Goal: Task Accomplishment & Management: Use online tool/utility

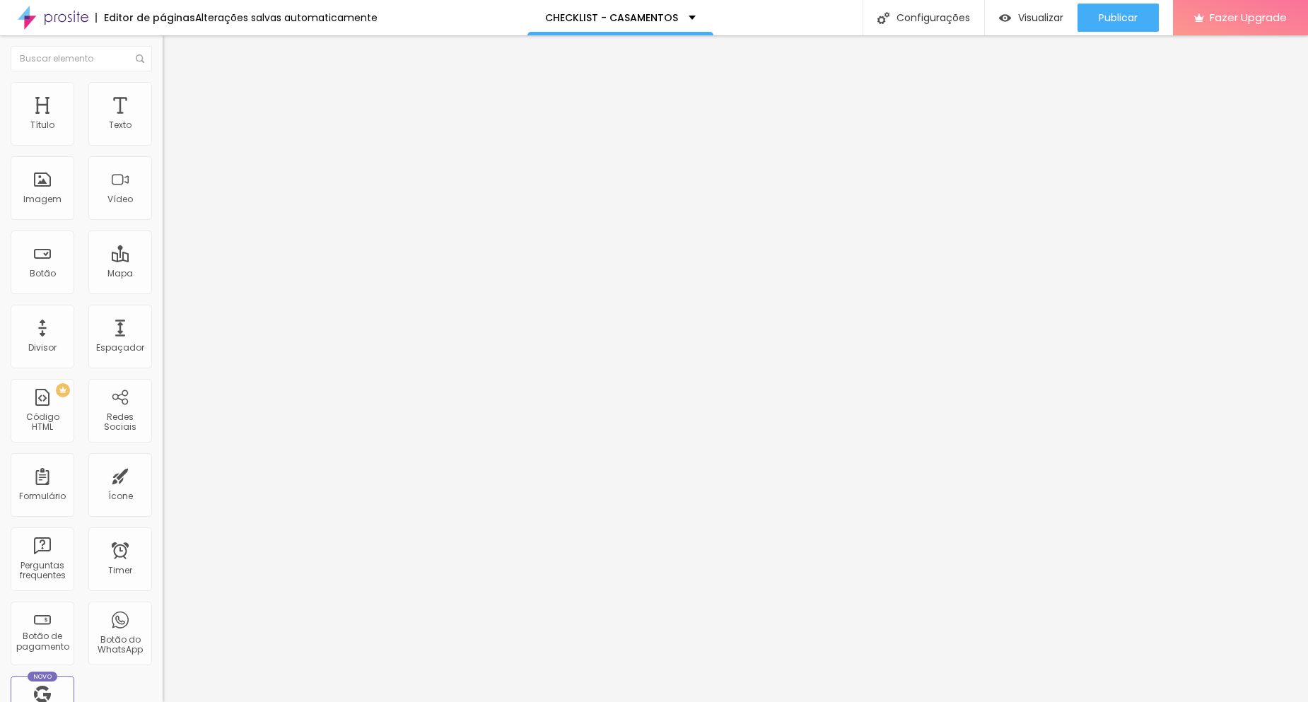
click at [173, 54] on div "Editar Coluna" at bounding box center [217, 51] width 88 height 11
click at [163, 209] on button "button" at bounding box center [173, 201] width 20 height 15
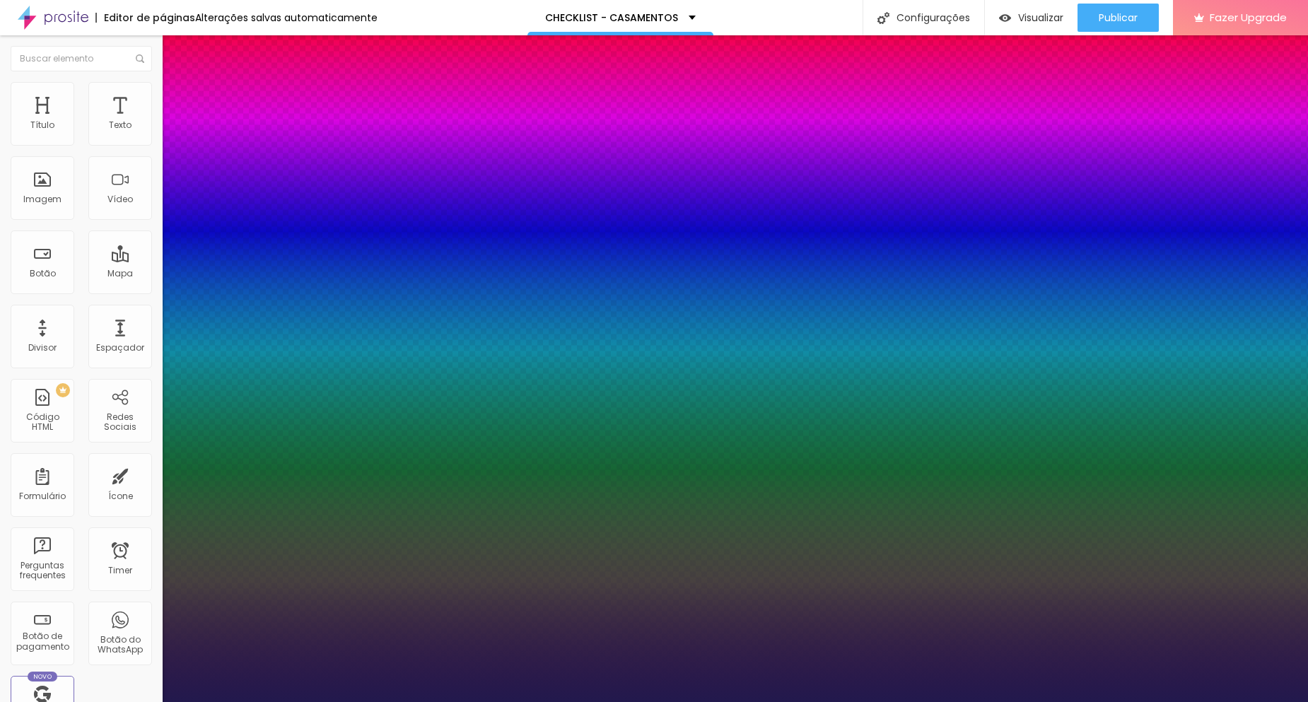
type input "1"
select select "LibreBaskerville"
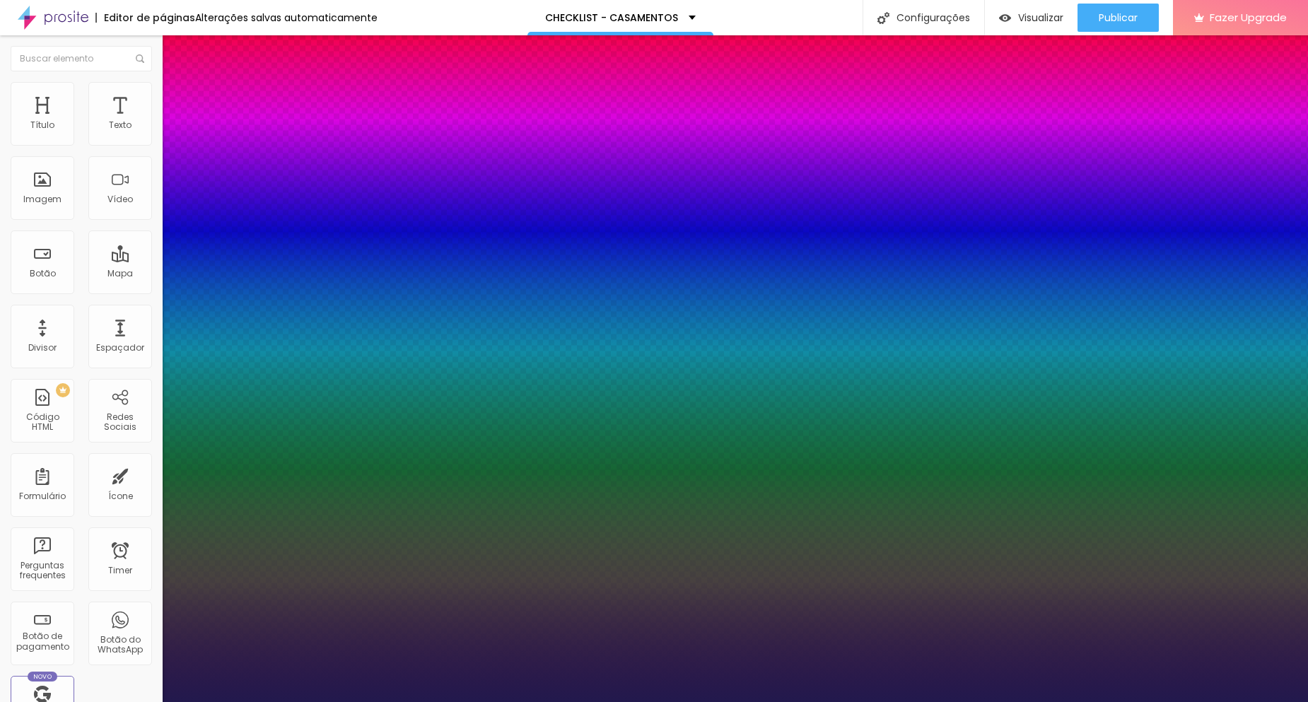
type input "1"
click at [493, 701] on div at bounding box center [654, 702] width 1308 height 0
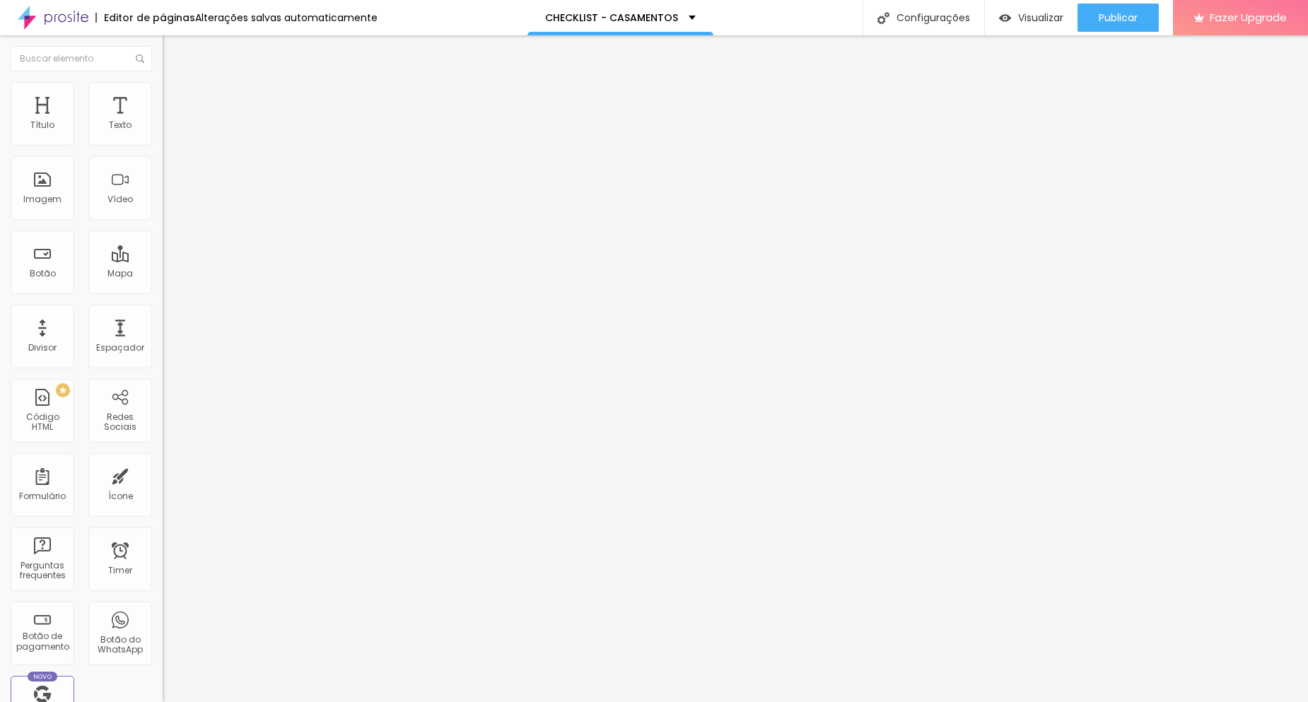
click at [163, 136] on button "button" at bounding box center [173, 128] width 20 height 15
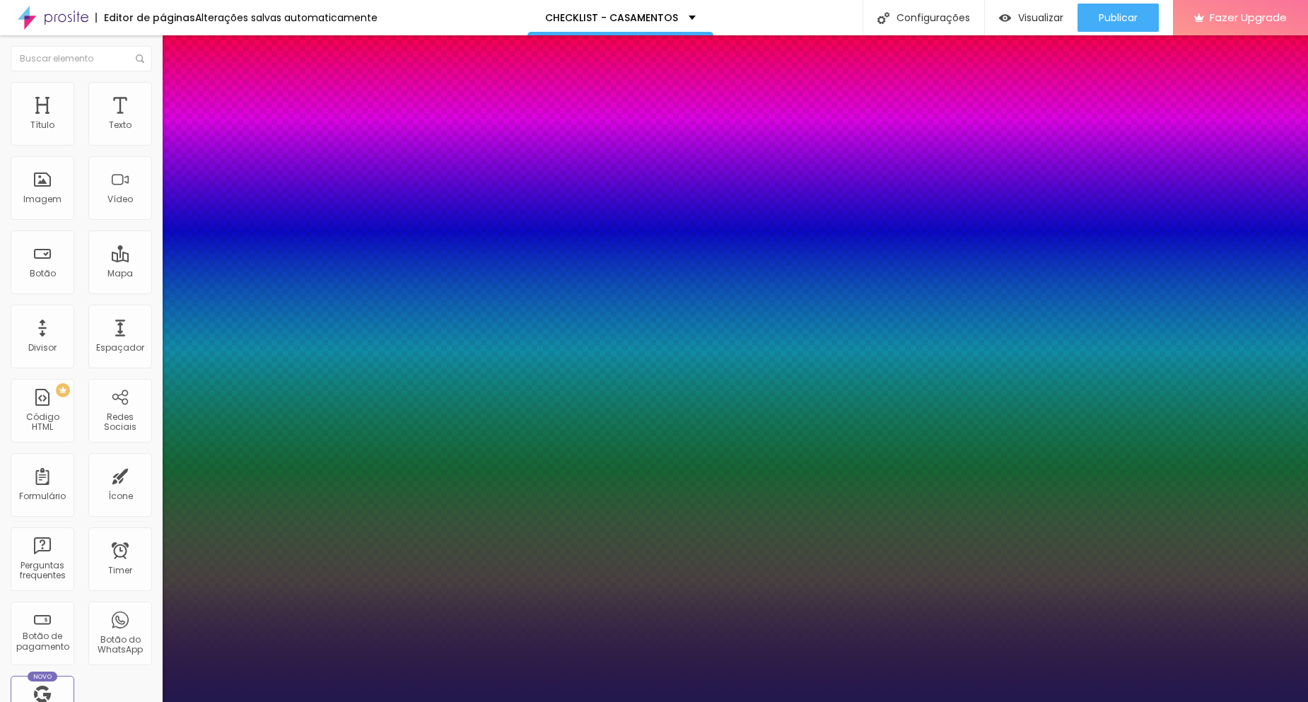
type input "1"
select select "LibreBaskerville"
type input "1"
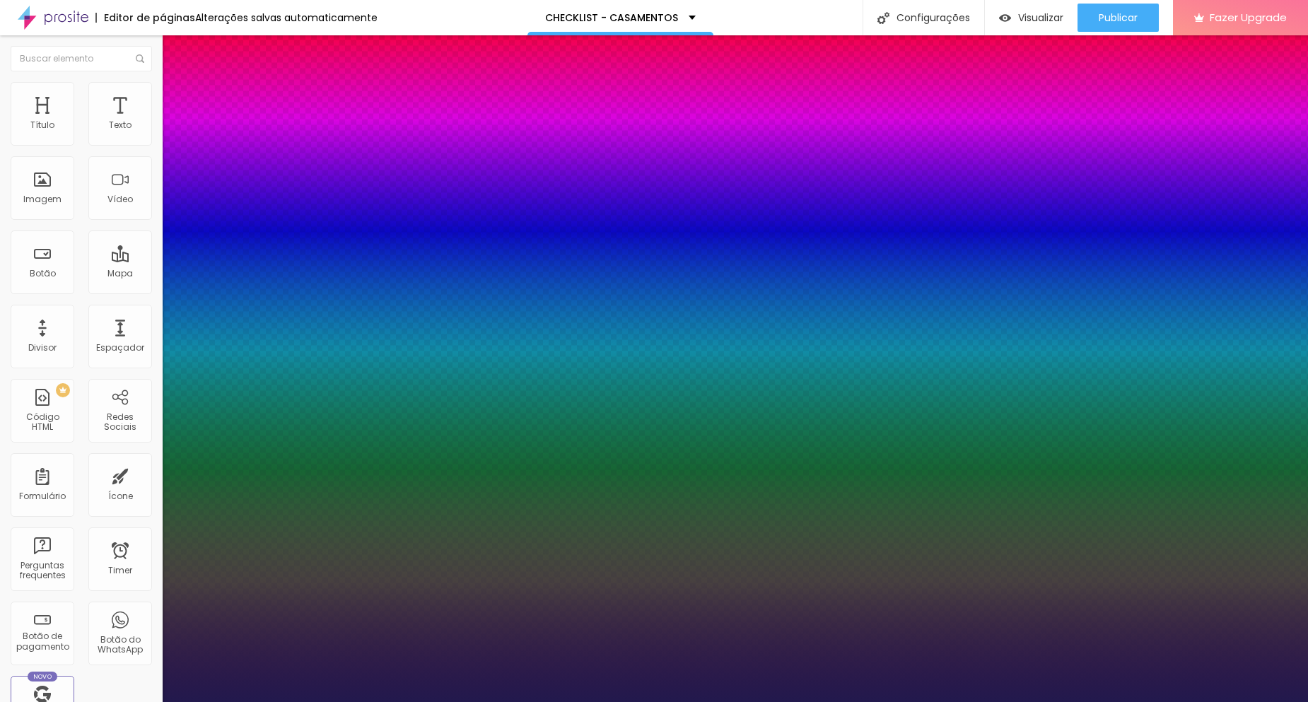
click at [510, 701] on div at bounding box center [654, 702] width 1308 height 0
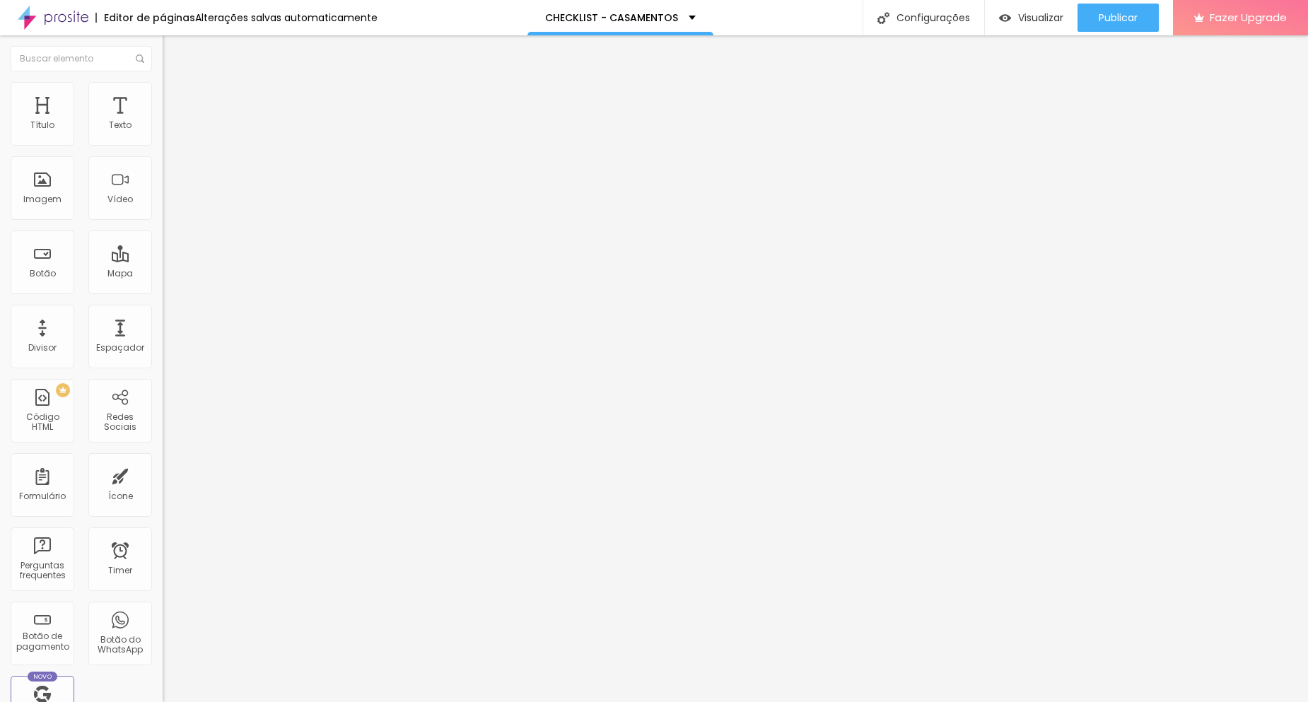
click at [163, 209] on button "button" at bounding box center [173, 201] width 20 height 15
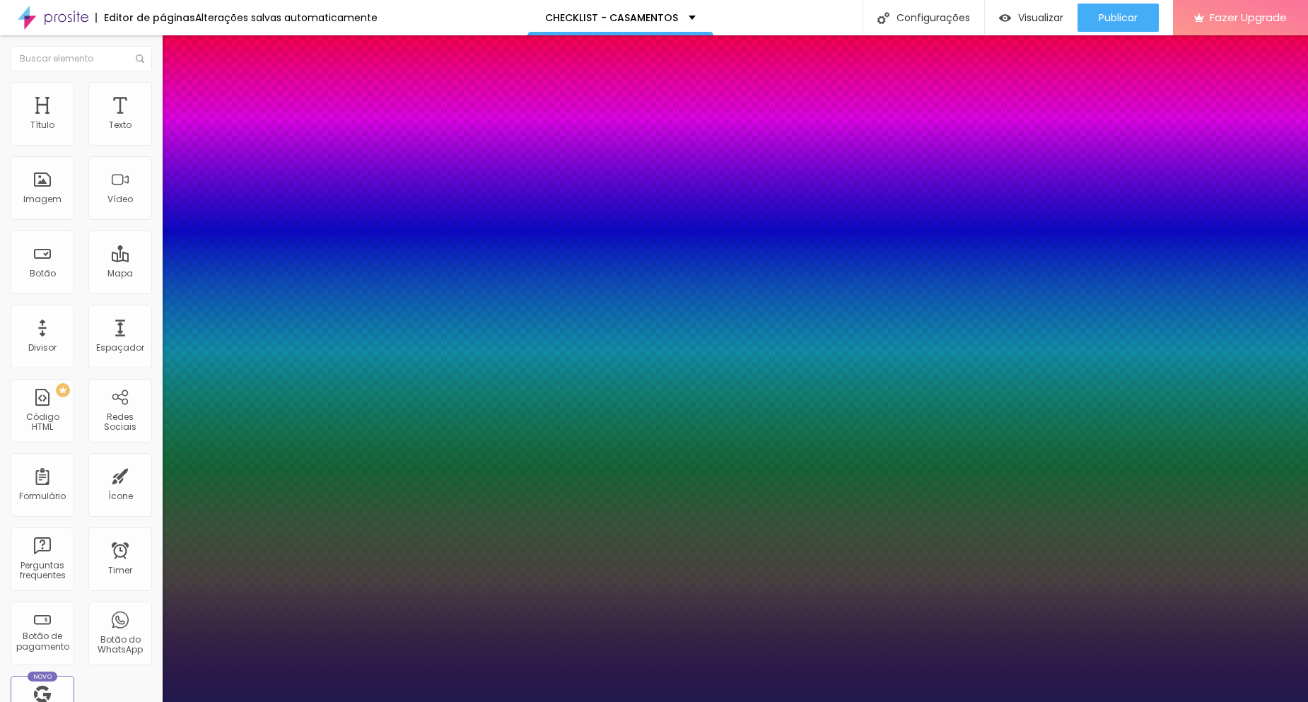
type input "1"
type input "39"
type input "1"
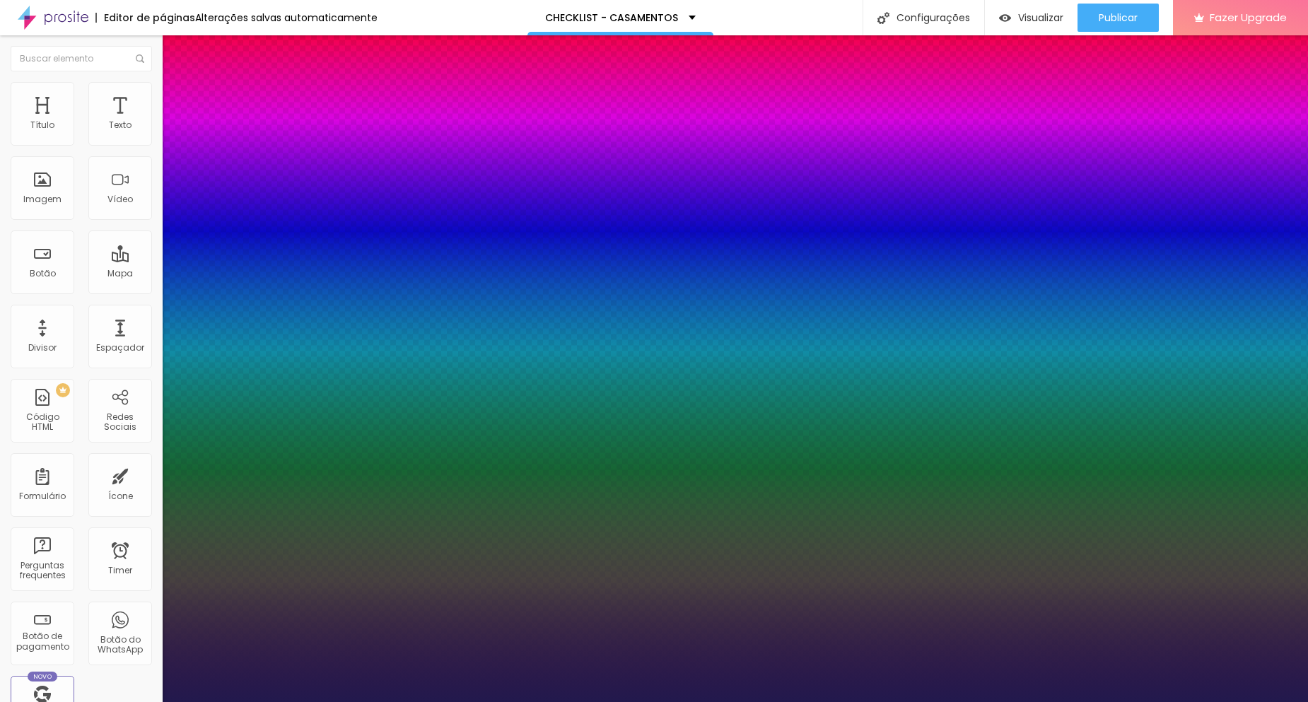
type input "34"
type input "1"
drag, startPoint x: 192, startPoint y: 395, endPoint x: 559, endPoint y: 339, distance: 371.1
type input "34"
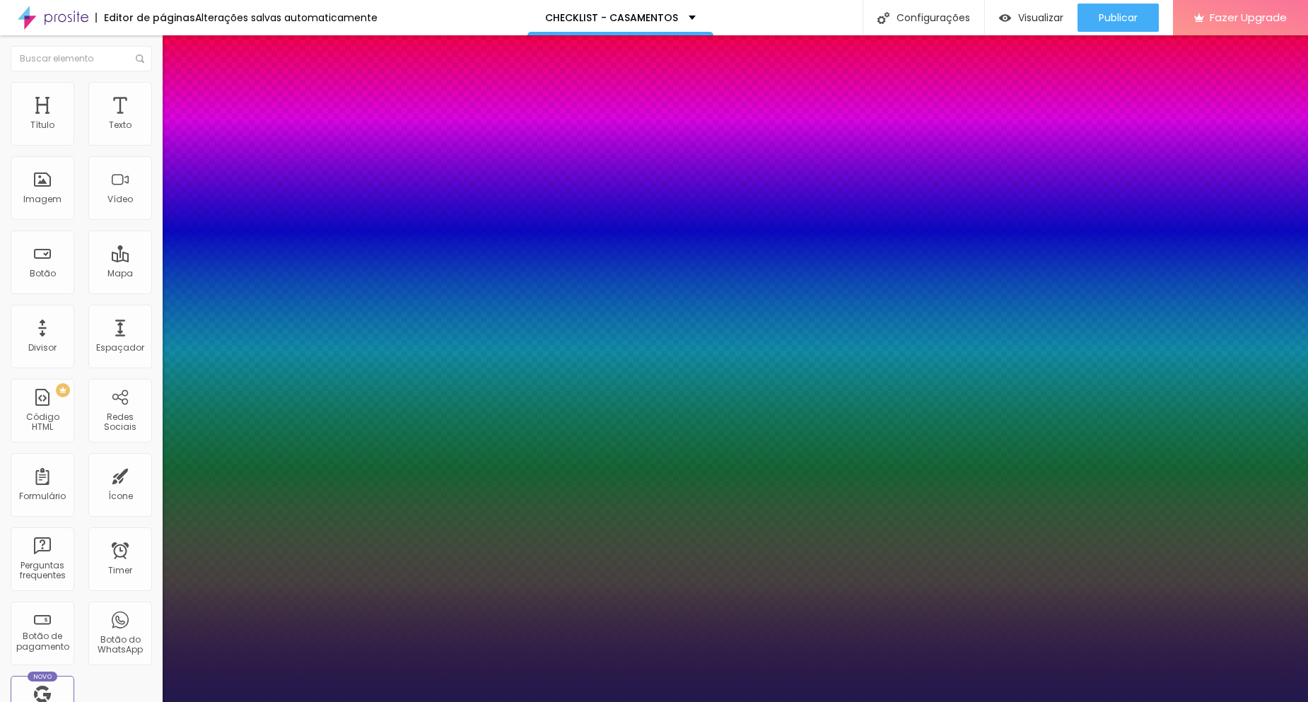
click at [816, 701] on div at bounding box center [654, 702] width 1308 height 0
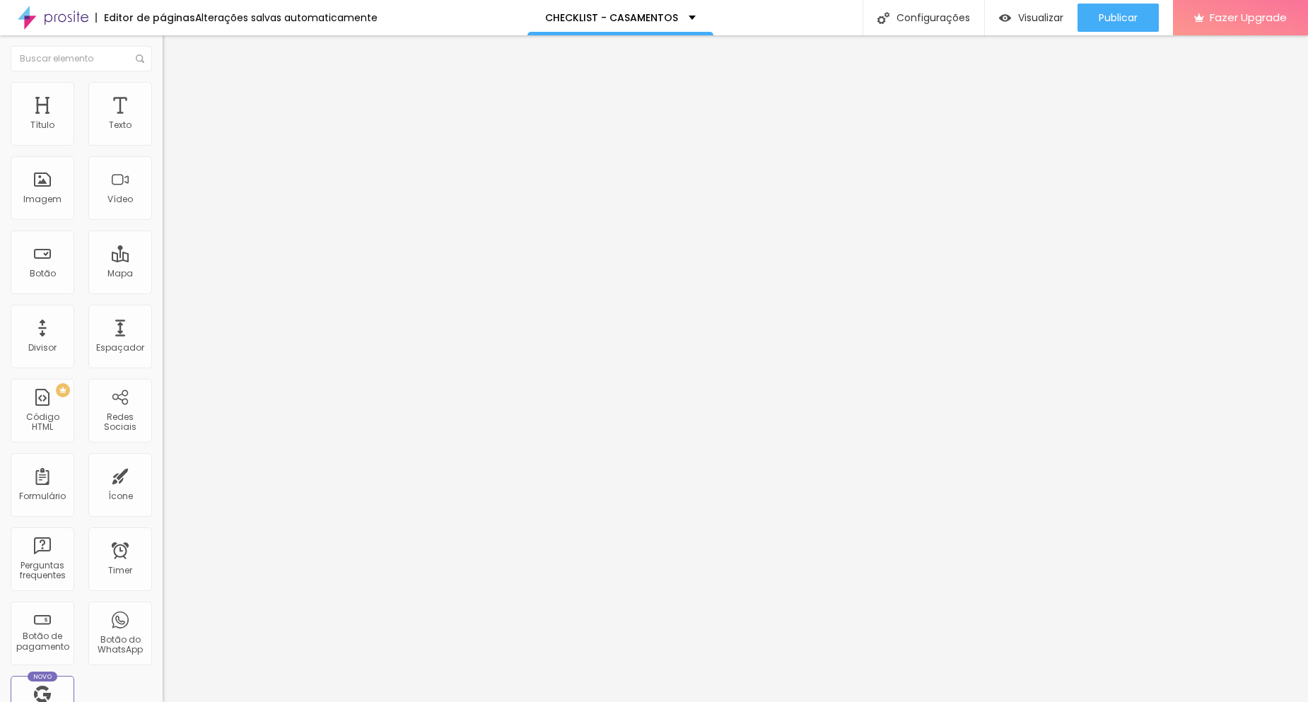
click at [163, 136] on button "button" at bounding box center [173, 128] width 20 height 15
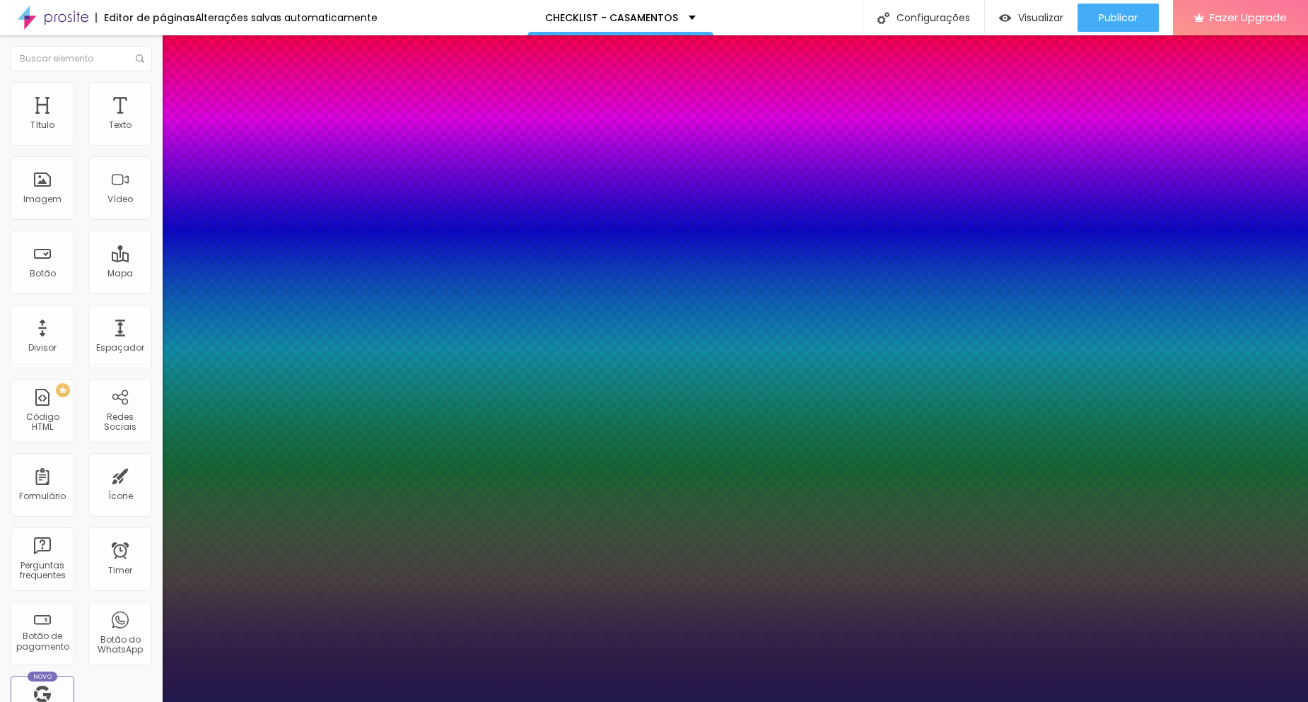
type input "1"
type input "17"
type input "1"
type input "22"
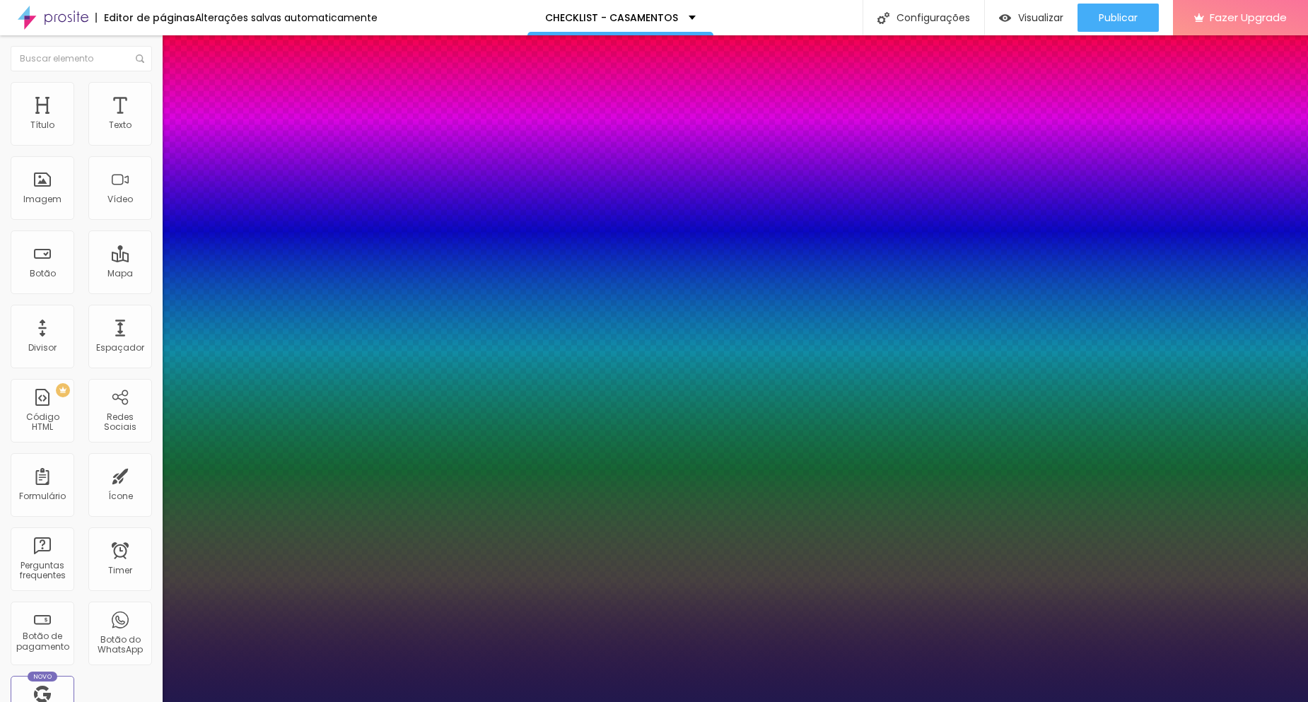
type input "22"
type input "1"
type input "24"
type input "1"
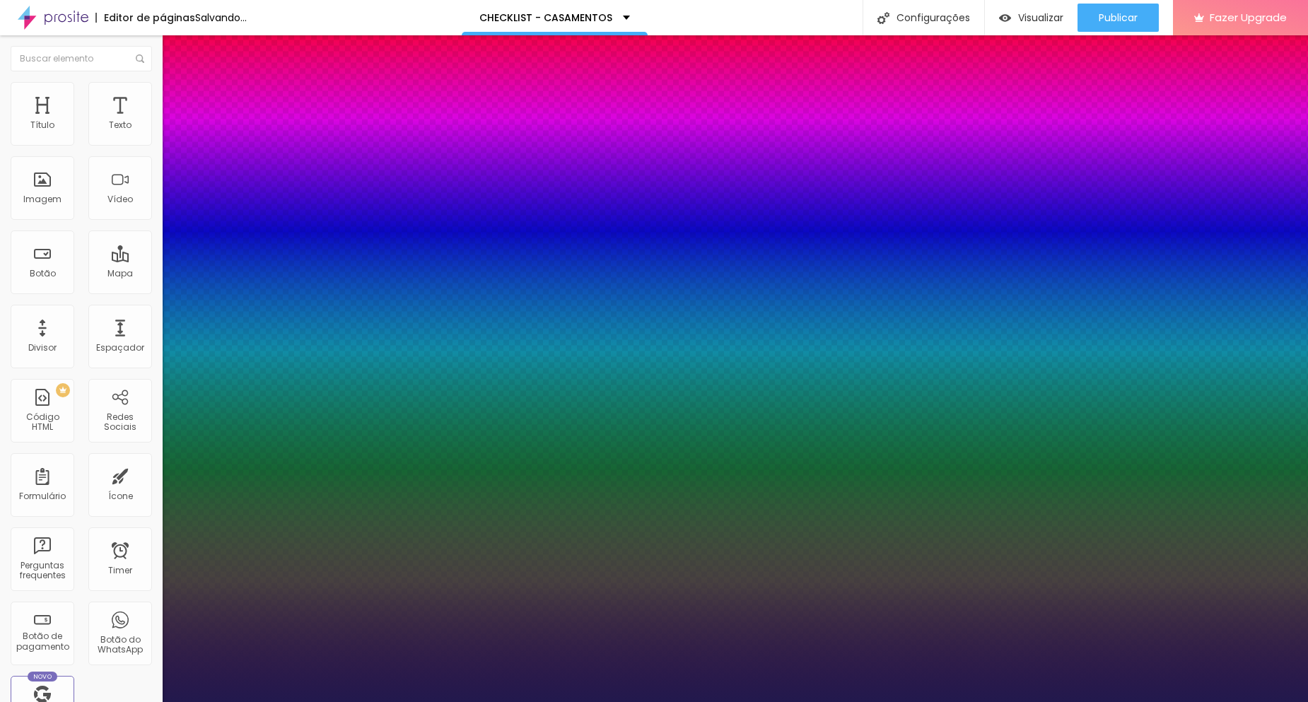
type input "16"
type input "1"
type input "14"
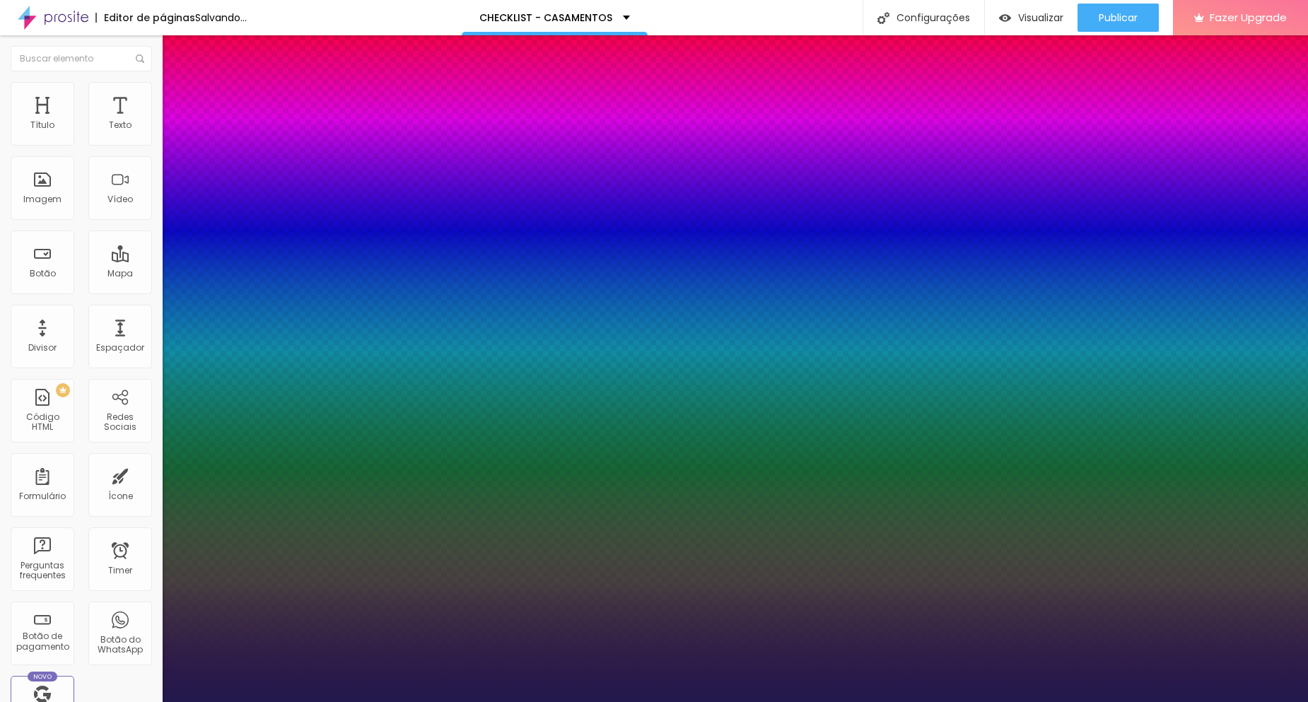
type input "1"
type input "11"
type input "1"
type input "16"
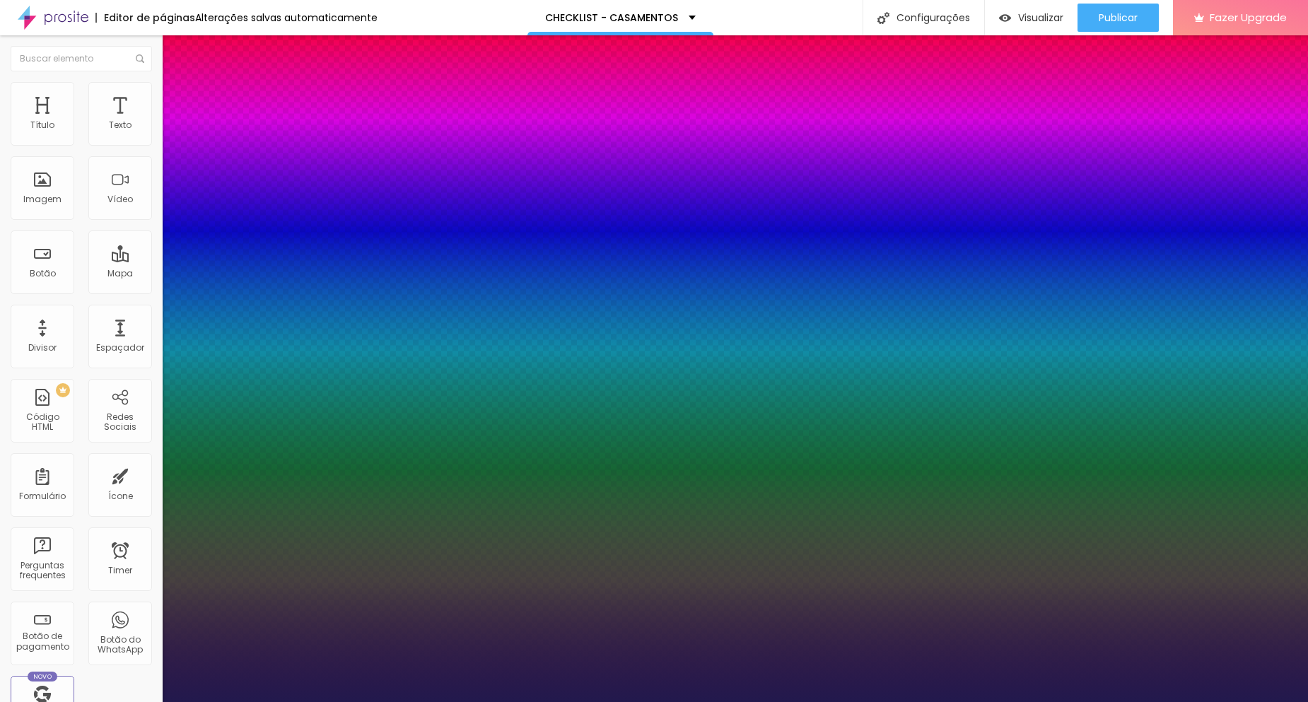
type input "16"
type input "1"
type input "18"
type input "1"
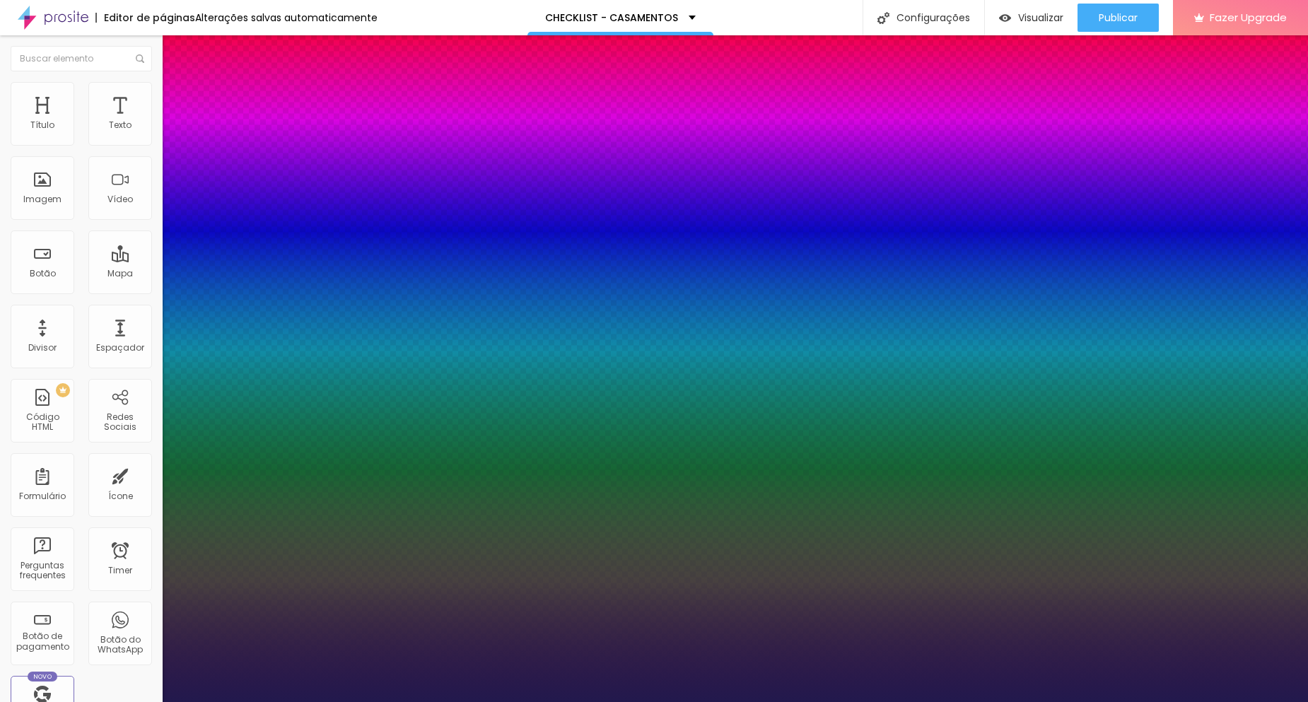
type input "12"
type input "1"
type input "16"
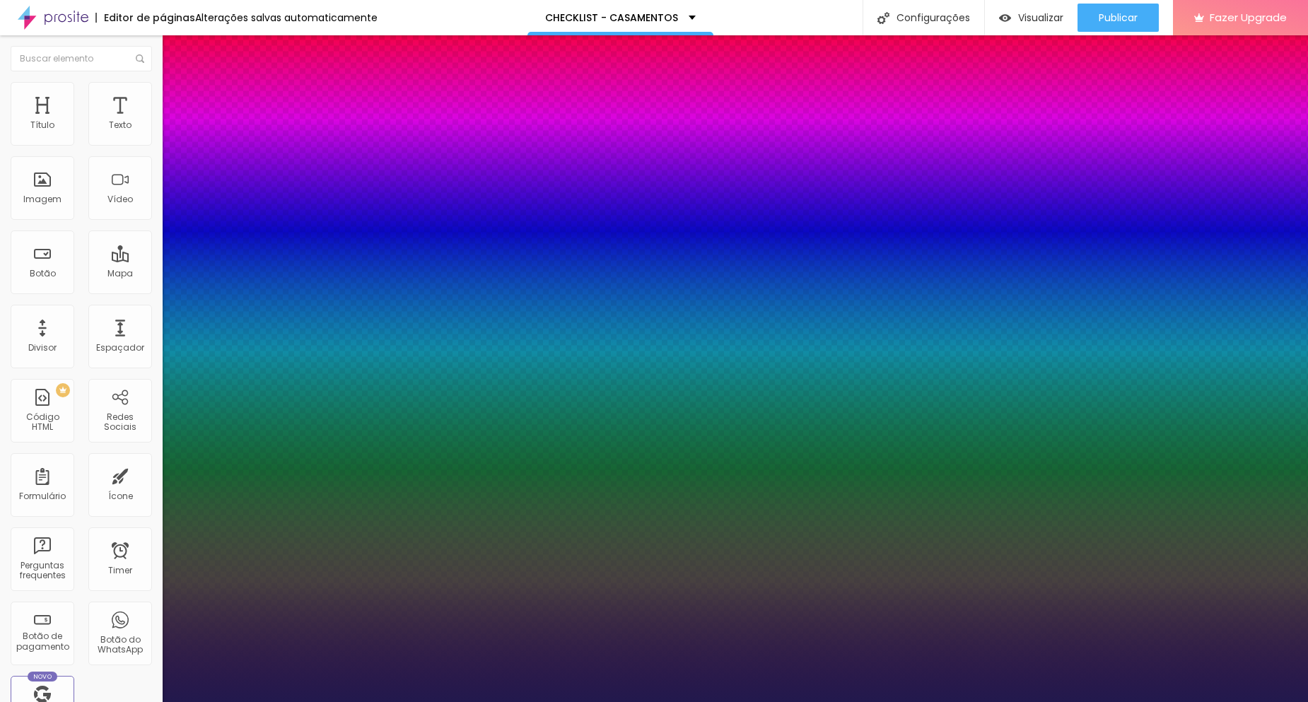
type input "1"
type input "18"
type input "1"
type input "18"
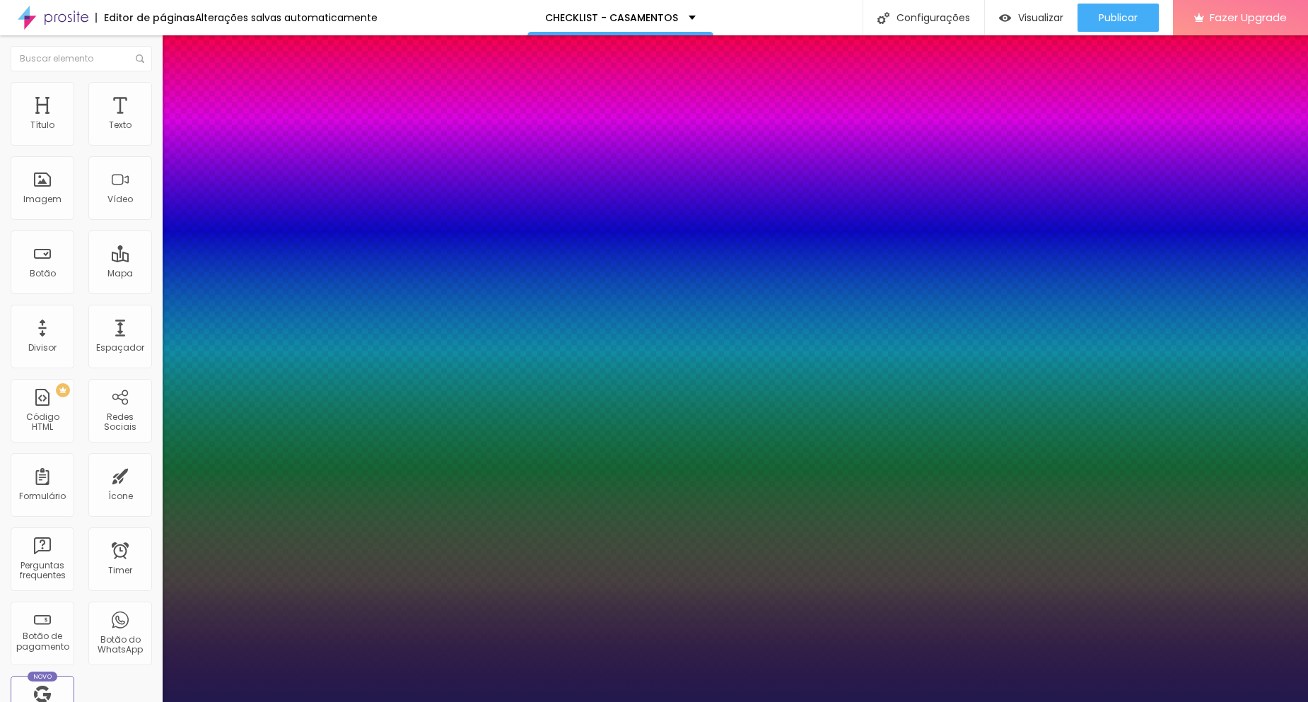
type input "1"
click at [826, 701] on div at bounding box center [654, 702] width 1308 height 0
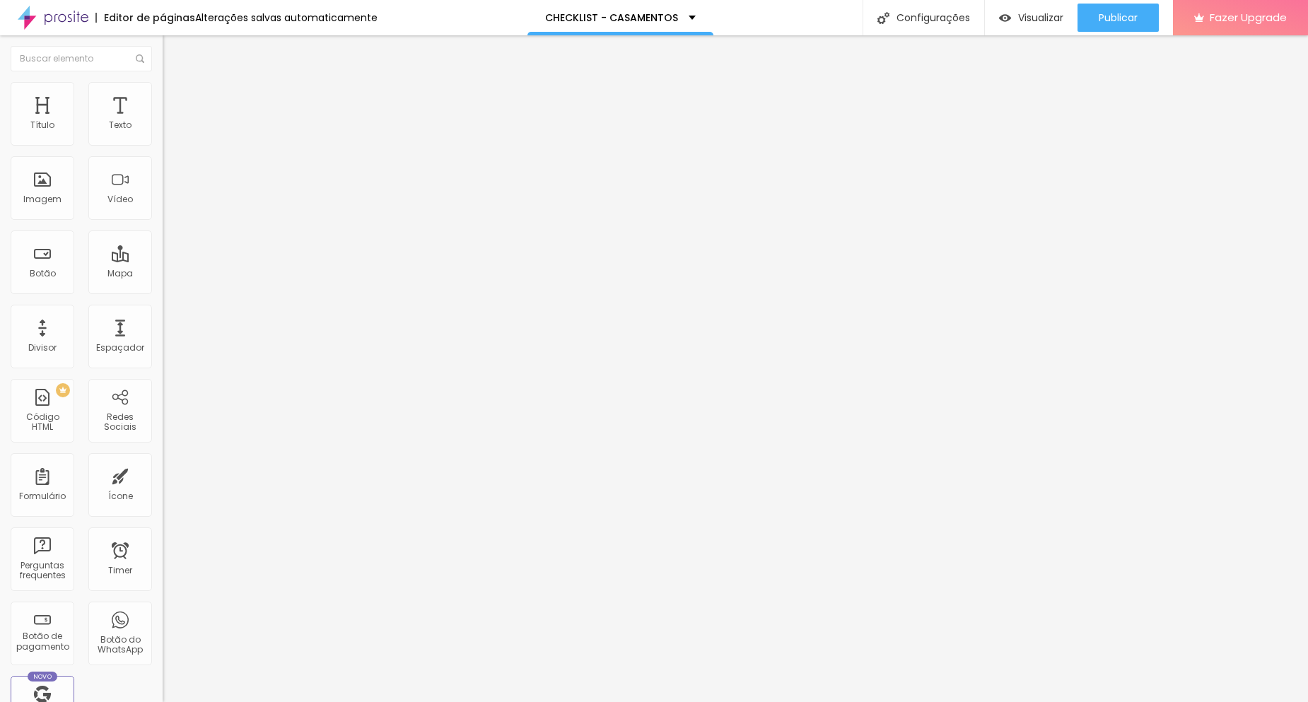
click at [163, 150] on span "Editar perguntas" at bounding box center [203, 144] width 81 height 12
drag, startPoint x: 334, startPoint y: 221, endPoint x: 360, endPoint y: 177, distance: 50.4
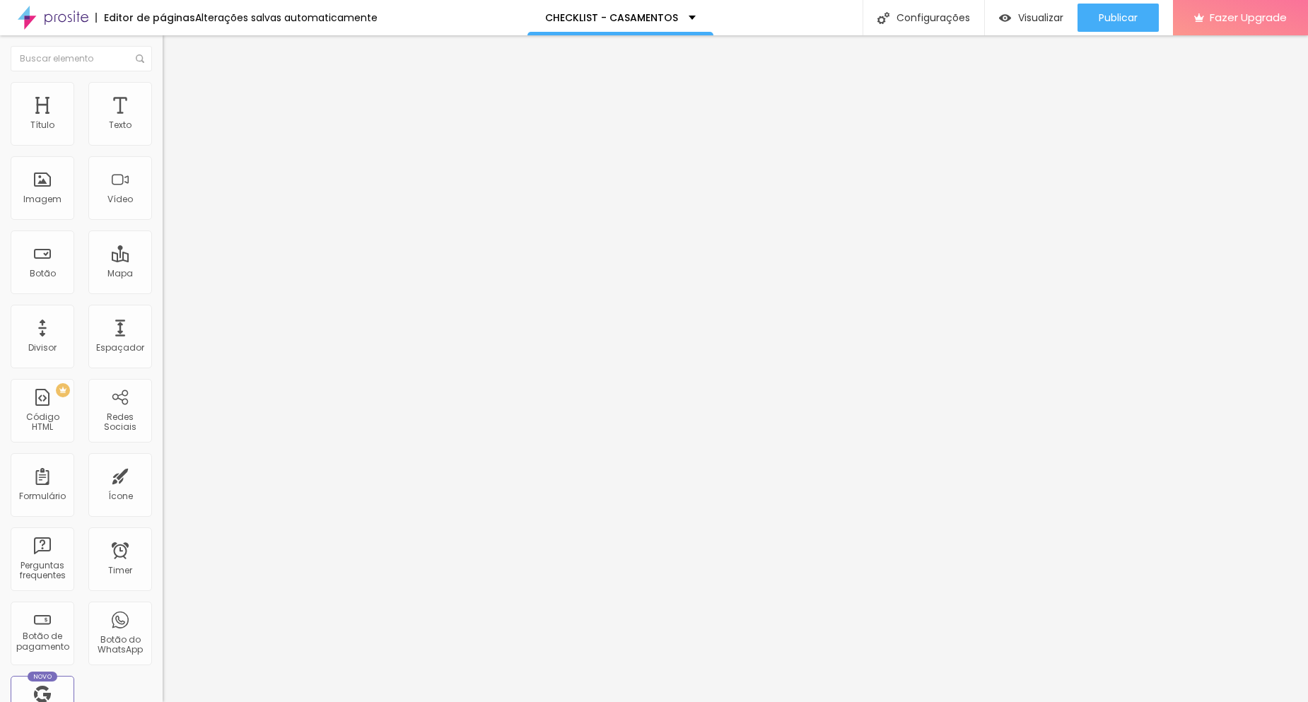
drag, startPoint x: 620, startPoint y: 236, endPoint x: 404, endPoint y: 222, distance: 216.8
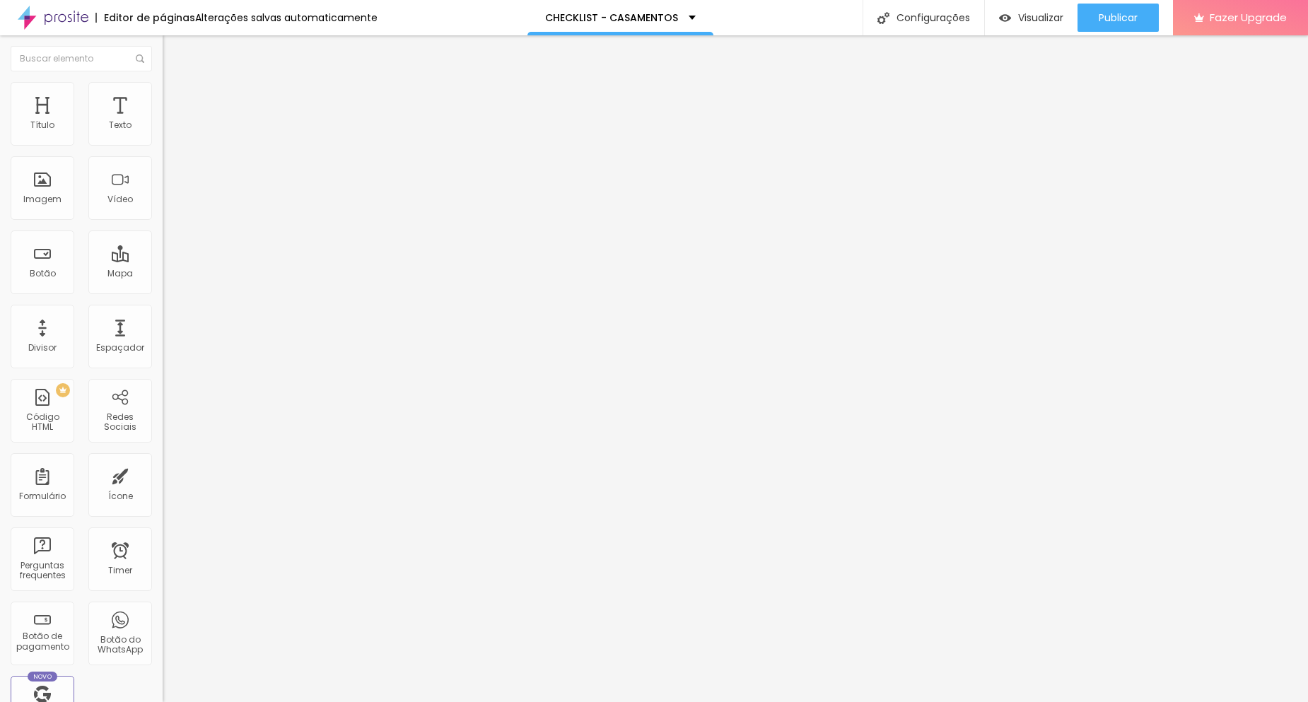
drag, startPoint x: 623, startPoint y: 250, endPoint x: 461, endPoint y: 250, distance: 162.6
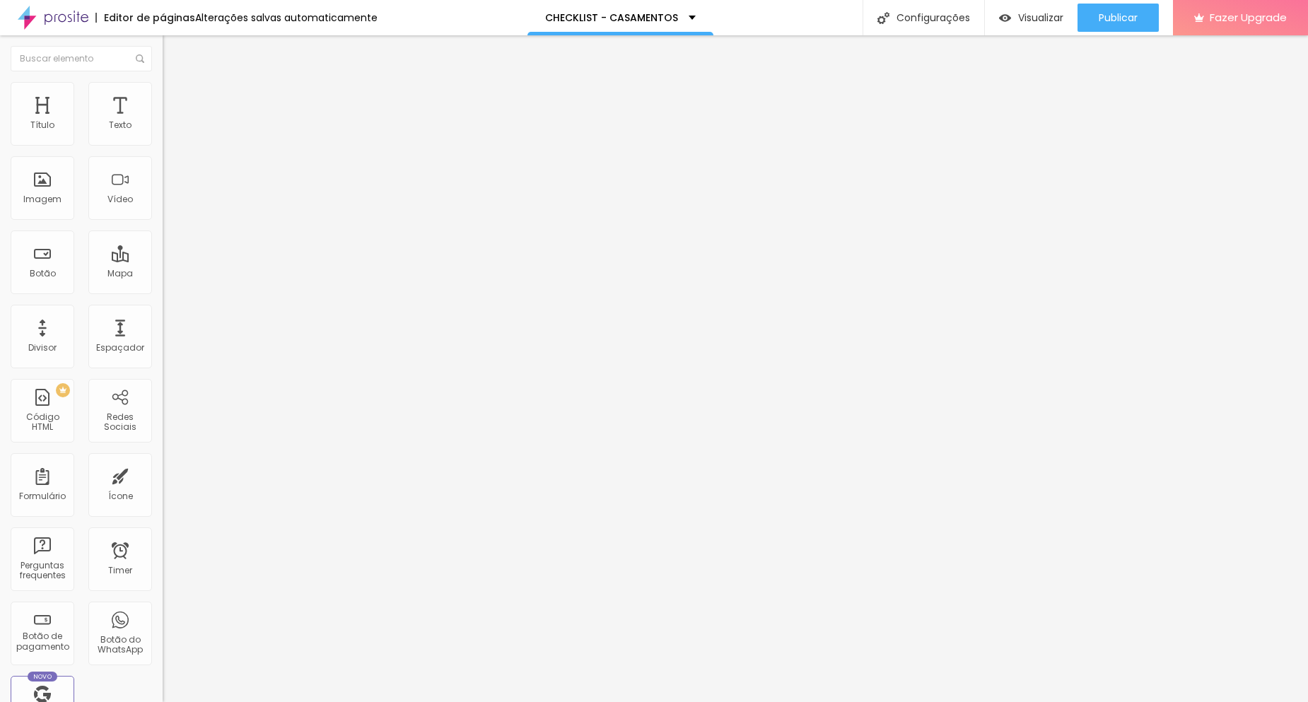
drag, startPoint x: 627, startPoint y: 240, endPoint x: 386, endPoint y: 212, distance: 242.7
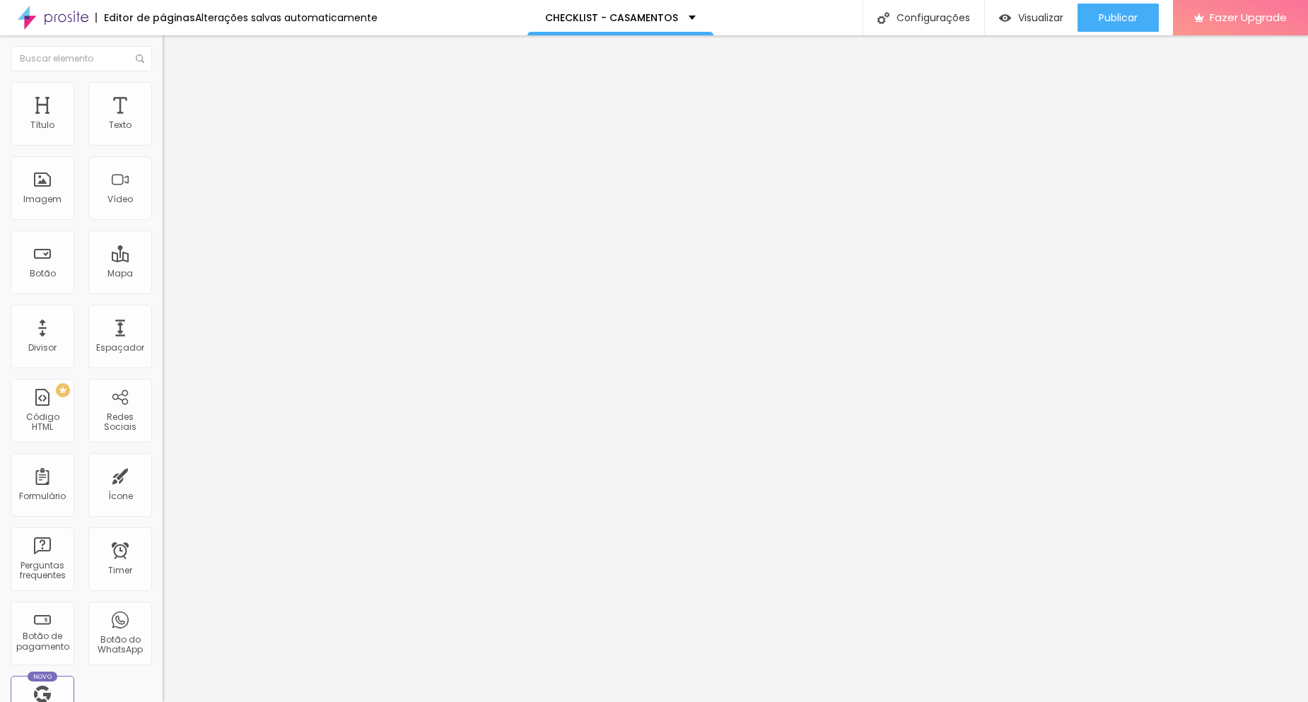
click at [93, 121] on div "Texto" at bounding box center [120, 114] width 64 height 64
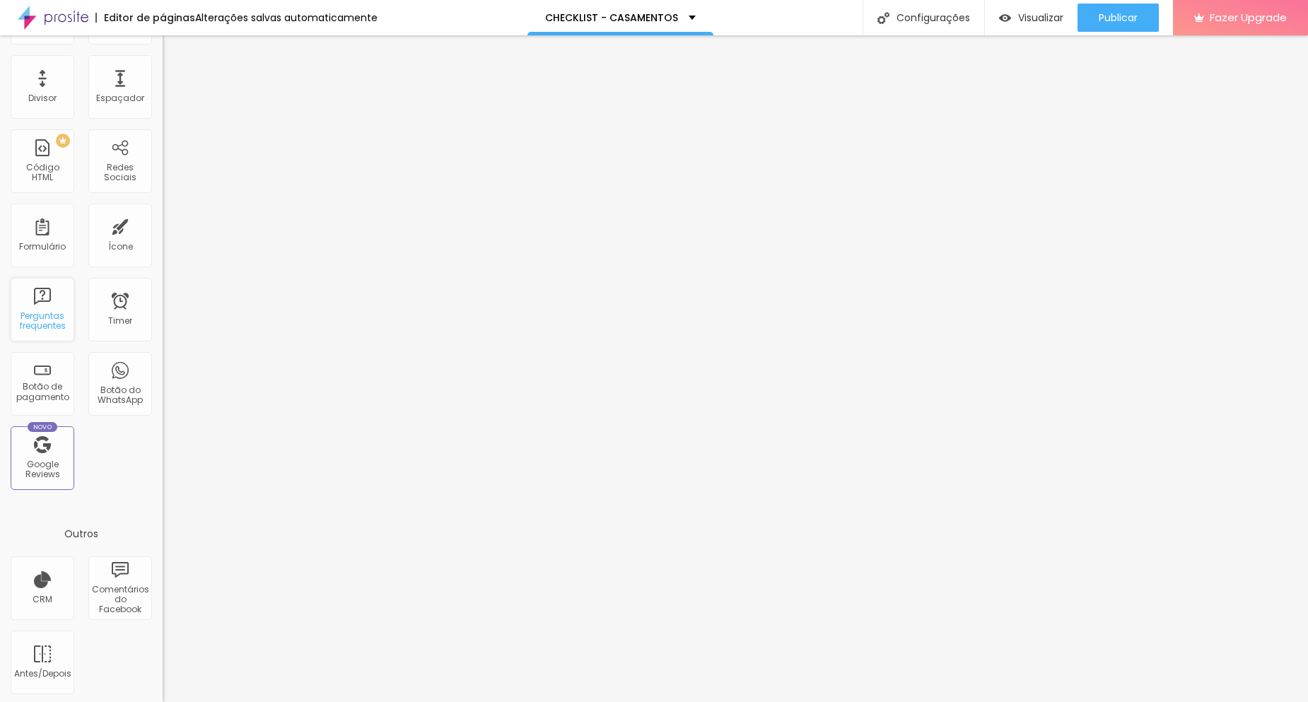
scroll to position [252, 0]
click at [43, 242] on div "Formulário" at bounding box center [42, 244] width 47 height 10
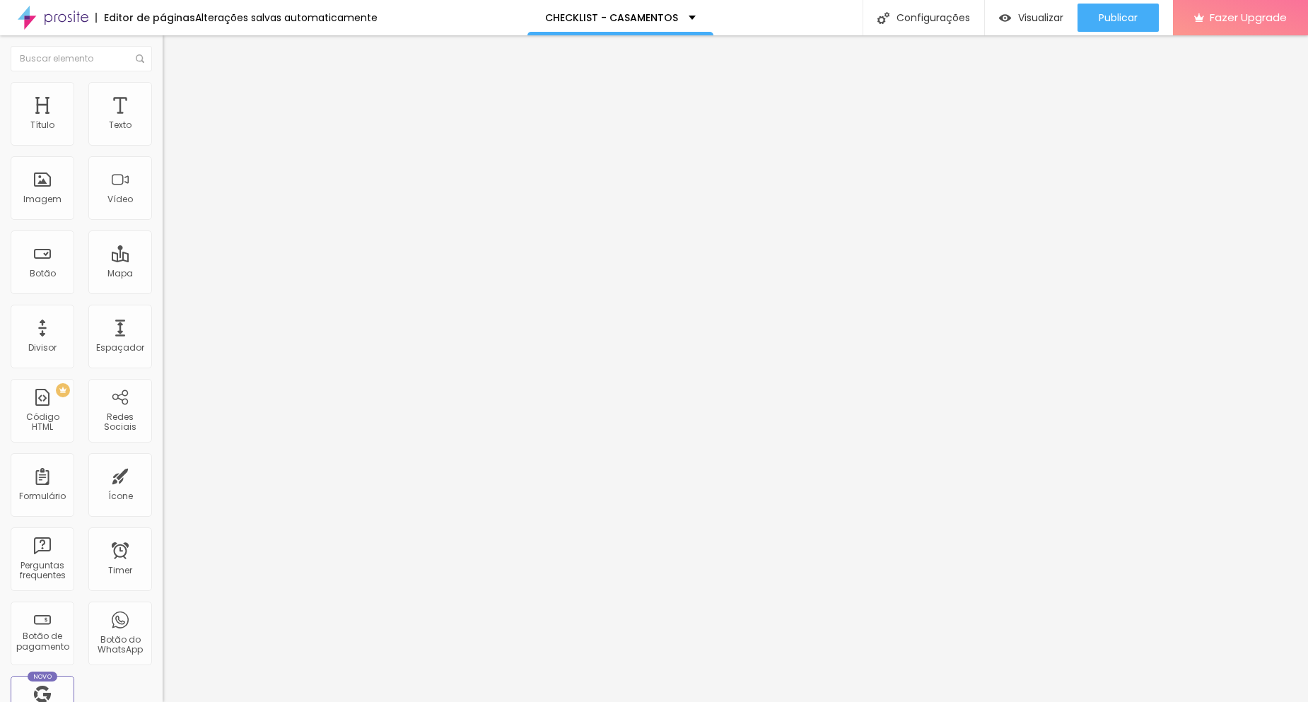
click at [163, 143] on div "Form" at bounding box center [244, 131] width 163 height 24
drag, startPoint x: 906, startPoint y: 97, endPoint x: 896, endPoint y: 98, distance: 9.9
click at [905, 701] on div "Editor de formulário" at bounding box center [654, 712] width 1308 height 21
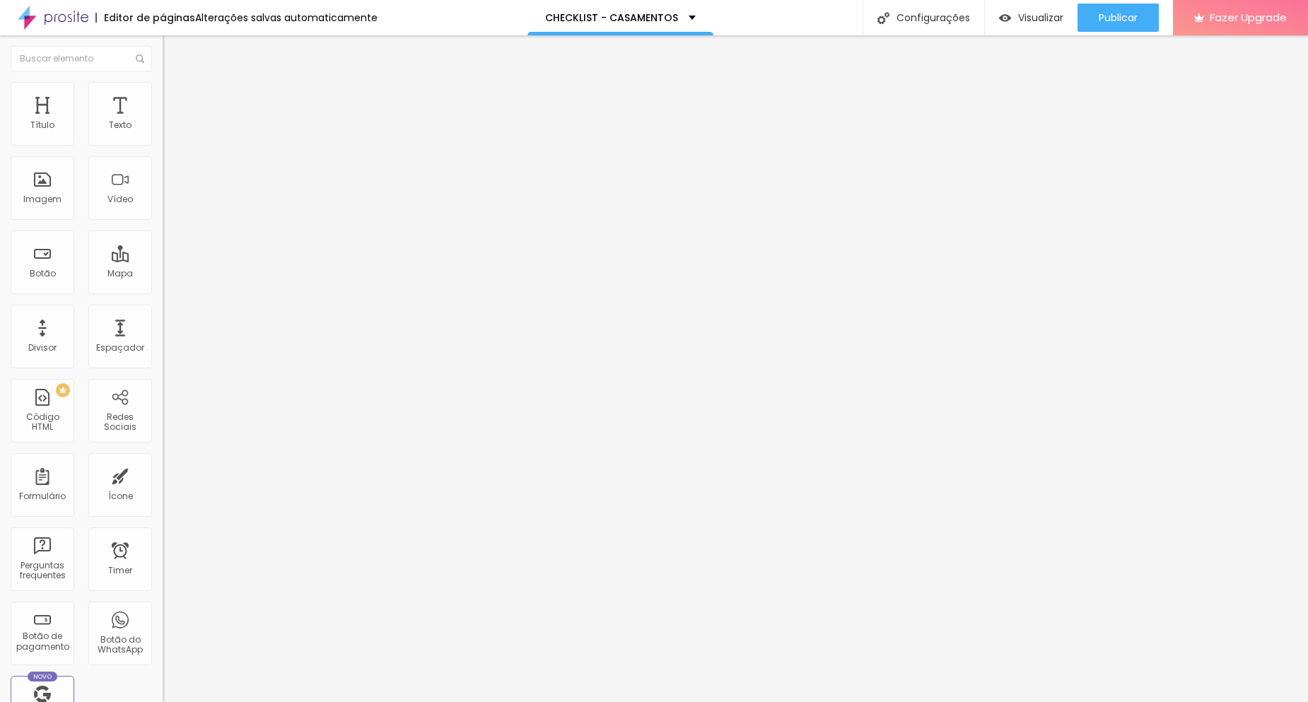
click at [173, 52] on img "button" at bounding box center [178, 51] width 11 height 11
click at [173, 50] on img "button" at bounding box center [178, 51] width 11 height 11
click at [163, 143] on div "Form" at bounding box center [244, 131] width 163 height 24
click at [163, 143] on img at bounding box center [167, 147] width 8 height 8
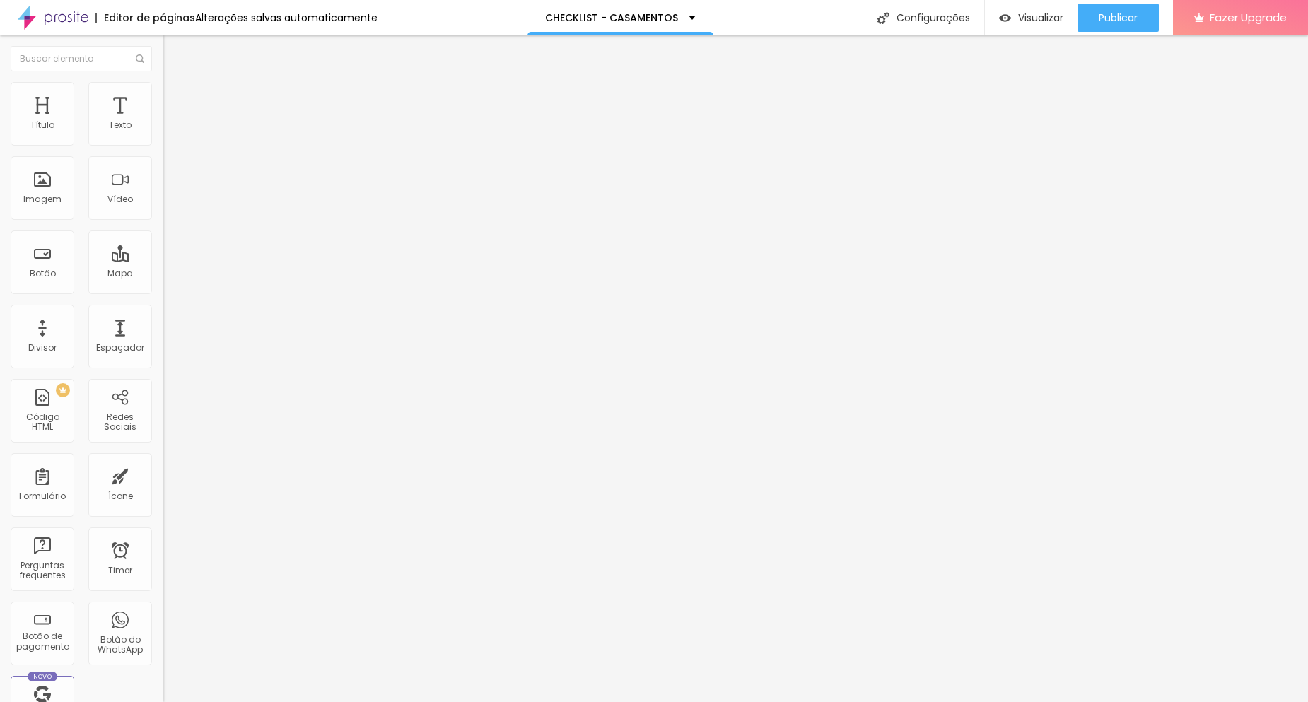
click at [163, 143] on div "Form" at bounding box center [244, 131] width 163 height 24
click at [173, 57] on img "button" at bounding box center [178, 51] width 11 height 11
click at [173, 49] on img "button" at bounding box center [178, 51] width 11 height 11
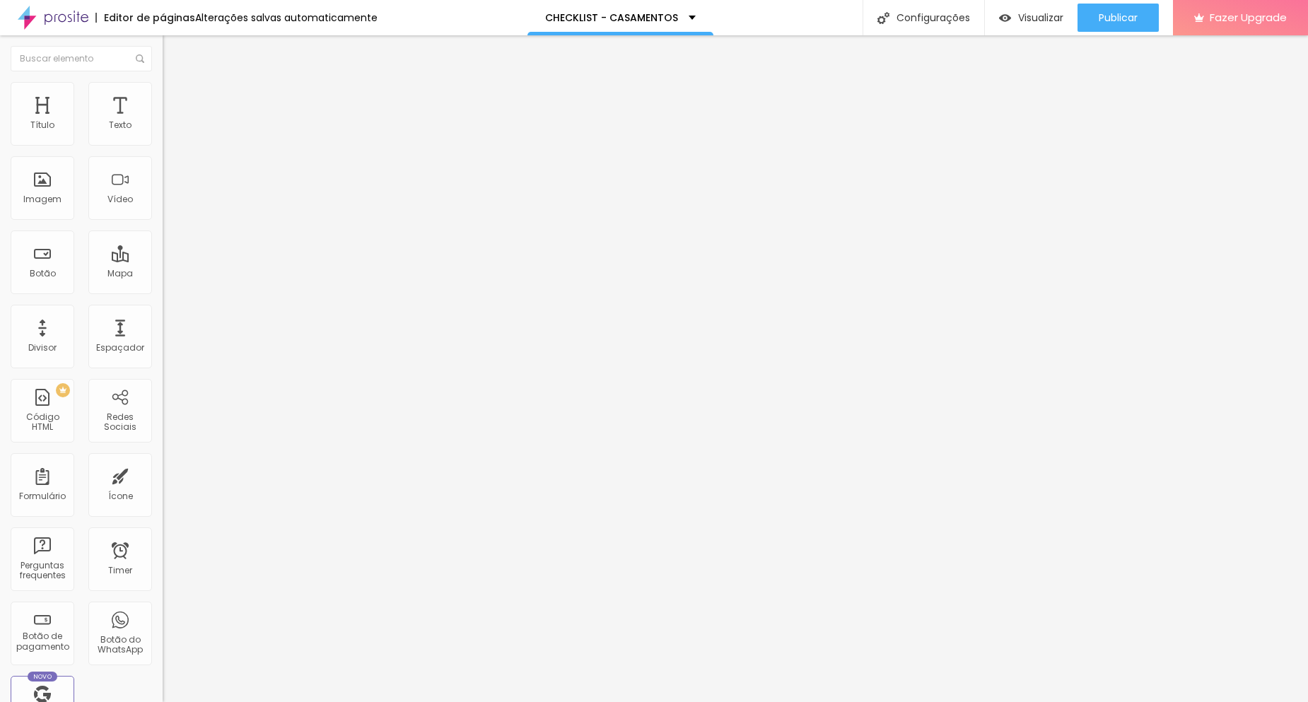
click at [163, 143] on div "Form" at bounding box center [244, 131] width 163 height 24
click at [173, 50] on img "button" at bounding box center [178, 51] width 11 height 11
click at [163, 43] on button "Editar Formulário" at bounding box center [244, 51] width 163 height 33
click at [655, 6] on div "CHECKLIST - CASAMENTOS" at bounding box center [620, 17] width 186 height 35
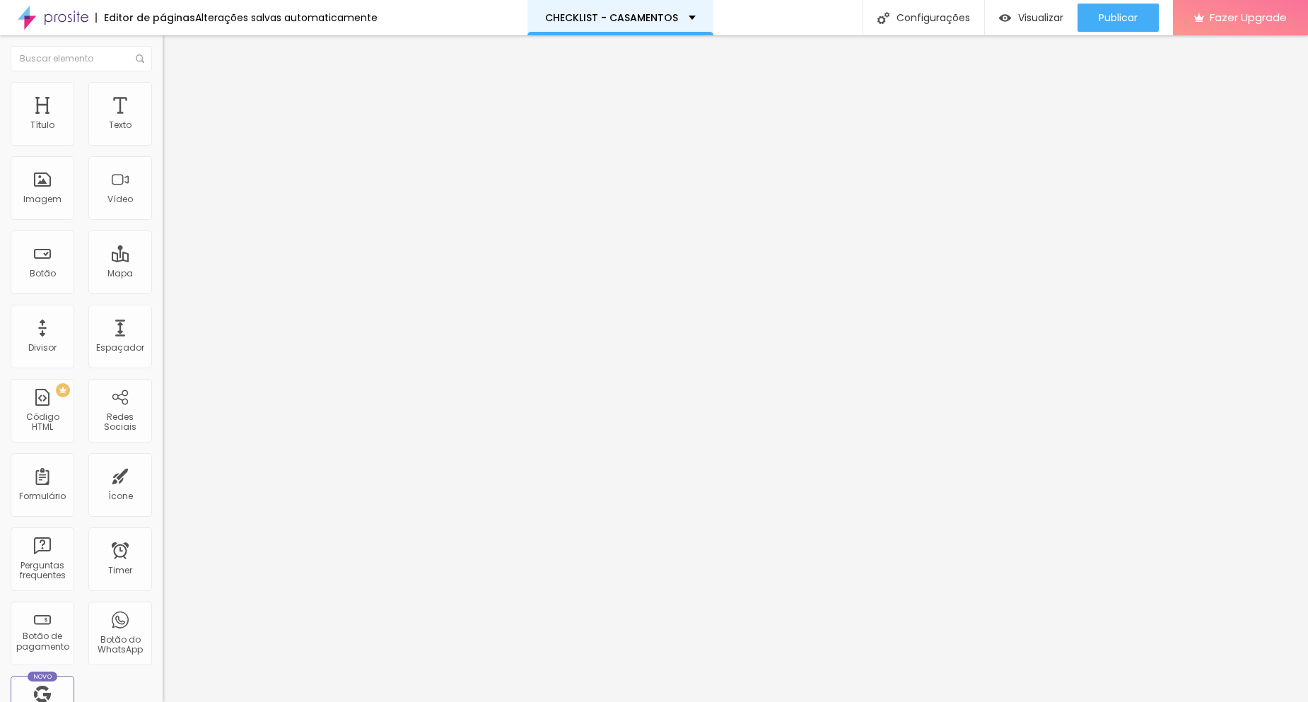
click at [617, 14] on p "CHECKLIST - CASAMENTOS" at bounding box center [611, 18] width 133 height 10
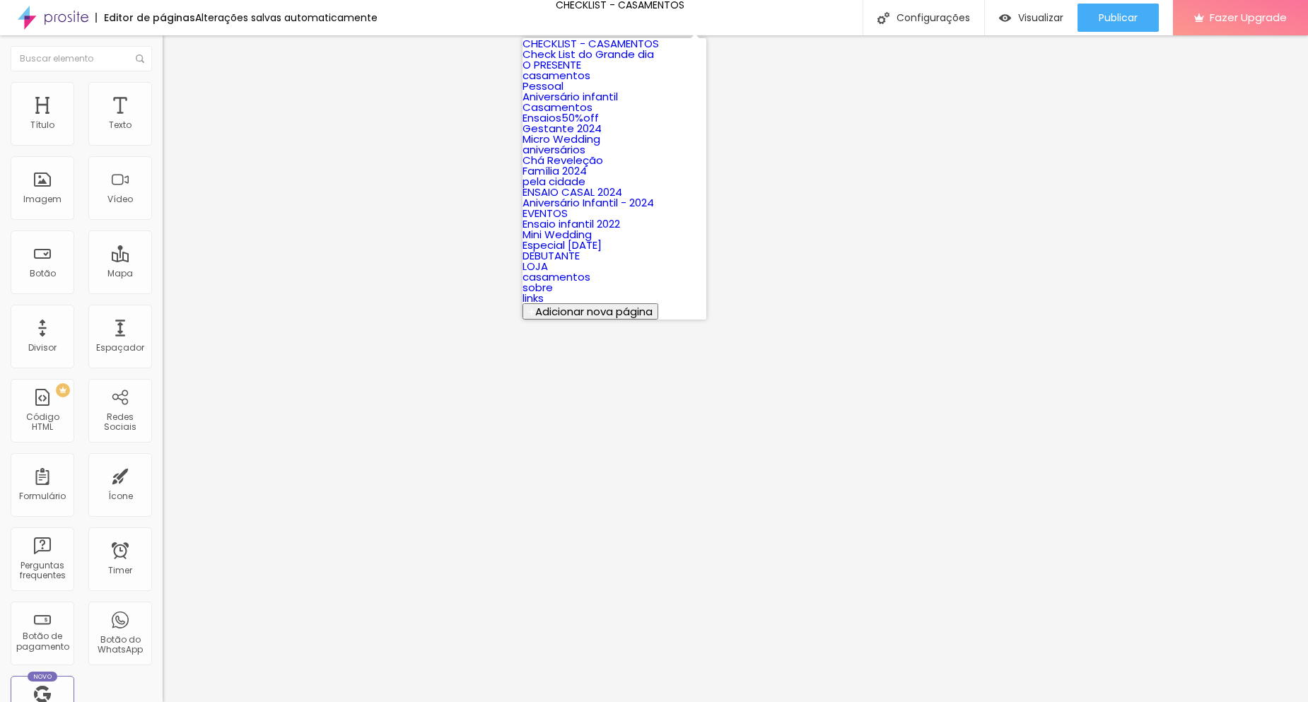
click at [590, 61] on link "Check List do Grande dia" at bounding box center [587, 54] width 131 height 15
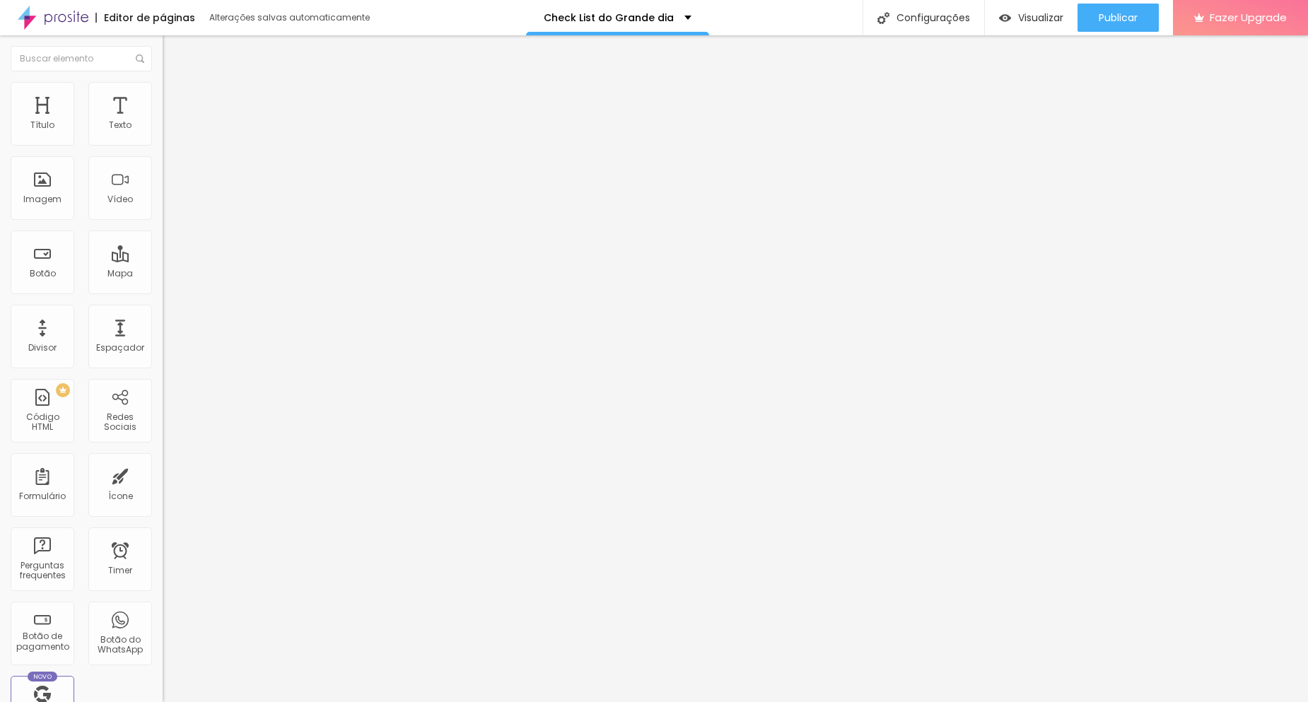
click at [163, 136] on button "button" at bounding box center [173, 128] width 20 height 15
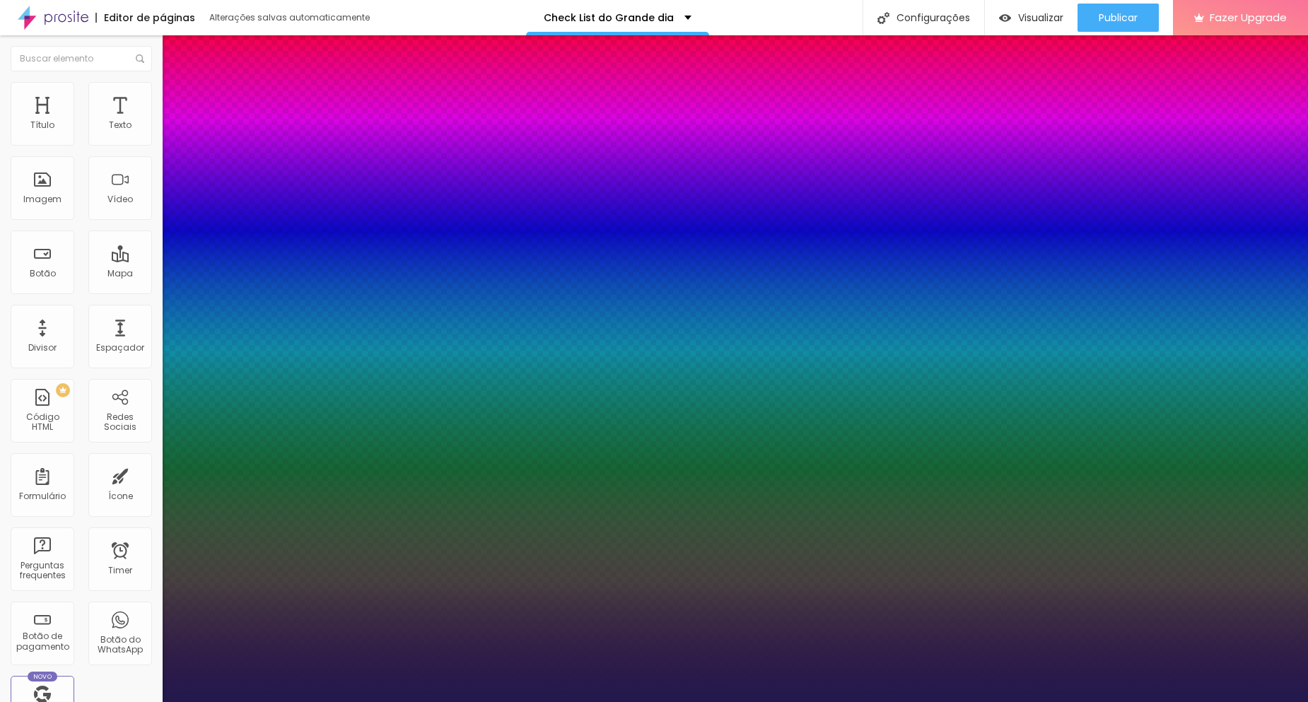
type input "1"
type input "12"
type input "1"
type input "13"
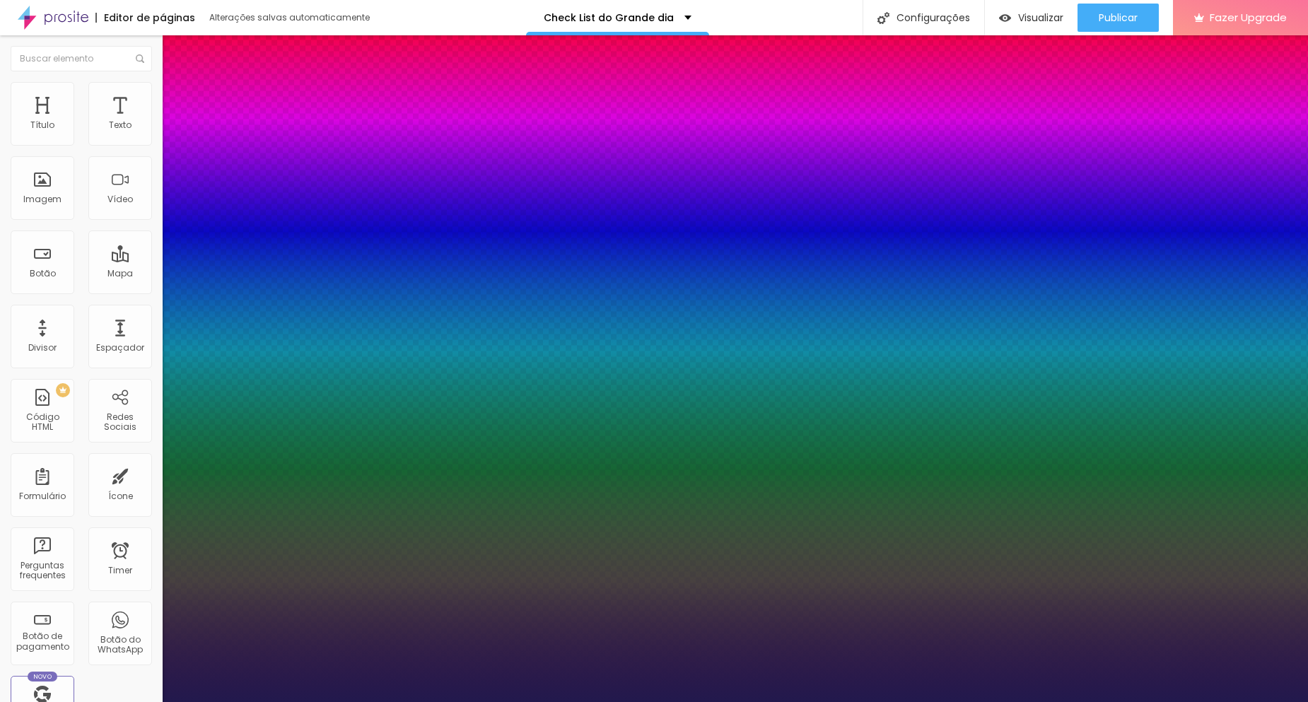
type input "13"
type input "1"
type input "15"
type input "1"
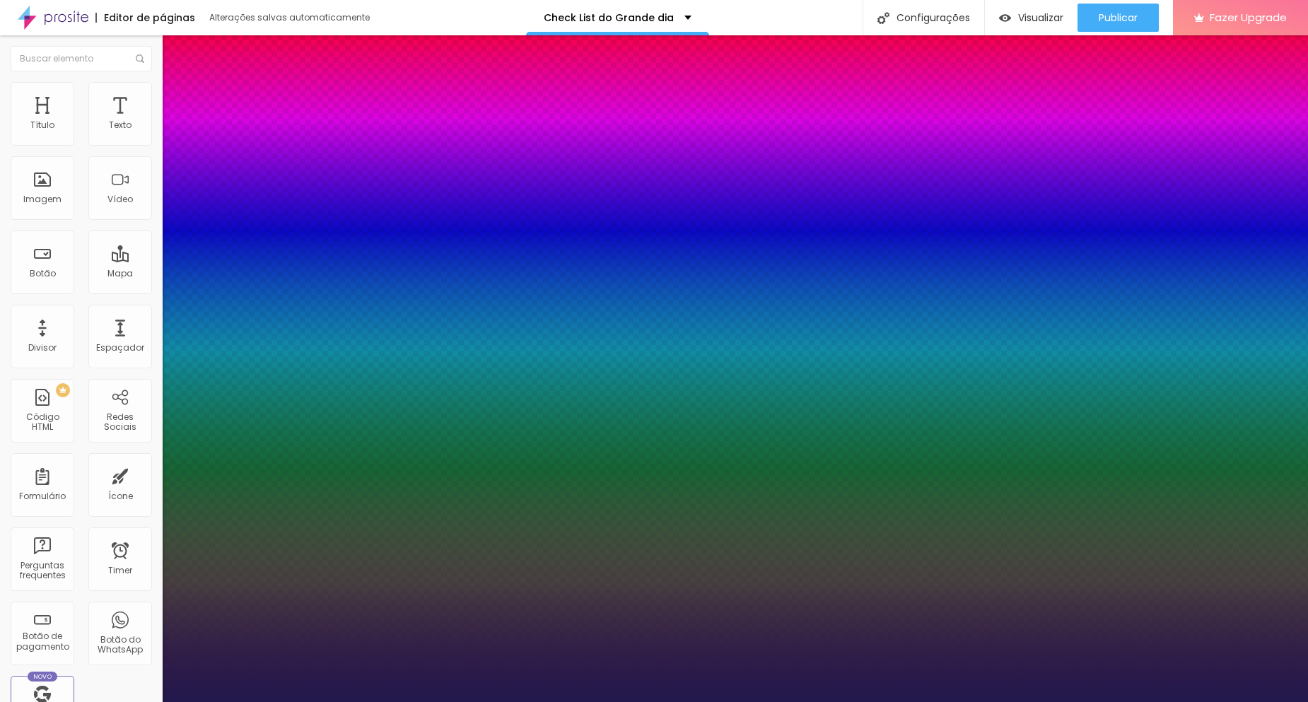
type input "16"
type input "1"
type input "18"
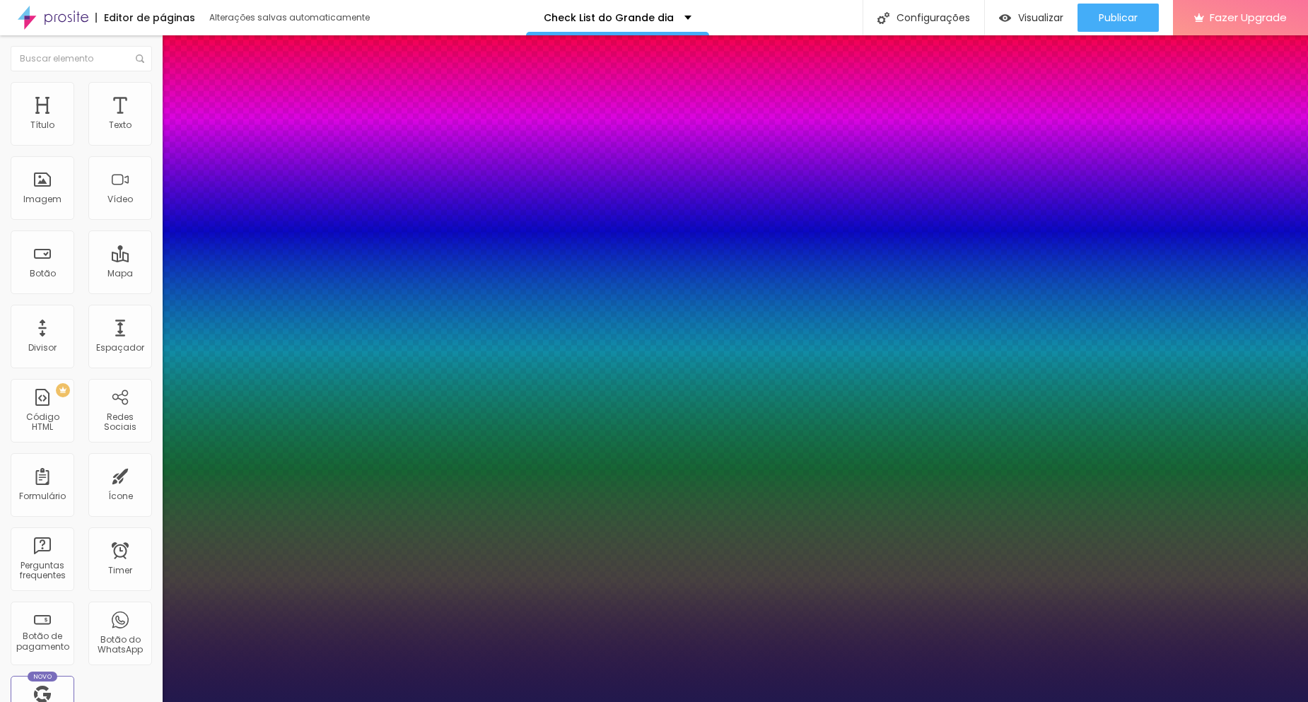
type input "1"
type input "19"
type input "1"
type input "20"
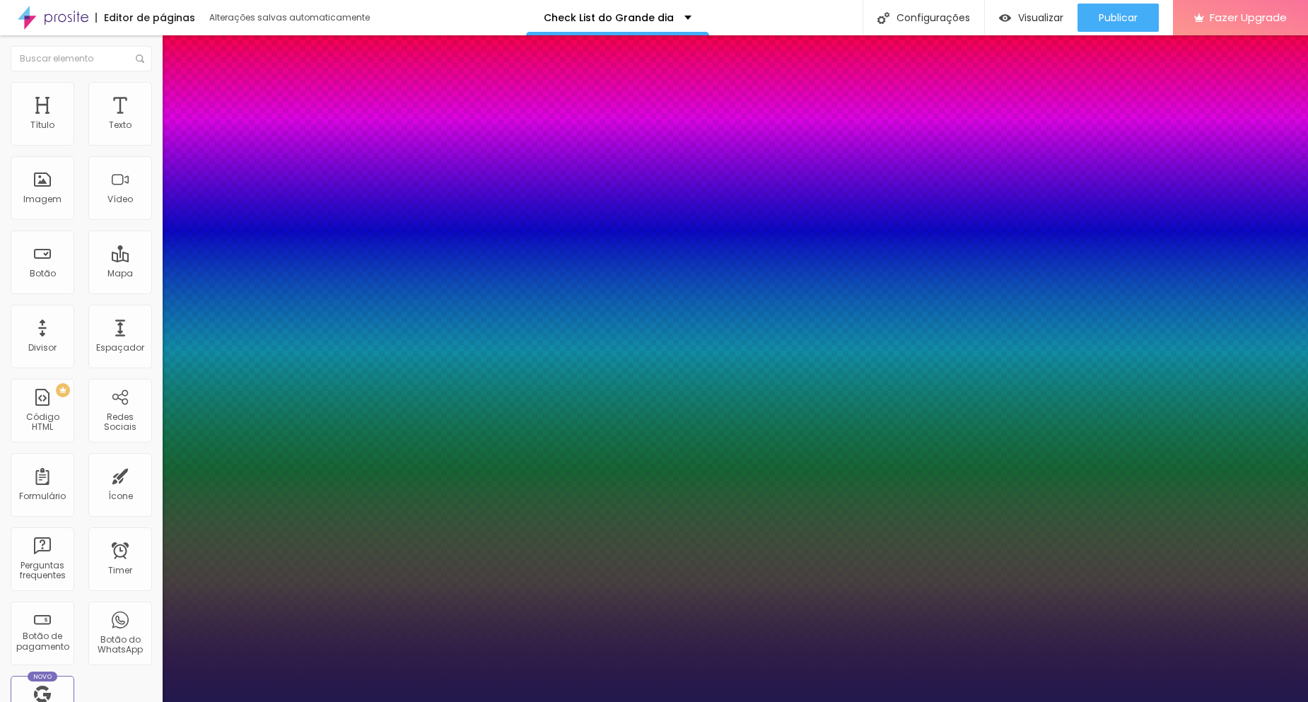
type input "20"
type input "1"
type input "18"
type input "1"
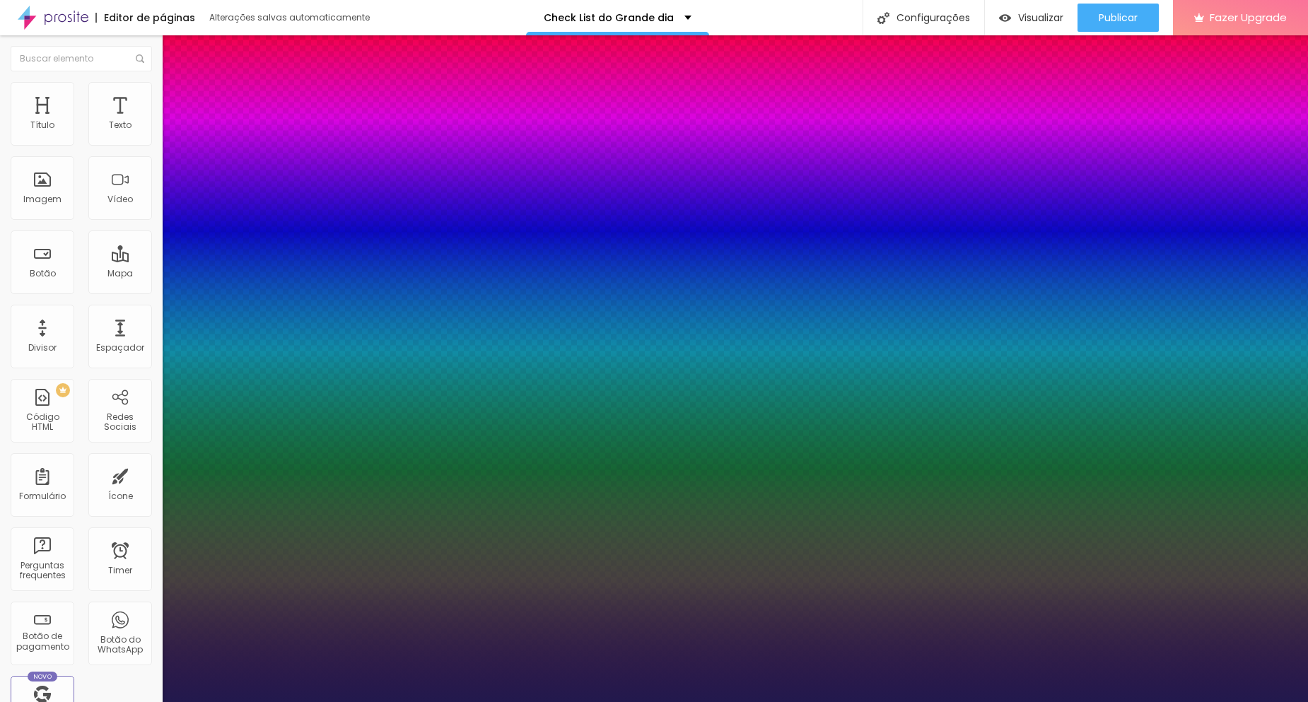
type input "16"
type input "1"
type input "17"
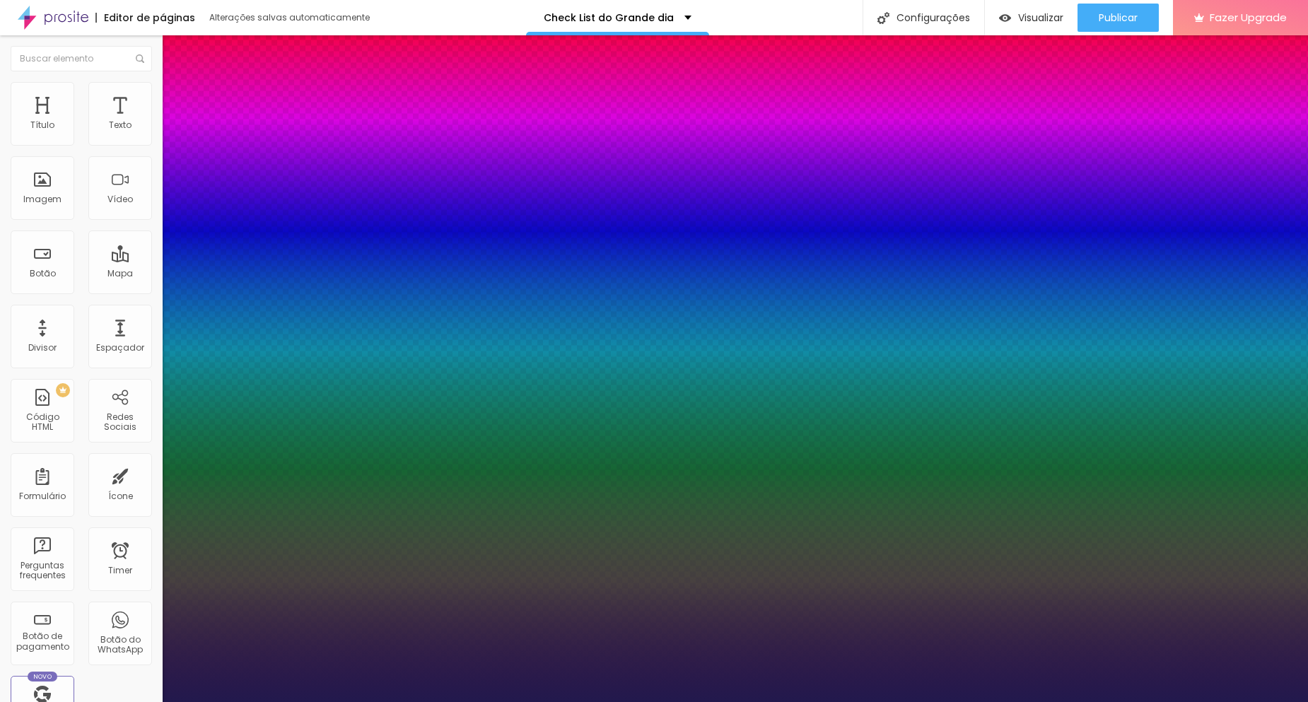
type input "1"
type input "19"
type input "1"
type input "20"
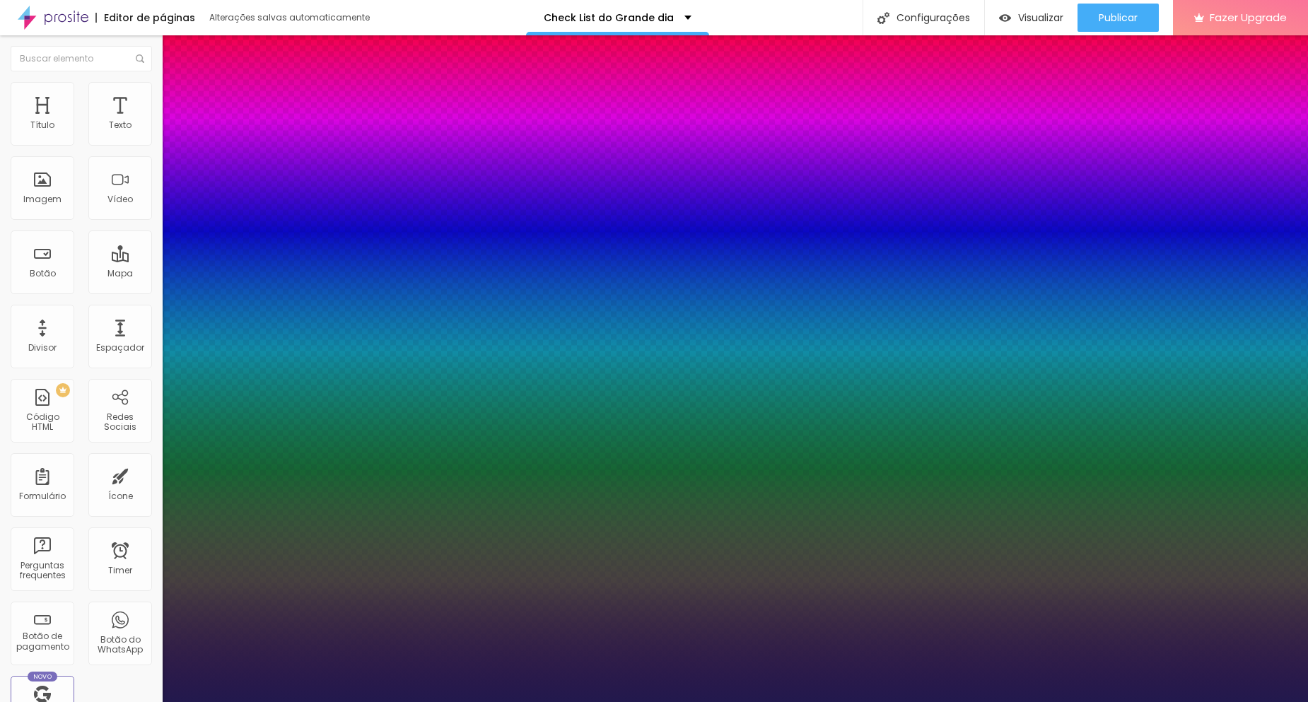
type input "20"
type input "1"
type input "21"
type input "1"
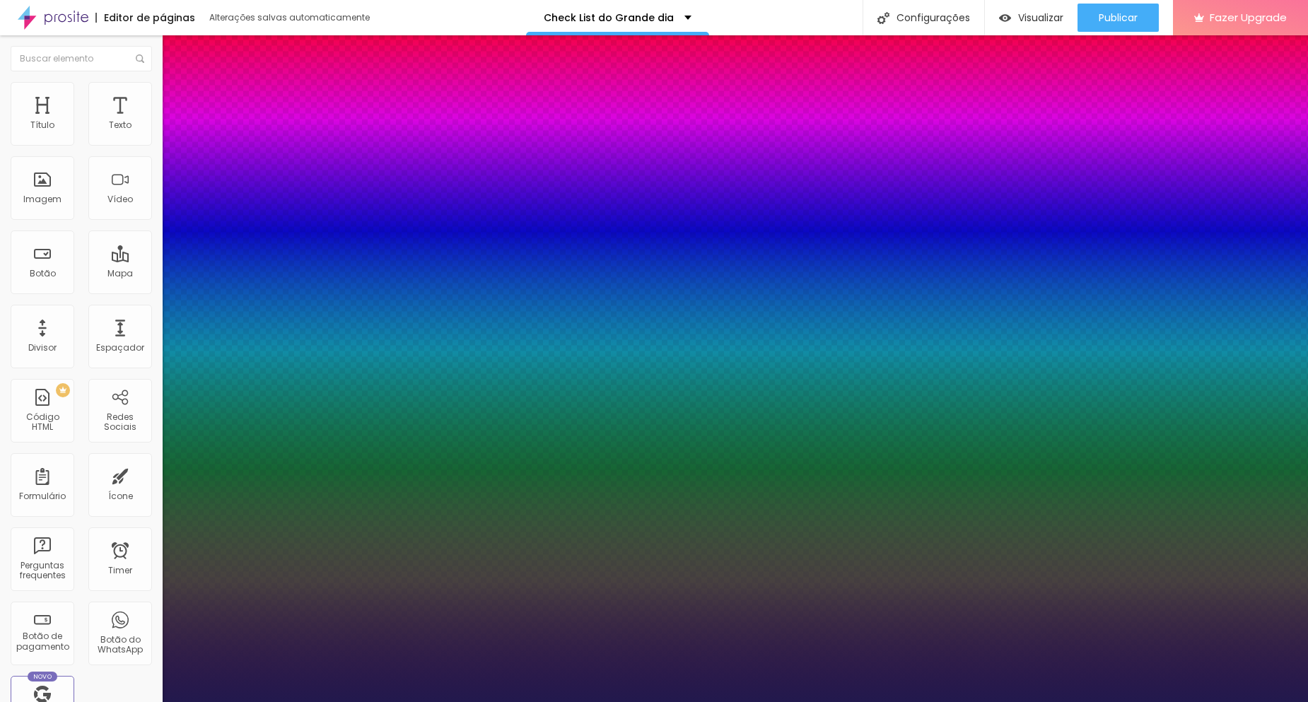
type input "21"
type input "1"
select select "LibreBaskerville"
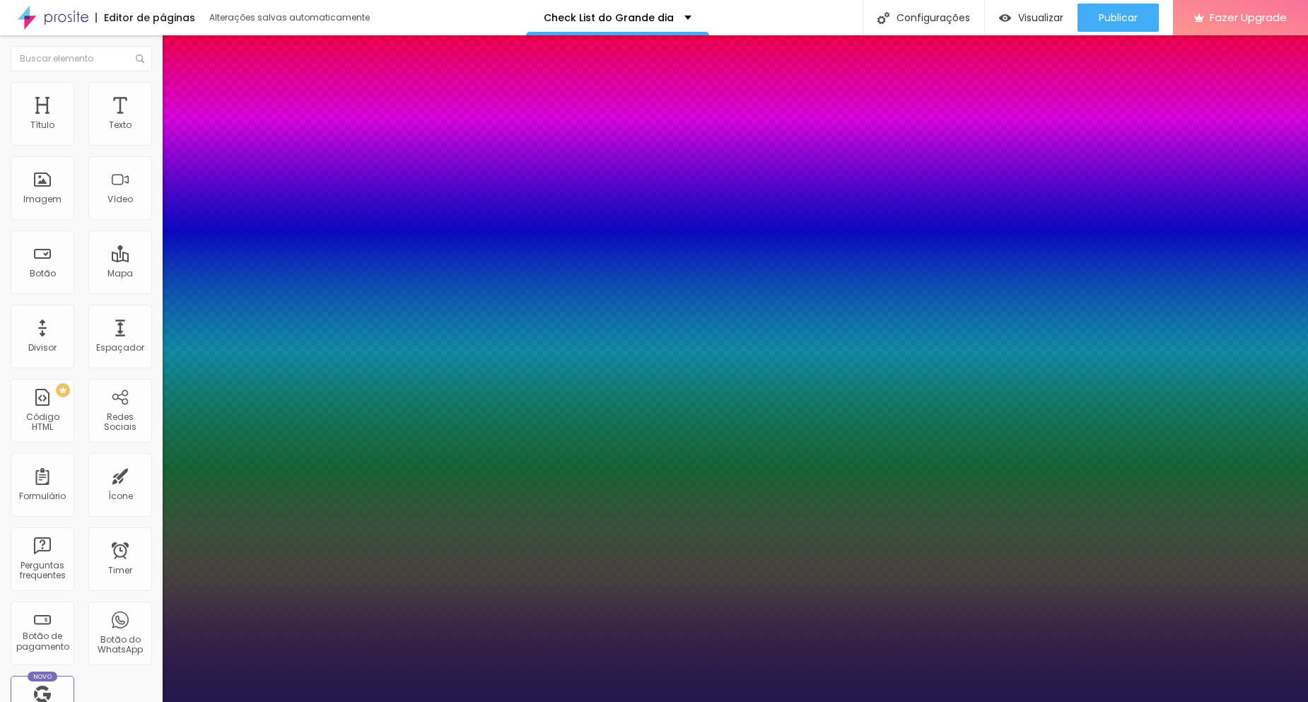
type input "1"
click at [503, 701] on div at bounding box center [654, 702] width 1308 height 0
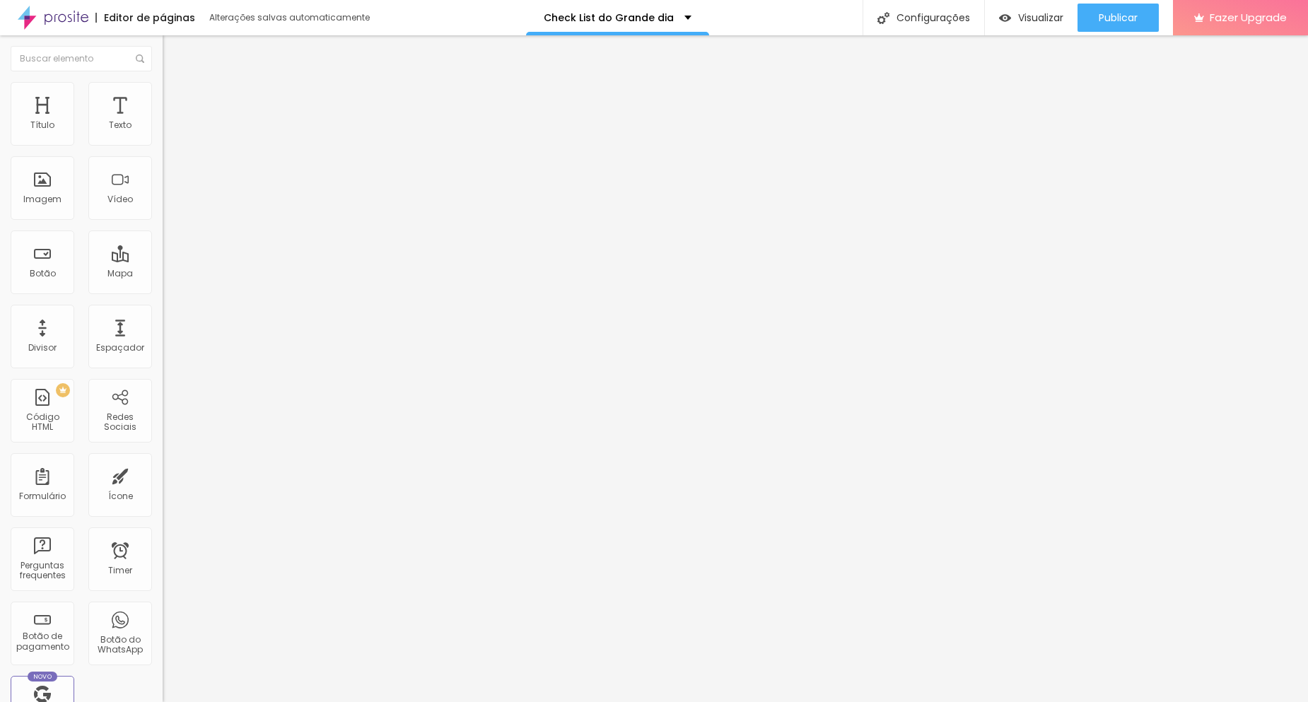
click at [163, 136] on button "button" at bounding box center [173, 128] width 20 height 15
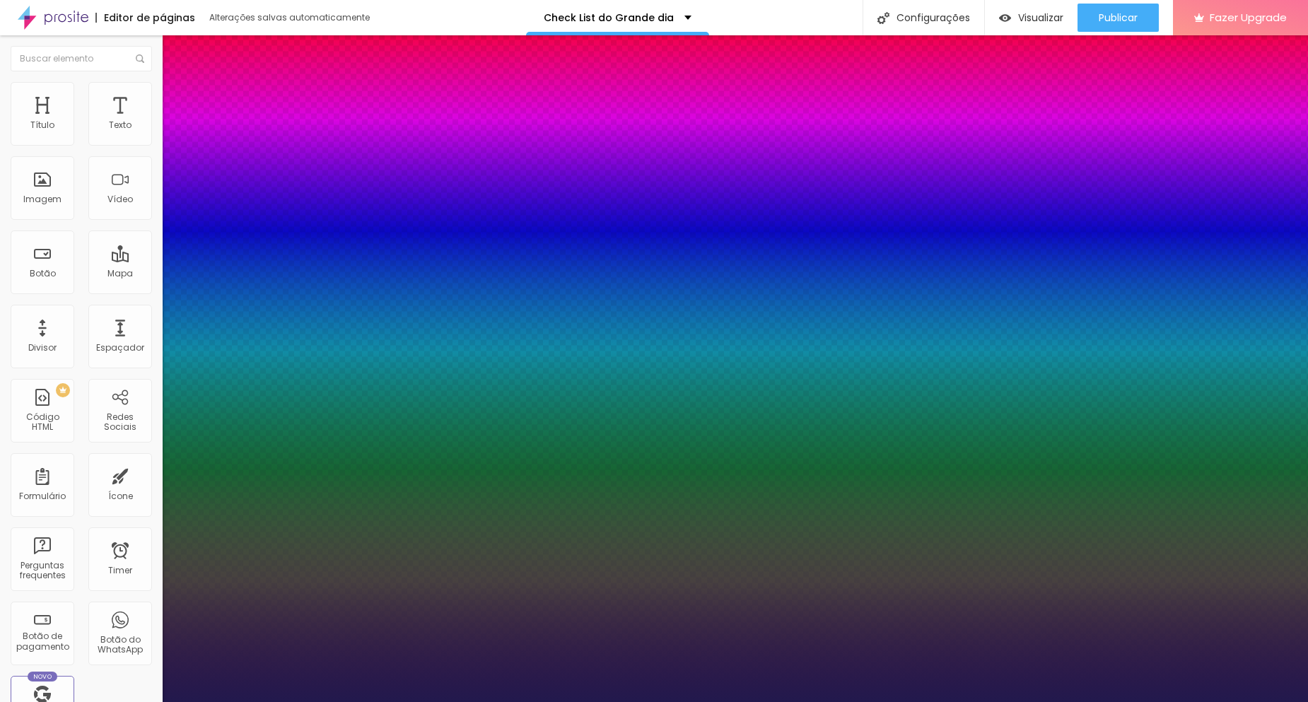
type input "1"
select select "LibreBaskerville"
type input "1"
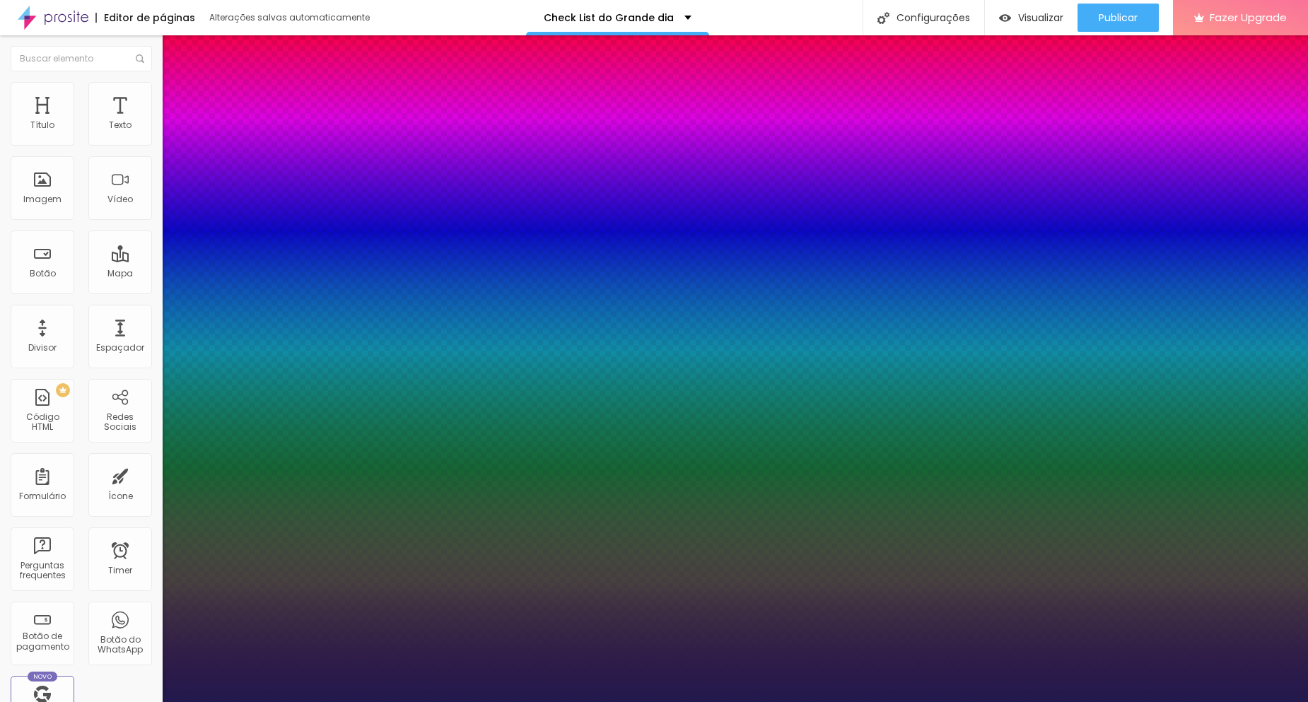
click at [594, 701] on div at bounding box center [654, 702] width 1308 height 0
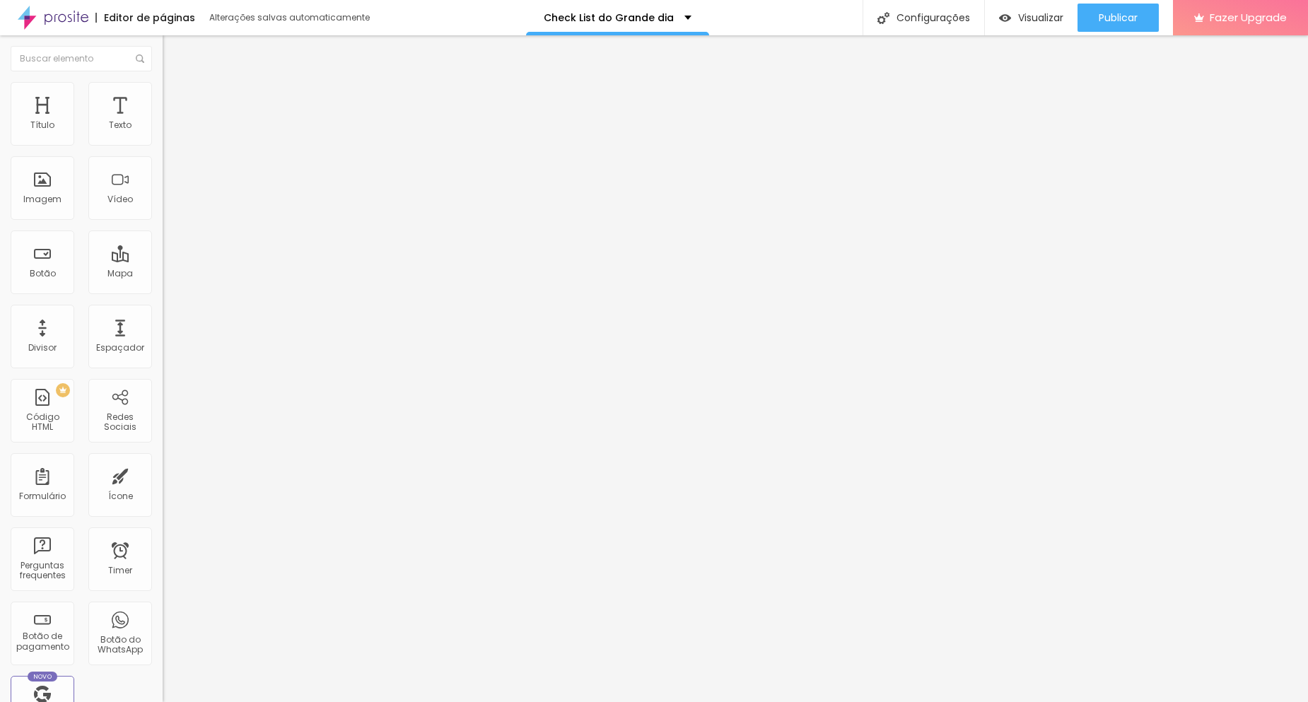
click at [163, 136] on button "button" at bounding box center [173, 128] width 20 height 15
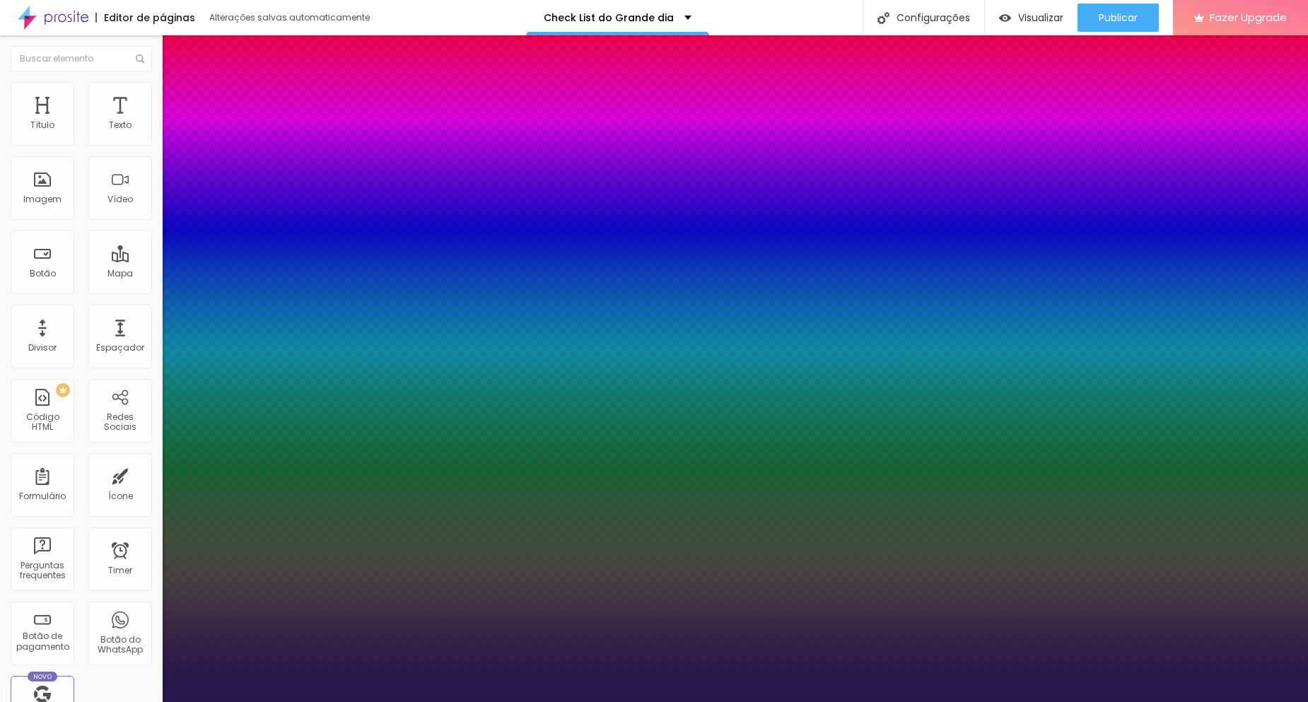
type input "1"
type input "13"
type input "1"
type input "11"
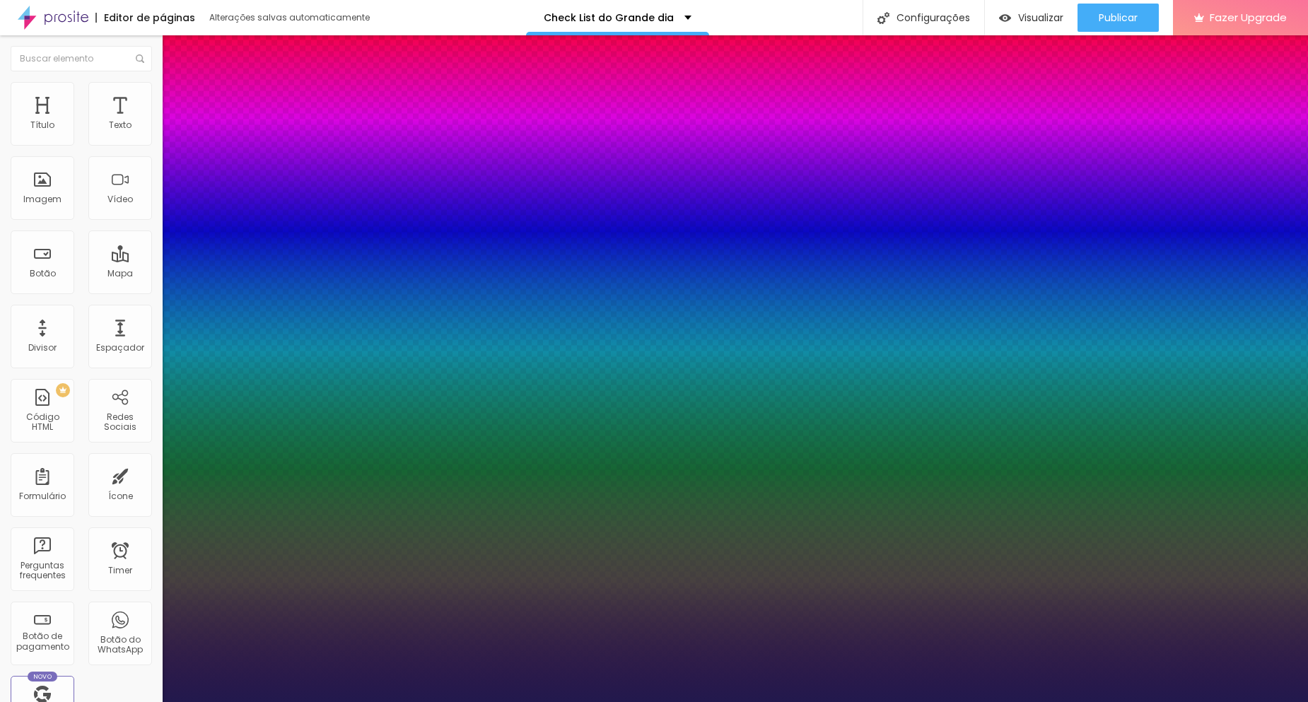
type input "11"
type input "1"
type input "13"
type input "1"
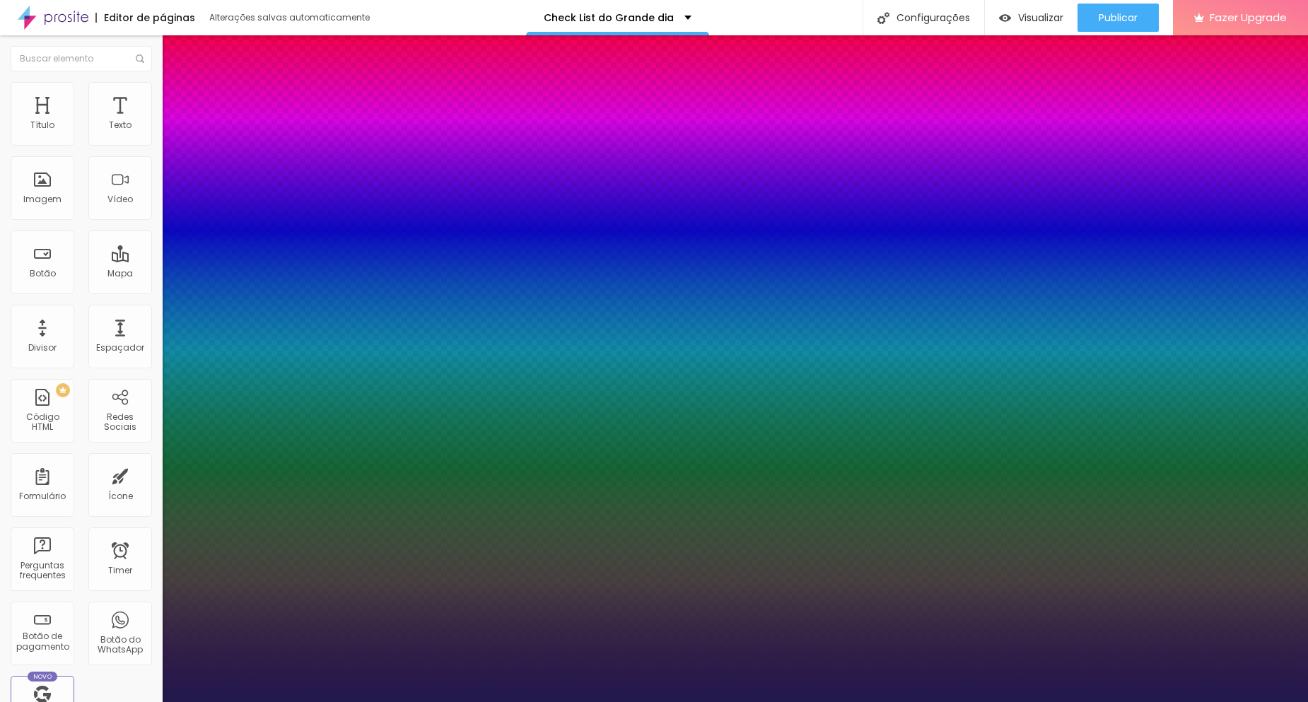
type input "14"
type input "1"
type input "15"
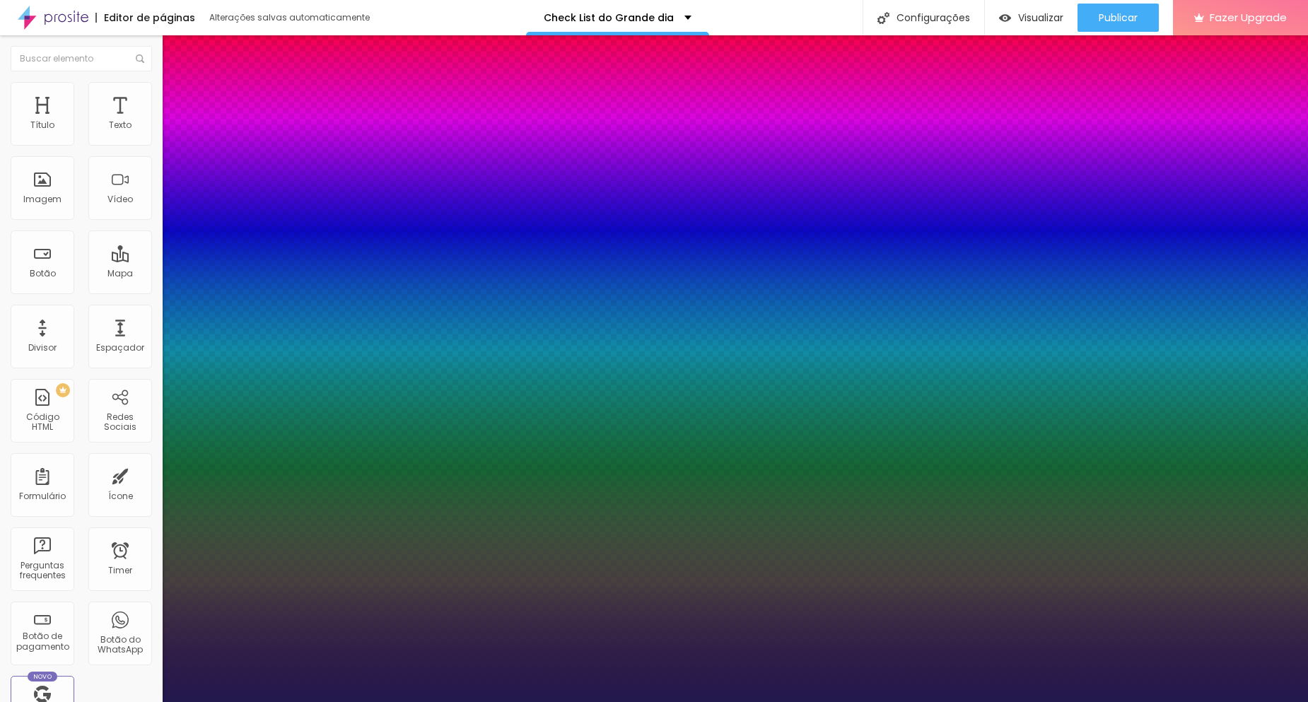
type input "1"
type input "14"
type input "1"
type input "14"
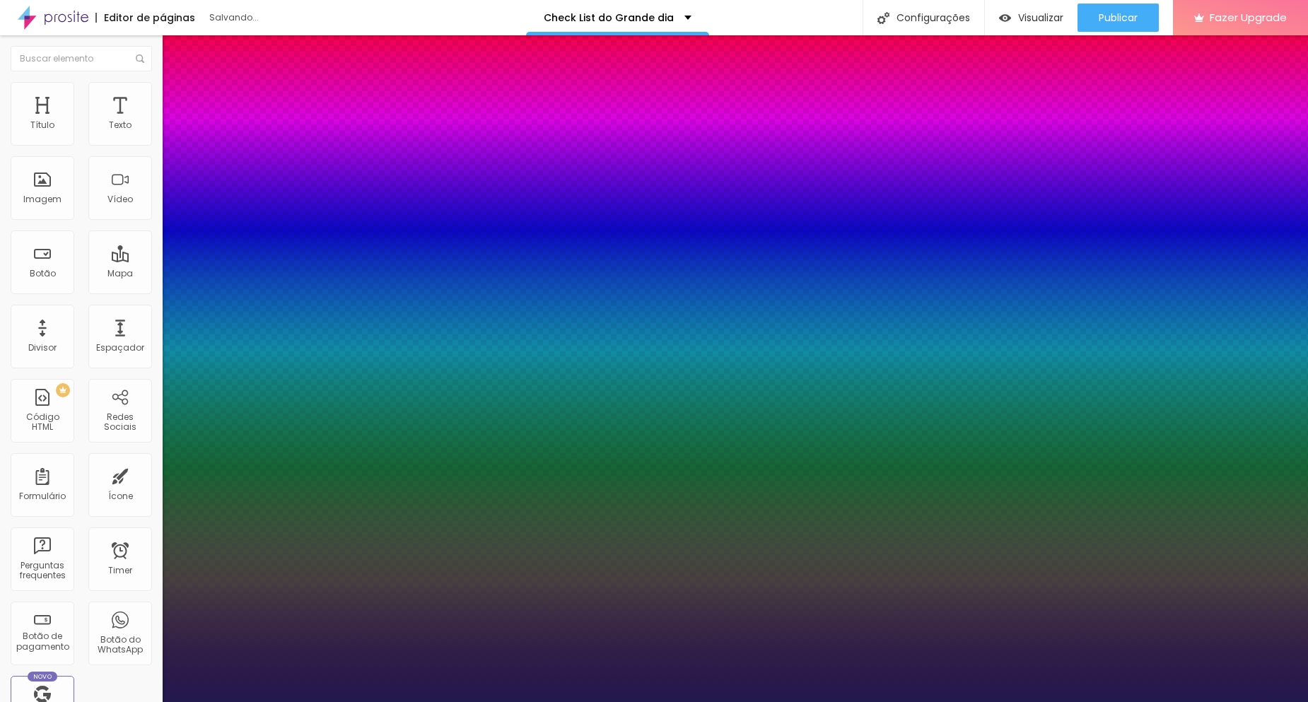
click at [598, 701] on div at bounding box center [654, 702] width 1308 height 0
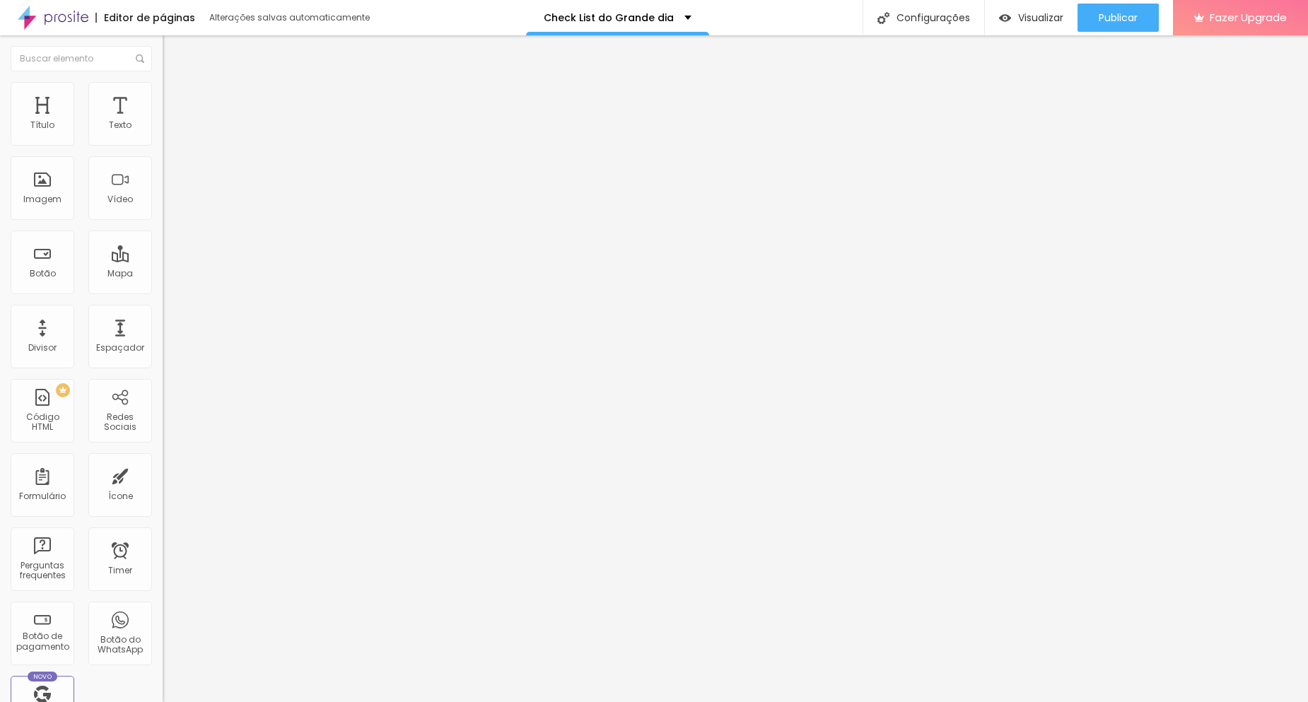
click at [184, 156] on div "Conectar" at bounding box center [209, 141] width 51 height 28
click at [163, 157] on div at bounding box center [244, 157] width 163 height 0
click at [163, 165] on div at bounding box center [244, 165] width 163 height 0
click at [163, 150] on span "Editar perguntas" at bounding box center [203, 144] width 81 height 12
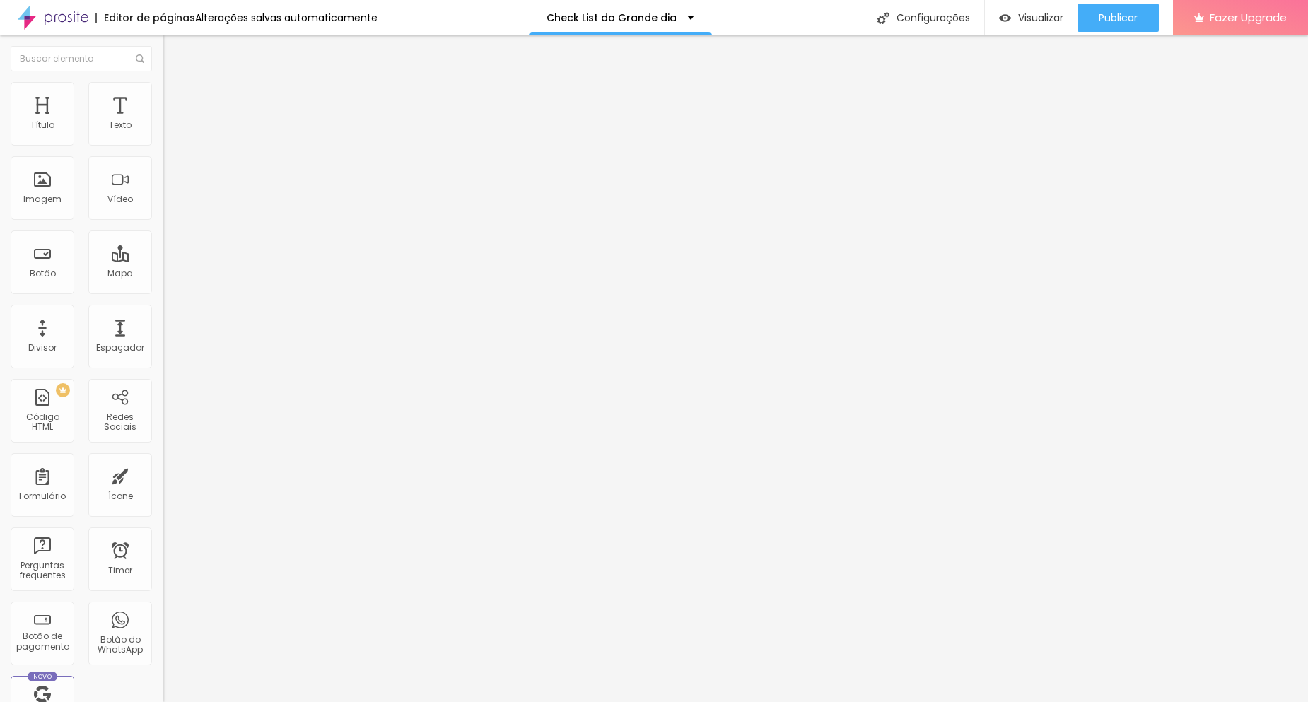
drag, startPoint x: 597, startPoint y: 238, endPoint x: 331, endPoint y: 238, distance: 266.5
drag, startPoint x: 536, startPoint y: 270, endPoint x: 445, endPoint y: 269, distance: 90.5
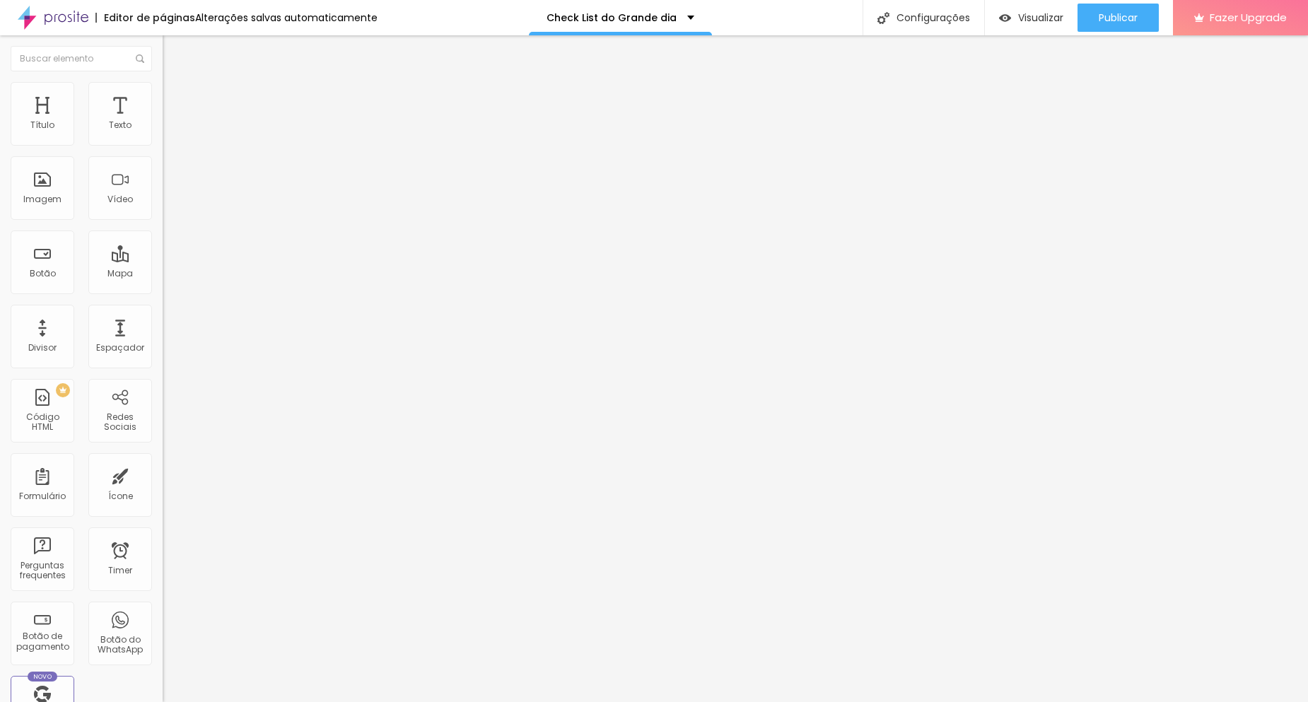
drag, startPoint x: 726, startPoint y: 260, endPoint x: 464, endPoint y: 258, distance: 262.3
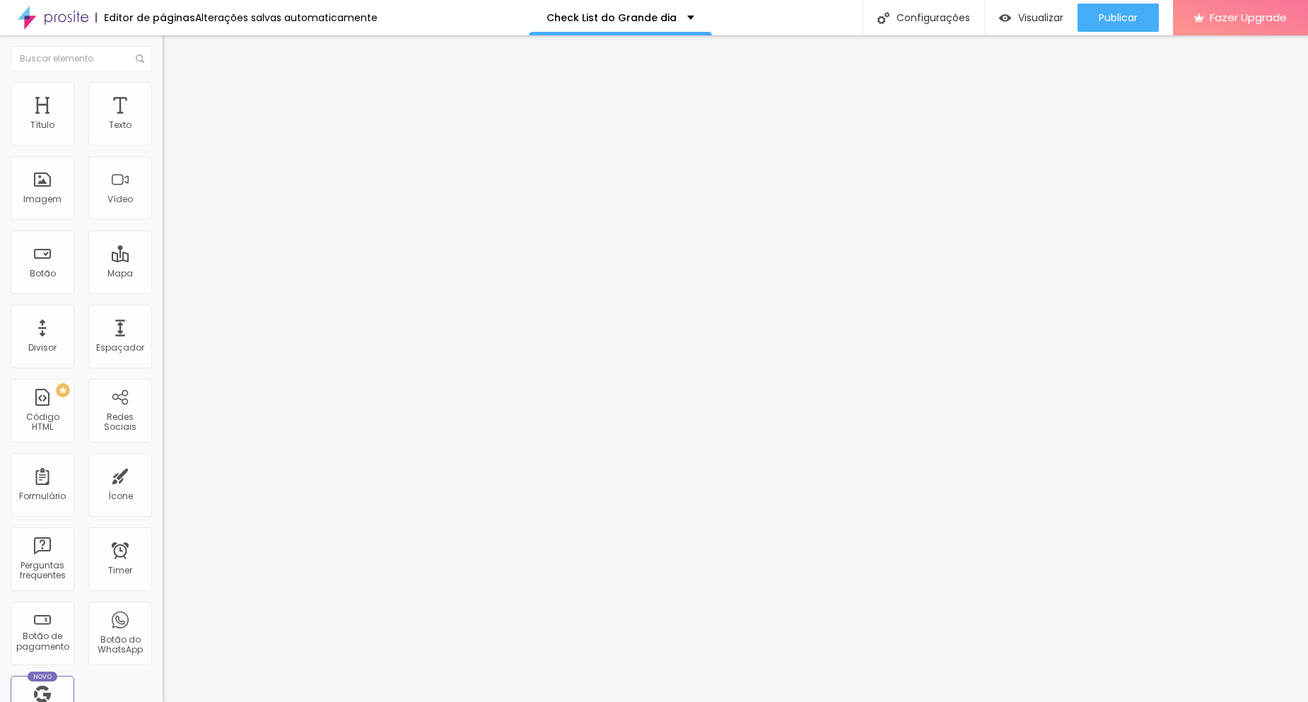
drag, startPoint x: 513, startPoint y: 237, endPoint x: 445, endPoint y: 233, distance: 68.0
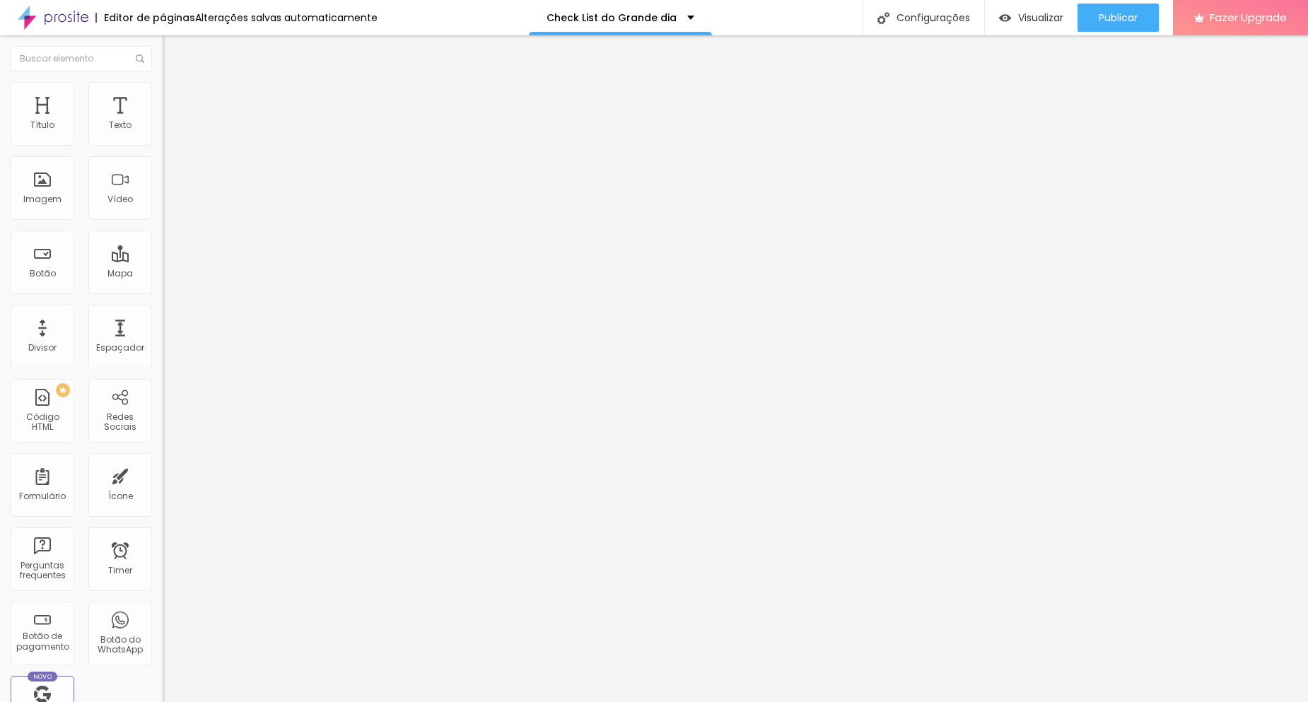
drag, startPoint x: 740, startPoint y: 368, endPoint x: 515, endPoint y: 373, distance: 224.8
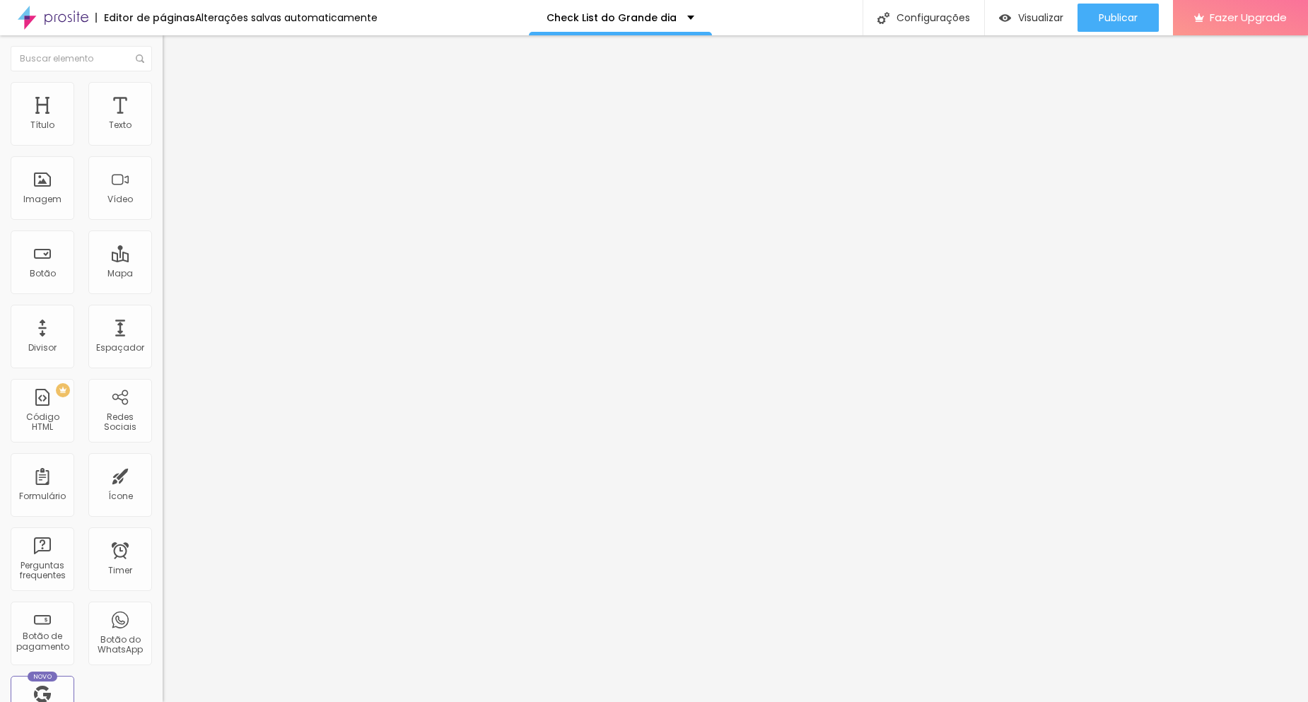
drag, startPoint x: 707, startPoint y: 412, endPoint x: 451, endPoint y: 383, distance: 257.5
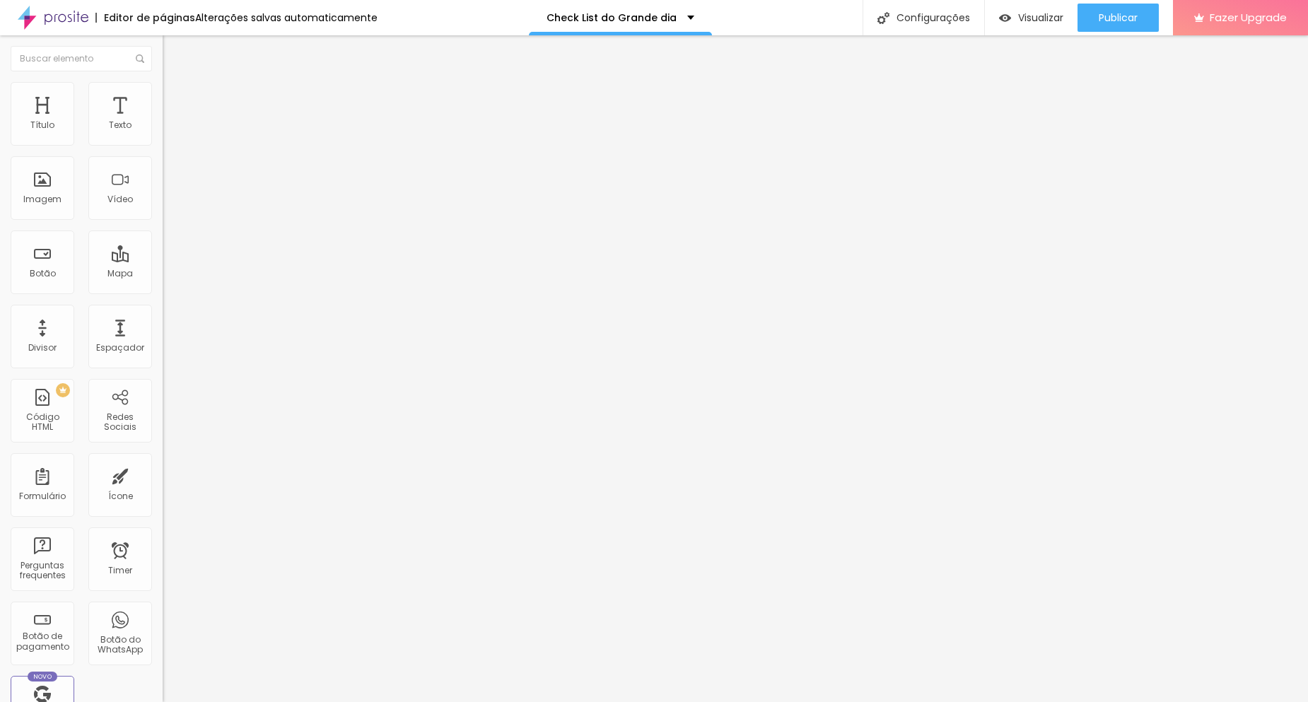
copy p "Pergunta exemplo 3"
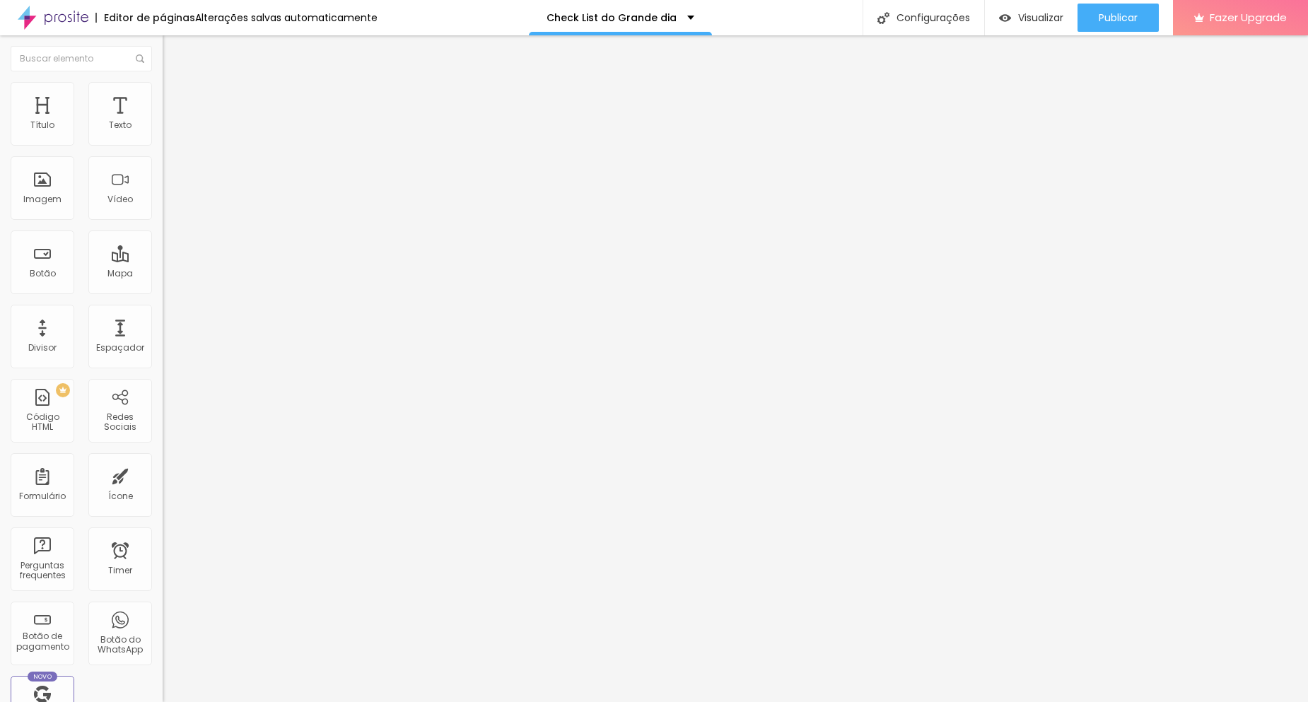
click at [173, 63] on div "Editar Perguntas frequentes" at bounding box center [243, 57] width 141 height 23
click at [1041, 16] on span "Visualizar" at bounding box center [1040, 17] width 45 height 11
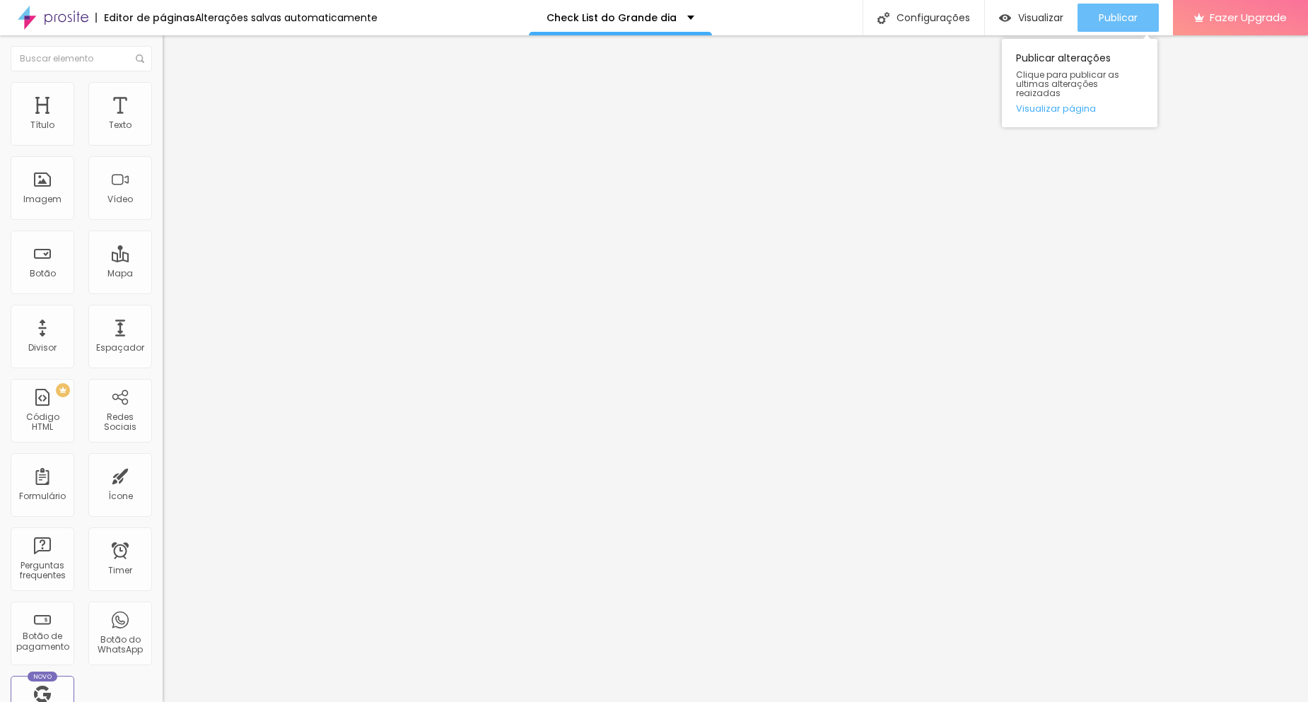
drag, startPoint x: 1098, startPoint y: 17, endPoint x: 1043, endPoint y: 16, distance: 54.4
click at [1099, 16] on span "Publicar" at bounding box center [1118, 17] width 39 height 11
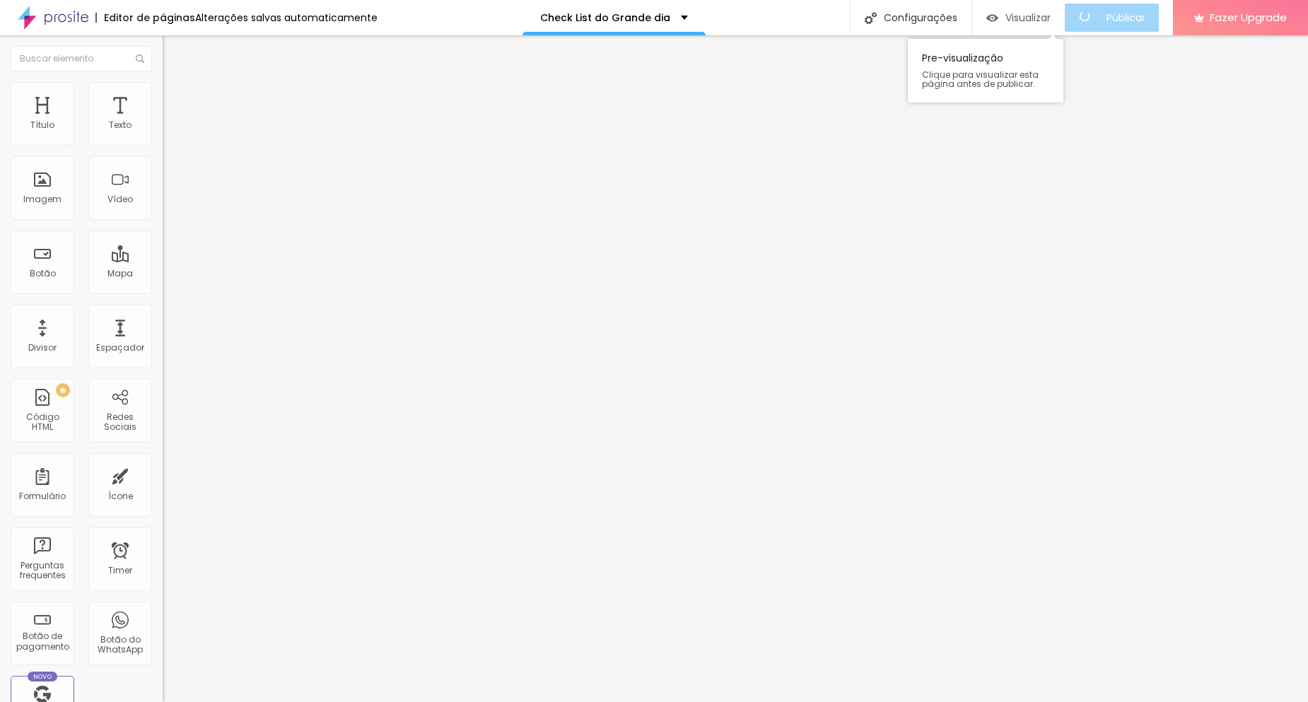
click at [1012, 17] on div "Visualizar" at bounding box center [1018, 18] width 64 height 12
click at [163, 58] on button "Editar Formulário" at bounding box center [244, 51] width 163 height 33
click at [163, 201] on div at bounding box center [244, 177] width 163 height 109
click at [1012, 12] on div "Visualizar" at bounding box center [1031, 18] width 64 height 12
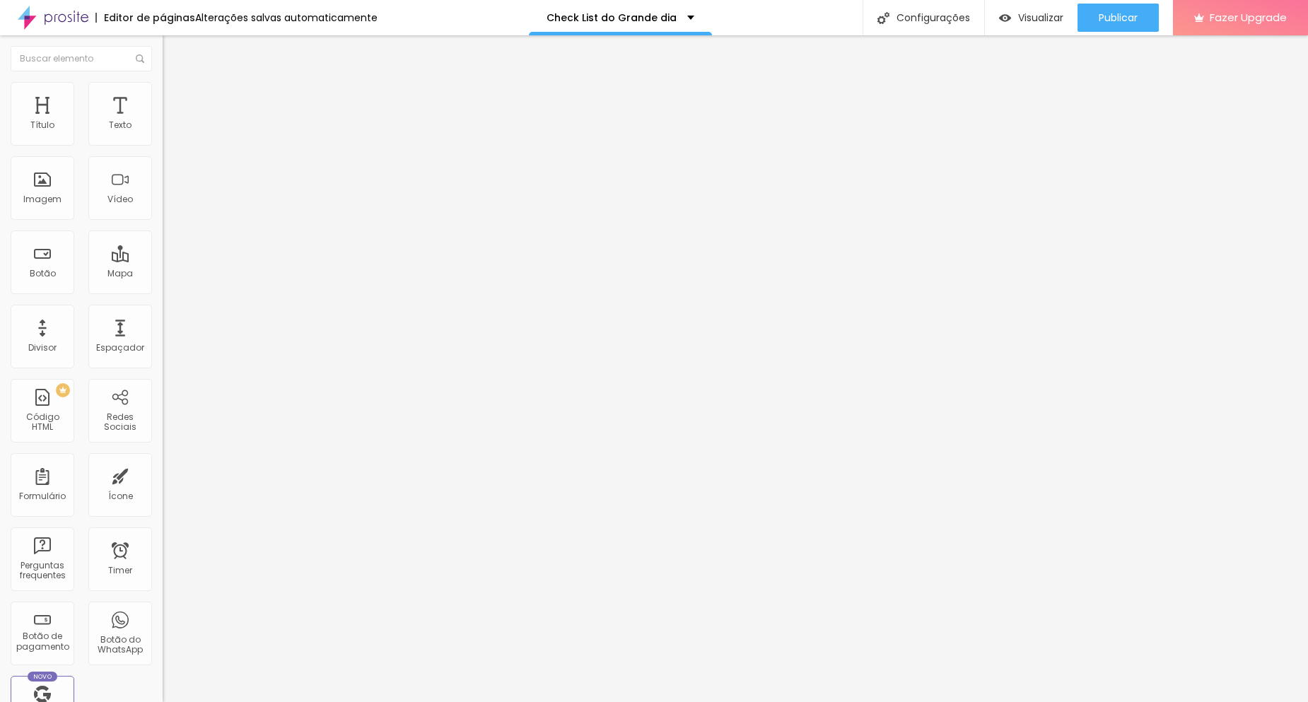
click at [163, 143] on img at bounding box center [167, 147] width 8 height 8
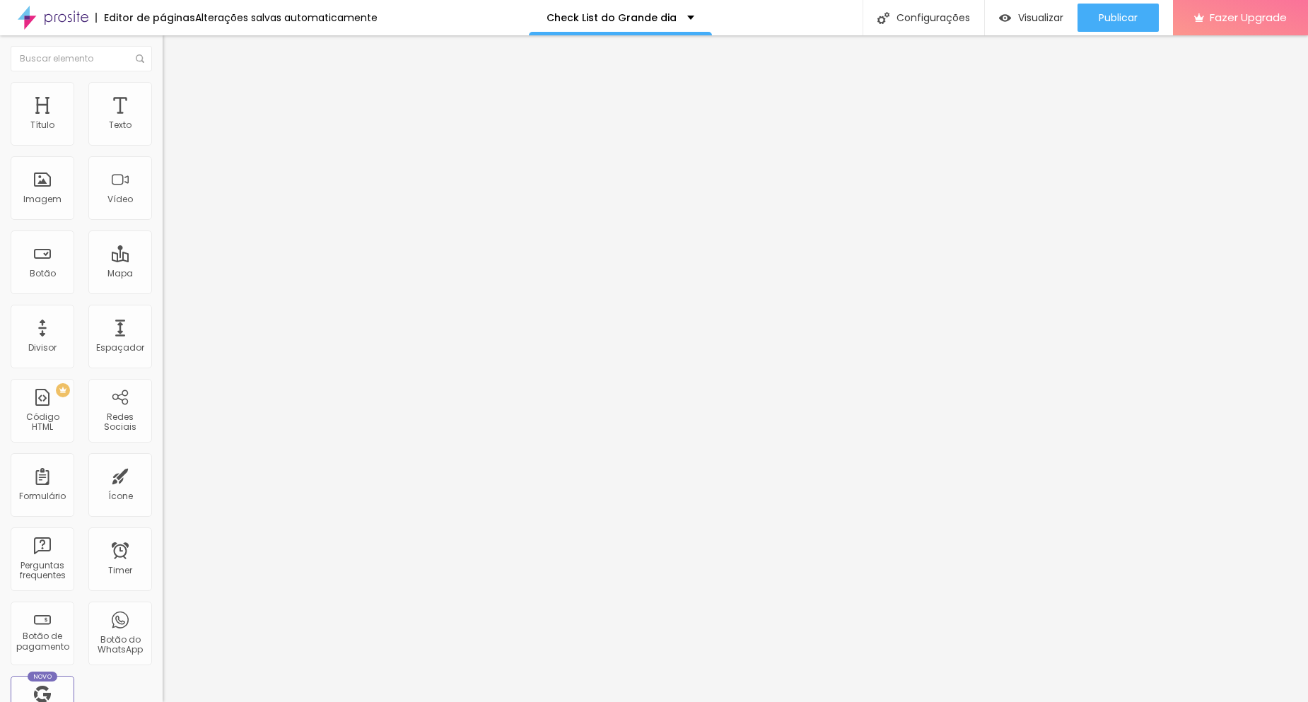
paste input "HECKLIST DO GRANDE DIA"
type input "CHECKLIST DO GRANDE DIA"
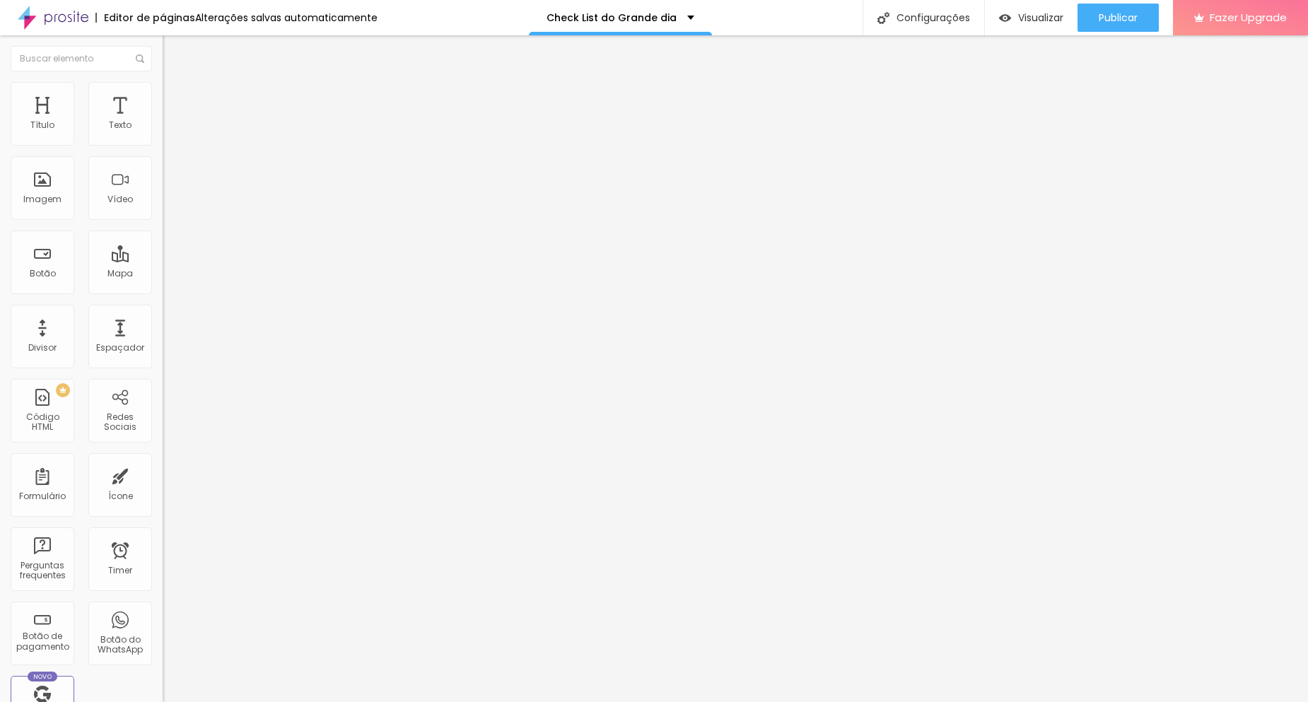
type input "n"
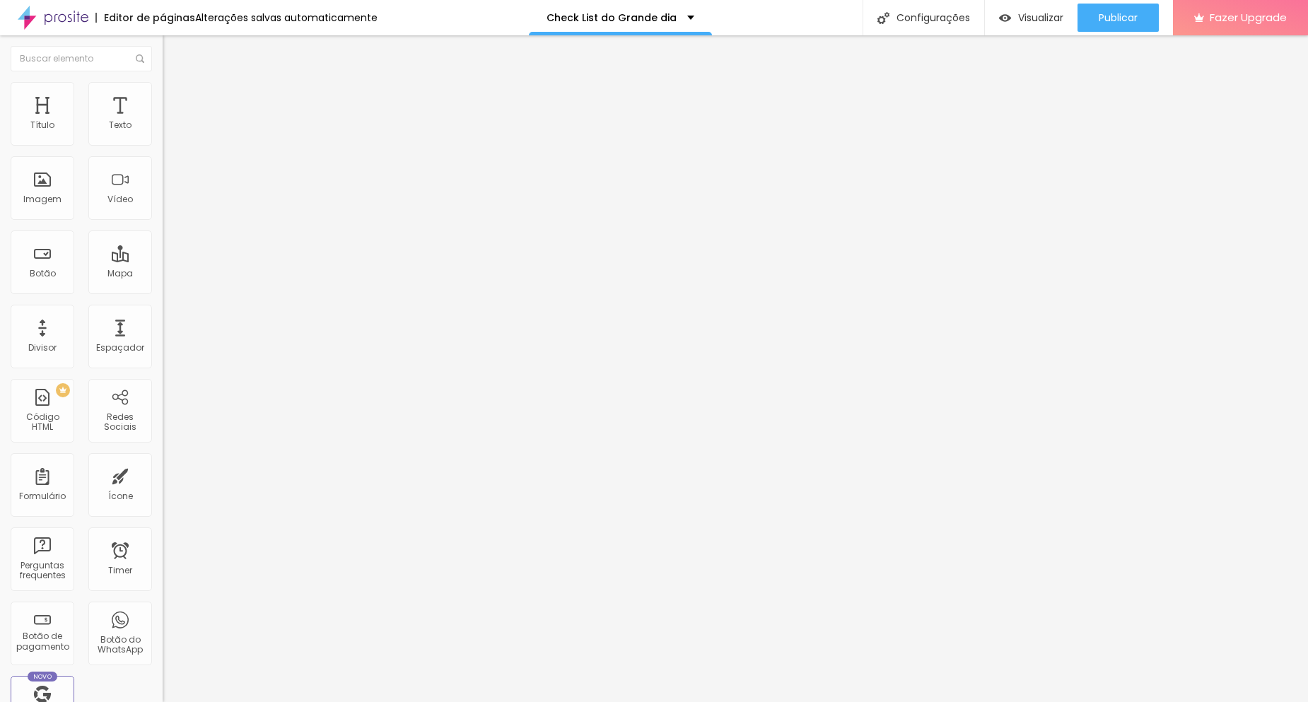
scroll to position [0, 76]
type input "Nome dos noivos (ou como preferem ser chamados)"
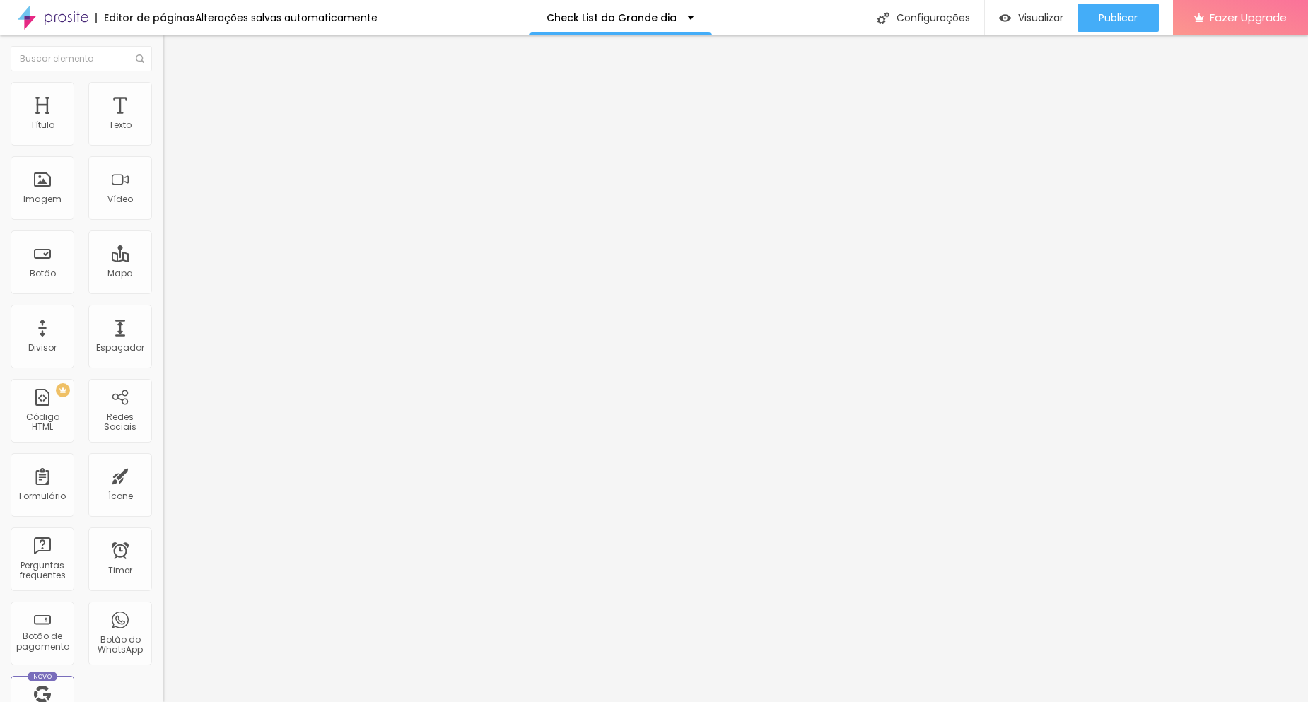
drag, startPoint x: 556, startPoint y: 441, endPoint x: 452, endPoint y: 295, distance: 178.9
drag, startPoint x: 663, startPoint y: 399, endPoint x: 559, endPoint y: 334, distance: 122.6
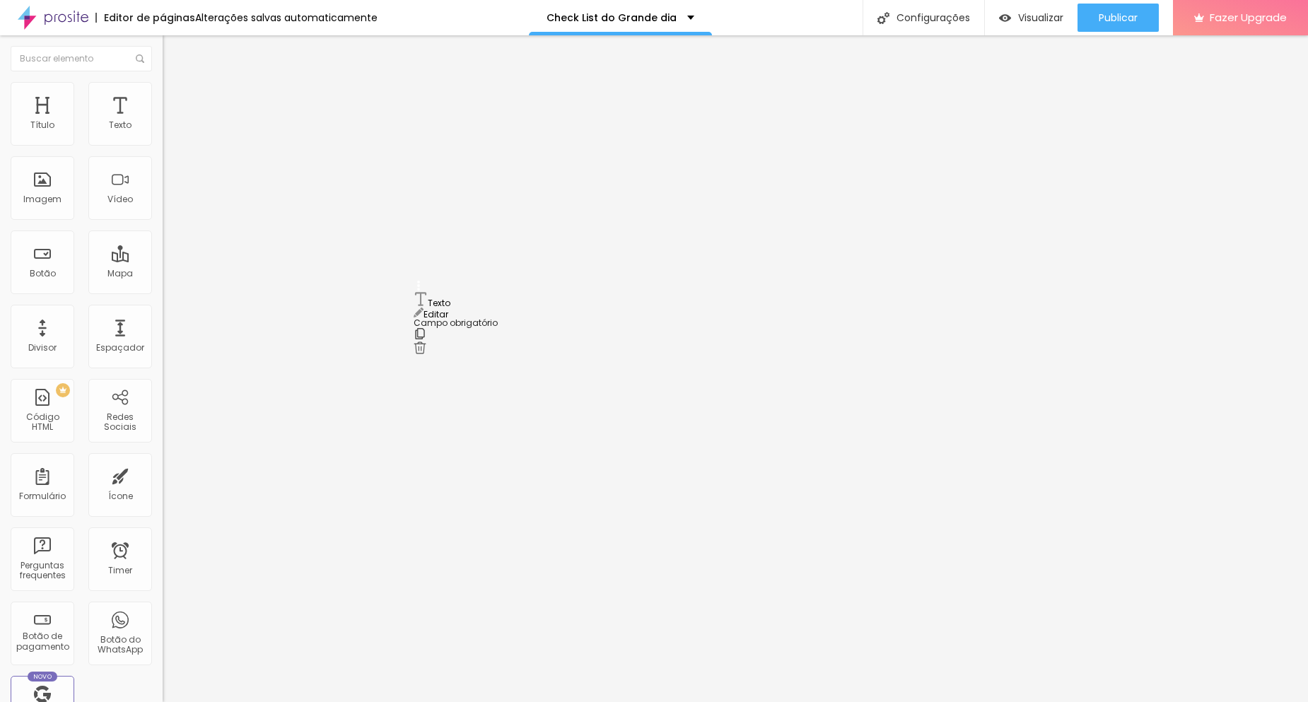
drag, startPoint x: 417, startPoint y: 414, endPoint x: 425, endPoint y: 312, distance: 101.4
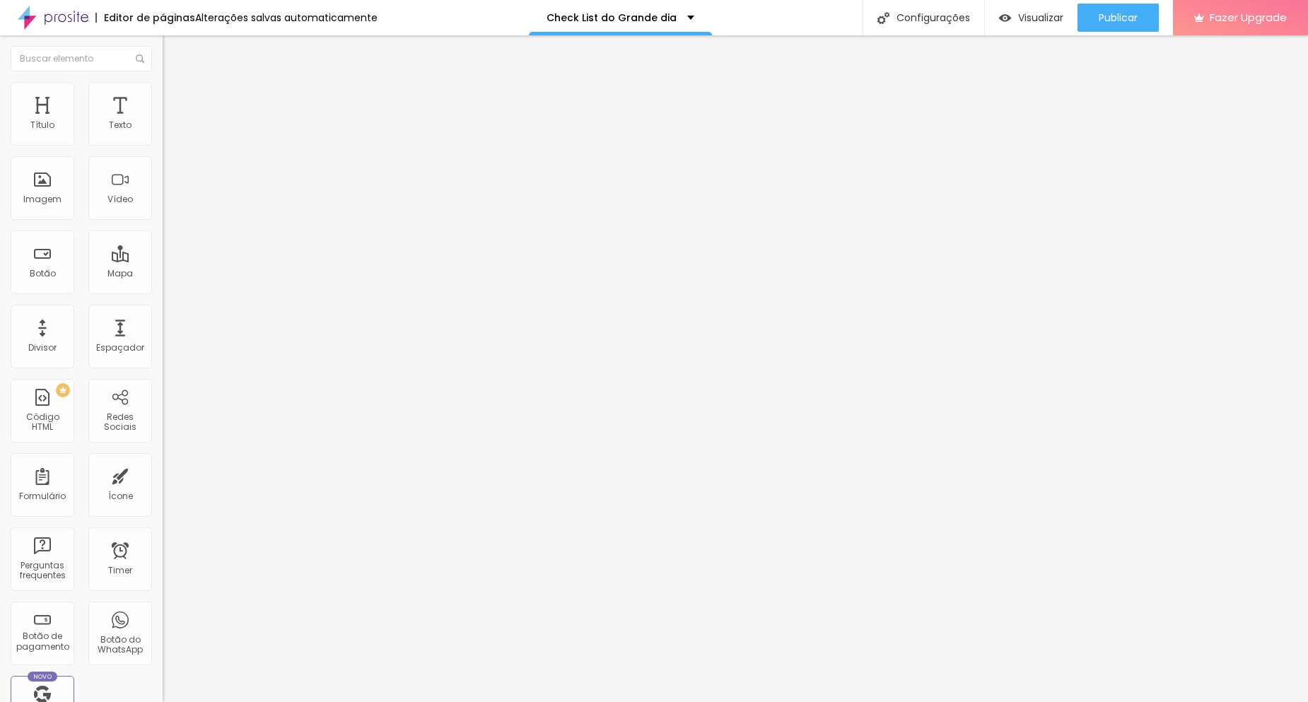
type input "N"
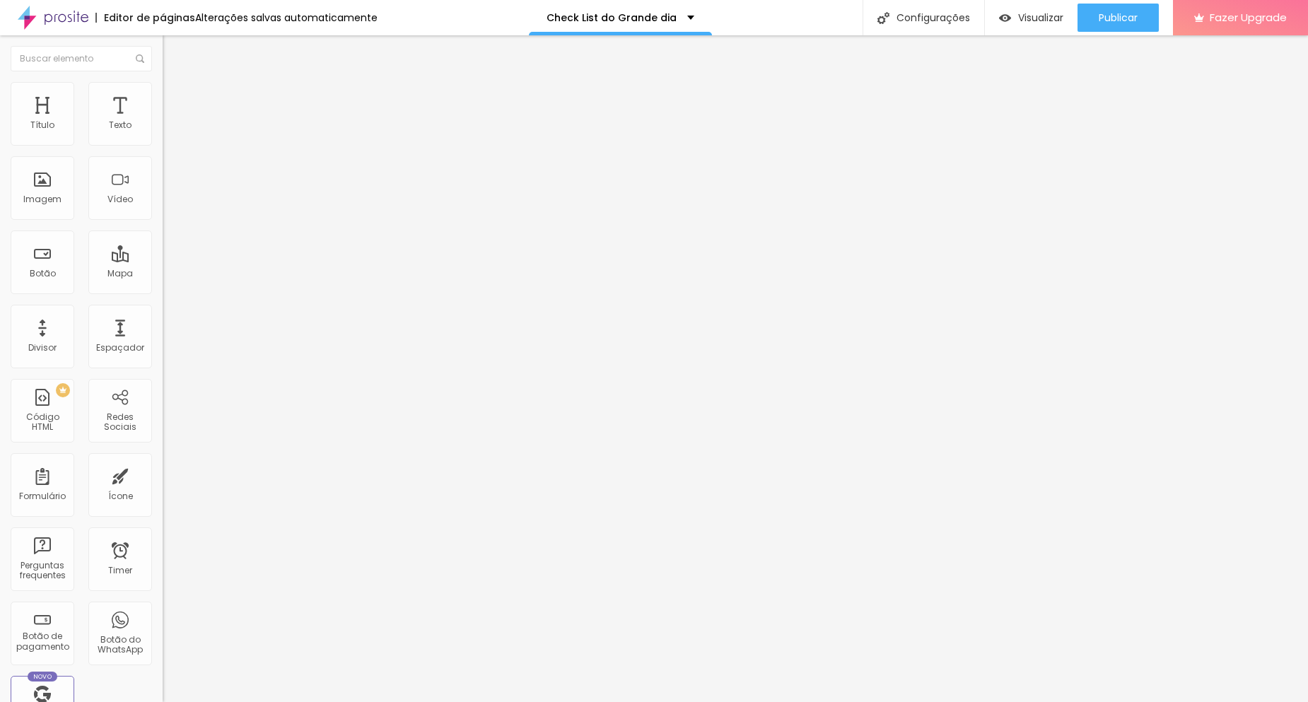
type input "N"
type input "M"
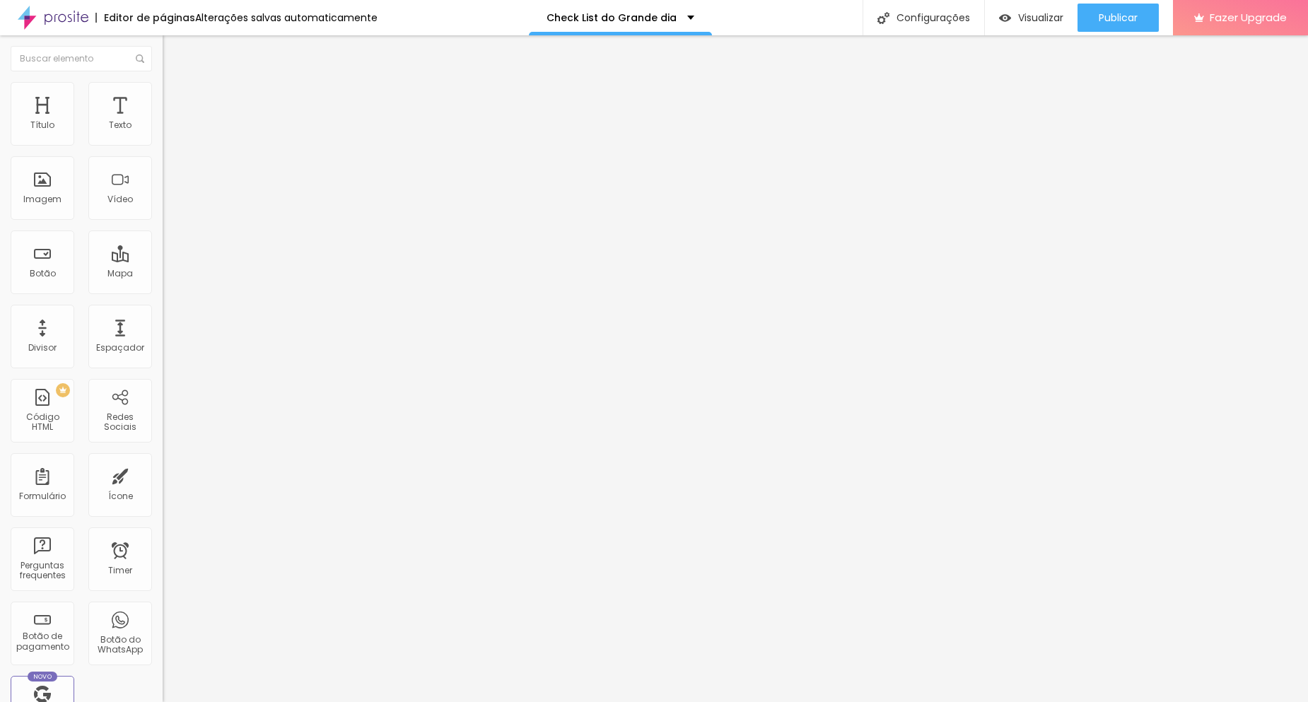
click at [163, 131] on div "Formulário CHECKLIST DO GRANDE DIA" at bounding box center [244, 131] width 163 height 42
click at [163, 143] on img at bounding box center [167, 147] width 8 height 8
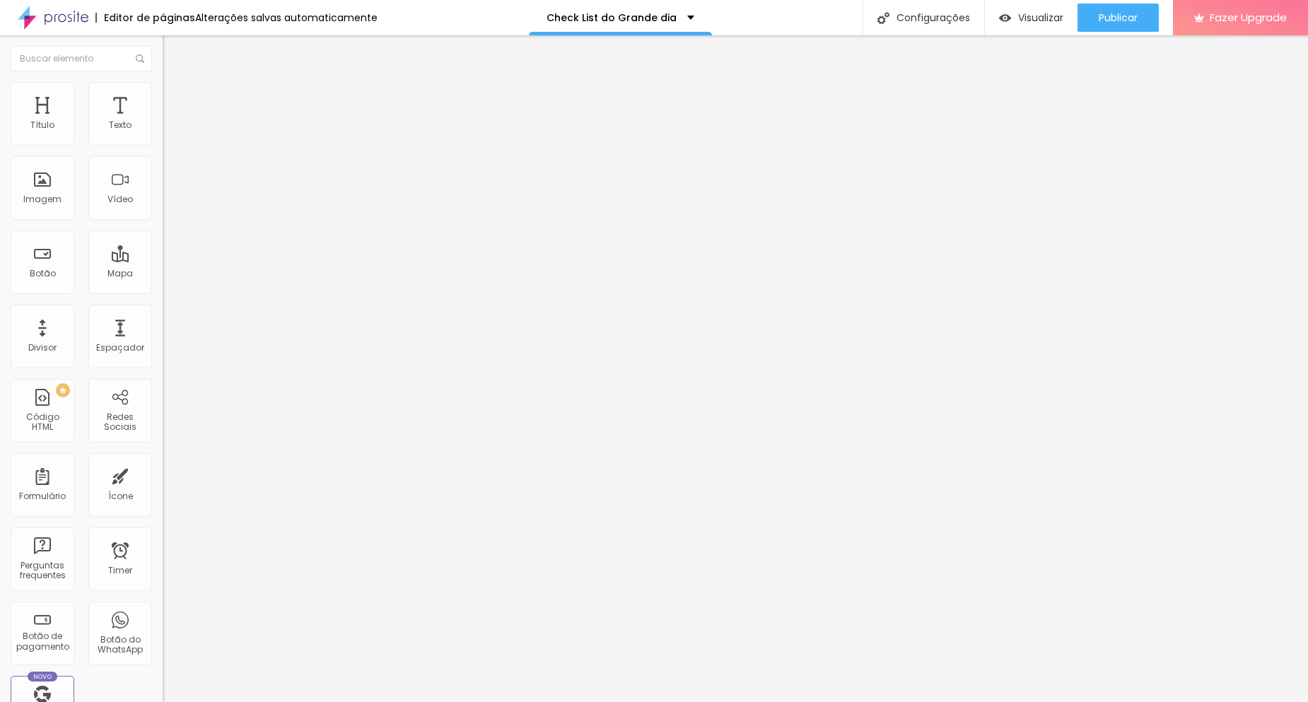
click at [163, 96] on li "Estilo" at bounding box center [244, 89] width 163 height 14
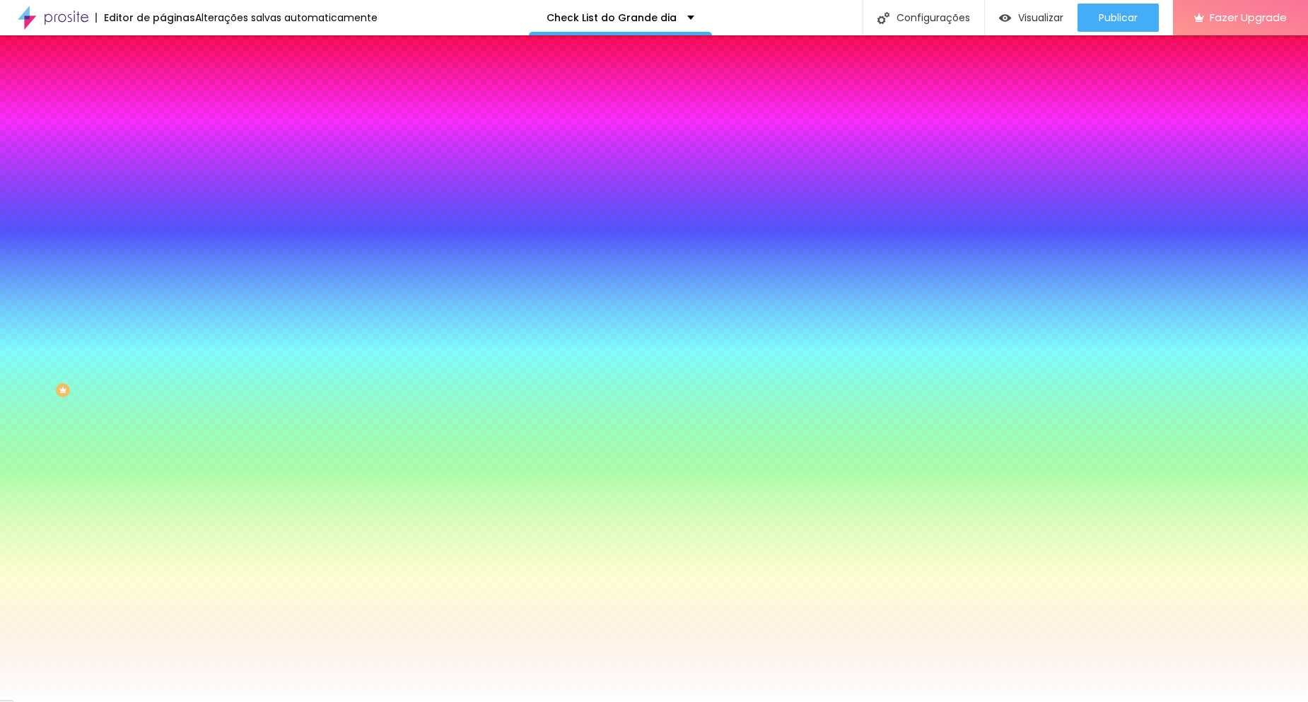
click at [163, 96] on img at bounding box center [169, 102] width 13 height 13
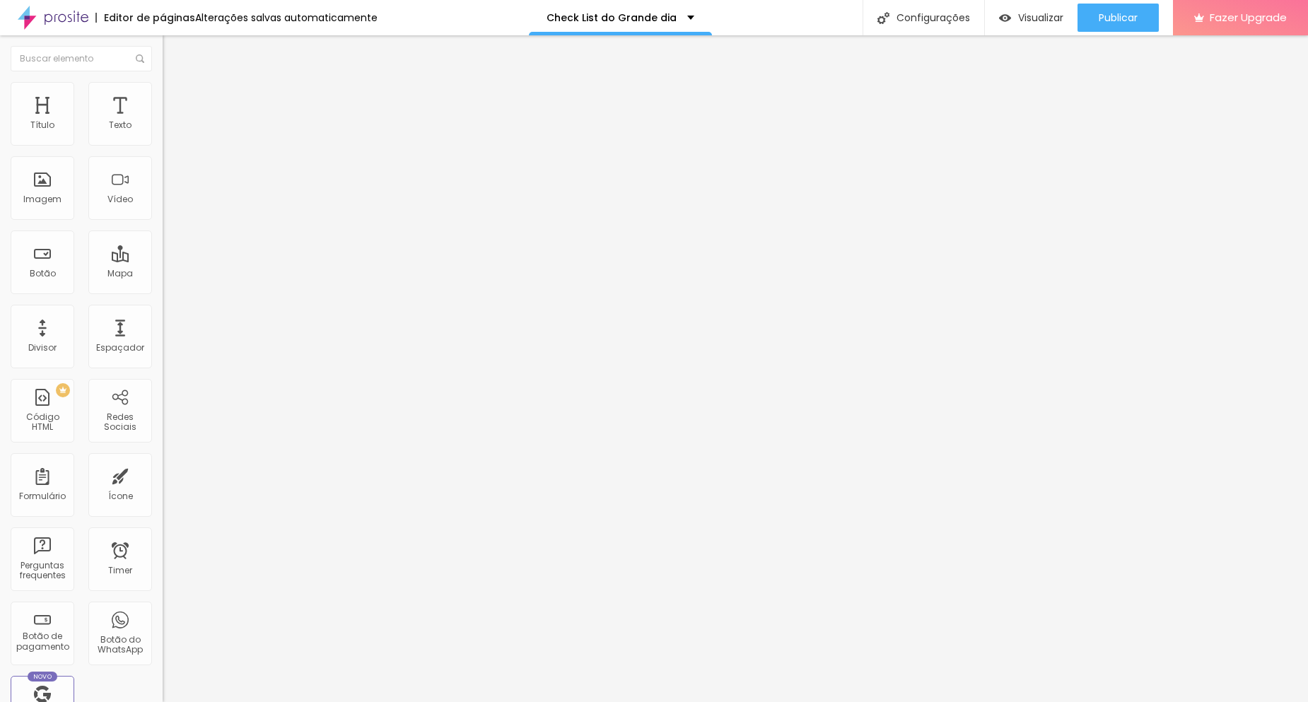
click at [163, 82] on li "Conteúdo" at bounding box center [244, 75] width 163 height 14
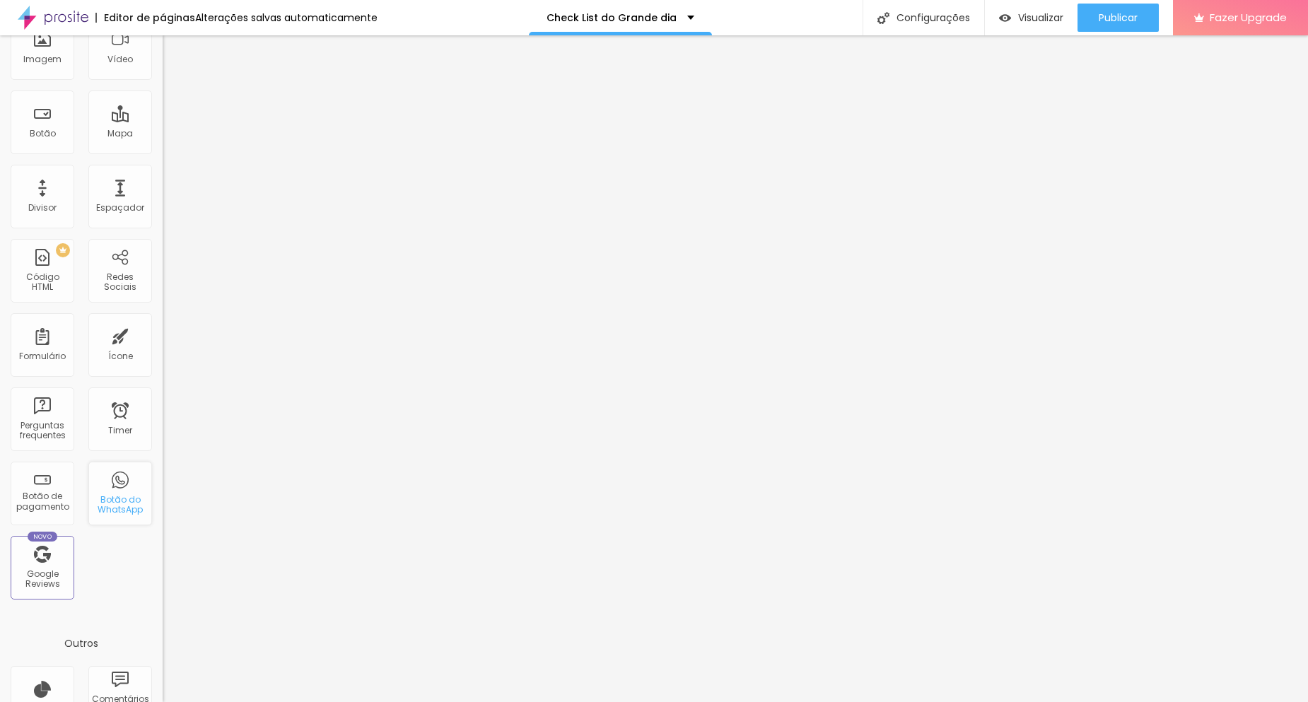
scroll to position [141, 0]
click at [37, 589] on div "Novo Google Reviews" at bounding box center [43, 566] width 64 height 64
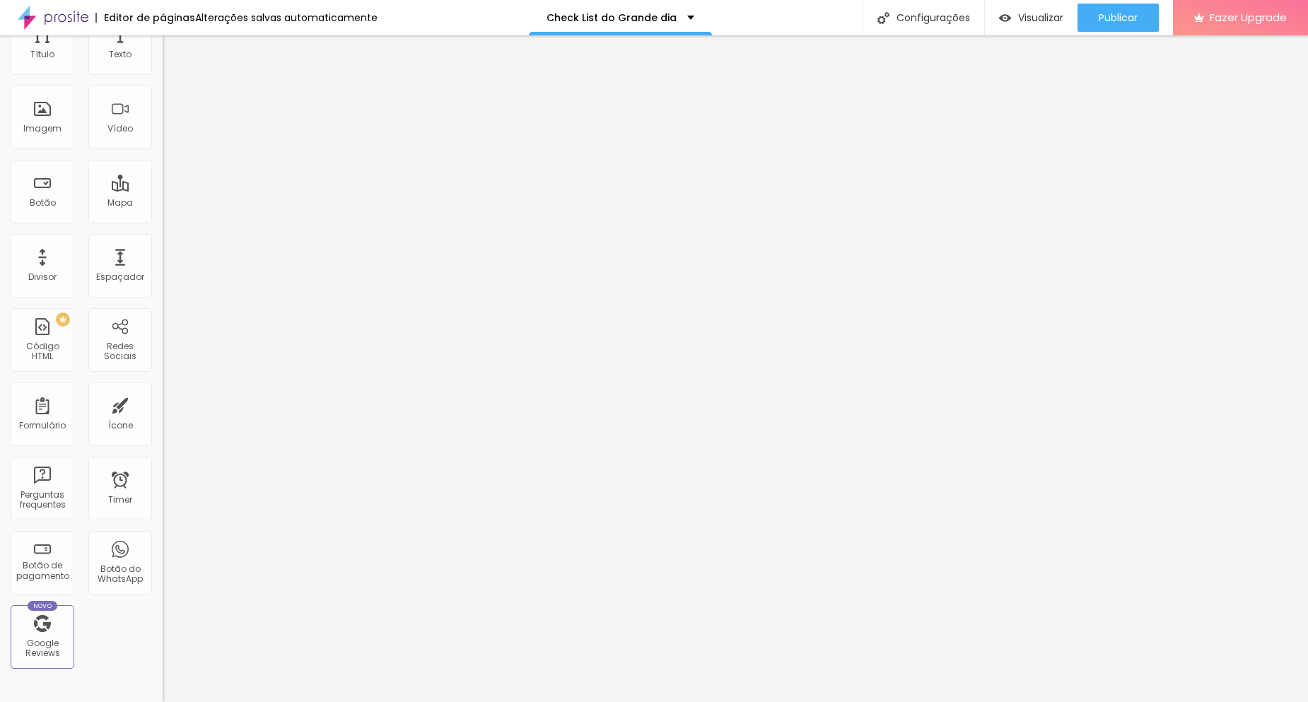
scroll to position [0, 0]
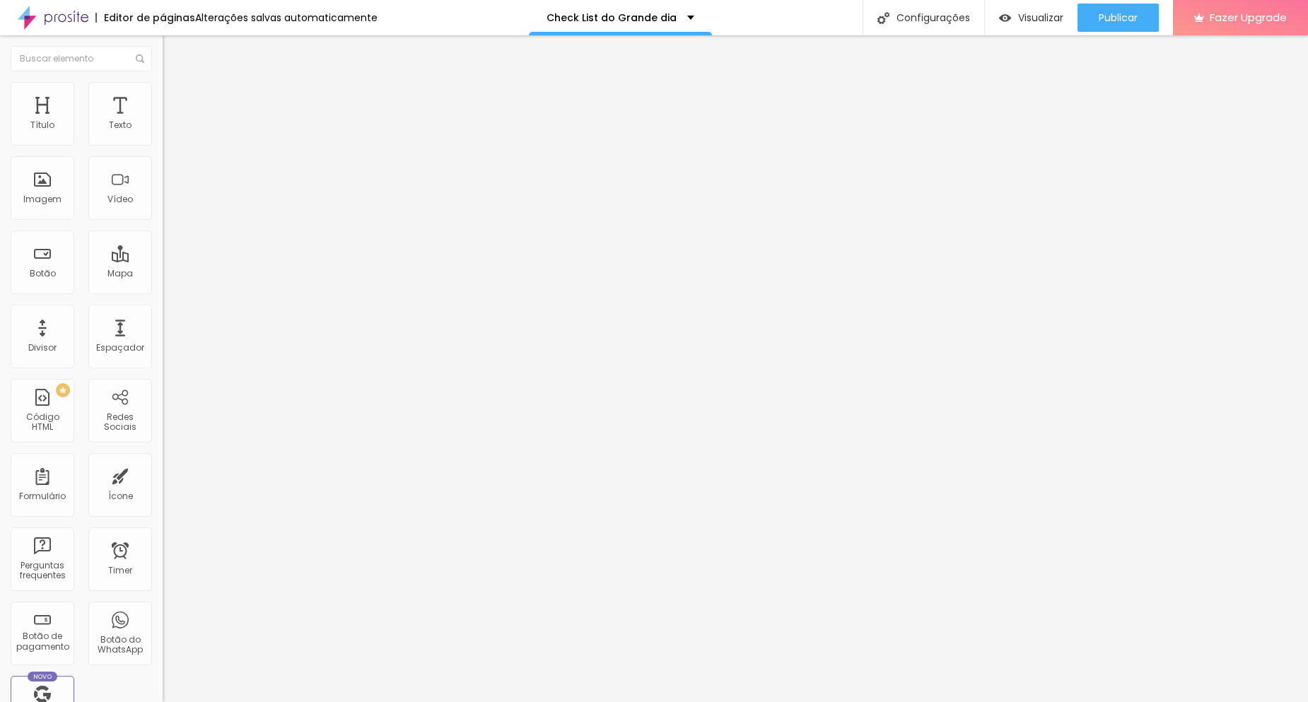
click at [163, 93] on li "Estilo" at bounding box center [244, 89] width 163 height 14
click at [163, 97] on ul "Conteúdo Estilo Avançado" at bounding box center [244, 89] width 163 height 42
click at [175, 98] on span "Estilo" at bounding box center [186, 92] width 22 height 12
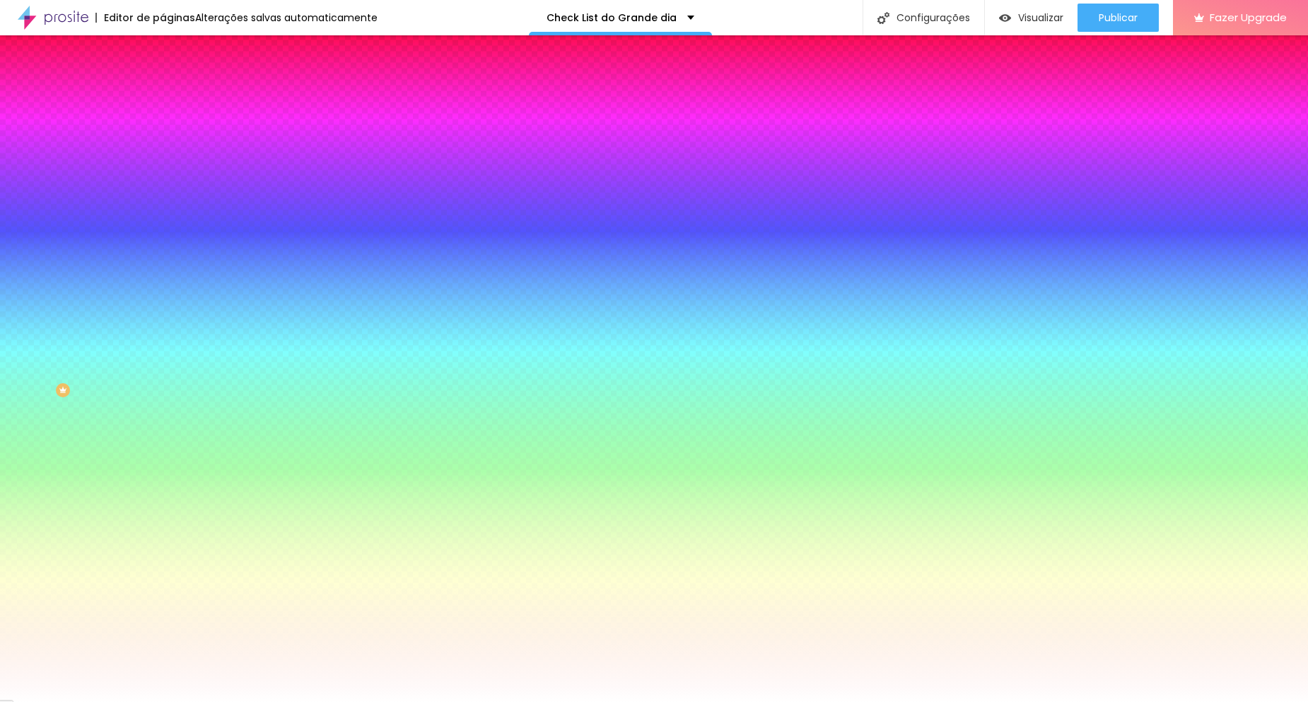
click at [163, 158] on button "button" at bounding box center [173, 150] width 20 height 15
select select "LibreBaskerville"
type input "14"
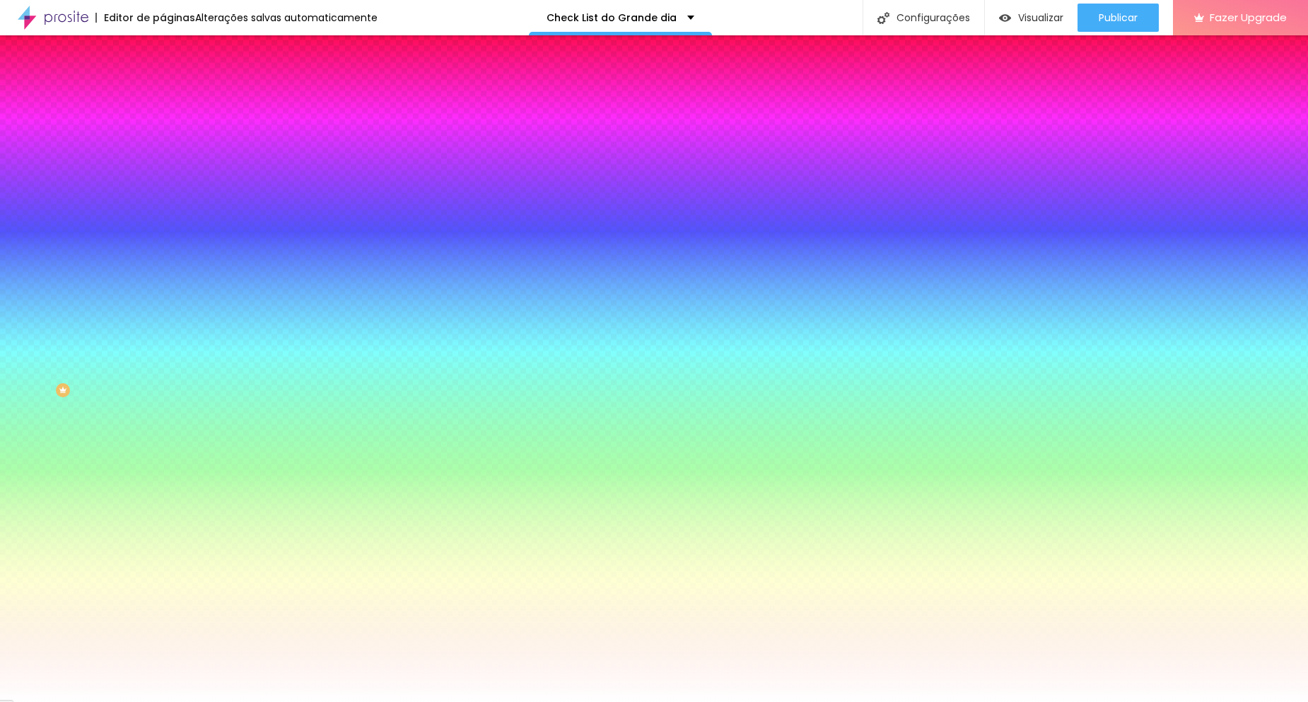
type input "14"
type input "13"
drag, startPoint x: 211, startPoint y: 264, endPoint x: 204, endPoint y: 262, distance: 8.3
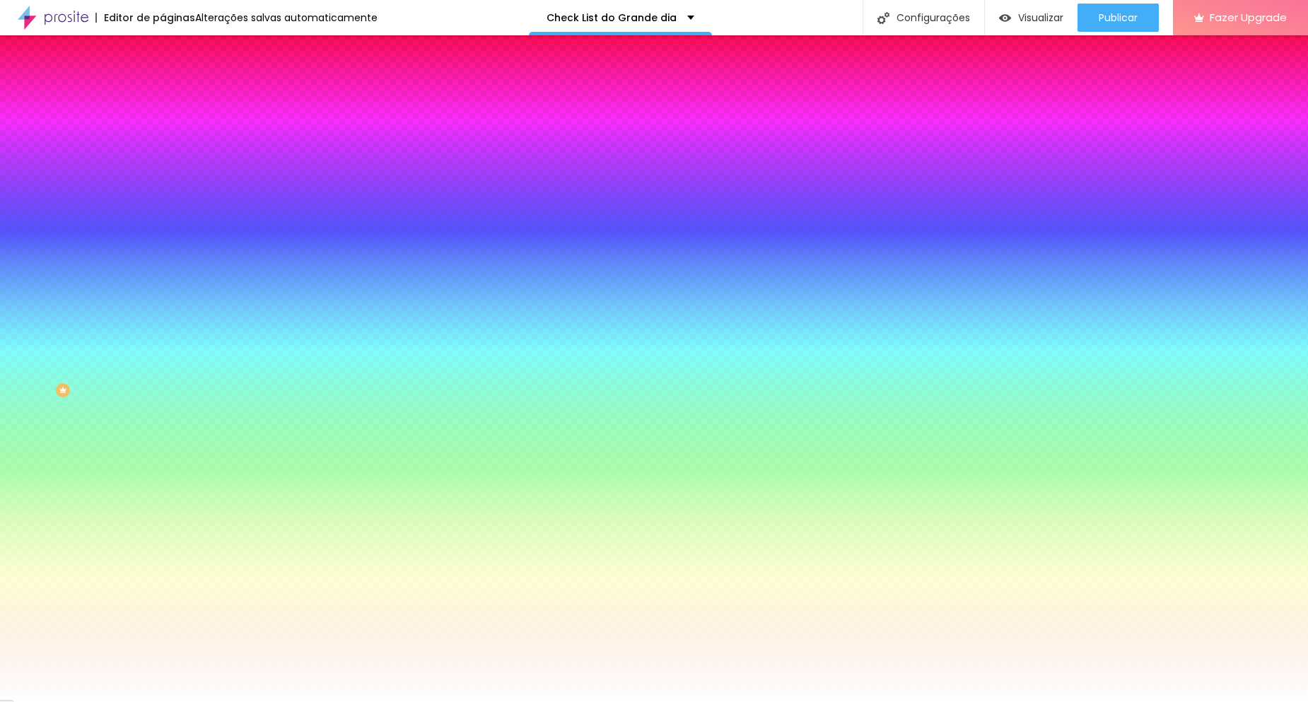
drag, startPoint x: 199, startPoint y: 271, endPoint x: 191, endPoint y: 271, distance: 8.5
type input "11"
type input "10"
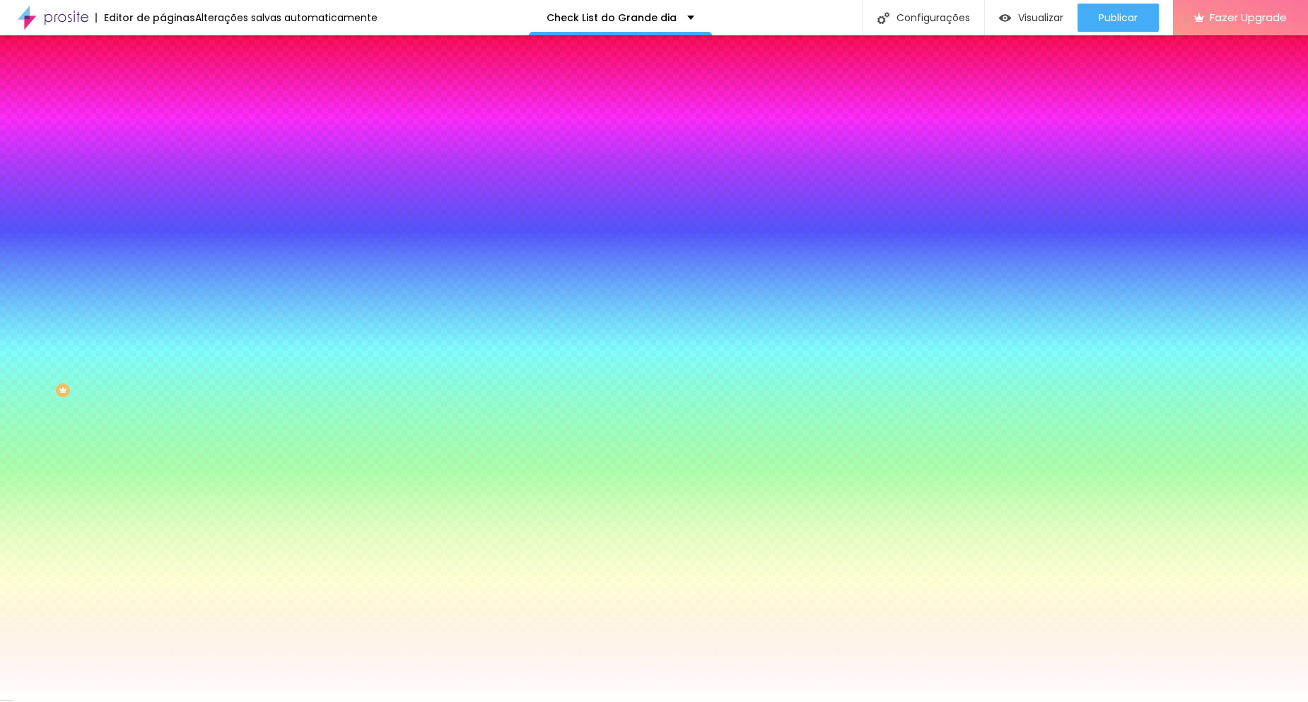
type input "10"
type input "9"
type input "10"
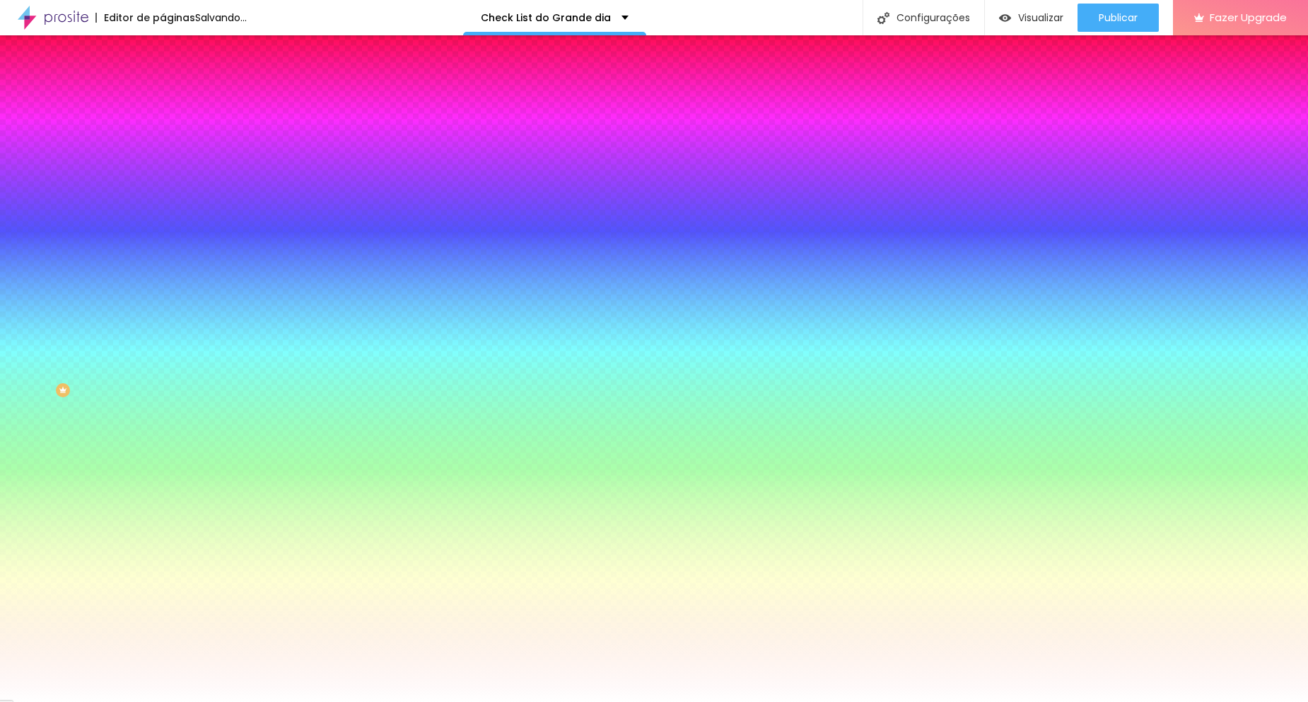
type input "11"
type input "12"
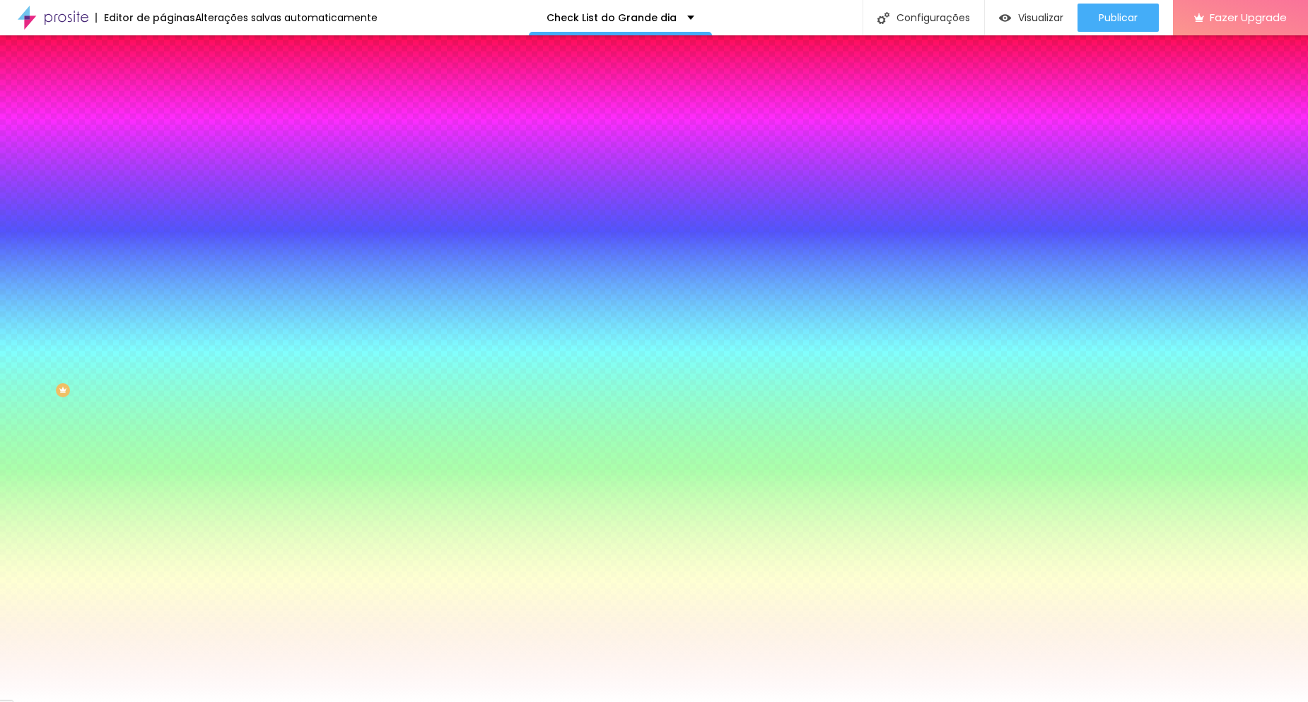
click at [86, 701] on div at bounding box center [654, 702] width 1308 height 0
click at [163, 279] on div at bounding box center [244, 279] width 163 height 0
click at [163, 293] on input "#FFFFFF" at bounding box center [248, 286] width 170 height 14
click at [163, 262] on div "Cor de fundo" at bounding box center [244, 258] width 163 height 8
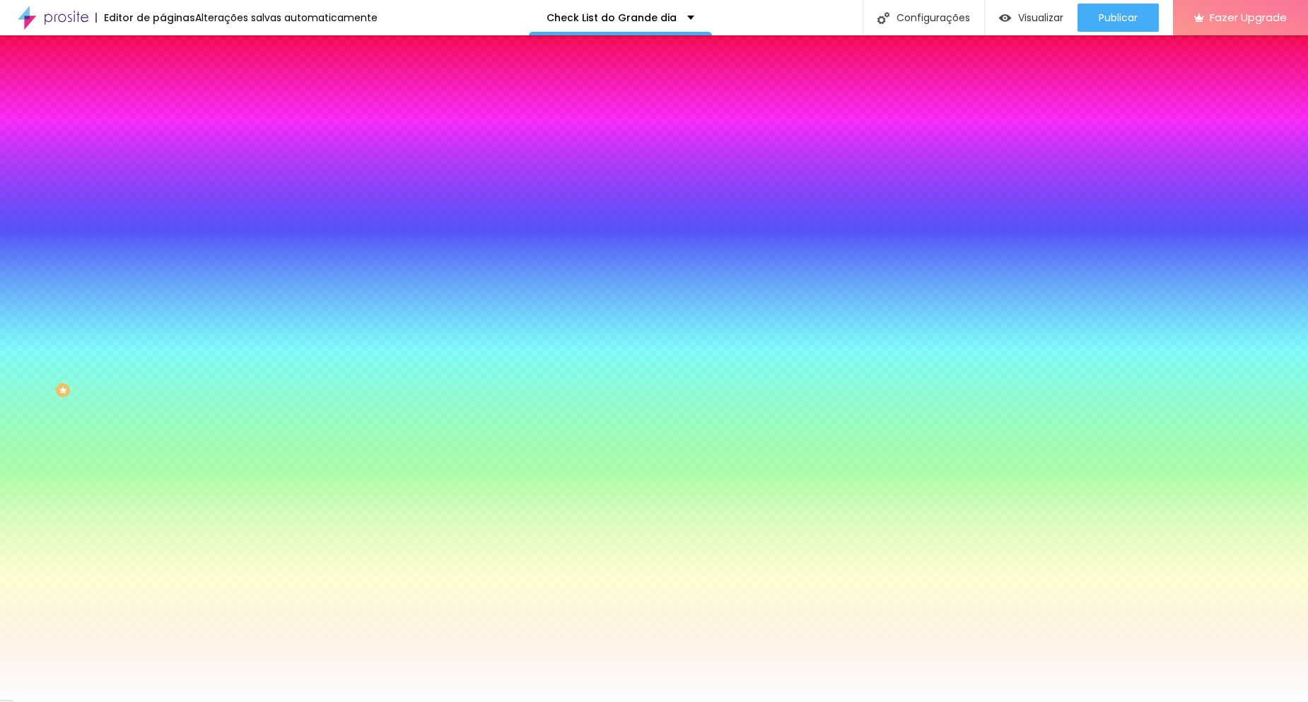
click at [163, 332] on div "Voltar ao padrão" at bounding box center [244, 315] width 163 height 31
click at [163, 332] on button "button" at bounding box center [173, 324] width 20 height 15
select select "LibreBaskerville"
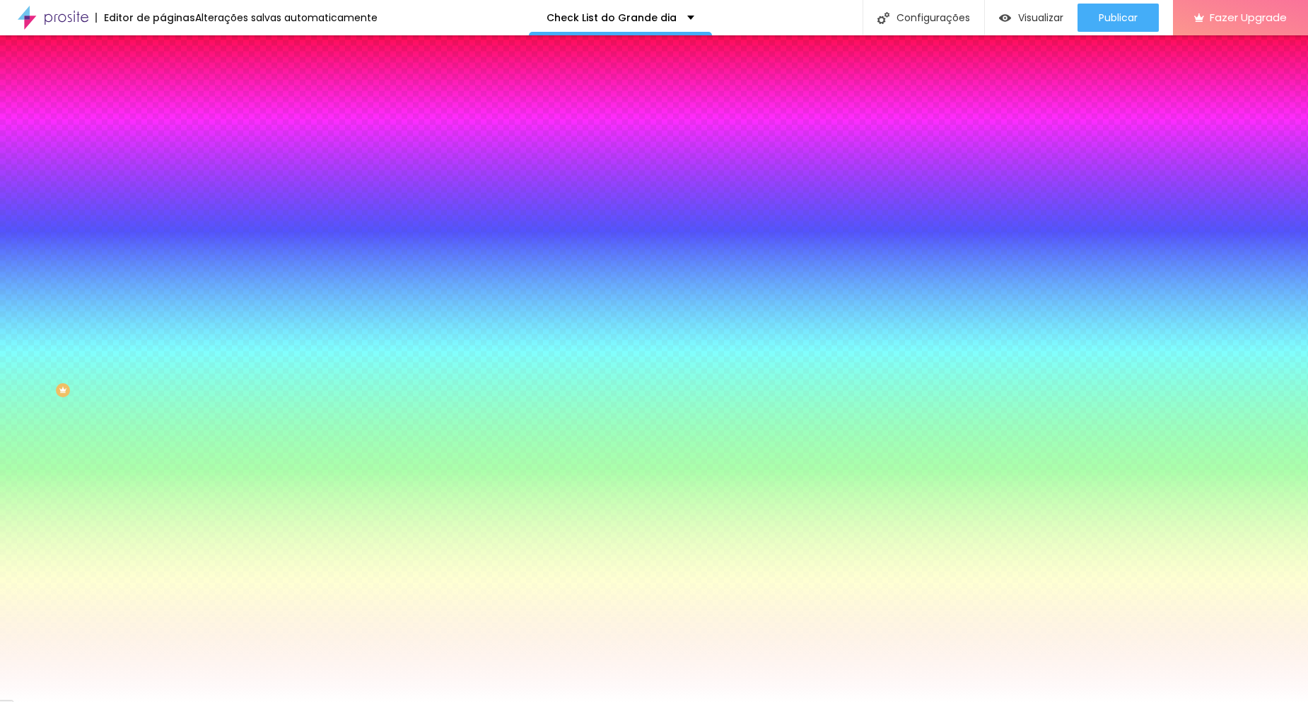
click at [72, 701] on div at bounding box center [654, 702] width 1308 height 0
click at [163, 467] on button "button" at bounding box center [173, 459] width 20 height 15
select select "LibreBaskerville"
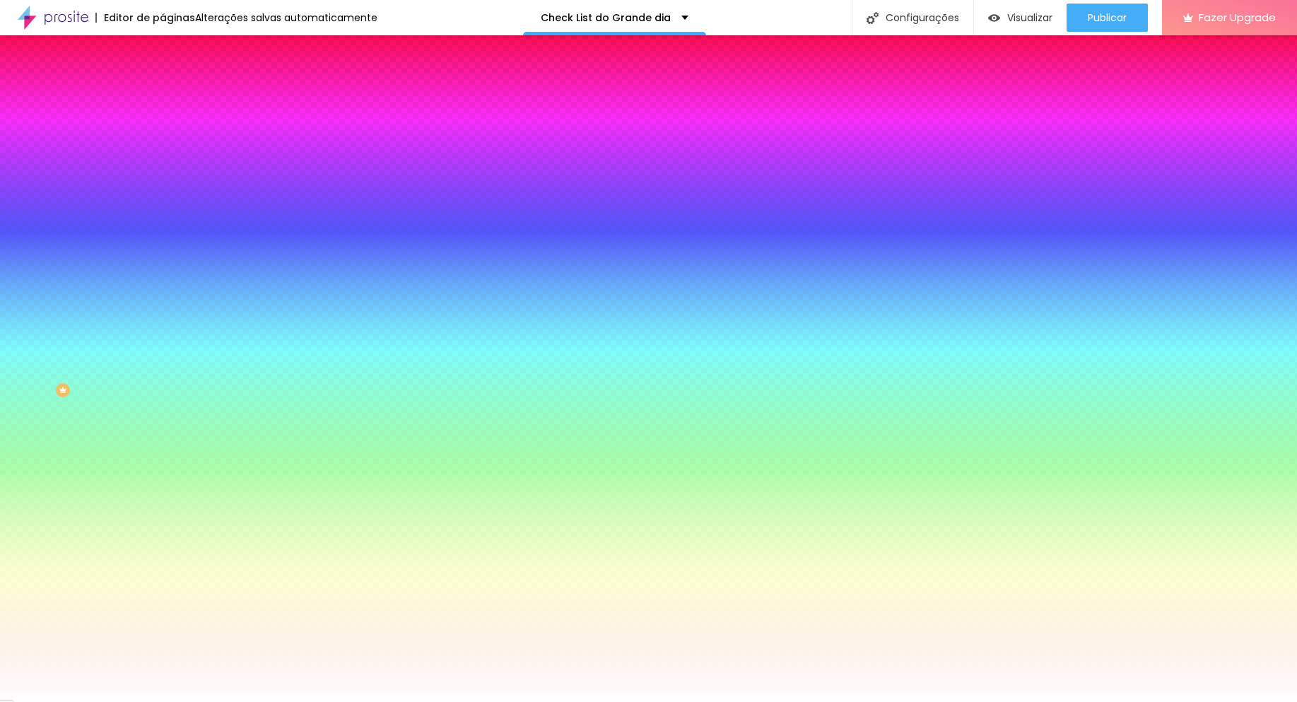
click at [141, 701] on div at bounding box center [648, 702] width 1297 height 0
click at [163, 82] on li "Conteúdo" at bounding box center [244, 75] width 163 height 14
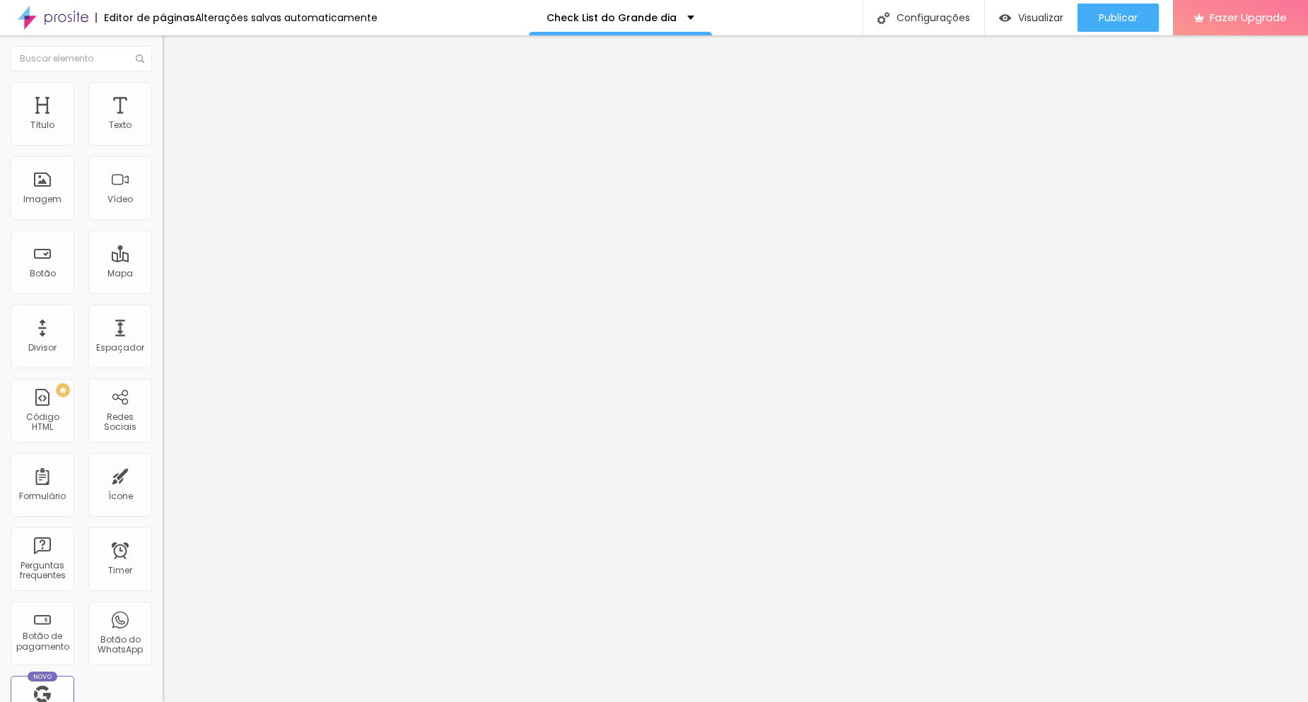
click at [163, 143] on div "CHECKLIST DO GRANDE DIA" at bounding box center [244, 131] width 163 height 24
click at [163, 143] on img at bounding box center [167, 147] width 8 height 8
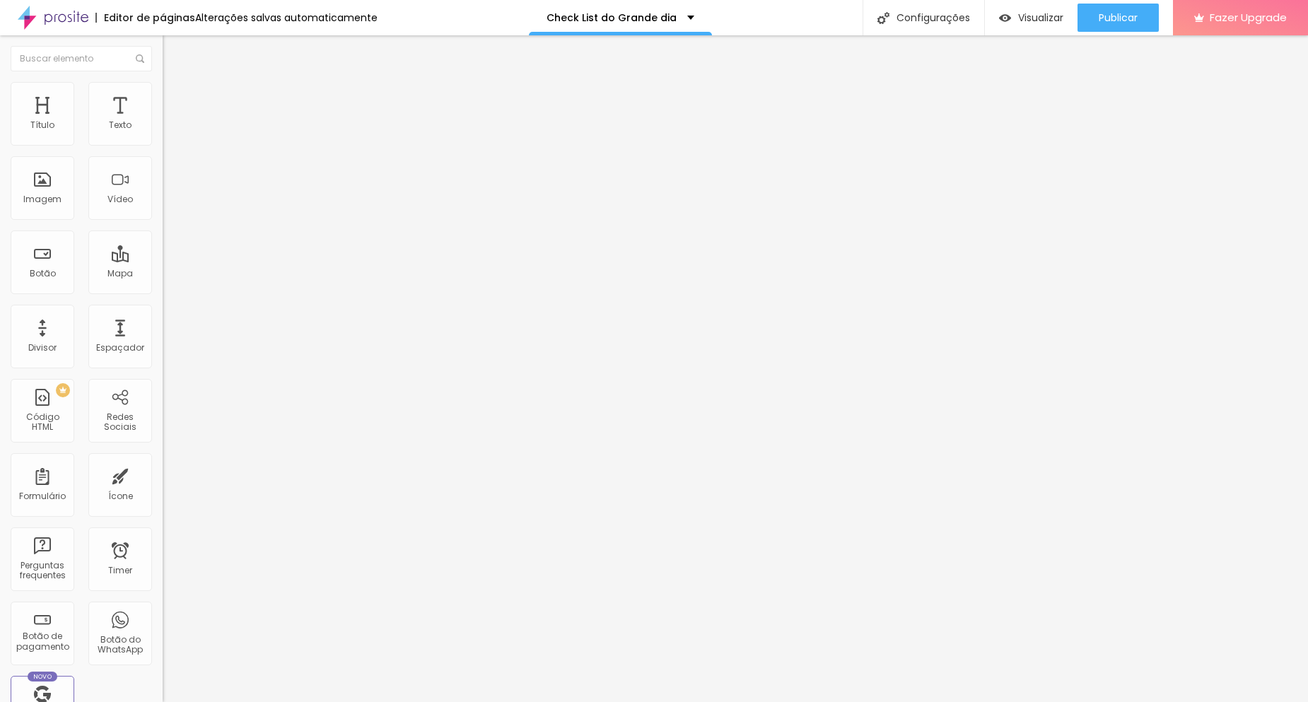
scroll to position [0, 71]
drag, startPoint x: 534, startPoint y: 318, endPoint x: 754, endPoint y: 326, distance: 219.3
type input "Nome dos noivos"
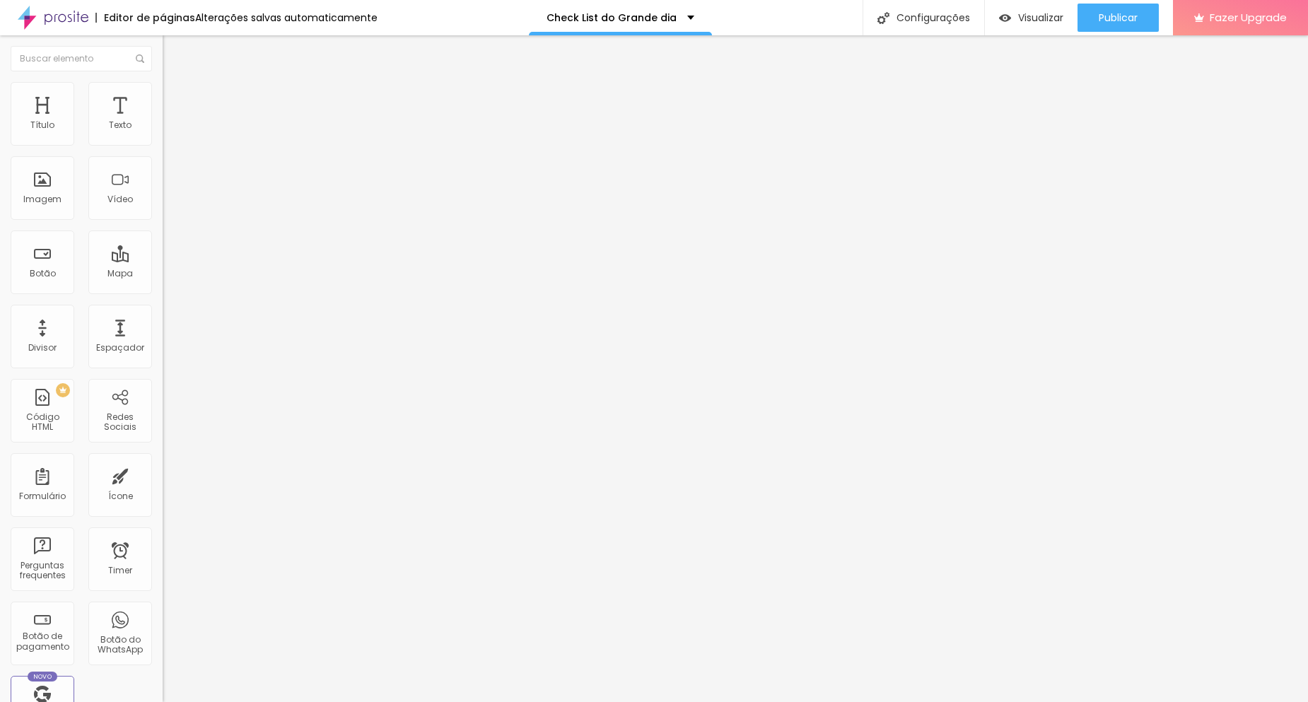
paste input "(ou como preferem ser chamados)"
type input "(ou como preferem ser chamados)"
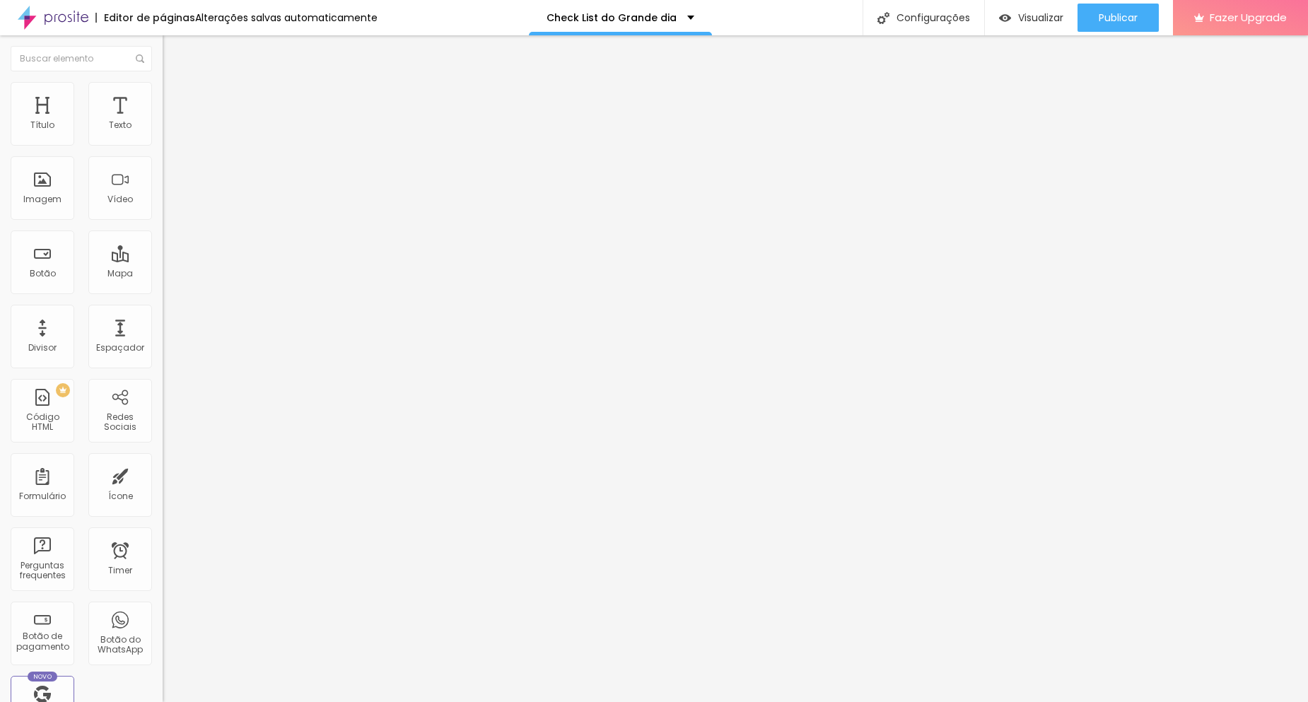
type input "Making of da [GEOGRAPHIC_DATA]"
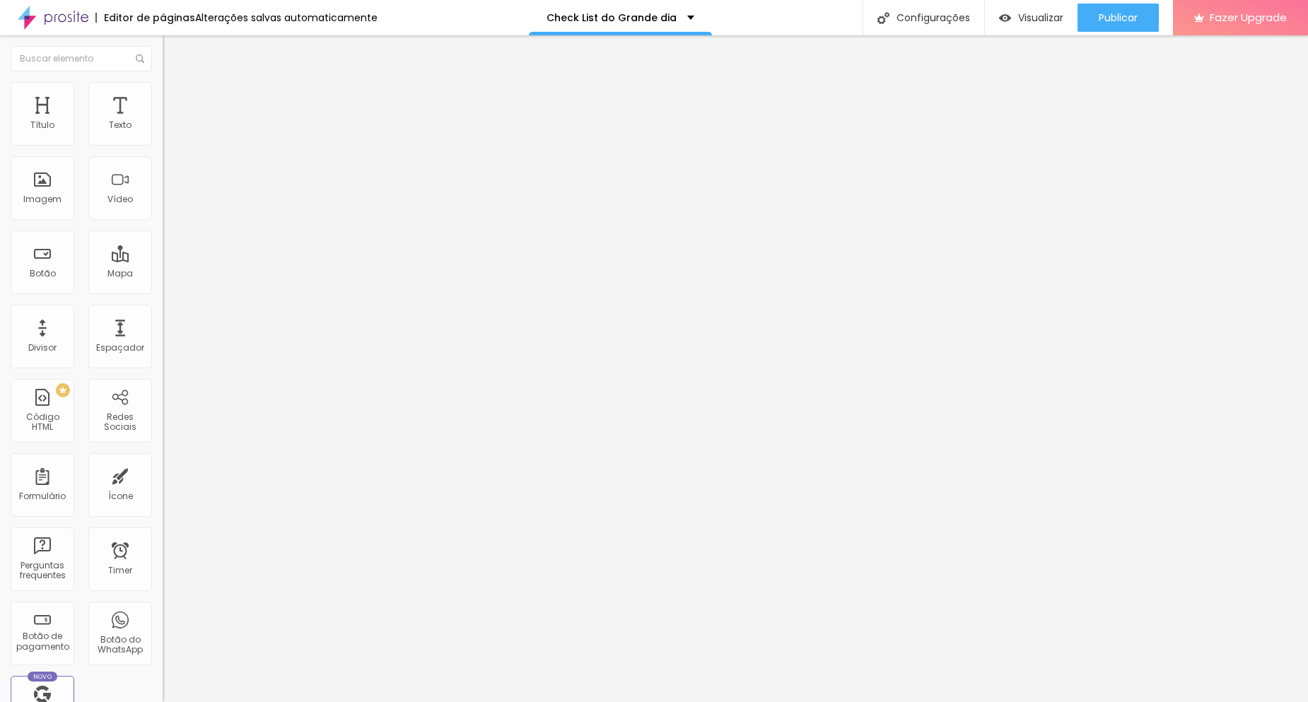
paste input "Local: __________________________ Quem vai estar com a noiva durante a preparaç…"
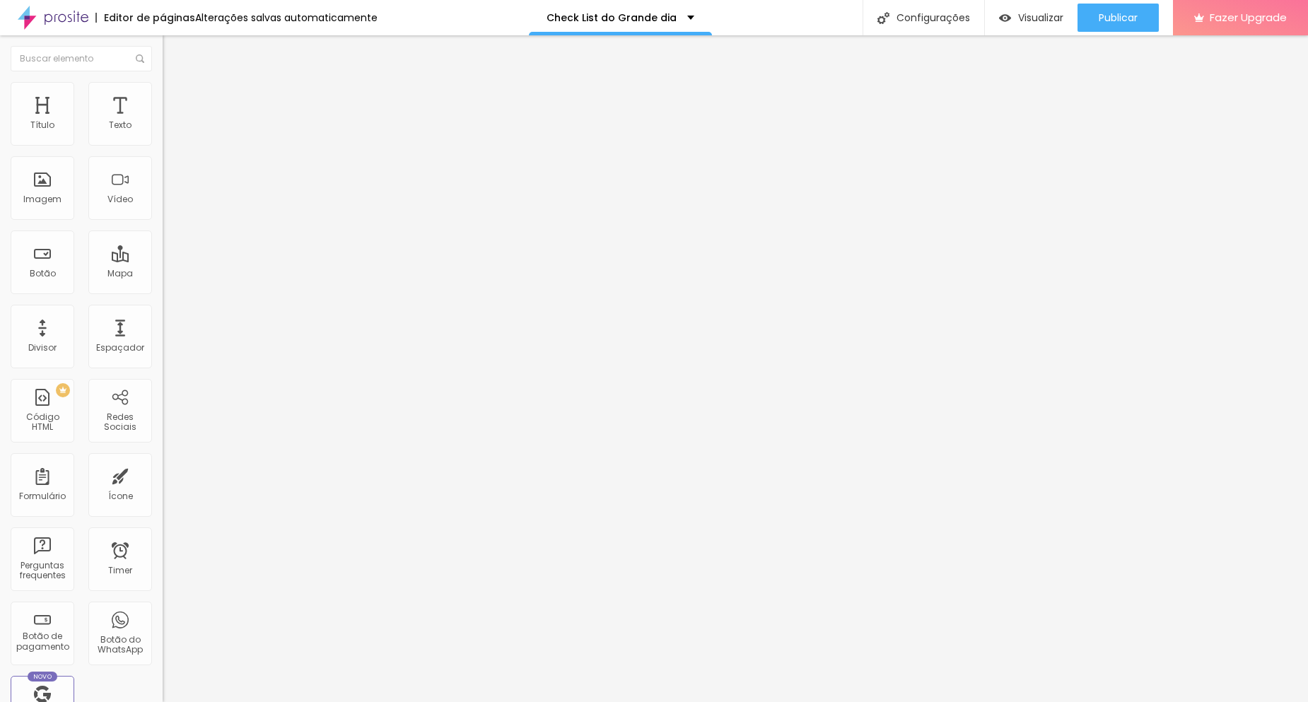
drag, startPoint x: 563, startPoint y: 418, endPoint x: 590, endPoint y: 423, distance: 27.3
drag, startPoint x: 703, startPoint y: 370, endPoint x: 834, endPoint y: 371, distance: 131.5
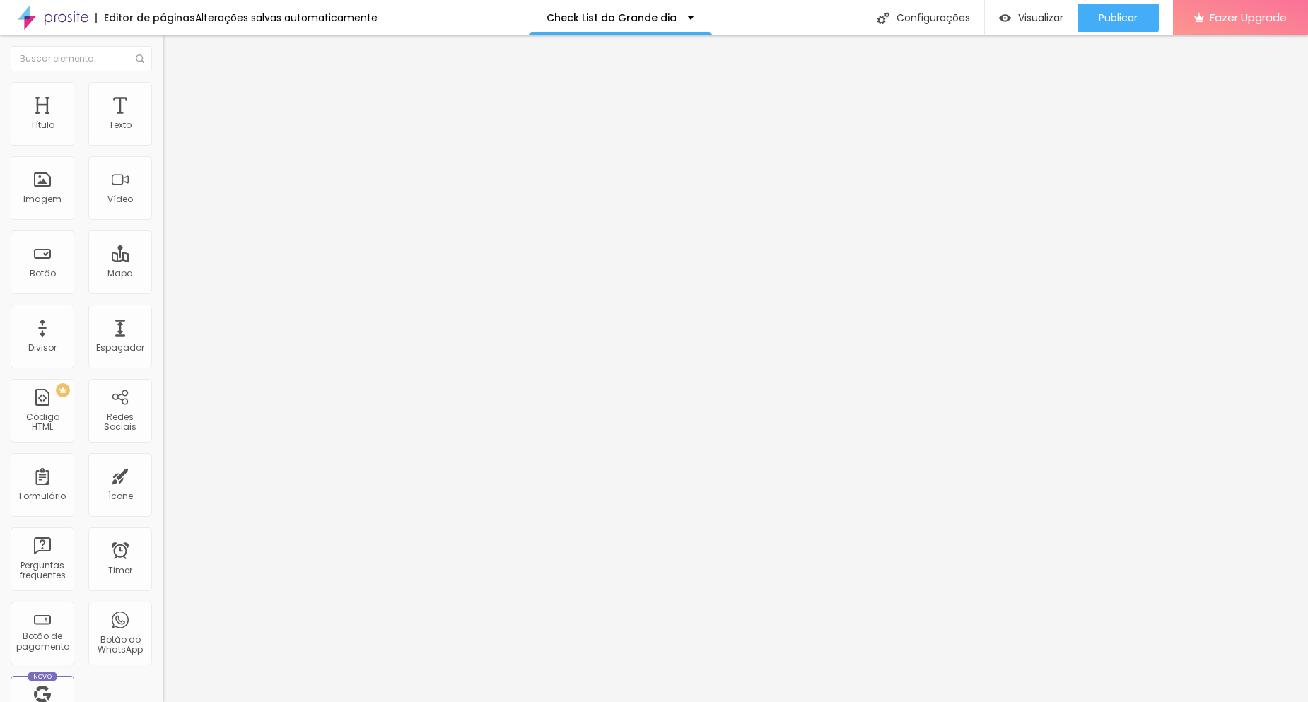
type input "Local, Quem vai estar com a noiva durante a preparação? (Nomes e quantas pessoa…"
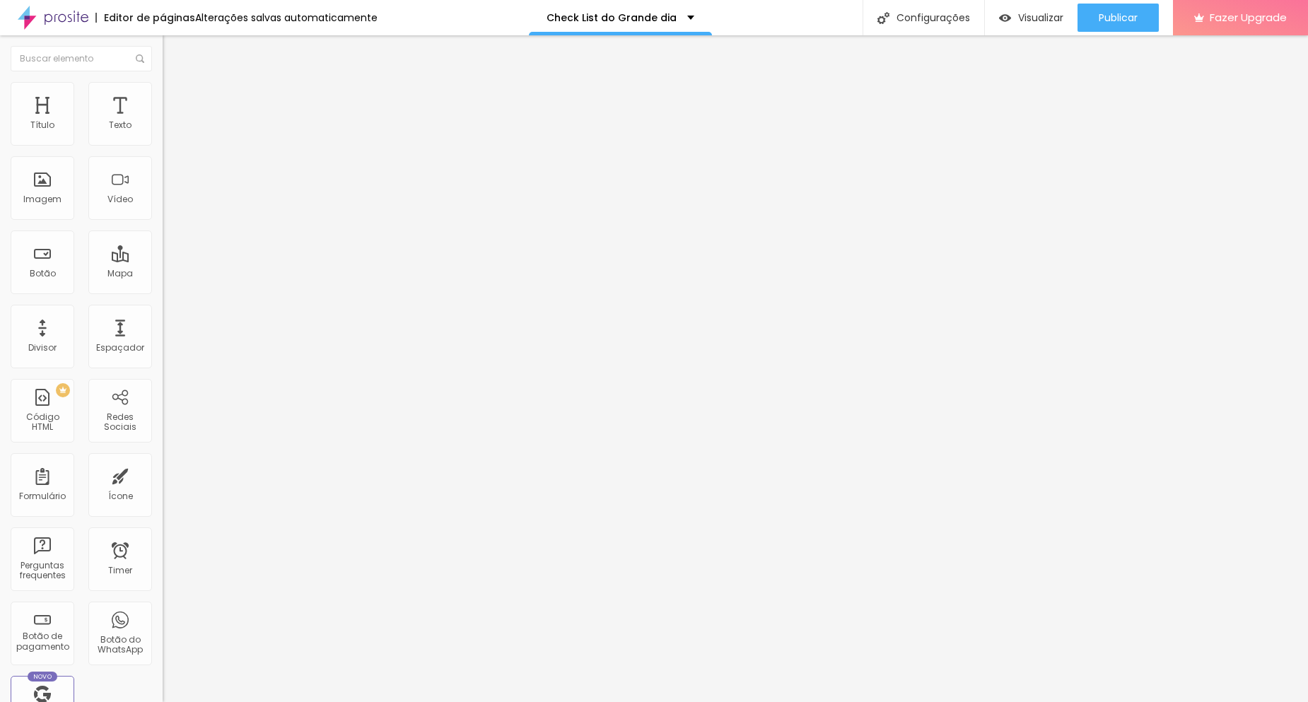
drag, startPoint x: 599, startPoint y: 487, endPoint x: 600, endPoint y: 436, distance: 50.9
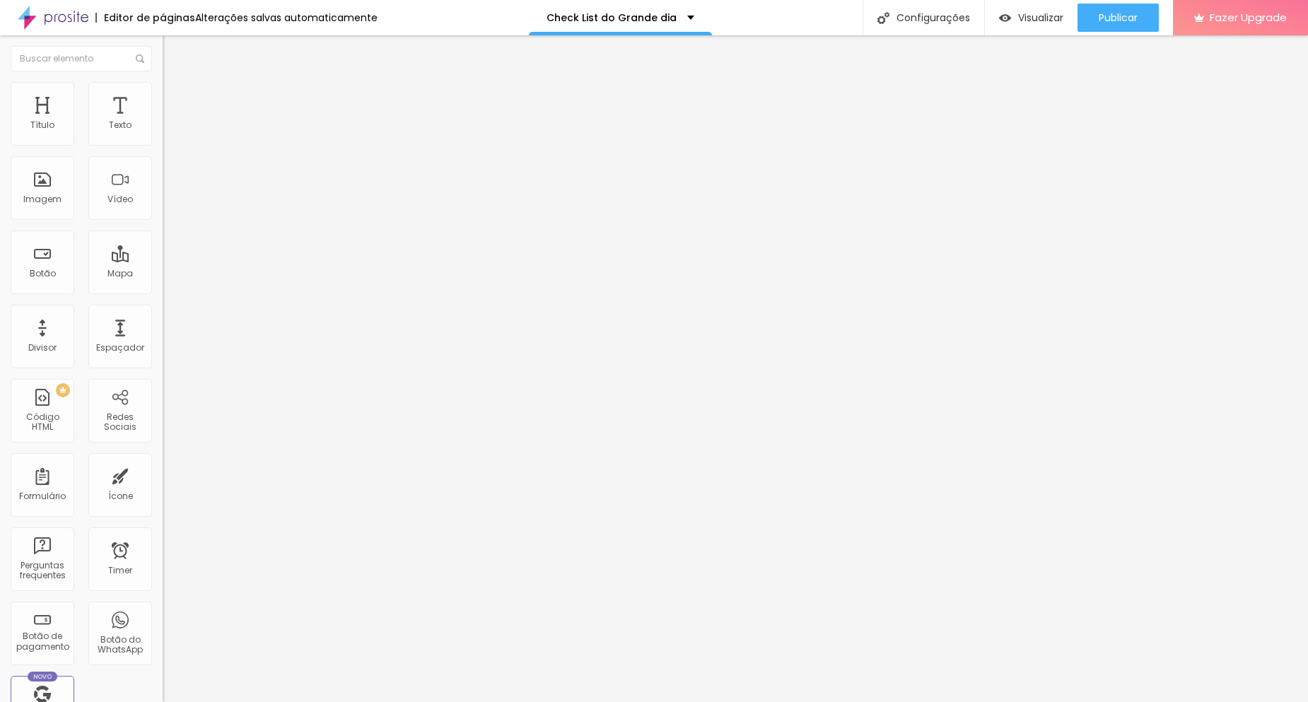
drag, startPoint x: 853, startPoint y: 314, endPoint x: 841, endPoint y: 315, distance: 12.0
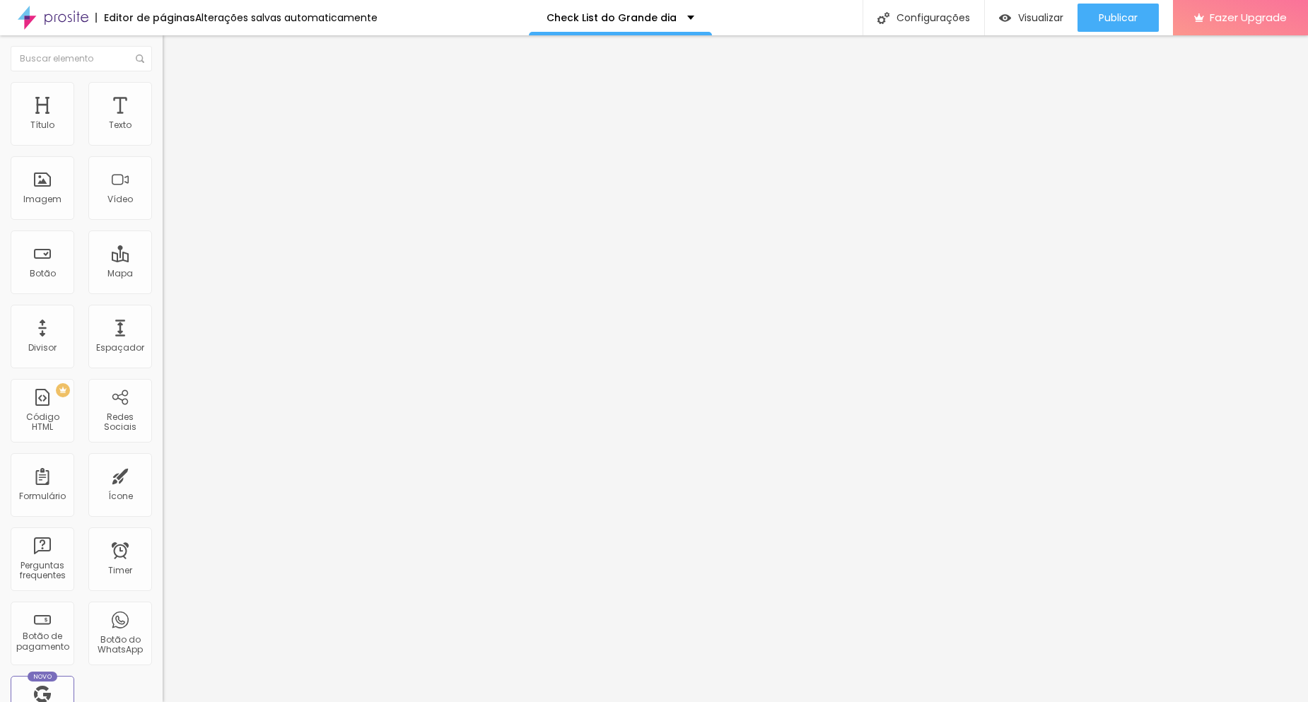
drag, startPoint x: 494, startPoint y: 415, endPoint x: 192, endPoint y: 377, distance: 304.2
drag, startPoint x: 504, startPoint y: 422, endPoint x: 546, endPoint y: 415, distance: 43.0
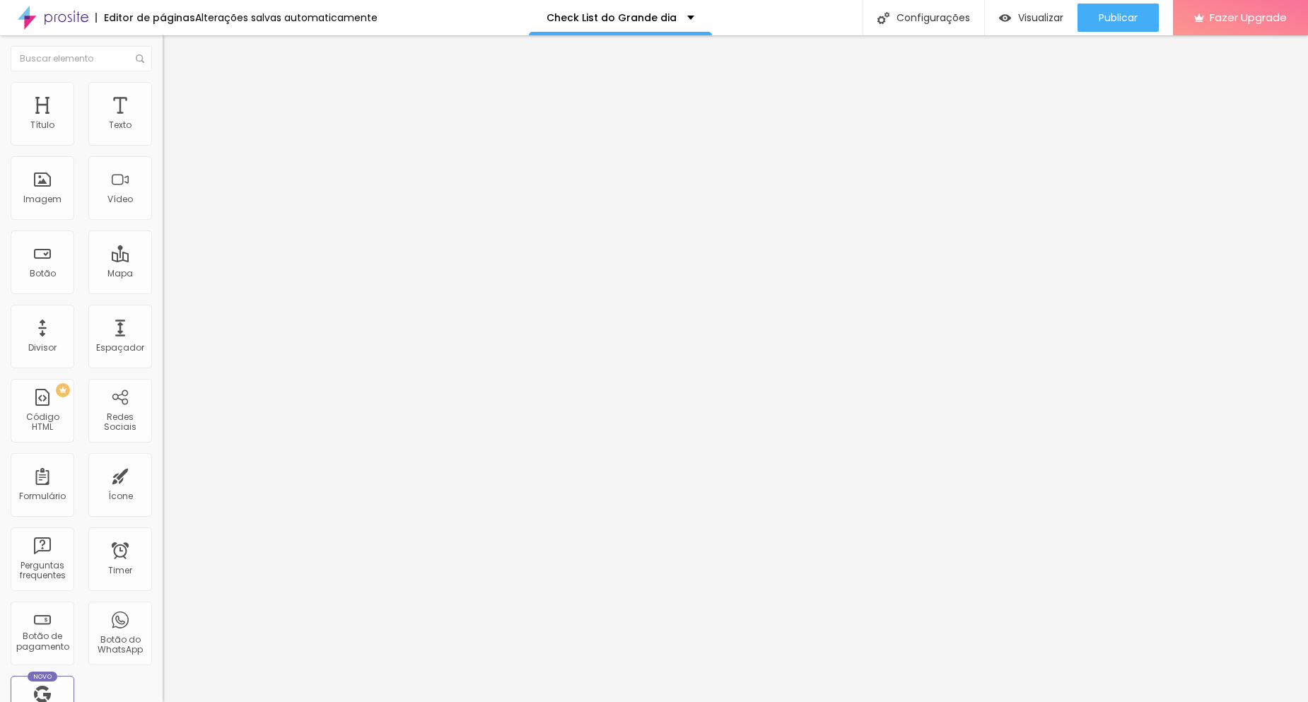
type input "Making of do [GEOGRAPHIC_DATA]"
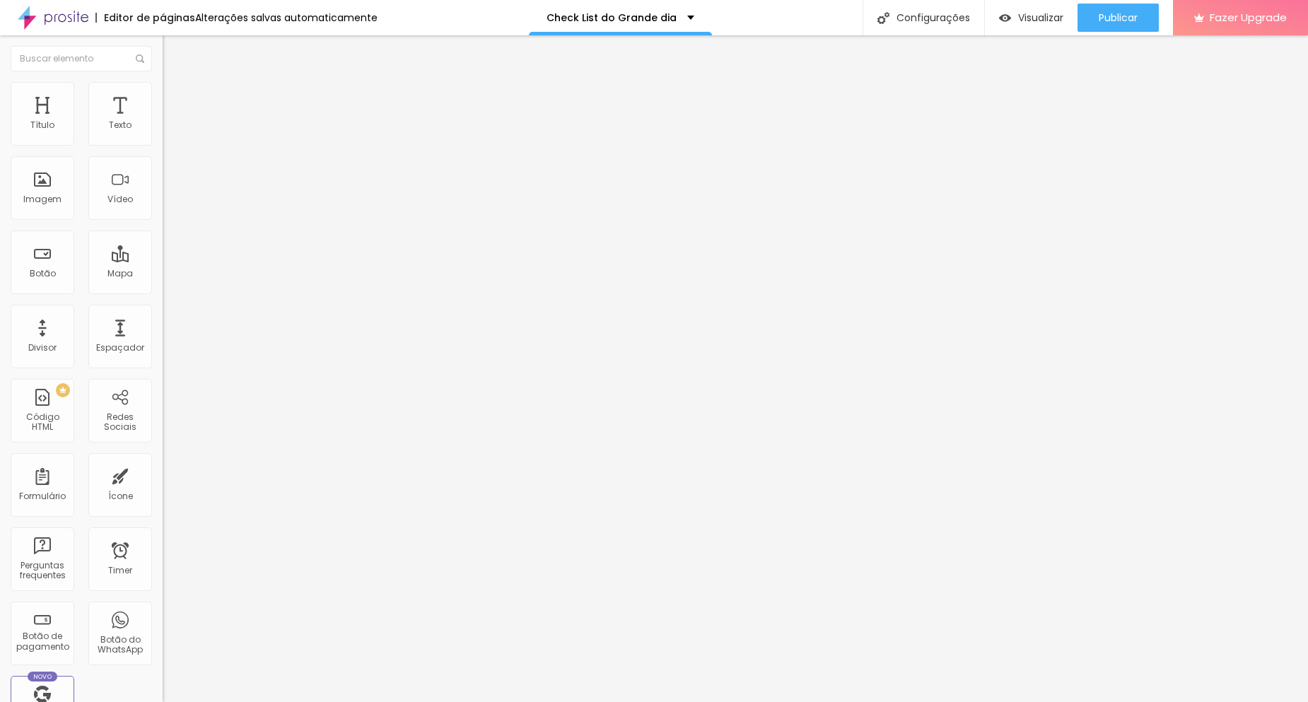
type input "Local, Quem vai estar com o noivo durante a preparação? (Nomes e quantas pessoa…"
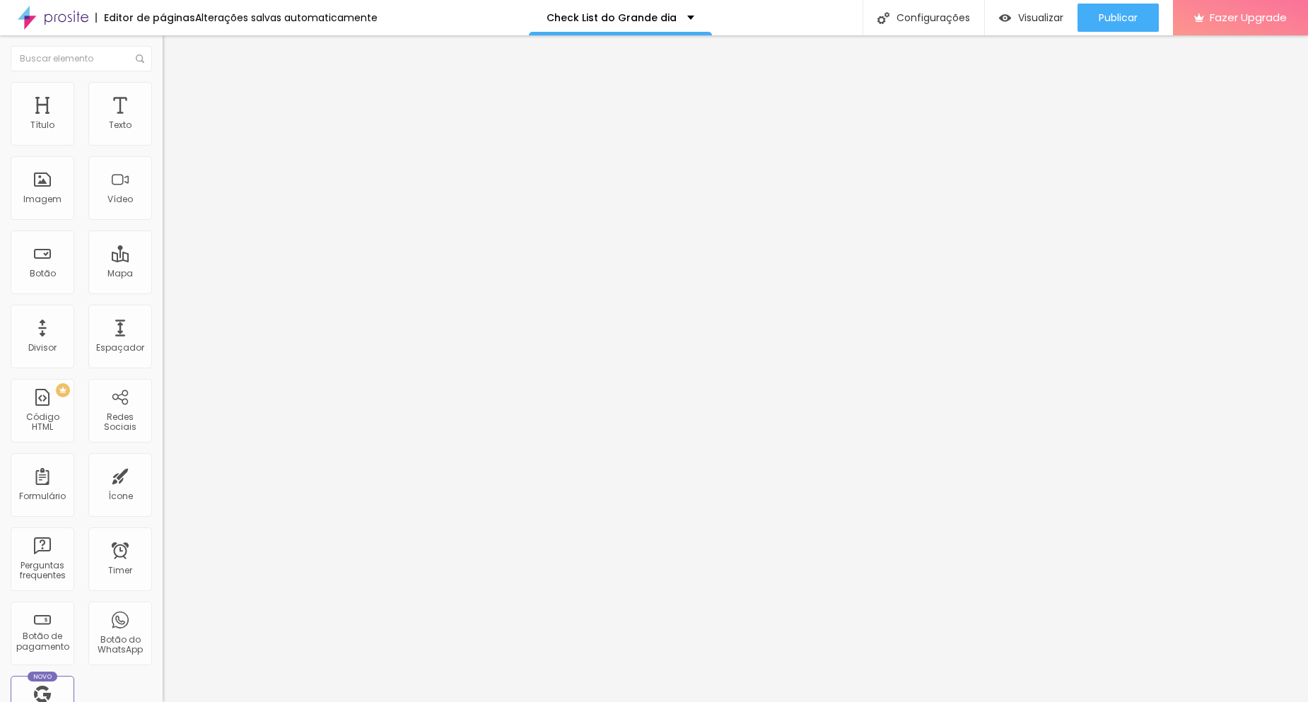
radio input "true"
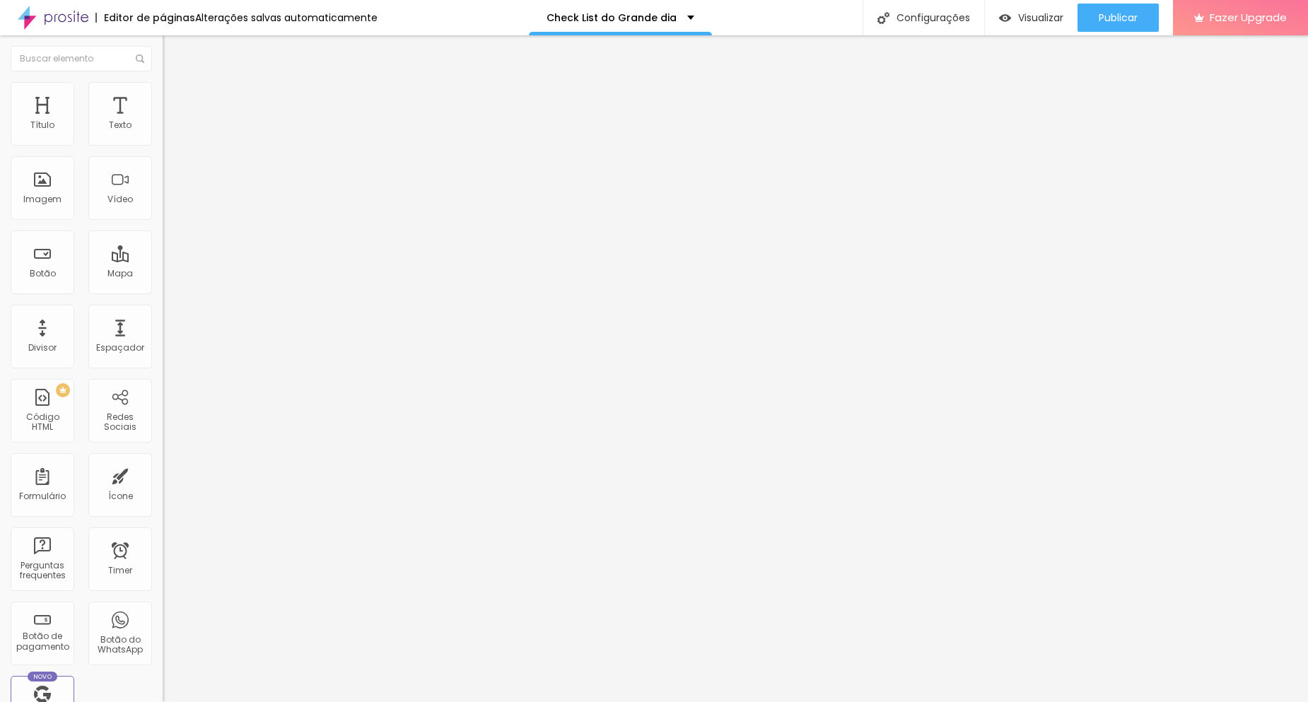
drag, startPoint x: 676, startPoint y: 461, endPoint x: 417, endPoint y: 407, distance: 264.2
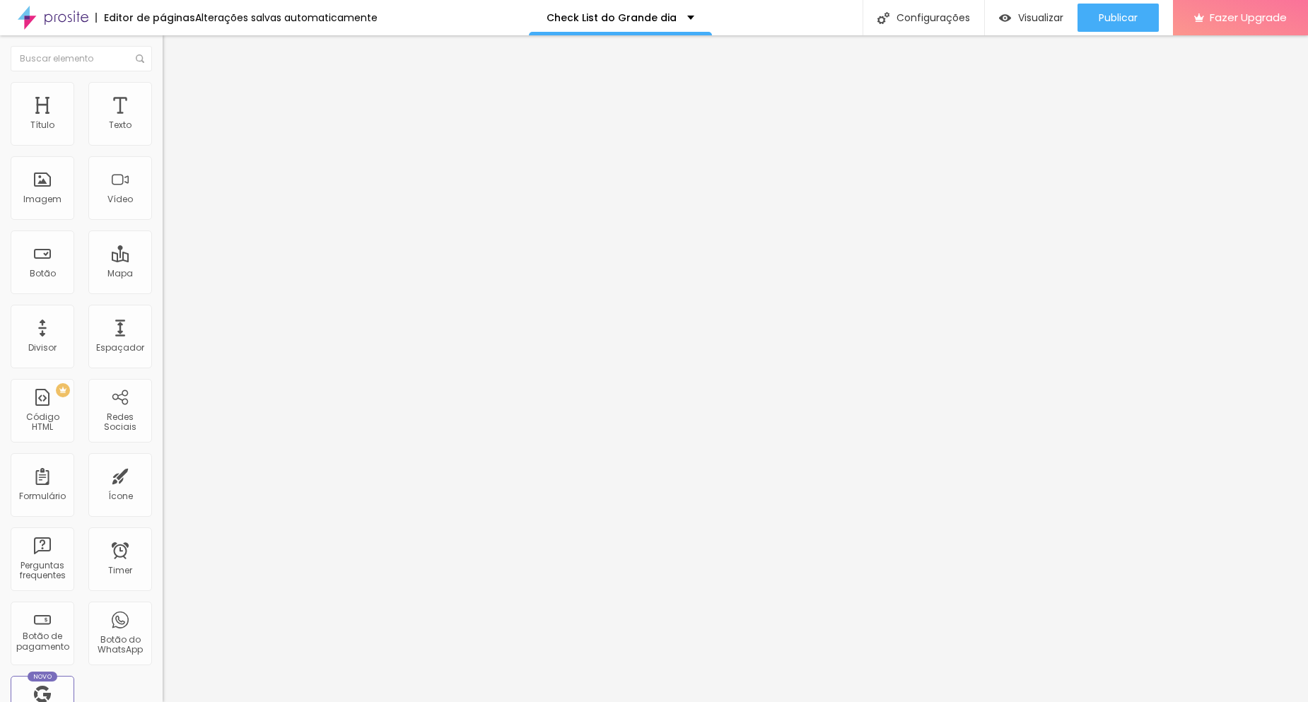
type input "Retrat"
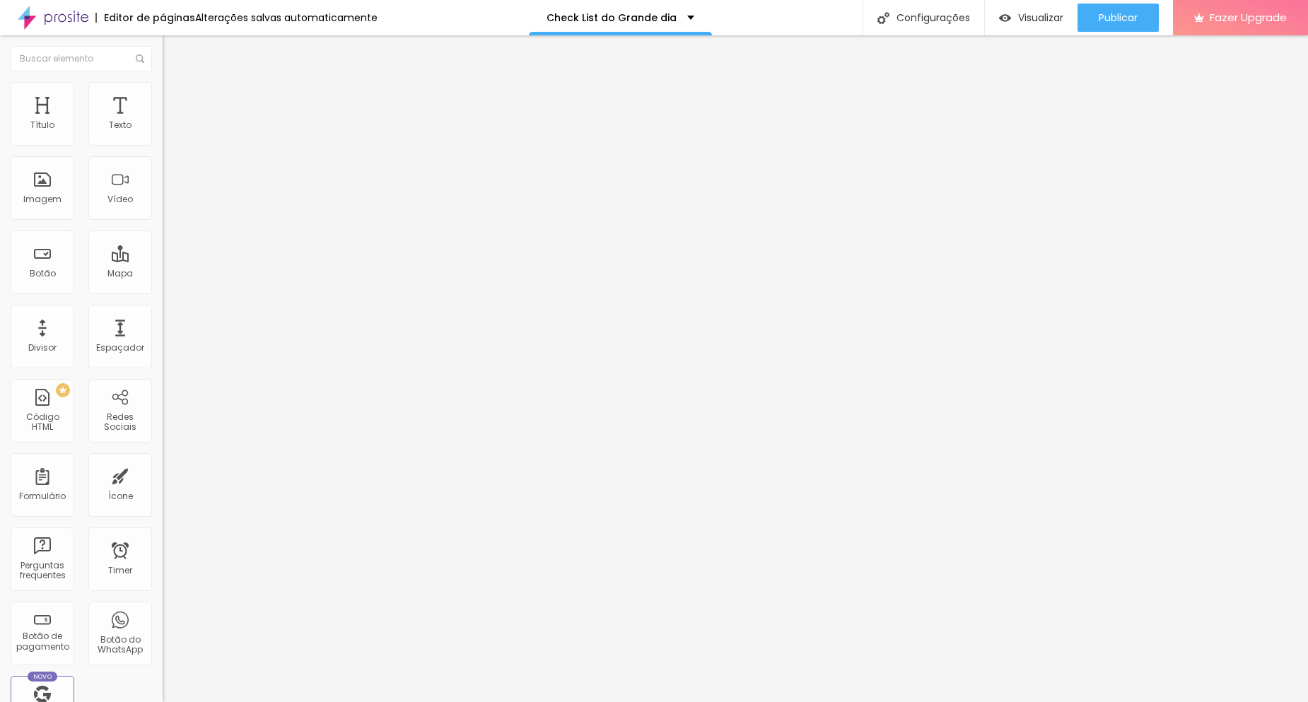
paste input "👰‍♀️ RETRATOS DA NOIVA"
type input "👰‍♀️ RETRATOS DA NOIVA"
type input "Sim"
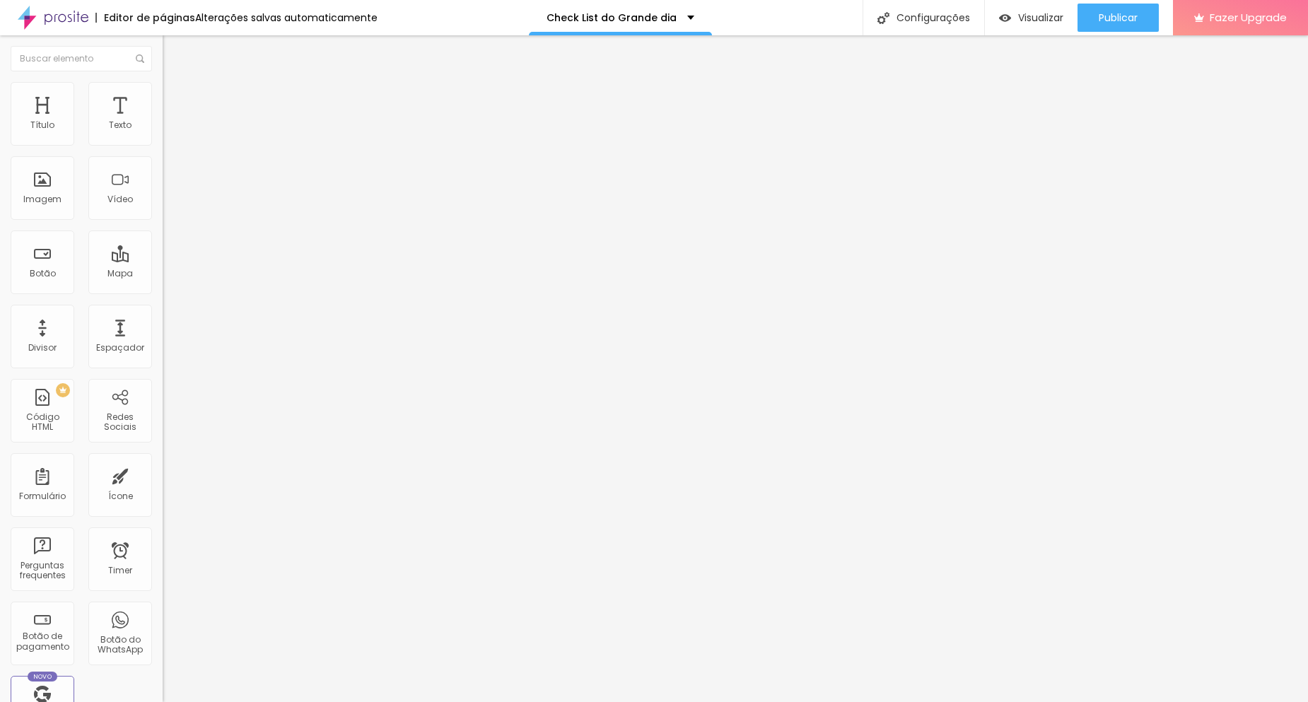
type input "Não"
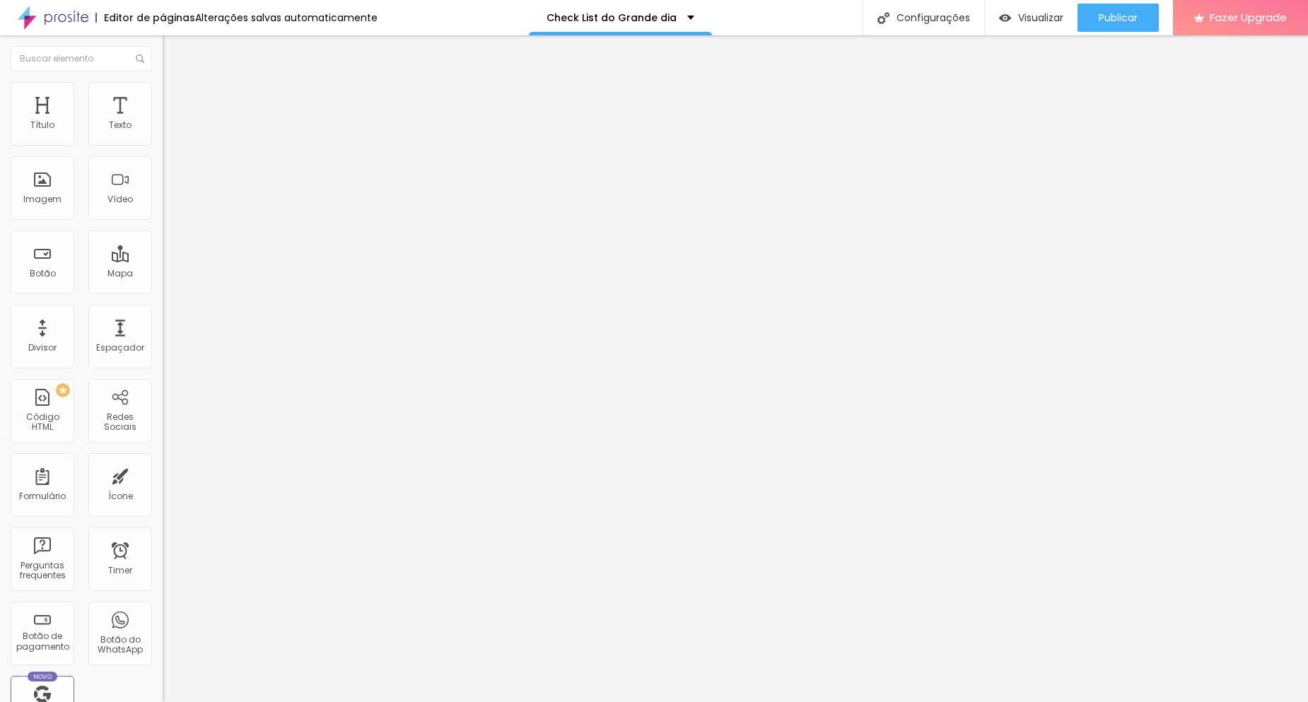
paste input "Se sim, avise o profissional de beleza, pois o horário da make precisa permitir…"
drag, startPoint x: 864, startPoint y: 315, endPoint x: 599, endPoint y: 313, distance: 265.1
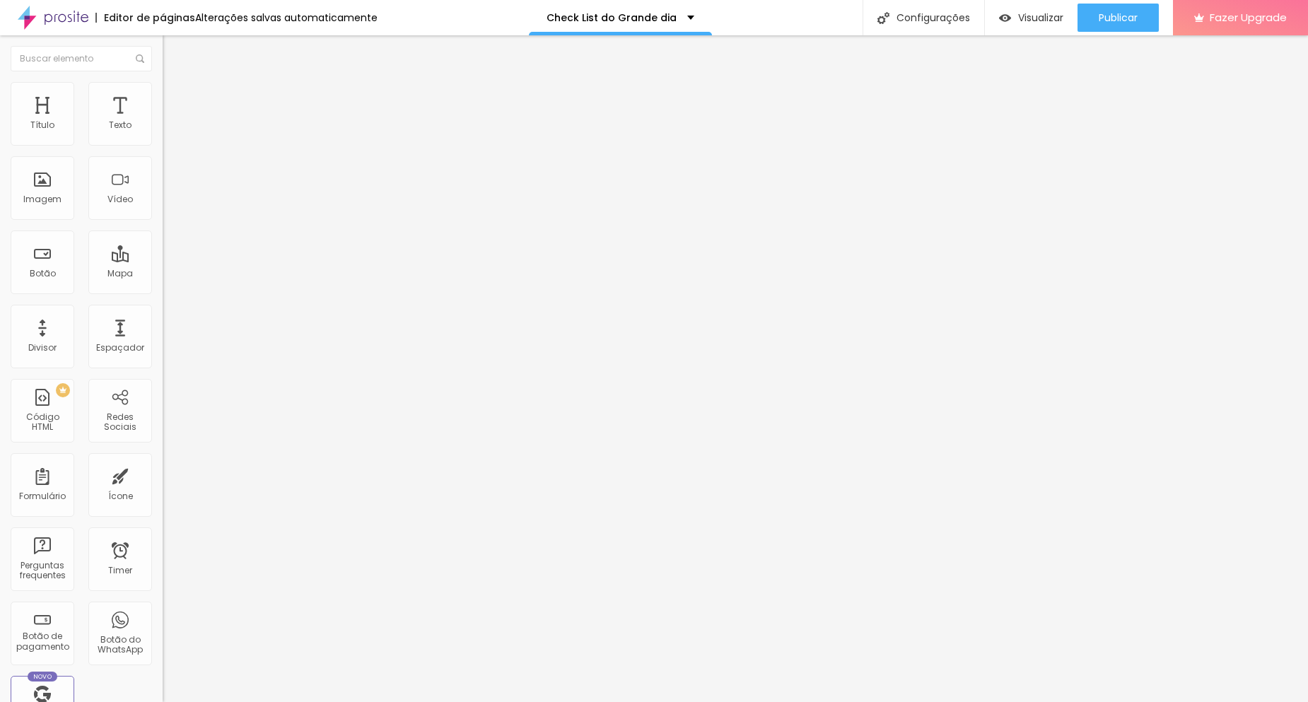
type input "👰‍♀️ RETRATOS DA NOIVA (Se sim, avise o profissional de beleza, pois o horário …"
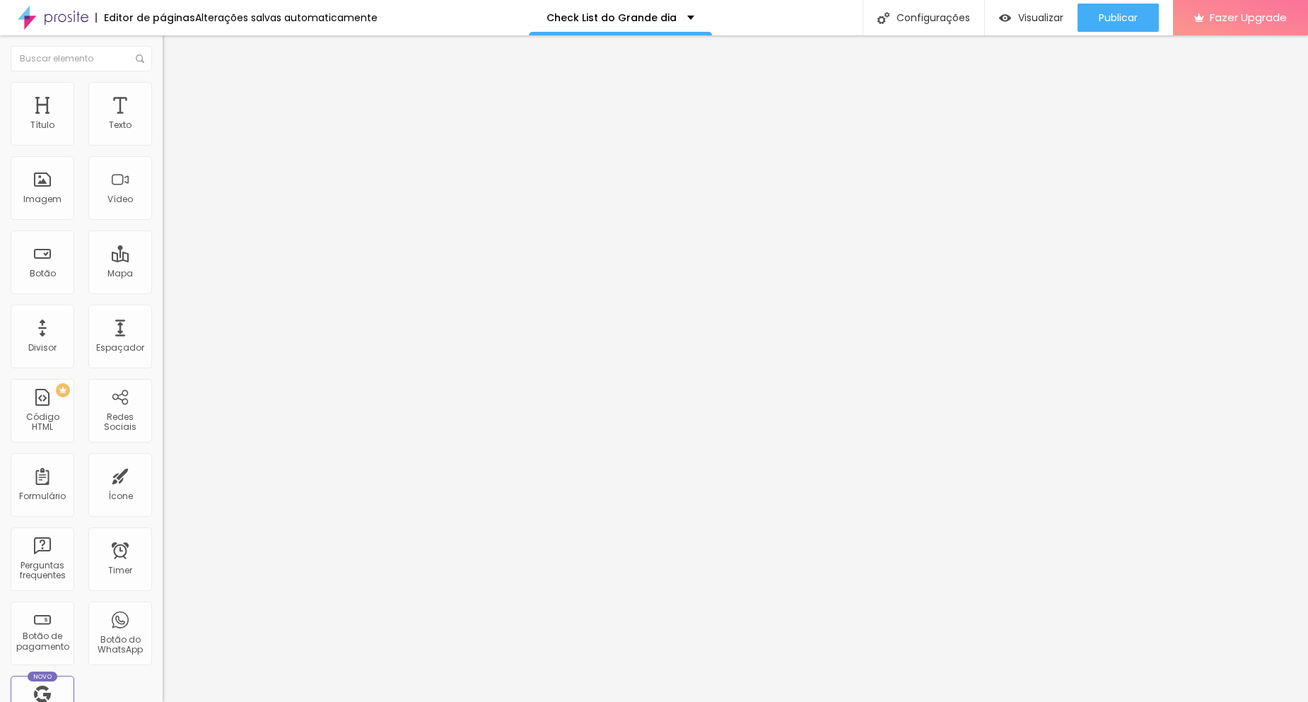
scroll to position [87, 0]
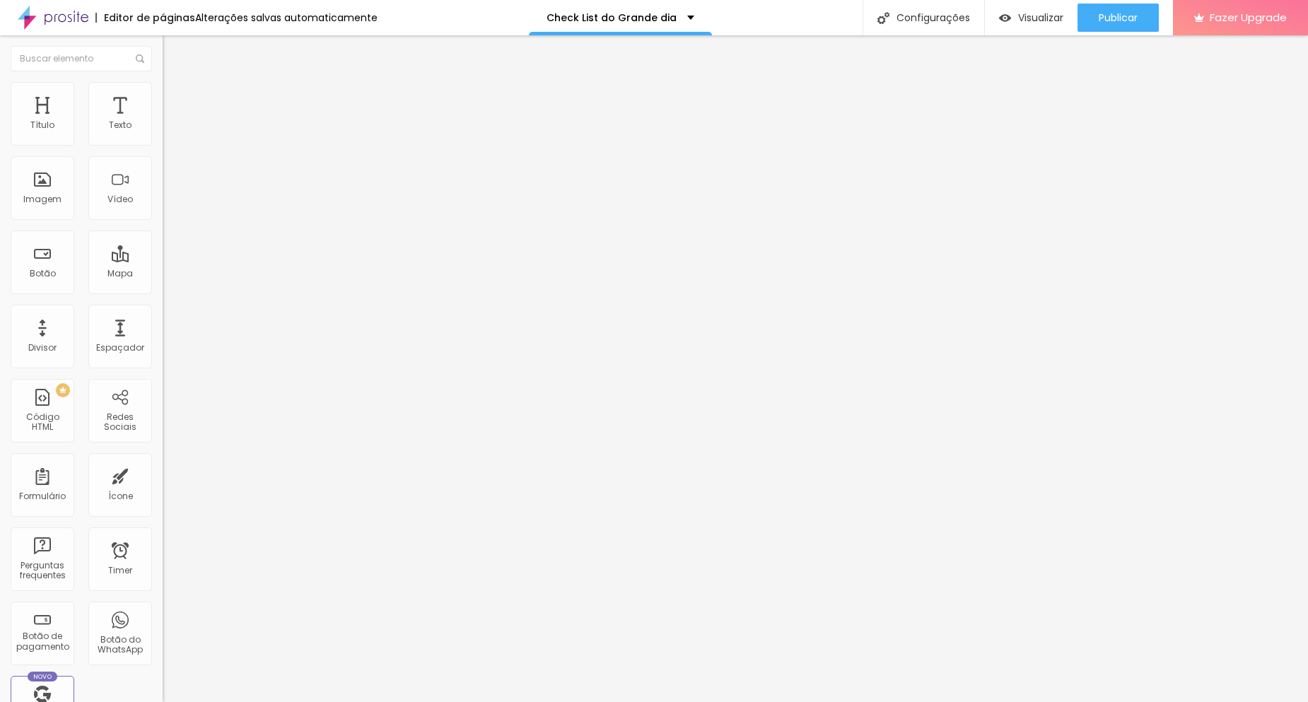
scroll to position [212, 0]
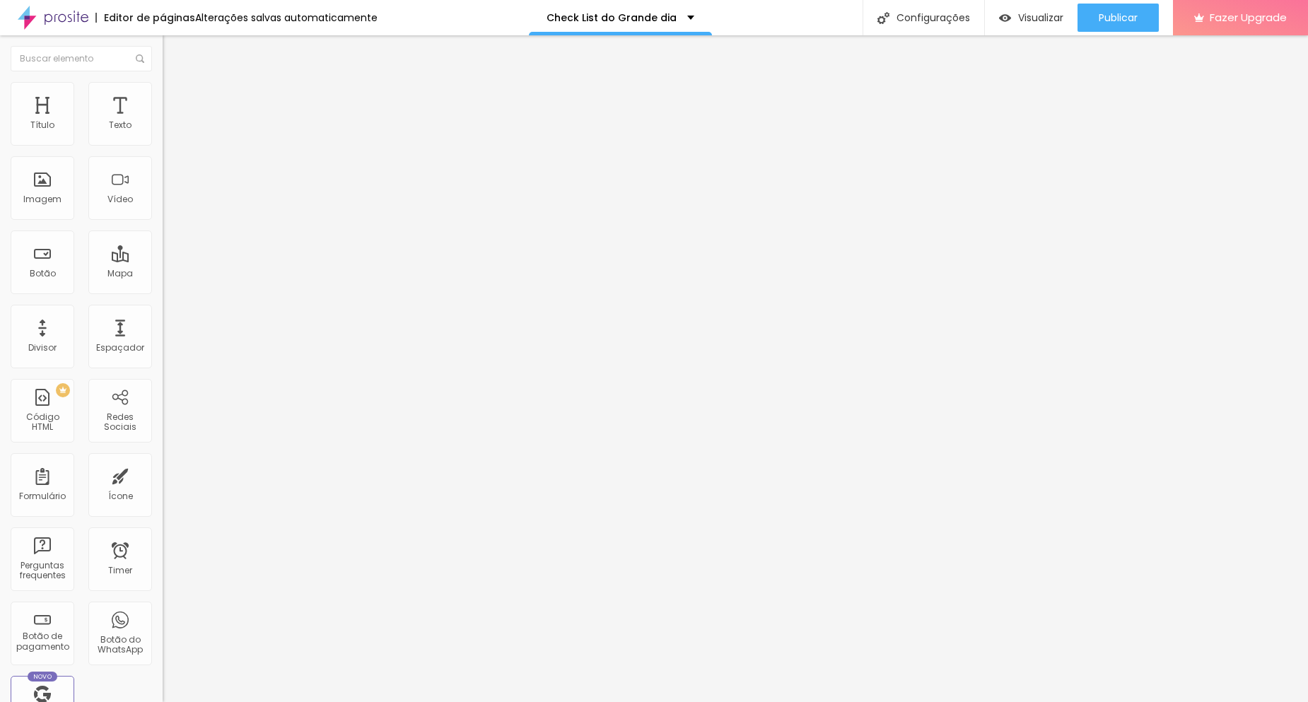
type input "C"
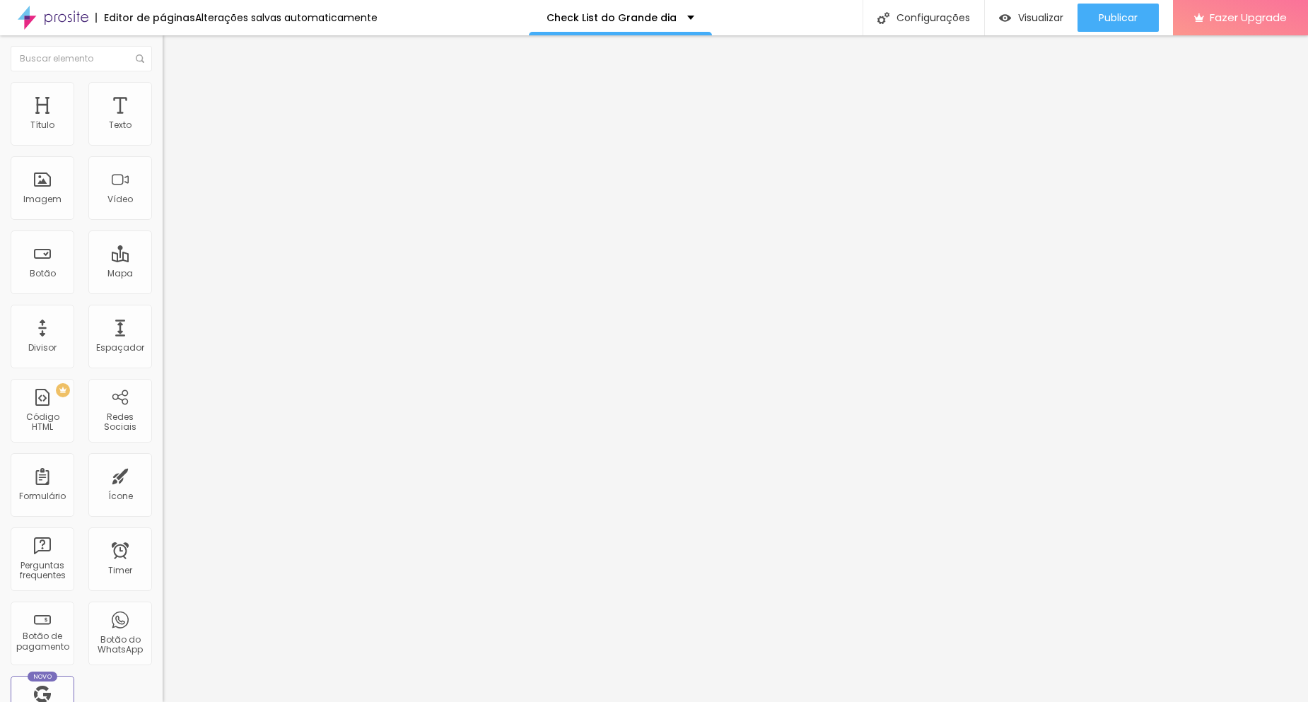
paste input "💍 CERIMÔNIA"
type input "💍 CERIMÔNIA"
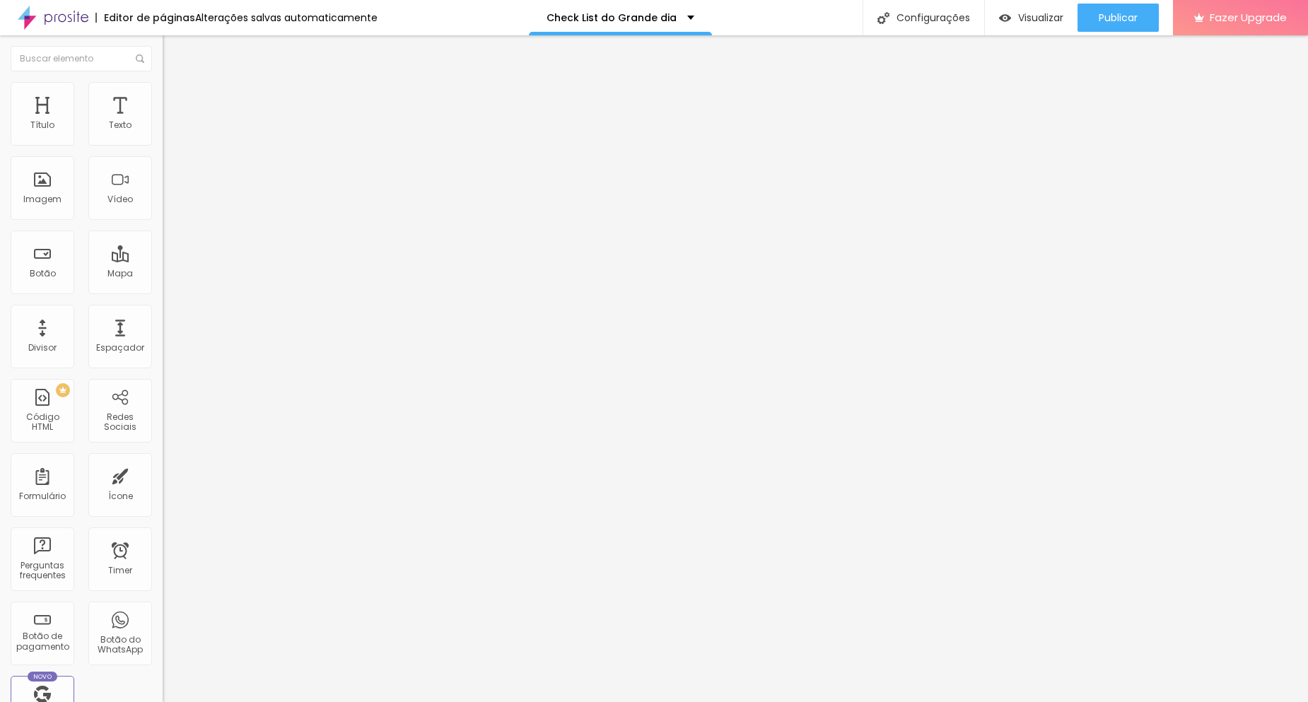
paste input "Local: __________________________ Endereço: __________________________ Hora no …"
drag, startPoint x: 667, startPoint y: 297, endPoint x: 1020, endPoint y: 304, distance: 353.5
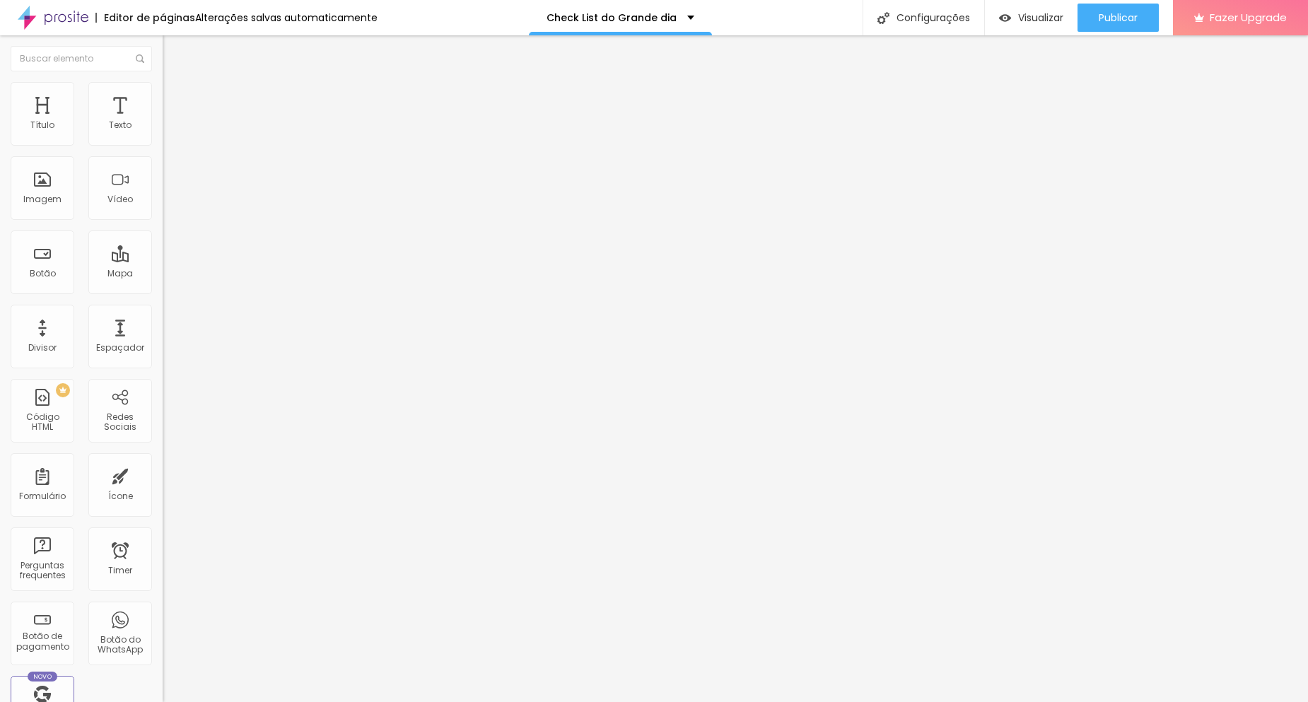
drag, startPoint x: 732, startPoint y: 300, endPoint x: 794, endPoint y: 298, distance: 61.5
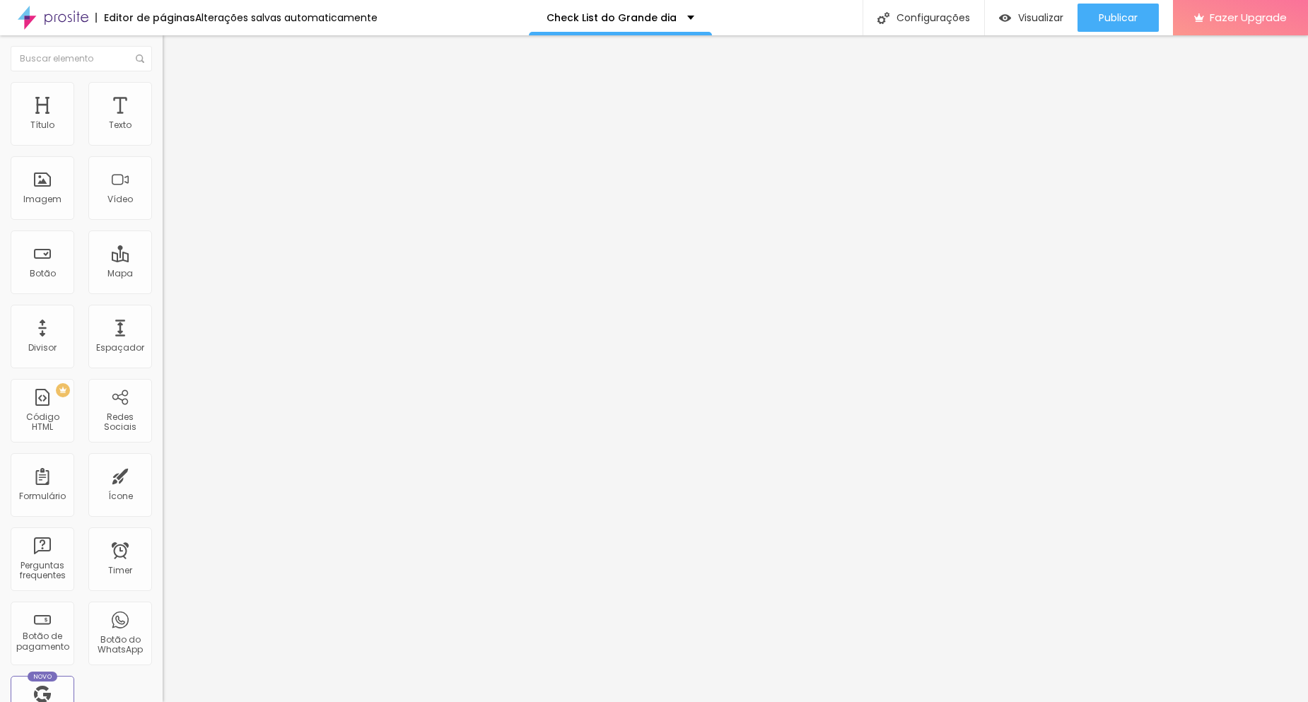
drag, startPoint x: 798, startPoint y: 298, endPoint x: 747, endPoint y: 298, distance: 50.9
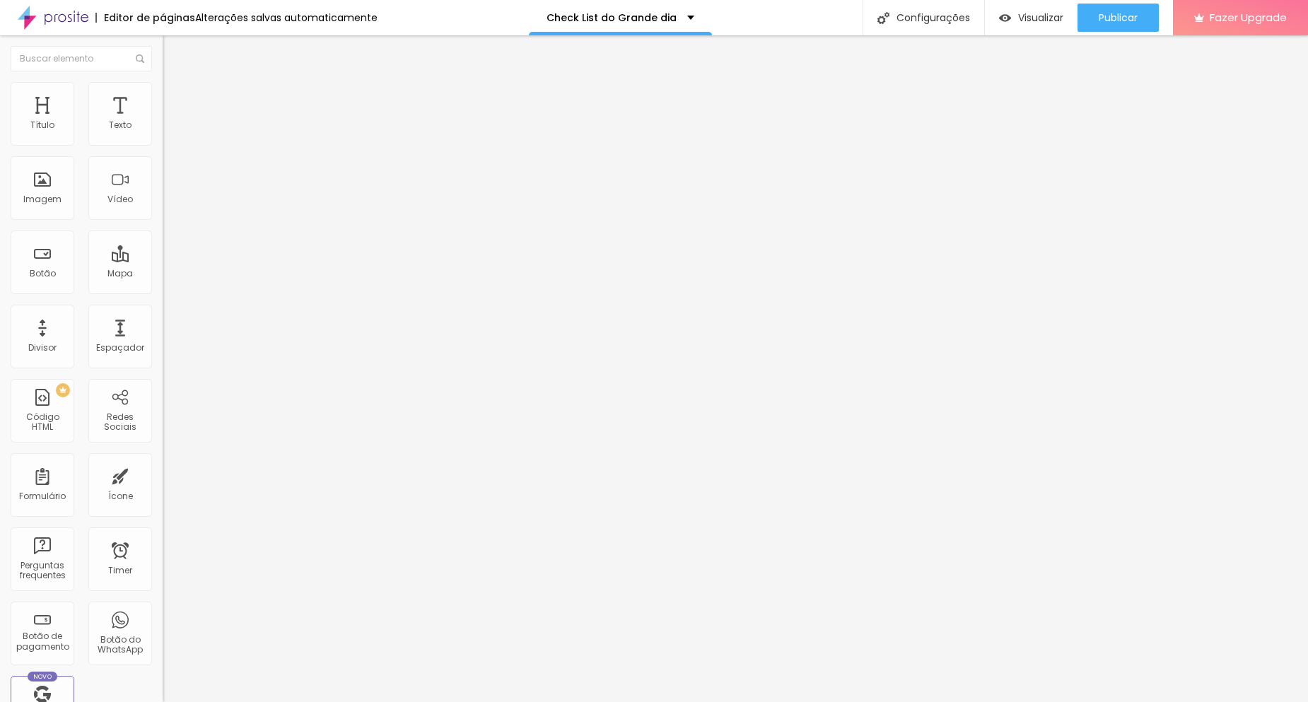
type input "Local: Hora real planejada: Celebrante:"
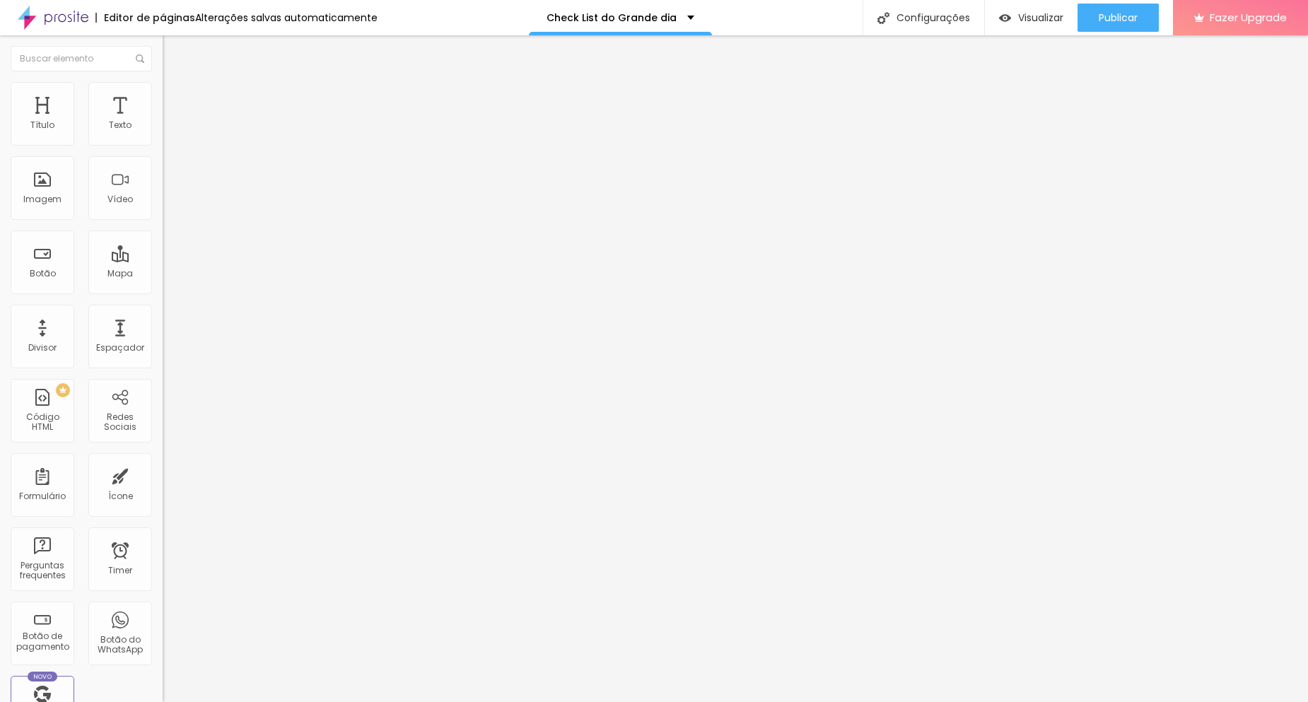
type input "Padrinhos"
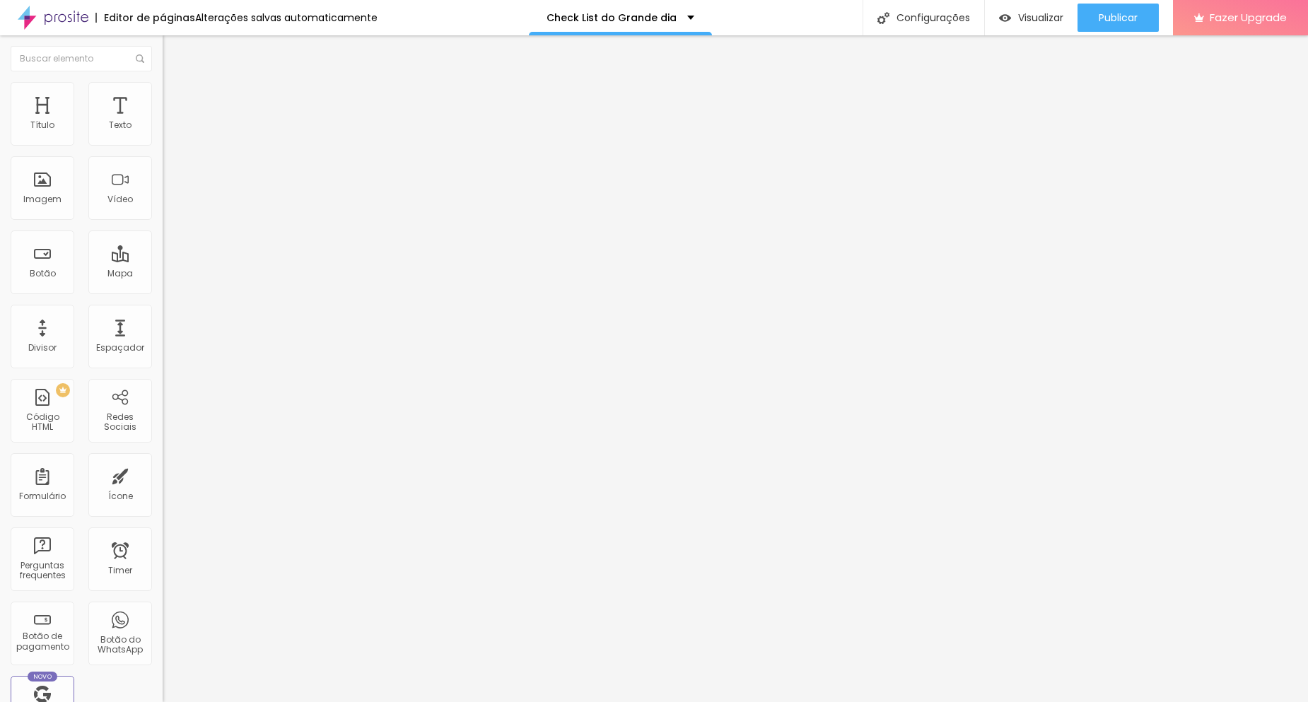
type input "Quantos casais"
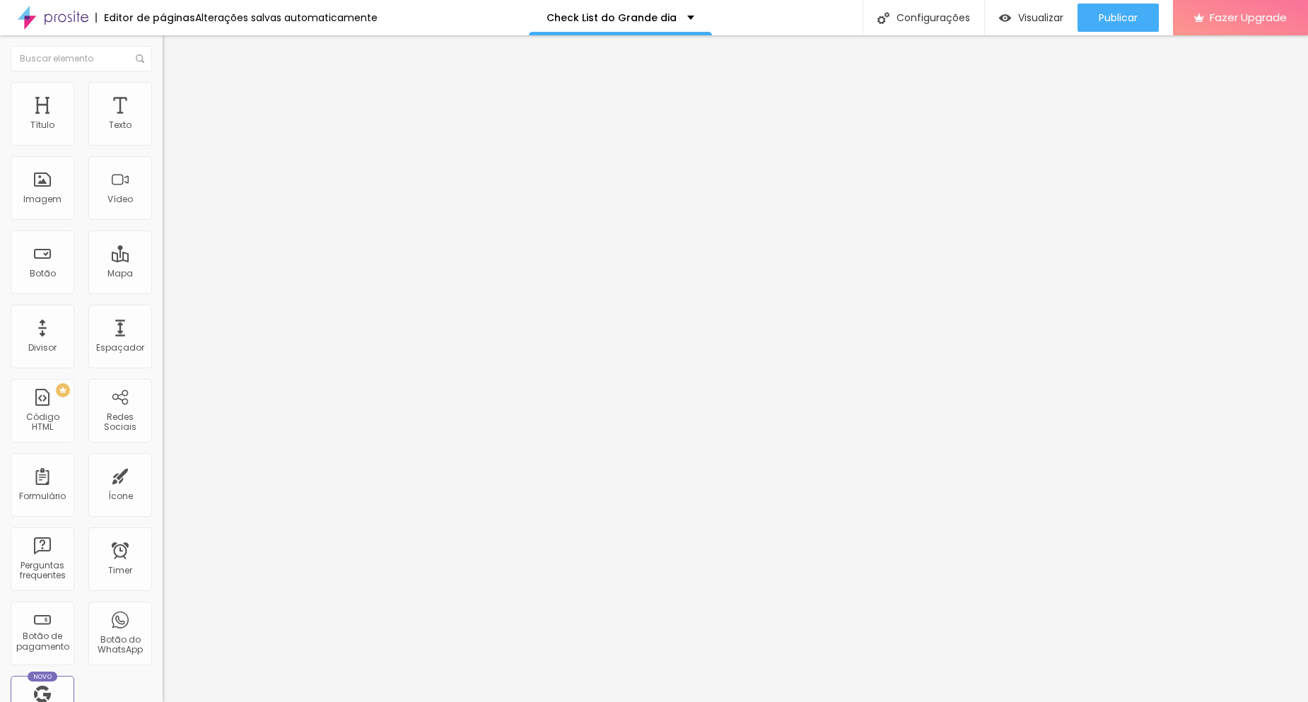
type input "Daminhas e Pagens"
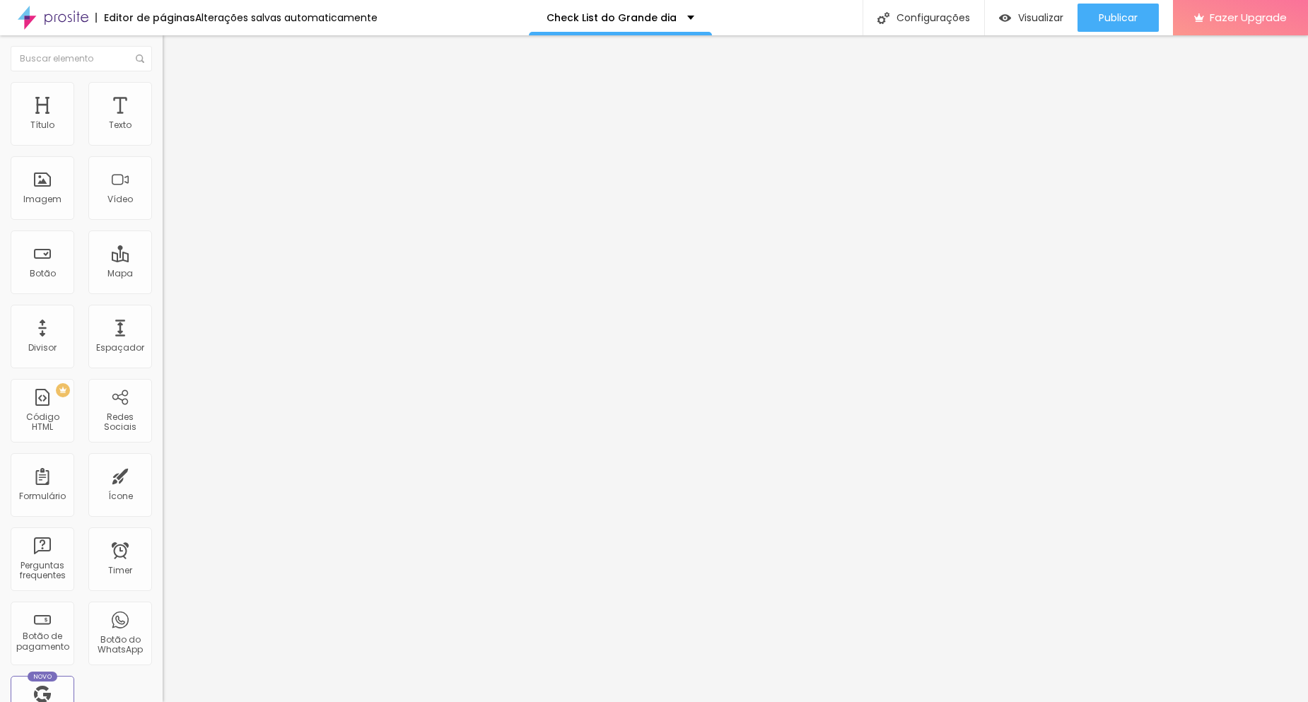
type input "Quantos"
drag, startPoint x: 601, startPoint y: 440, endPoint x: 663, endPoint y: 408, distance: 69.9
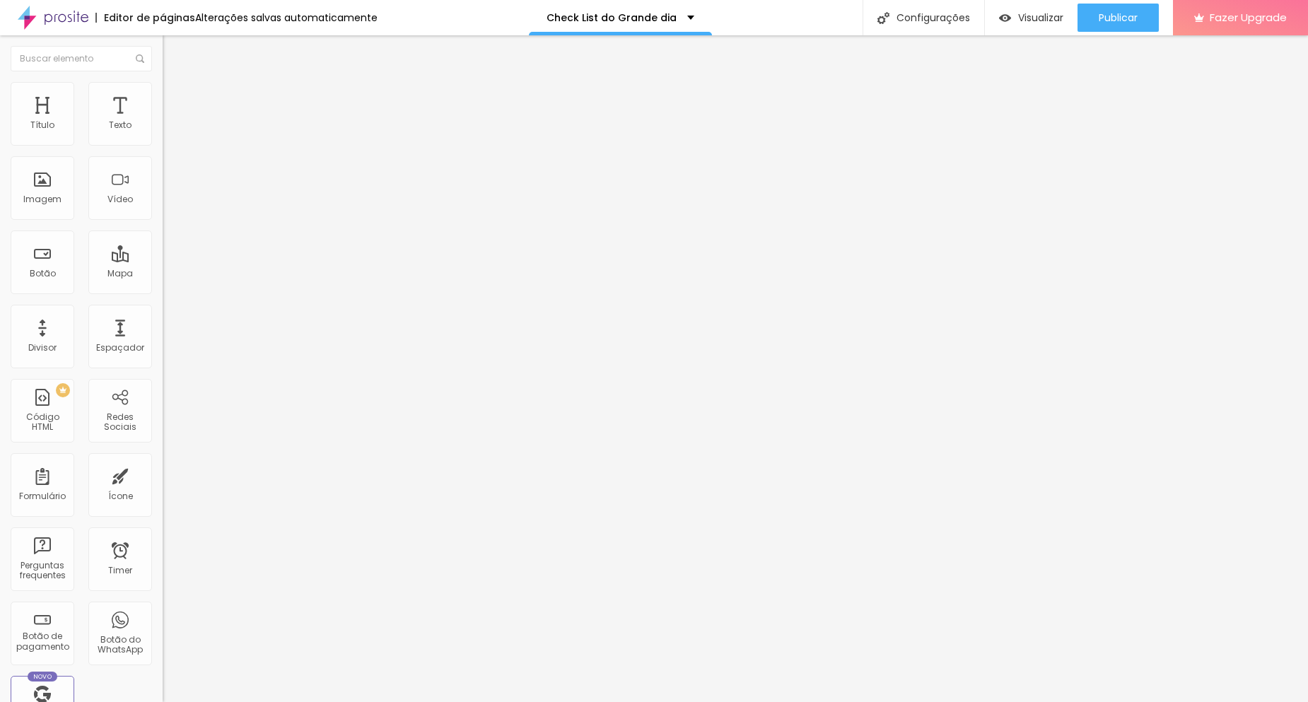
type input "Na saída, haverá algo especial?"
type input "a"
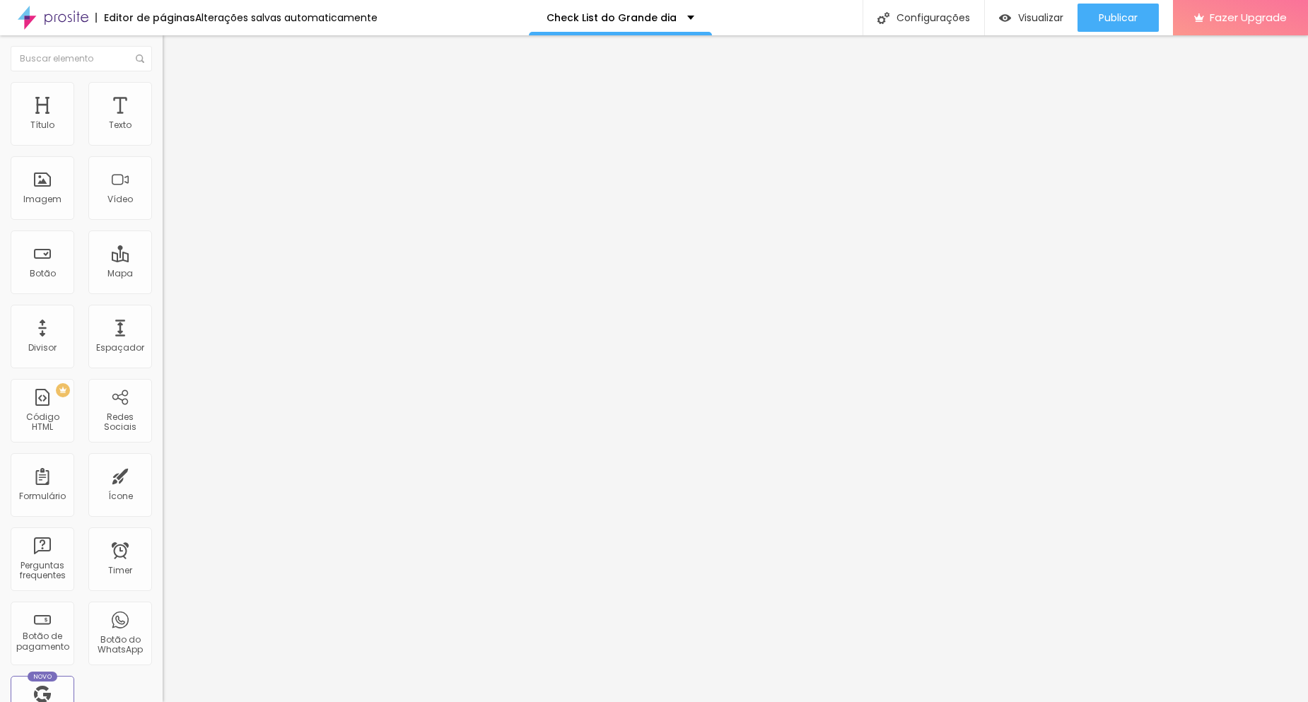
type input "(arroz, petálas, sparkles, outro:"
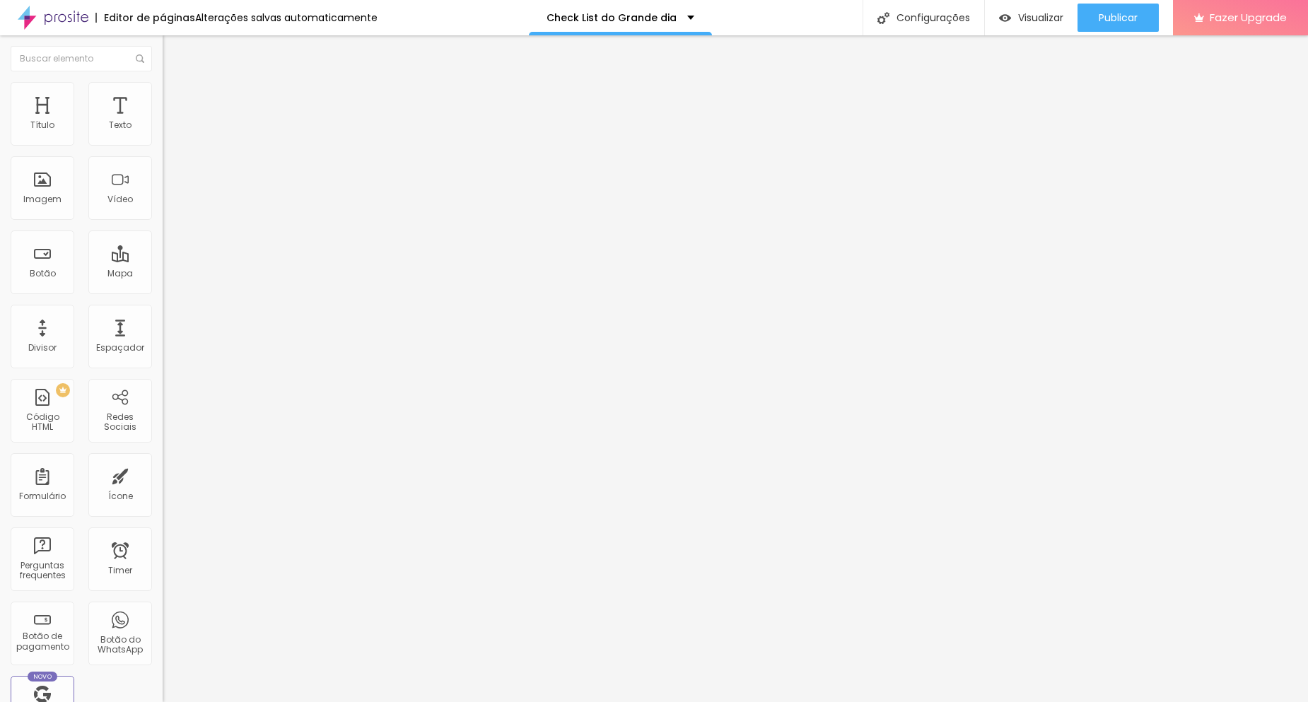
scroll to position [476, 0]
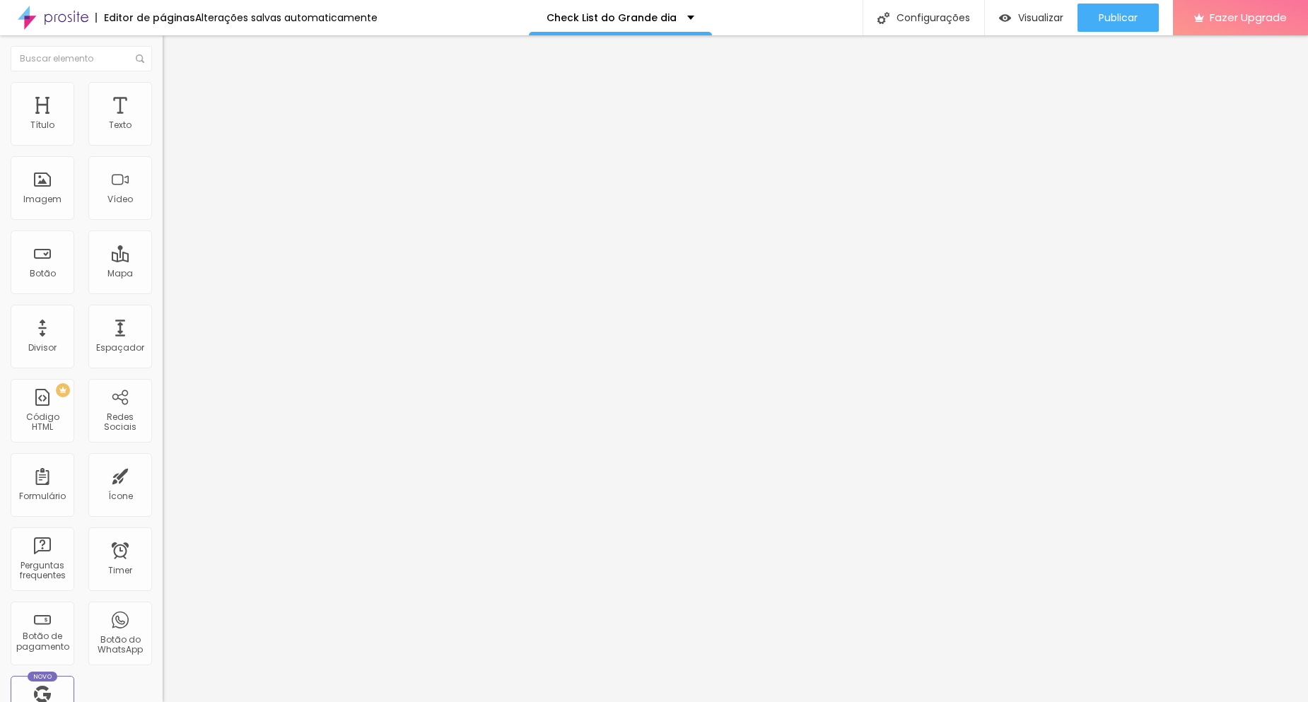
type input "Vão fazer Votos?"
type input "sim"
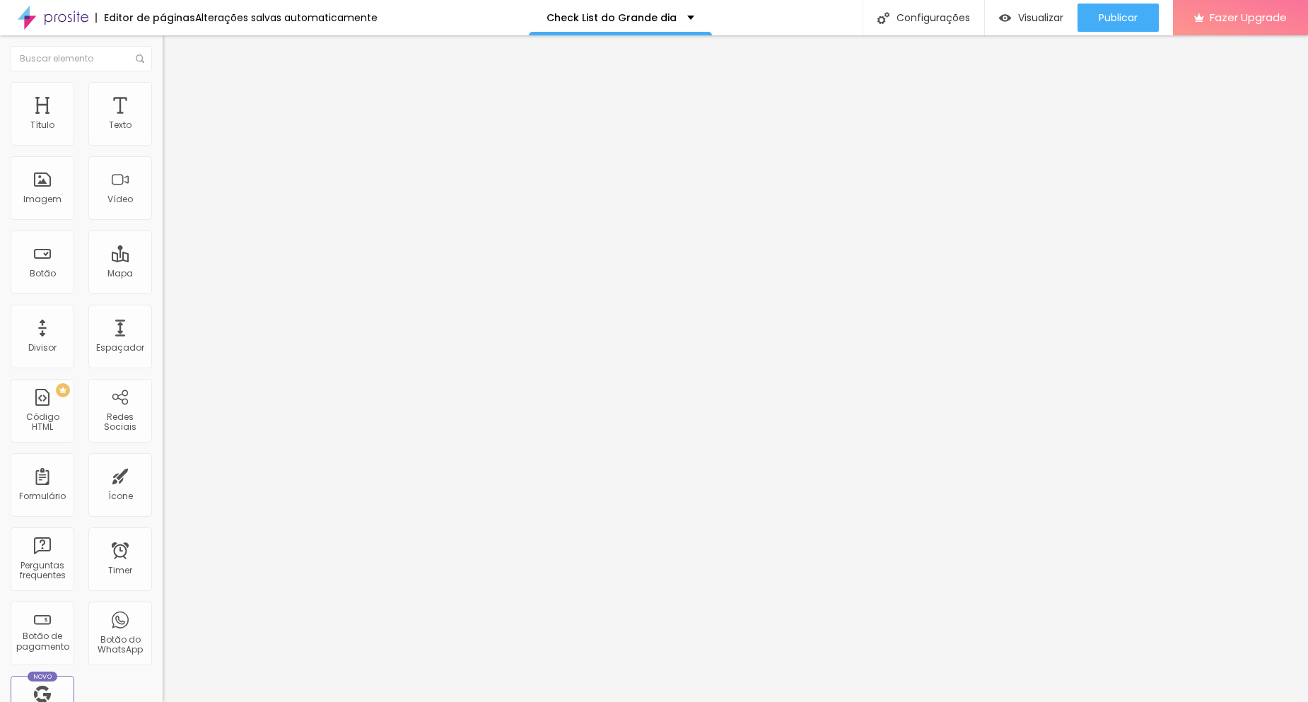
type input "O"
type input "Não"
drag, startPoint x: 491, startPoint y: 428, endPoint x: 351, endPoint y: 407, distance: 140.9
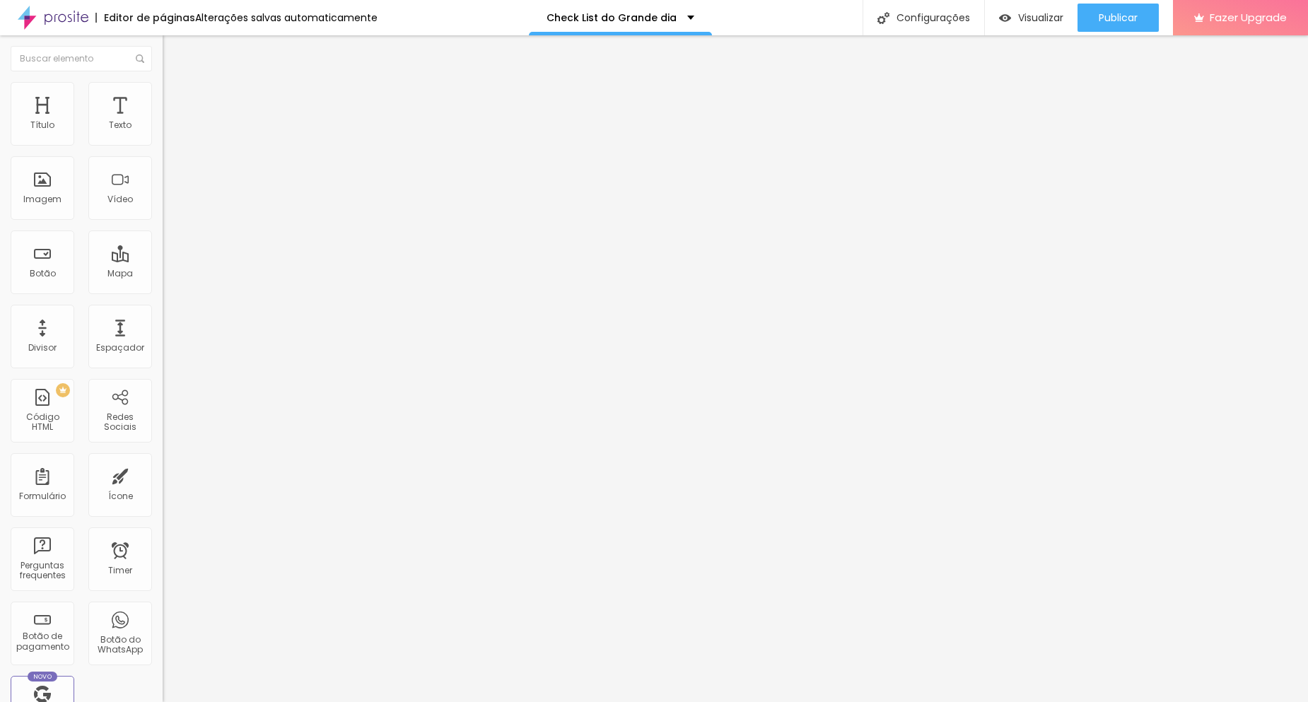
scroll to position [564, 0]
type input "Sim"
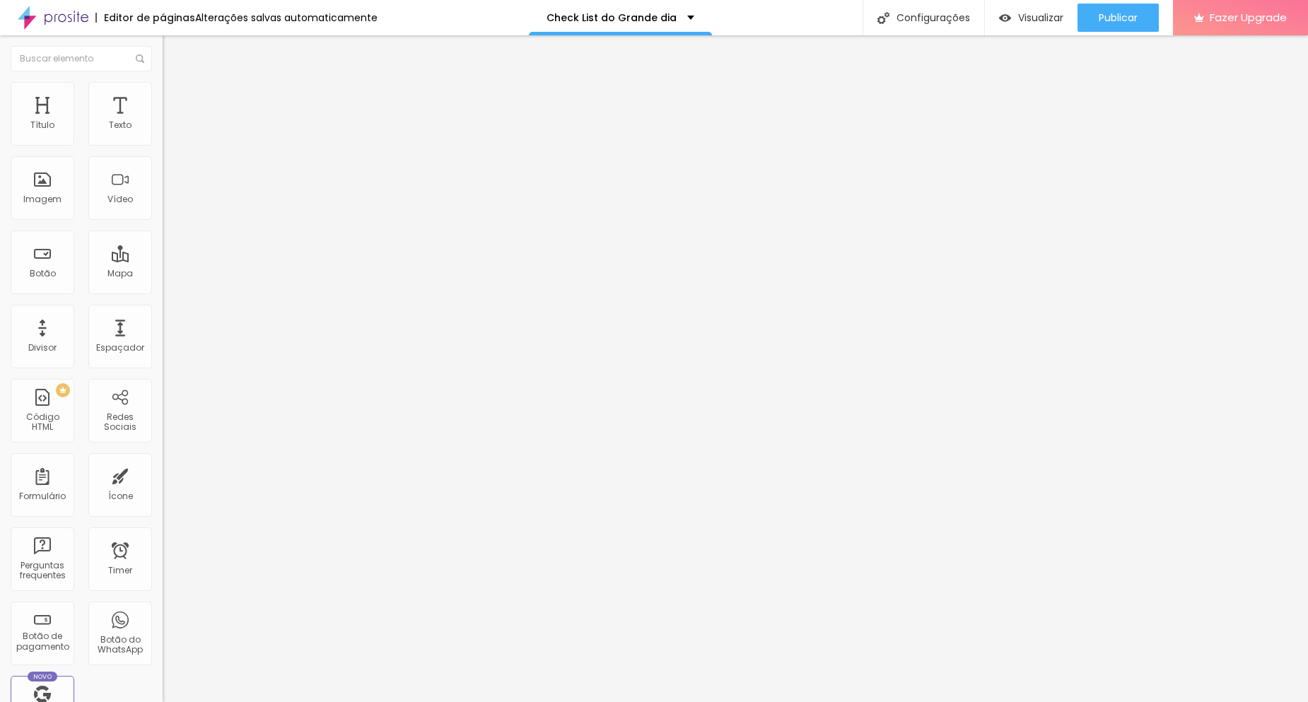
scroll to position [568, 0]
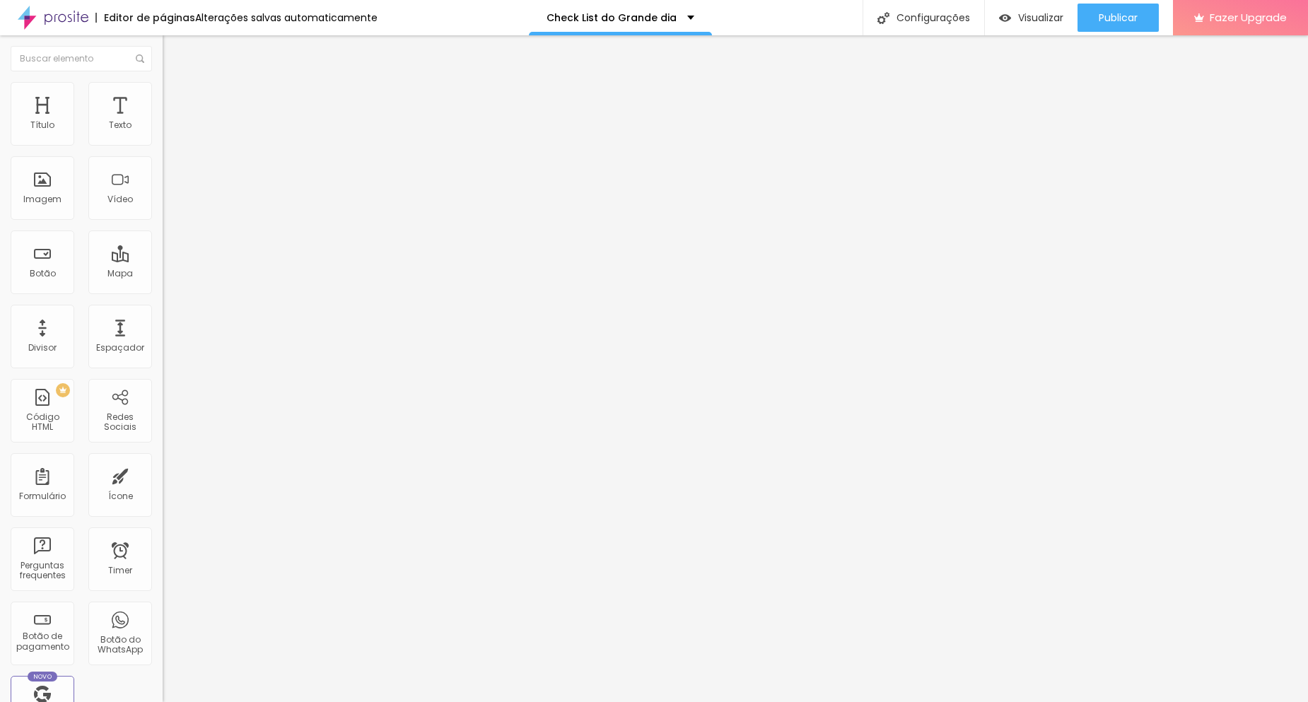
scroll to position [564, 0]
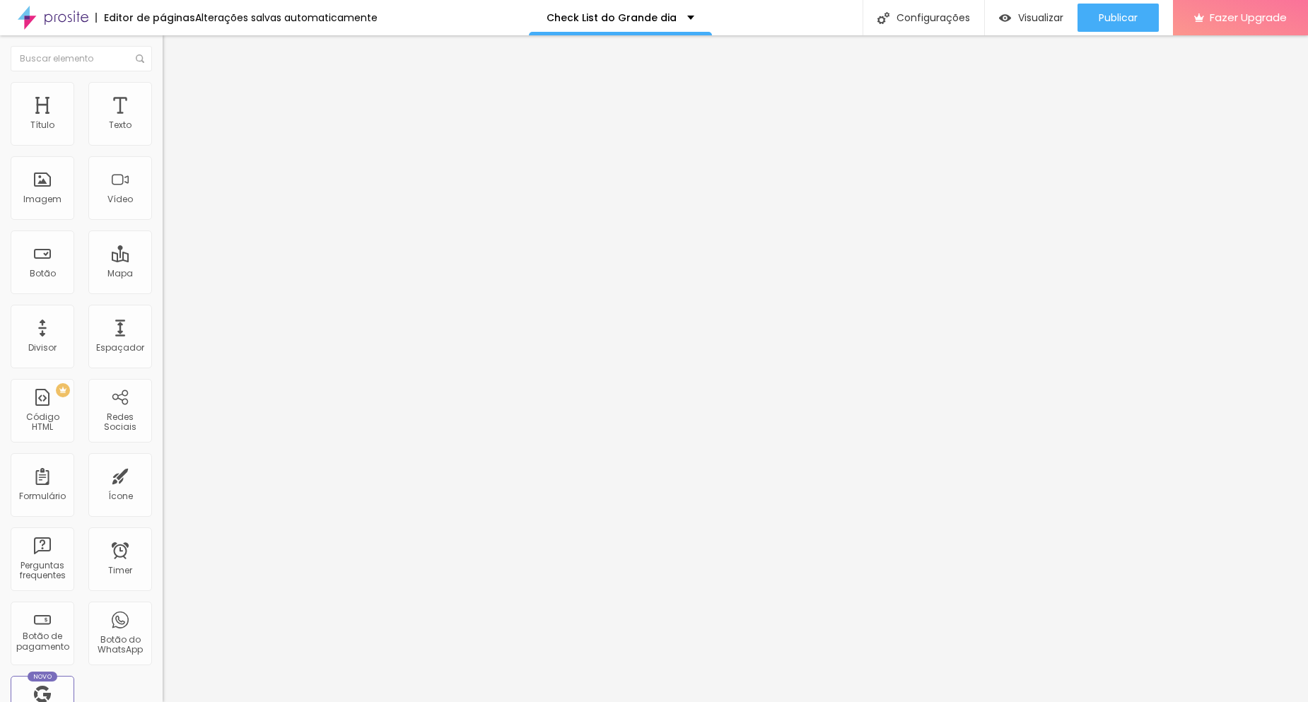
drag, startPoint x: 525, startPoint y: 462, endPoint x: 303, endPoint y: 433, distance: 223.1
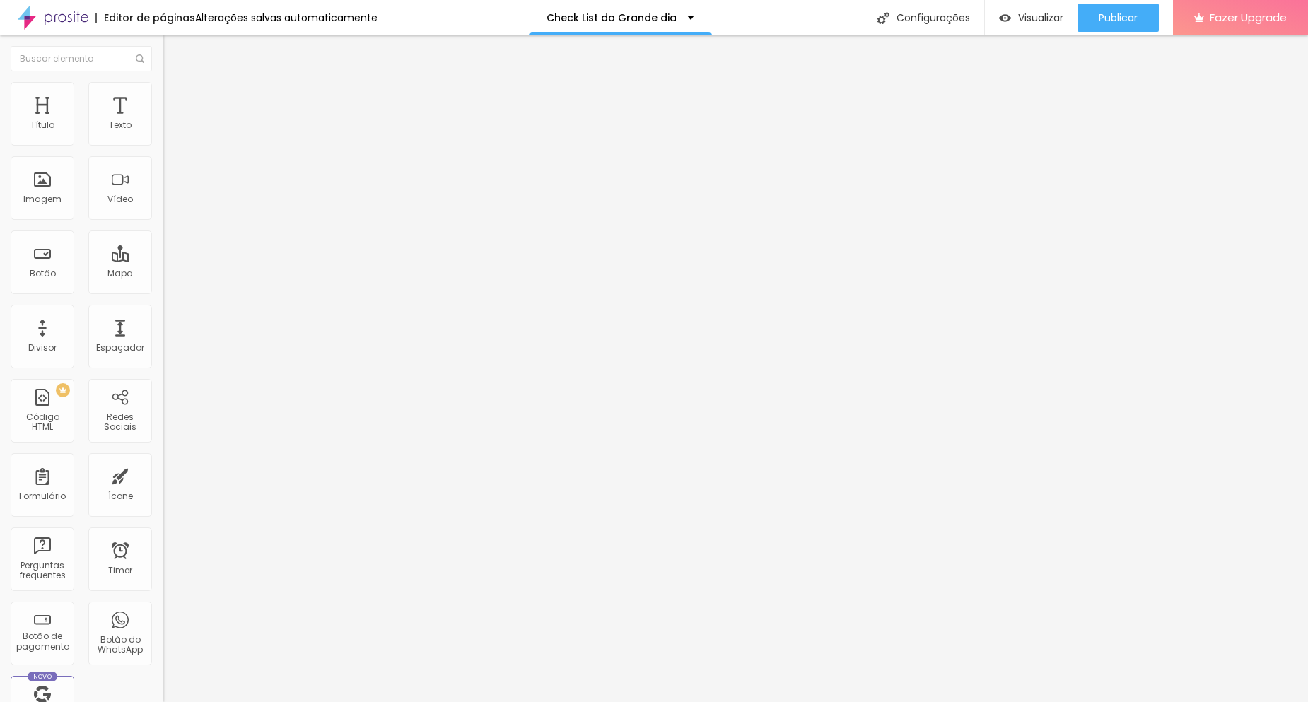
type input "Pais da noivo"
type input "Nomes"
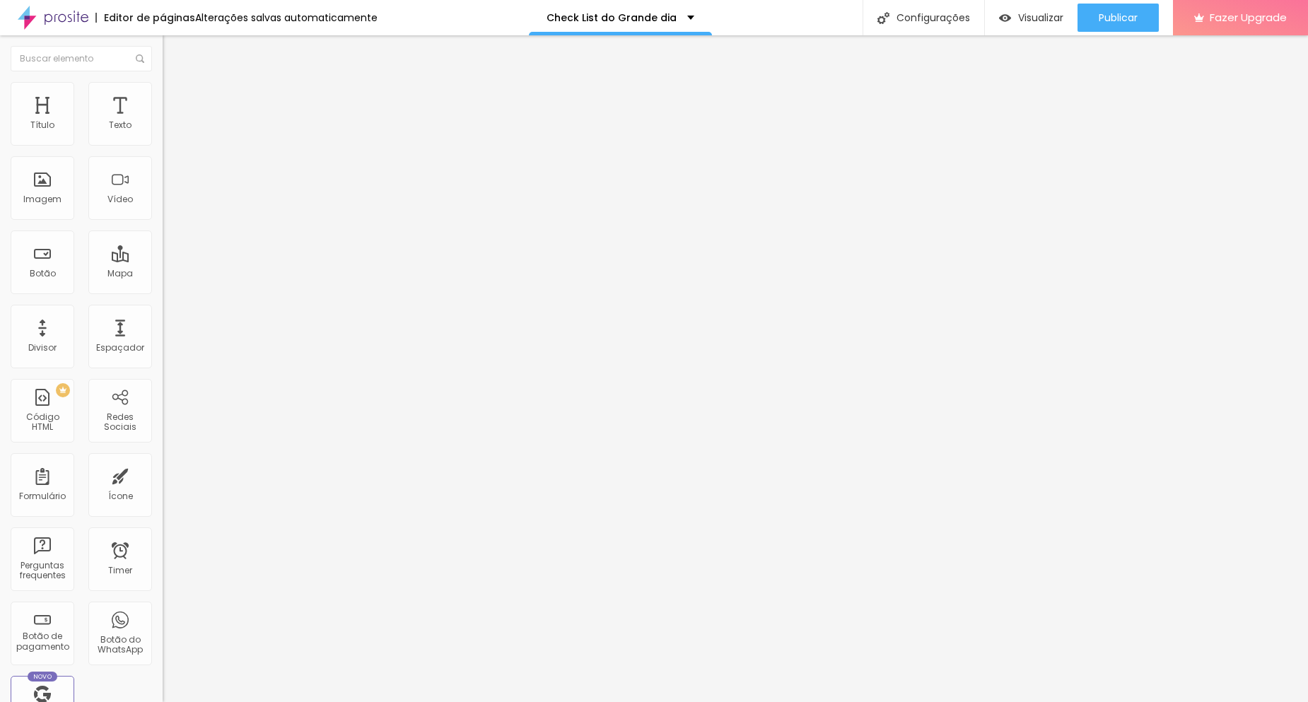
scroll to position [533, 0]
type input "Pais da noiva"
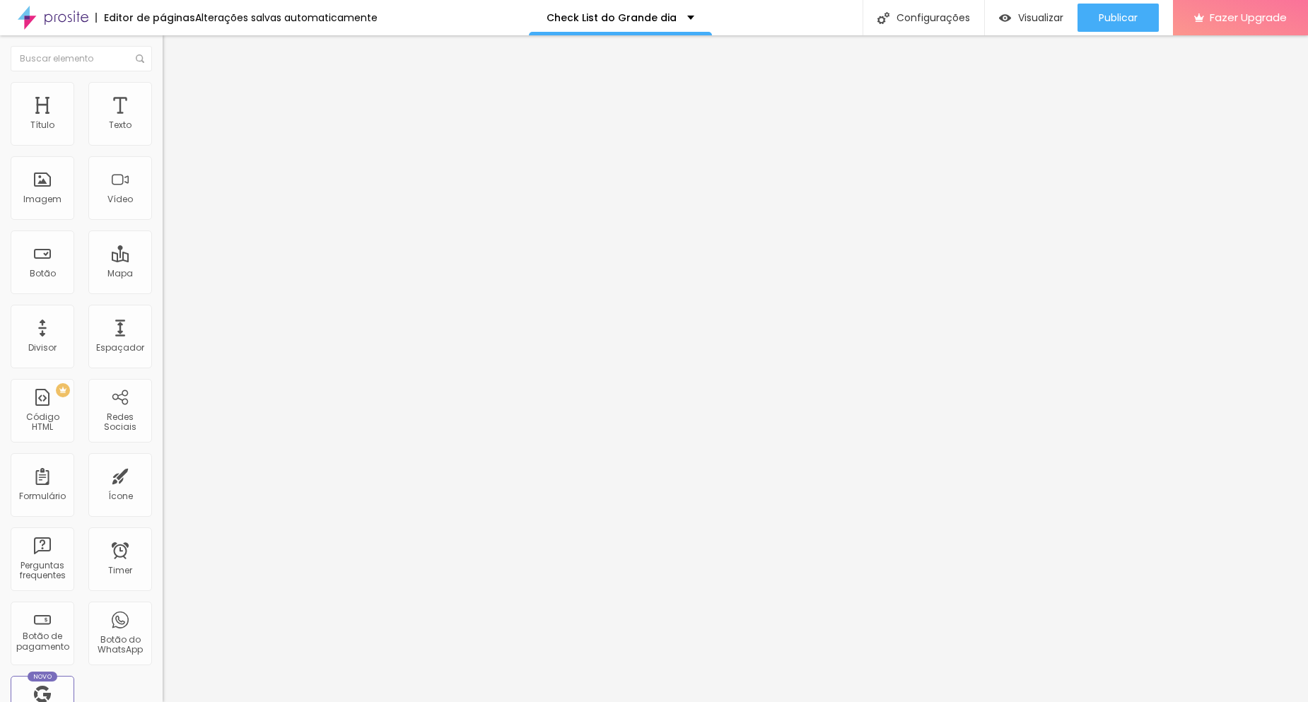
drag, startPoint x: 512, startPoint y: 389, endPoint x: 262, endPoint y: 358, distance: 252.3
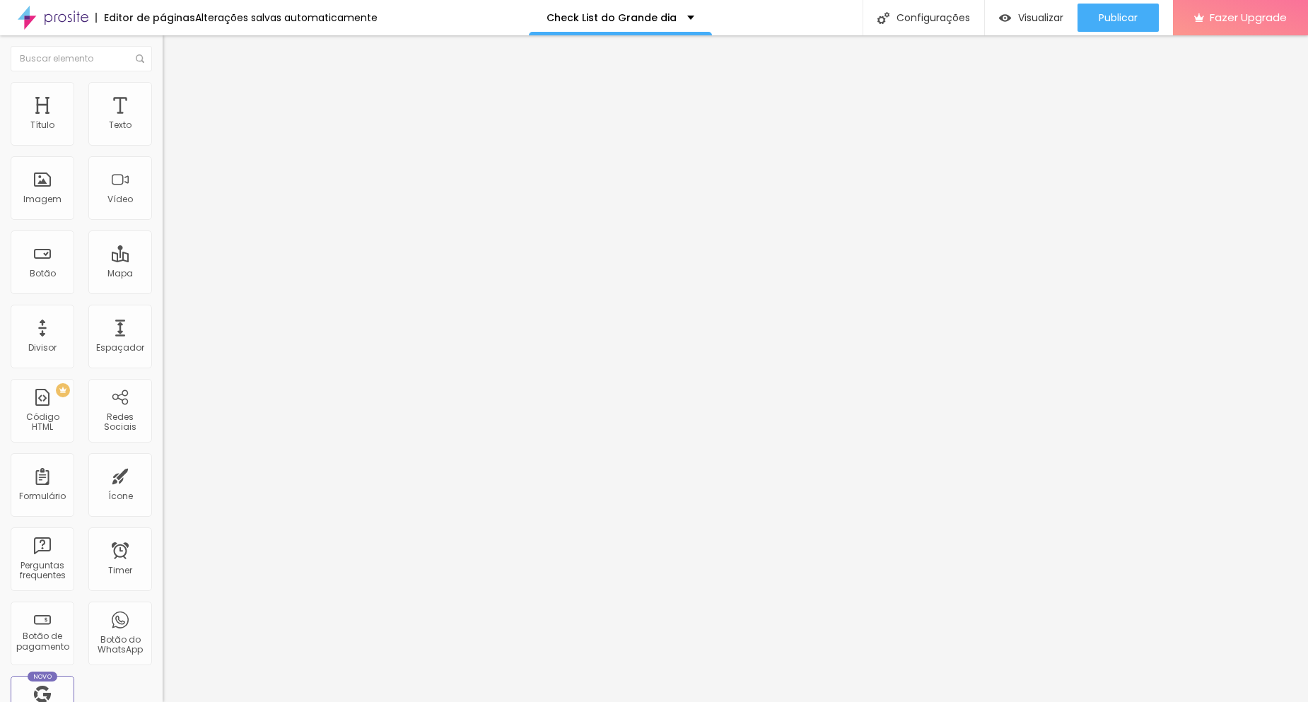
type input "Pais do noivo"
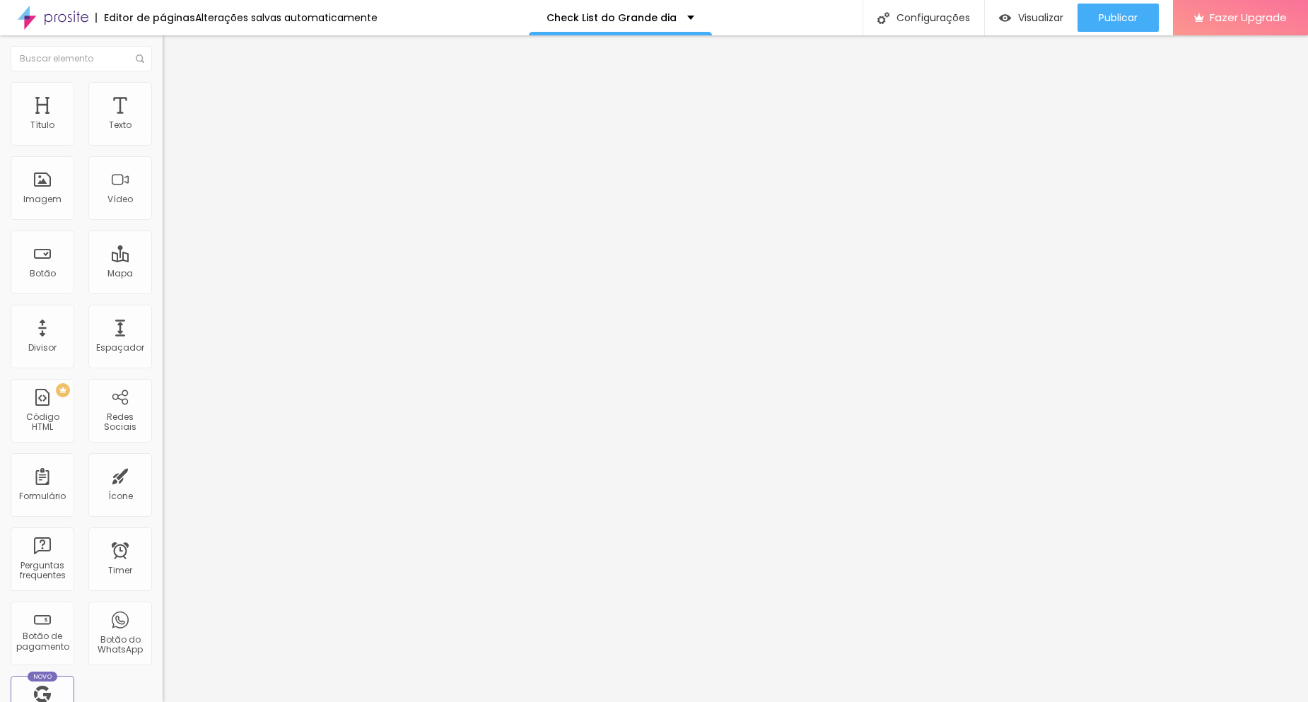
type input "S"
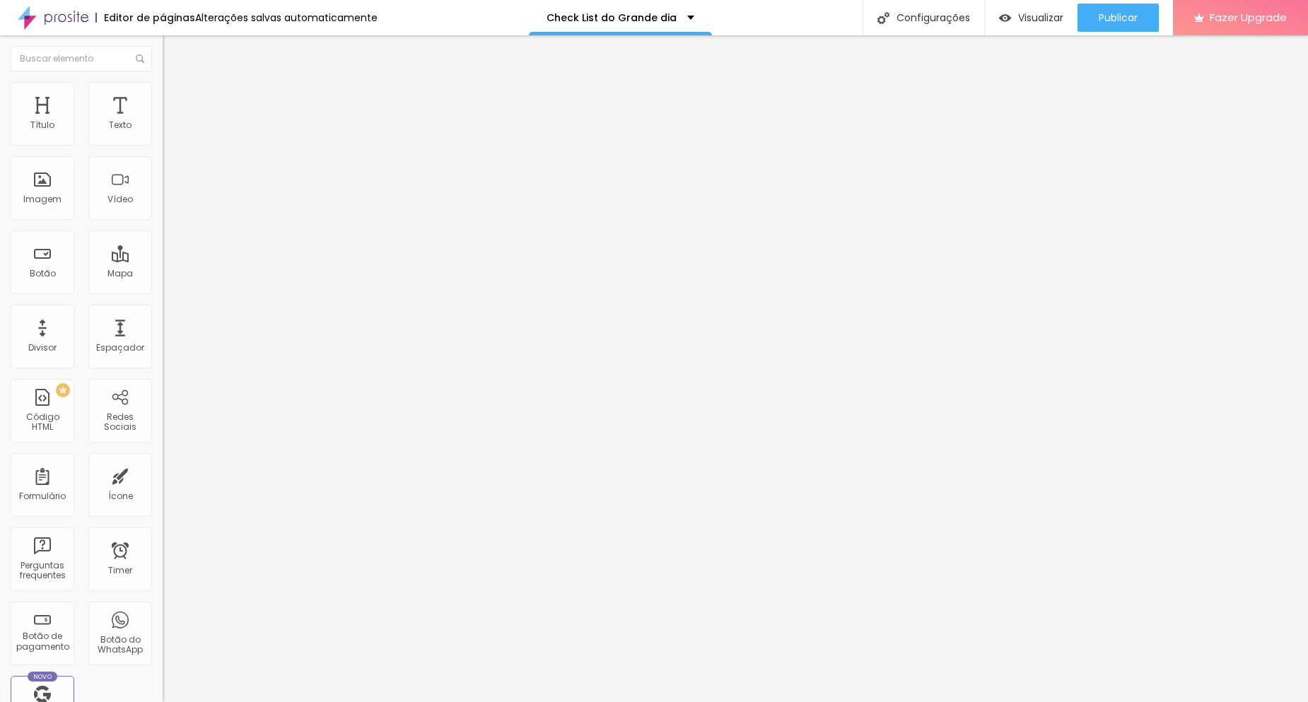
scroll to position [742, 0]
type input "c"
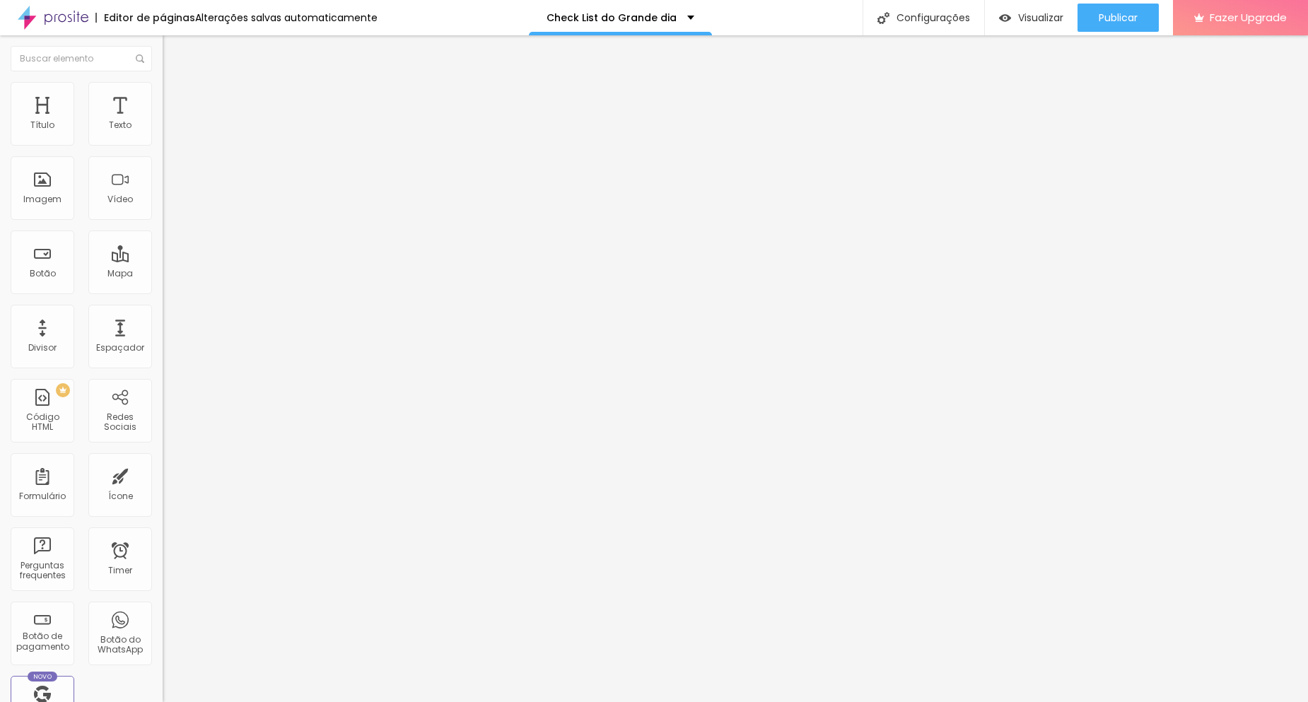
type input "F"
type input "me fale um pouco sobre os pais"
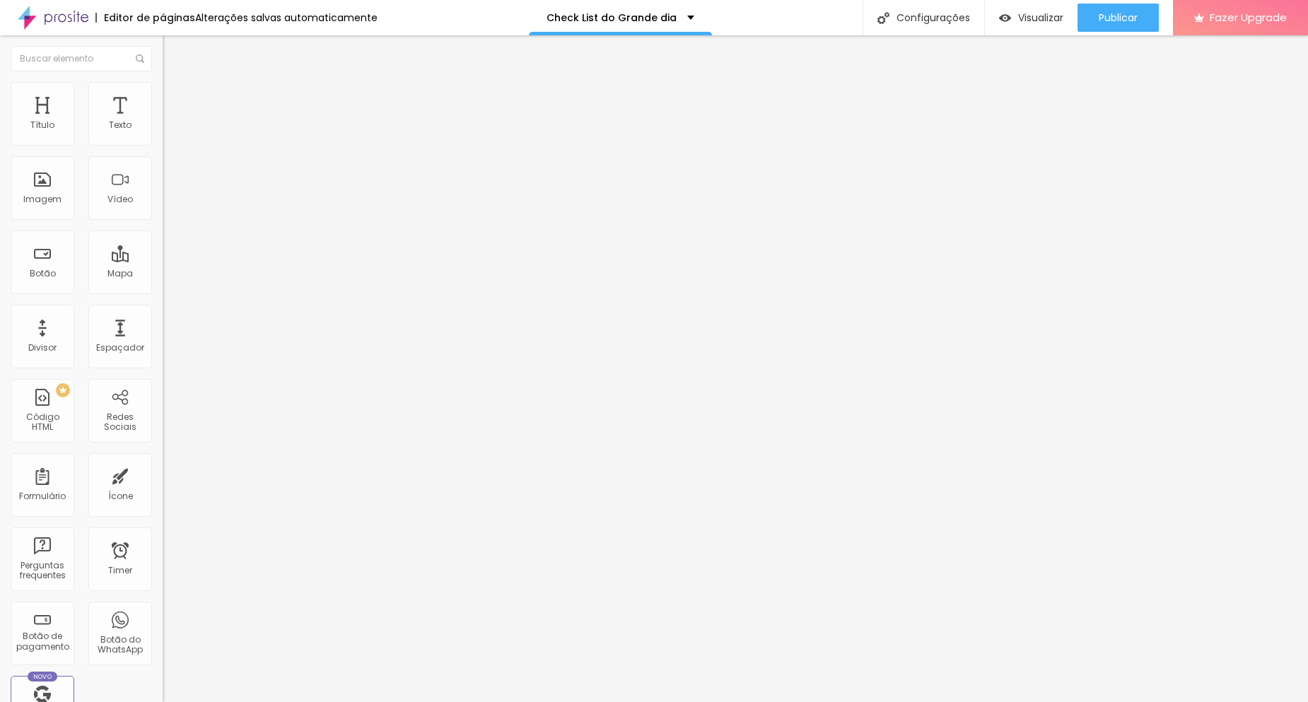
type input "D"
type input "Casados (da noiva e"
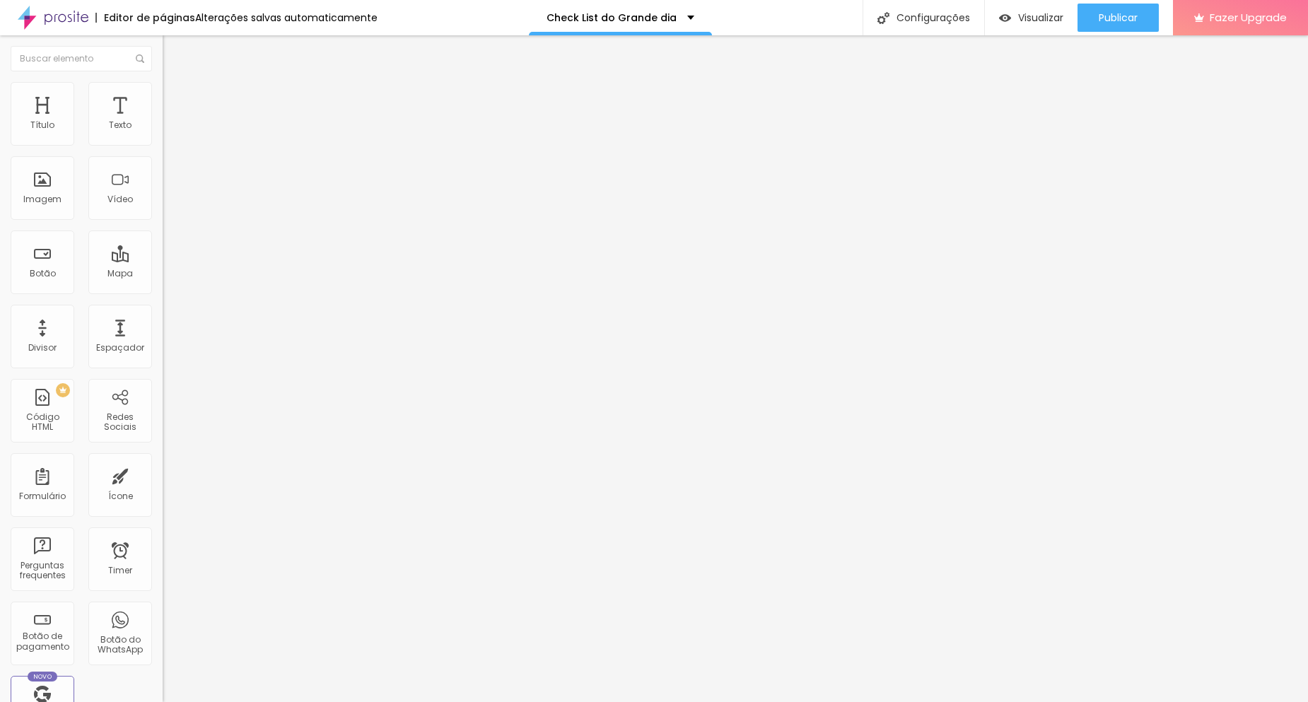
paste input "Como é o estado civil dos pais dos noivos?"
type input "Como é o estado civil dos pais dos noivos?"
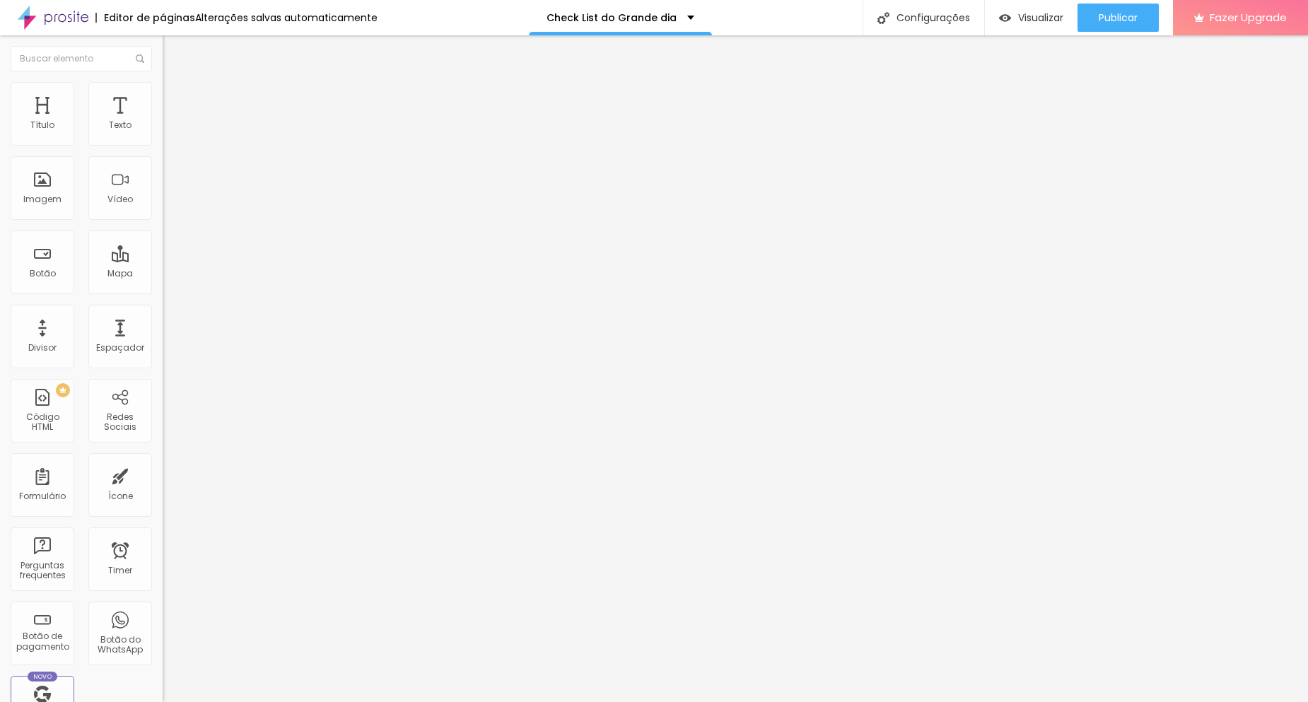
drag, startPoint x: 588, startPoint y: 367, endPoint x: 254, endPoint y: 373, distance: 333.7
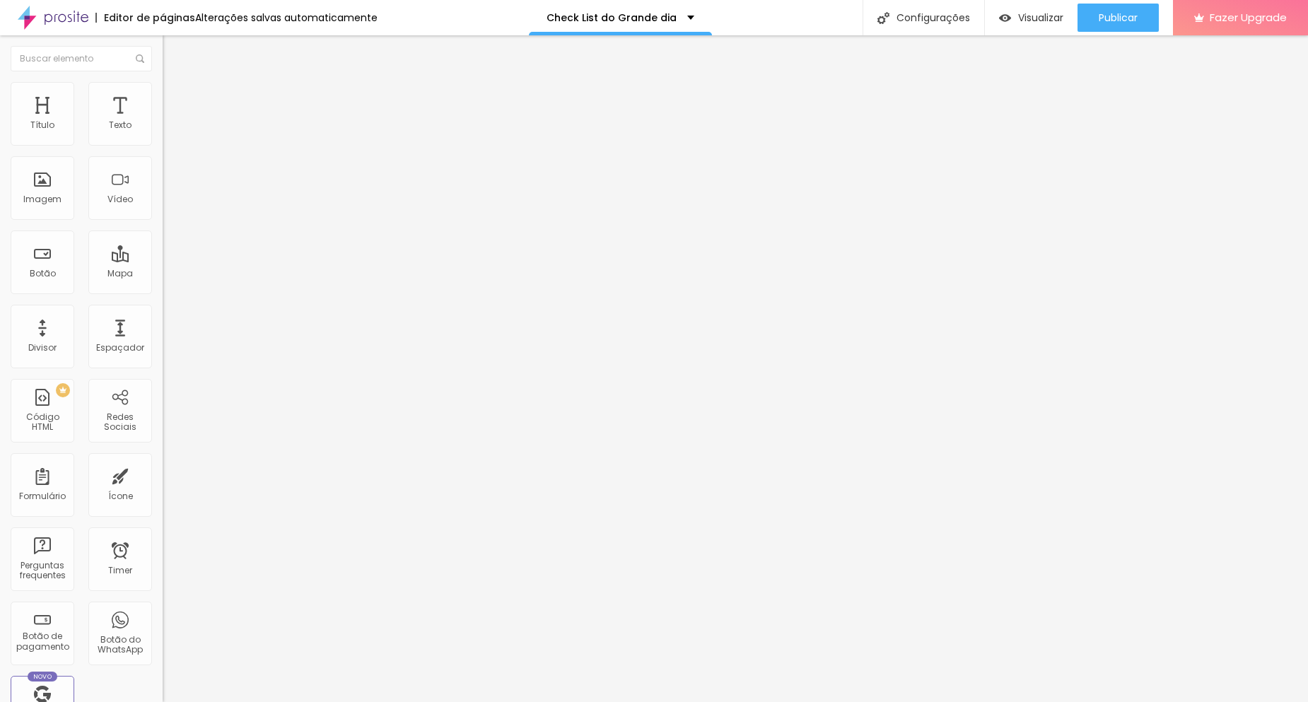
drag, startPoint x: 582, startPoint y: 433, endPoint x: 942, endPoint y: 432, distance: 360.5
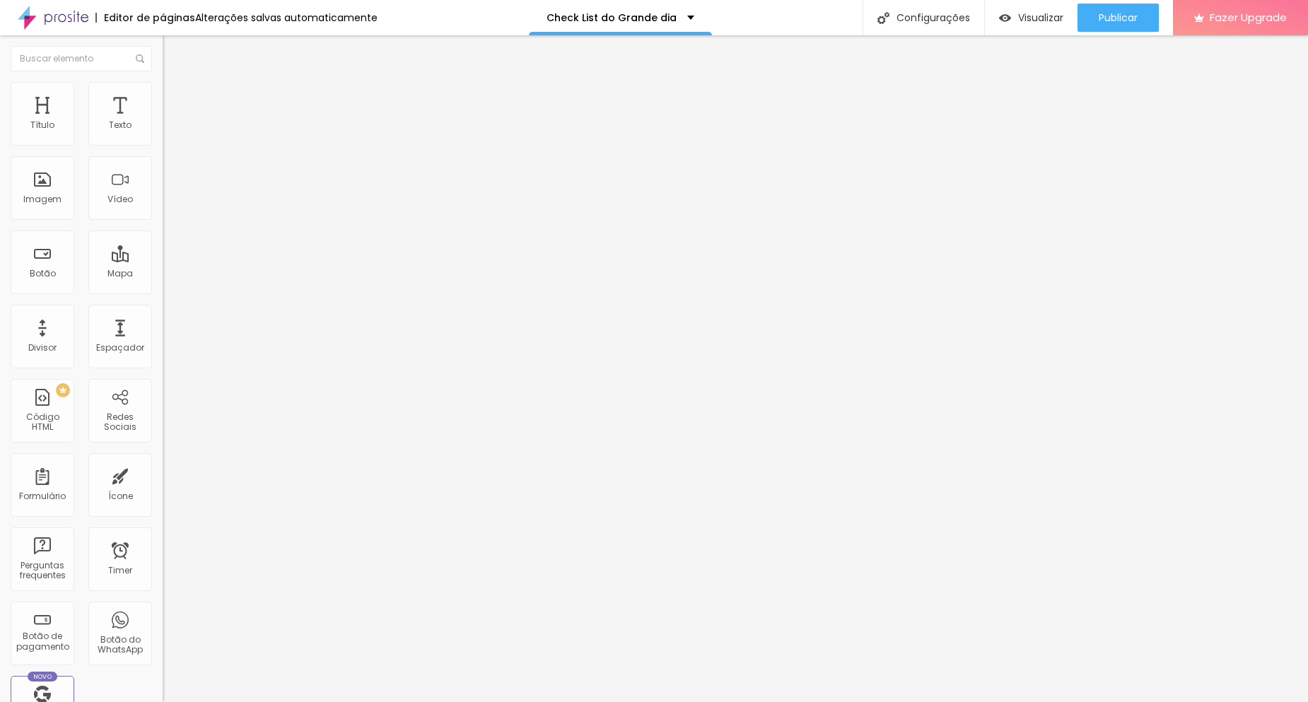
type input "r"
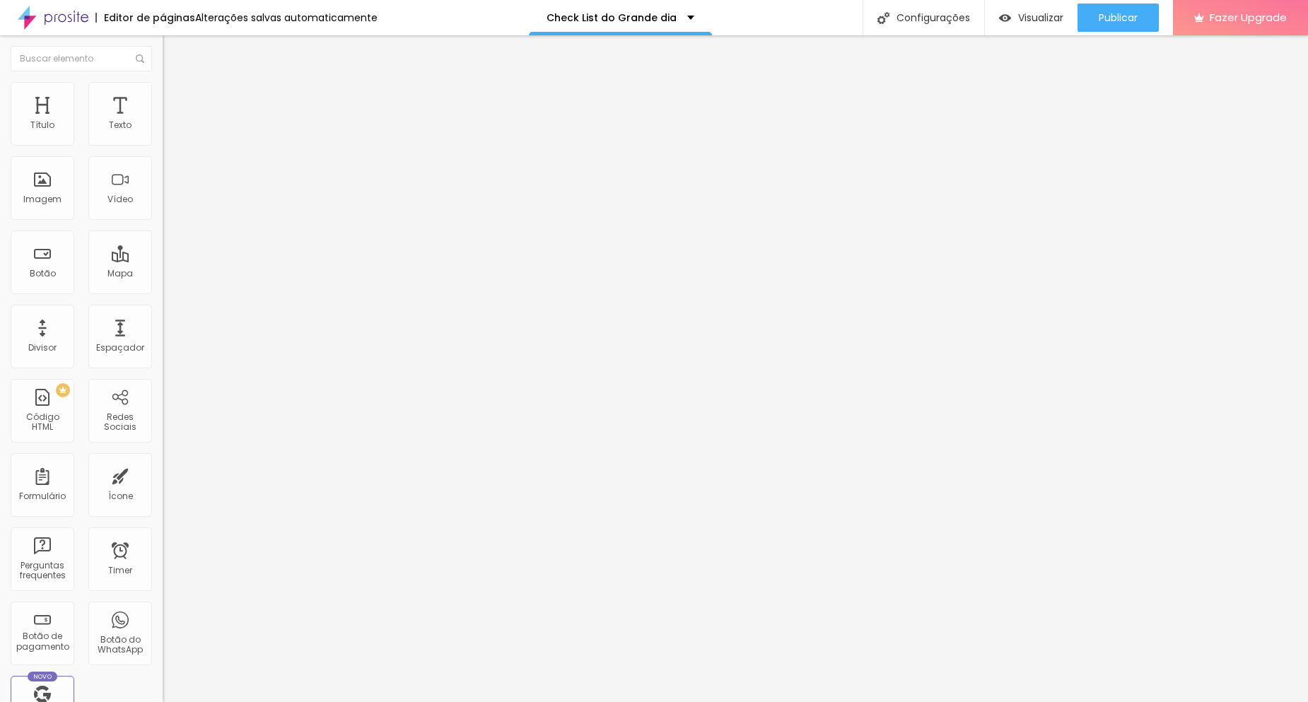
paste input "🎉 RECEPÇÃO"
type input "🎉 RECEPÇÃO"
paste input "Local e endereço:"
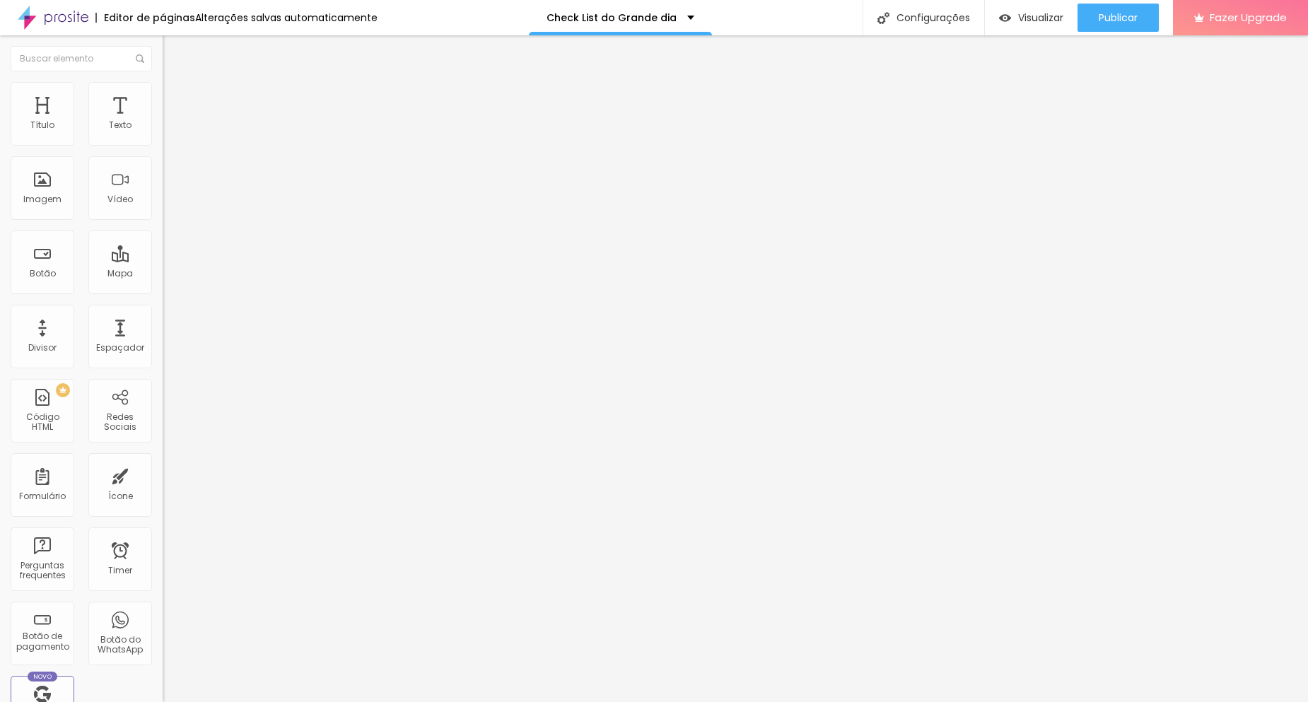
scroll to position [0, 0]
paste input "🙏🏻"
type input "Local e endereço: (caso seja no mesmo local da cerimonia, desconsidere a pergun…"
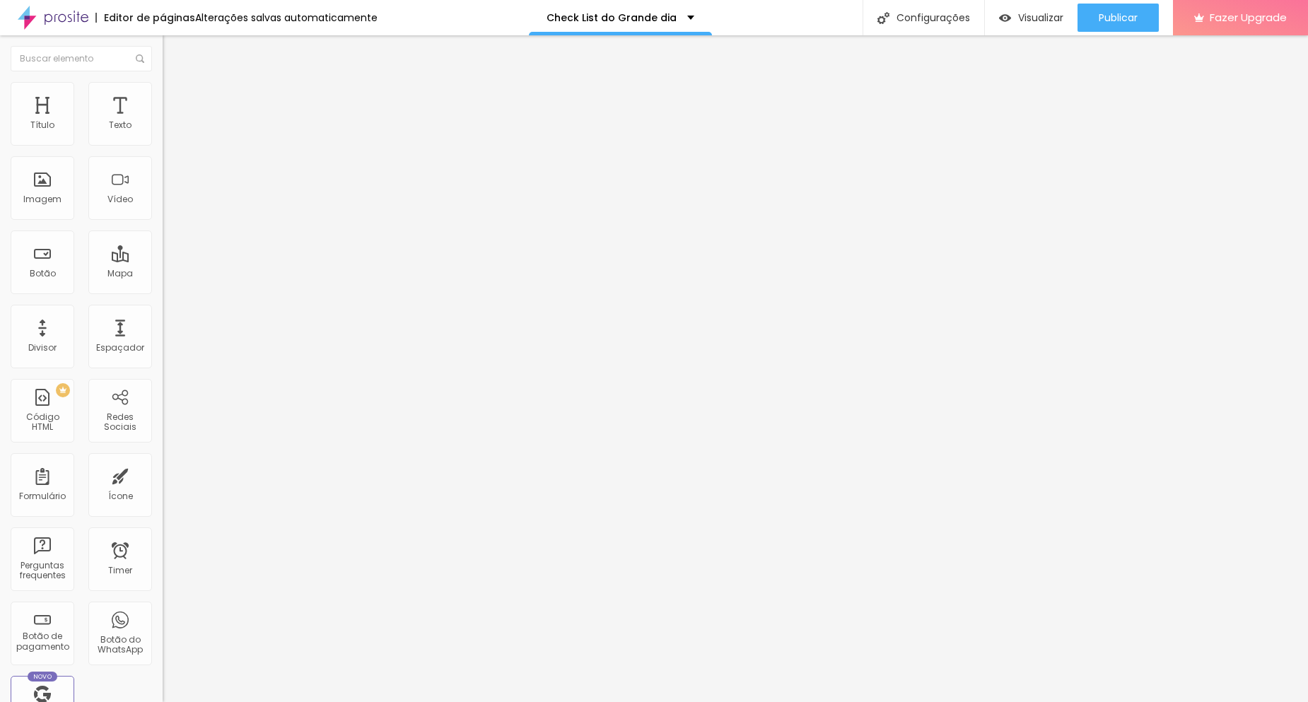
scroll to position [650, 0]
drag, startPoint x: 510, startPoint y: 455, endPoint x: 522, endPoint y: 445, distance: 15.1
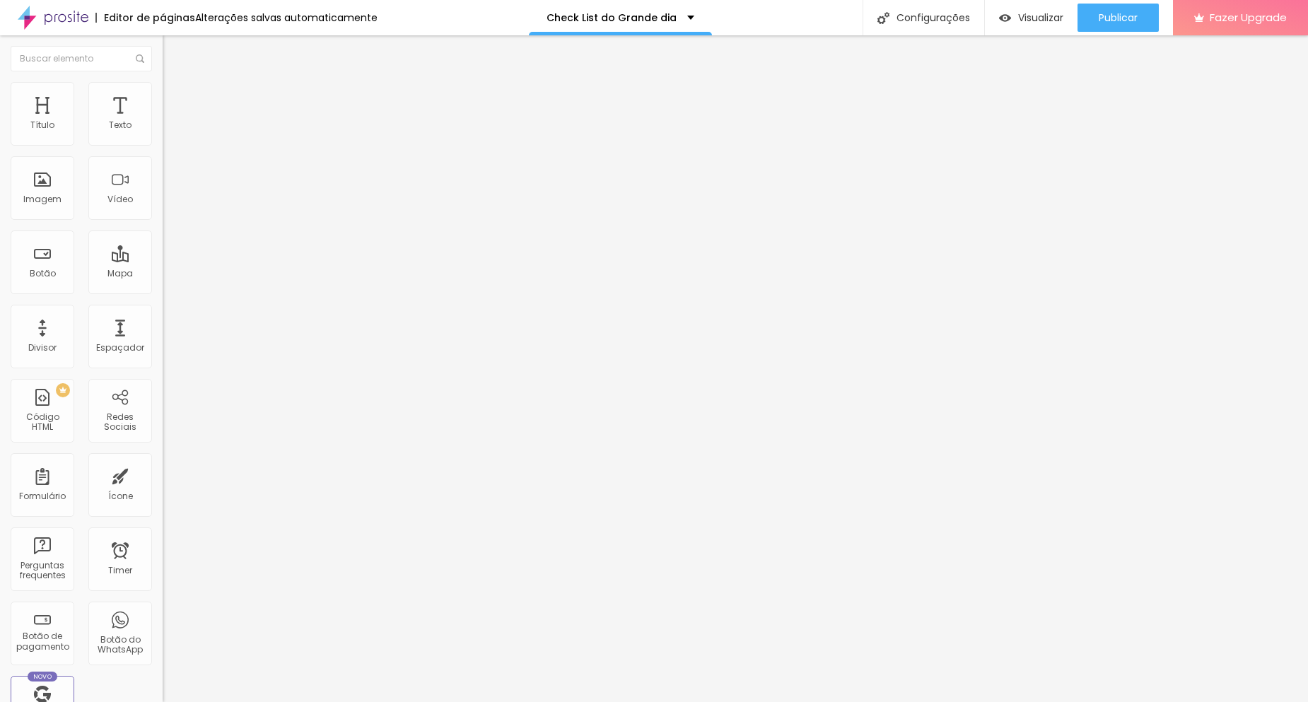
type input "h"
type input "J"
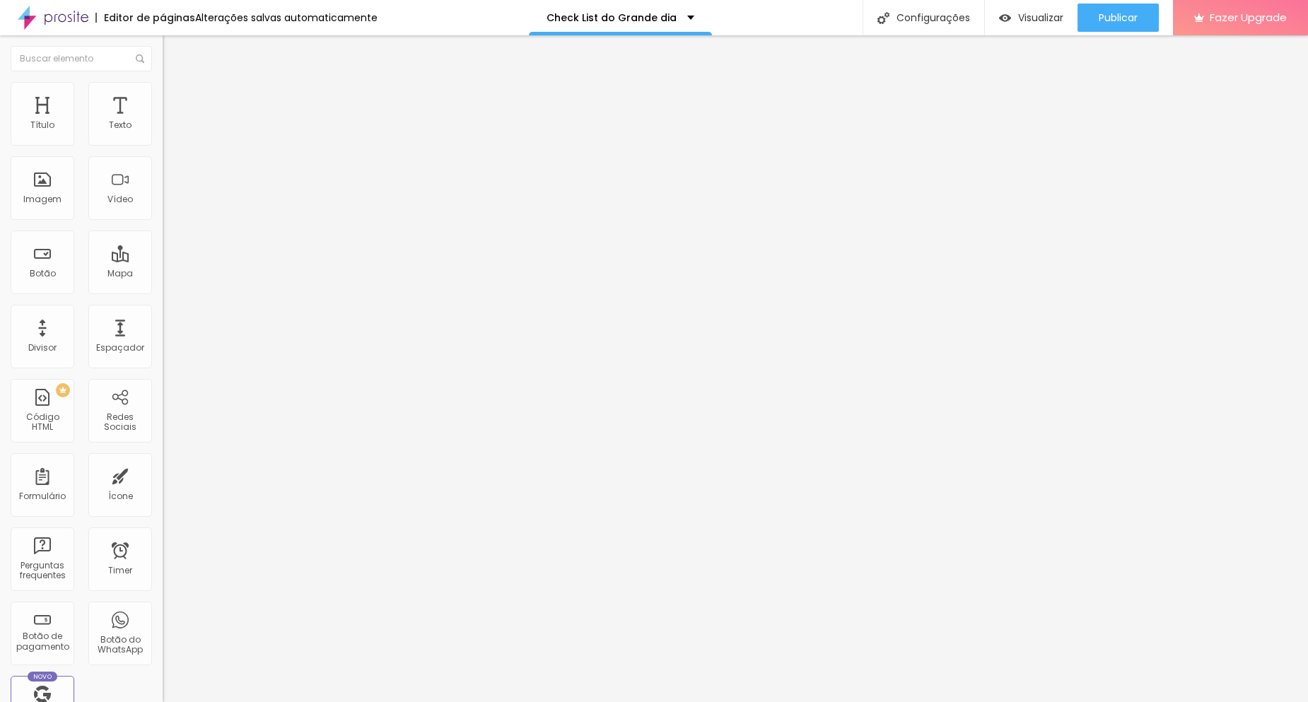
scroll to position [0, 0]
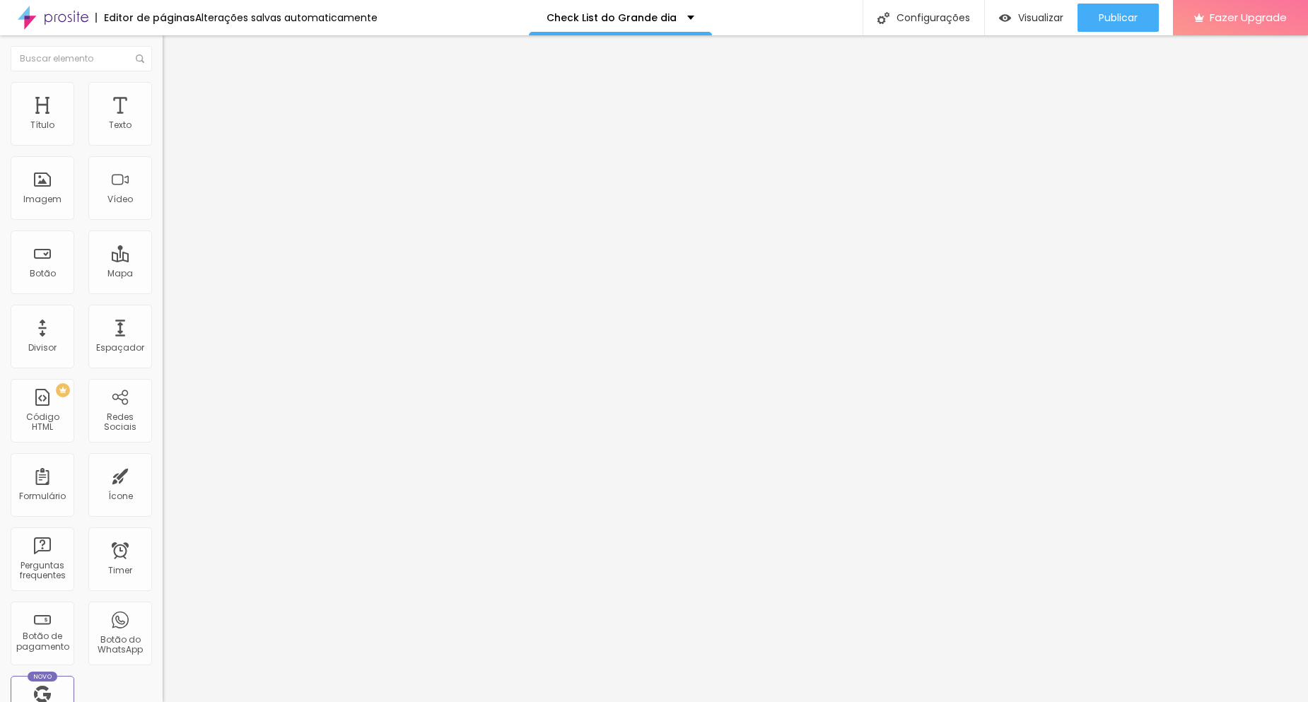
paste input "Alguma particularidade com familiares que eu precise considerar no dia?"
type input "Alguma particularidade com familiares que eu precise considerar no dia?"
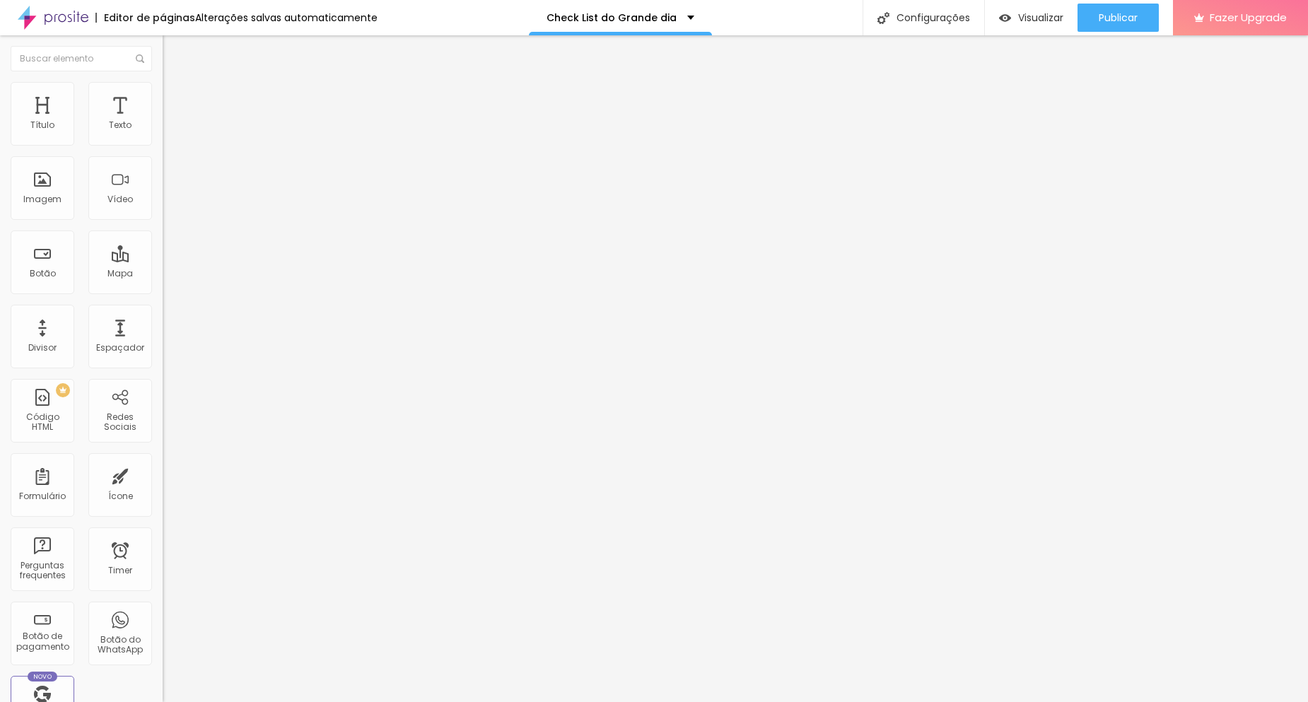
scroll to position [0, 0]
paste input "ex: pais separados, alguém com mobilidade reduzida ou alguma situação que eu de…"
type input "ex: pais separados, alguém com mobilidade reduzida ou alguma situação que eu de…"
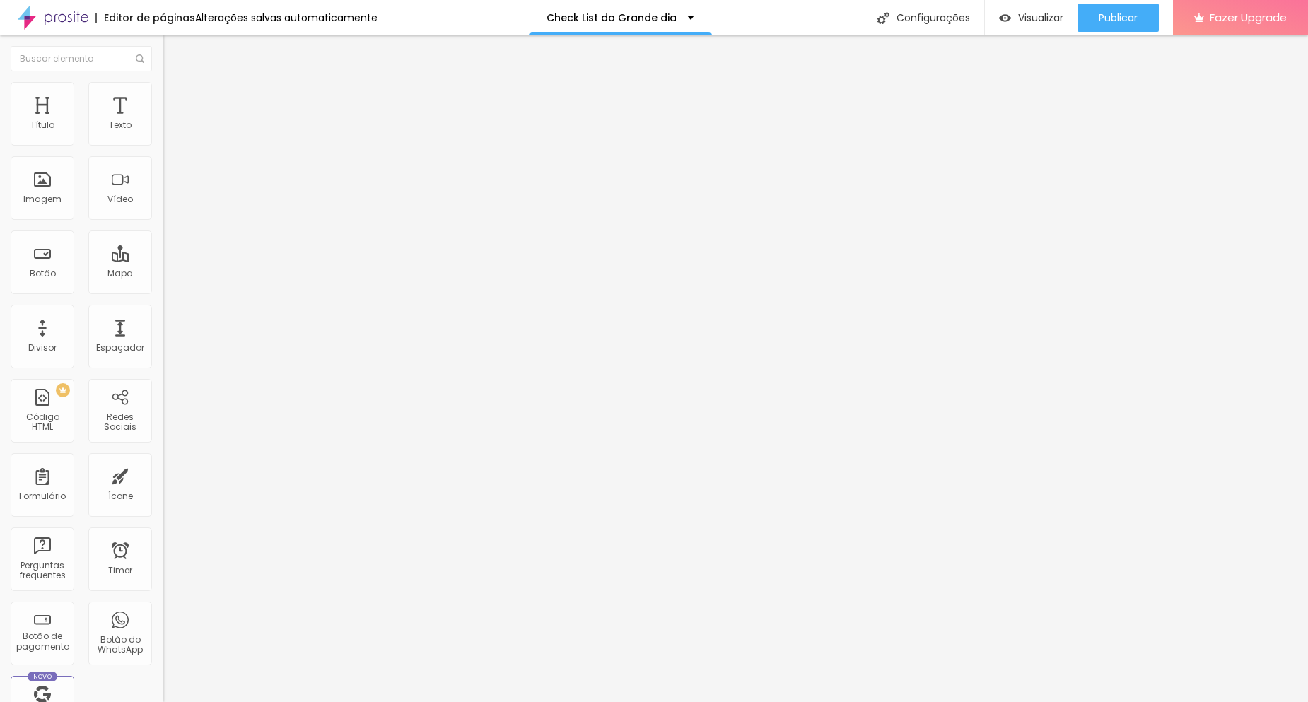
paste input "Tem alguma observação especial em relação aos familiares?"
type input "Tem alguma observação especial em relação aos familiares?"
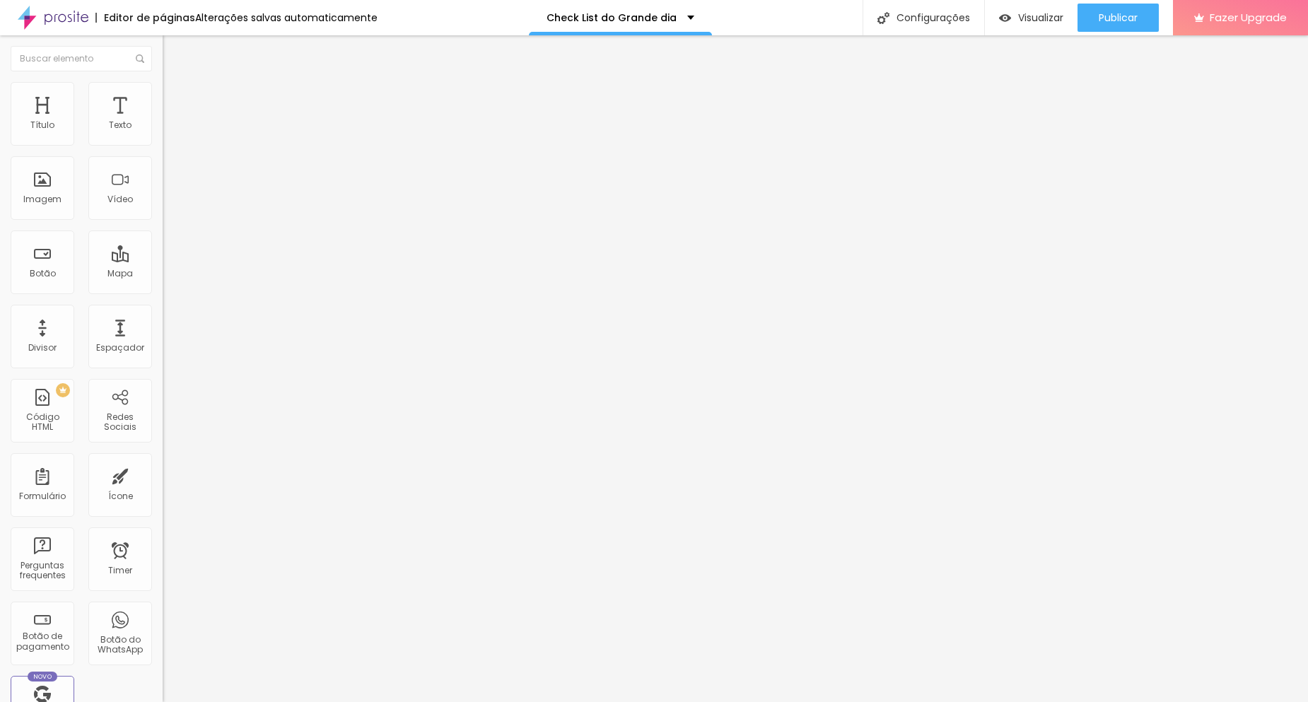
scroll to position [628, 0]
drag, startPoint x: 611, startPoint y: 363, endPoint x: 601, endPoint y: 390, distance: 29.3
drag, startPoint x: 418, startPoint y: 361, endPoint x: 408, endPoint y: 412, distance: 51.8
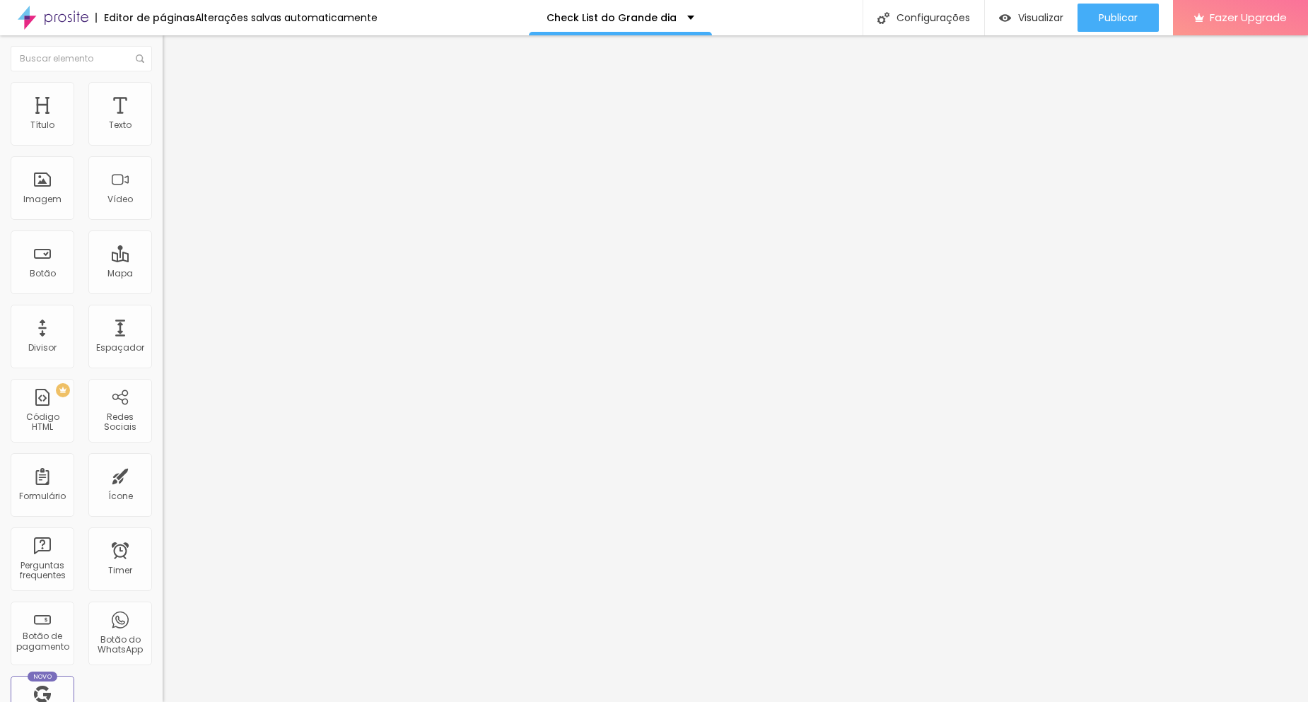
type input "Brinde na mesa"
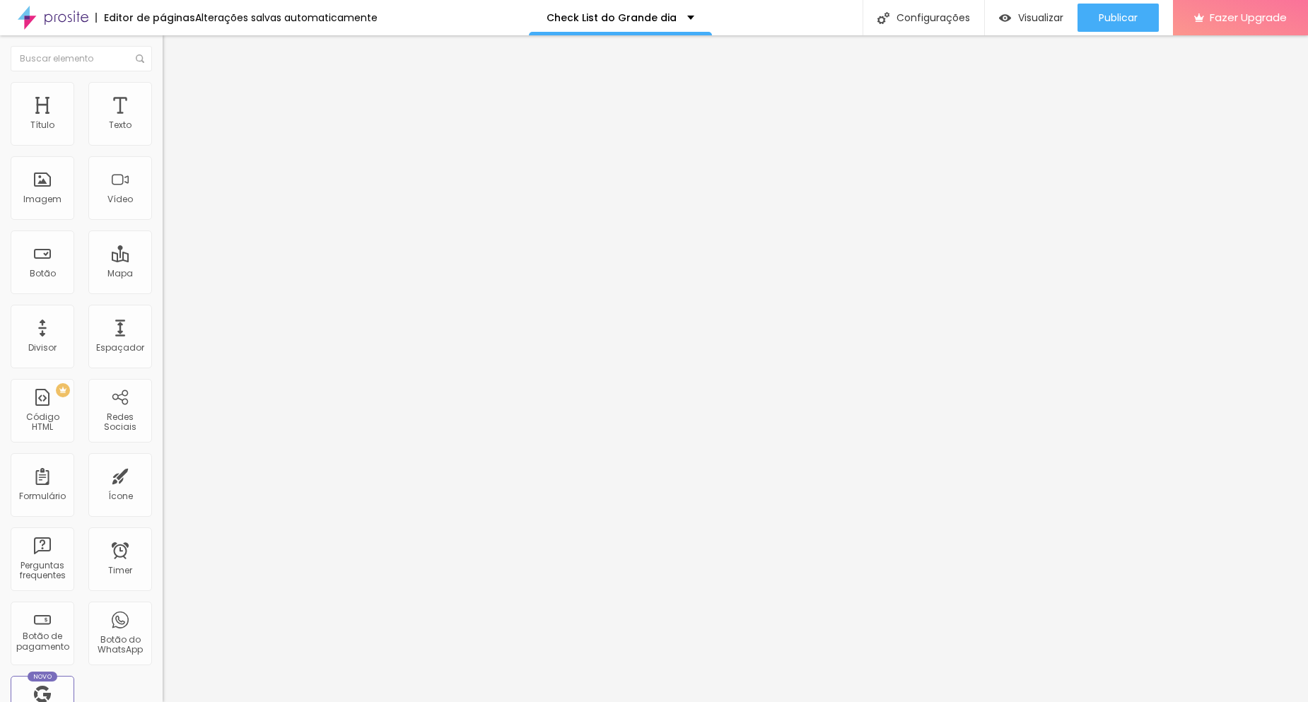
drag, startPoint x: 561, startPoint y: 373, endPoint x: 452, endPoint y: 366, distance: 109.8
type input "Sim"
type input "Não"
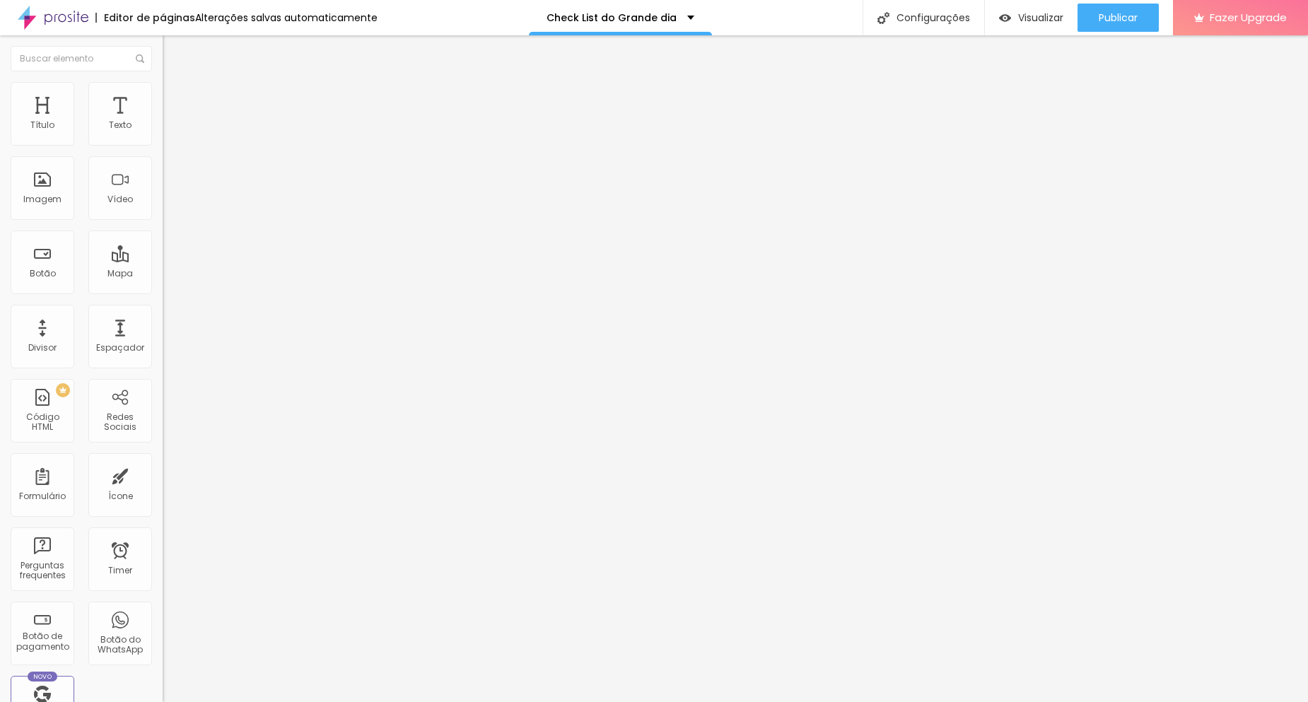
type input "C"
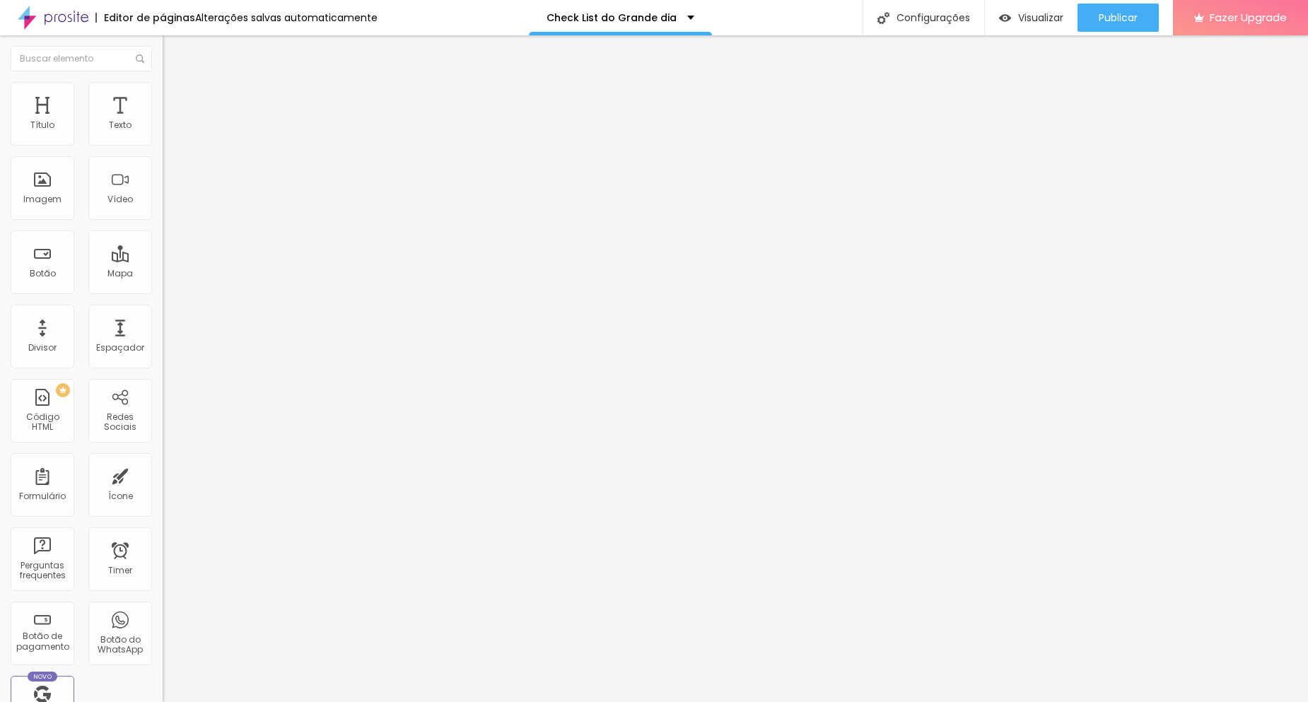
drag, startPoint x: 570, startPoint y: 305, endPoint x: 673, endPoint y: 305, distance: 103.2
paste input "(ex: primeira dança juntos, coreografia divertida, entrada estilosa…)"
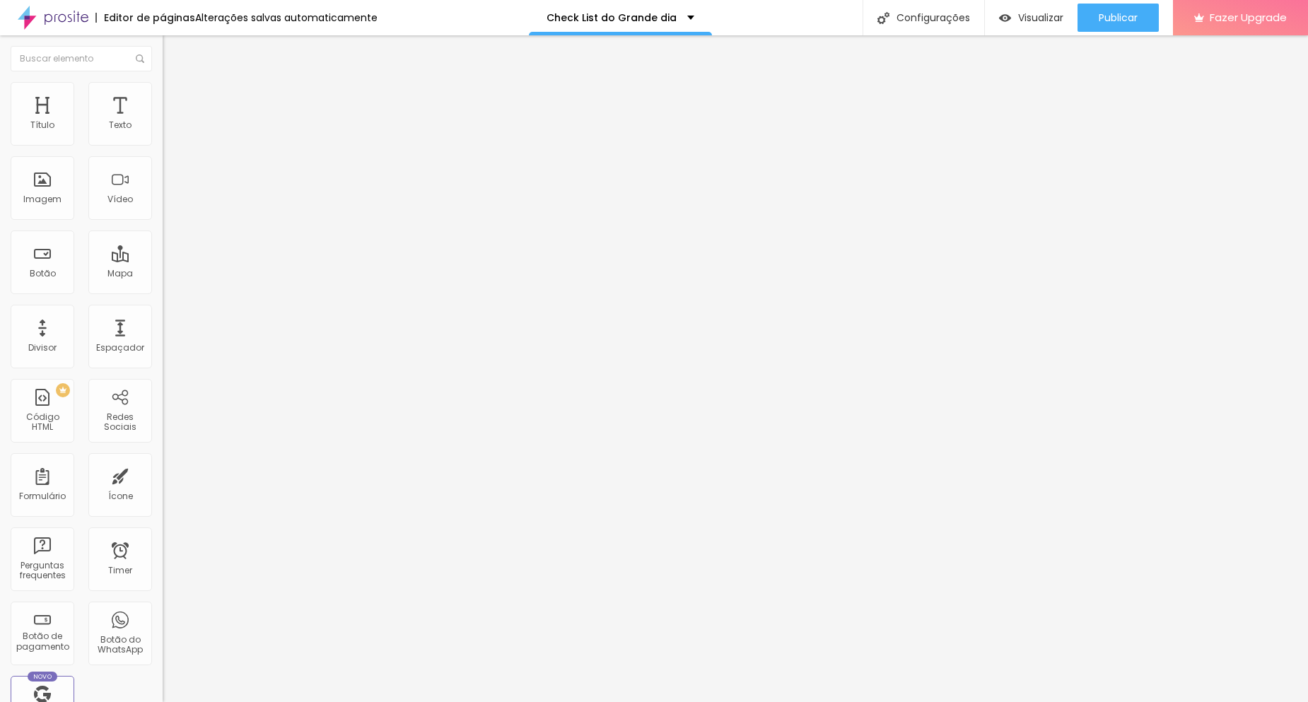
scroll to position [0, 46]
type input "Dança especial do casal (ex: primeira dança juntos, coreografia divertida, entr…"
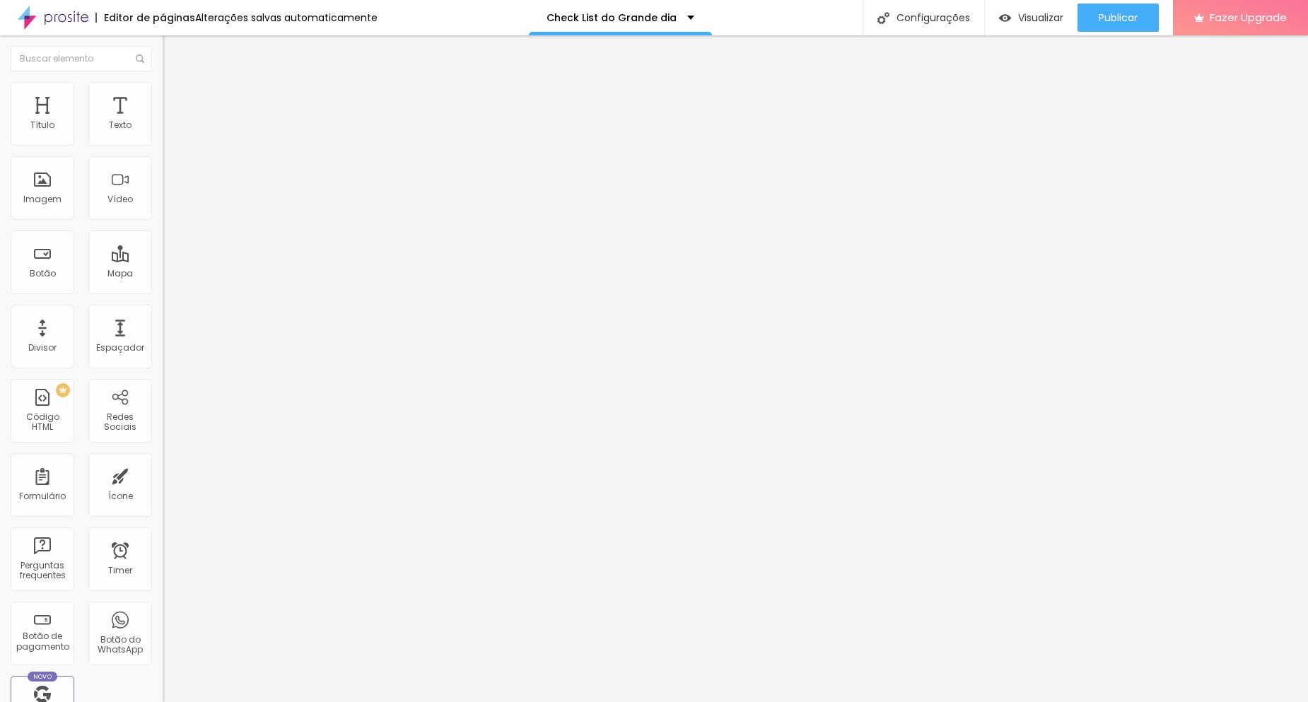
type input "s"
type input "Sim"
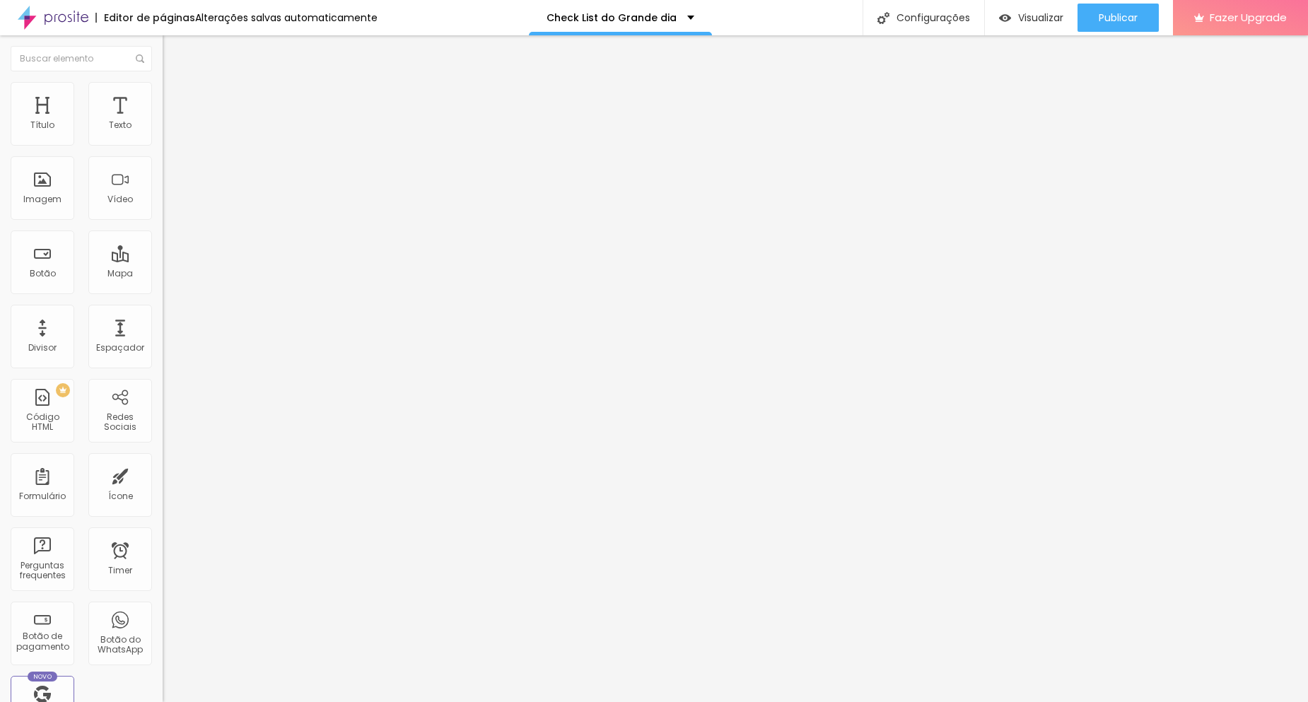
type input "Não"
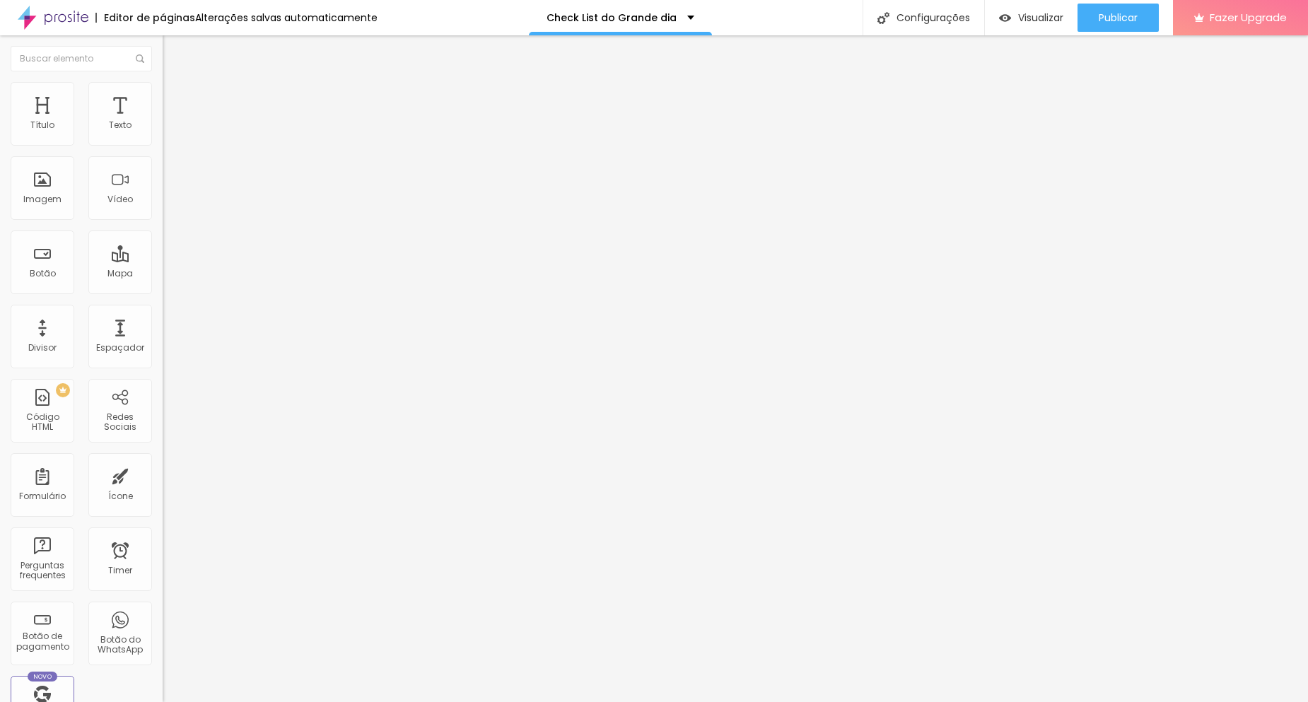
paste input "(ex: pais, padrinhos, todos os convidados)"
type input "Brinde na mesa (ex: pais, padrinhos, todos os convidados)"
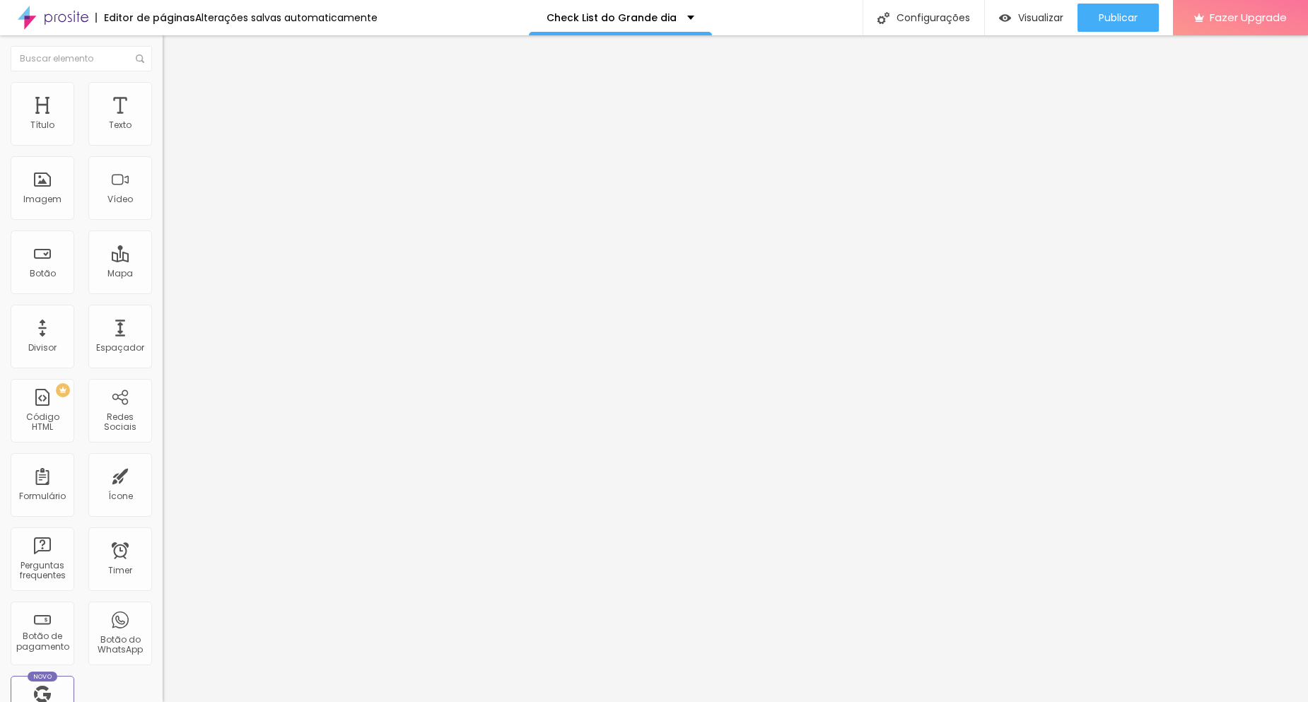
scroll to position [1000, 0]
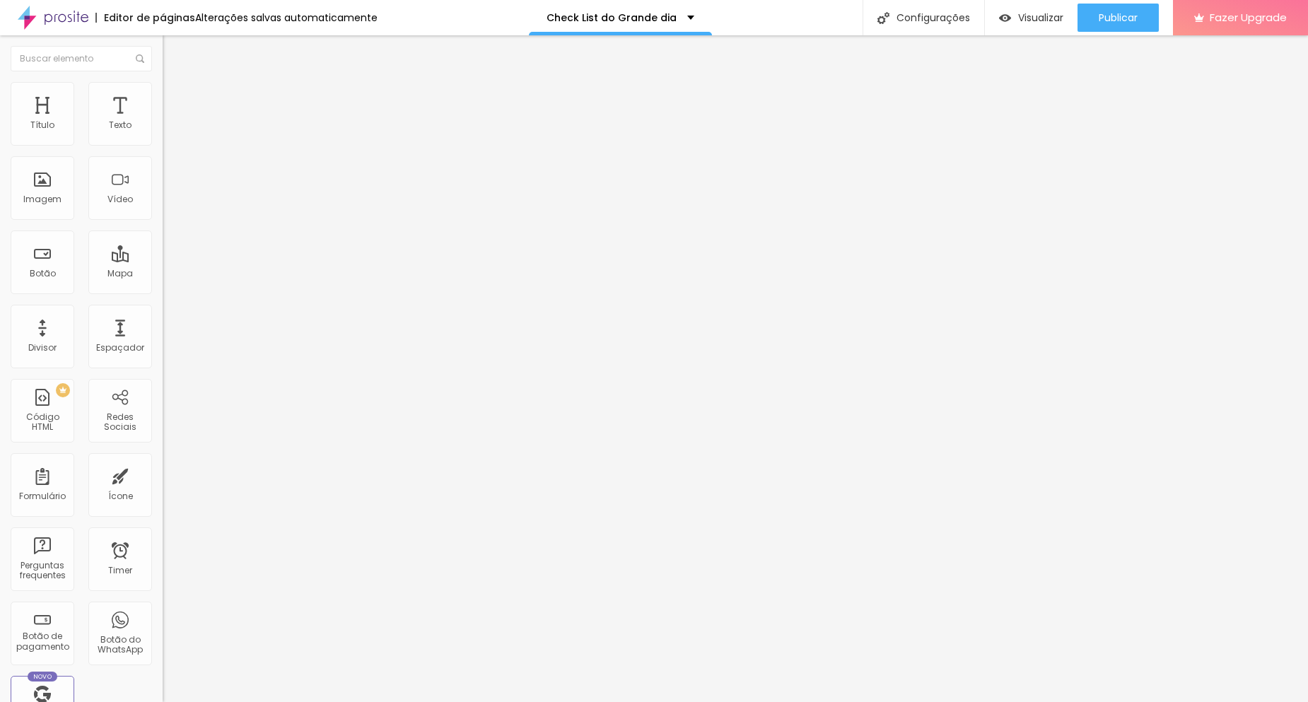
paste input "Buquê"
type input "Buquê"
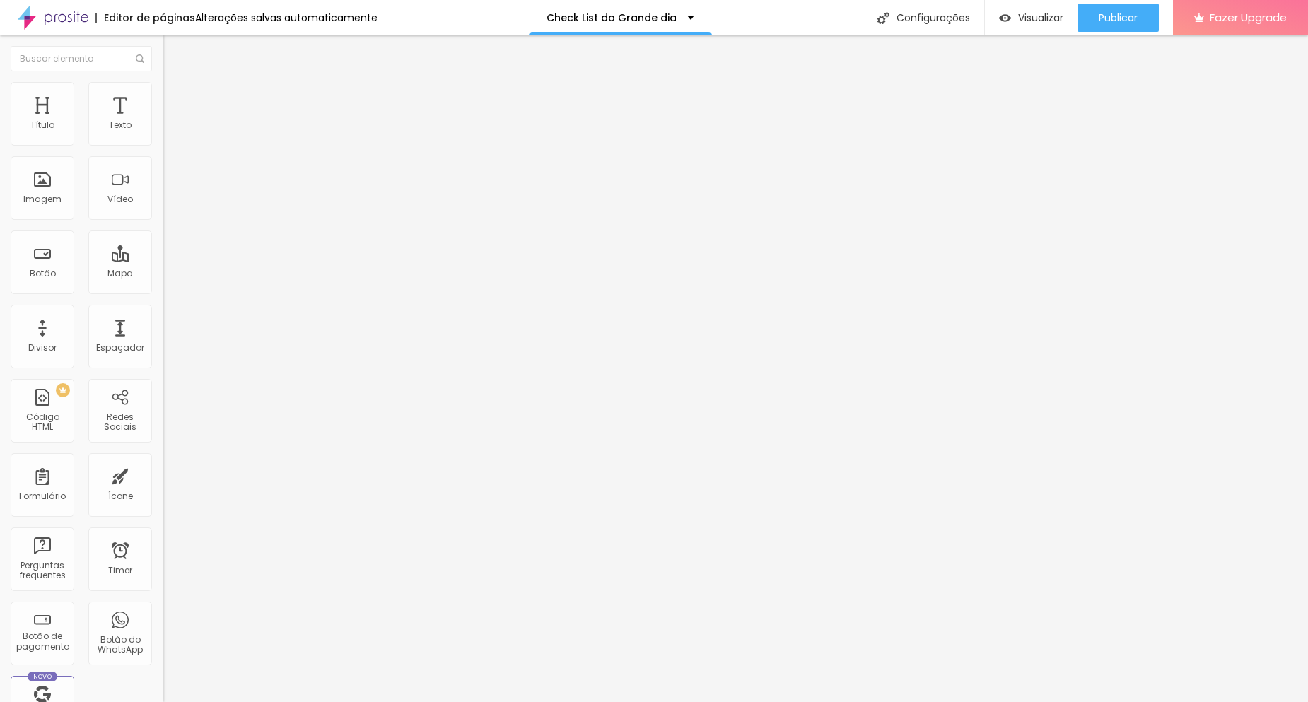
type input "t"
type input "Tradicional"
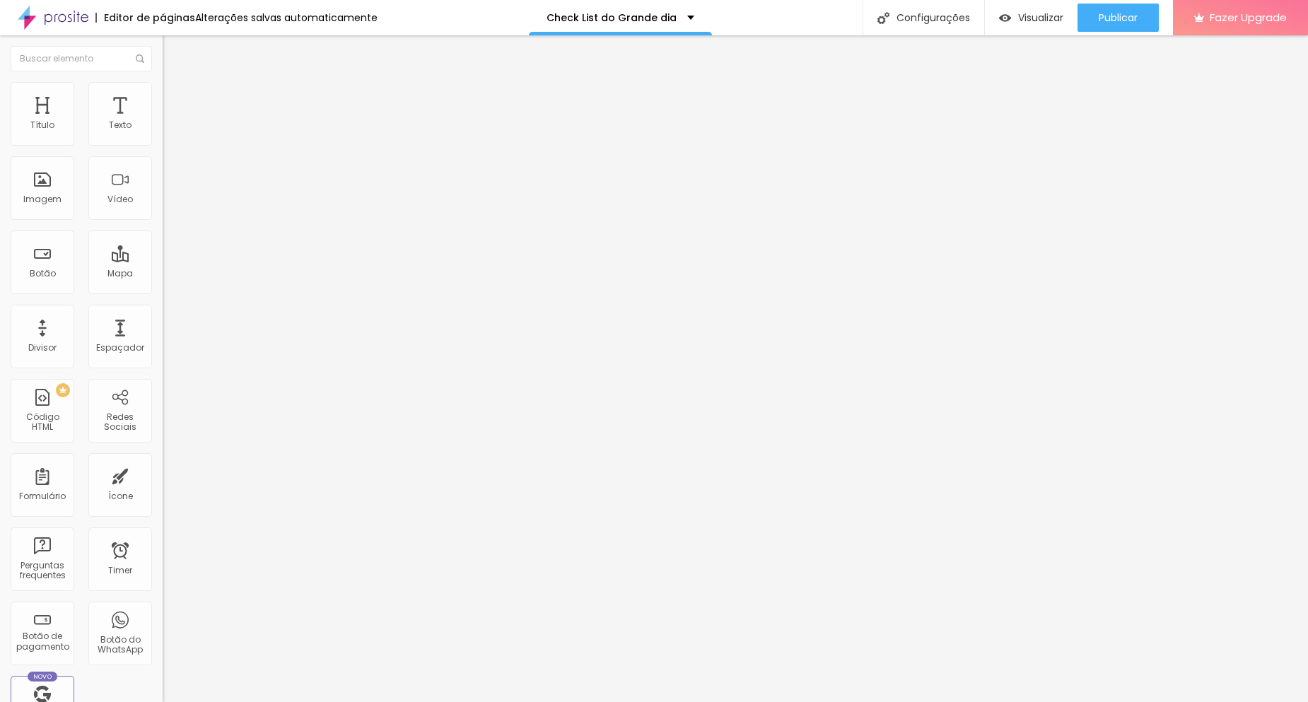
type input "o"
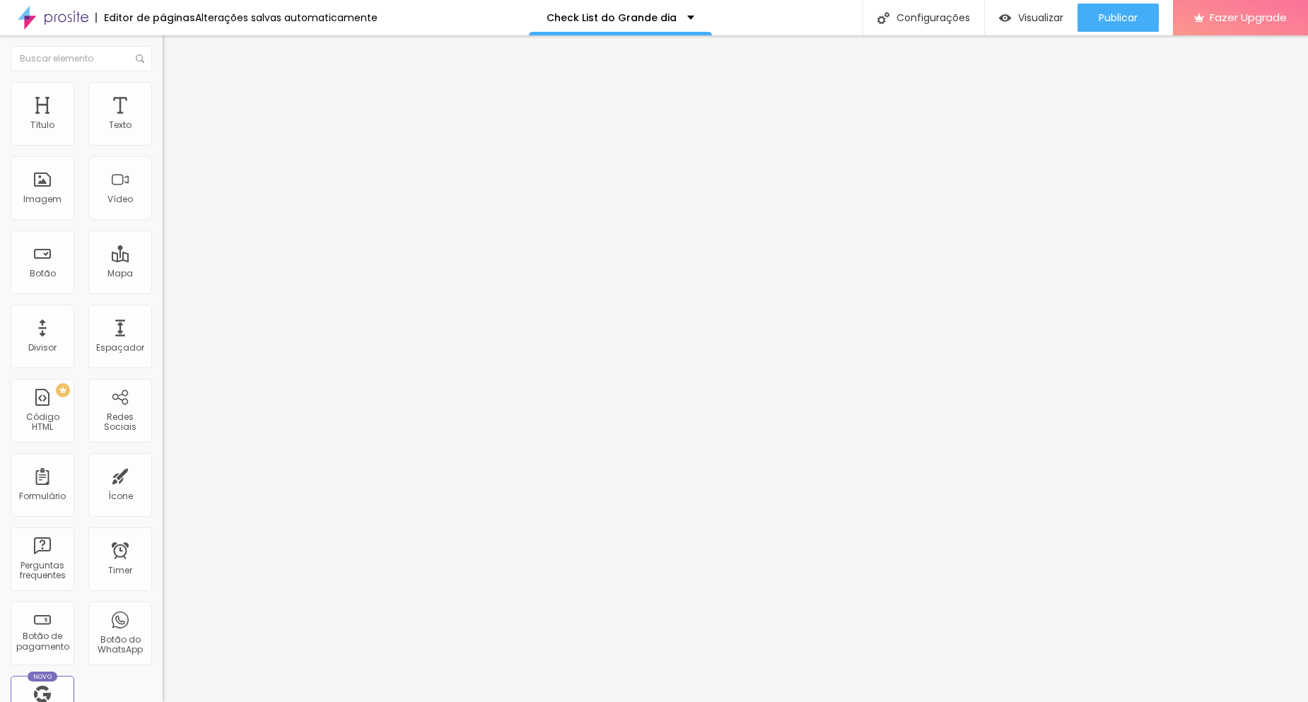
type input "Outro"
paste input "x: buquê para solteiras, buquê surpresa"
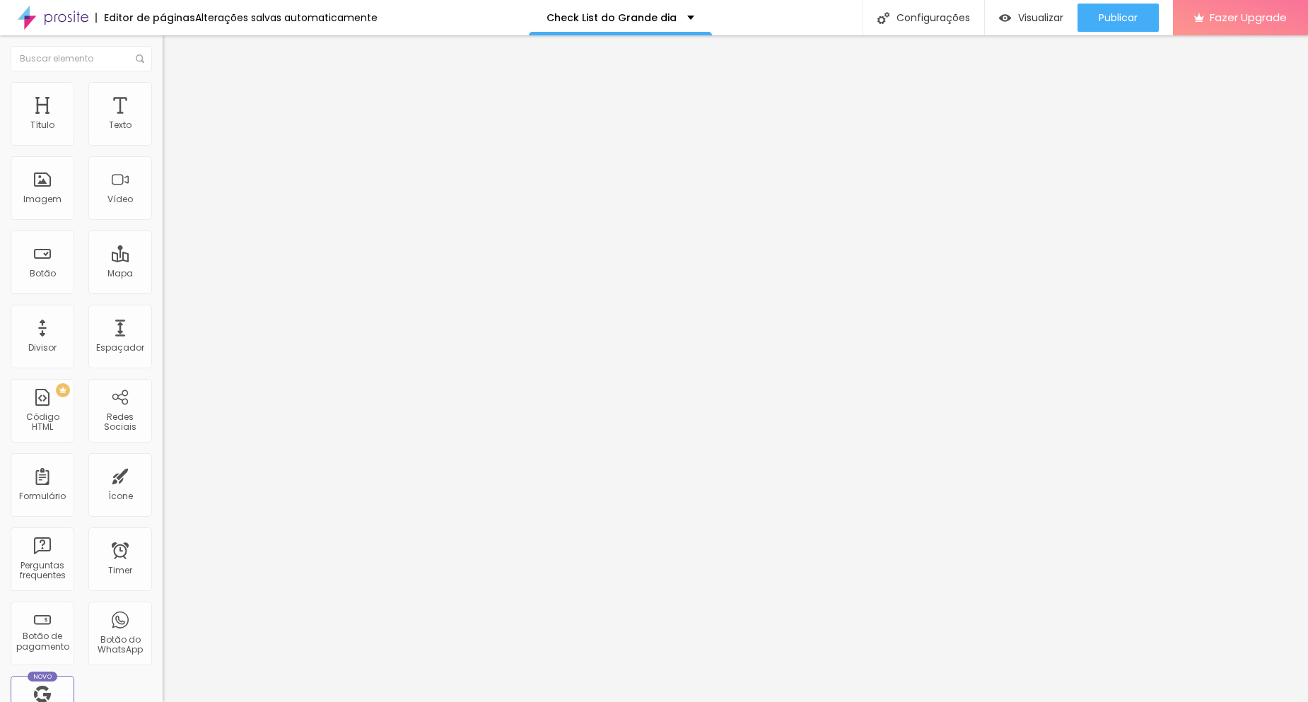
type input "Buquê (ex: buquê para solteiras, buquê surpresa)"
drag, startPoint x: 521, startPoint y: 454, endPoint x: 587, endPoint y: 454, distance: 66.4
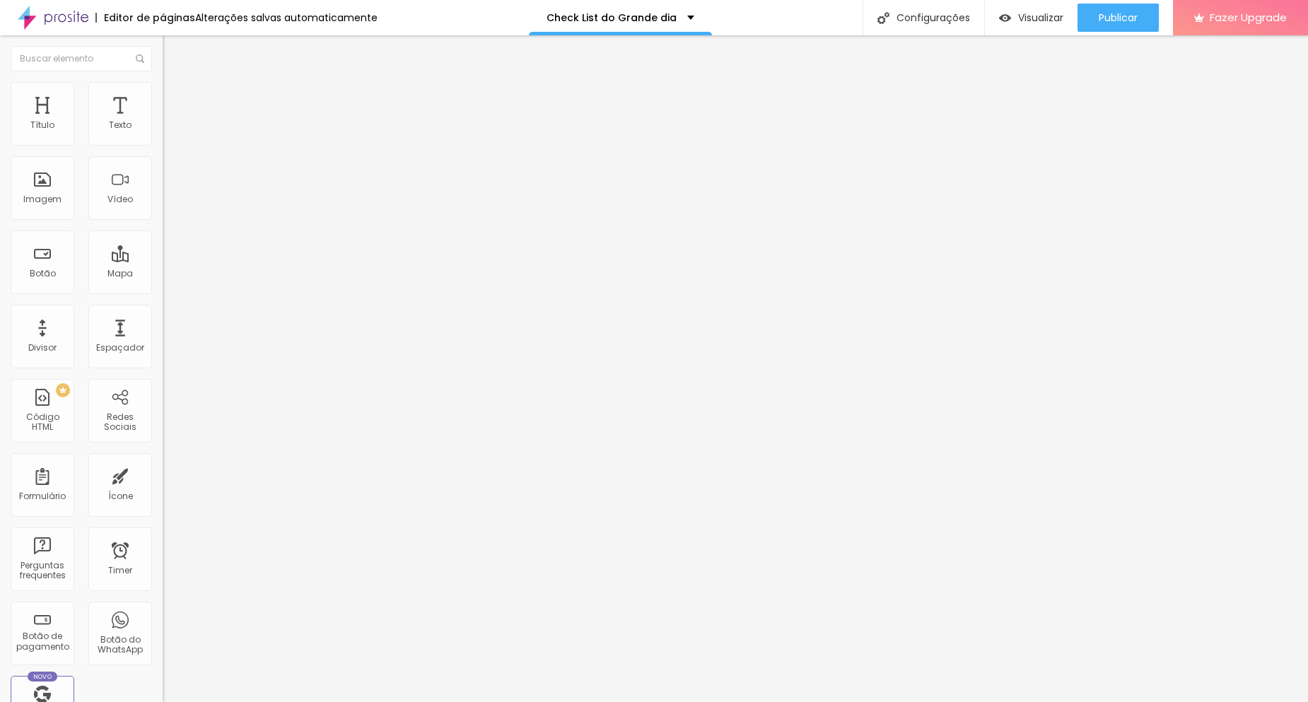
type input "O Noivo vai jogar algo?"
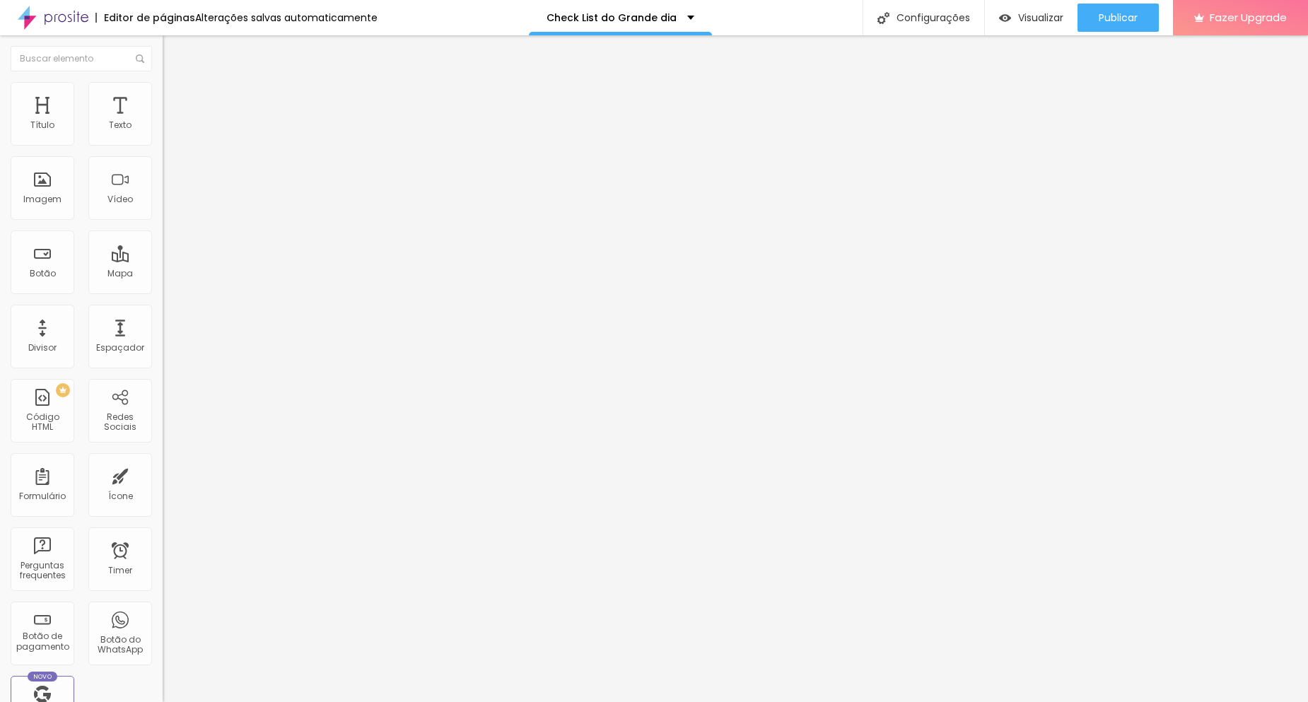
type input "sim"
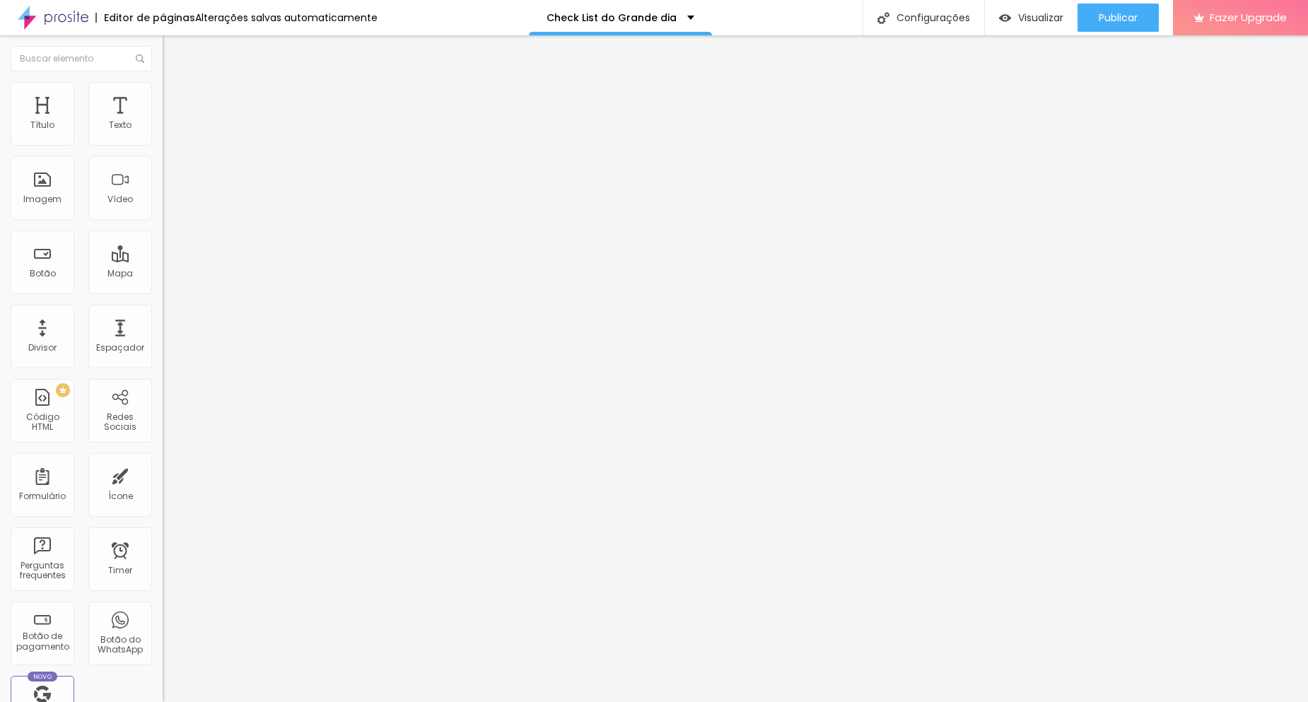
drag, startPoint x: 523, startPoint y: 479, endPoint x: 382, endPoint y: 474, distance: 141.5
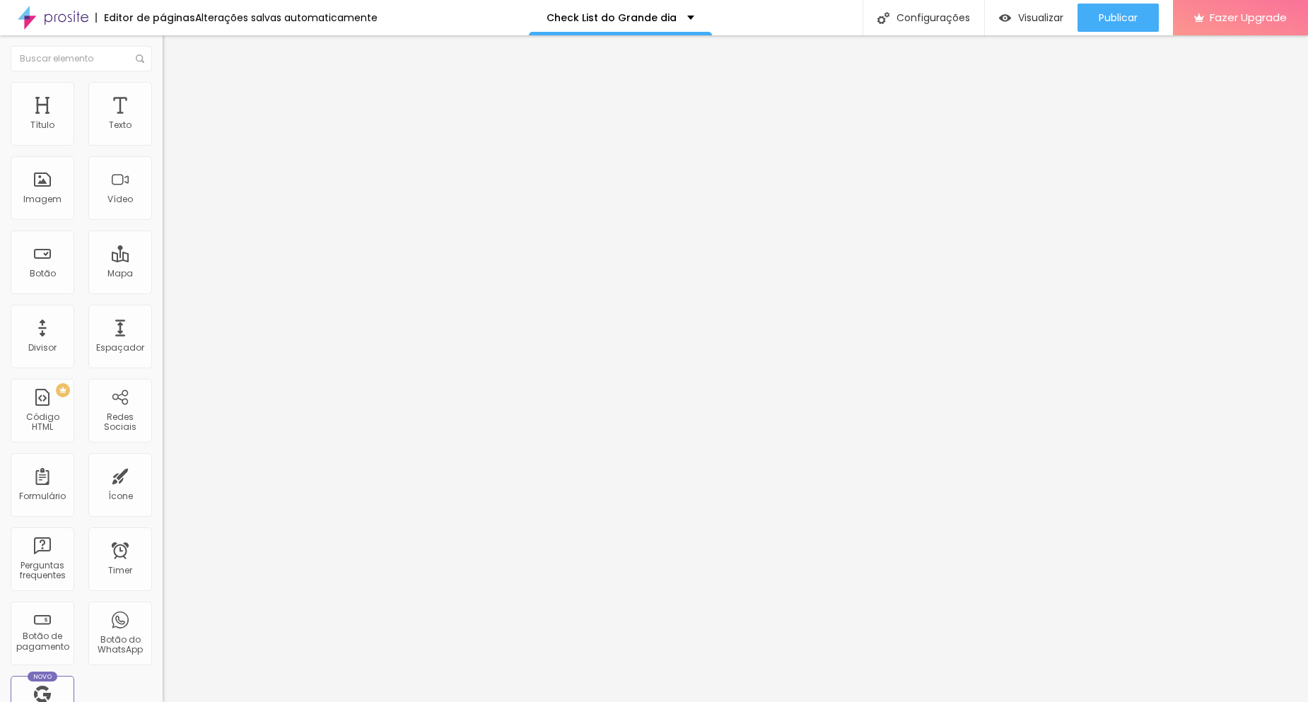
type input "Não"
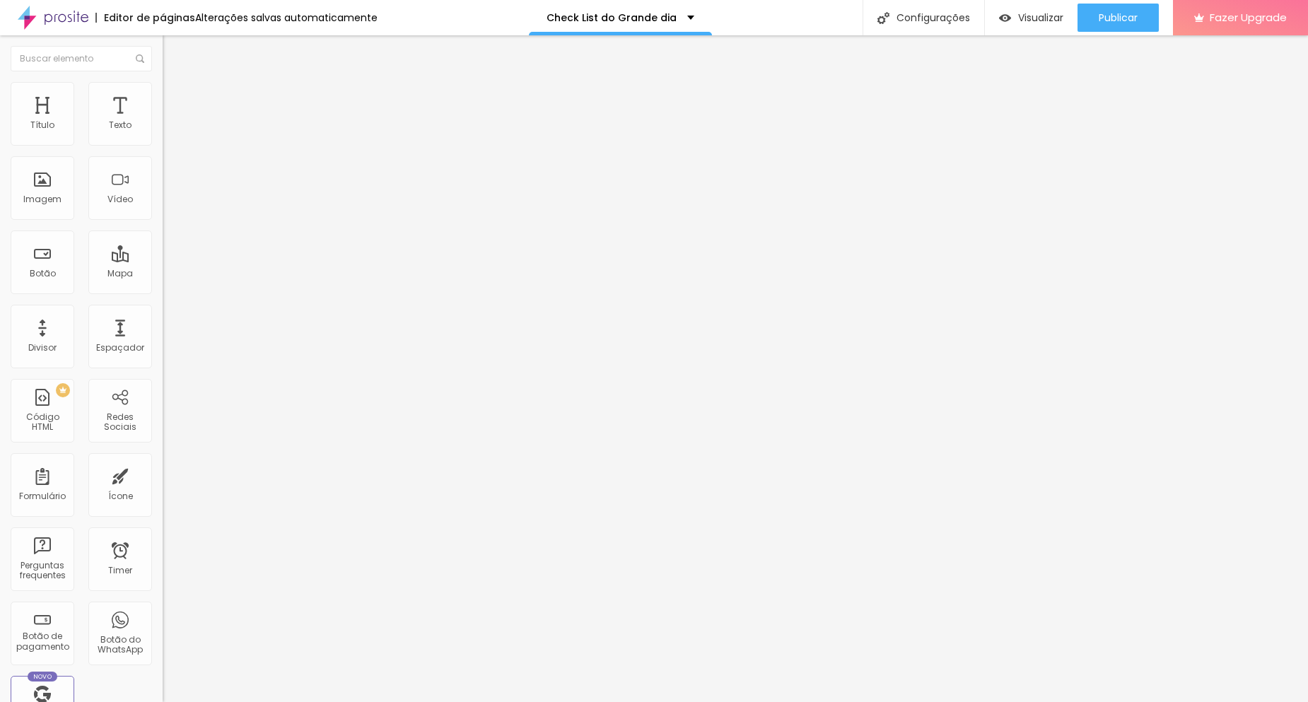
type input "Sim"
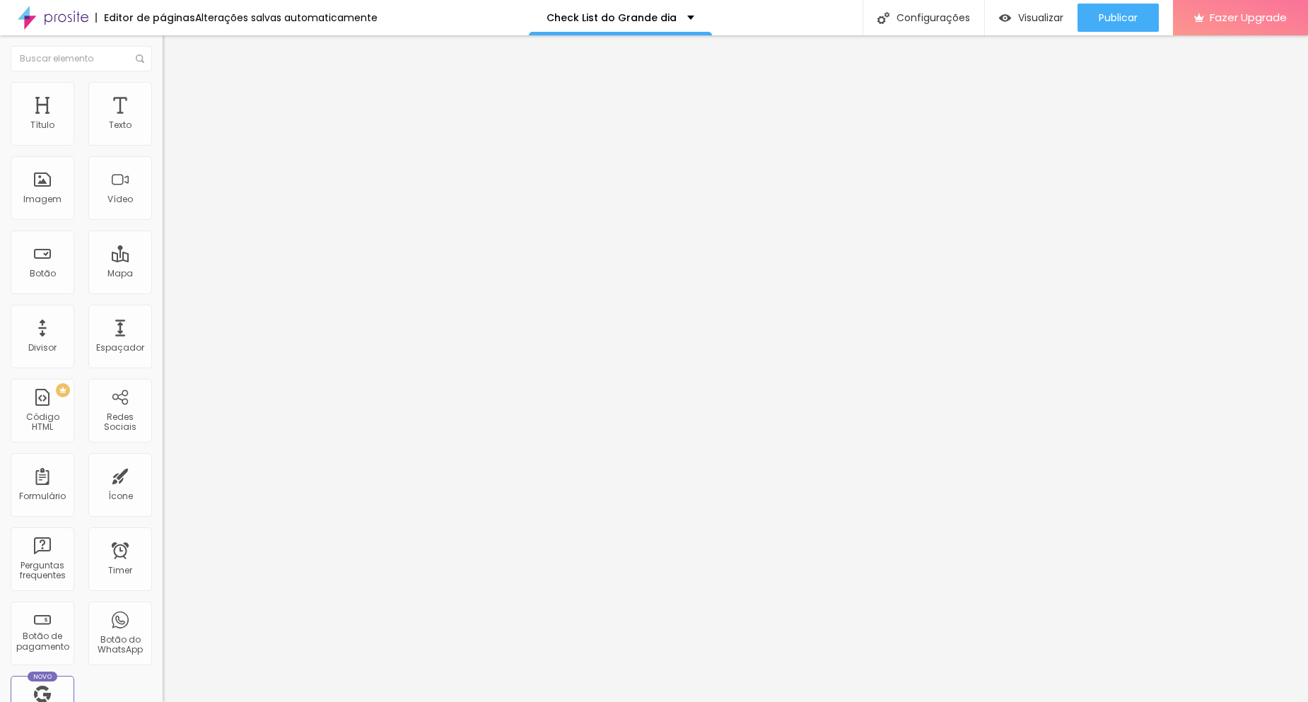
paste input "ex: garrafa, caixa misteriosa, bebida"
type input "O Noivo vai jogar algo? (ex: garrafa, caixa misteriosa, bebida)"
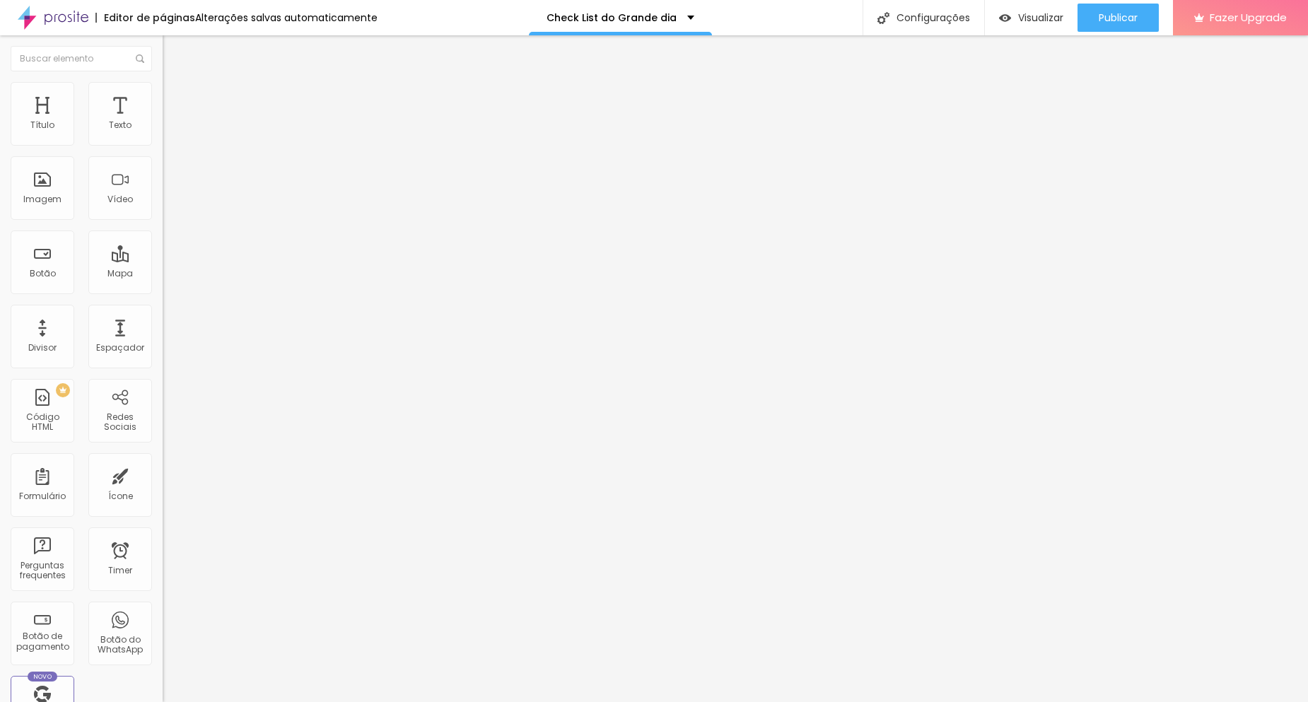
type input "Corte da Gravata"
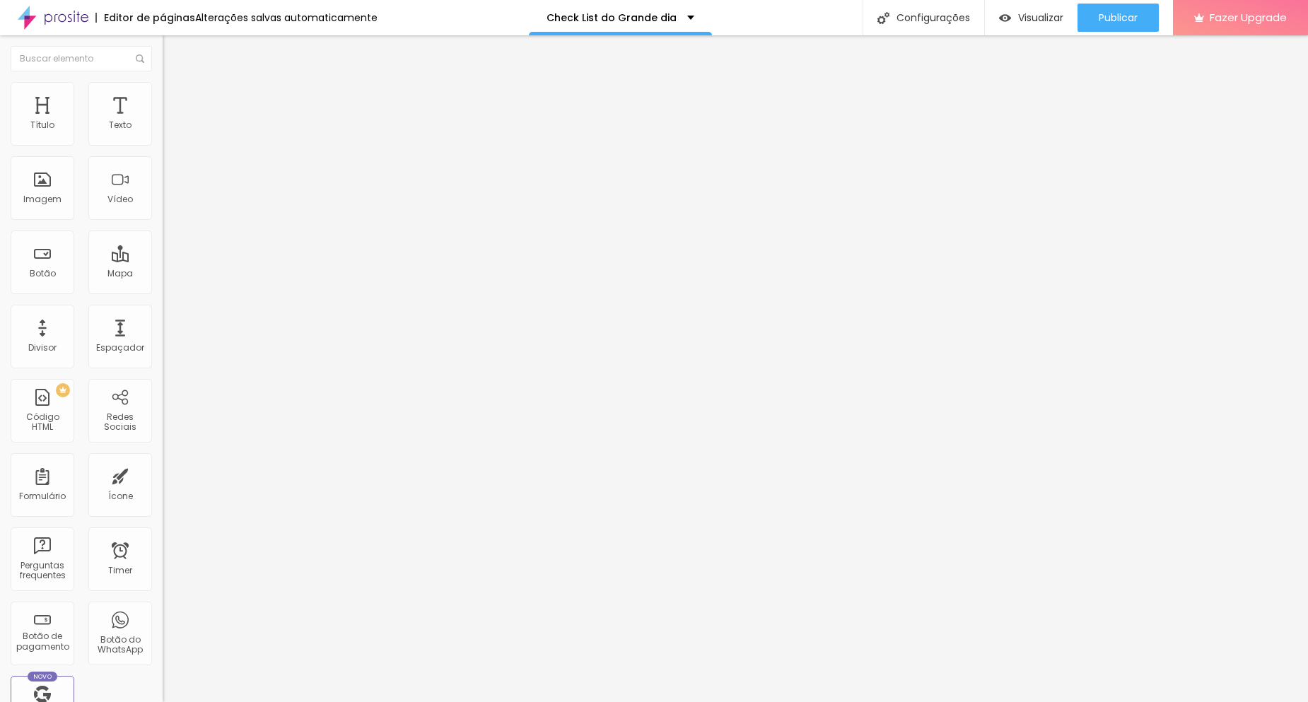
scroll to position [1221, 0]
type input "Corte da gravata e sapato da noiva"
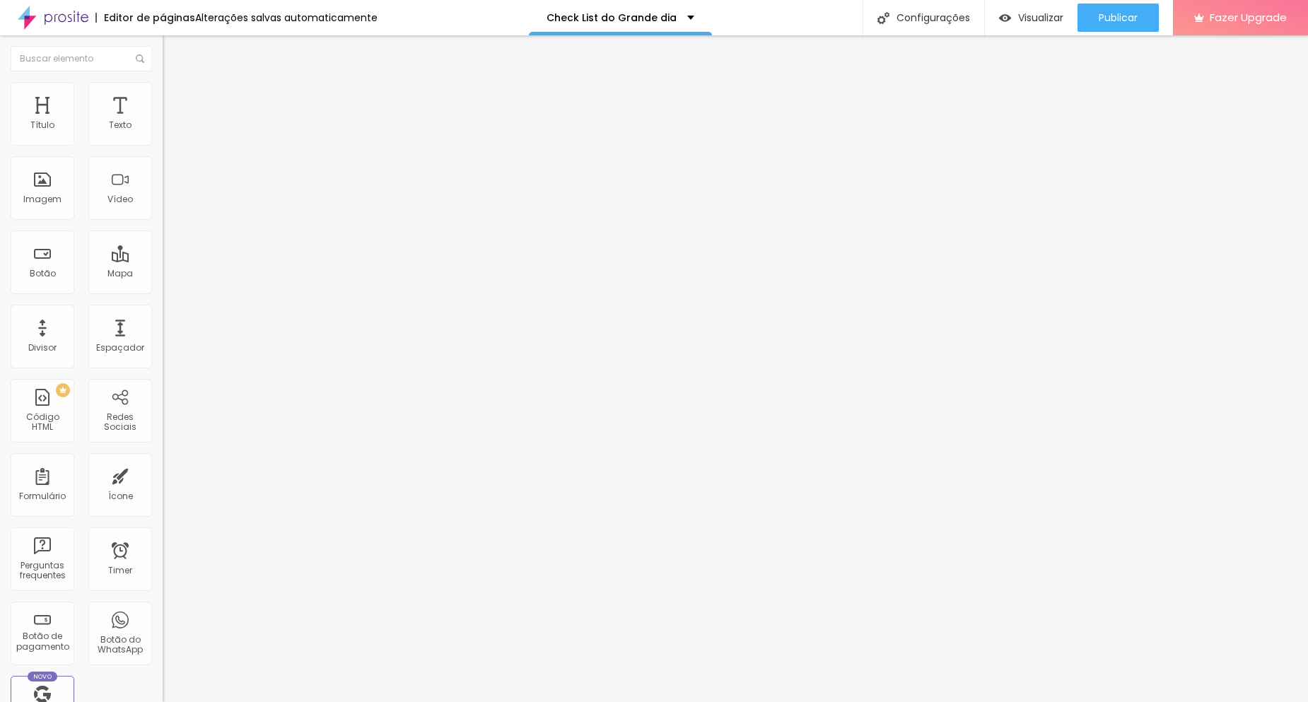
paste input "(ex: tradicional entre convidados, versão divertida, envelope)"
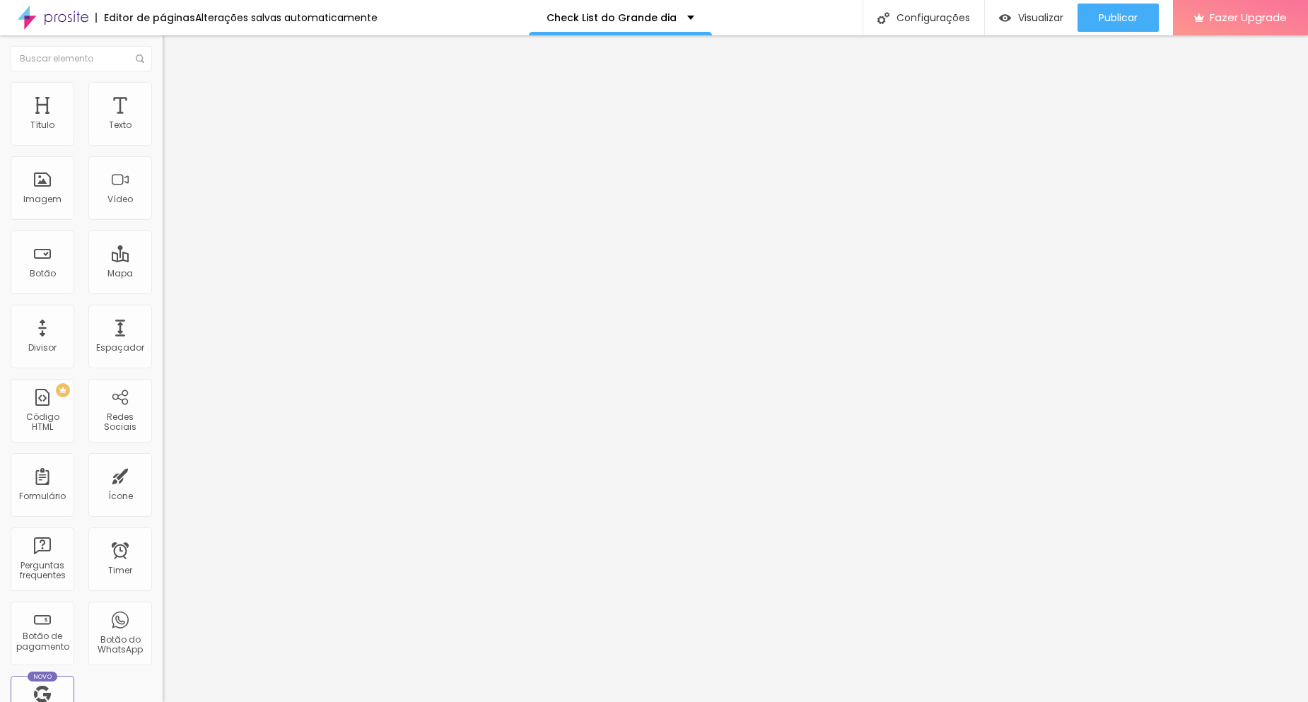
paste input "fitinhas, boneca, sapato, outro item simbólico)"
type input "(ex: tradicional entre convidados, versão divertida, envelope, fitinhas, boneca…"
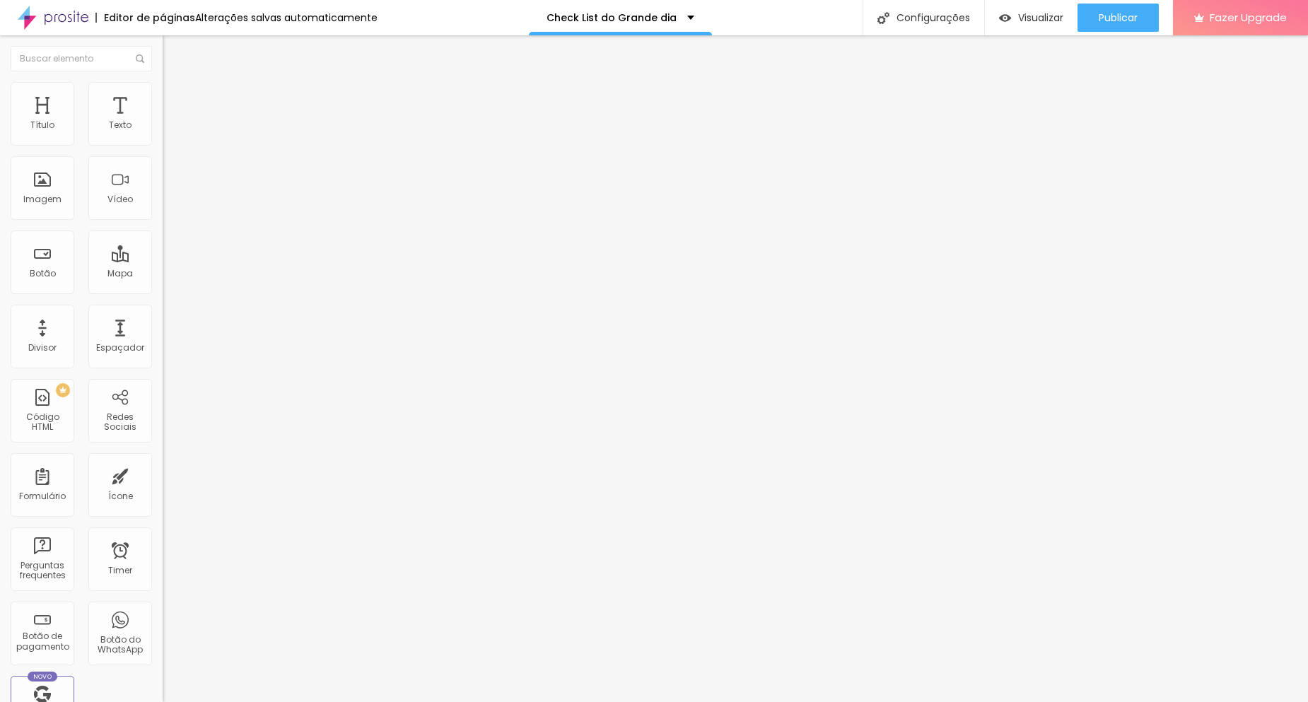
paste input "🎁 SURPRESAS OU MOMENTOS ESPECIAIS Vai acontecer algo inesperado?"
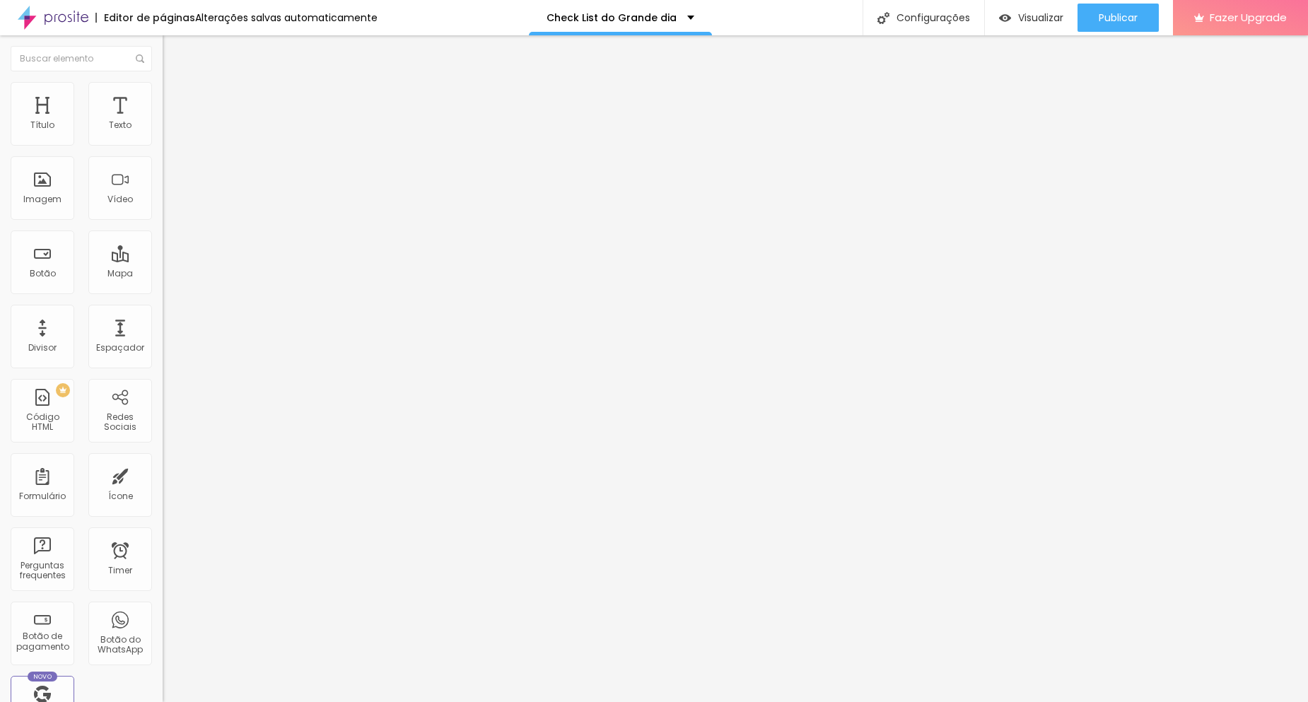
type input "🎁 SURPRESAS OU MOMENTOS ESPECIAIS (Vai acontecer algo inesperado?)"
paste input "(Presentes, homenagens, danças, entradas diferentes…)"
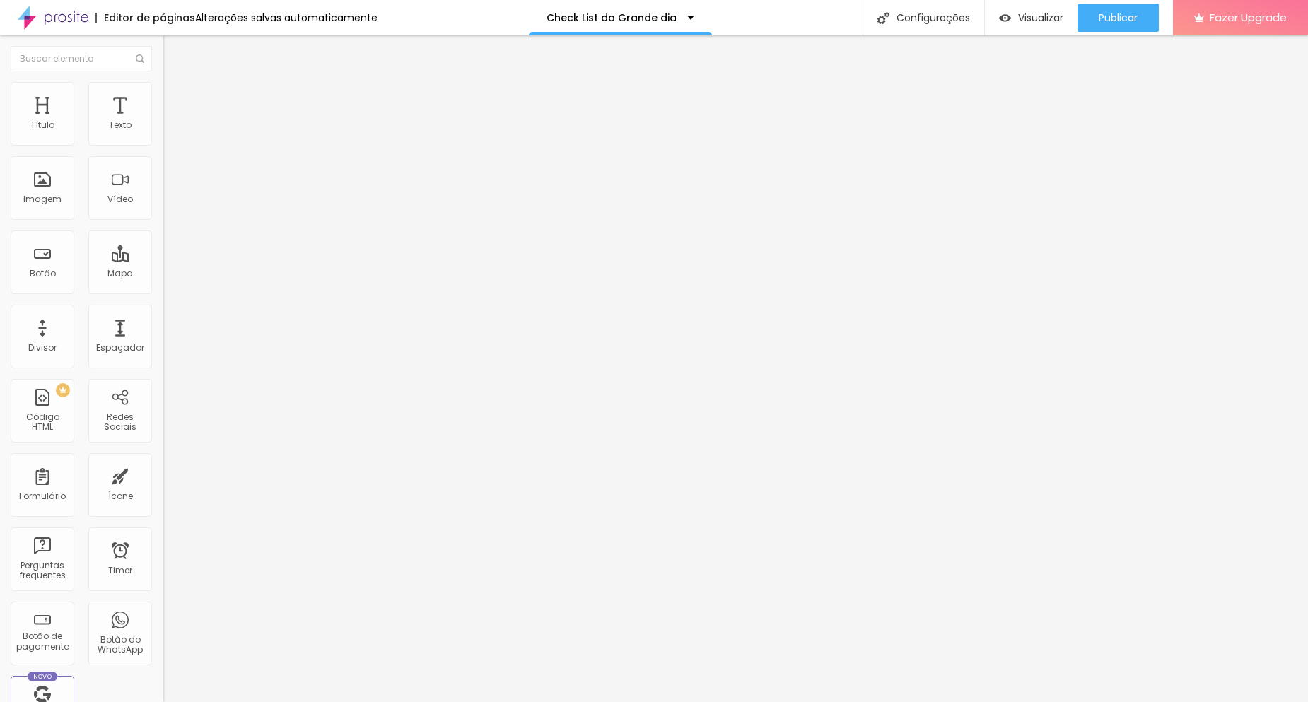
type input "(Presentes, homenagens, danças, entradas diferentes…)"
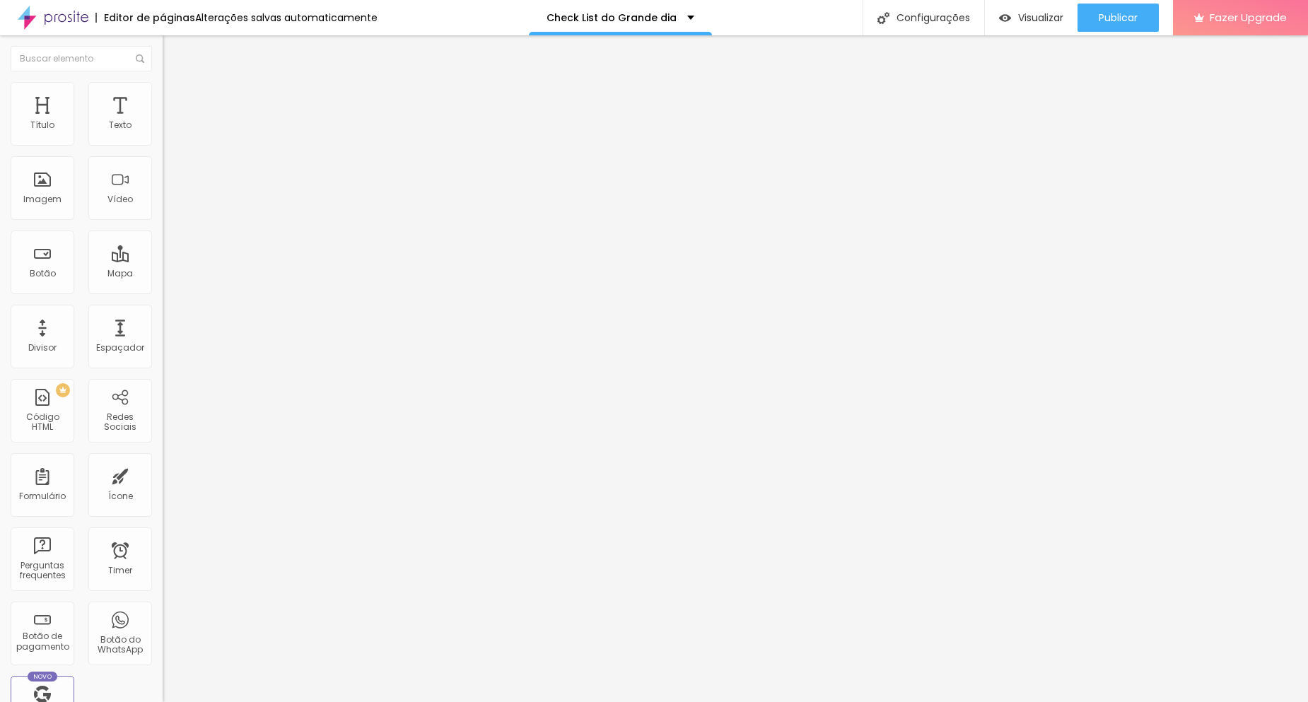
paste input "m mais alguma coisa que vocês gostariam de nos contar para que possamos registr…"
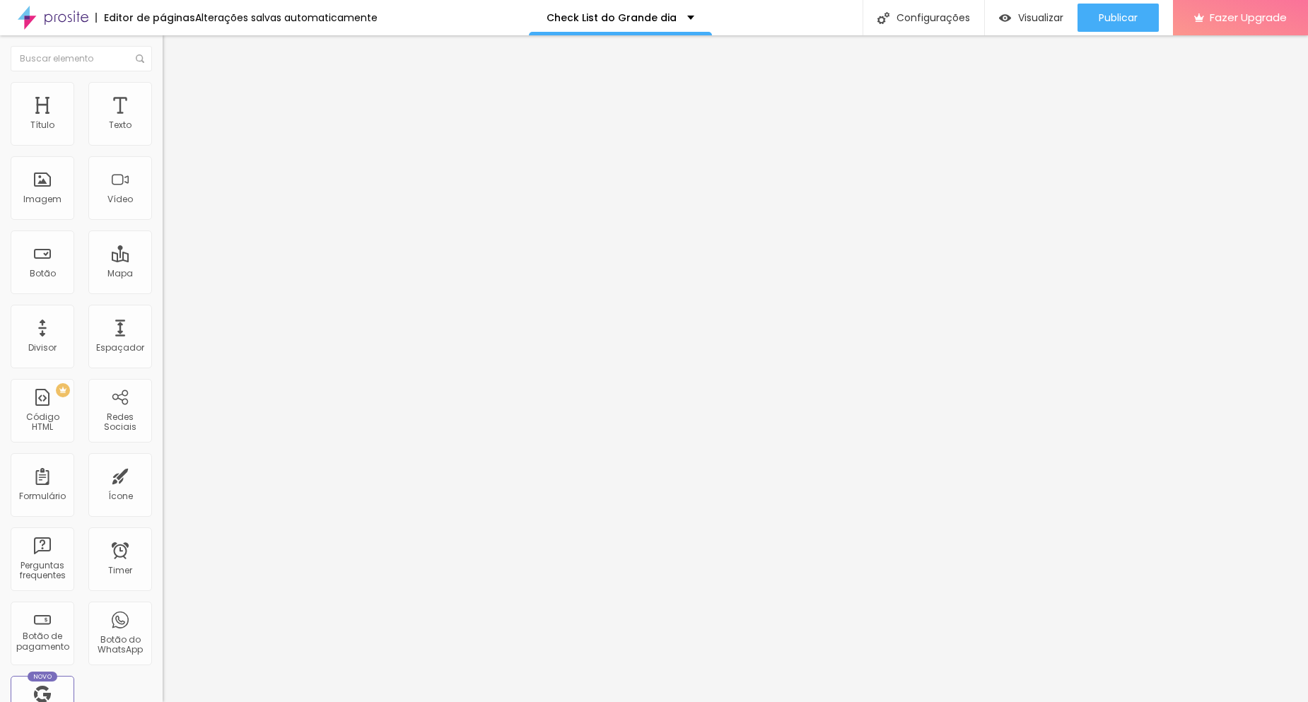
scroll to position [0, 456]
type input "Tem mais alguma coisa que vocês gostariam de nos contar para que possamos regis…"
paste input "(Pode ser algo especial, detalhes, pessoas importantes, surpresas… tudo que ach…"
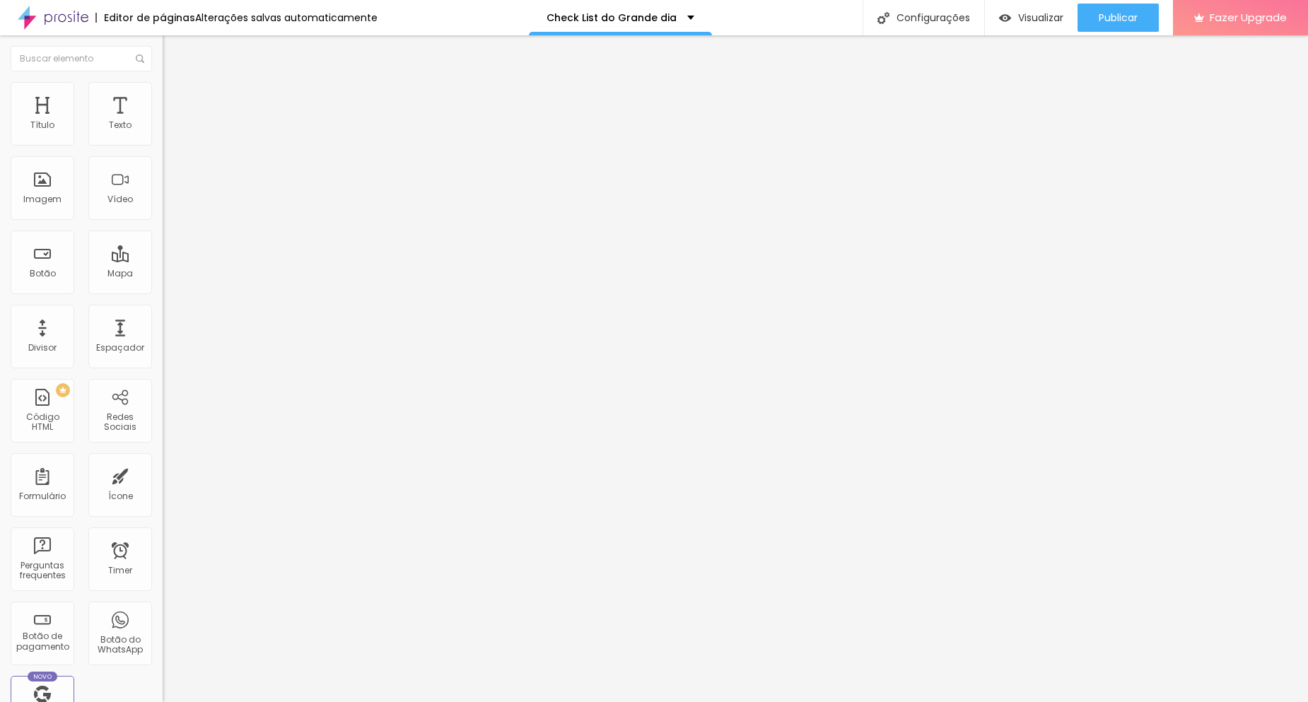
scroll to position [1369, 0]
type input "(Pode ser algo especial, detalhes, pessoas importantes, surpresas… tudo que ach…"
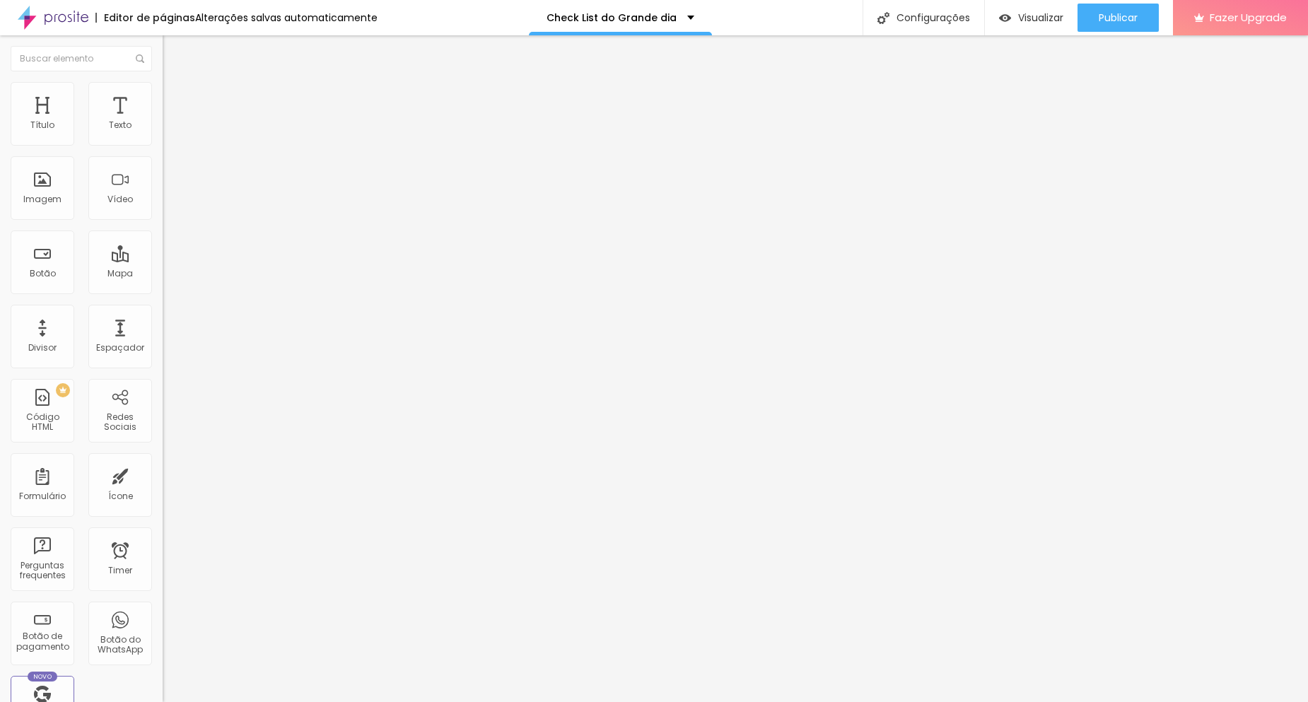
paste textarea "🙏 Obrigado por preencher com carinho. Cada resposta ajuda a garantir que o regi…"
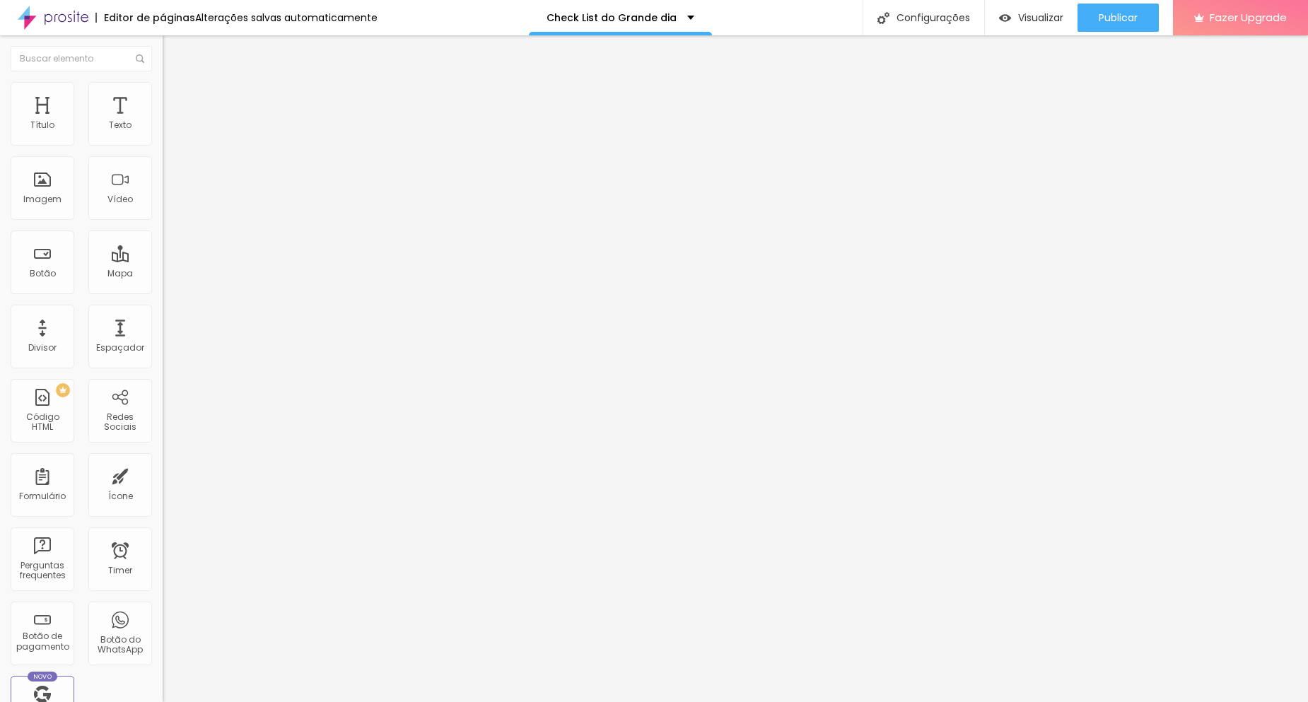
type textarea "🙏 Obrigado por preencher com carinho. Cada resposta ajuda a garantir que o regi…"
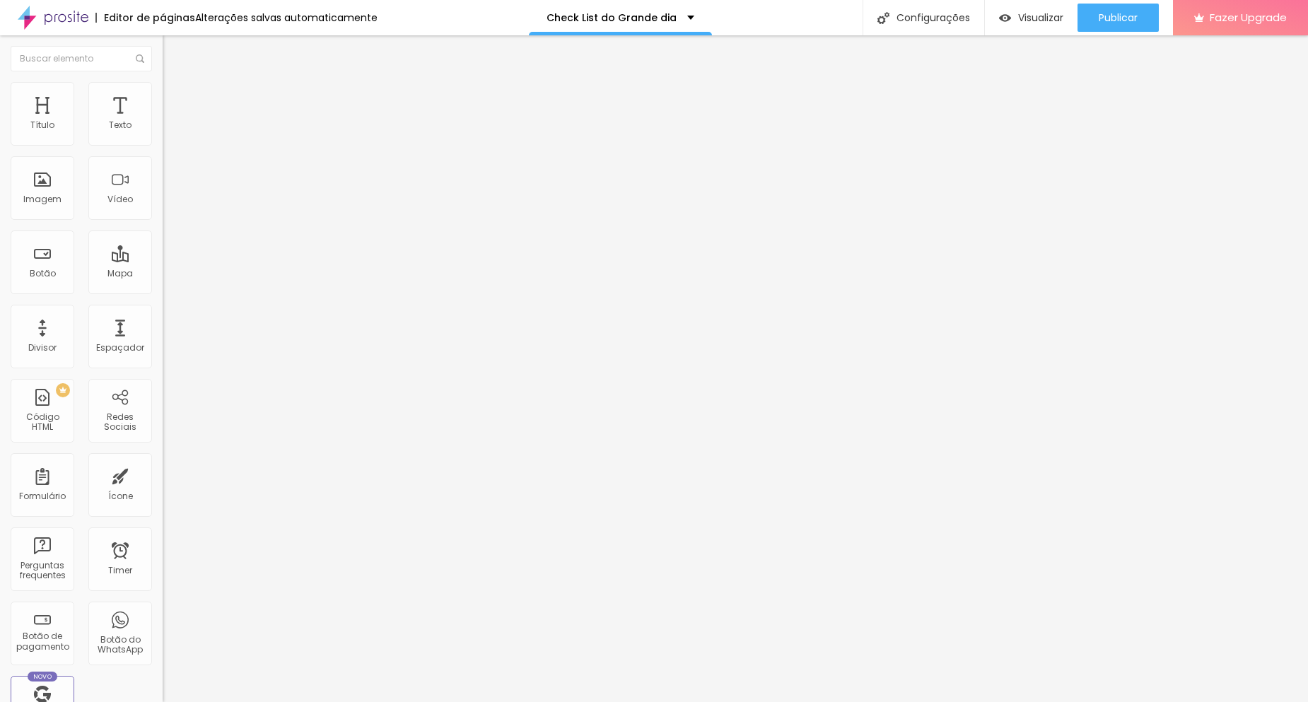
scroll to position [126, 0]
type input "erikpablofotografia@gmail.com"
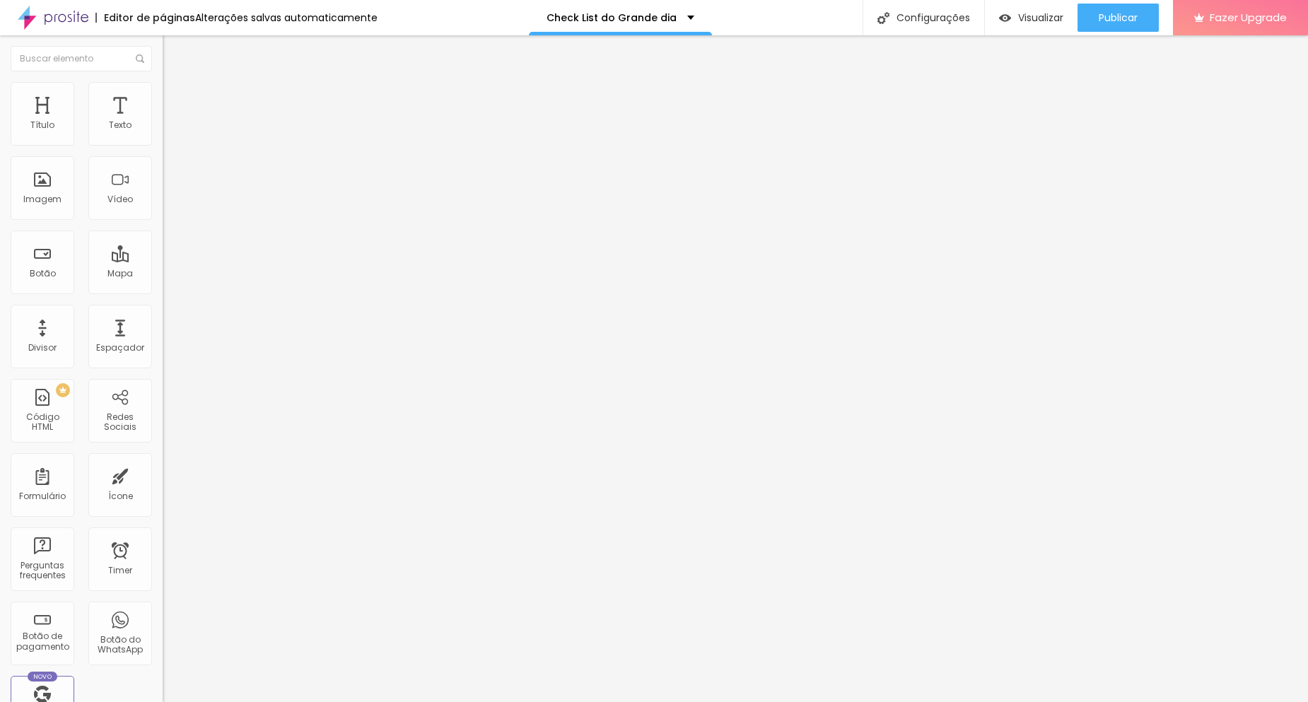
click at [163, 90] on ul "Conteúdo Estilo Avançado" at bounding box center [244, 89] width 163 height 42
click at [163, 92] on li "Estilo" at bounding box center [244, 89] width 163 height 14
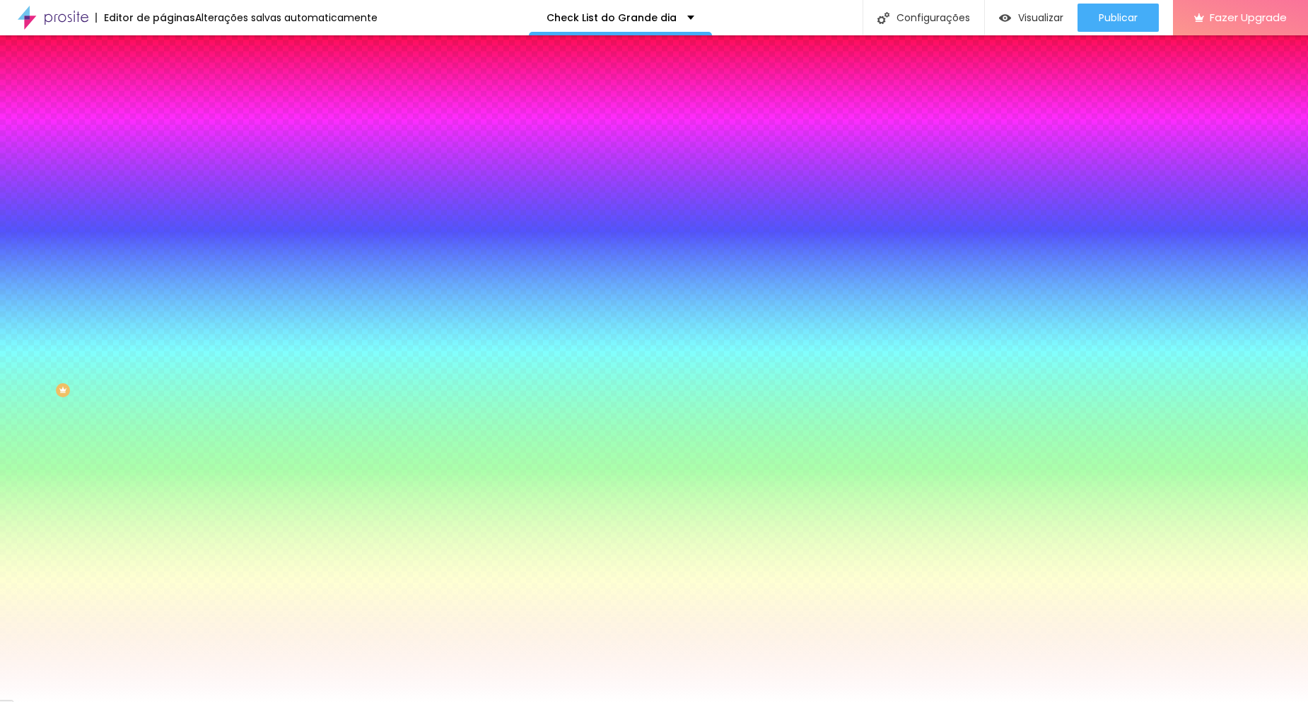
click at [163, 158] on button "button" at bounding box center [173, 150] width 20 height 15
drag, startPoint x: 223, startPoint y: 516, endPoint x: 230, endPoint y: 512, distance: 7.3
click at [230, 701] on div at bounding box center [654, 702] width 1308 height 0
click at [168, 327] on icon "button" at bounding box center [172, 323] width 8 height 8
type input "15"
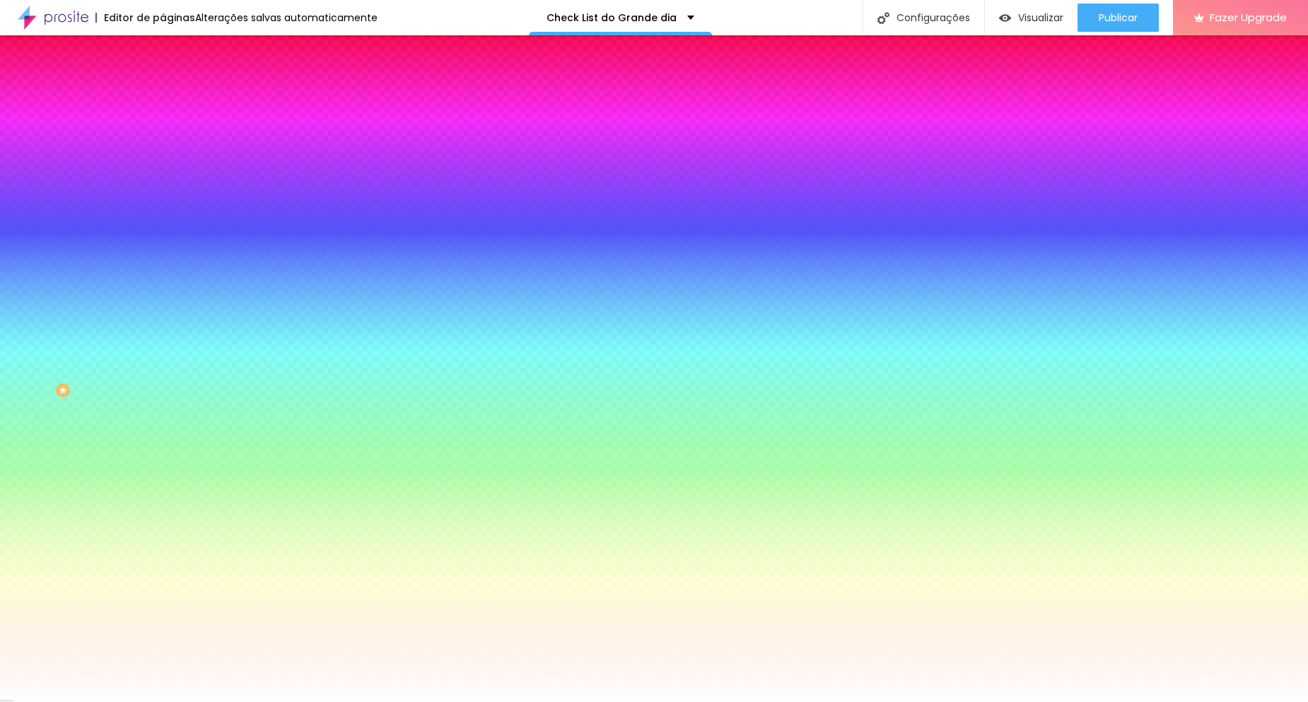
type input "15"
type input "14"
type input "13"
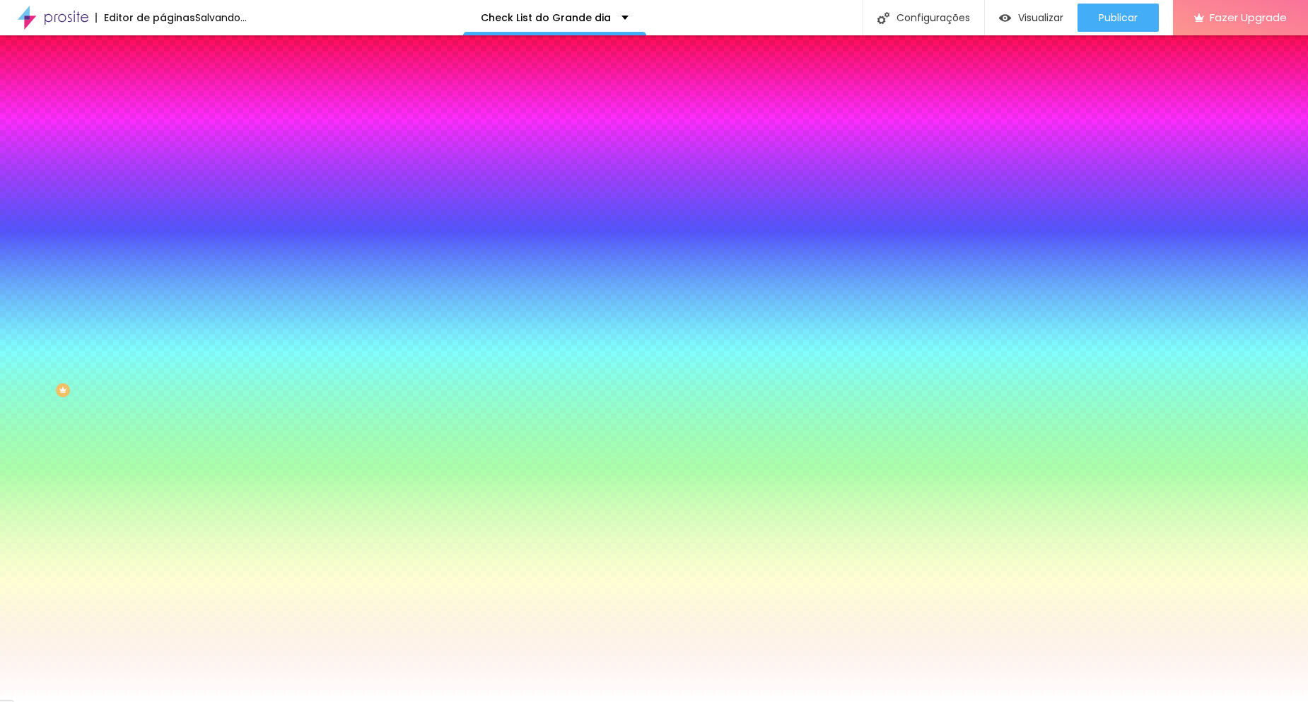
type input "12"
drag, startPoint x: 211, startPoint y: 438, endPoint x: 198, endPoint y: 439, distance: 12.8
type input "12"
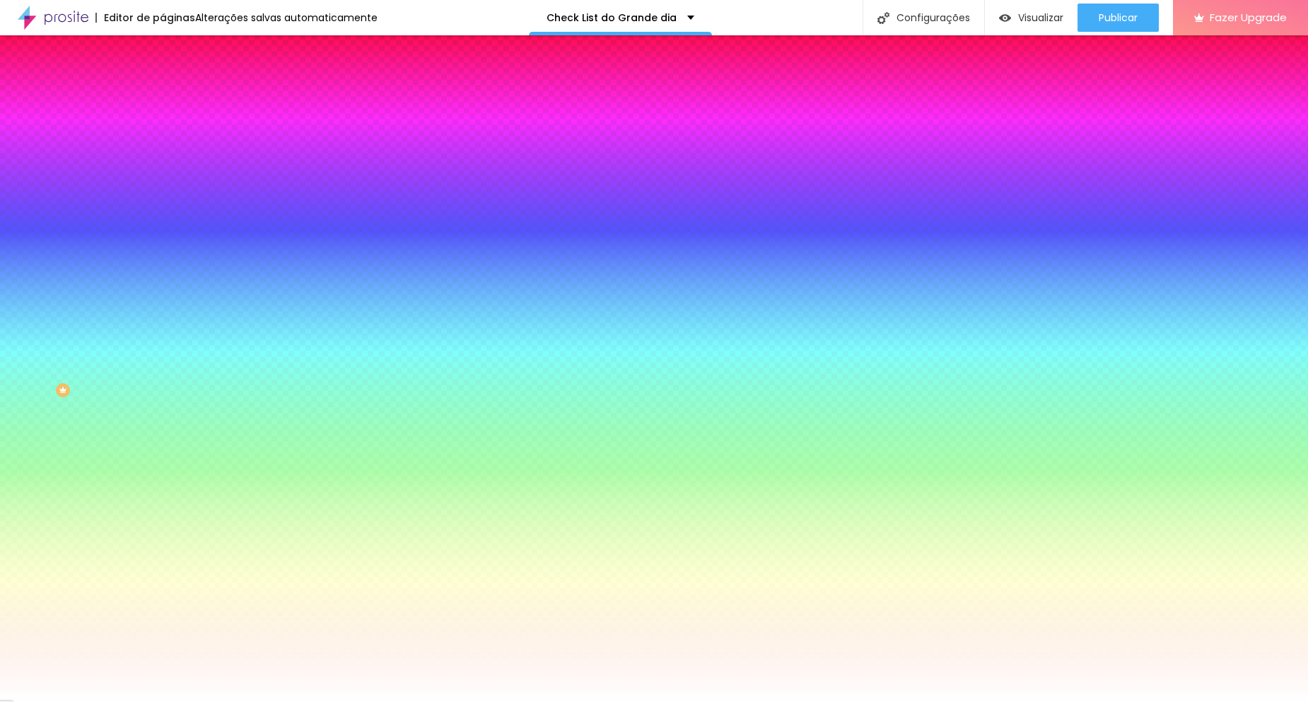
click at [197, 701] on div at bounding box center [654, 702] width 1308 height 0
click at [163, 158] on button "button" at bounding box center [173, 150] width 20 height 15
type input "#7C7C7C"
drag, startPoint x: 228, startPoint y: 420, endPoint x: 194, endPoint y: 398, distance: 39.8
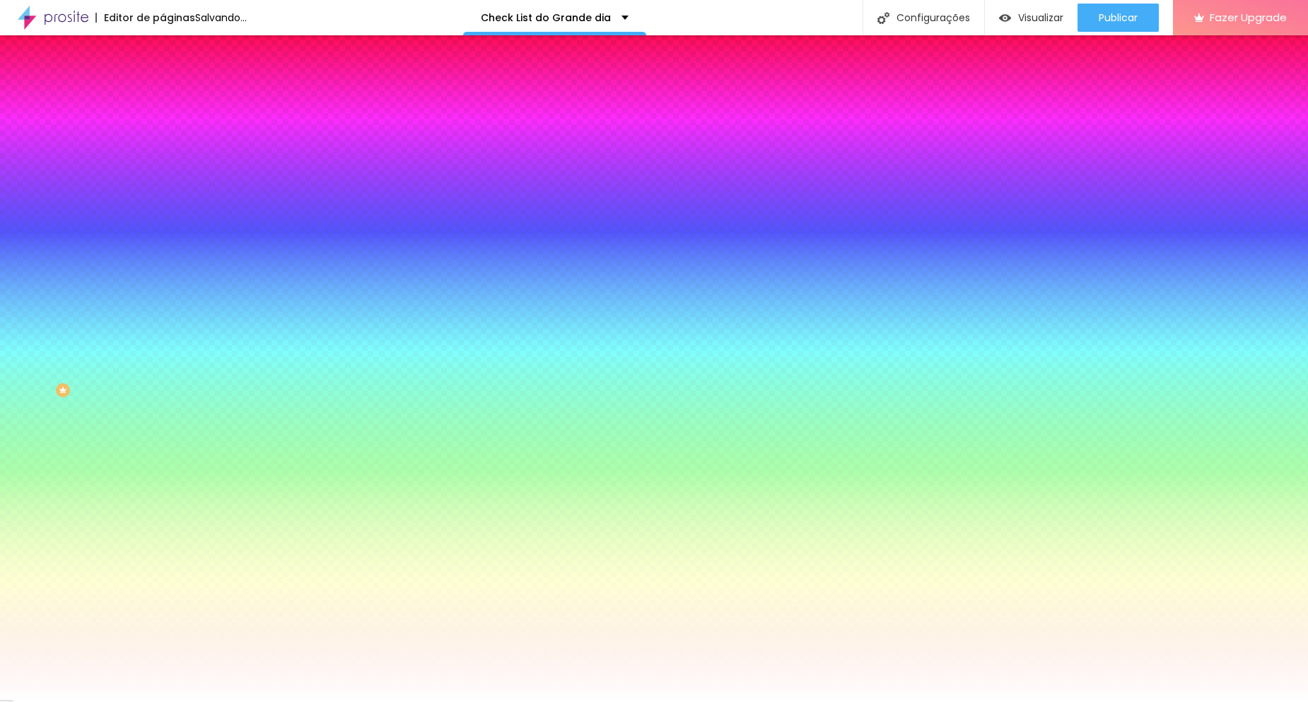
click at [293, 701] on div at bounding box center [654, 702] width 1308 height 0
click at [163, 279] on div at bounding box center [244, 279] width 163 height 0
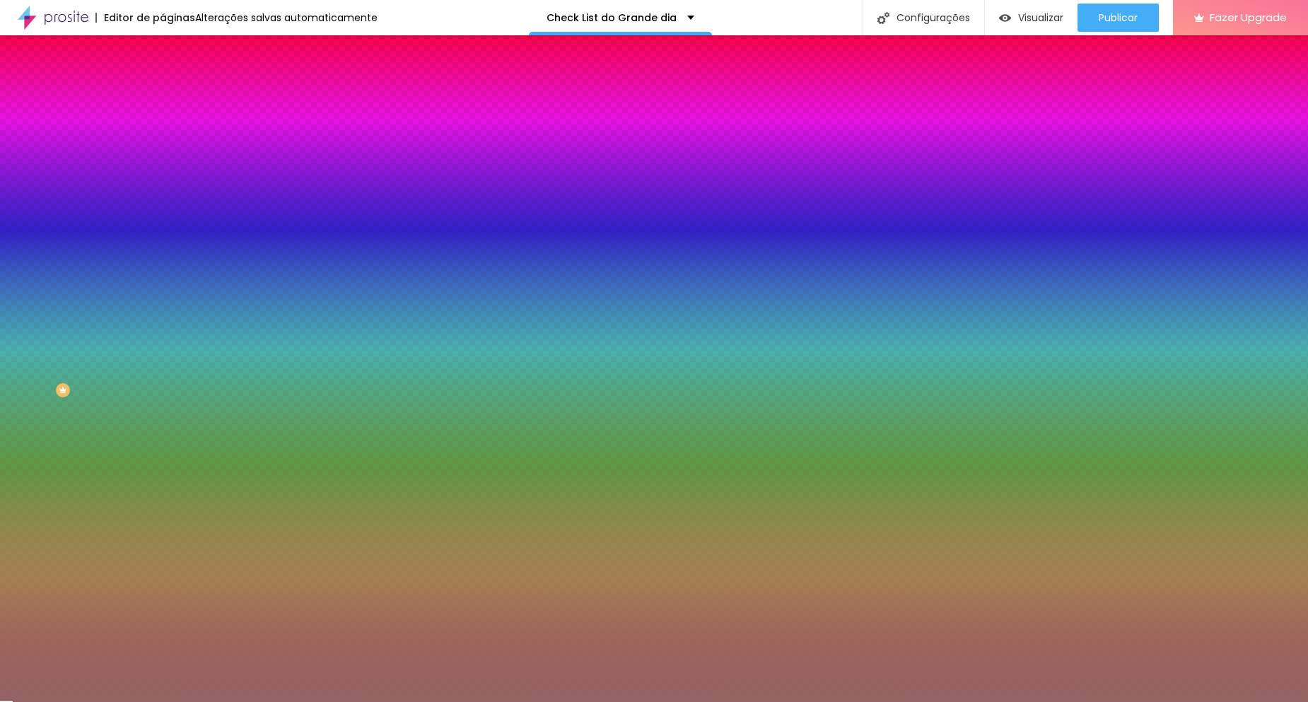
type input "#FFFFFF"
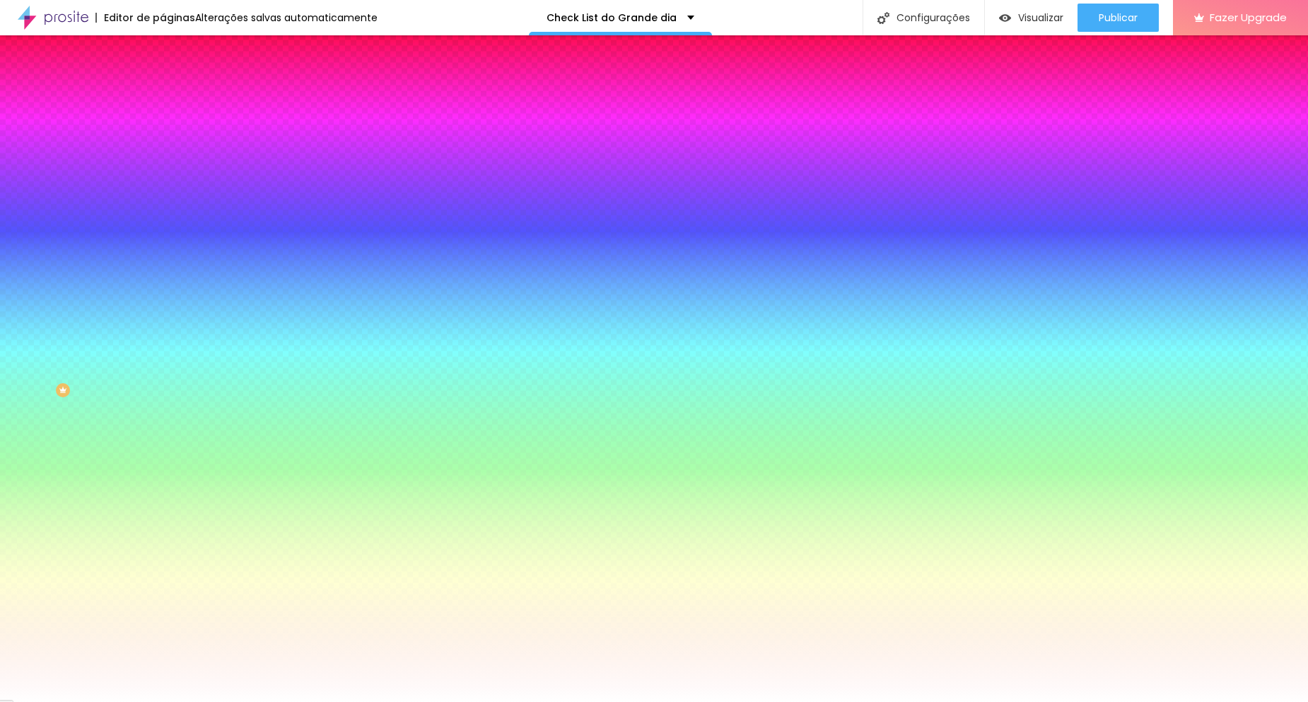
drag, startPoint x: 52, startPoint y: 367, endPoint x: 0, endPoint y: 271, distance: 109.1
click at [163, 271] on div "Botão Tipografia Voltar ao padrão Borda Voltar ao padrão Sombra DESATIVADO Volt…" at bounding box center [244, 288] width 163 height 356
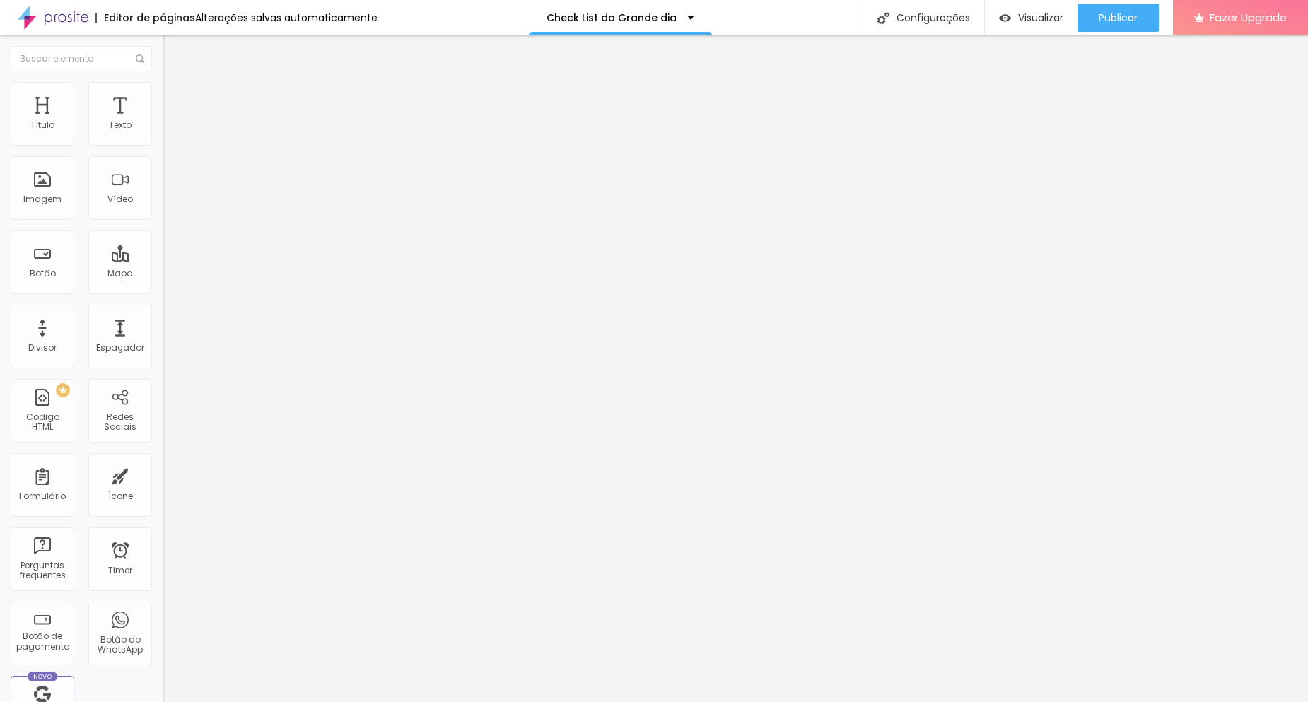
click at [175, 98] on span "Estilo" at bounding box center [186, 92] width 22 height 12
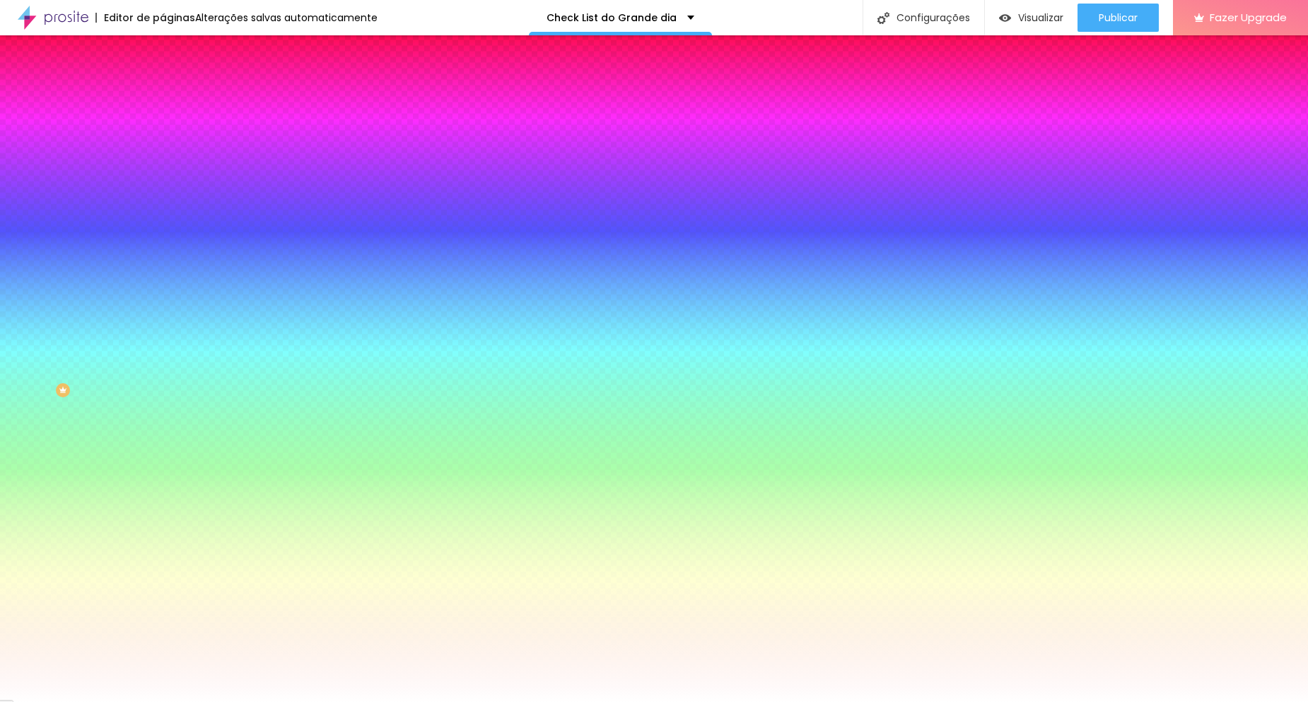
click at [163, 130] on span "Adicionar imagem" at bounding box center [208, 124] width 91 height 12
click at [163, 254] on button "button" at bounding box center [173, 246] width 20 height 15
type input "110"
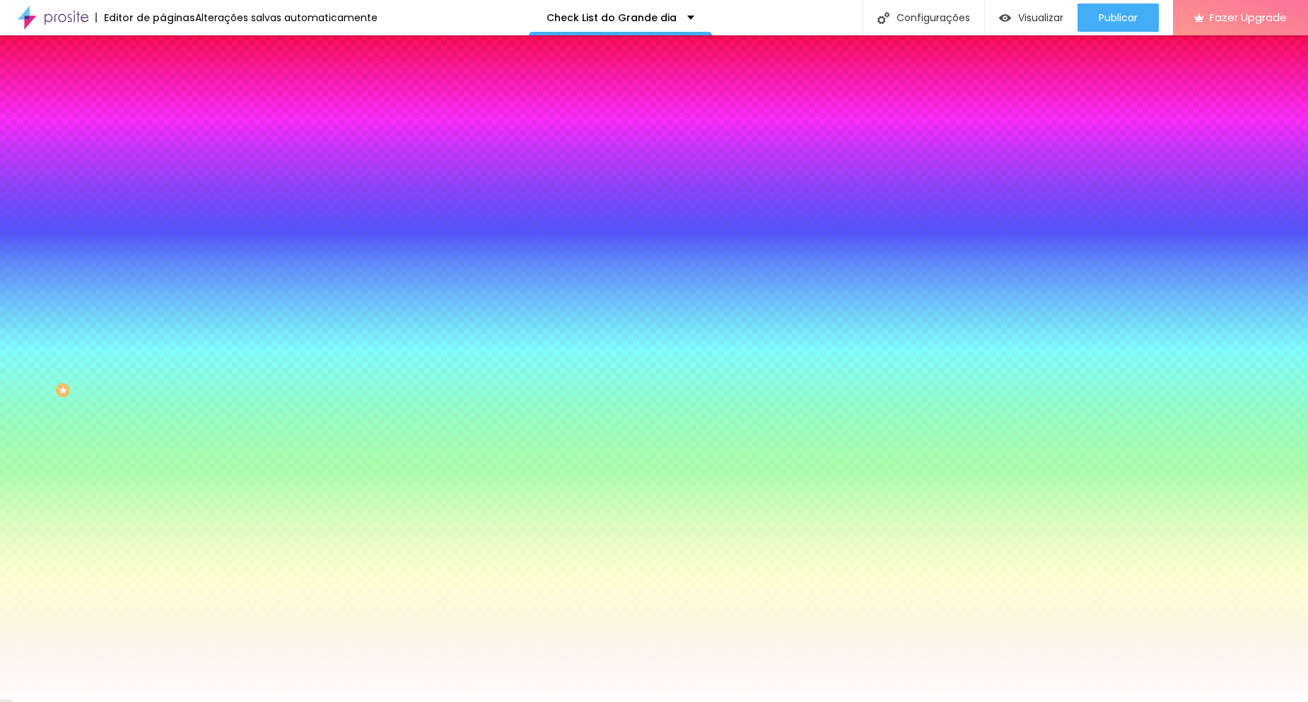
type input "110"
type input "105"
type input "100"
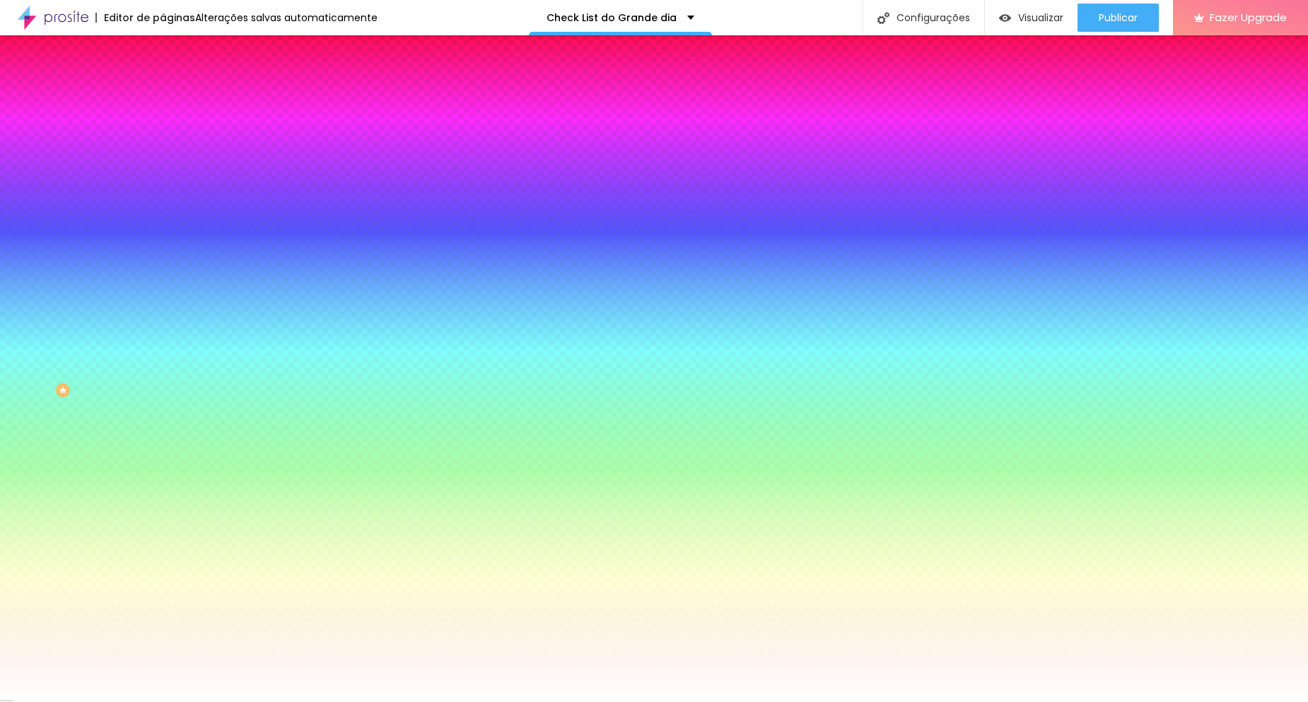
type input "95"
type input "90"
type input "100"
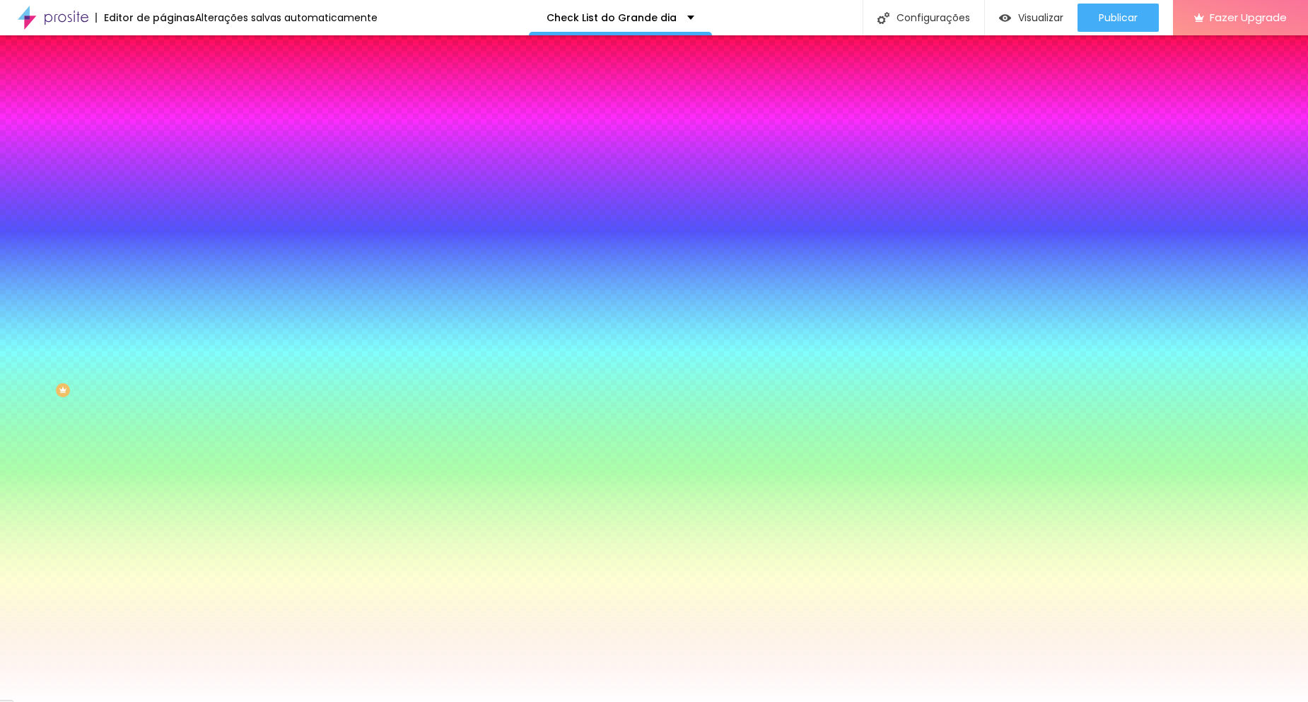
type input "100"
type input "110"
type input "120"
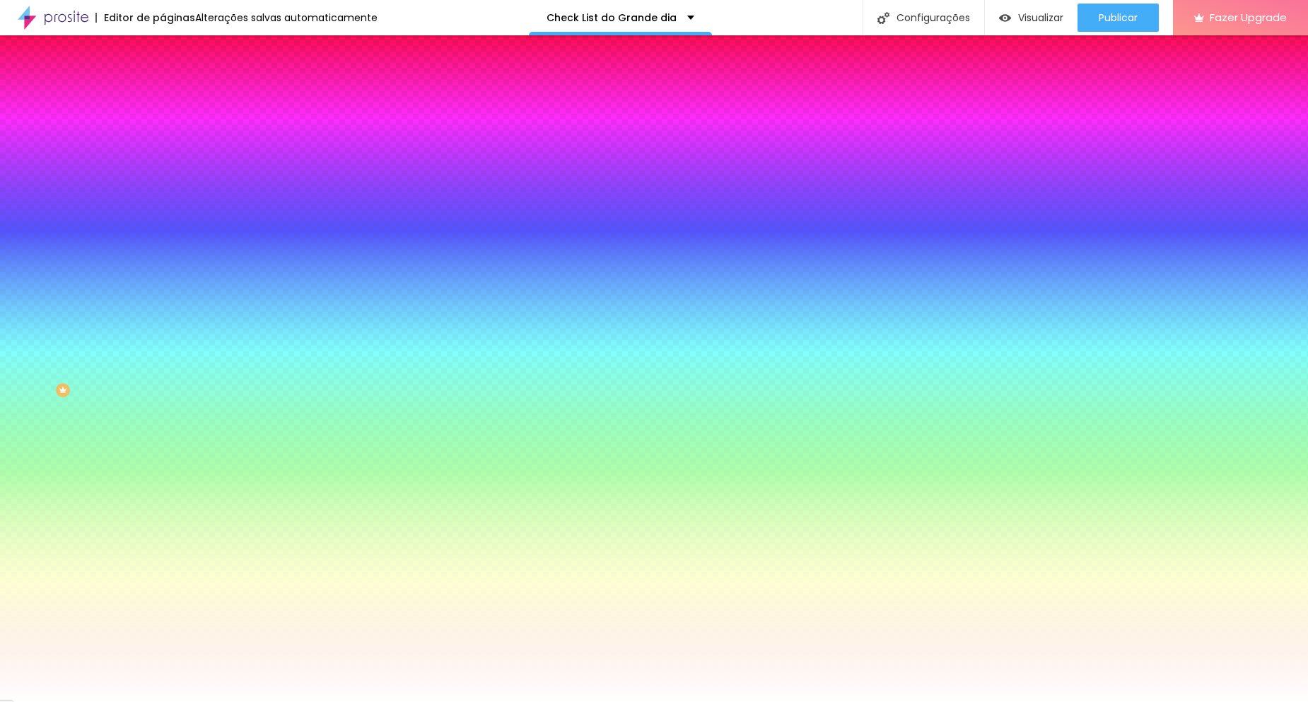
click at [110, 701] on div at bounding box center [654, 702] width 1308 height 0
click at [163, 254] on button "button" at bounding box center [173, 246] width 20 height 15
click at [136, 701] on div at bounding box center [654, 702] width 1308 height 0
click at [163, 293] on button "button" at bounding box center [173, 286] width 20 height 15
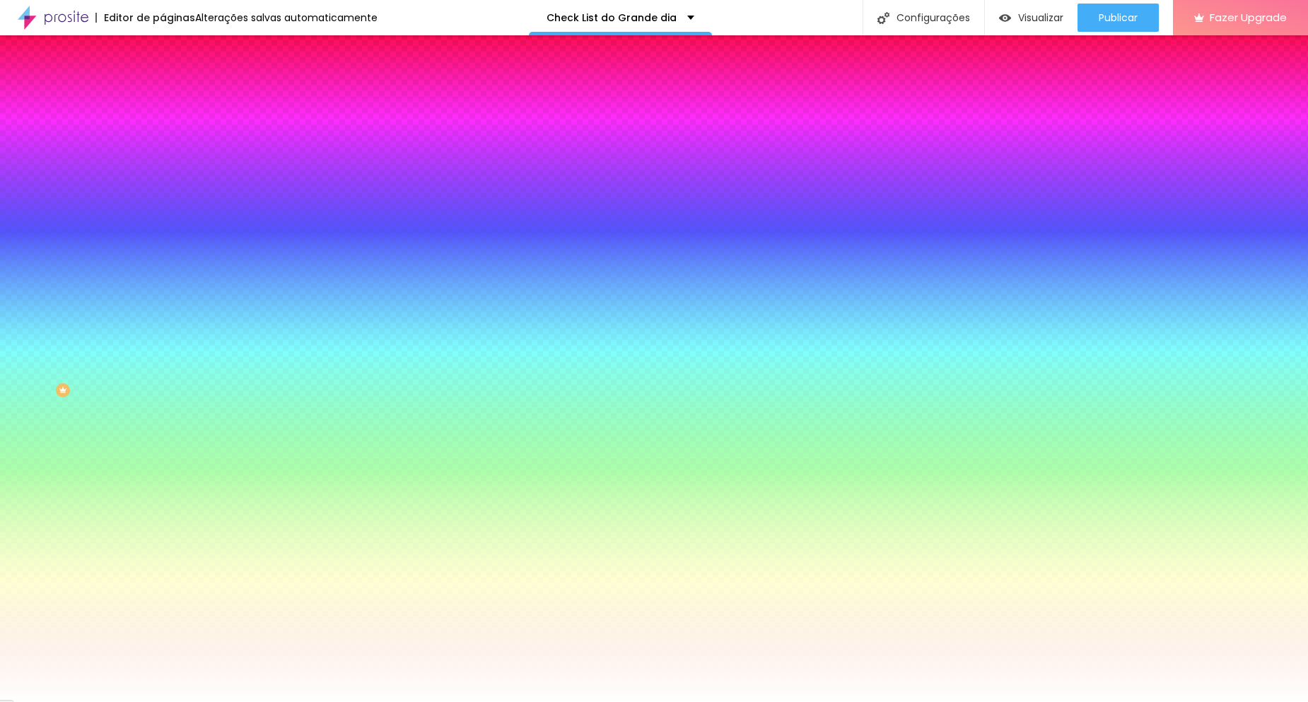
click at [133, 701] on div at bounding box center [654, 702] width 1308 height 0
click at [163, 192] on div at bounding box center [244, 192] width 163 height 0
click at [163, 147] on span "Nenhum" at bounding box center [181, 141] width 37 height 12
click at [163, 168] on div "Parallax" at bounding box center [244, 163] width 163 height 8
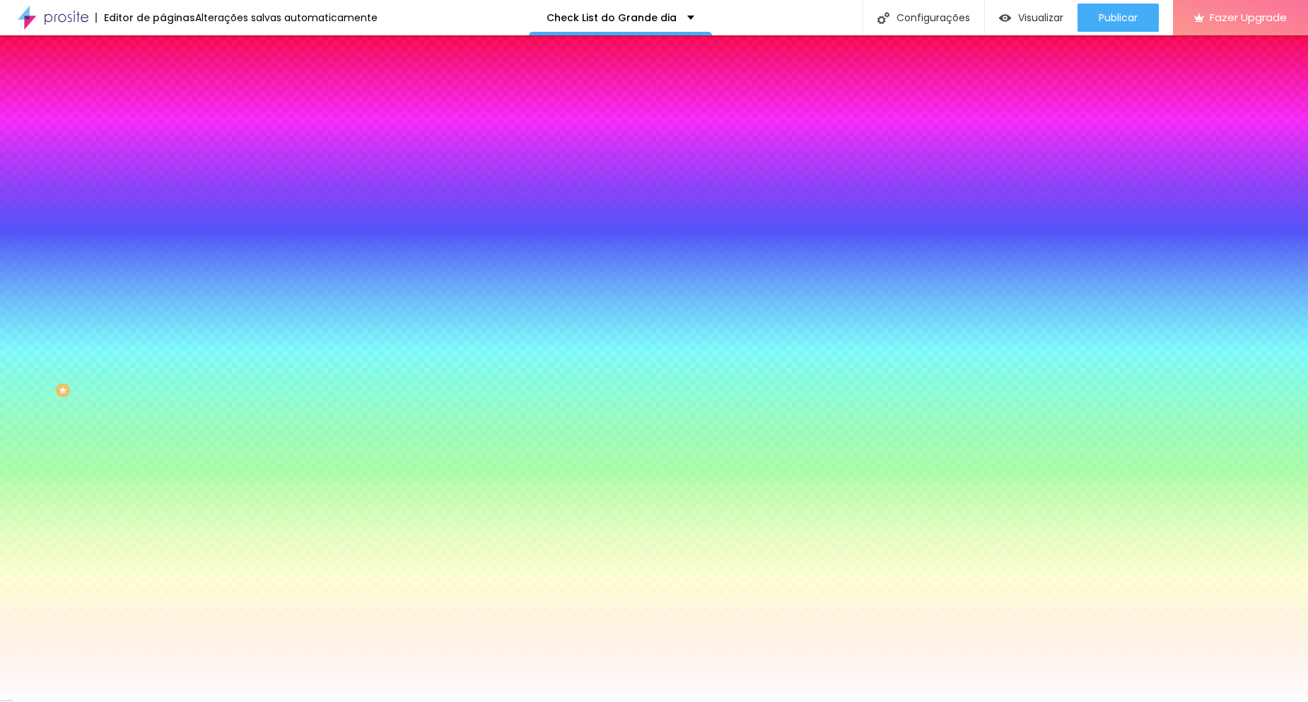
click at [163, 130] on span "Trocar imagem" at bounding box center [201, 124] width 77 height 12
click at [240, 127] on img at bounding box center [244, 123] width 8 height 8
click at [163, 130] on span "Adicionar imagem" at bounding box center [208, 124] width 91 height 12
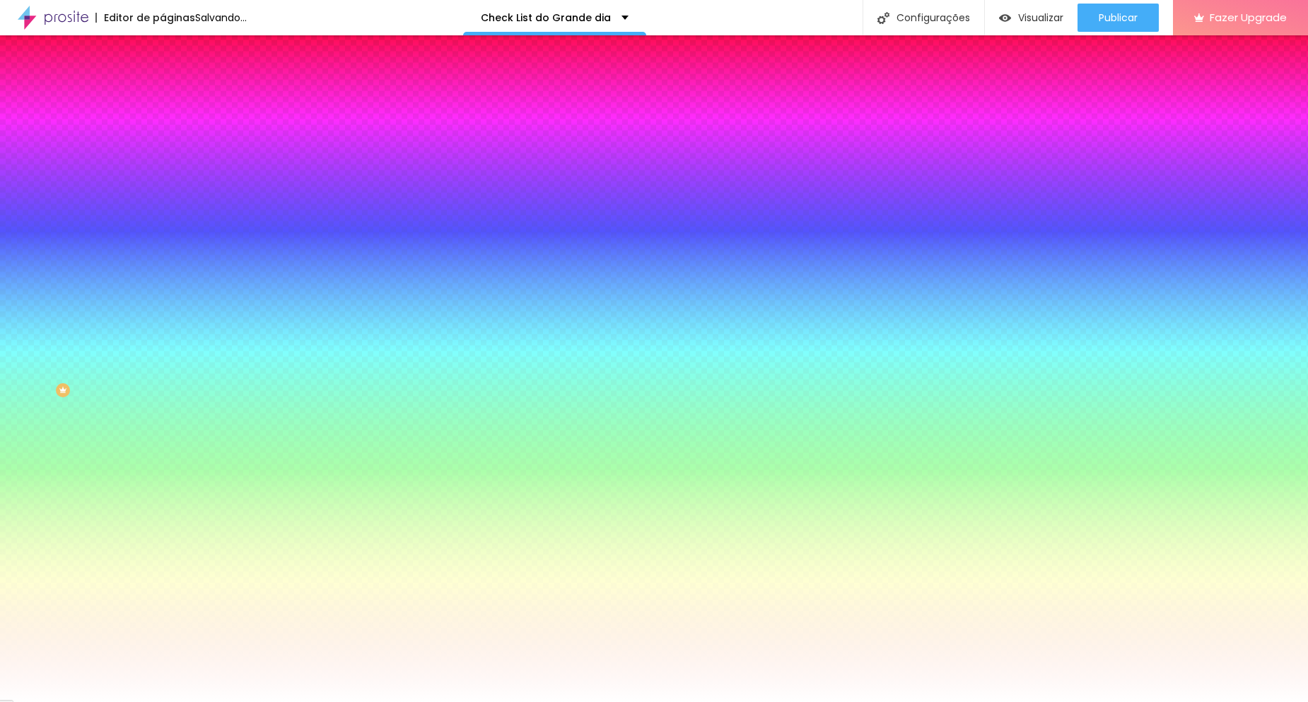
click at [240, 130] on span at bounding box center [244, 124] width 8 height 12
click at [163, 130] on span "Adicionar imagem" at bounding box center [208, 124] width 91 height 12
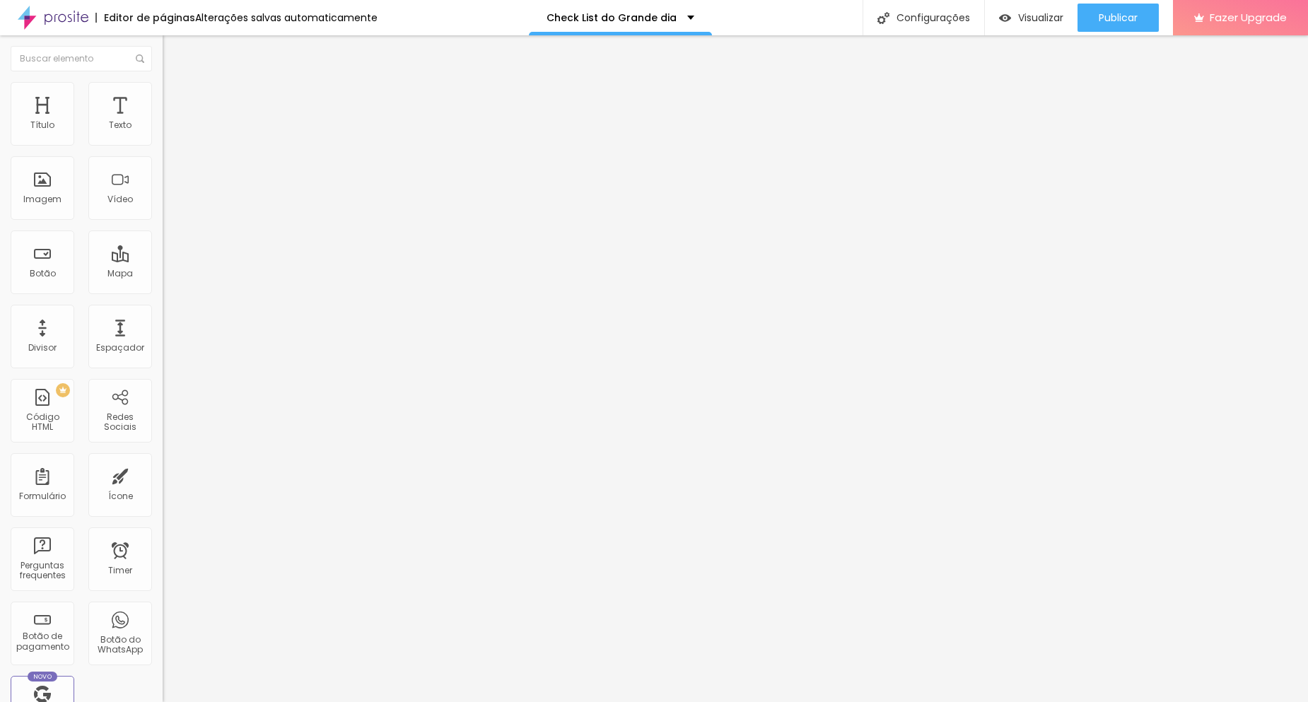
click at [163, 122] on span "Trocar imagem" at bounding box center [201, 116] width 77 height 12
click at [163, 141] on div "Formulário CHECKLIST DO GRANDE DIA" at bounding box center [244, 131] width 163 height 42
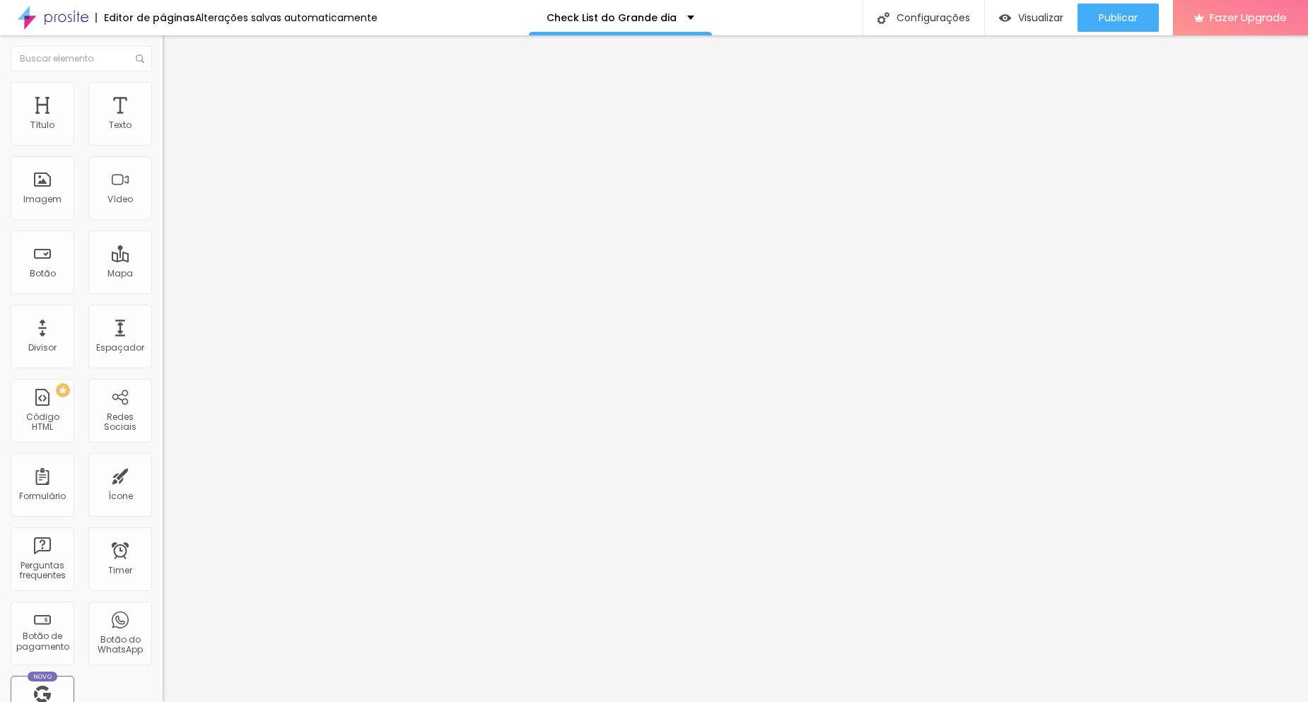
click at [163, 143] on img at bounding box center [167, 147] width 8 height 8
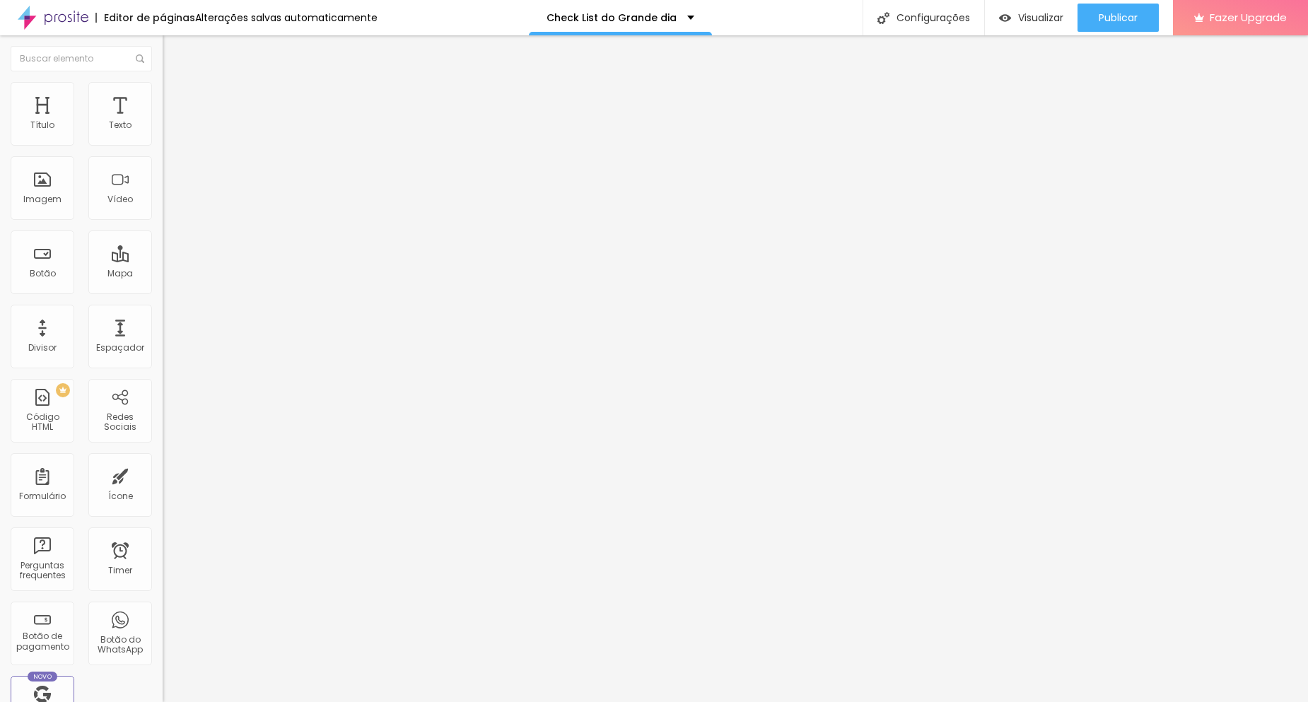
paste input "m algum detalhe sobre fotos com familiares, padrinhos ou convidados que vocês q…"
type input "Tem algum detalhe sobre fotos com familiares, padrinhos ou convidados que vocês…"
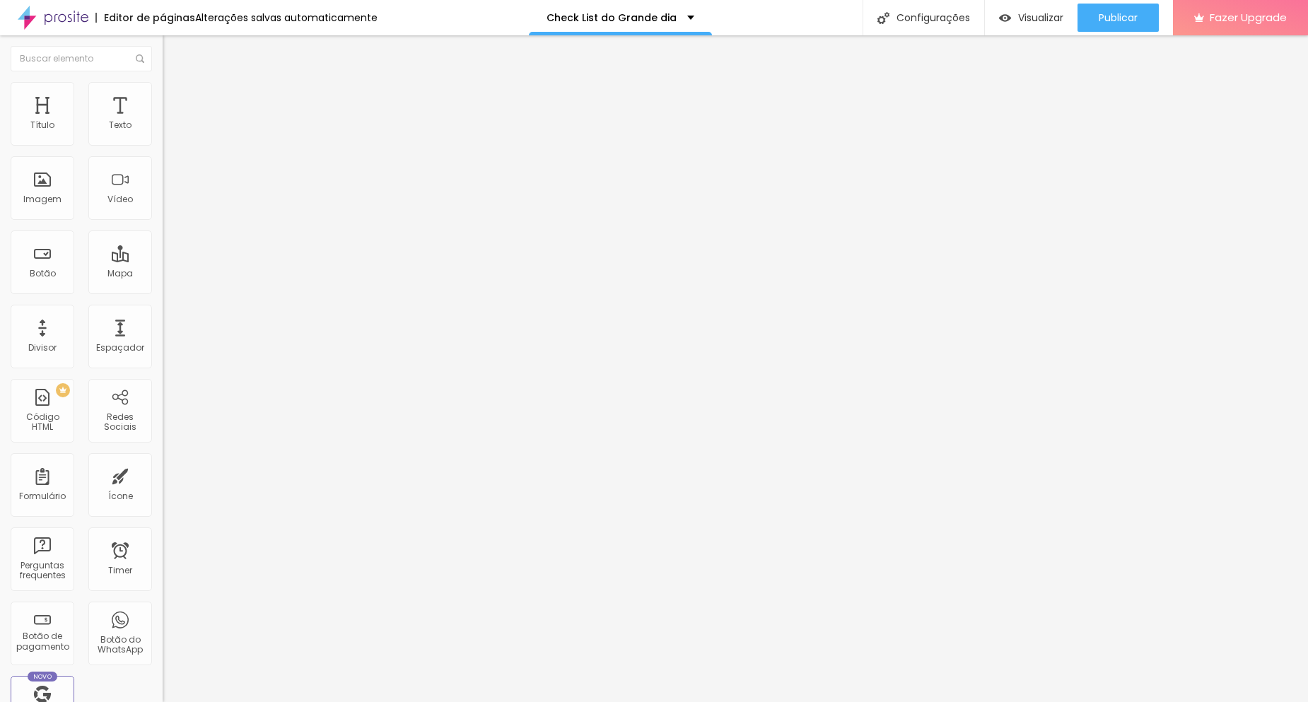
scroll to position [0, 0]
paste input "(Ex.: pais ou padrinhos que devem estar nas fotos antes da recepção, pessoas es…"
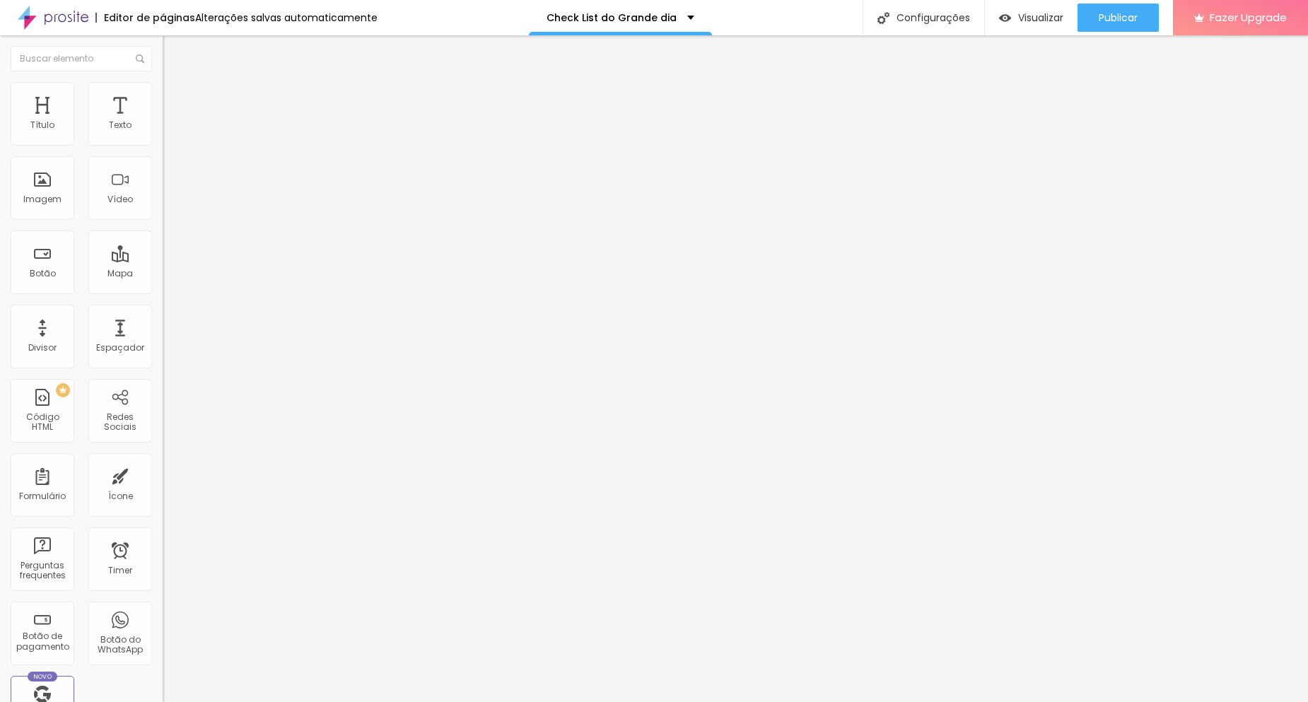
type input "(Ex.: pais ou padrinhos que devem estar nas fotos antes da recepção, pessoas es…"
click at [1041, 7] on div "Visualizar" at bounding box center [1031, 18] width 64 height 28
click at [163, 142] on span at bounding box center [167, 148] width 8 height 12
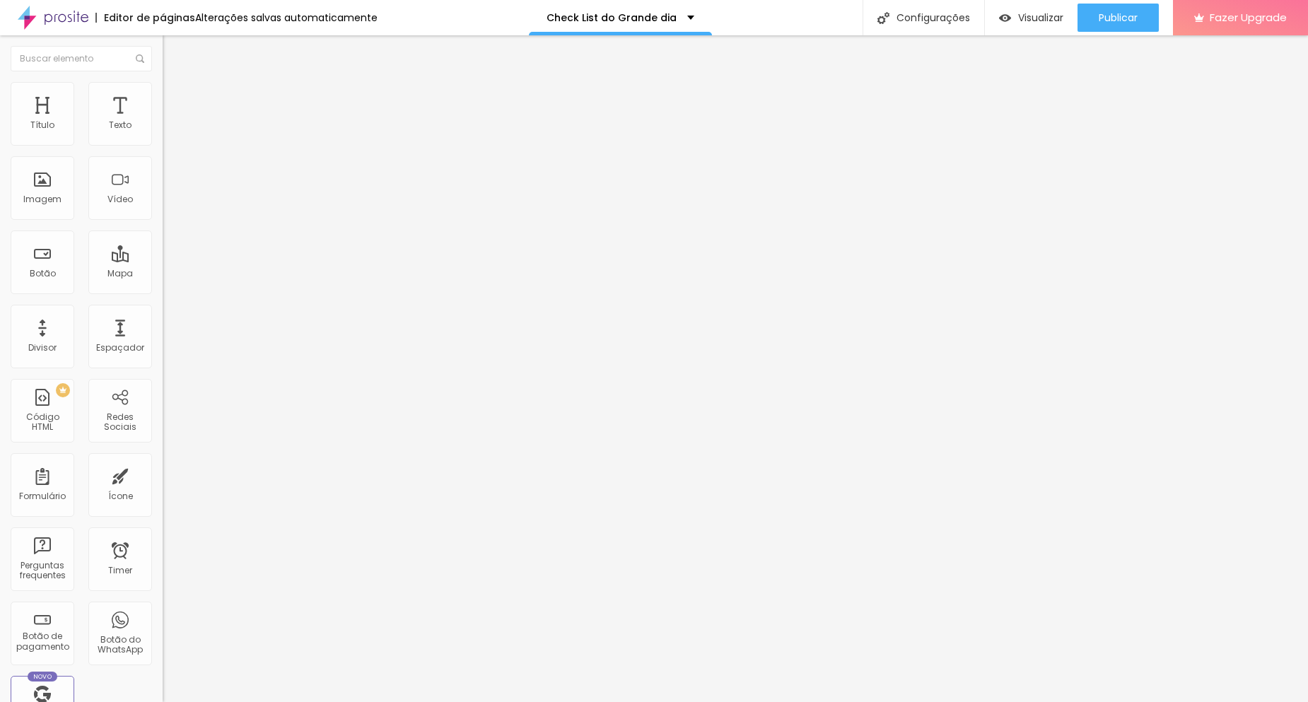
scroll to position [353, 0]
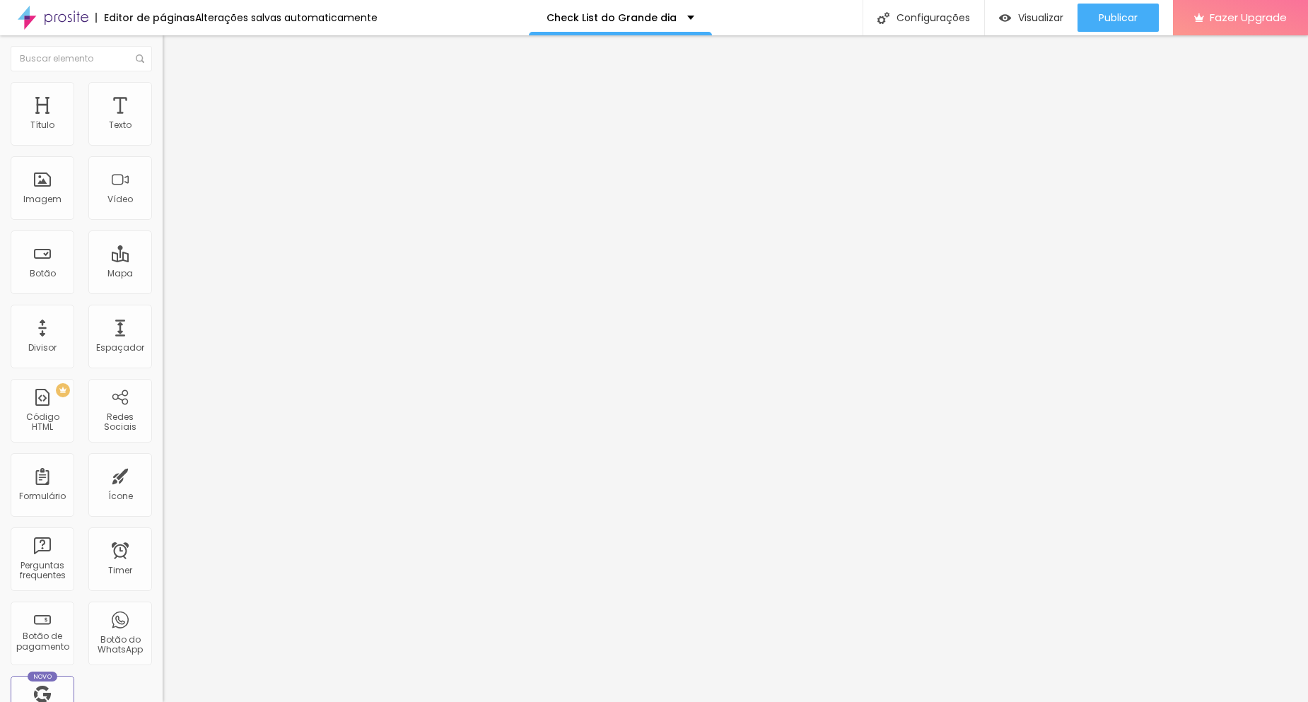
paste input "(Presentes, homenagens, danças, entradas diferentes…)"
type input "(Presentes, homenagens, danças, entradas diferentes…)"
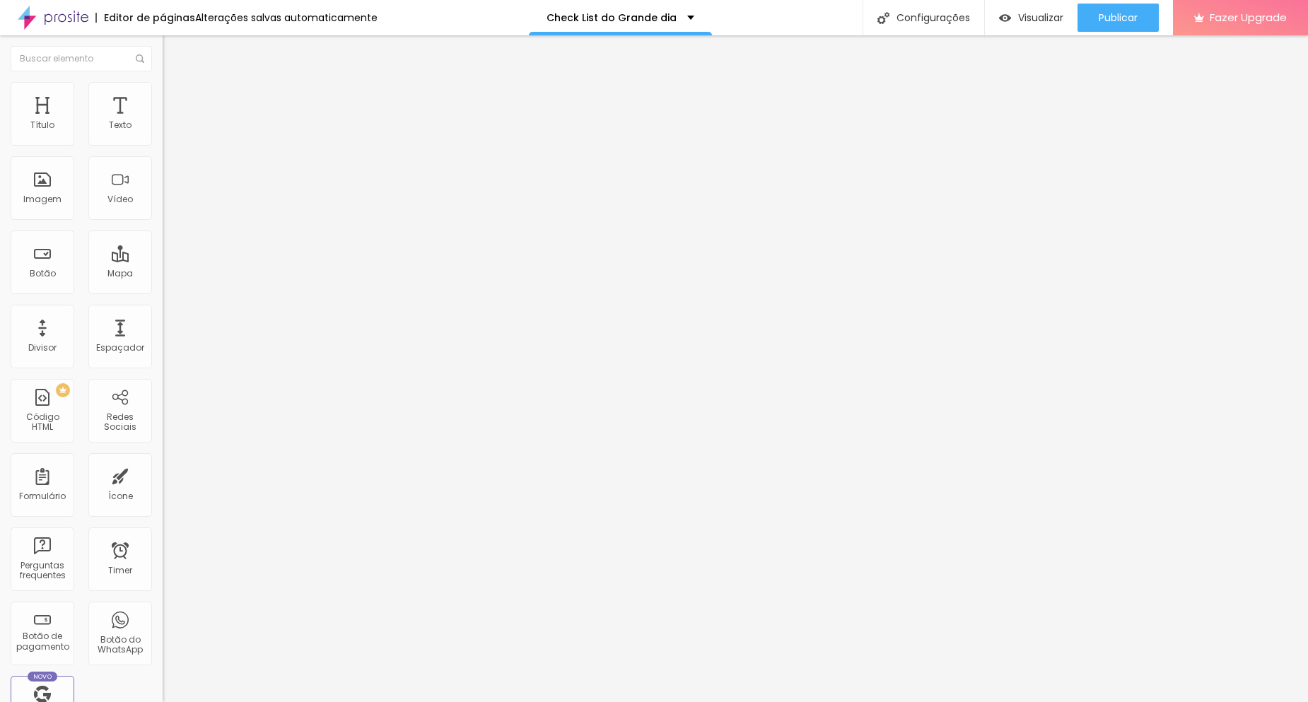
paste input "🎁 SURPRESAS OU MOMENTOS ESPECIAIS (Vai acontecer algo inesperado?)"
type input "🎁 SURPRESAS OU MOMENTOS ESPECIAIS (Vai acontecer algo inesperado?)"
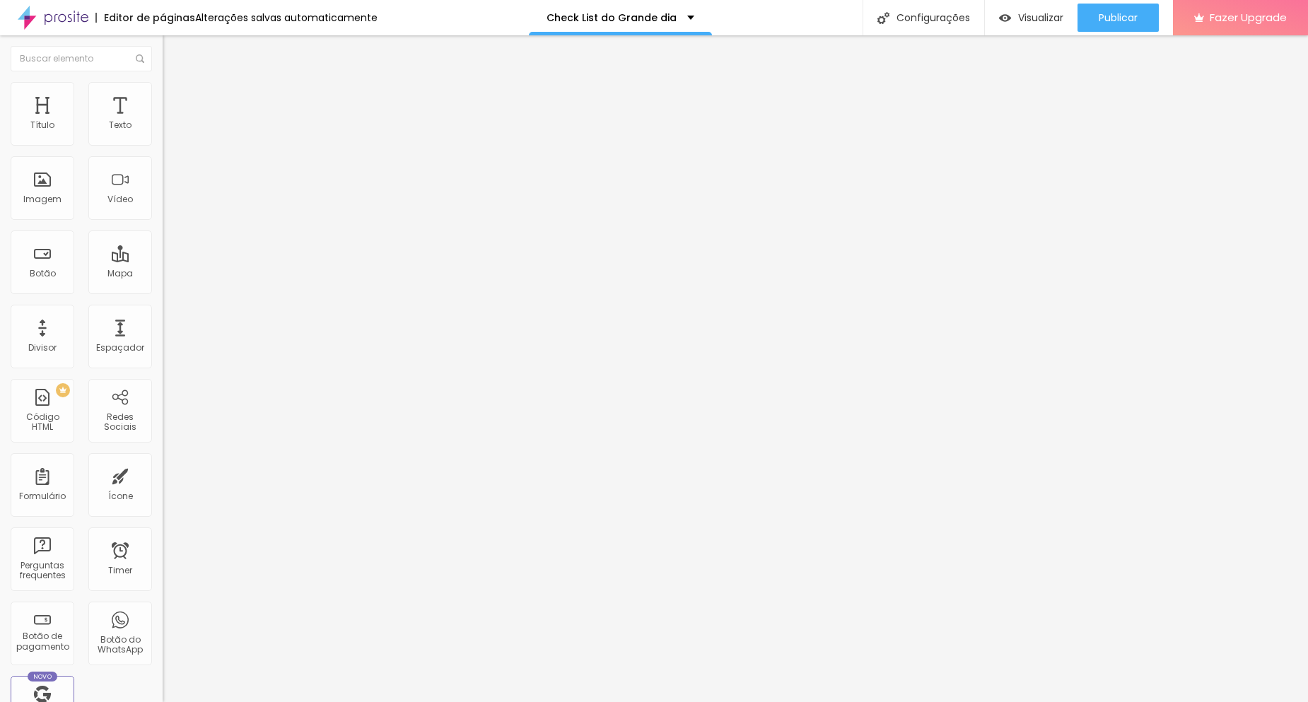
drag, startPoint x: 737, startPoint y: 336, endPoint x: 708, endPoint y: 282, distance: 62.0
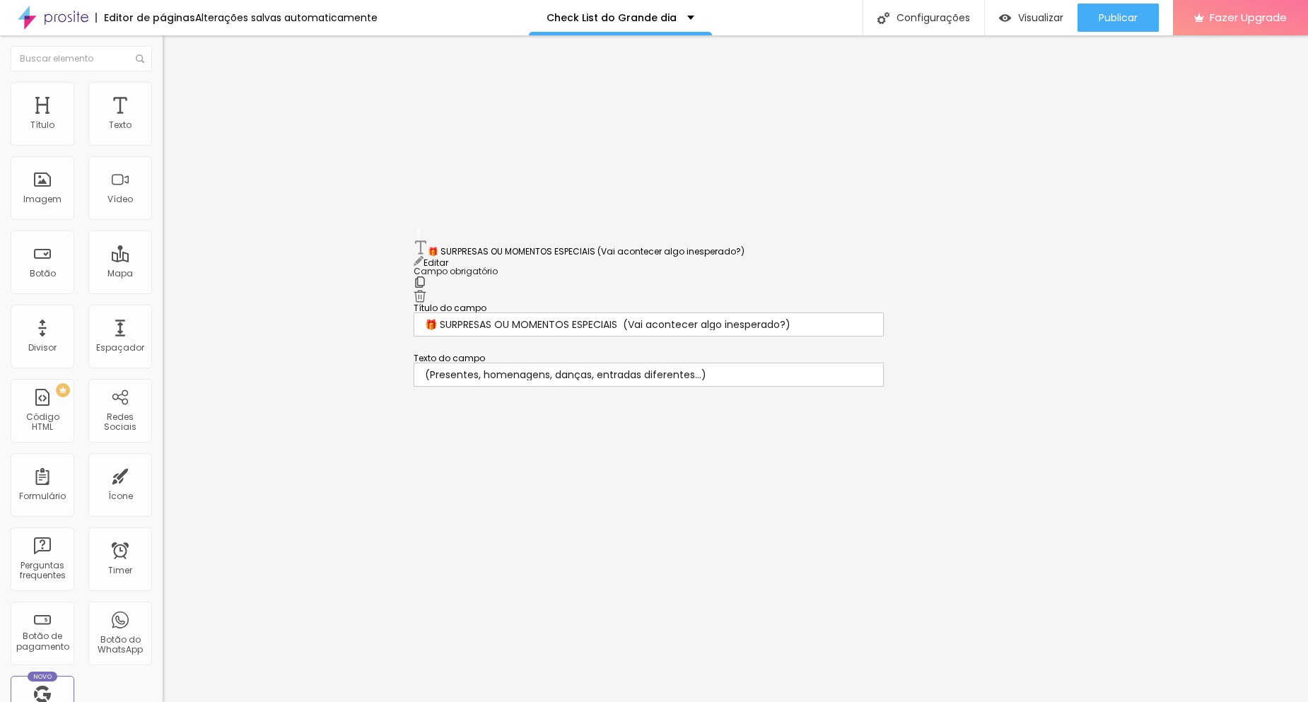
drag, startPoint x: 418, startPoint y: 335, endPoint x: 412, endPoint y: 239, distance: 96.3
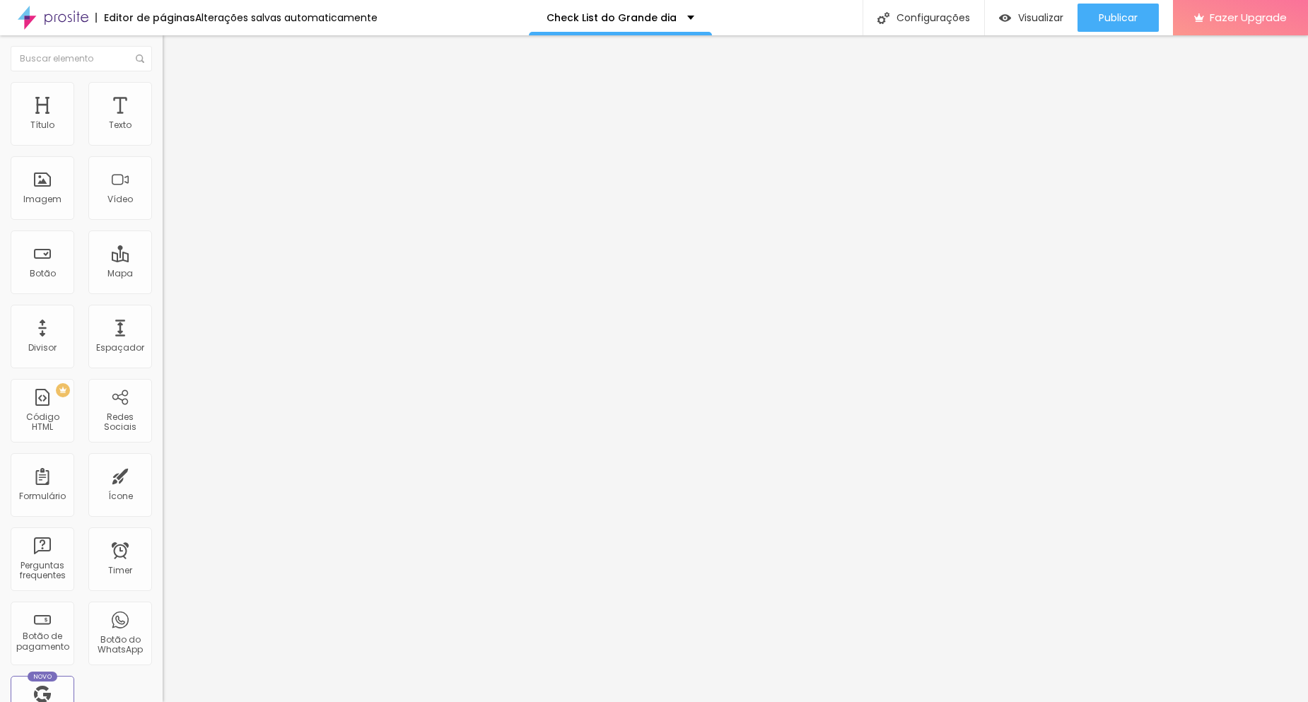
click at [163, 92] on li "Estilo" at bounding box center [244, 89] width 163 height 14
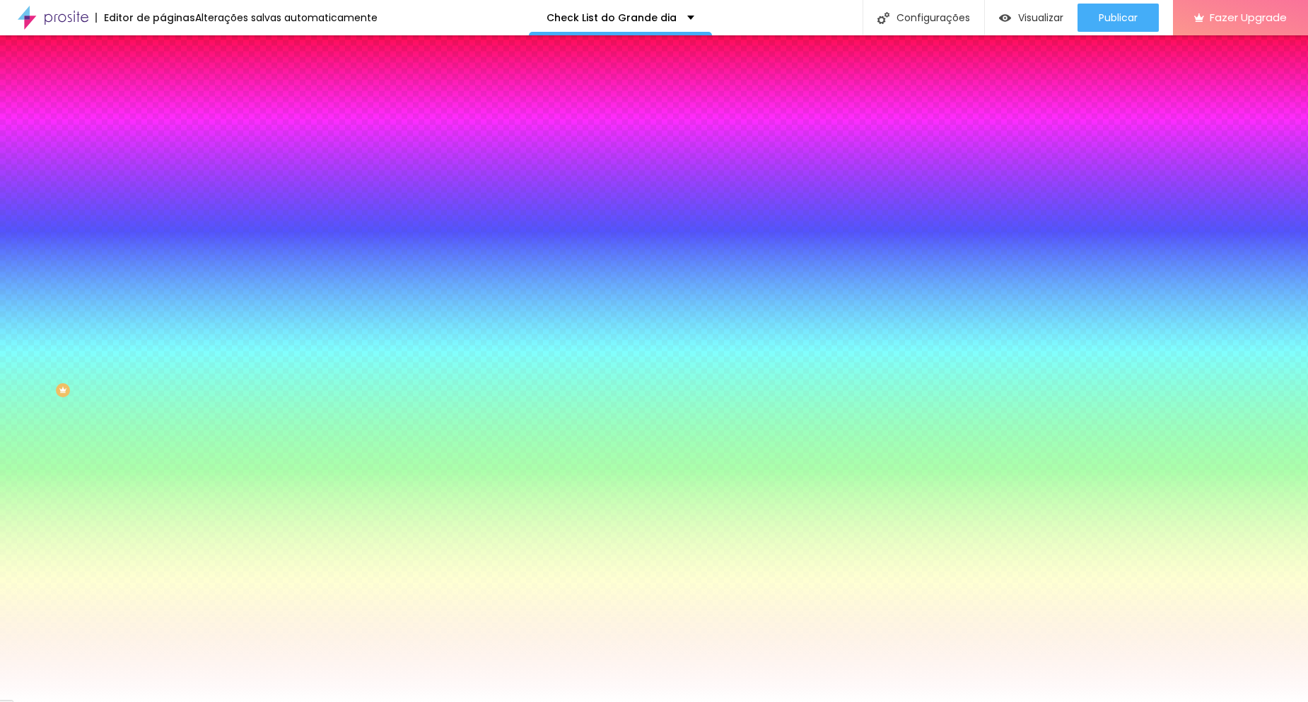
click at [168, 193] on icon "button" at bounding box center [172, 188] width 8 height 8
click at [83, 701] on div at bounding box center [654, 702] width 1308 height 0
click at [163, 230] on button "button" at bounding box center [173, 237] width 20 height 15
type input "#FFFFFF"
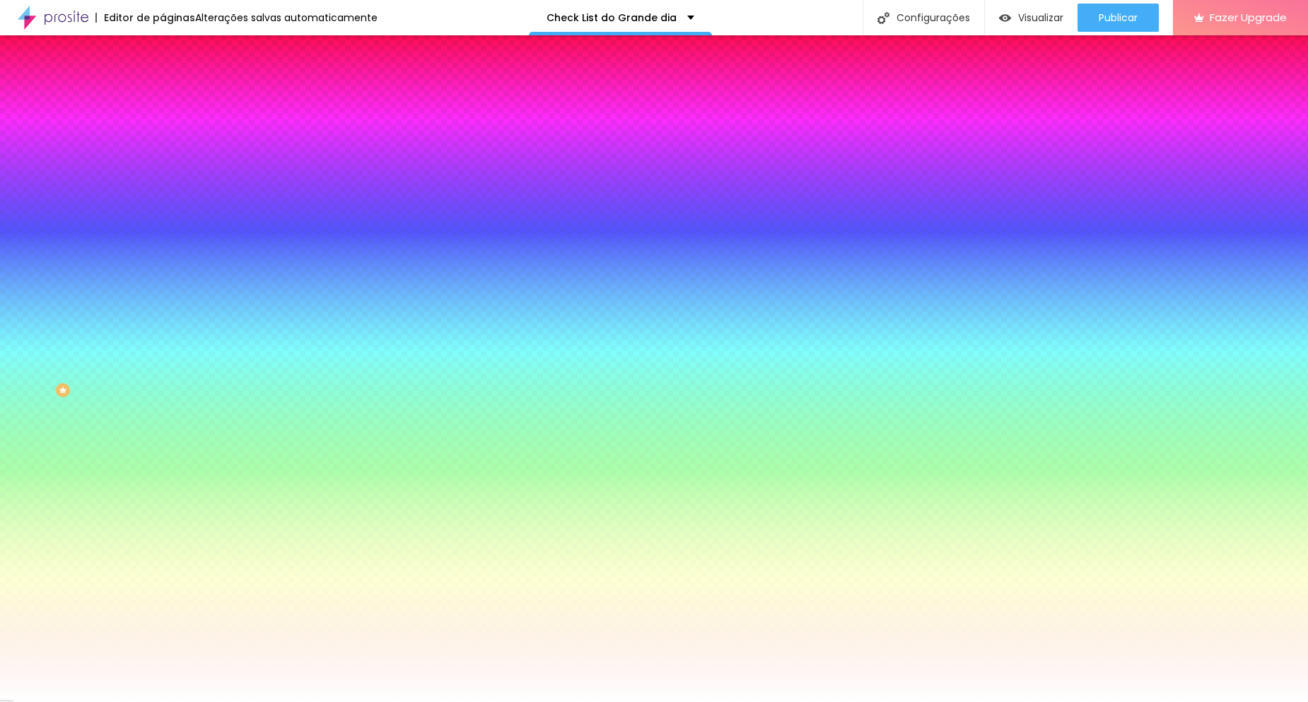
drag, startPoint x: 201, startPoint y: 383, endPoint x: 98, endPoint y: 305, distance: 129.6
click at [98, 305] on body "Editor de páginas Alterações salvas automaticamente Check List do Grande dia Co…" at bounding box center [654, 351] width 1308 height 702
click at [99, 701] on div at bounding box center [654, 702] width 1308 height 0
click at [163, 235] on button "button" at bounding box center [173, 237] width 20 height 15
click at [96, 701] on div at bounding box center [654, 702] width 1308 height 0
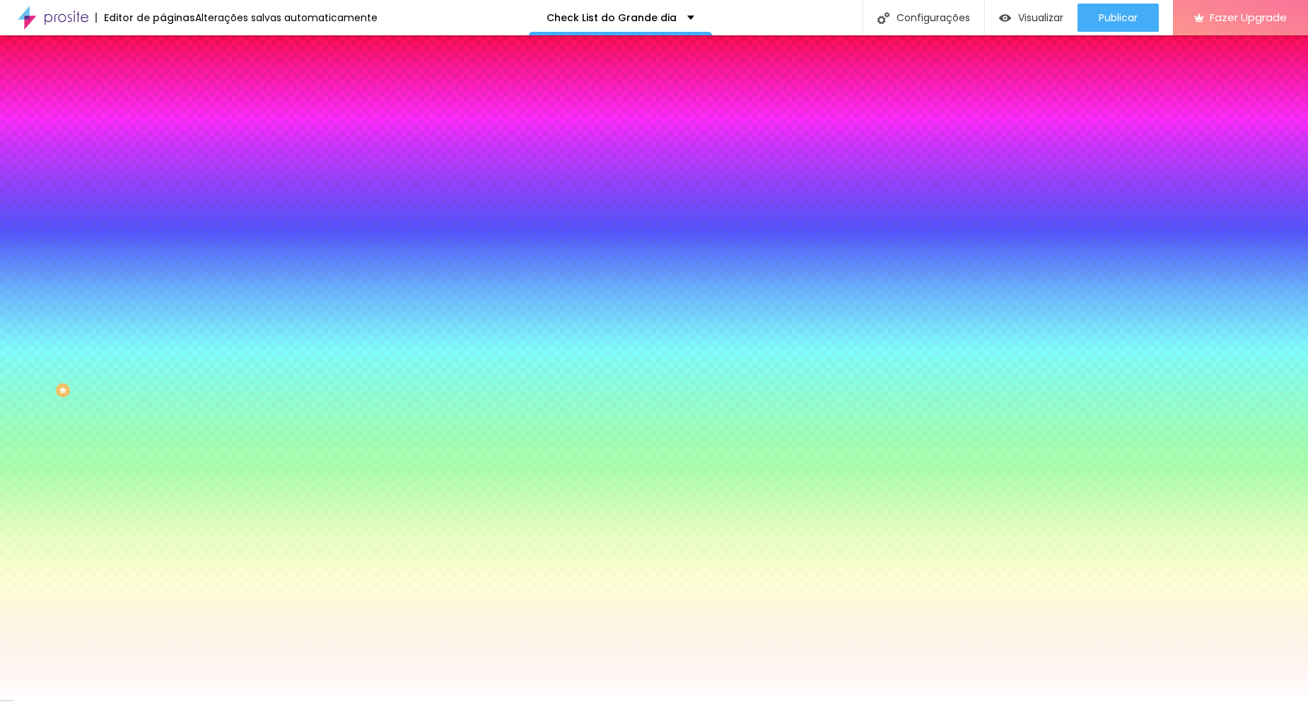
click at [163, 234] on button "button" at bounding box center [173, 237] width 20 height 15
click at [81, 701] on div at bounding box center [654, 702] width 1308 height 0
click at [168, 154] on icon "button" at bounding box center [172, 150] width 8 height 8
type input "#FFFFFF"
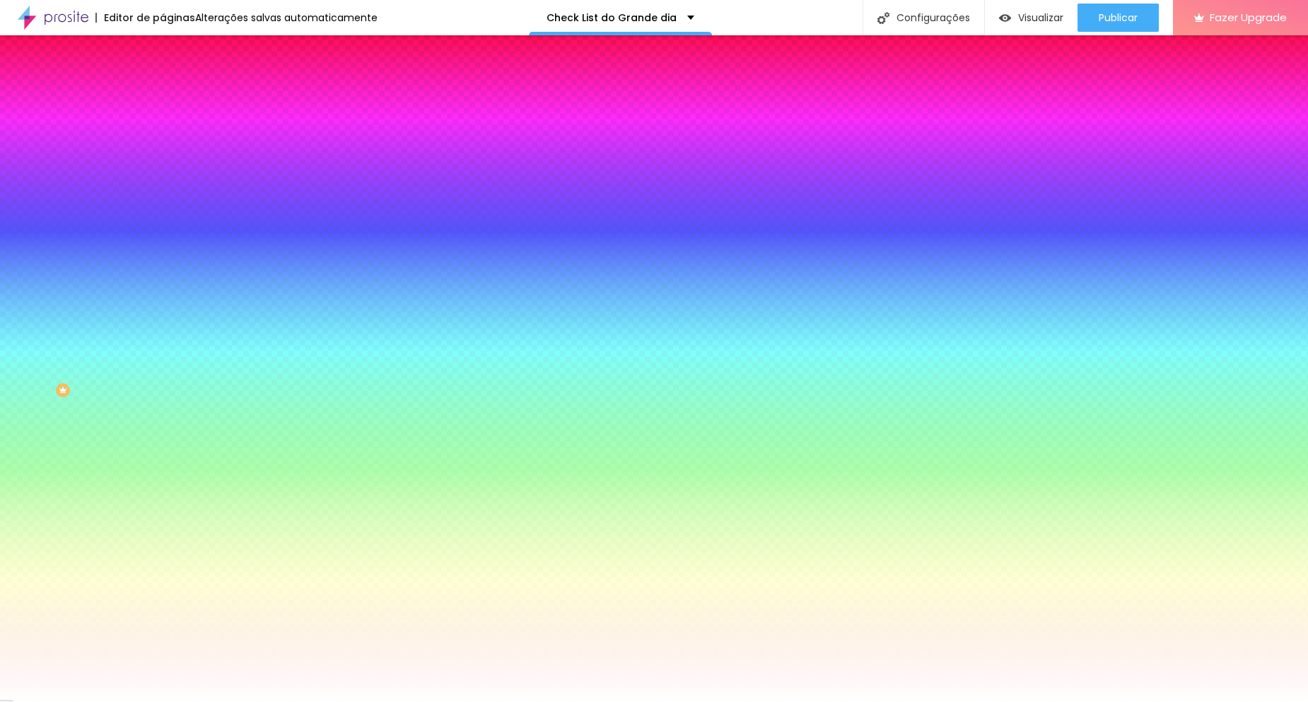
drag, startPoint x: 225, startPoint y: 365, endPoint x: 213, endPoint y: 341, distance: 26.9
click at [216, 701] on div at bounding box center [654, 702] width 1308 height 0
click at [163, 332] on button "button" at bounding box center [173, 324] width 20 height 15
click at [195, 701] on div at bounding box center [654, 702] width 1308 height 0
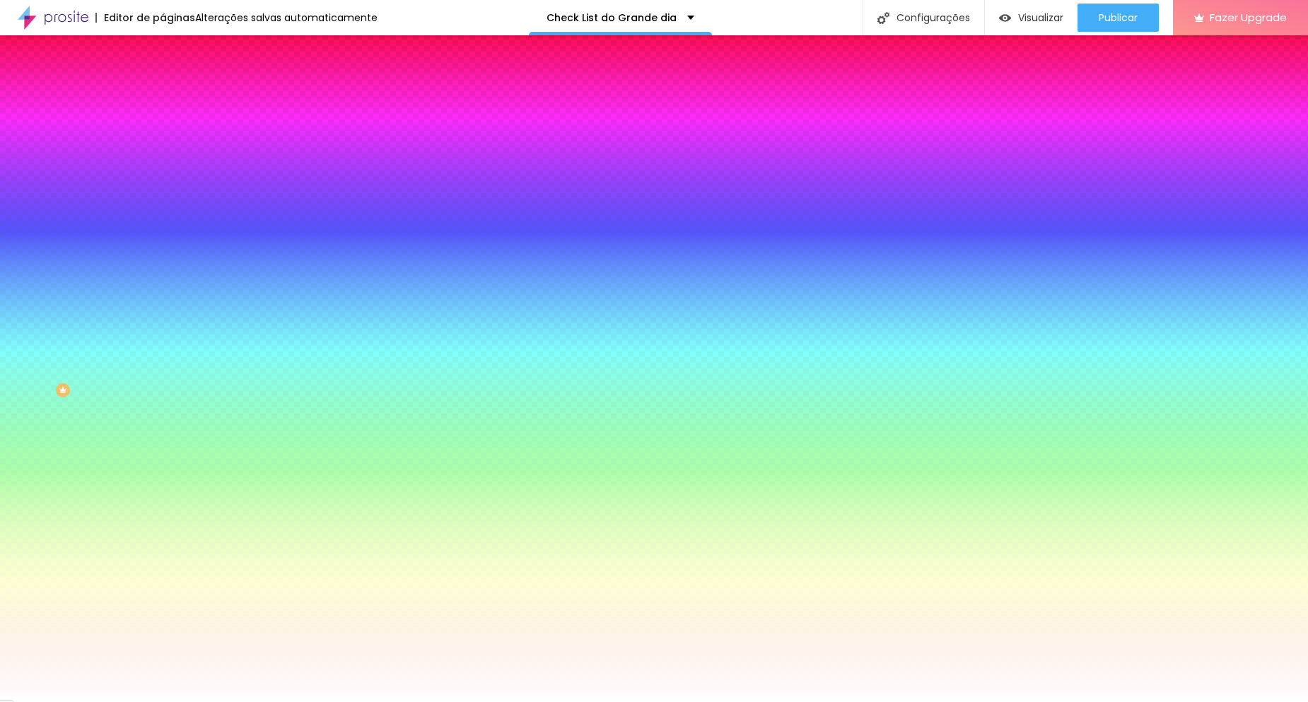
click at [163, 370] on button "button" at bounding box center [173, 363] width 20 height 15
click at [237, 701] on div at bounding box center [654, 702] width 1308 height 0
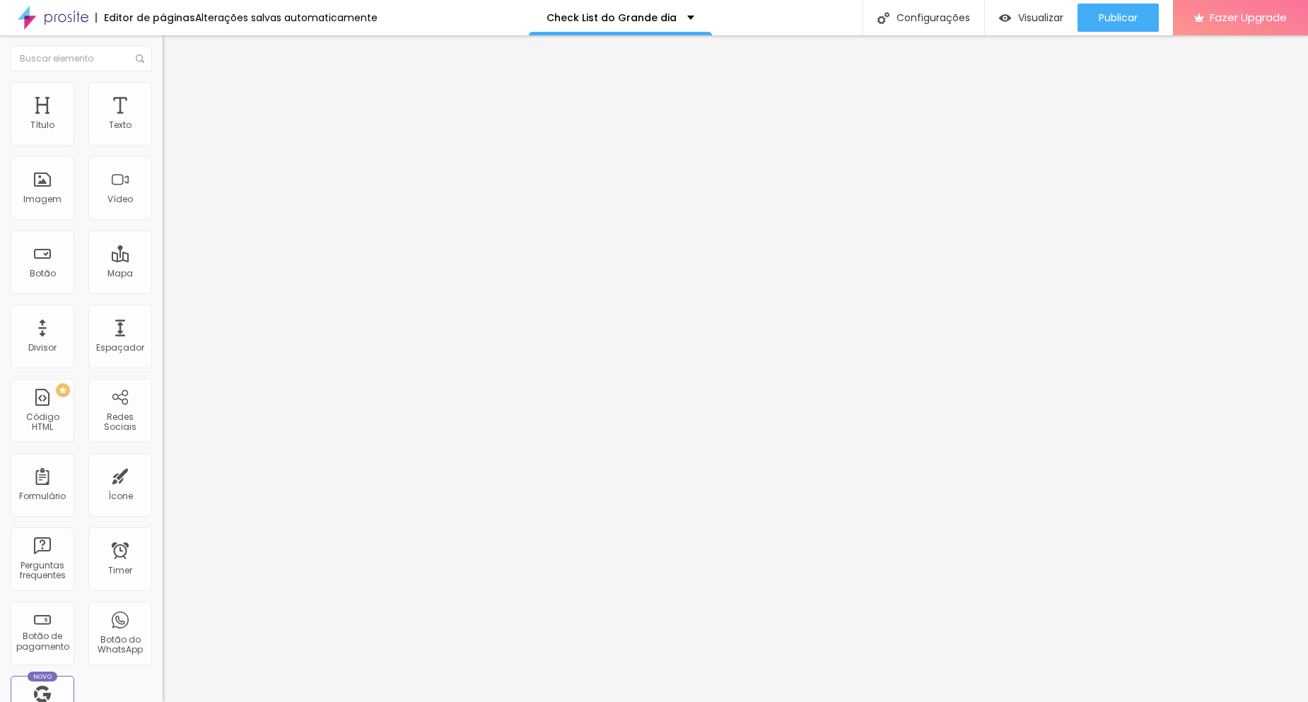
click at [175, 95] on span "Estilo" at bounding box center [186, 92] width 22 height 12
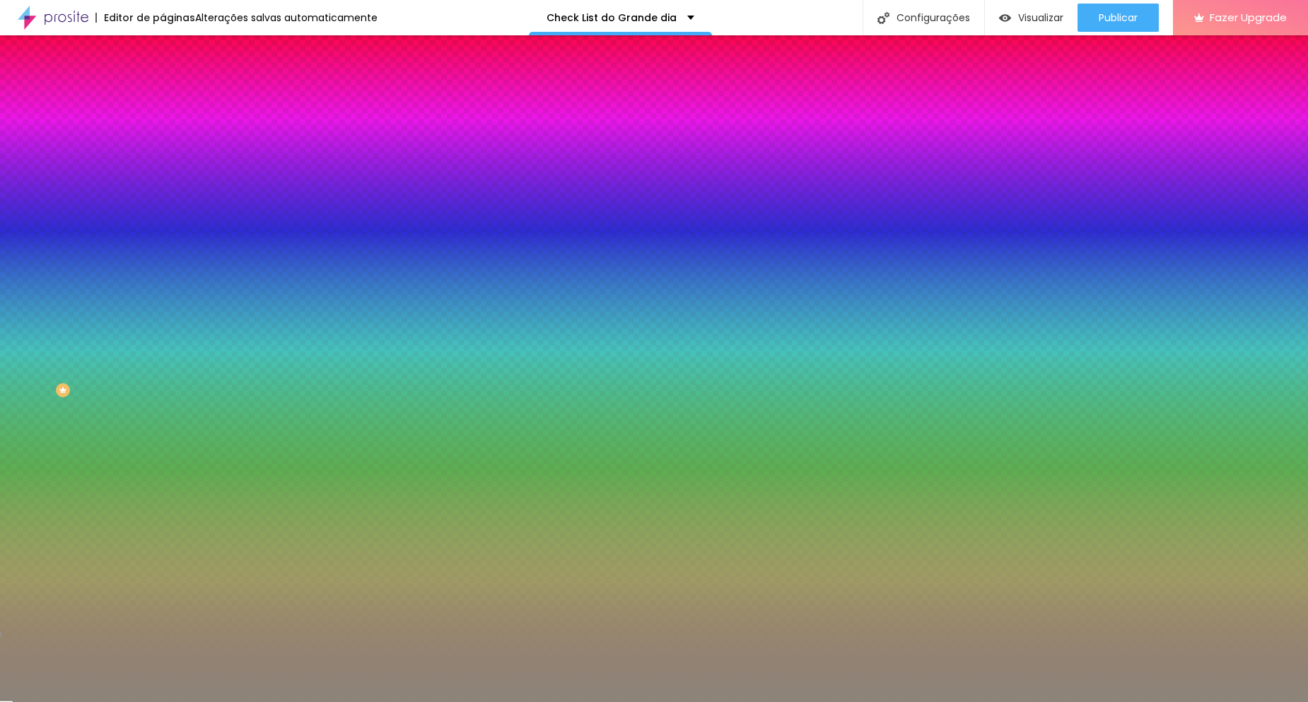
click at [163, 192] on div at bounding box center [244, 192] width 163 height 0
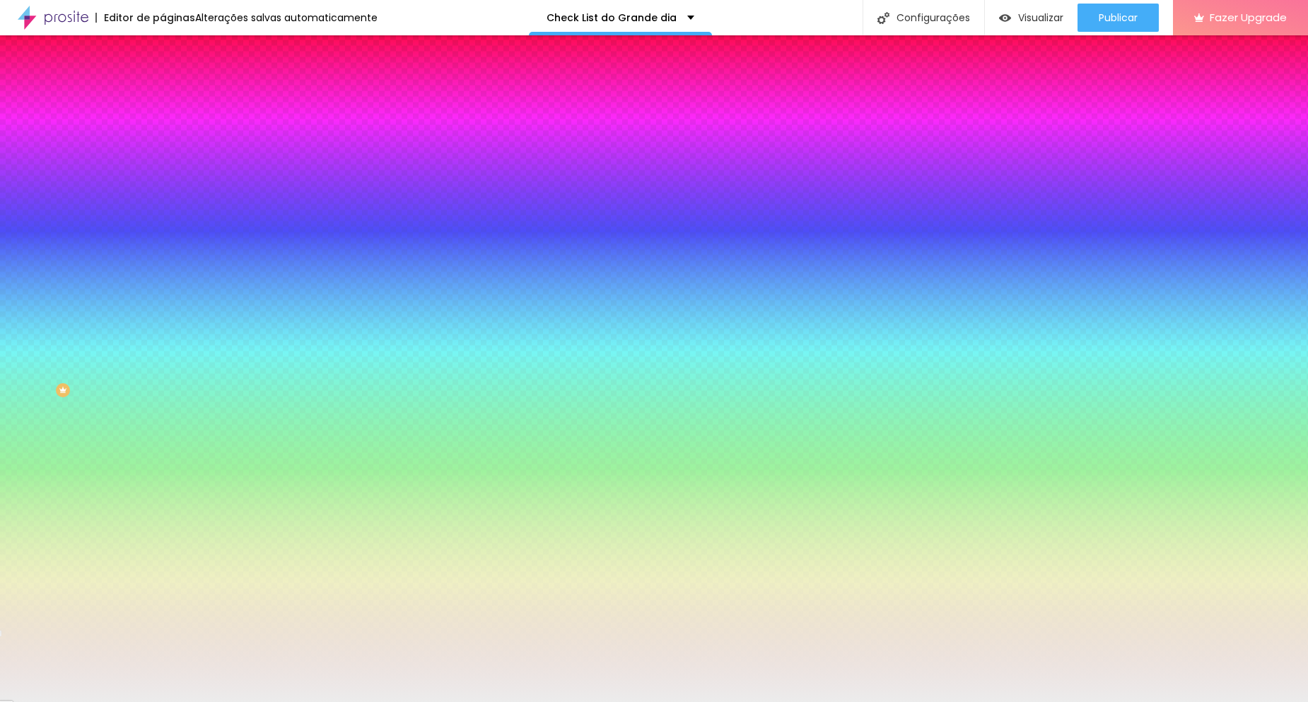
type input "#FFFFFF"
drag, startPoint x: 62, startPoint y: 325, endPoint x: 0, endPoint y: 253, distance: 95.2
click at [163, 253] on div "Imagem de fundo Adicionar imagem Efeito da Imagem Nenhum Nenhum Parallax Cor de…" at bounding box center [244, 201] width 163 height 183
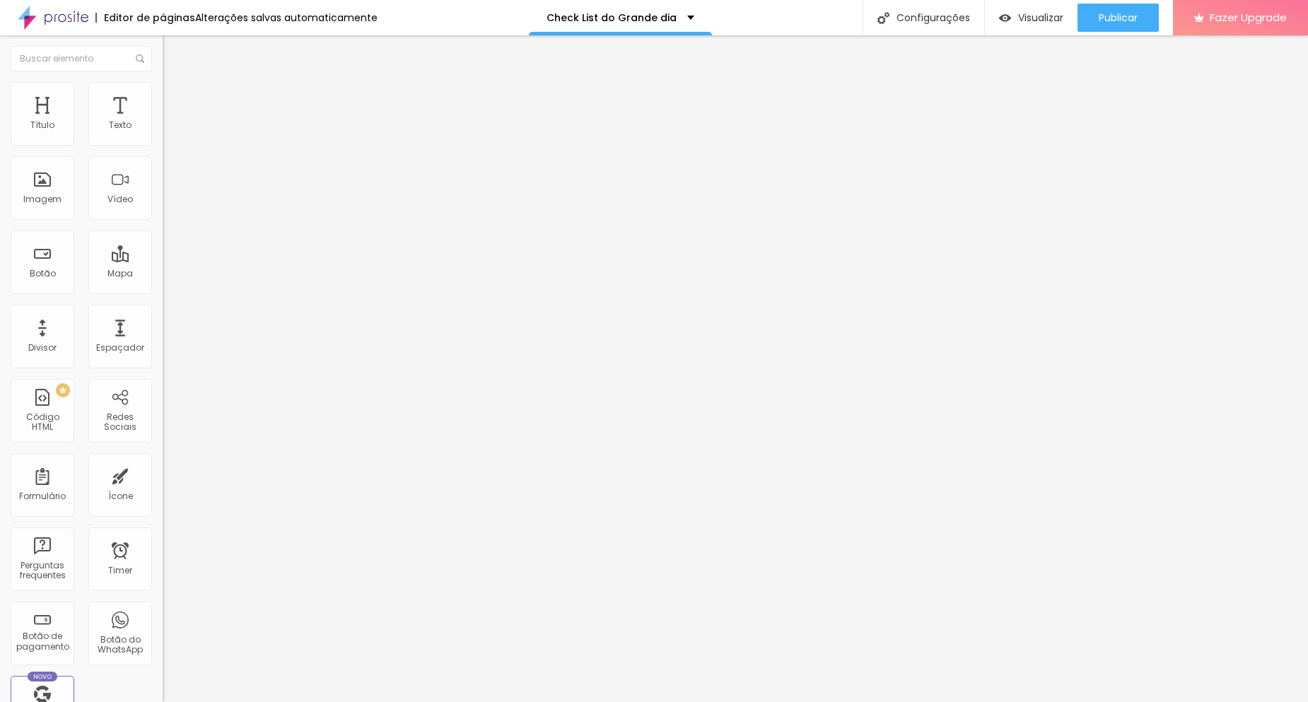
click at [163, 92] on li "Estilo" at bounding box center [244, 89] width 163 height 14
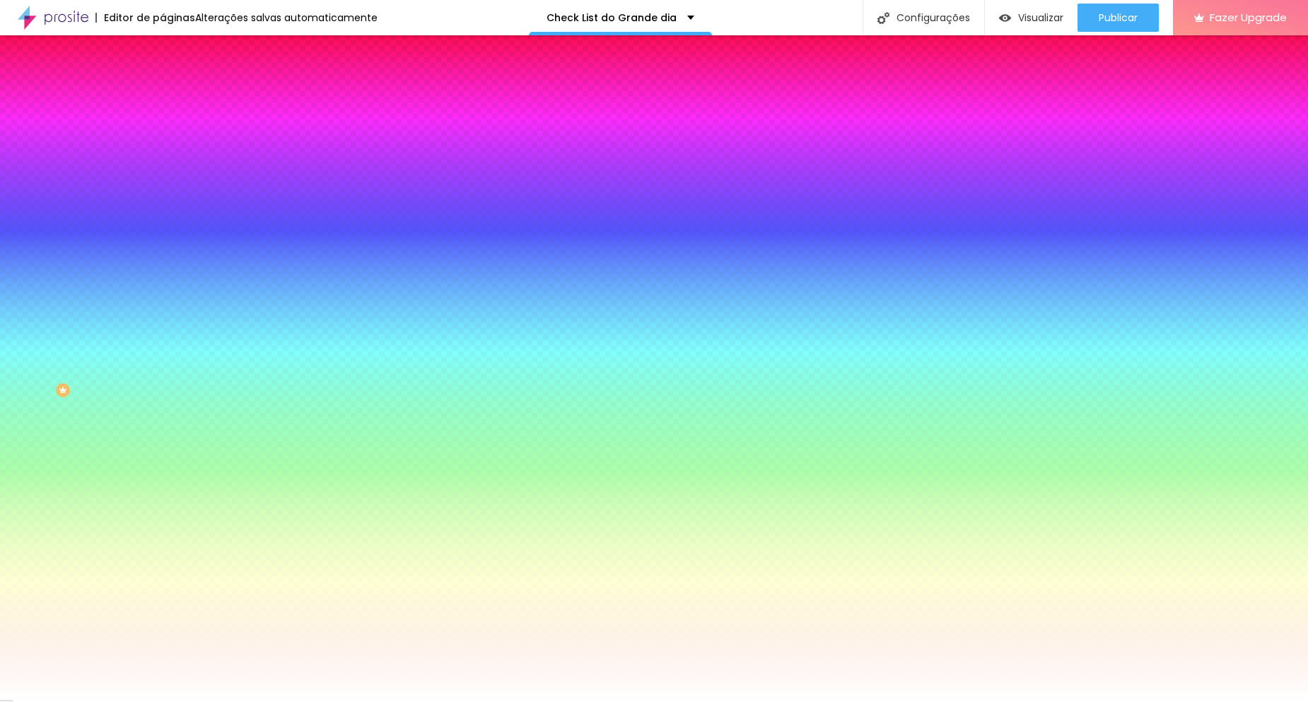
click at [163, 107] on li "Avançado" at bounding box center [244, 103] width 163 height 14
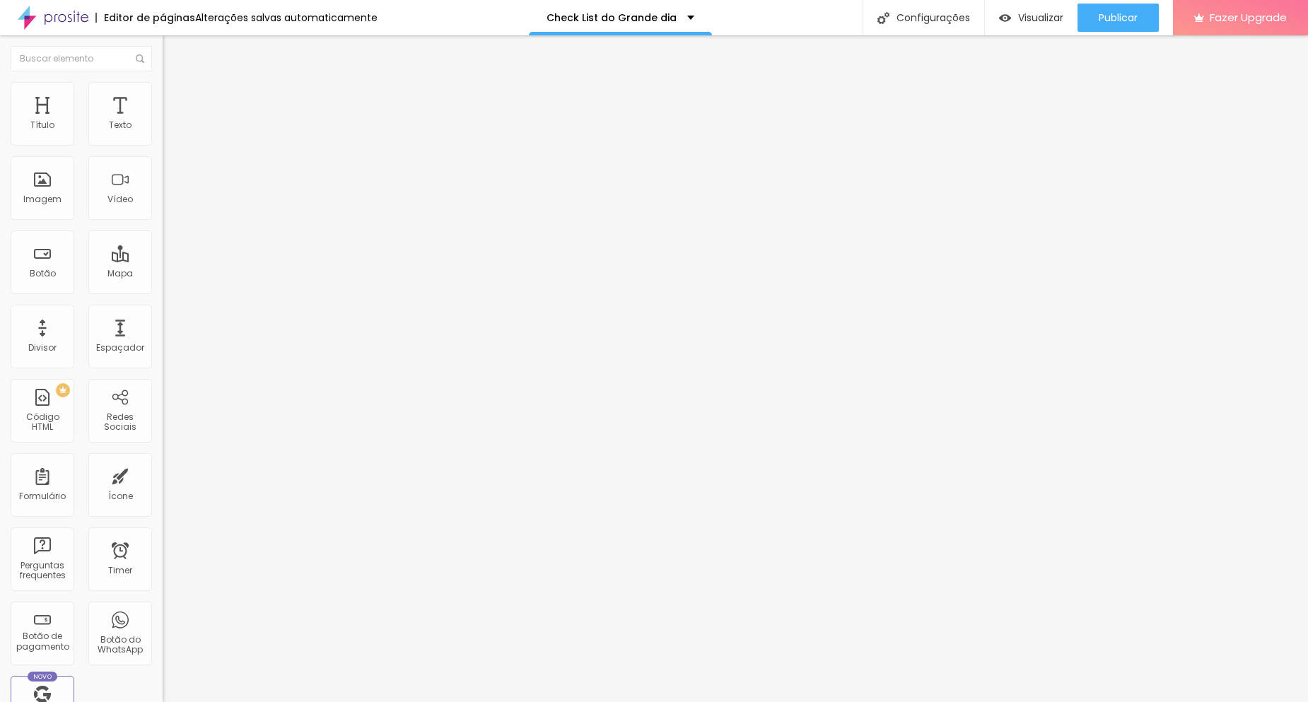
click at [163, 100] on ul "Conteúdo Estilo Avançado" at bounding box center [244, 89] width 163 height 42
click at [175, 98] on span "Estilo" at bounding box center [186, 92] width 22 height 12
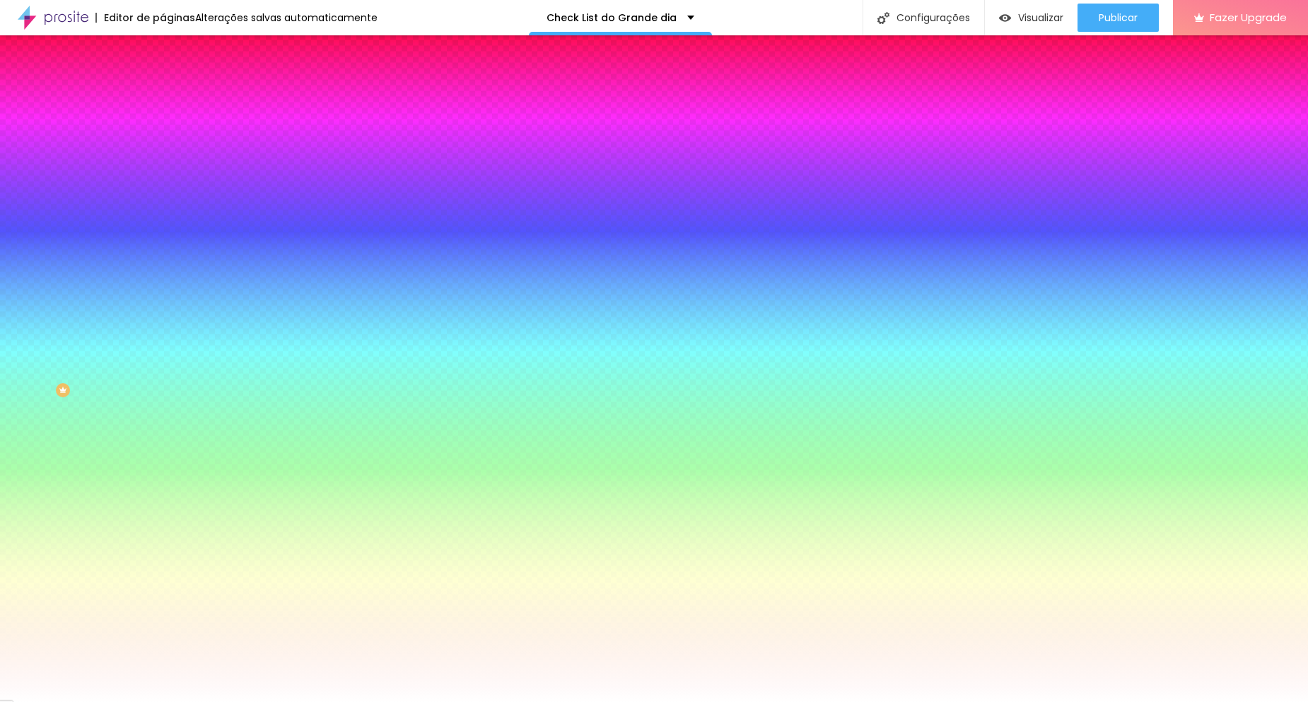
click at [175, 83] on span "Conteúdo" at bounding box center [197, 77] width 44 height 12
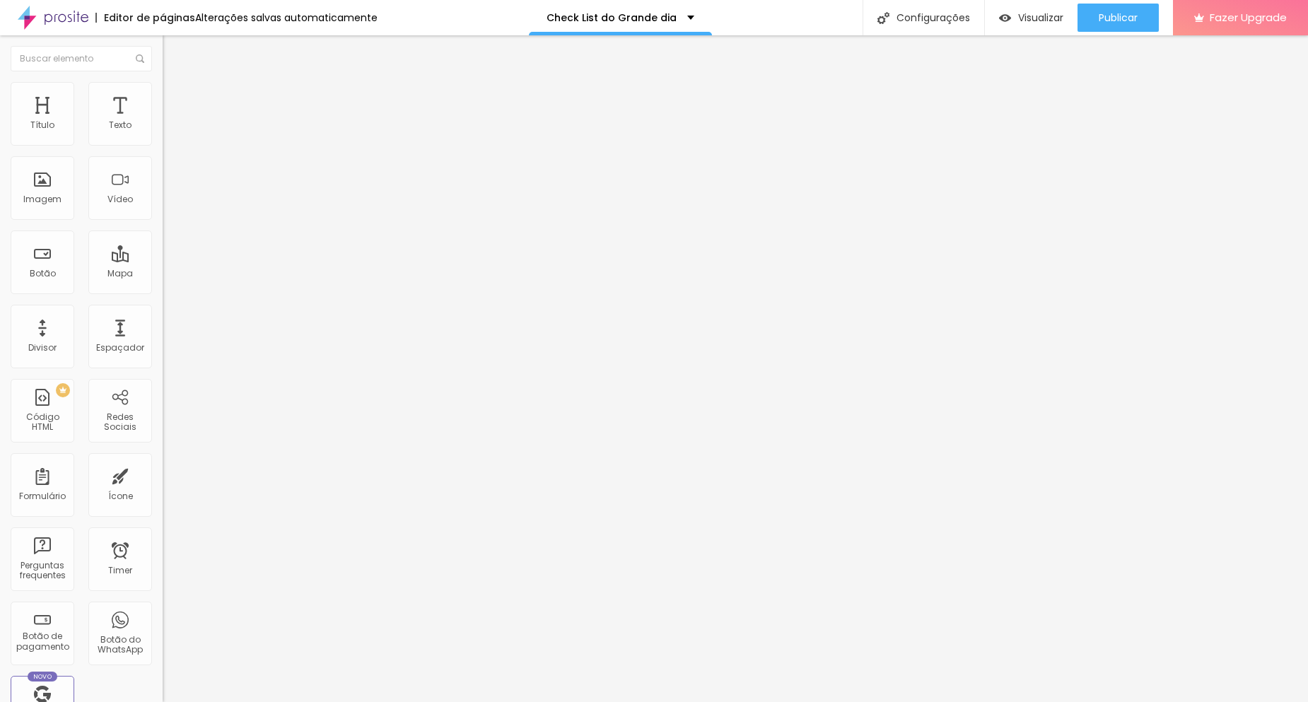
click at [175, 95] on span "Estilo" at bounding box center [186, 92] width 22 height 12
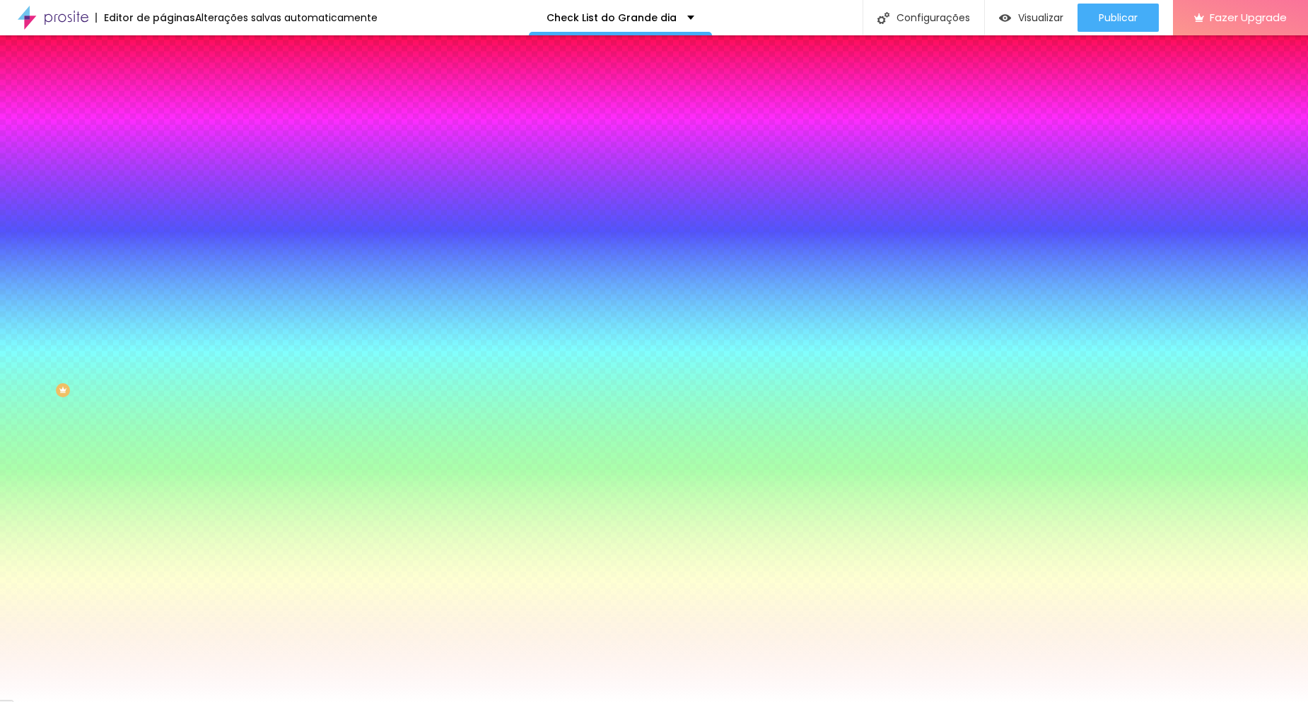
click at [163, 158] on button "button" at bounding box center [173, 150] width 20 height 15
click at [80, 701] on div at bounding box center [654, 702] width 1308 height 0
click at [163, 197] on button "button" at bounding box center [173, 189] width 20 height 15
click at [86, 701] on div at bounding box center [654, 702] width 1308 height 0
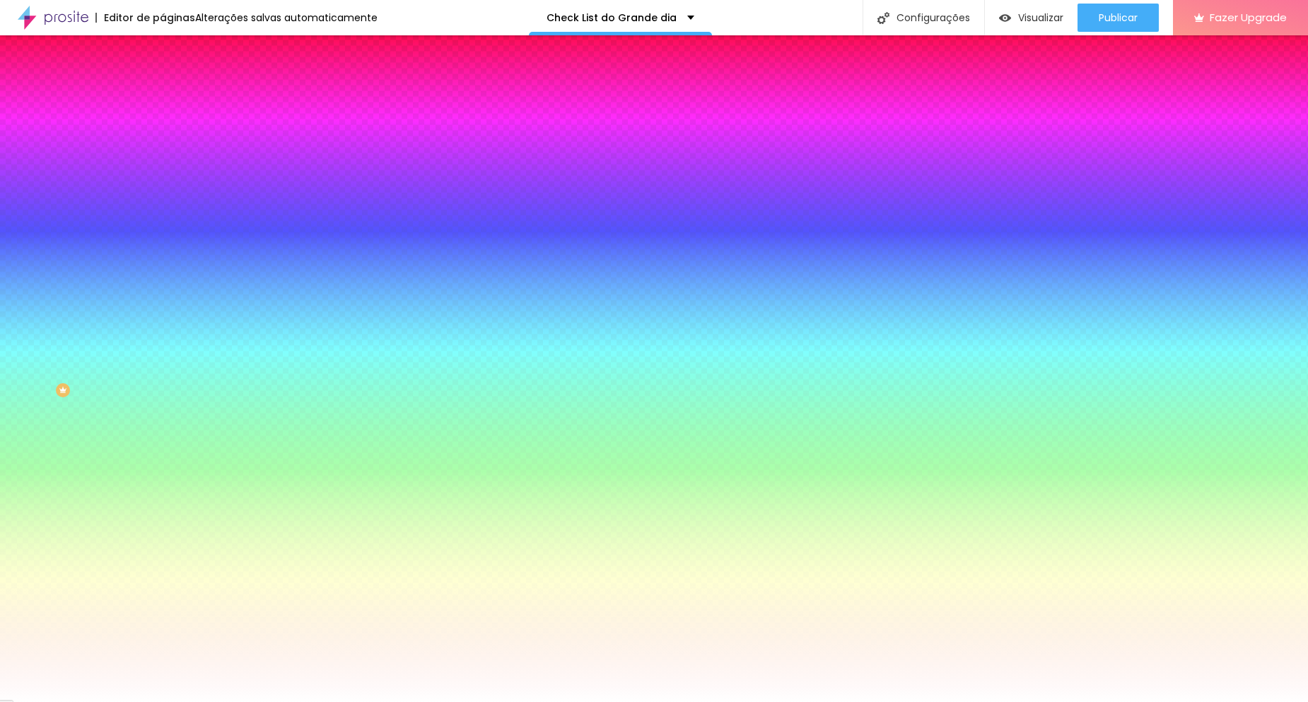
click at [163, 241] on button "button" at bounding box center [173, 237] width 20 height 15
click at [94, 701] on div at bounding box center [654, 702] width 1308 height 0
click at [168, 327] on icon "button" at bounding box center [172, 323] width 8 height 8
type input "#FFFFFF"
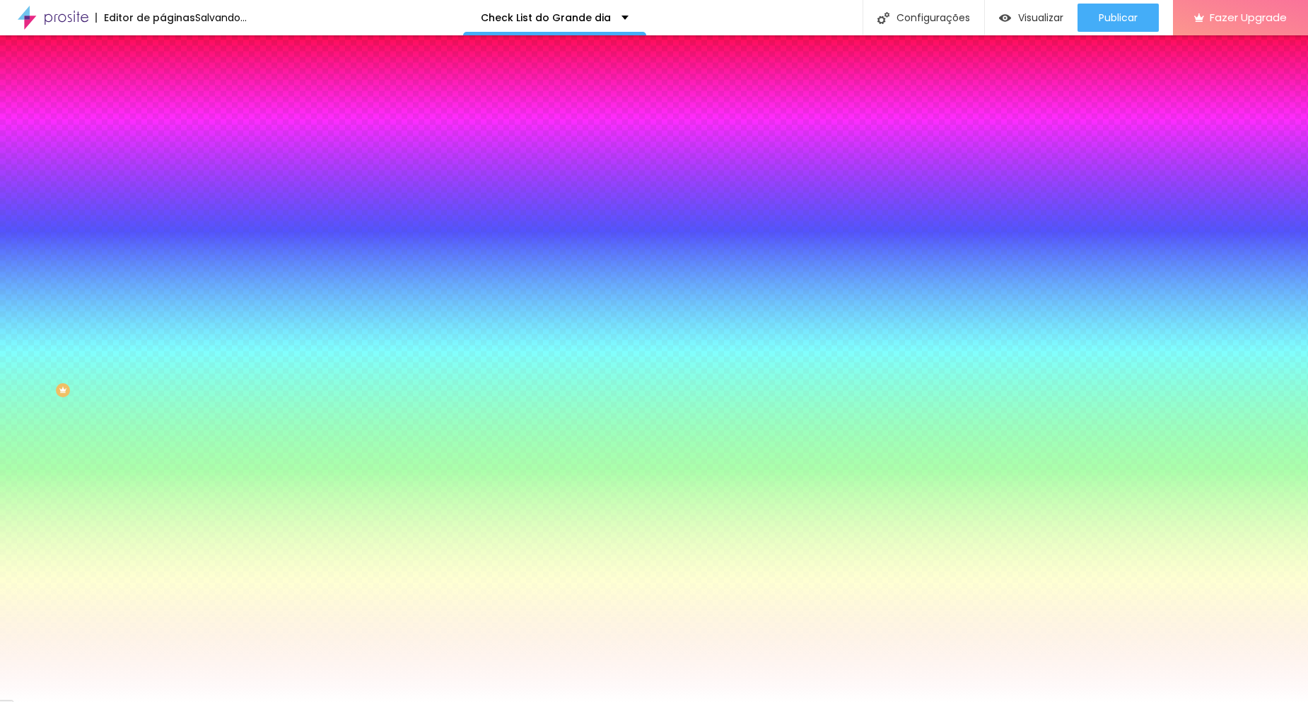
drag, startPoint x: 228, startPoint y: 532, endPoint x: 166, endPoint y: 471, distance: 87.5
click at [104, 701] on div at bounding box center [654, 702] width 1308 height 0
click at [163, 279] on div at bounding box center [244, 279] width 163 height 0
type input "#FFFFFF"
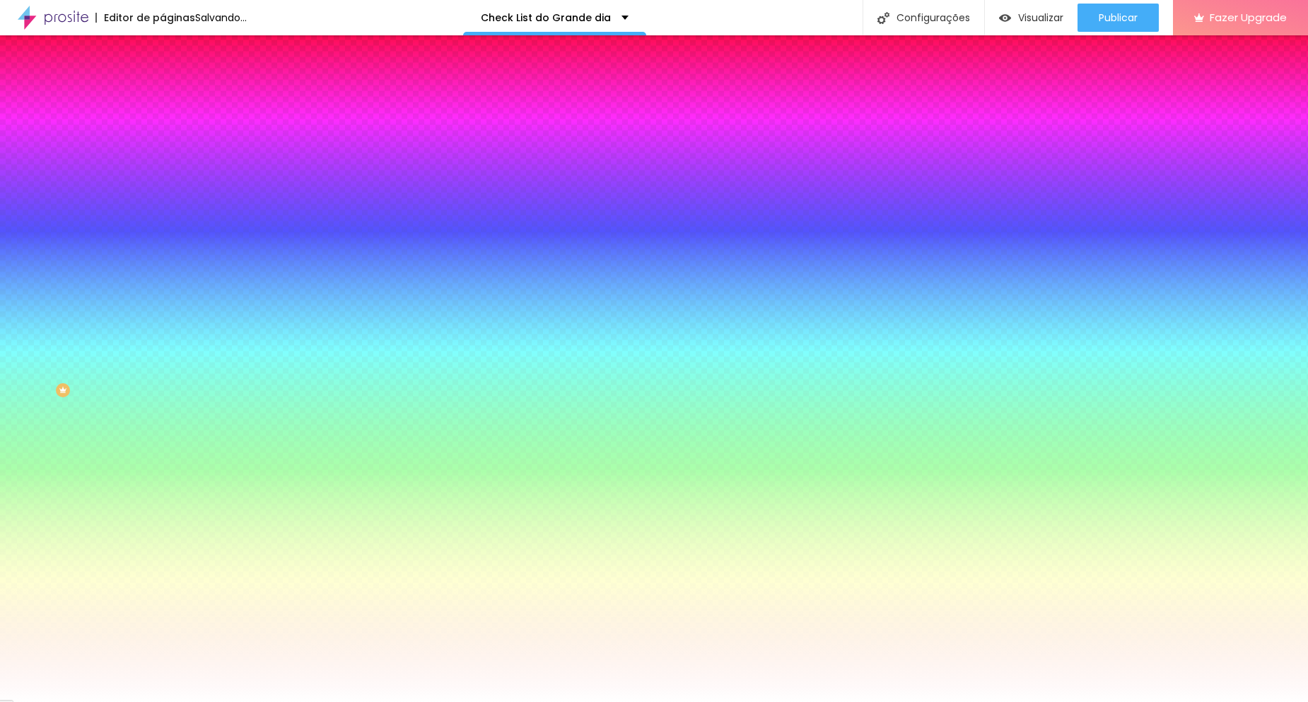
drag, startPoint x: 34, startPoint y: 423, endPoint x: 0, endPoint y: 304, distance: 123.5
click at [163, 304] on div "Botão Tipografia Voltar ao padrão Borda Voltar ao padrão Sombra DESATIVADO Volt…" at bounding box center [244, 288] width 163 height 356
click at [163, 279] on div at bounding box center [244, 279] width 163 height 0
click at [163, 219] on div "Sombra DESATIVADO Voltar ao padrão" at bounding box center [244, 221] width 163 height 48
click at [168, 327] on icon "button" at bounding box center [172, 323] width 8 height 8
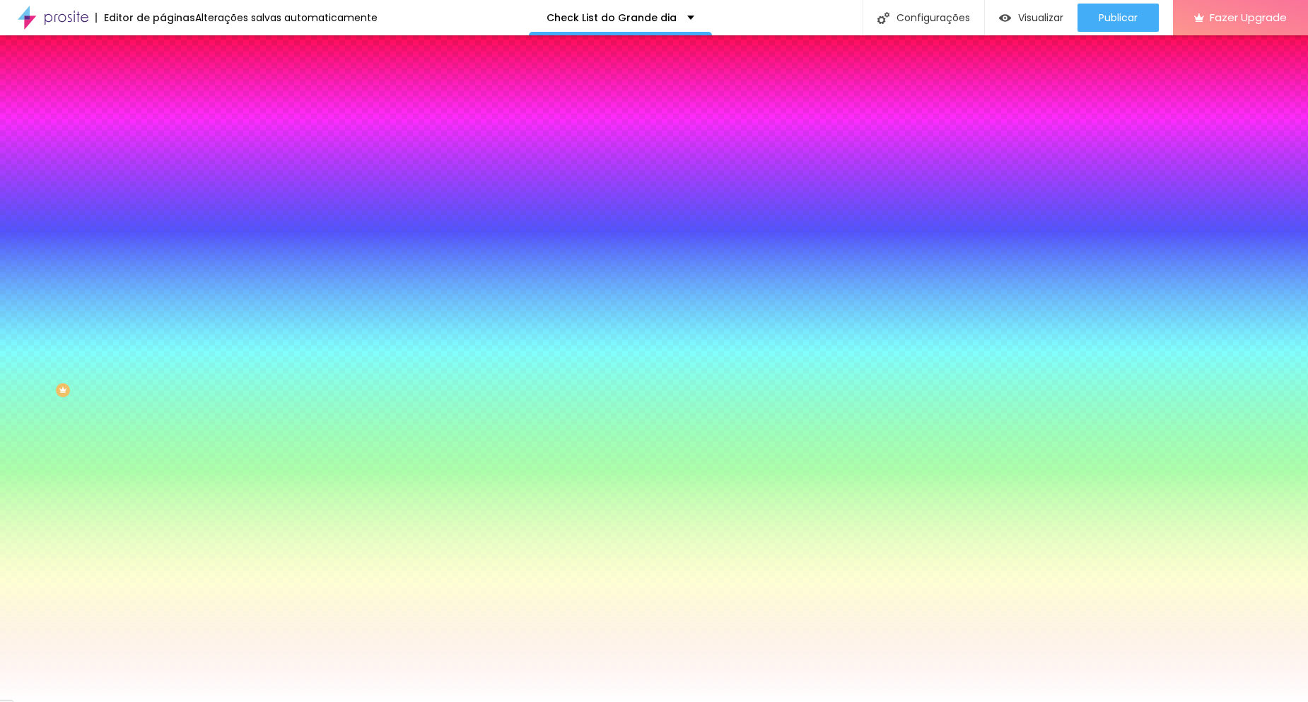
type input "#000000"
drag, startPoint x: 203, startPoint y: 631, endPoint x: 176, endPoint y: 628, distance: 27.0
click at [176, 633] on body "Editor de páginas Alterações salvas automaticamente Check List do Grande dia Co…" at bounding box center [654, 351] width 1308 height 702
click at [82, 701] on div at bounding box center [654, 702] width 1308 height 0
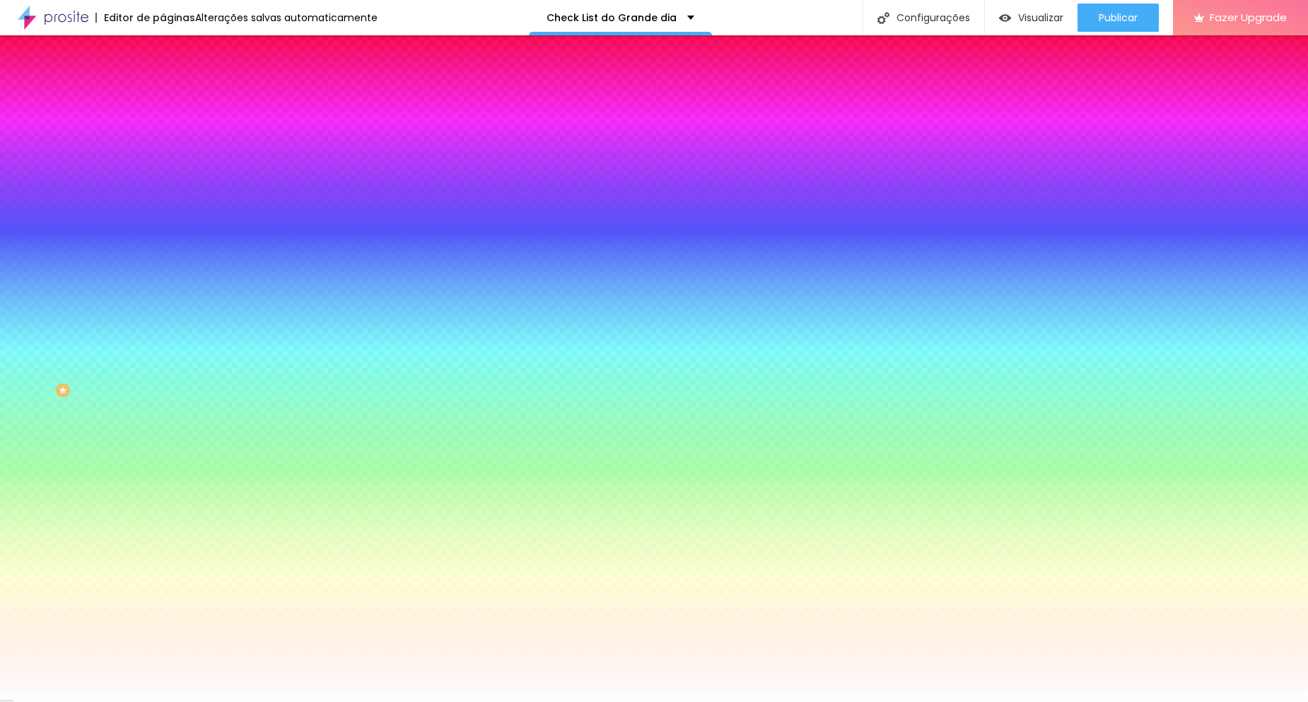
click at [168, 462] on icon "button" at bounding box center [172, 458] width 8 height 8
type input "#FFFFFF"
drag, startPoint x: 222, startPoint y: 667, endPoint x: 182, endPoint y: 609, distance: 70.6
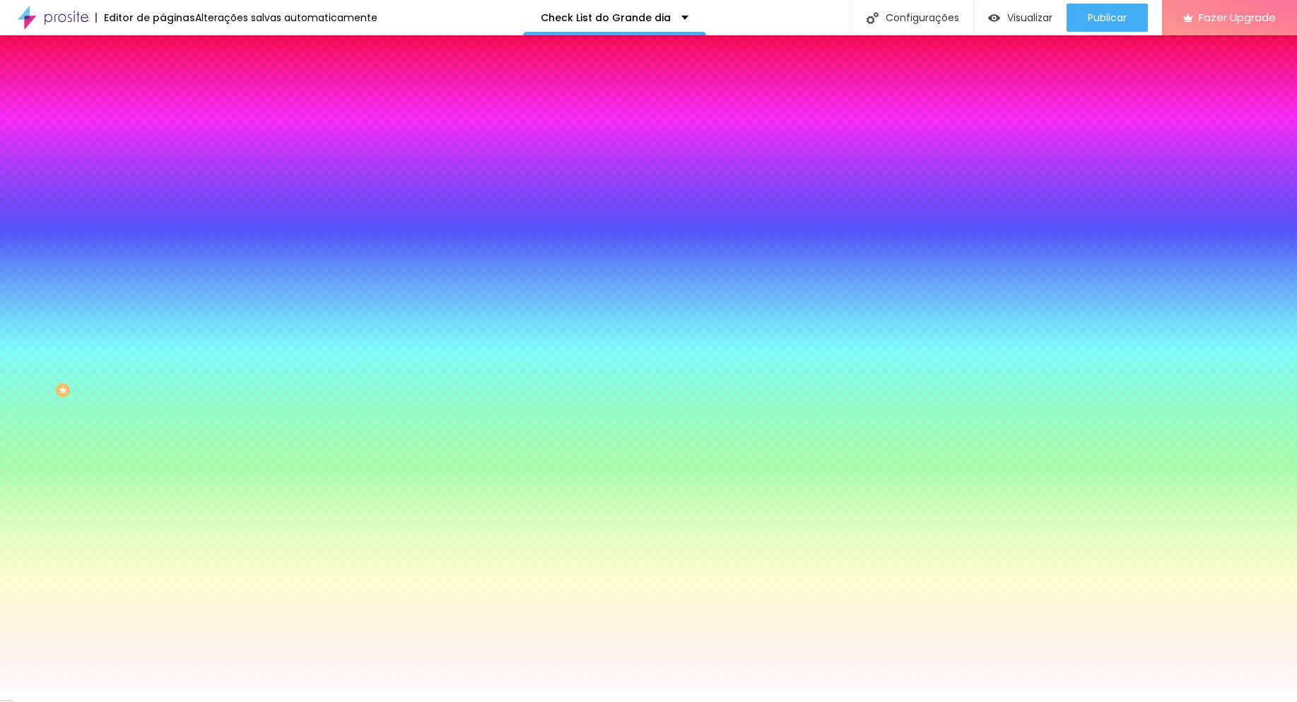
click at [196, 701] on div at bounding box center [648, 702] width 1297 height 0
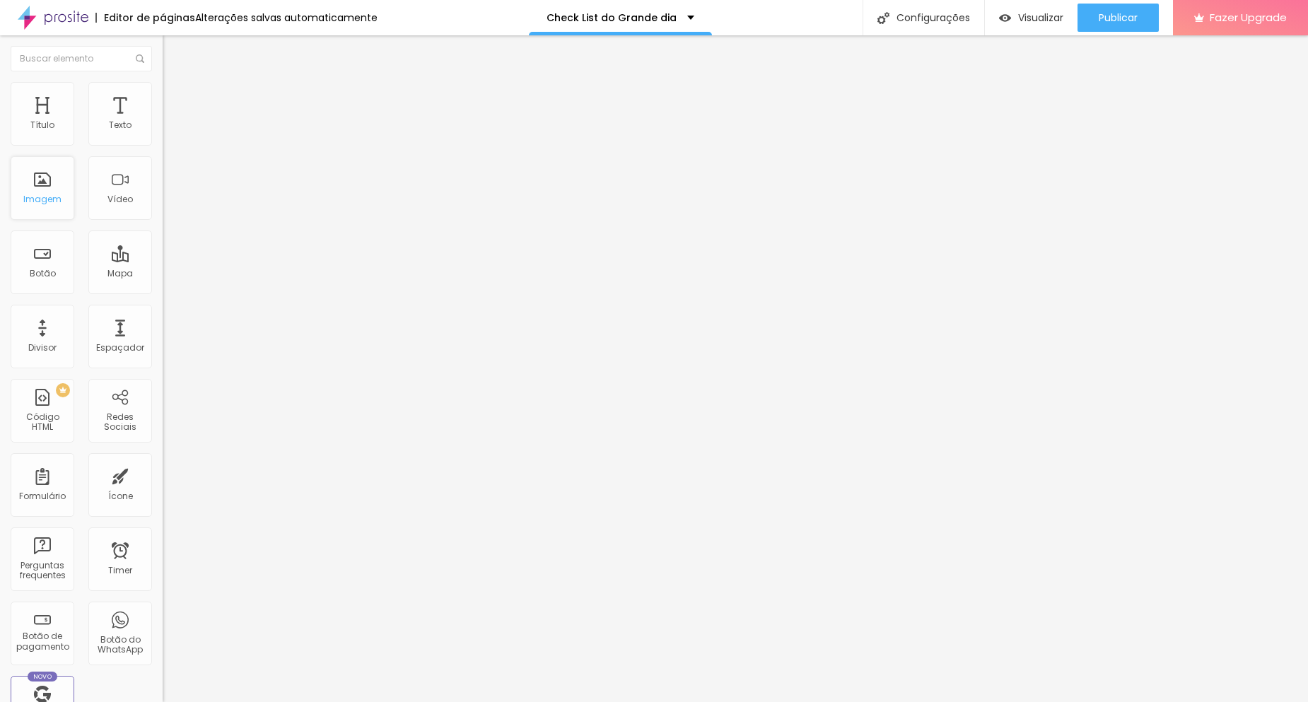
click at [59, 198] on div "Imagem" at bounding box center [42, 199] width 38 height 10
click at [175, 95] on span "Estilo" at bounding box center [186, 92] width 22 height 12
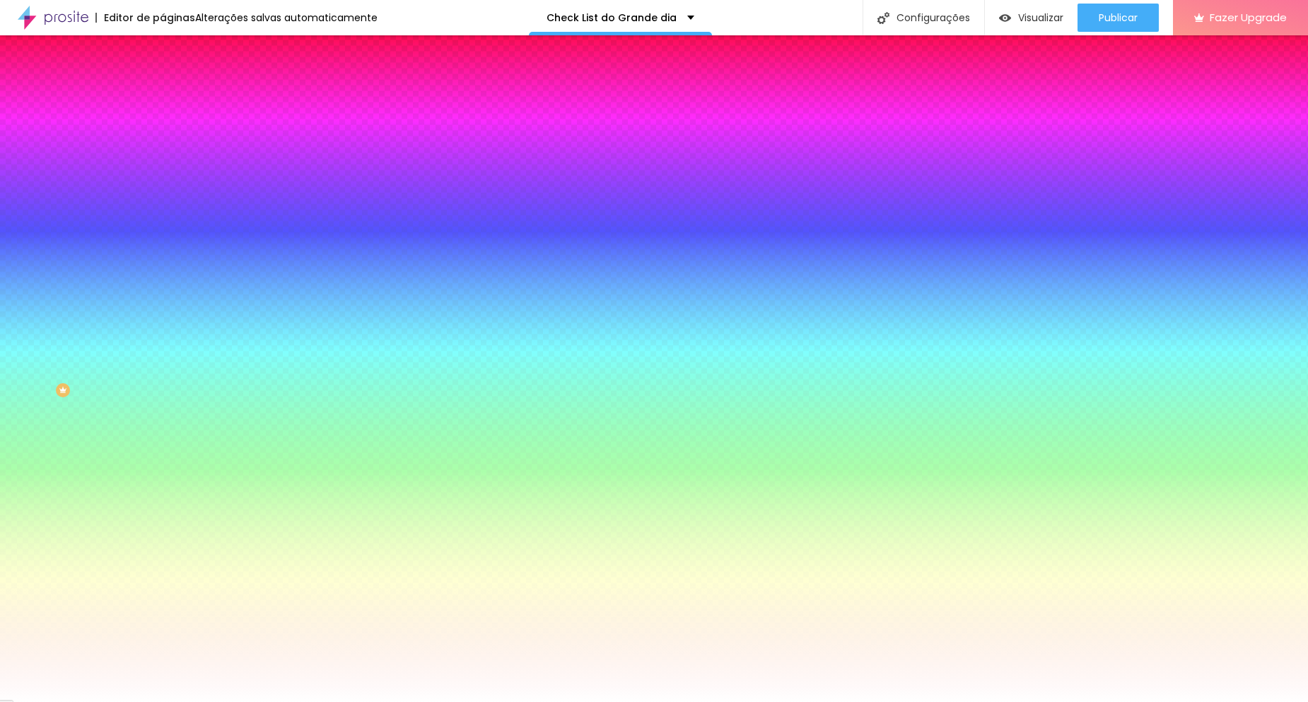
click at [163, 130] on span "Adicionar imagem" at bounding box center [208, 124] width 91 height 12
click at [163, 147] on span "Parallax" at bounding box center [180, 141] width 35 height 12
click at [163, 156] on span "Nenhum" at bounding box center [181, 149] width 37 height 12
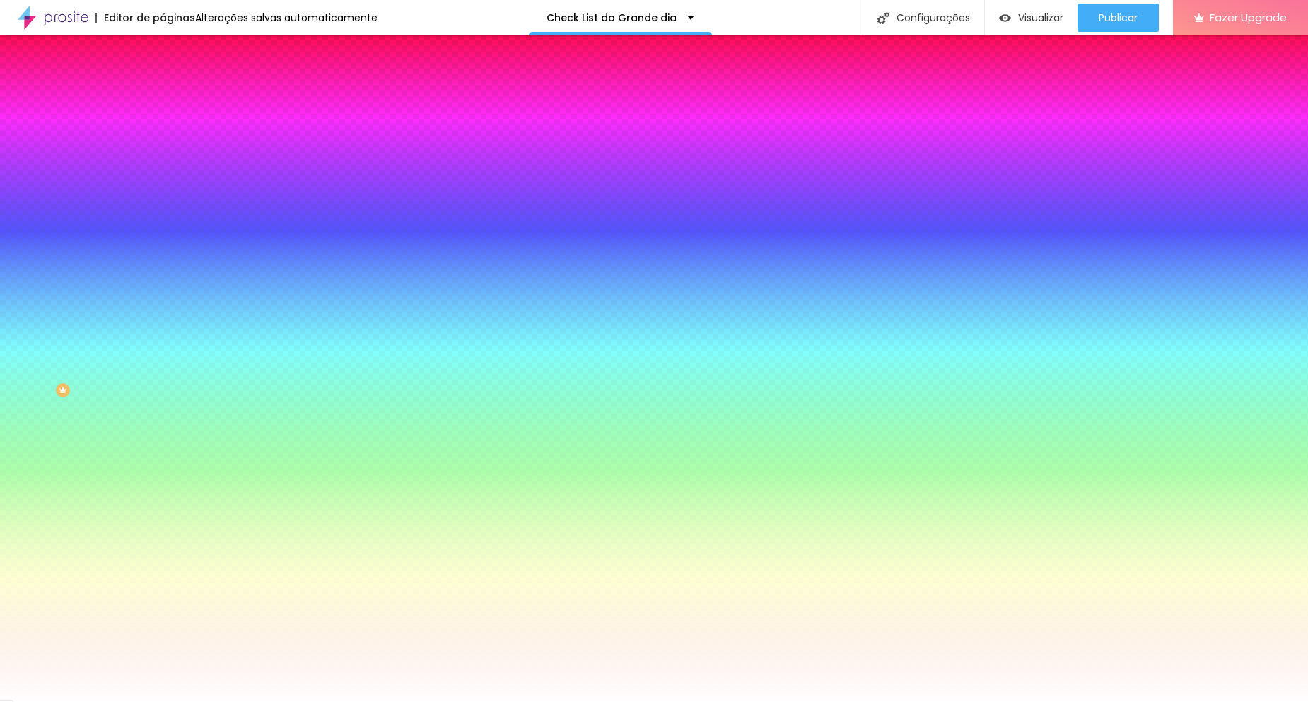
click at [163, 254] on button "button" at bounding box center [173, 246] width 20 height 15
radio input "false"
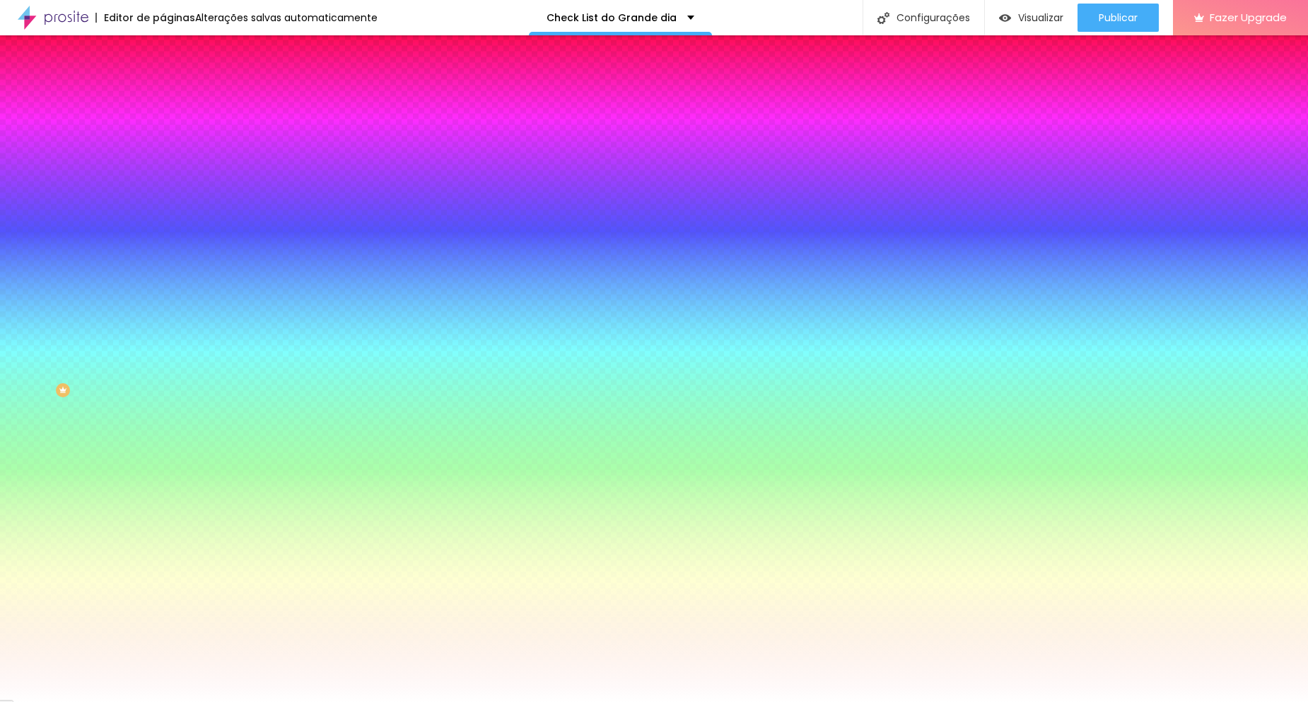
radio input "false"
radio input "true"
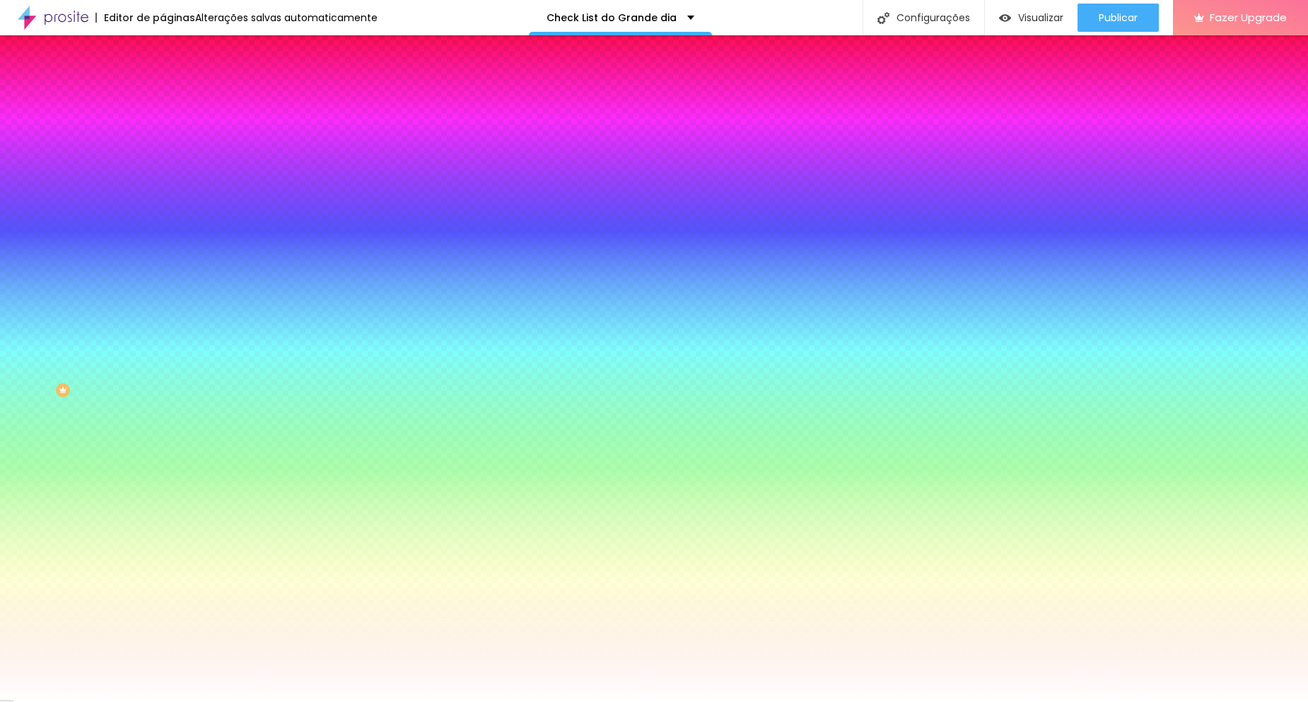
radio input "false"
click at [289, 701] on div at bounding box center [654, 710] width 1308 height 0
click at [54, 701] on div at bounding box center [654, 702] width 1308 height 0
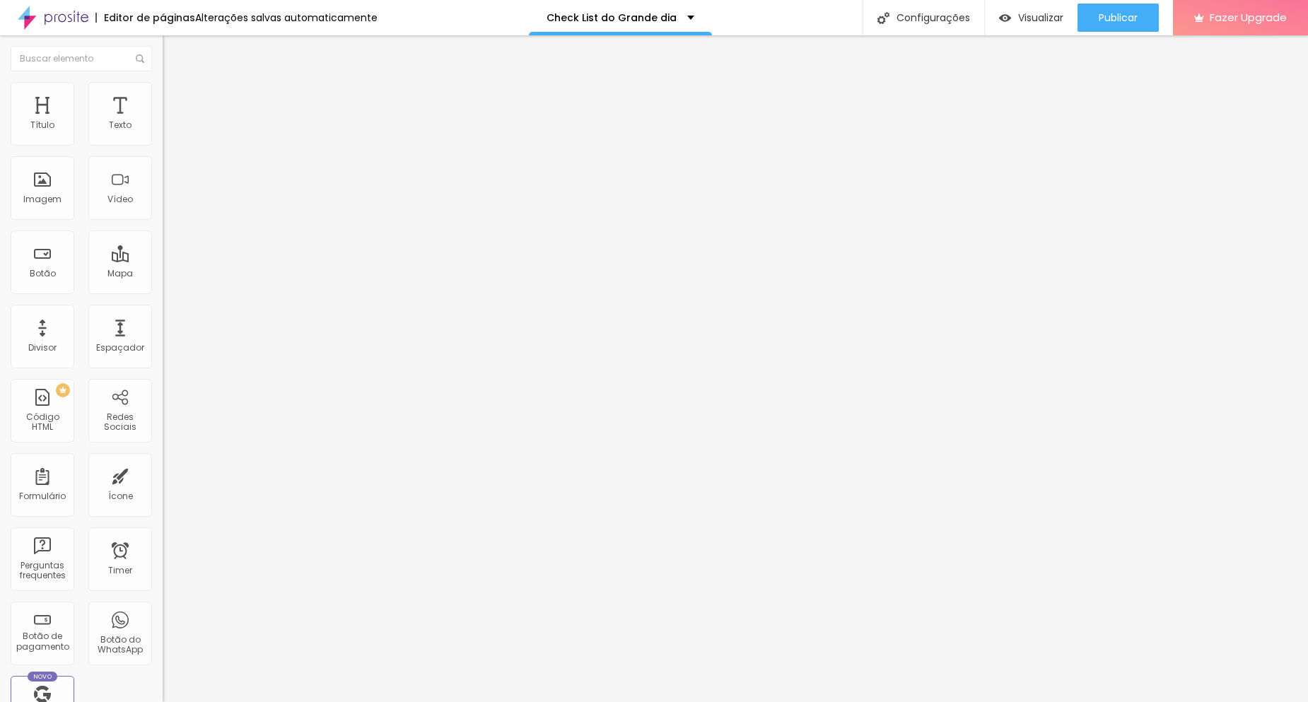
click at [175, 98] on span "Estilo" at bounding box center [186, 92] width 22 height 12
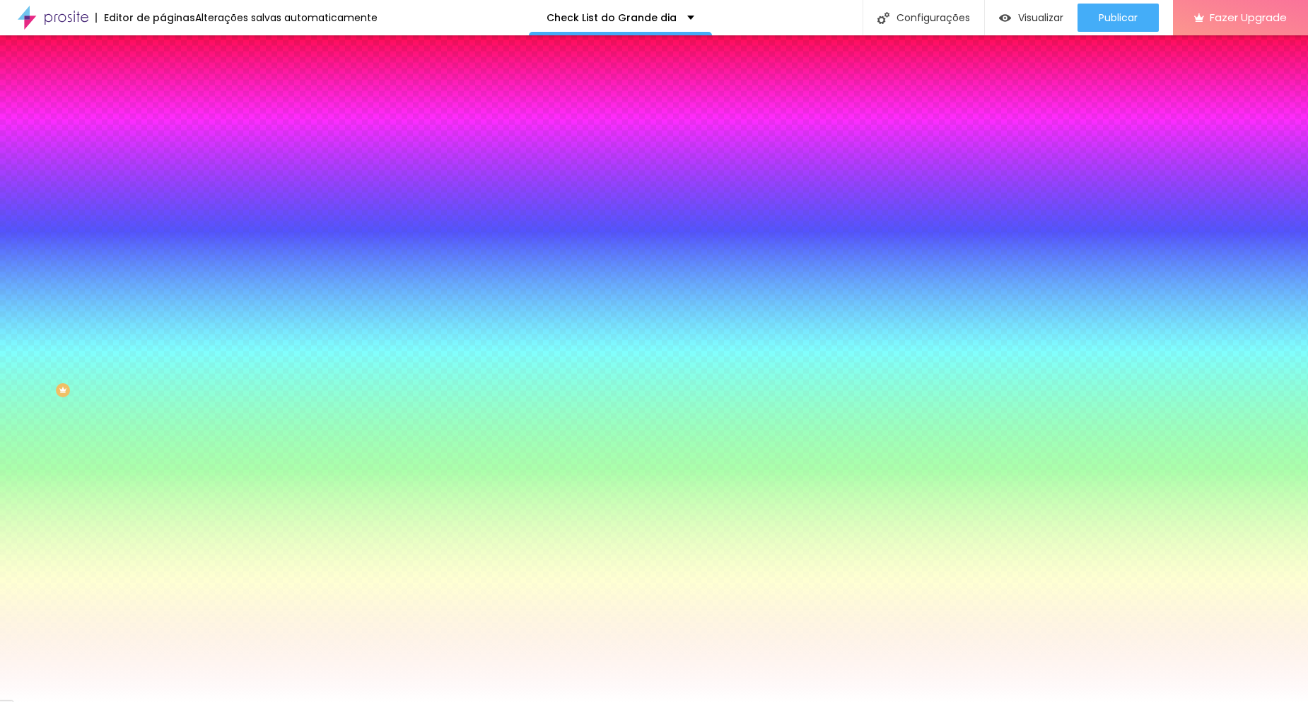
click at [163, 147] on span "Nenhum" at bounding box center [181, 141] width 37 height 12
click at [163, 192] on div at bounding box center [244, 192] width 163 height 0
click at [163, 206] on input "#FFFFFF" at bounding box center [248, 199] width 170 height 14
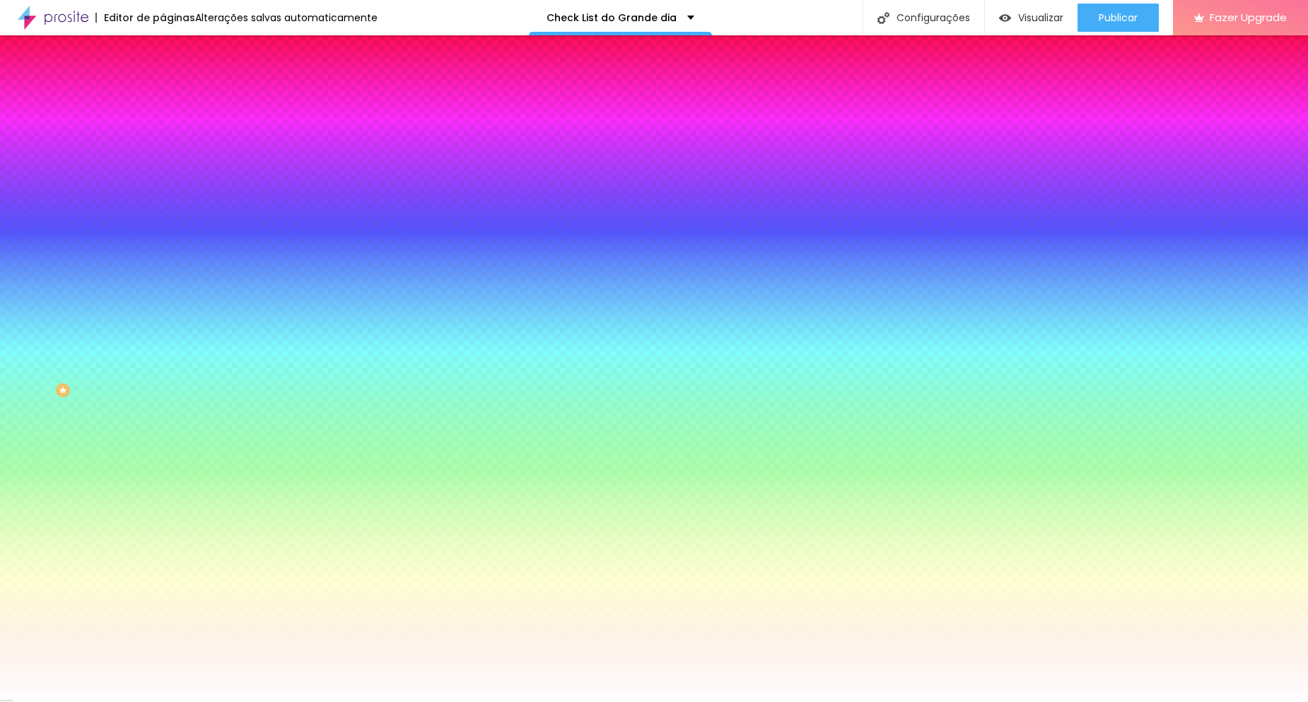
click at [163, 192] on div at bounding box center [244, 192] width 163 height 0
click at [163, 206] on input "#FFFFFF" at bounding box center [248, 199] width 170 height 14
click at [163, 192] on div at bounding box center [244, 192] width 163 height 0
click at [163, 206] on input "#FFFFFF" at bounding box center [248, 199] width 170 height 14
click at [163, 192] on div at bounding box center [244, 192] width 163 height 0
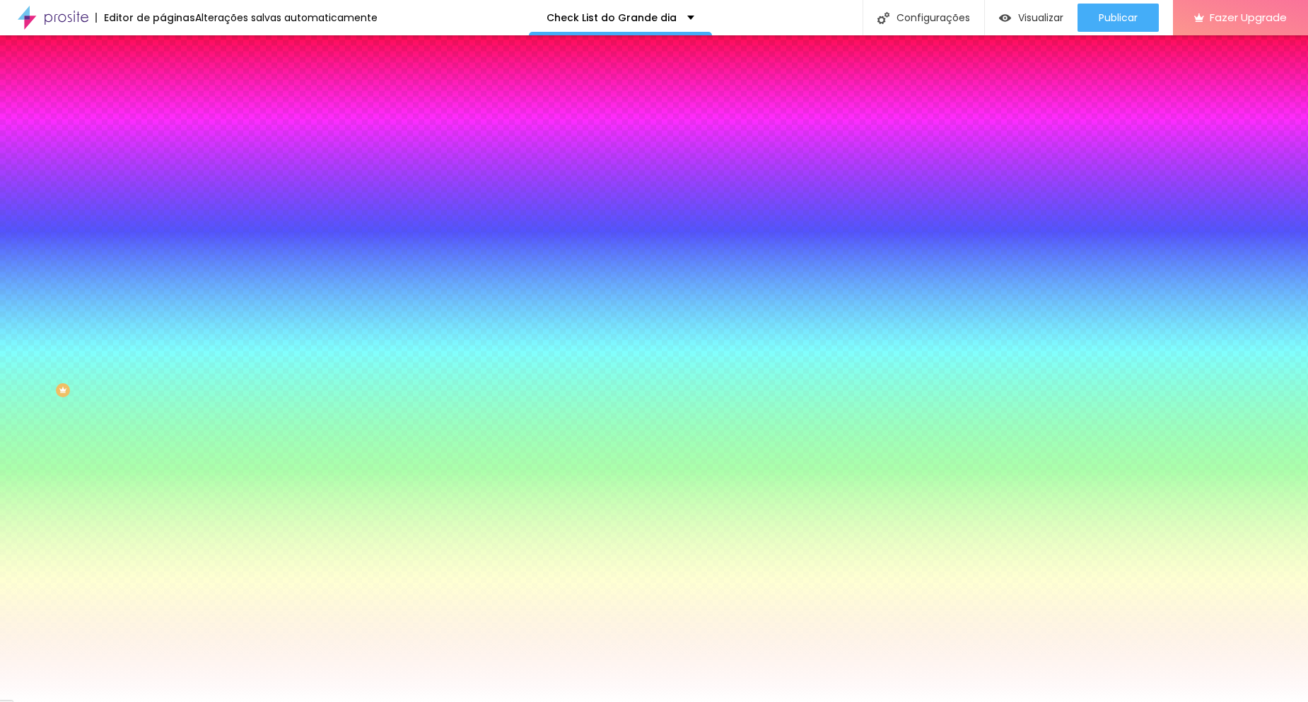
click at [163, 192] on div at bounding box center [244, 192] width 163 height 0
drag, startPoint x: 138, startPoint y: 298, endPoint x: 136, endPoint y: 310, distance: 12.1
click at [136, 310] on div at bounding box center [654, 351] width 1308 height 702
click at [13, 275] on div at bounding box center [6, 274] width 14 height 2
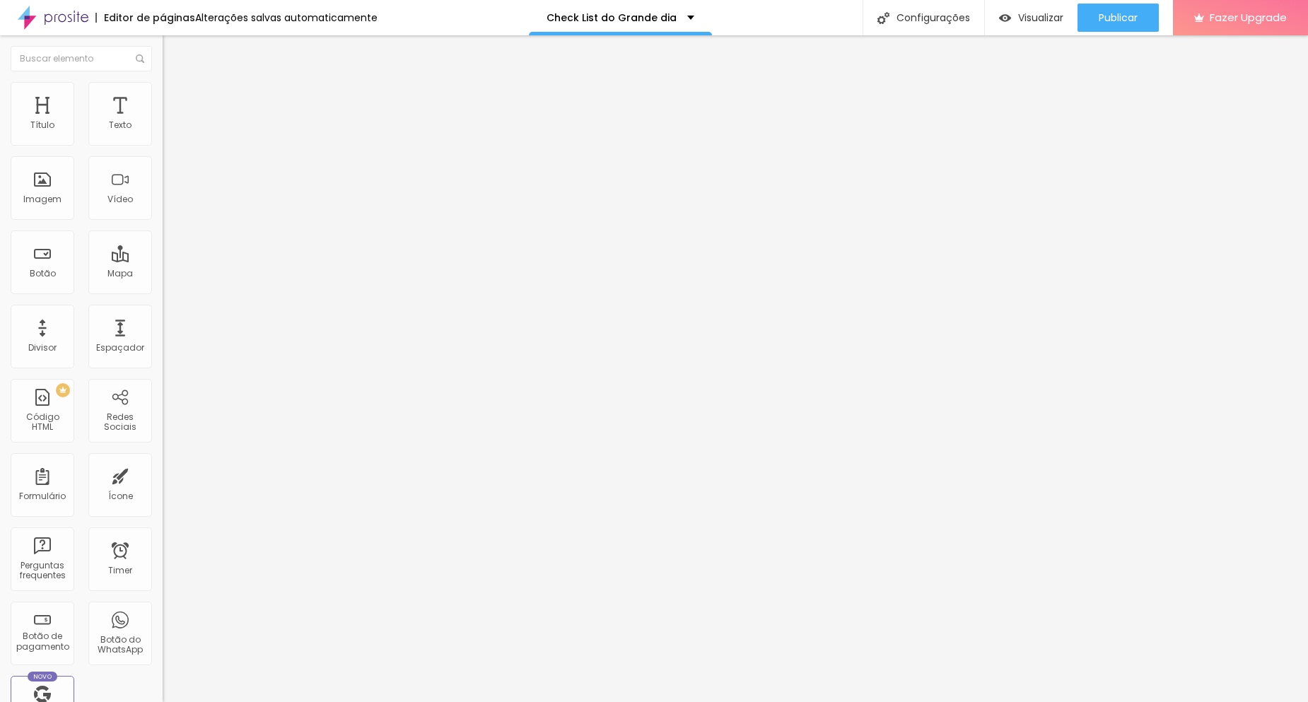
click at [175, 95] on span "Estilo" at bounding box center [186, 92] width 22 height 12
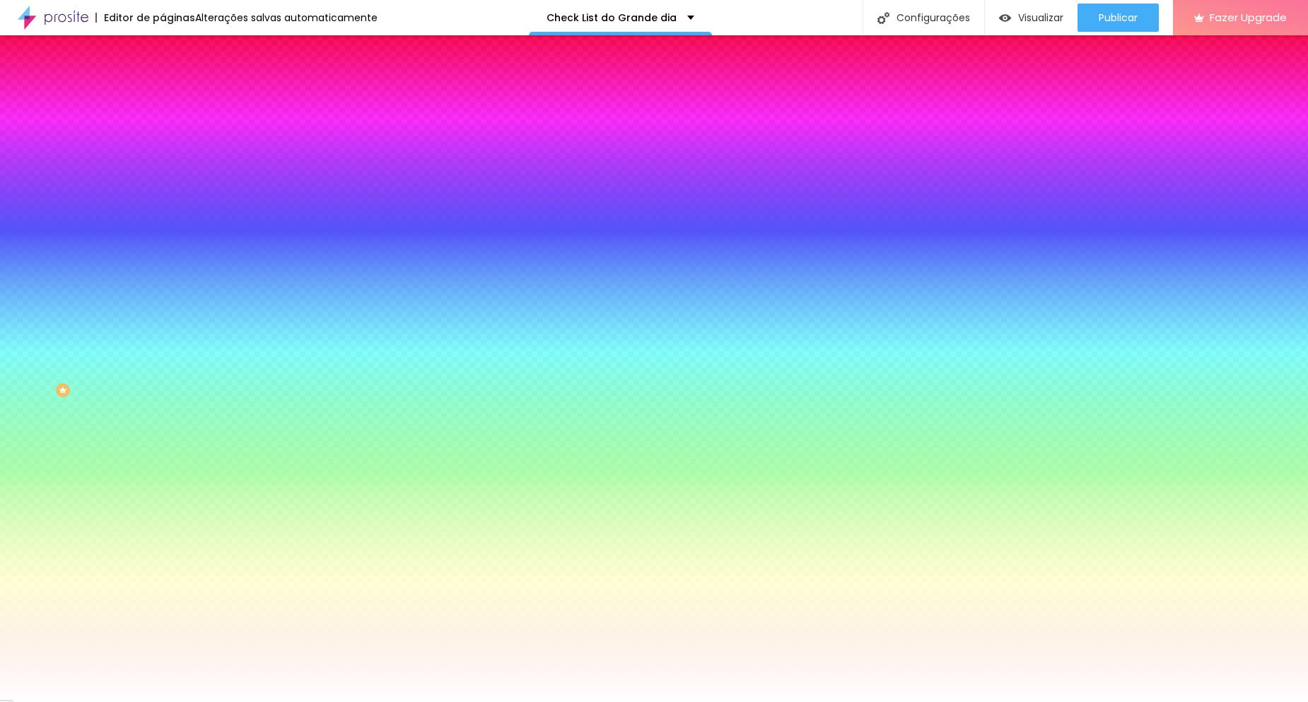
click at [163, 130] on span "Adicionar imagem" at bounding box center [208, 124] width 91 height 12
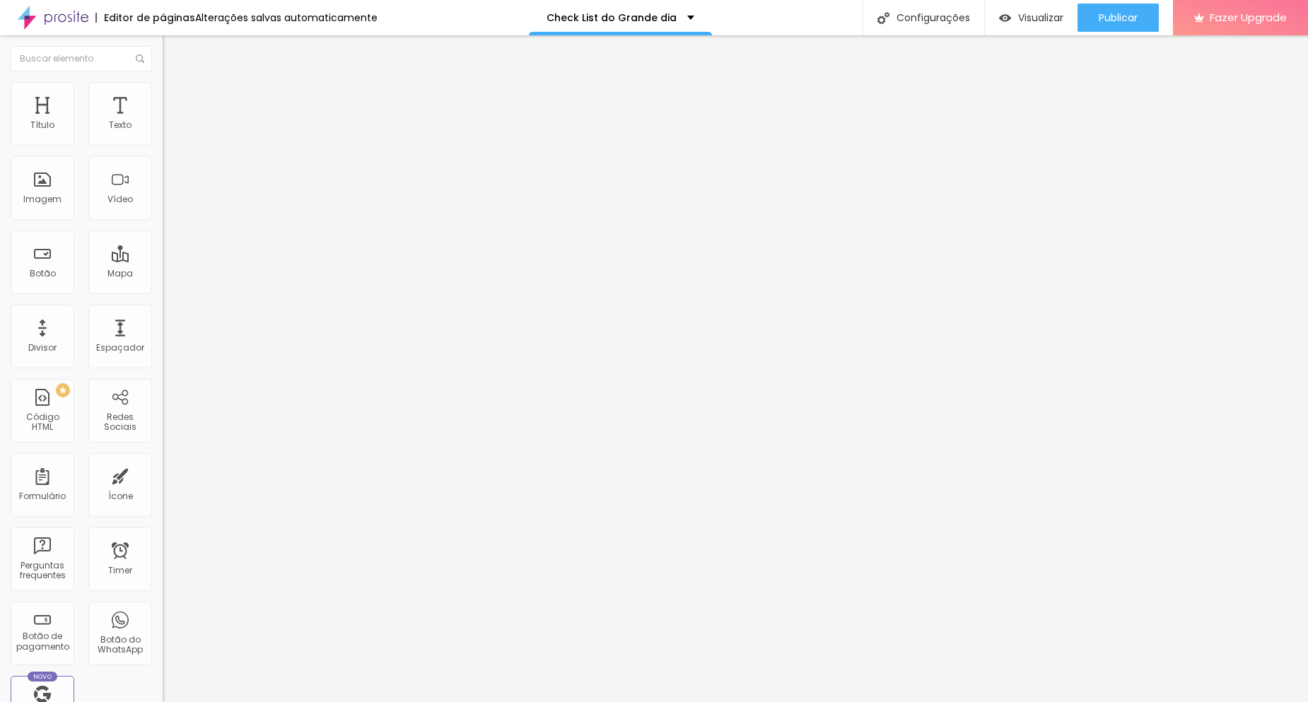
click at [163, 94] on ul "Conteúdo Estilo Avançado" at bounding box center [244, 89] width 163 height 42
click at [175, 95] on span "Estilo" at bounding box center [186, 92] width 22 height 12
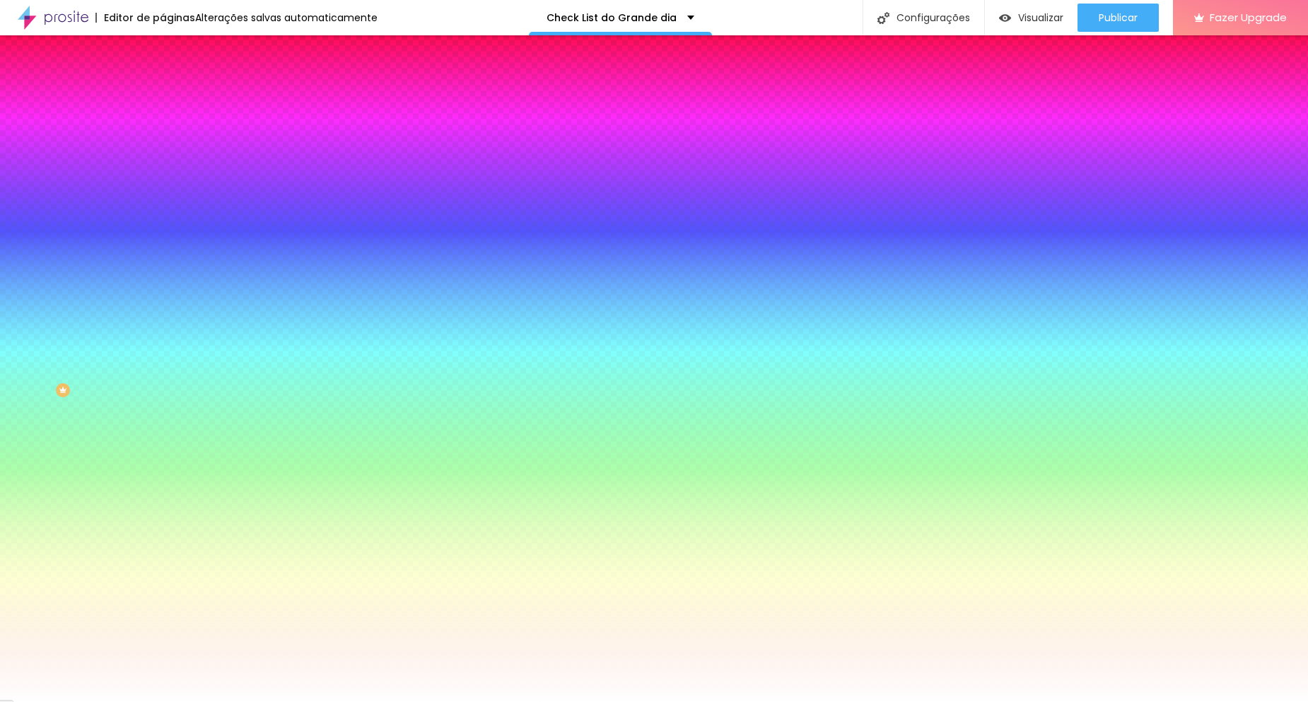
click at [163, 130] on span "Adicionar imagem" at bounding box center [208, 124] width 91 height 12
click at [163, 147] on span "Nenhum" at bounding box center [181, 141] width 37 height 12
click at [163, 169] on span "Parallax" at bounding box center [180, 163] width 35 height 12
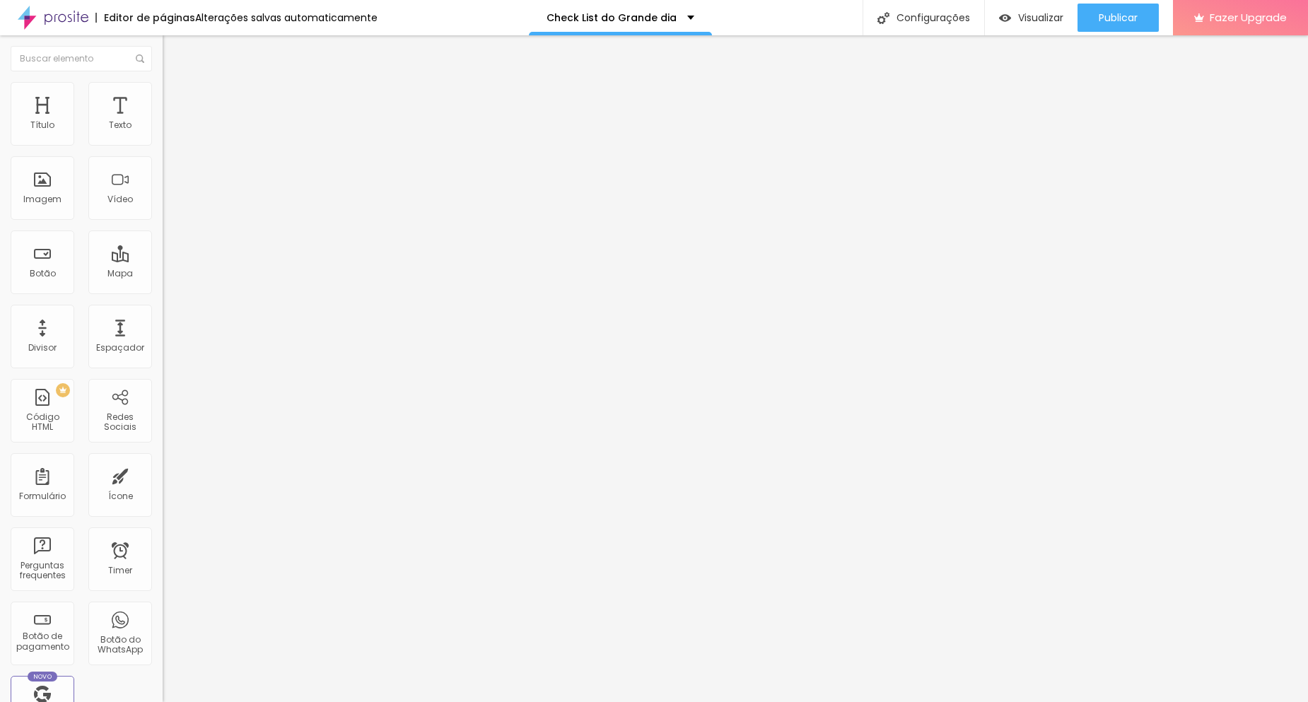
click at [163, 129] on div "Modo Encaixotado Encaixotado Completo" at bounding box center [244, 129] width 163 height 39
click at [163, 129] on span "Encaixotado" at bounding box center [190, 123] width 55 height 12
click at [163, 89] on li "Estilo" at bounding box center [244, 89] width 163 height 14
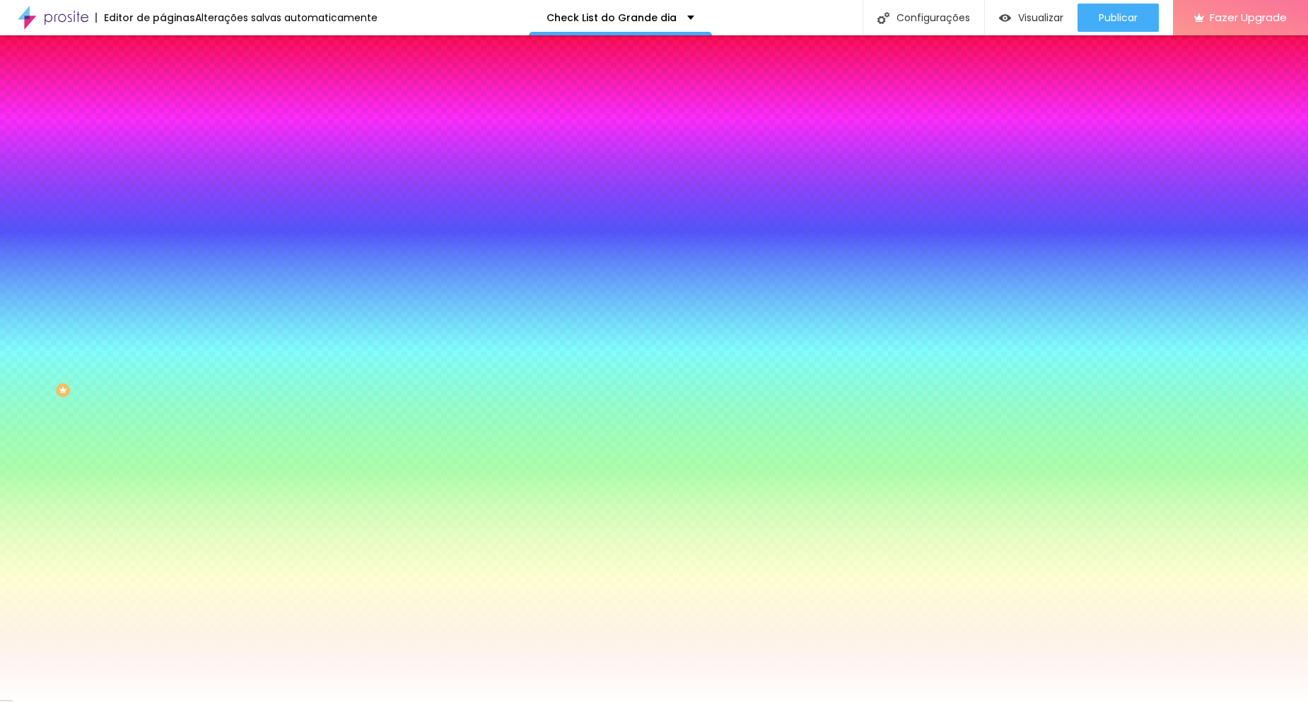
click at [163, 168] on div "Efeito da Imagem Nenhum Nenhum Parallax" at bounding box center [244, 148] width 163 height 39
click at [163, 147] on span "Nenhum" at bounding box center [181, 141] width 37 height 12
click at [163, 169] on span "Parallax" at bounding box center [180, 163] width 35 height 12
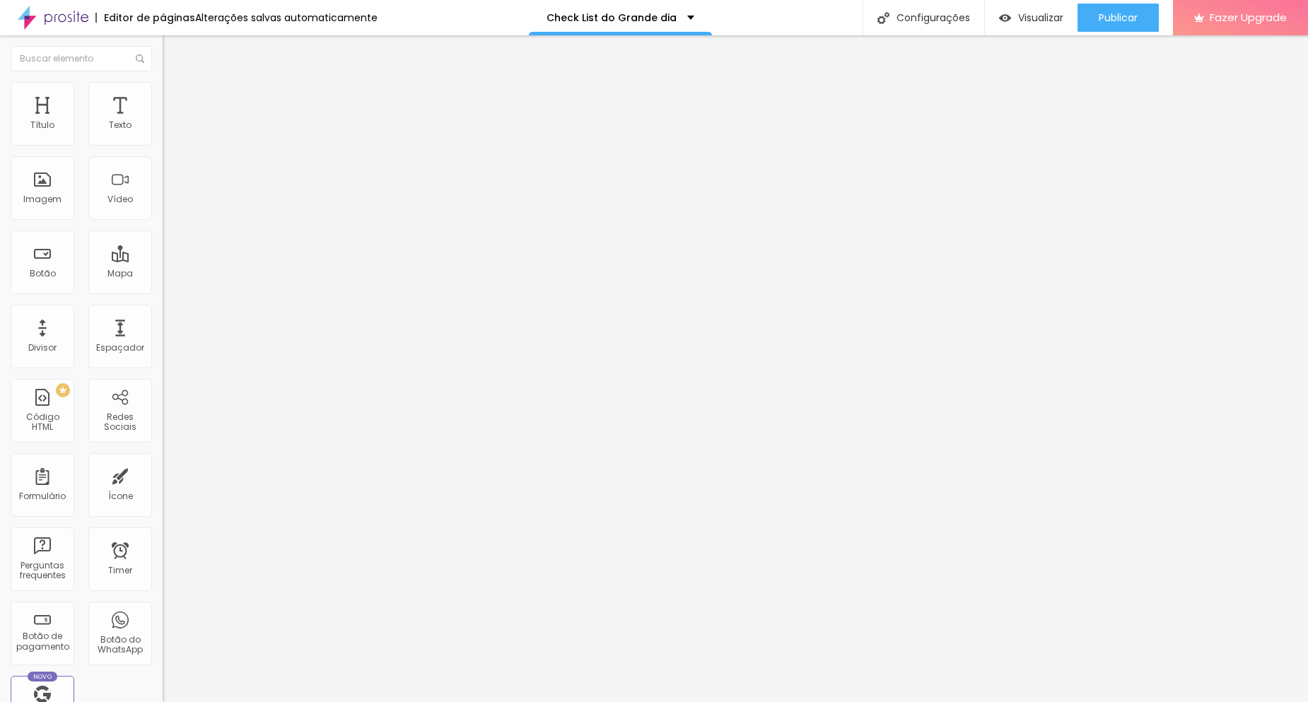
click at [163, 95] on ul "Conteúdo Estilo Avançado" at bounding box center [244, 89] width 163 height 42
click at [175, 95] on span "Estilo" at bounding box center [186, 92] width 22 height 12
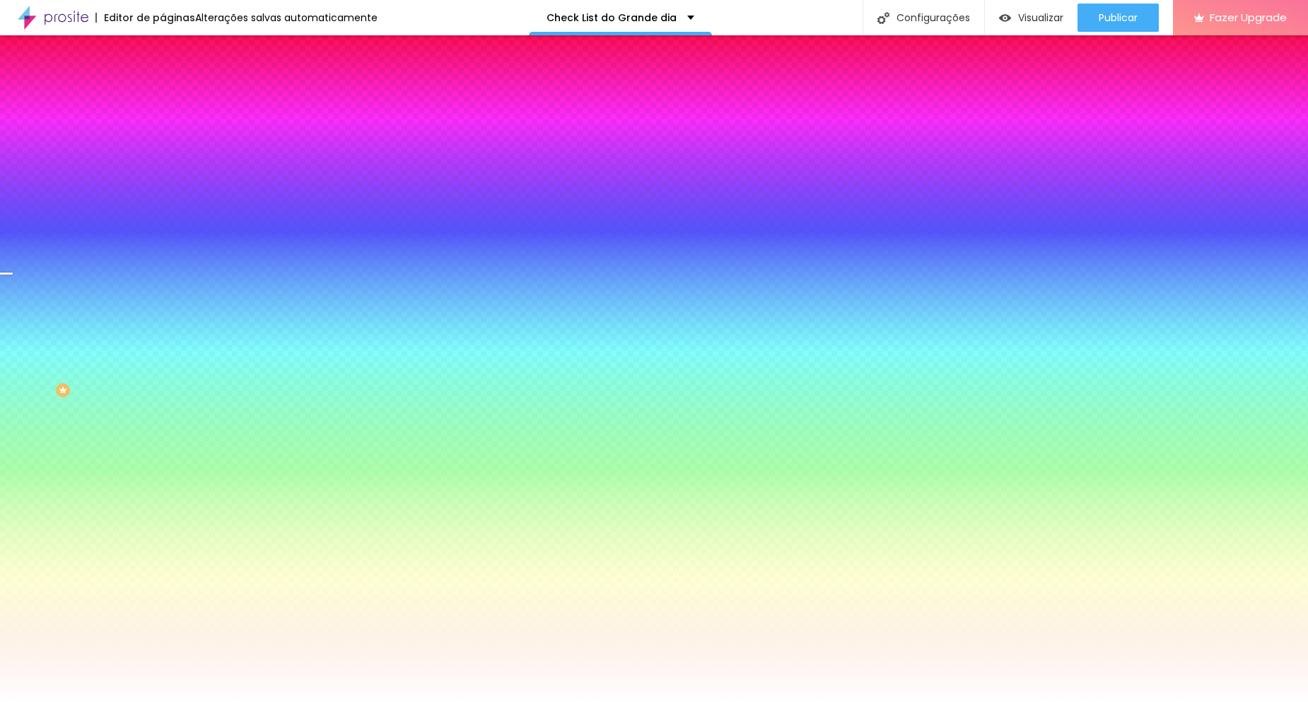
click at [163, 147] on span "Nenhum" at bounding box center [181, 141] width 37 height 12
click at [163, 168] on div "Parallax" at bounding box center [244, 163] width 163 height 8
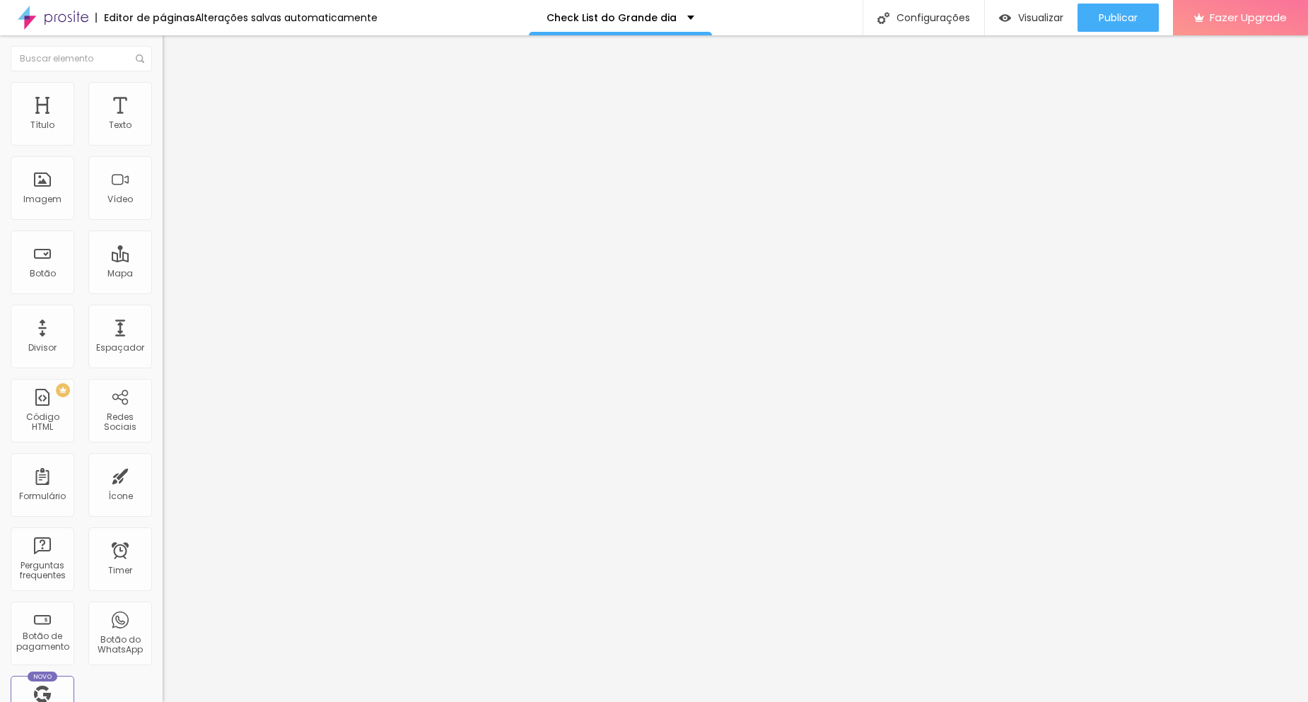
click at [163, 57] on button "Editar Seção" at bounding box center [244, 51] width 163 height 33
click at [163, 150] on span "Editar perguntas" at bounding box center [203, 144] width 81 height 12
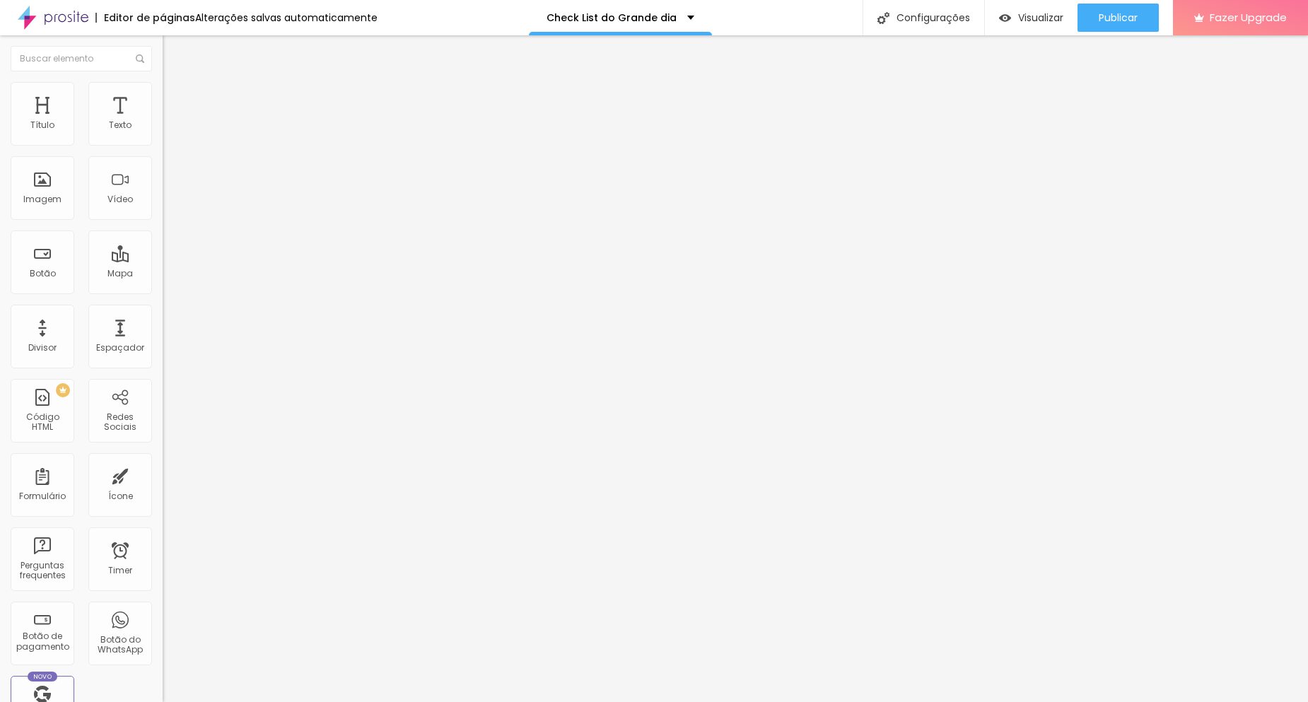
drag, startPoint x: 757, startPoint y: 233, endPoint x: 626, endPoint y: 240, distance: 131.0
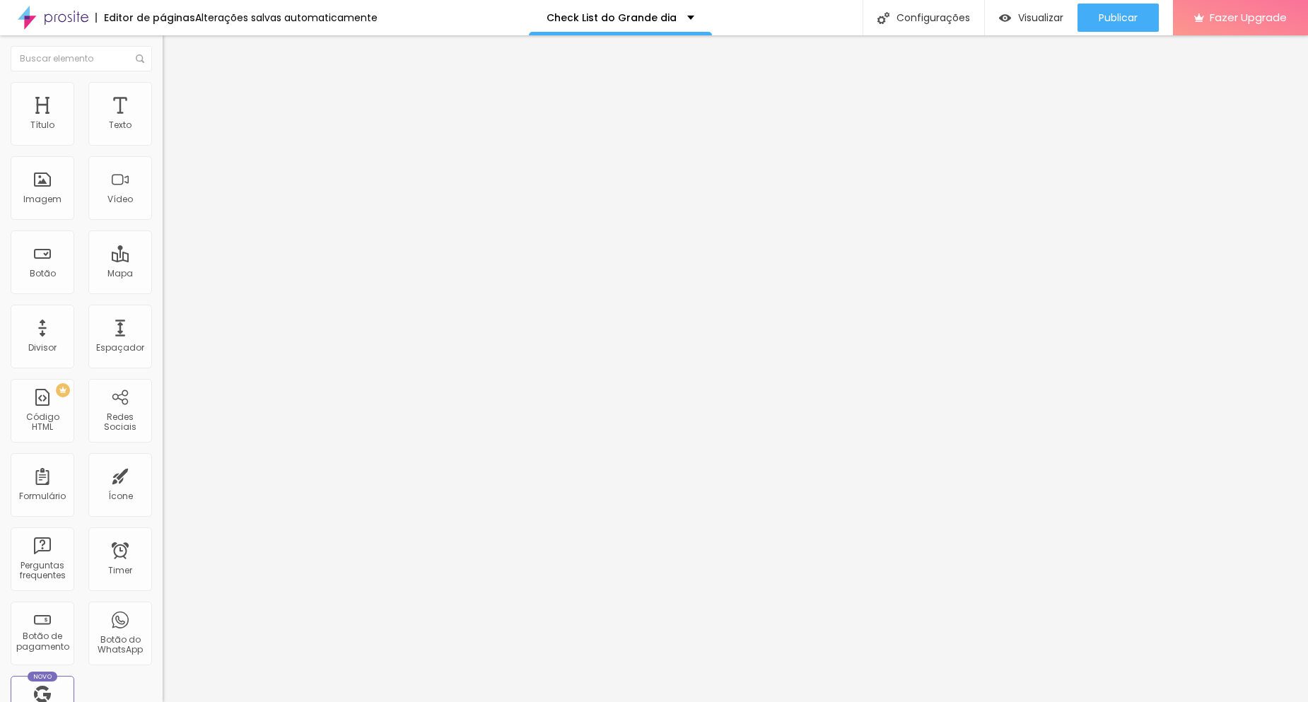
drag, startPoint x: 726, startPoint y: 247, endPoint x: 563, endPoint y: 238, distance: 162.8
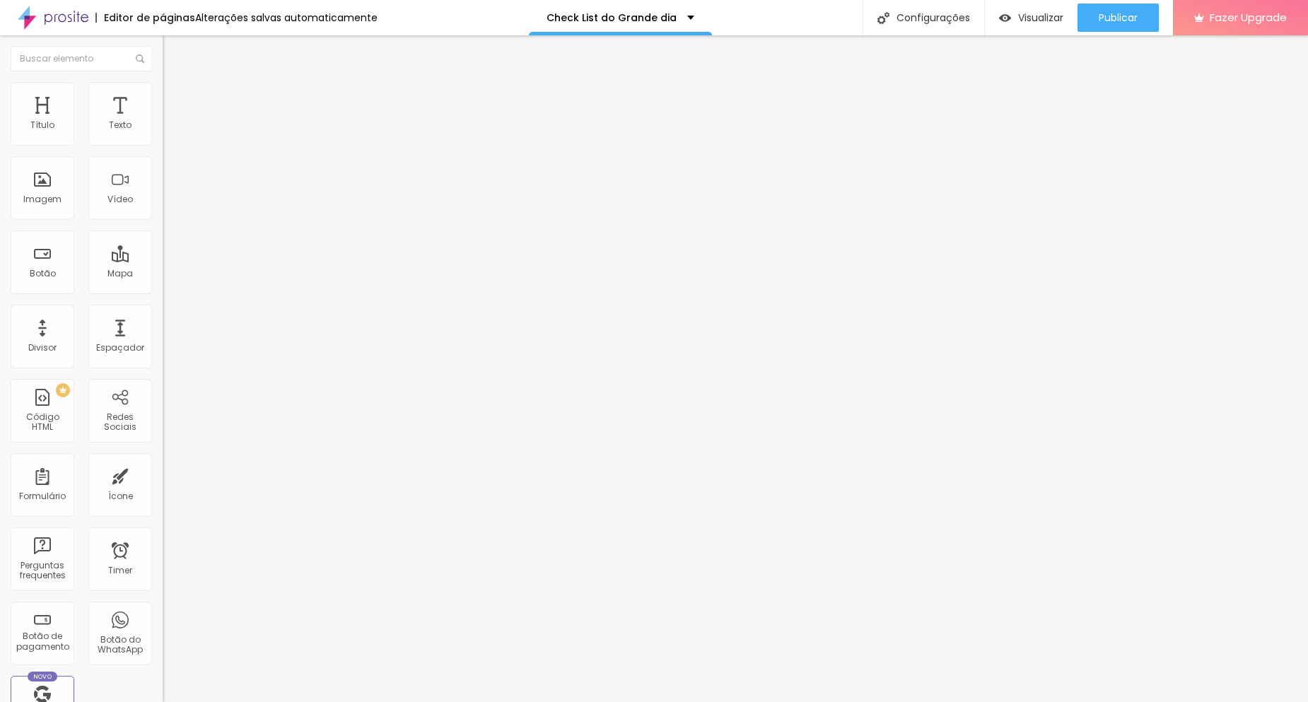
drag, startPoint x: 684, startPoint y: 242, endPoint x: 529, endPoint y: 238, distance: 155.6
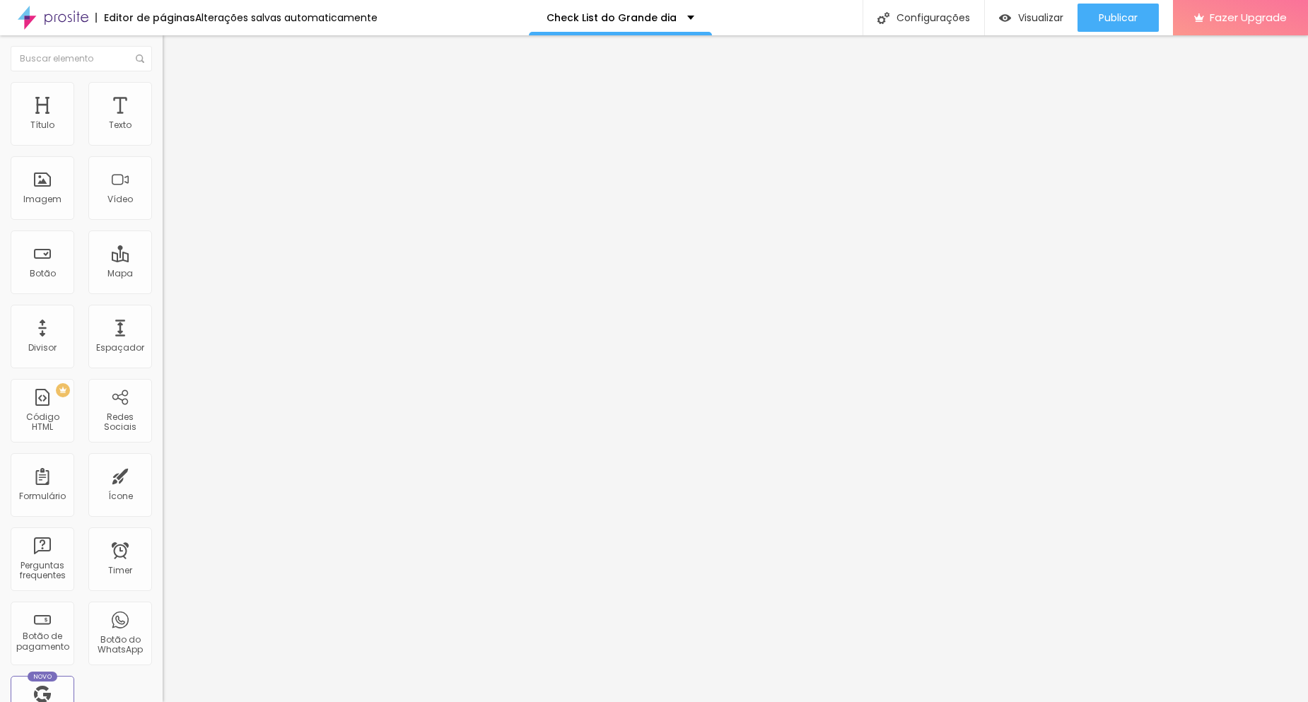
drag, startPoint x: 498, startPoint y: 239, endPoint x: 929, endPoint y: 238, distance: 430.5
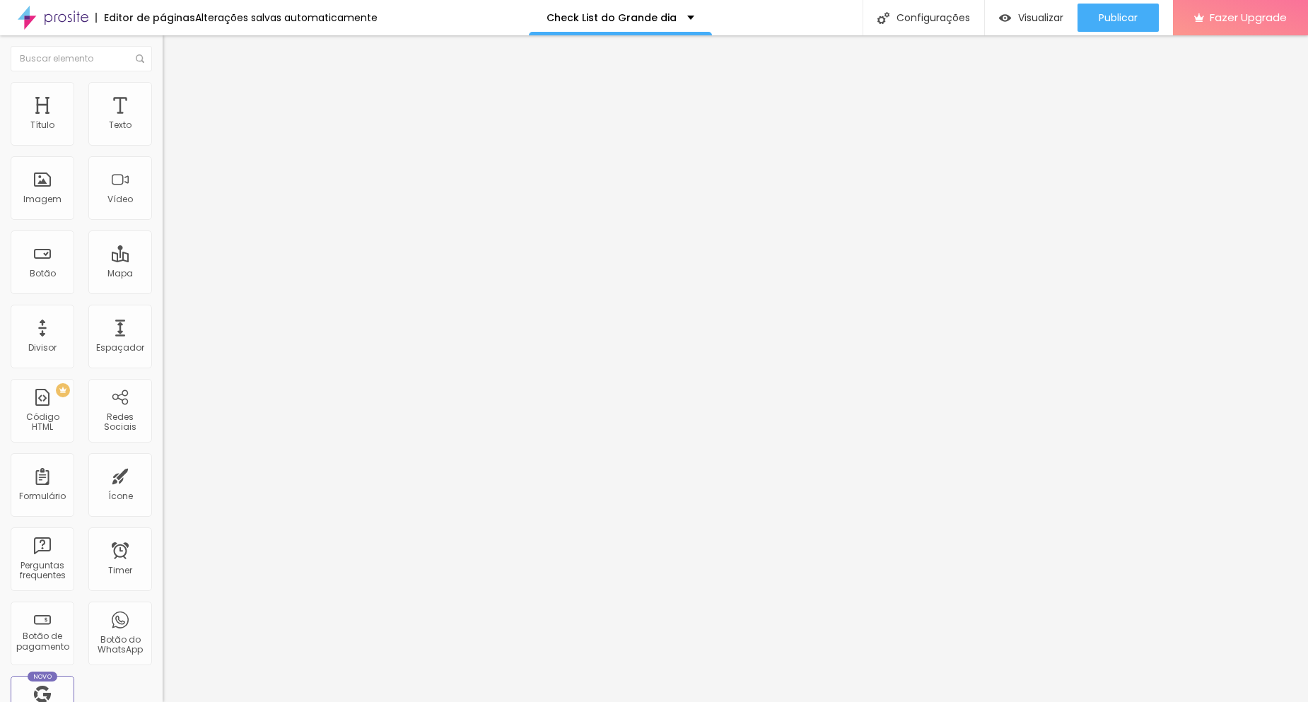
drag, startPoint x: 537, startPoint y: 240, endPoint x: 674, endPoint y: 233, distance: 137.4
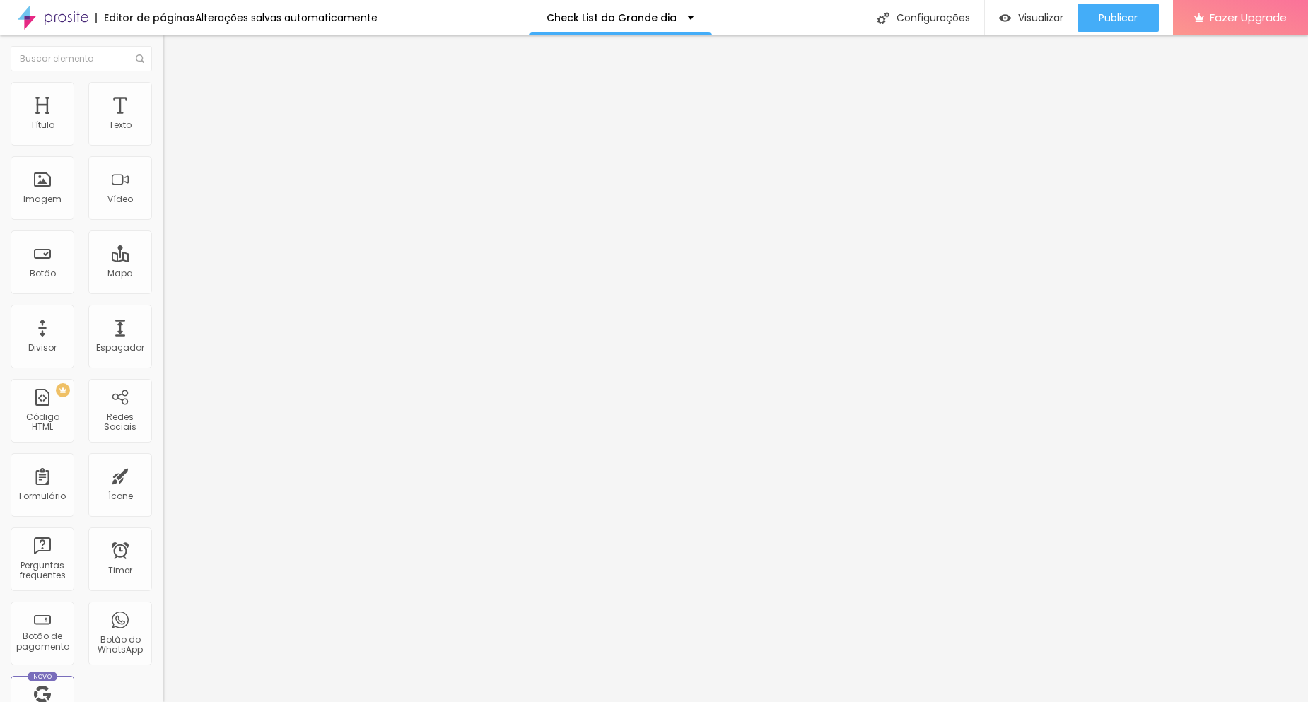
drag, startPoint x: 878, startPoint y: 373, endPoint x: 556, endPoint y: 381, distance: 322.4
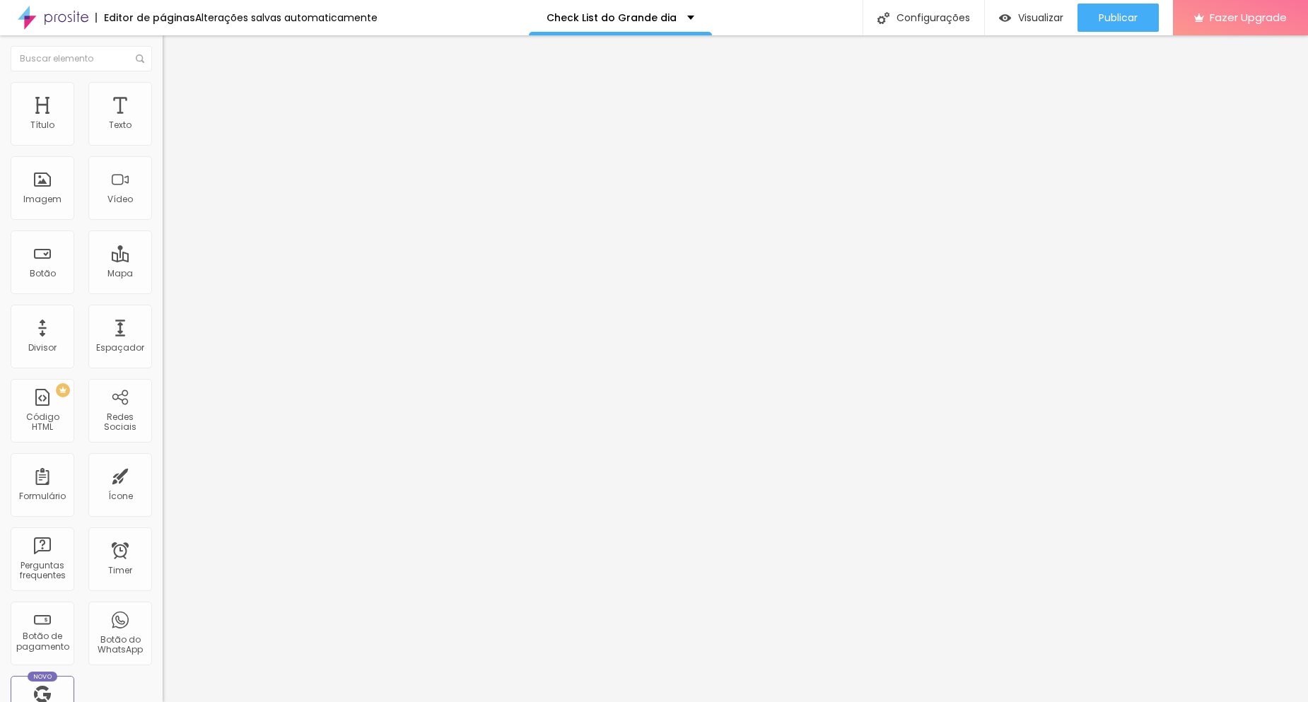
drag, startPoint x: 397, startPoint y: 117, endPoint x: 455, endPoint y: 129, distance: 58.5
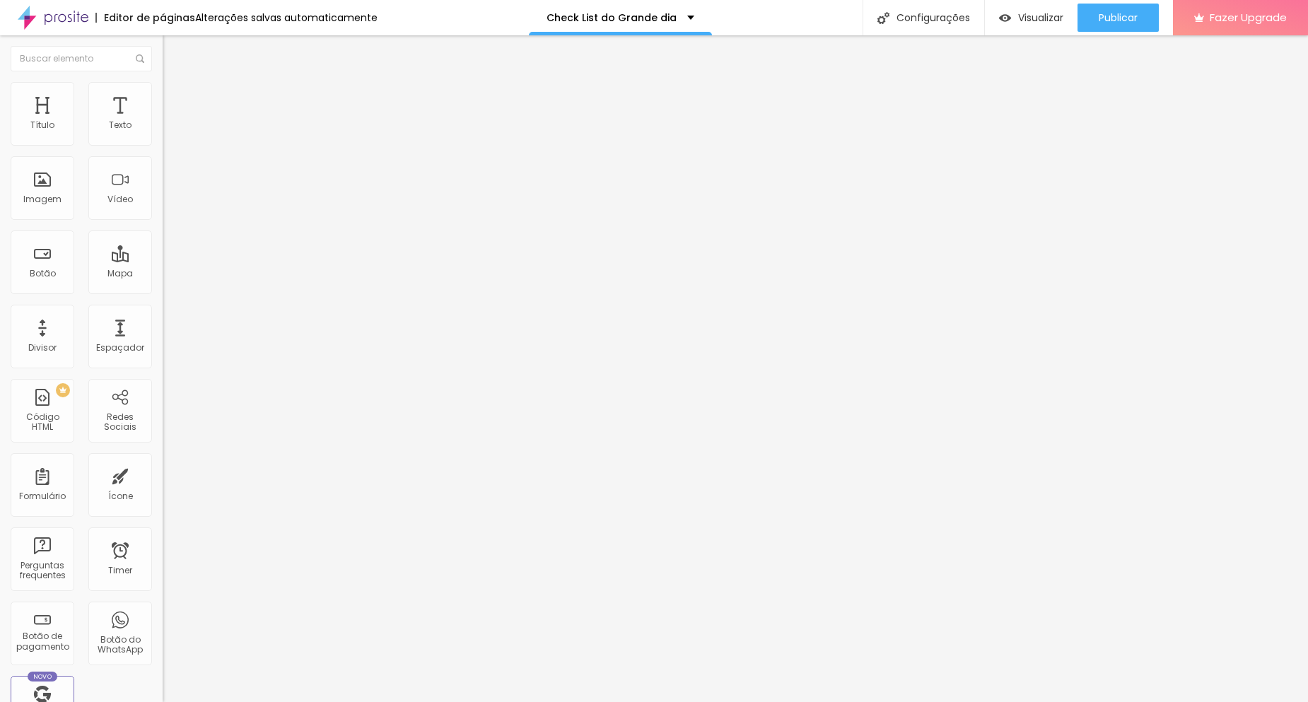
drag, startPoint x: 992, startPoint y: 371, endPoint x: 918, endPoint y: 382, distance: 74.3
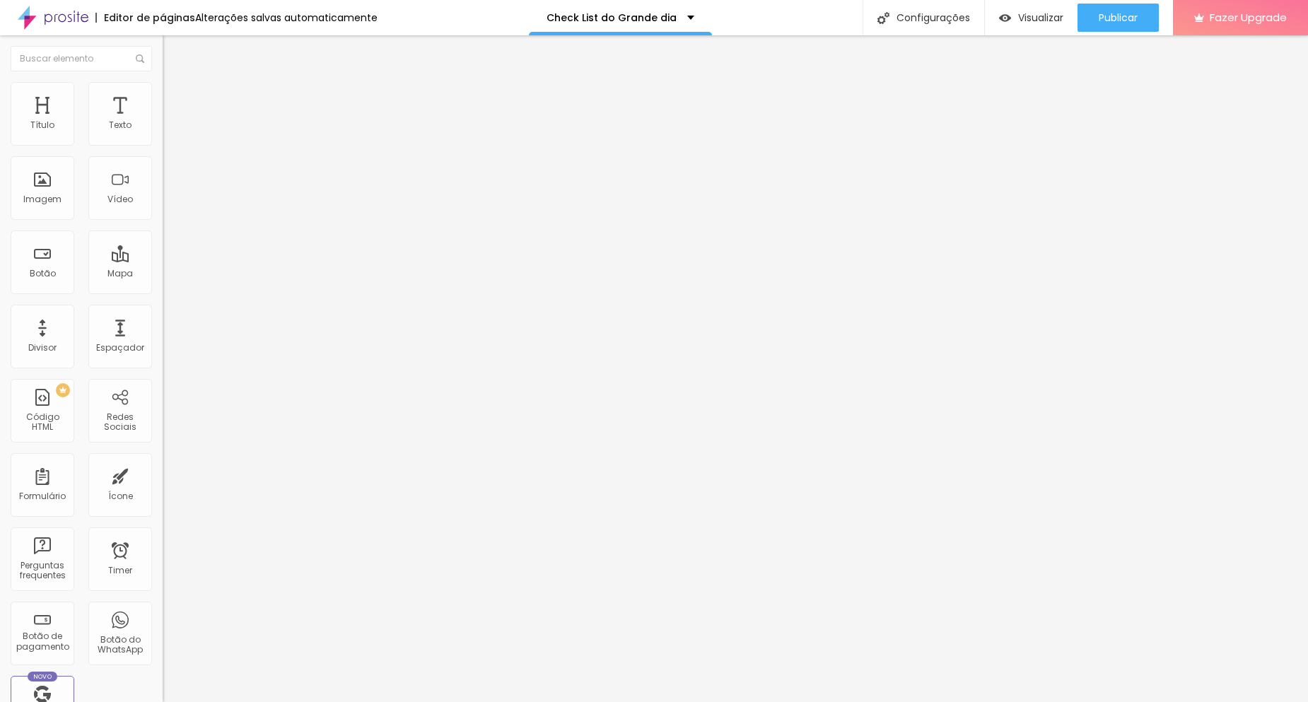
drag, startPoint x: 956, startPoint y: 394, endPoint x: 976, endPoint y: 385, distance: 21.8
drag, startPoint x: 730, startPoint y: 387, endPoint x: 387, endPoint y: 356, distance: 345.0
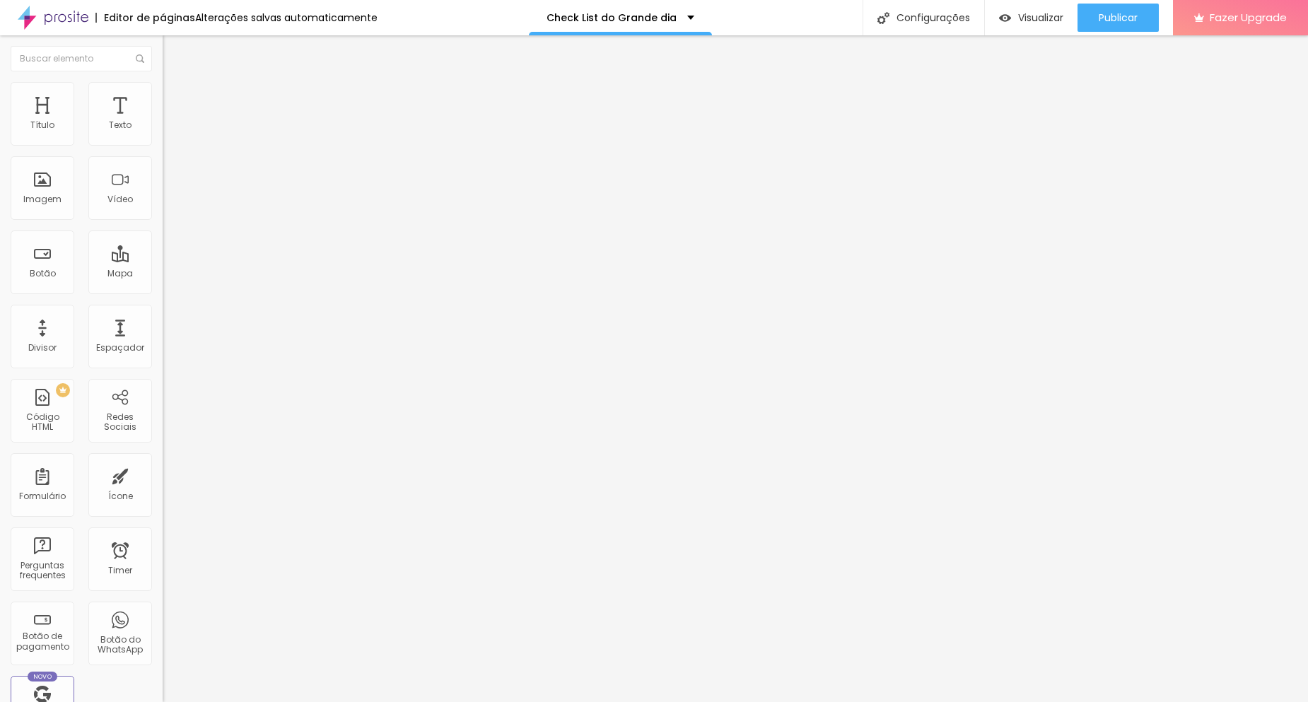
copy p "Sim! Logo após a cerimônia reservamos um ensaio rápido do casal , um respiro no…"
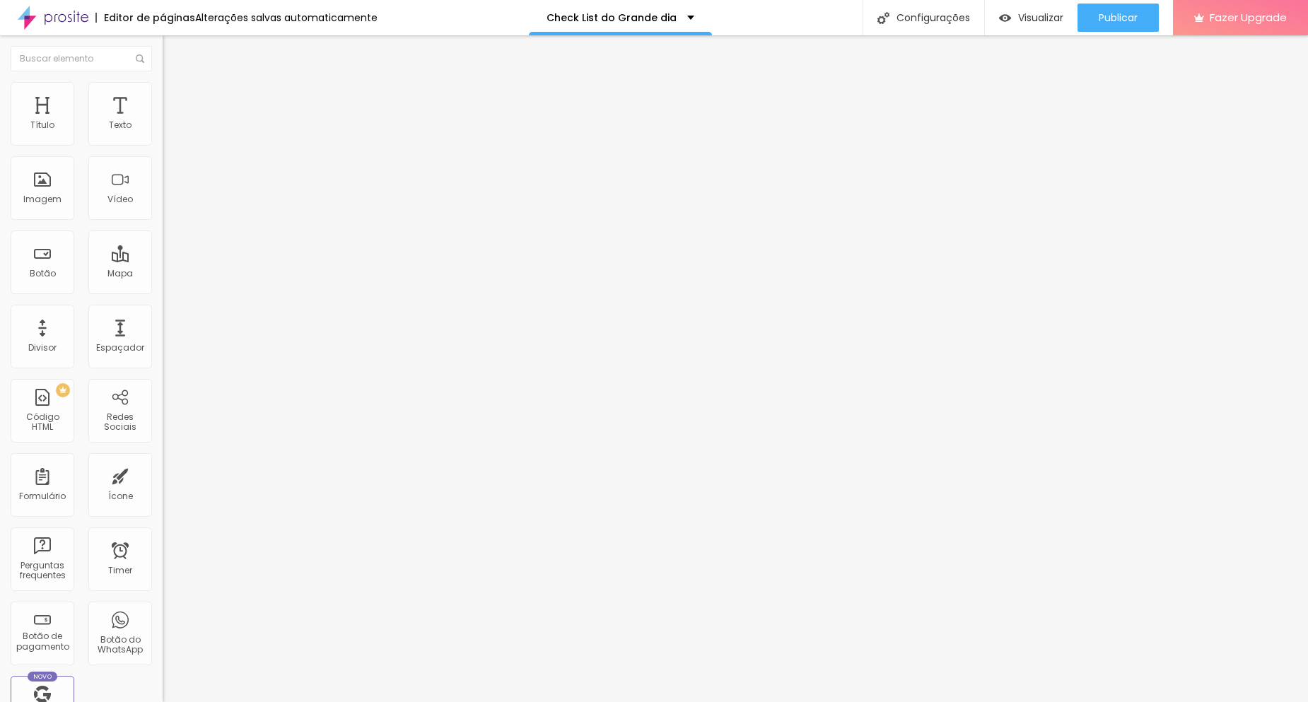
click at [175, 109] on span "Estilo" at bounding box center [186, 103] width 22 height 12
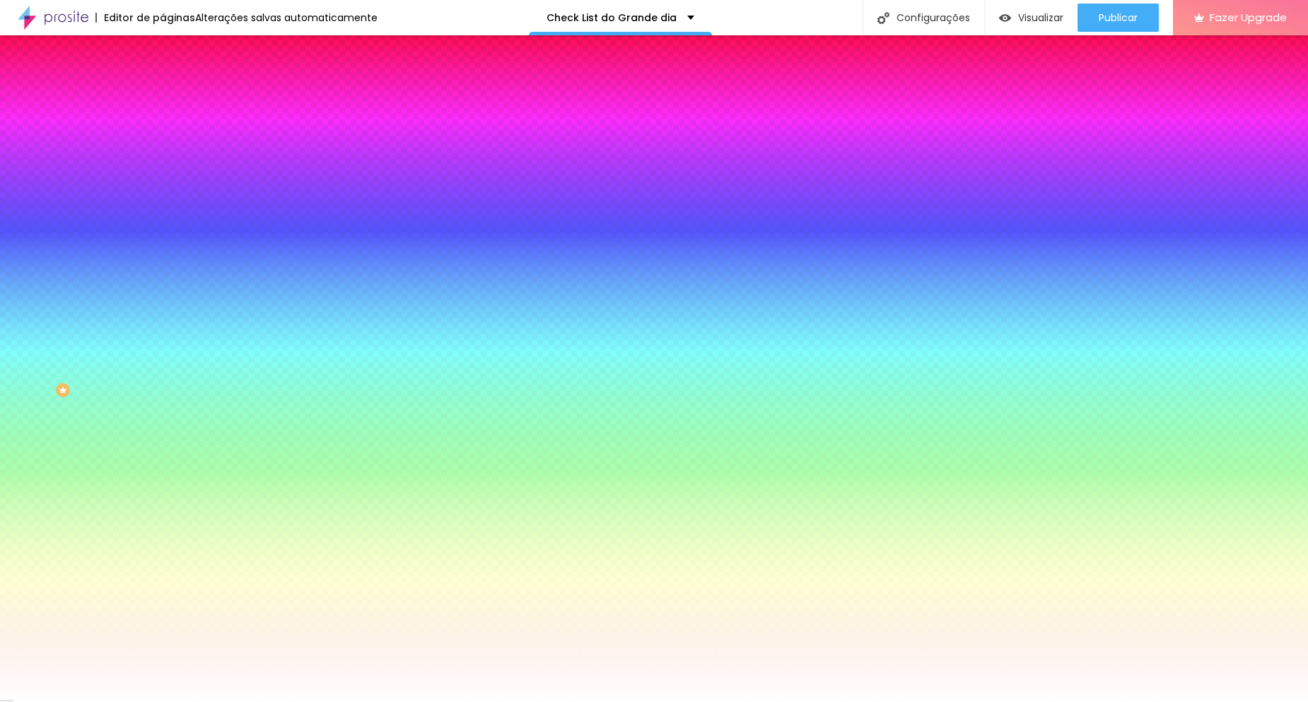
click at [168, 364] on icon "button" at bounding box center [172, 368] width 8 height 8
select select "LibreBaskerville"
click at [60, 701] on div at bounding box center [654, 702] width 1308 height 0
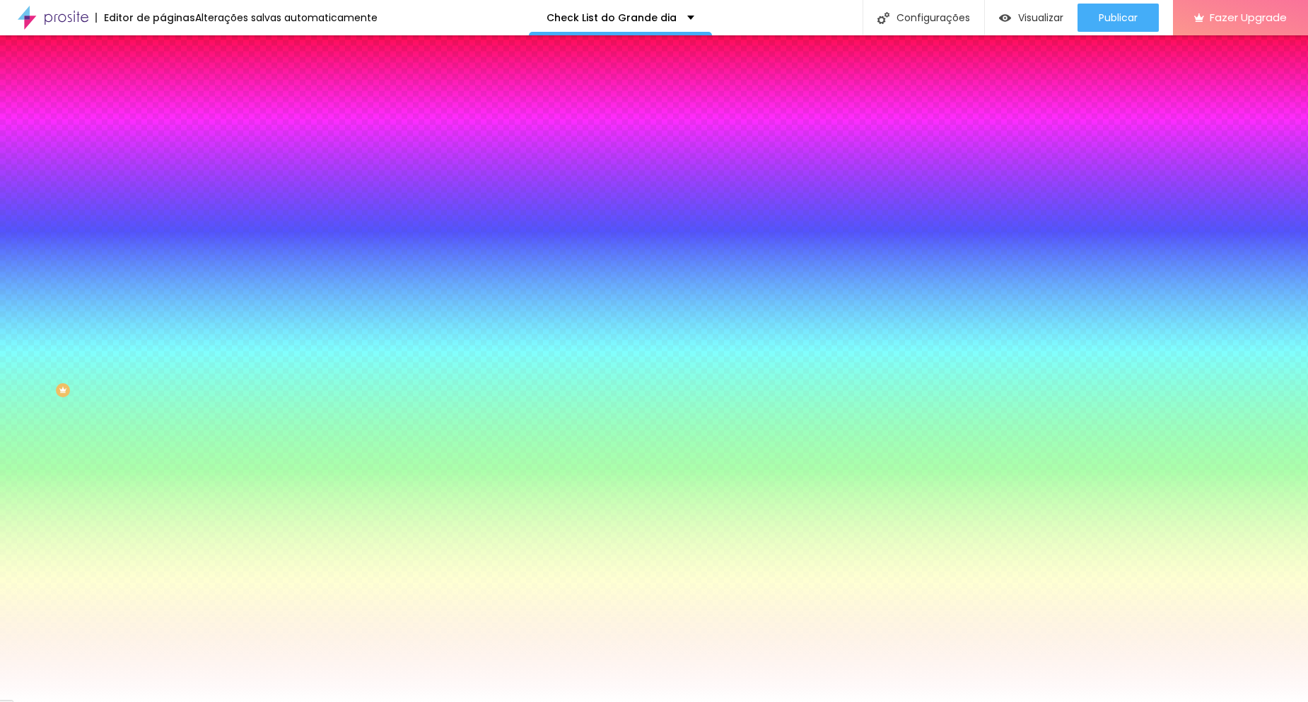
click at [168, 459] on icon "button" at bounding box center [172, 454] width 8 height 8
select select "LibreBaskerville"
click at [229, 701] on div at bounding box center [648, 702] width 1297 height 0
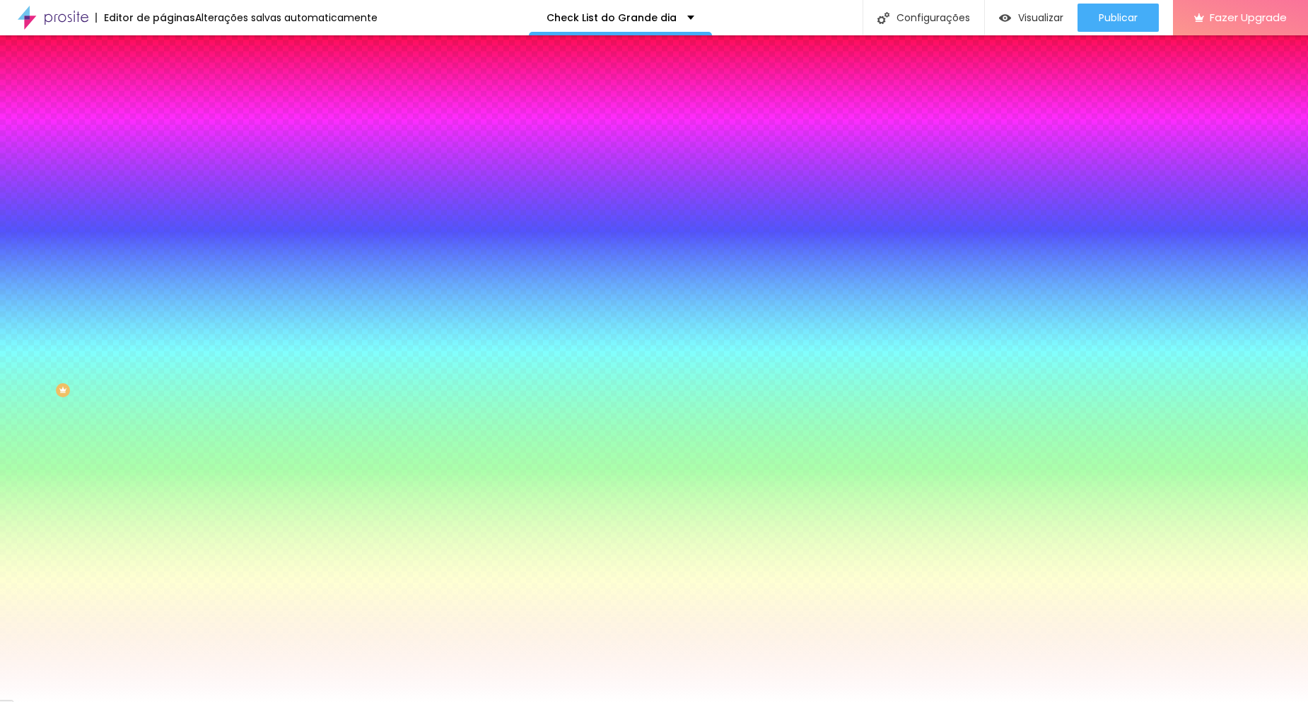
click at [163, 528] on span "Seta" at bounding box center [173, 522] width 20 height 12
click at [163, 550] on span "Abrir" at bounding box center [172, 544] width 19 height 12
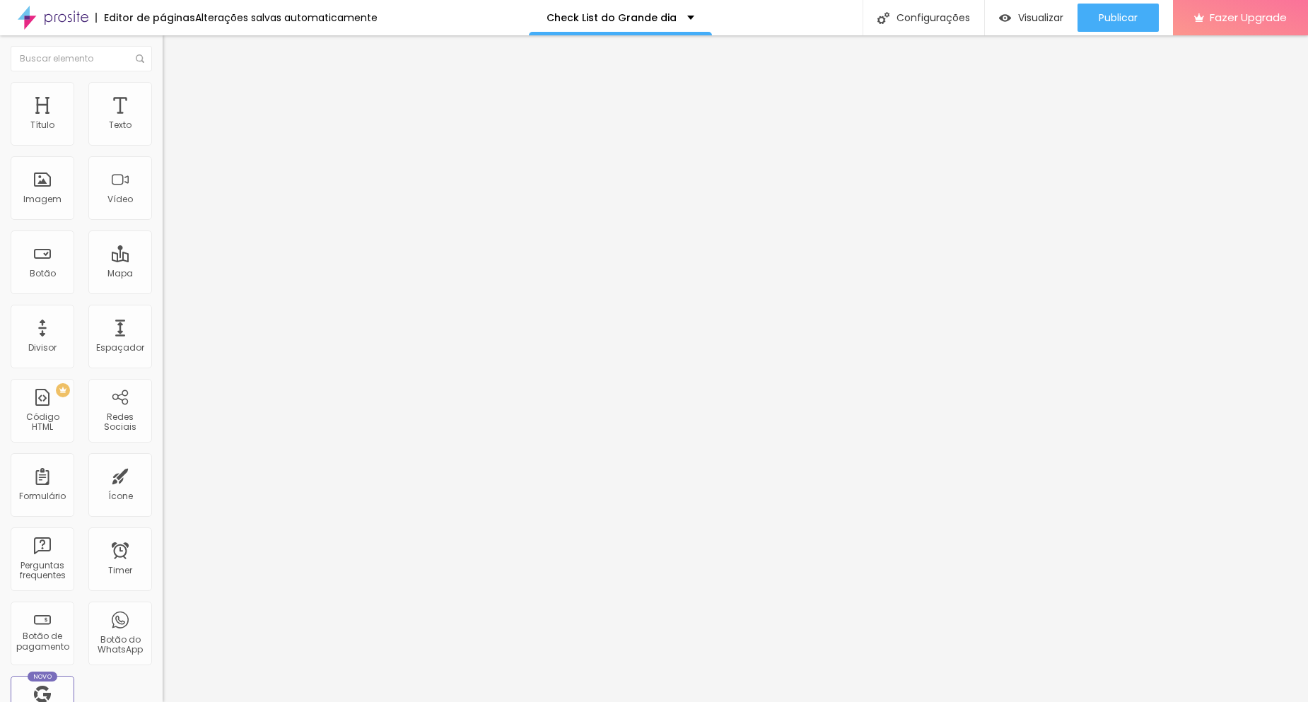
click at [163, 157] on div at bounding box center [244, 157] width 163 height 0
click at [163, 82] on img at bounding box center [169, 88] width 13 height 13
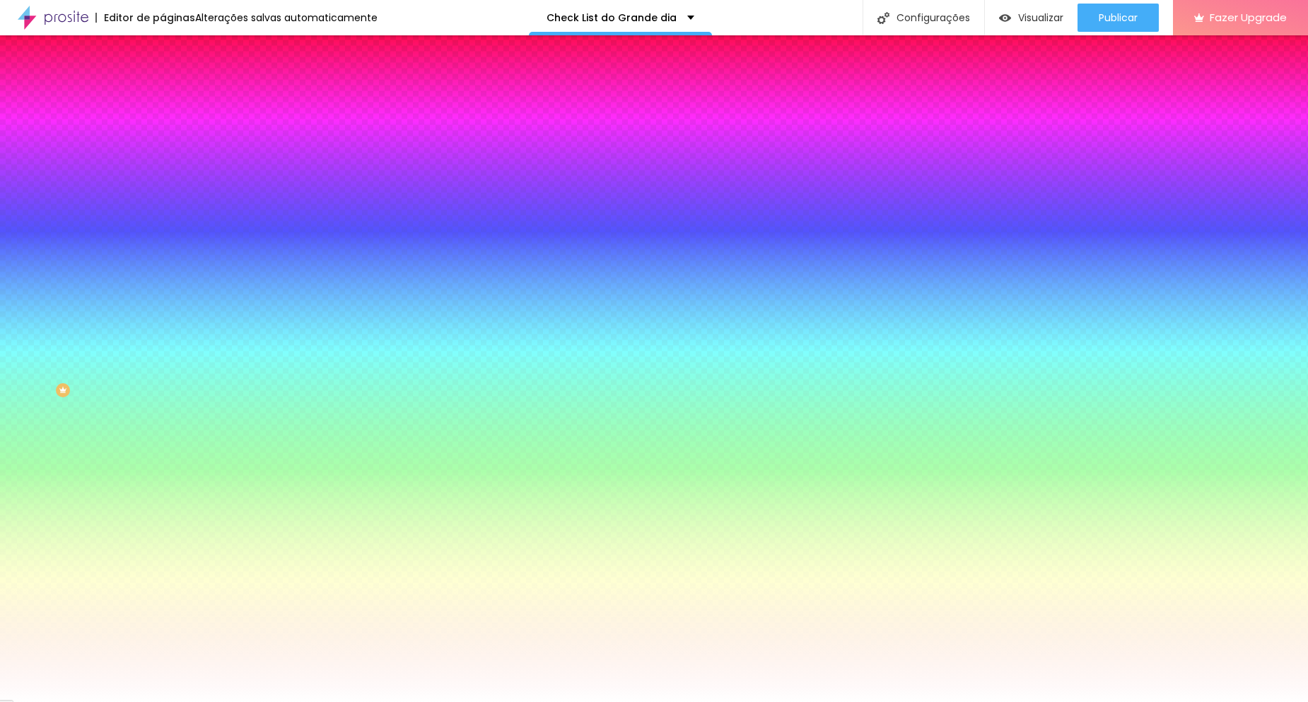
click at [170, 326] on icon "button" at bounding box center [173, 323] width 6 height 6
click at [99, 701] on div at bounding box center [654, 702] width 1308 height 0
click at [168, 462] on icon "button" at bounding box center [172, 458] width 8 height 8
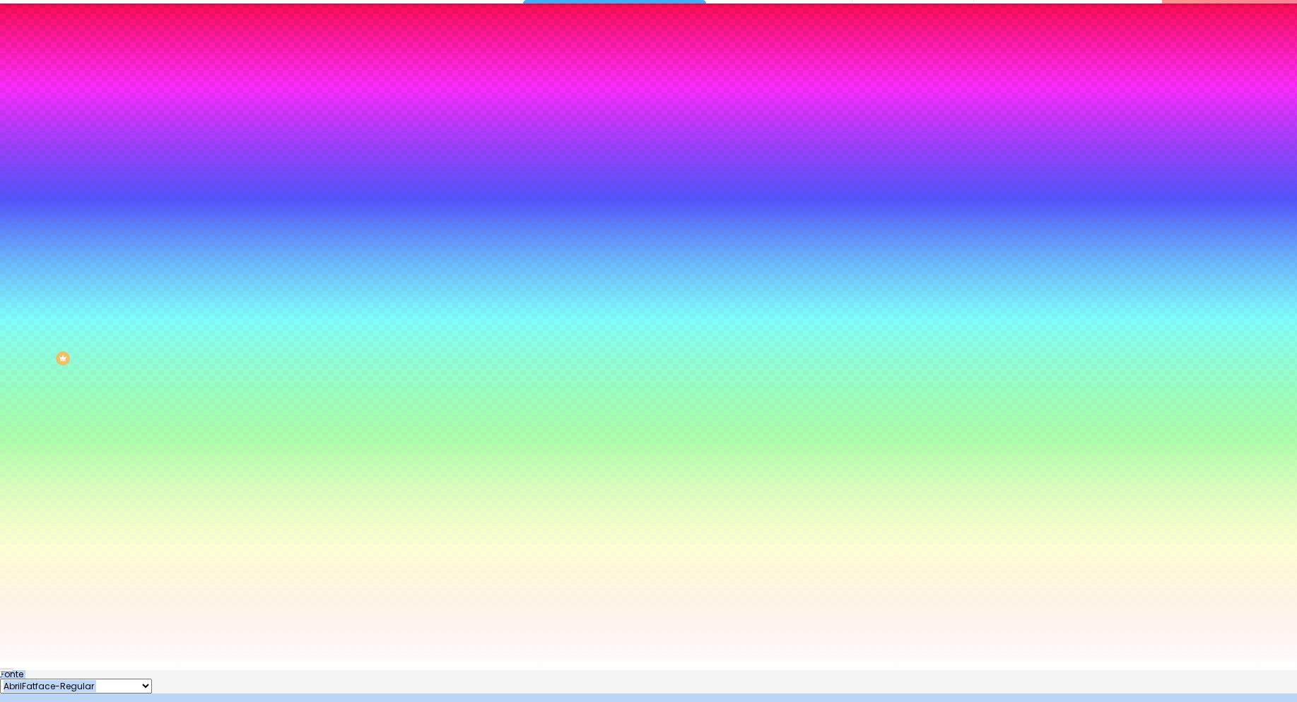
scroll to position [59, 0]
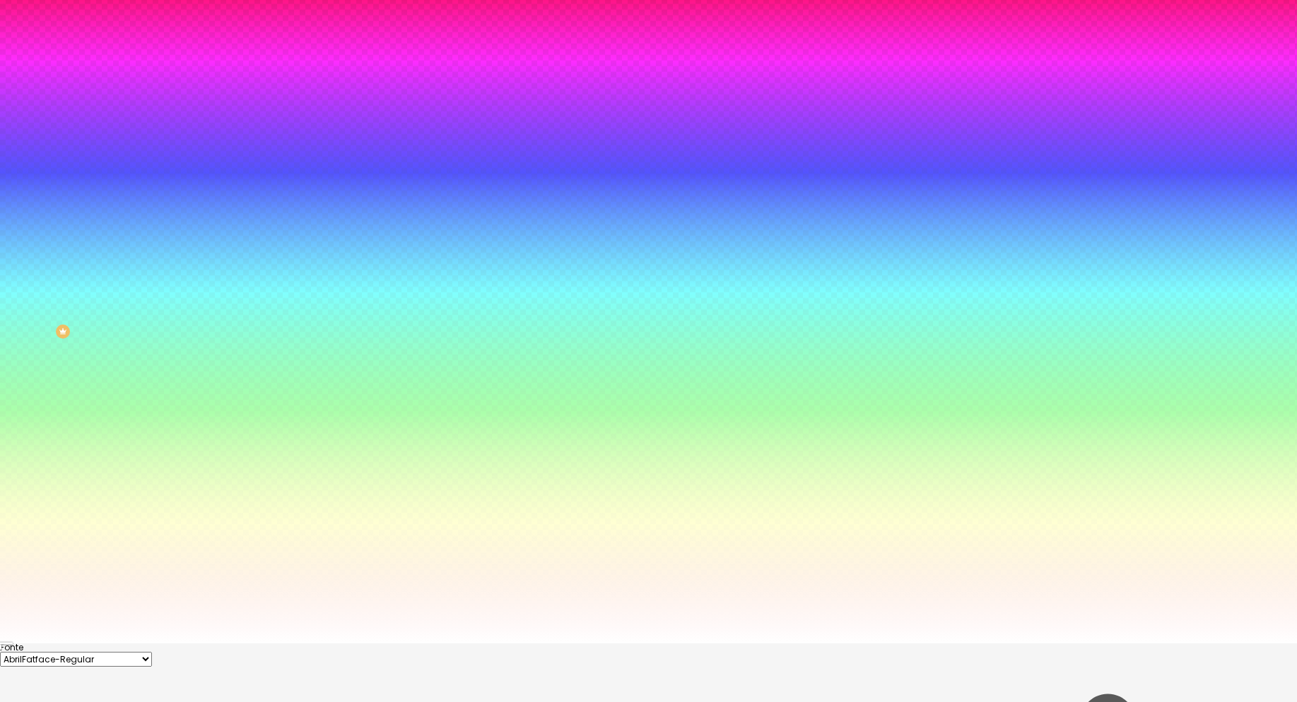
type input "#2D2D2D"
drag, startPoint x: 234, startPoint y: 695, endPoint x: 196, endPoint y: 682, distance: 40.2
click at [241, 643] on div at bounding box center [648, 643] width 1297 height 0
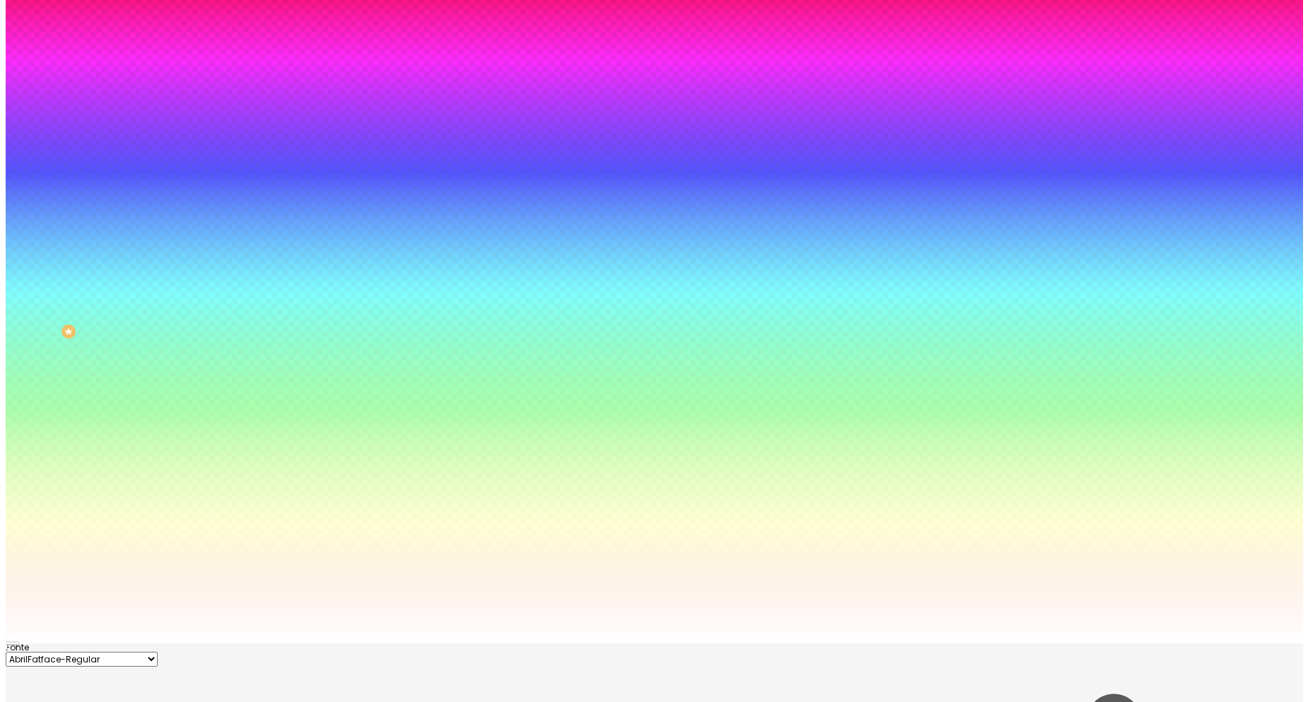
scroll to position [0, 0]
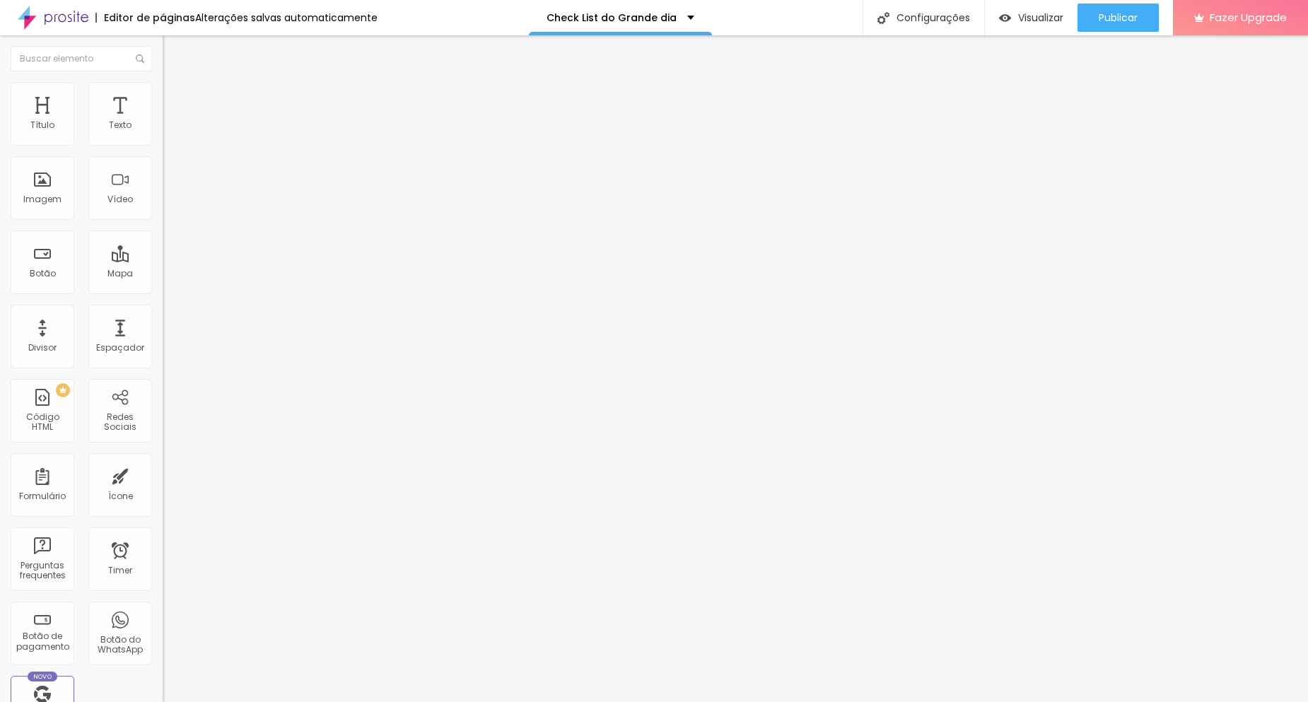
click at [175, 98] on span "Estilo" at bounding box center [186, 92] width 22 height 12
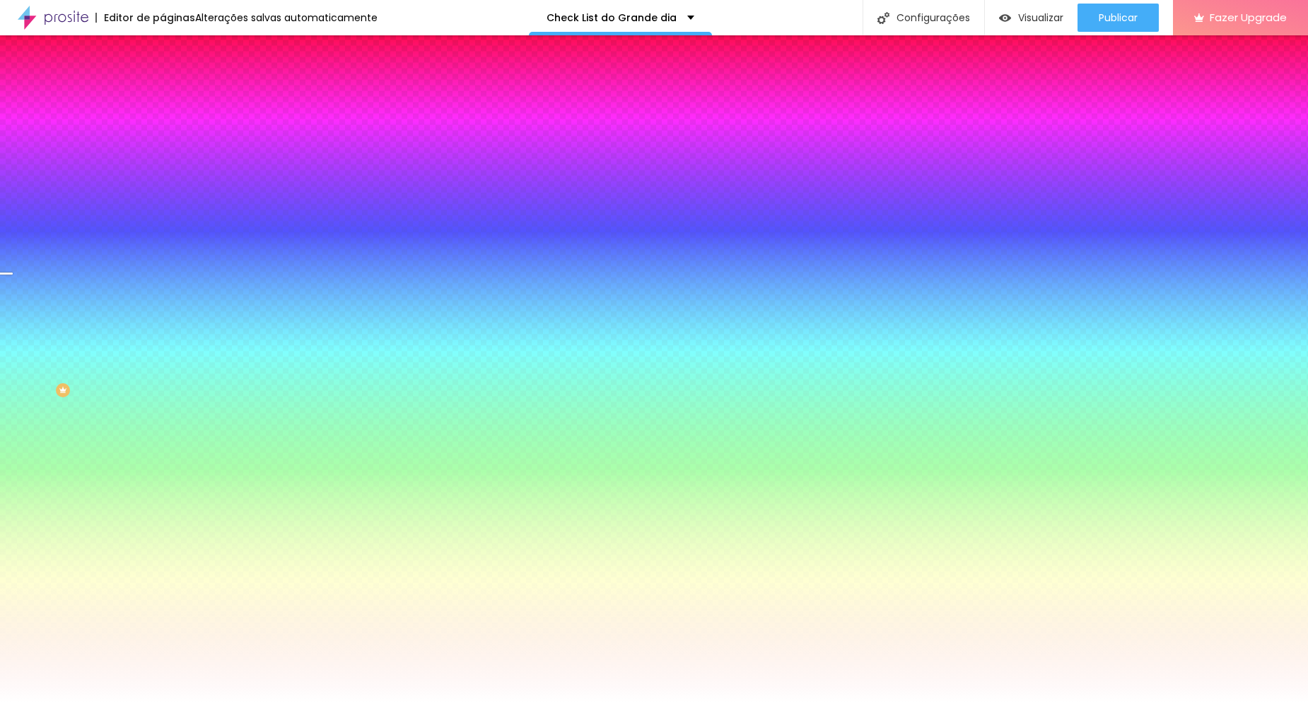
click at [240, 130] on span at bounding box center [244, 124] width 8 height 12
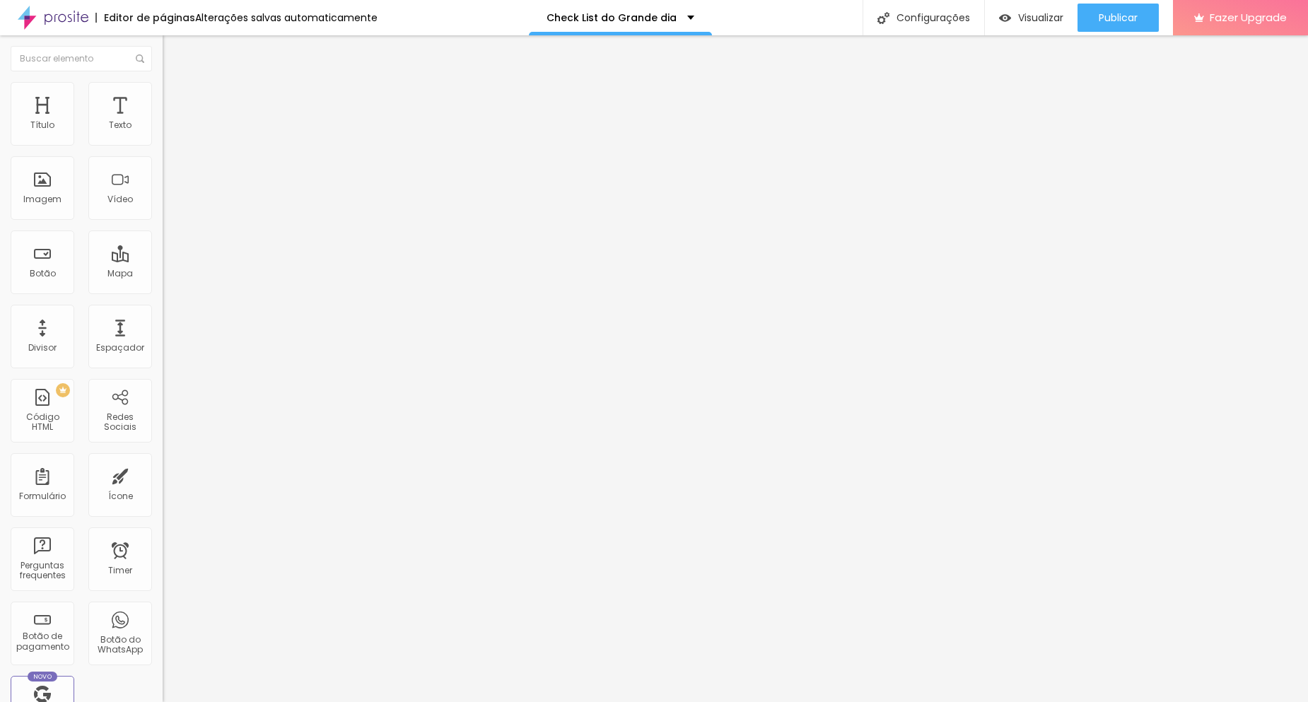
click at [175, 98] on span "Estilo" at bounding box center [186, 92] width 22 height 12
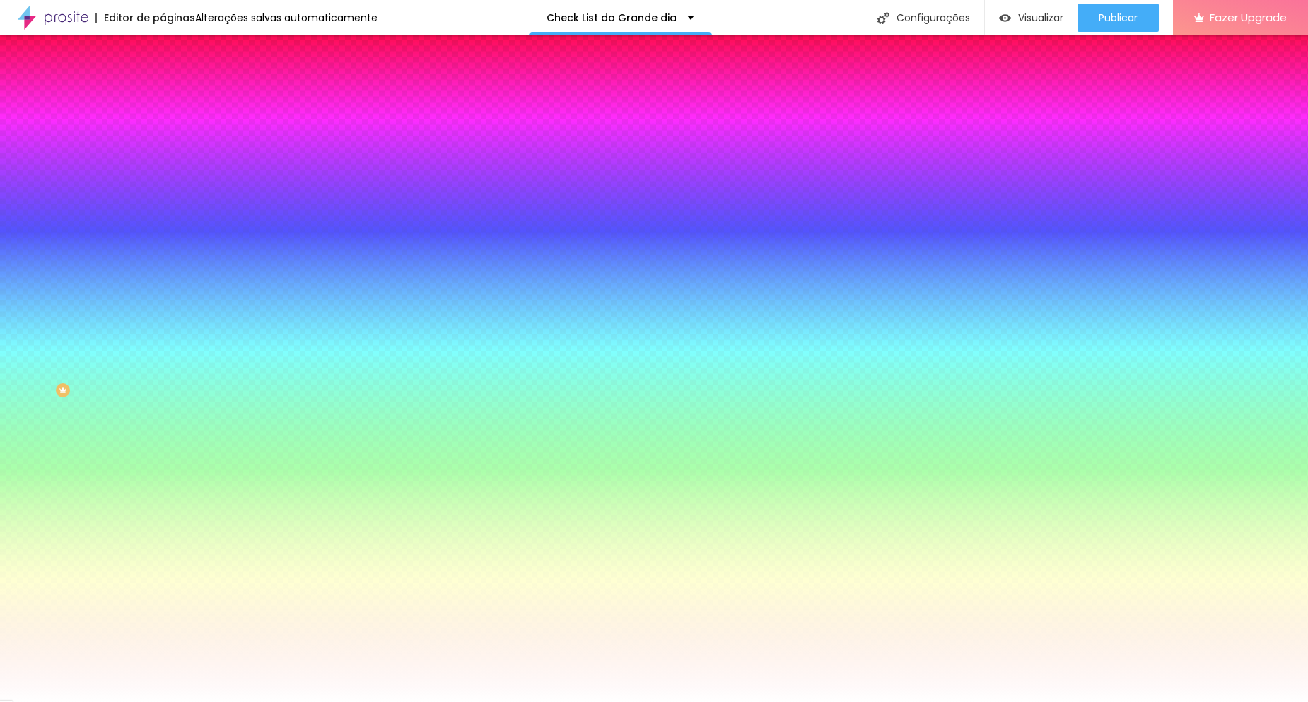
click at [240, 127] on img at bounding box center [244, 123] width 8 height 8
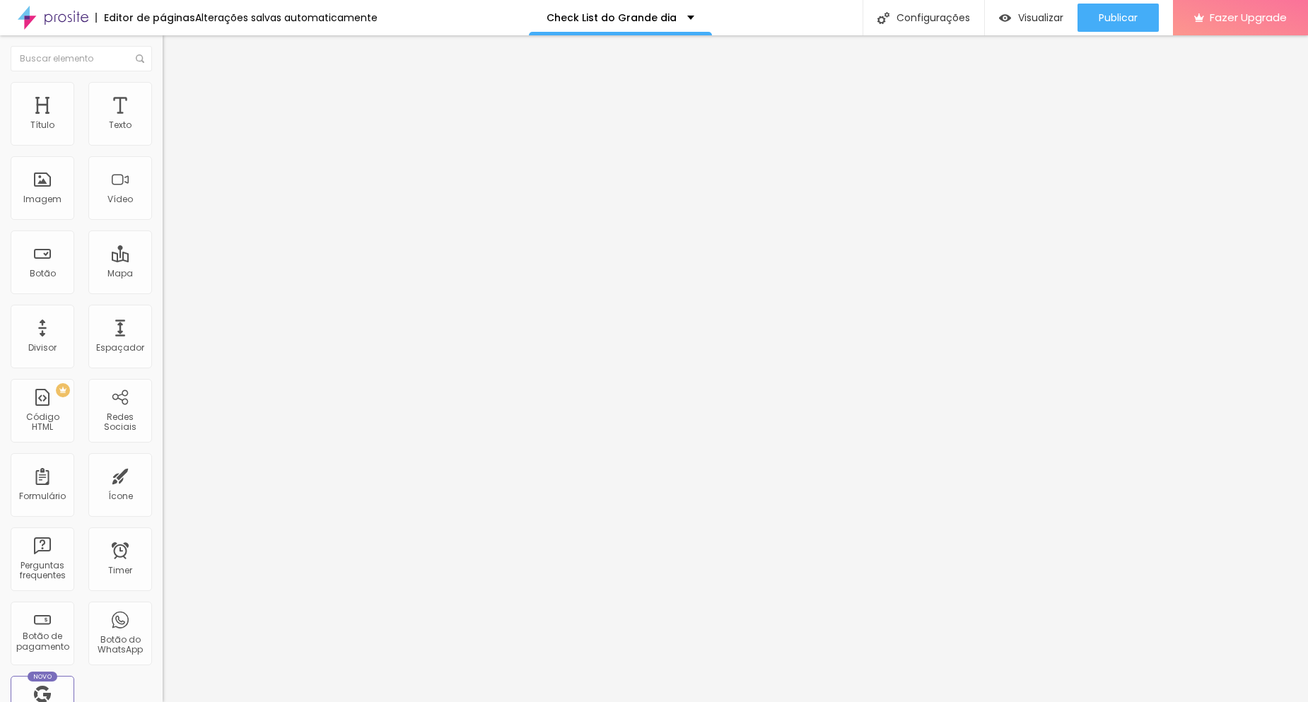
click at [163, 86] on img at bounding box center [169, 88] width 13 height 13
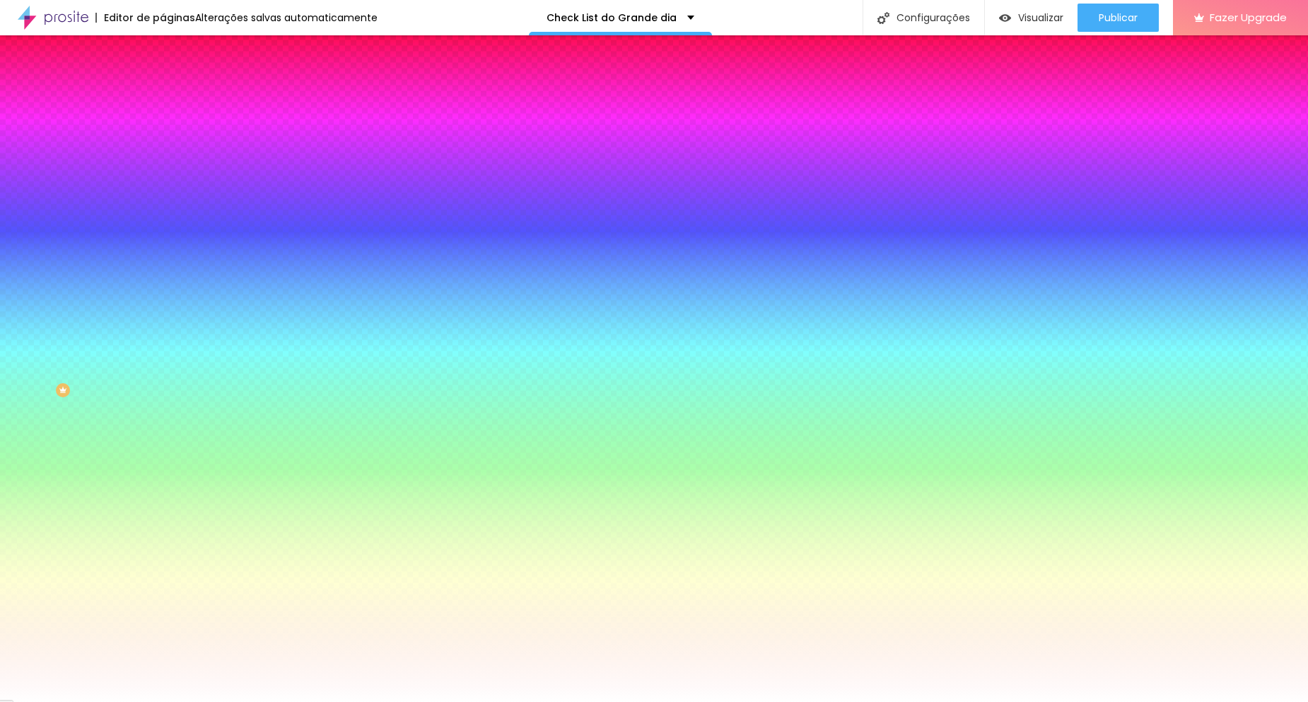
click at [240, 127] on img at bounding box center [244, 123] width 8 height 8
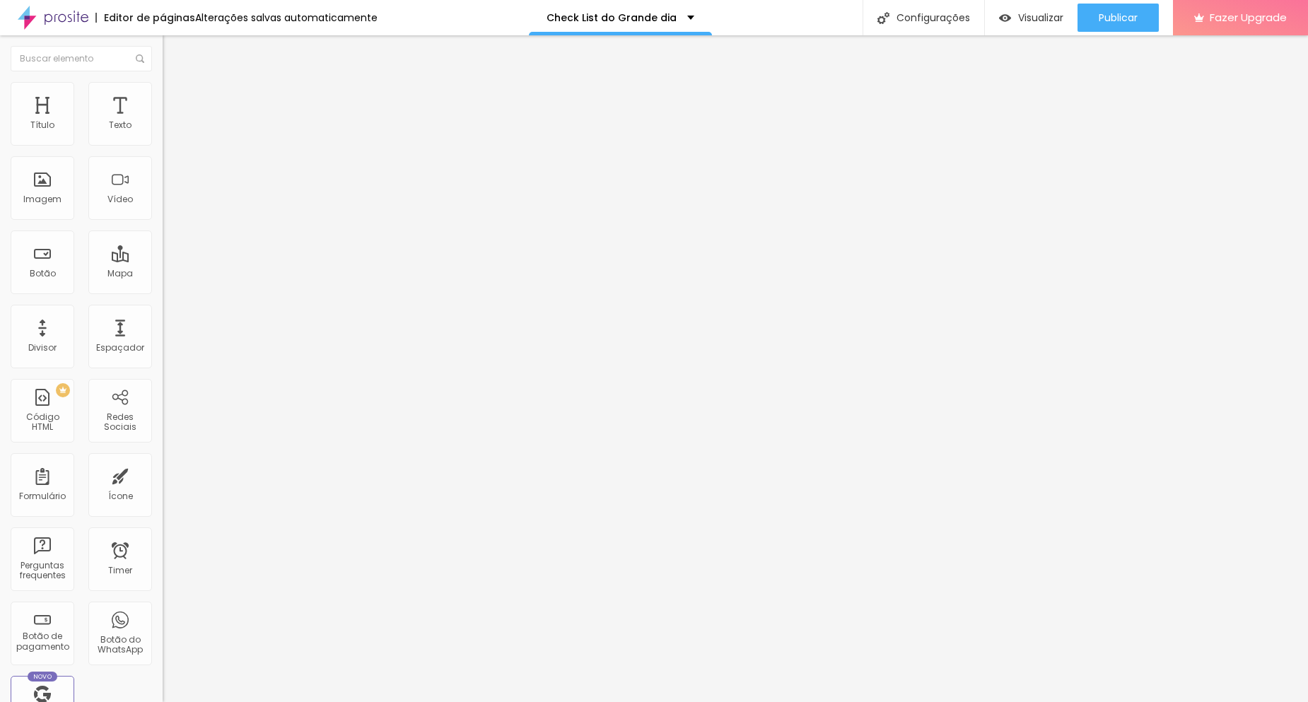
click at [163, 143] on img at bounding box center [167, 147] width 8 height 8
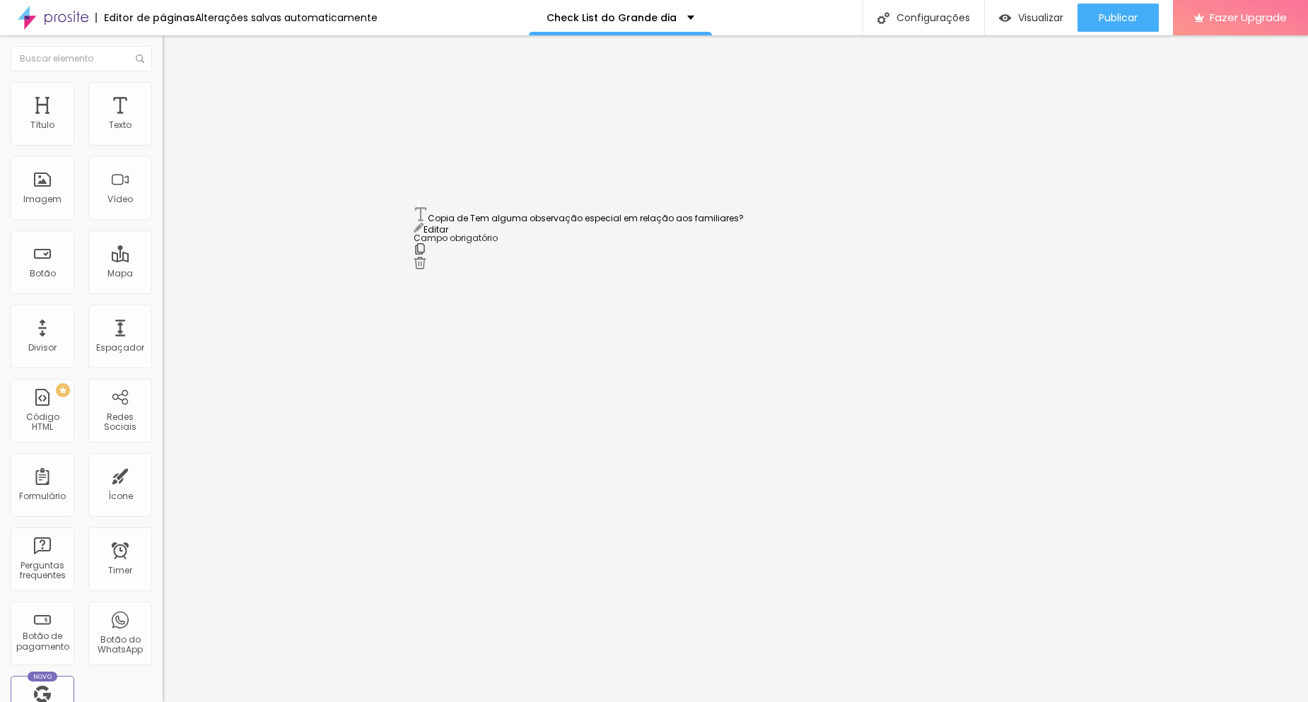
drag, startPoint x: 417, startPoint y: 389, endPoint x: 397, endPoint y: 213, distance: 176.4
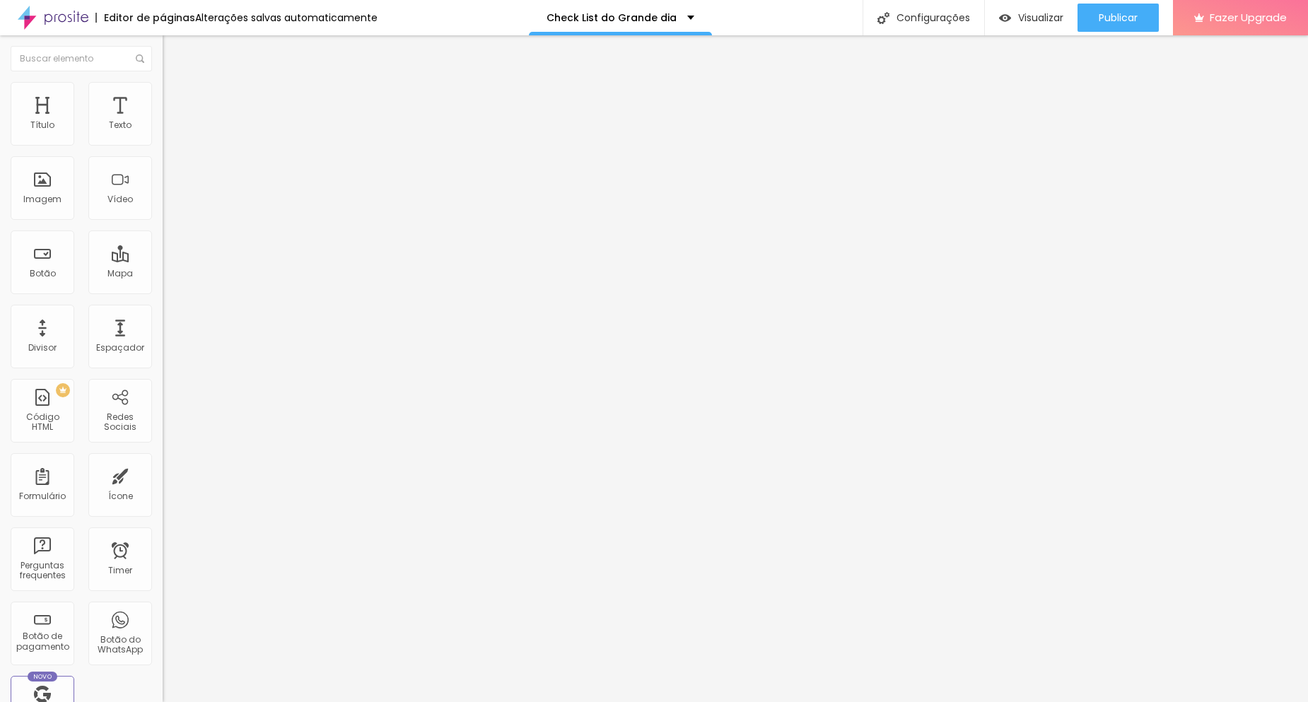
paste input "Quantos convidados esperam no casamento"
type input "Quantos convidados esperam no casamento?"
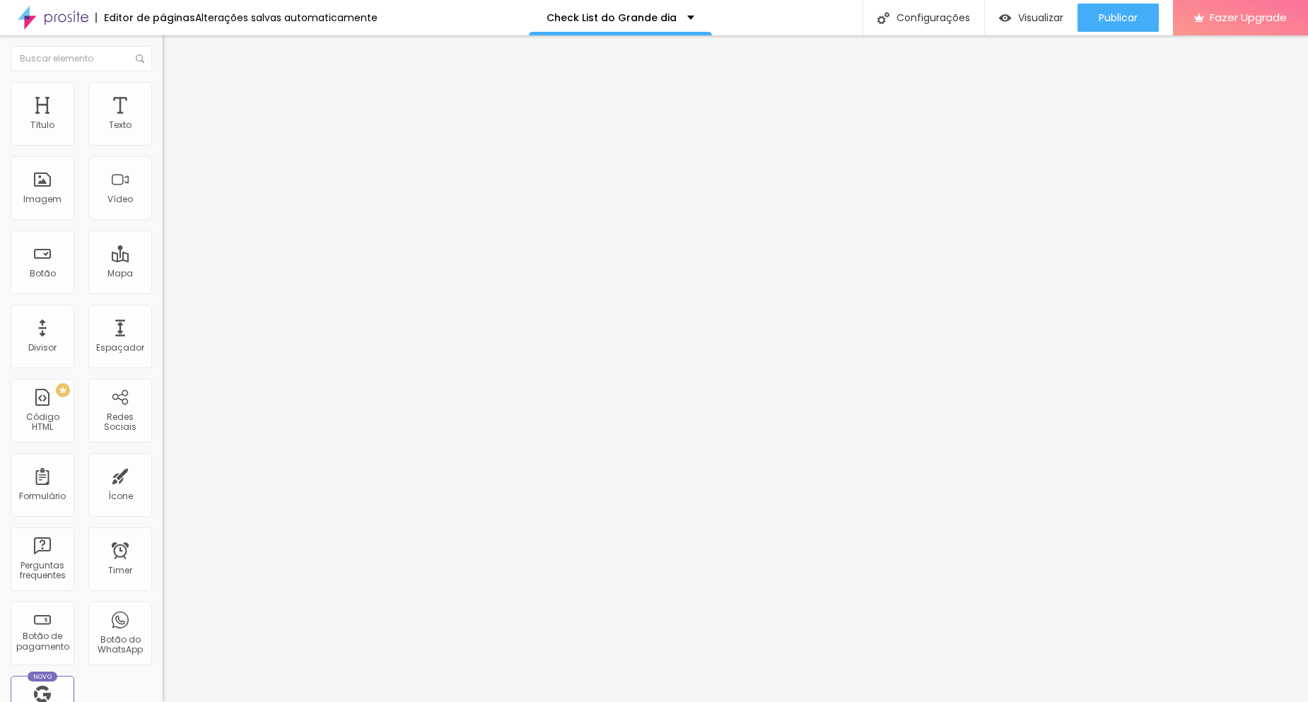
paste input "💡 Dica: Essa informação nos ajuda a organizar melhor os registros e planejar os…"
type input "💡 Dica: Essa informação nos ajuda a organizar melhor os registros e planejar os…"
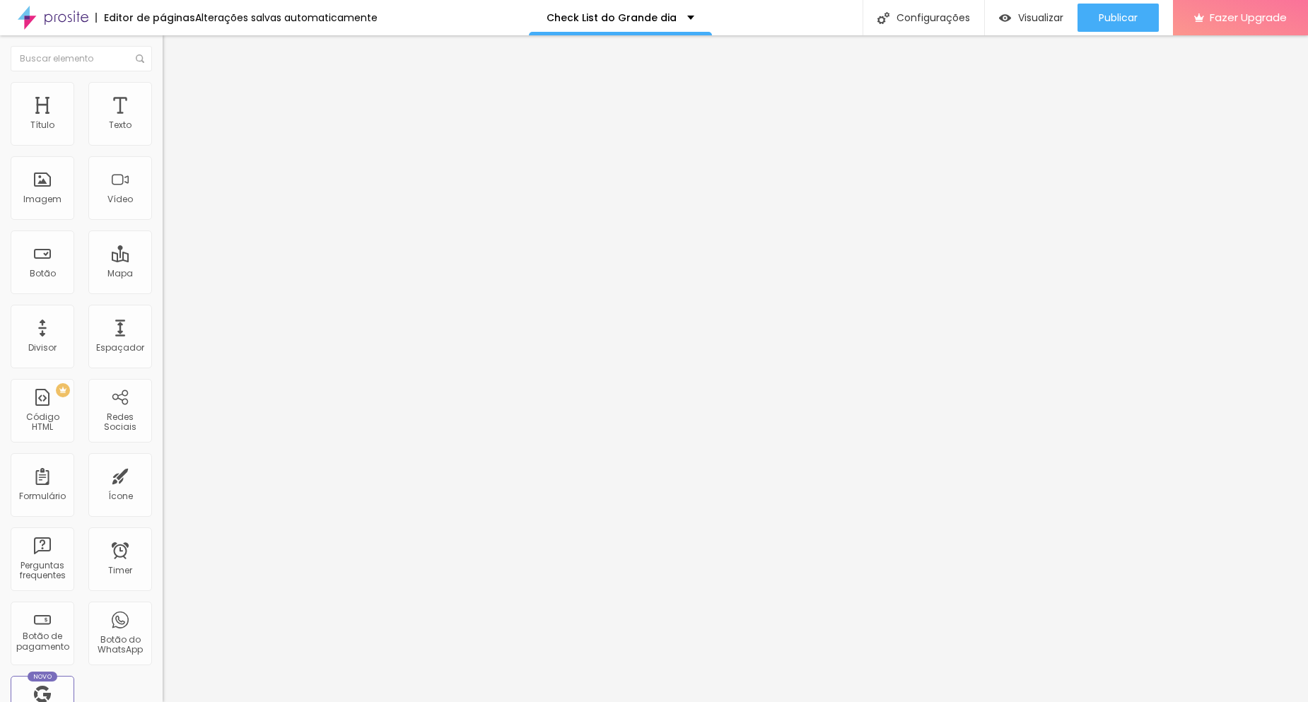
drag, startPoint x: 1047, startPoint y: 136, endPoint x: 1033, endPoint y: 144, distance: 15.5
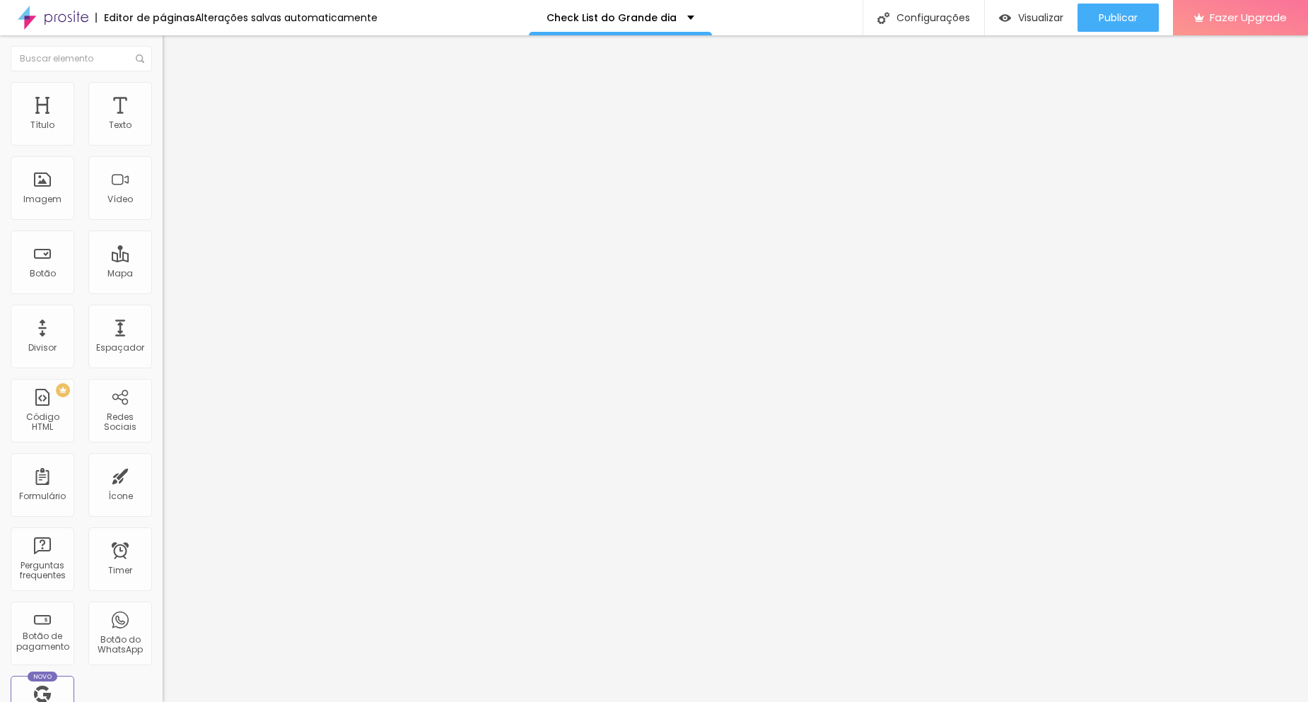
click at [163, 129] on div "Formulário CHECKLIST DO GRANDE DIA" at bounding box center [244, 131] width 163 height 42
click at [163, 143] on img at bounding box center [167, 147] width 8 height 8
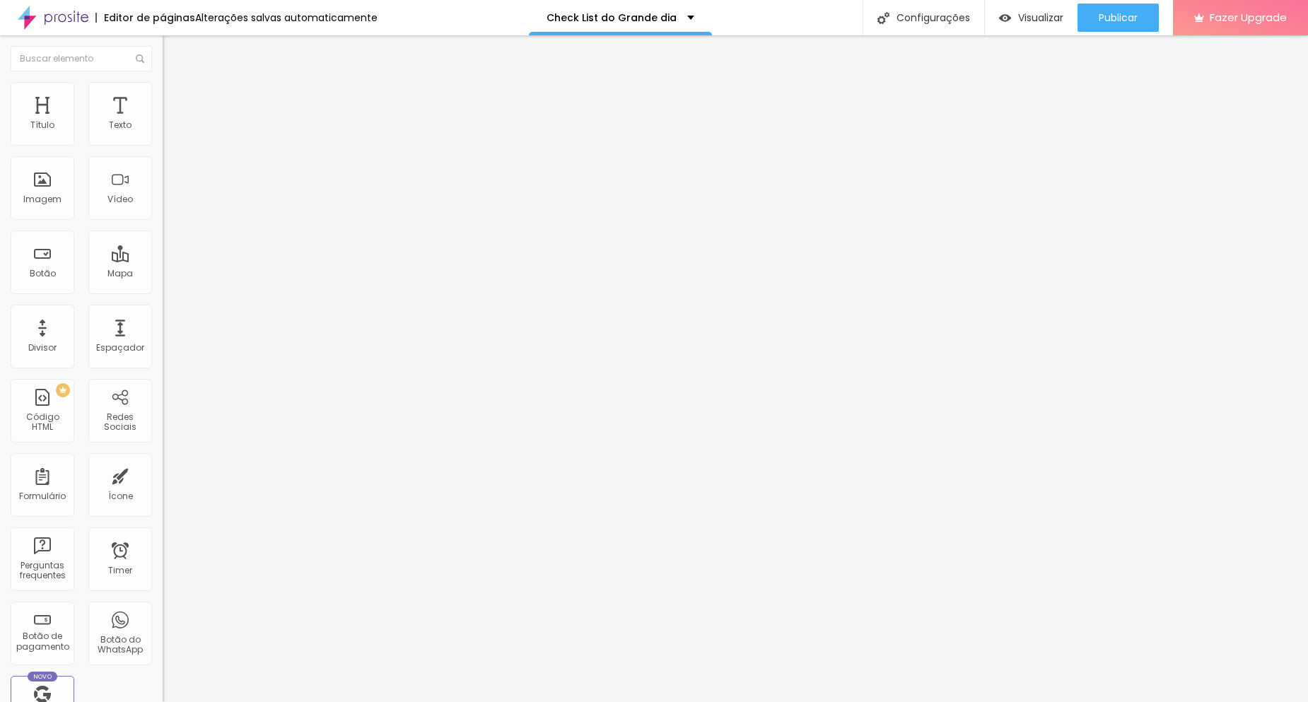
drag, startPoint x: 666, startPoint y: 367, endPoint x: 778, endPoint y: 366, distance: 112.4
type input "Local, horário de início, Quem vai estar com a noiva durante a preparação? (Nom…"
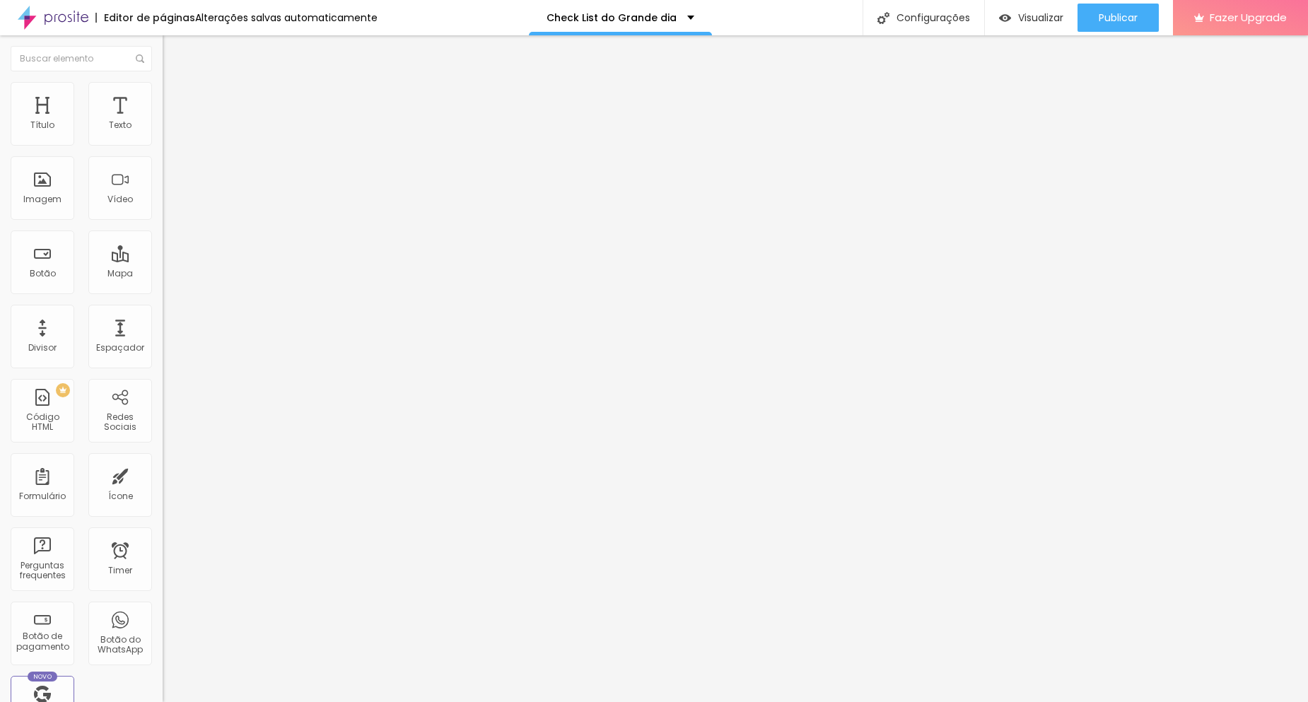
paste input "Local, horário de início,"
drag, startPoint x: 725, startPoint y: 417, endPoint x: 699, endPoint y: 416, distance: 26.2
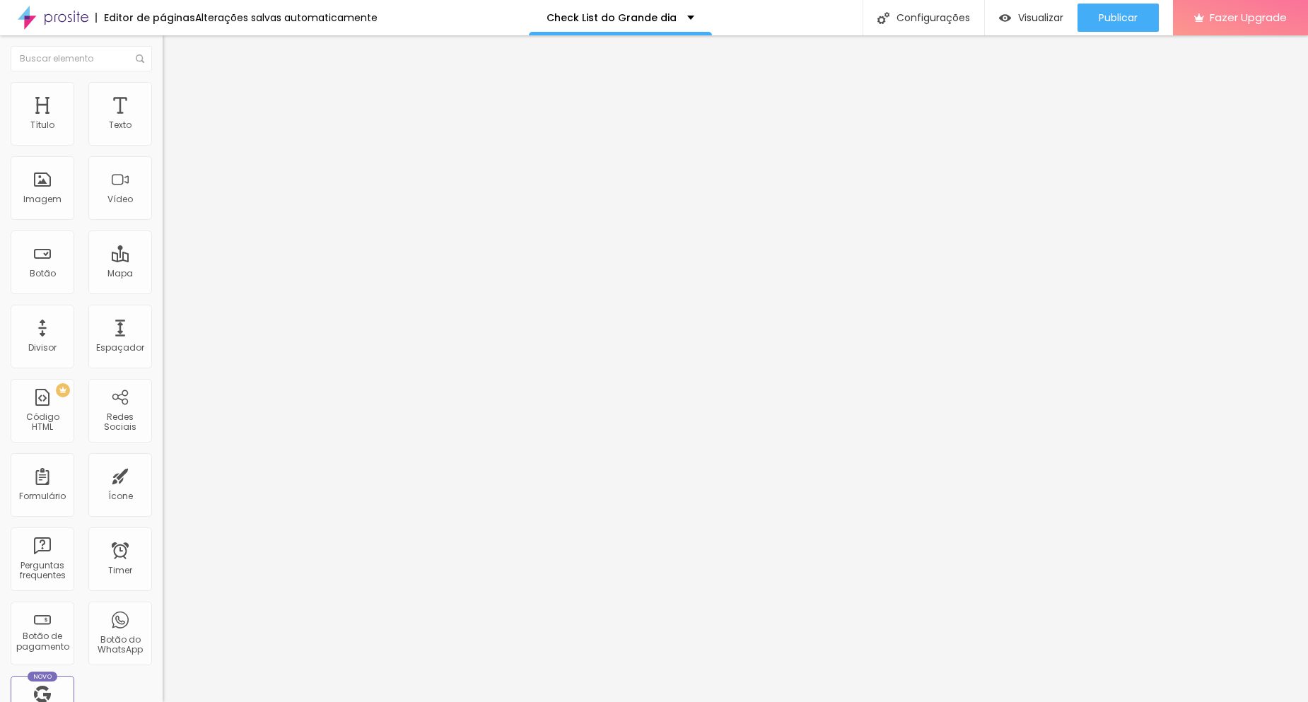
type input "Local, horário de início, Quem vai estar com o noivo durante a preparação? (Nom…"
click at [163, 122] on span "Trocar imagem" at bounding box center [201, 116] width 77 height 12
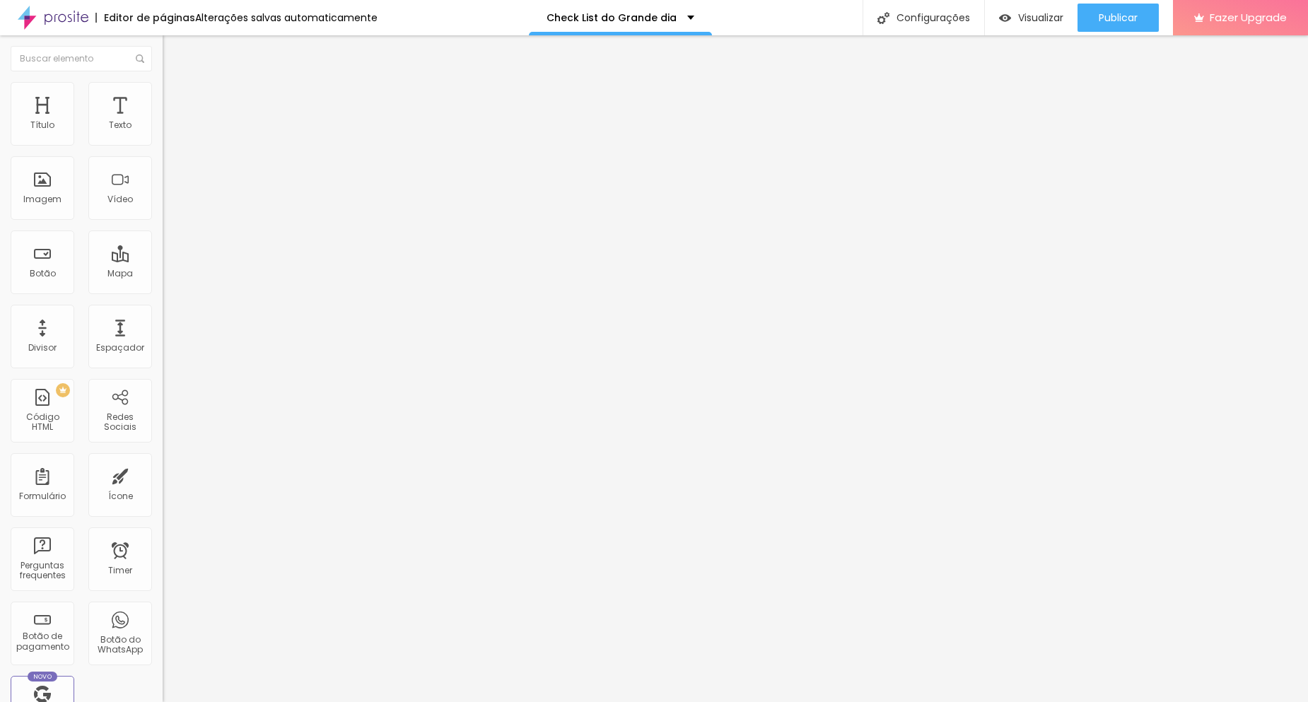
click at [163, 259] on div "Proporção 16:9 Cinema Cinema 16:9 Padrão 4:3 Quadrado 1:1 Original" at bounding box center [244, 231] width 163 height 56
click at [163, 221] on span "16:9 Cinema" at bounding box center [190, 215] width 54 height 12
click at [163, 243] on span "Padrão" at bounding box center [179, 237] width 32 height 12
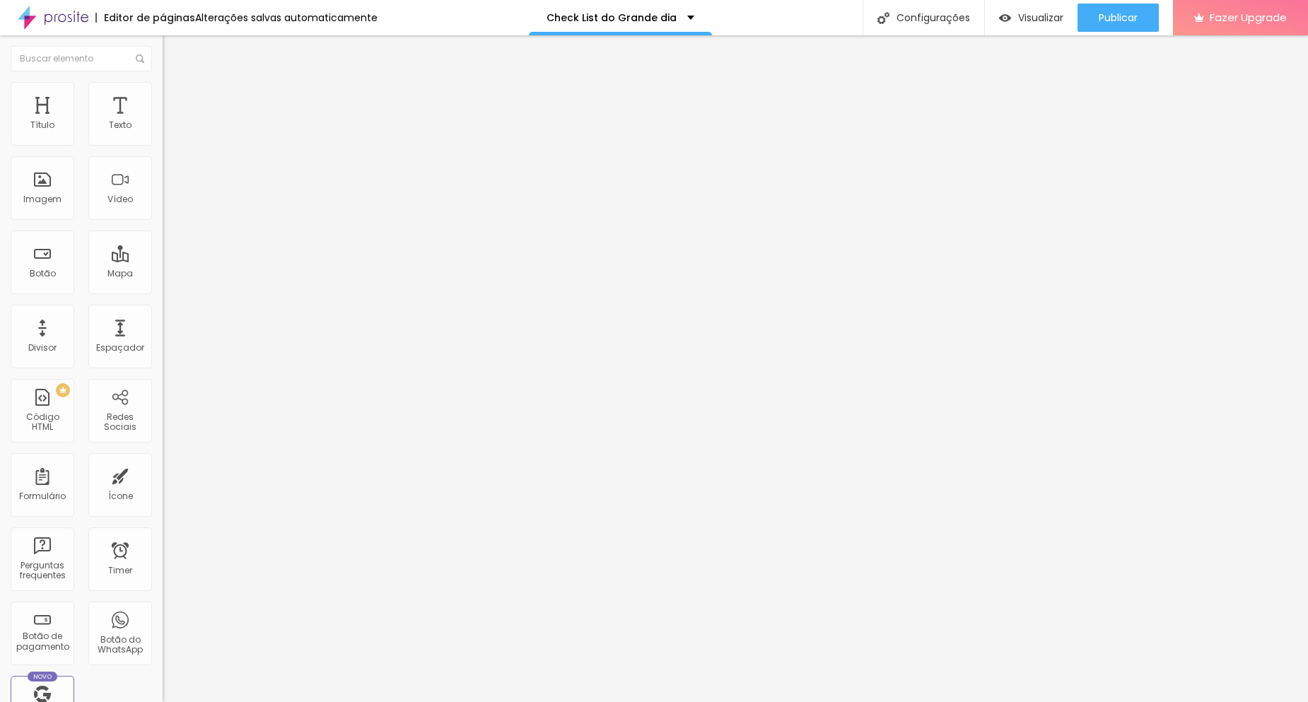
click at [163, 230] on span "Cinema" at bounding box center [180, 224] width 35 height 12
click at [1141, 8] on button "Publicar" at bounding box center [1117, 18] width 81 height 28
click at [1009, 14] on div "Visualizar" at bounding box center [1018, 18] width 64 height 12
click at [1116, 25] on div "Publicar" at bounding box center [1118, 18] width 39 height 28
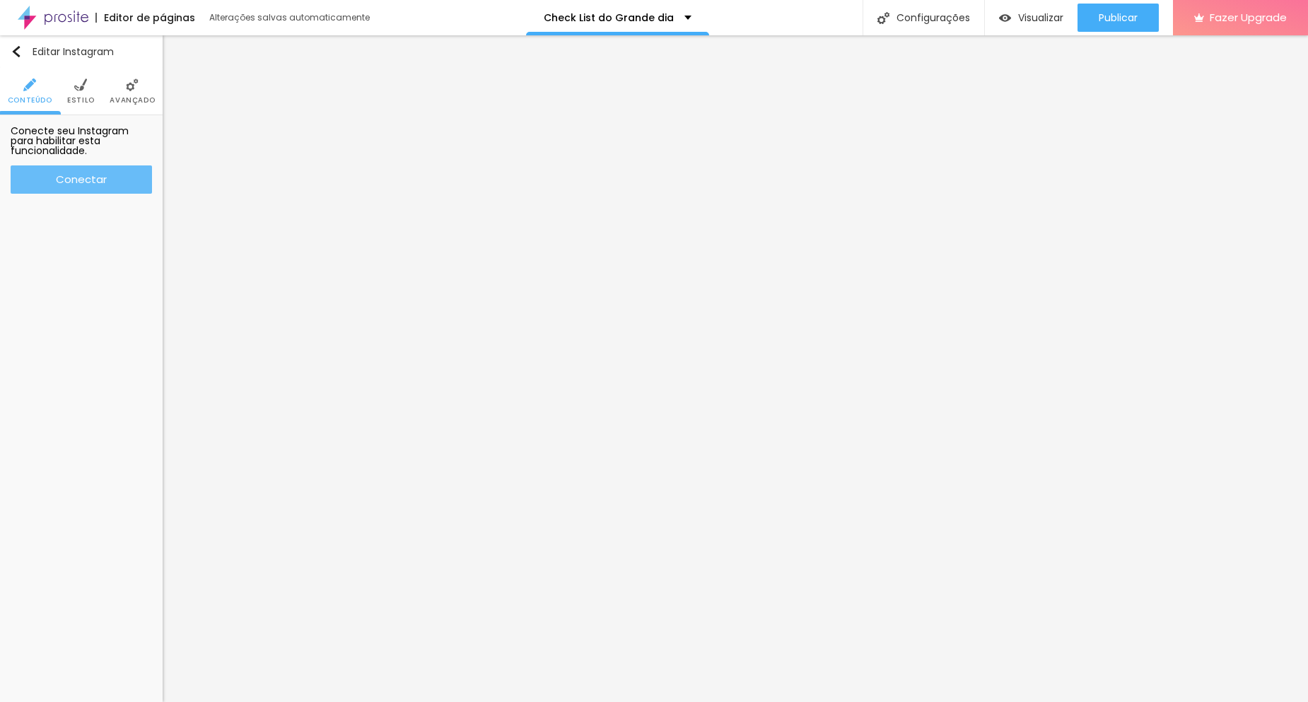
click at [73, 180] on div "Conectar" at bounding box center [81, 179] width 51 height 12
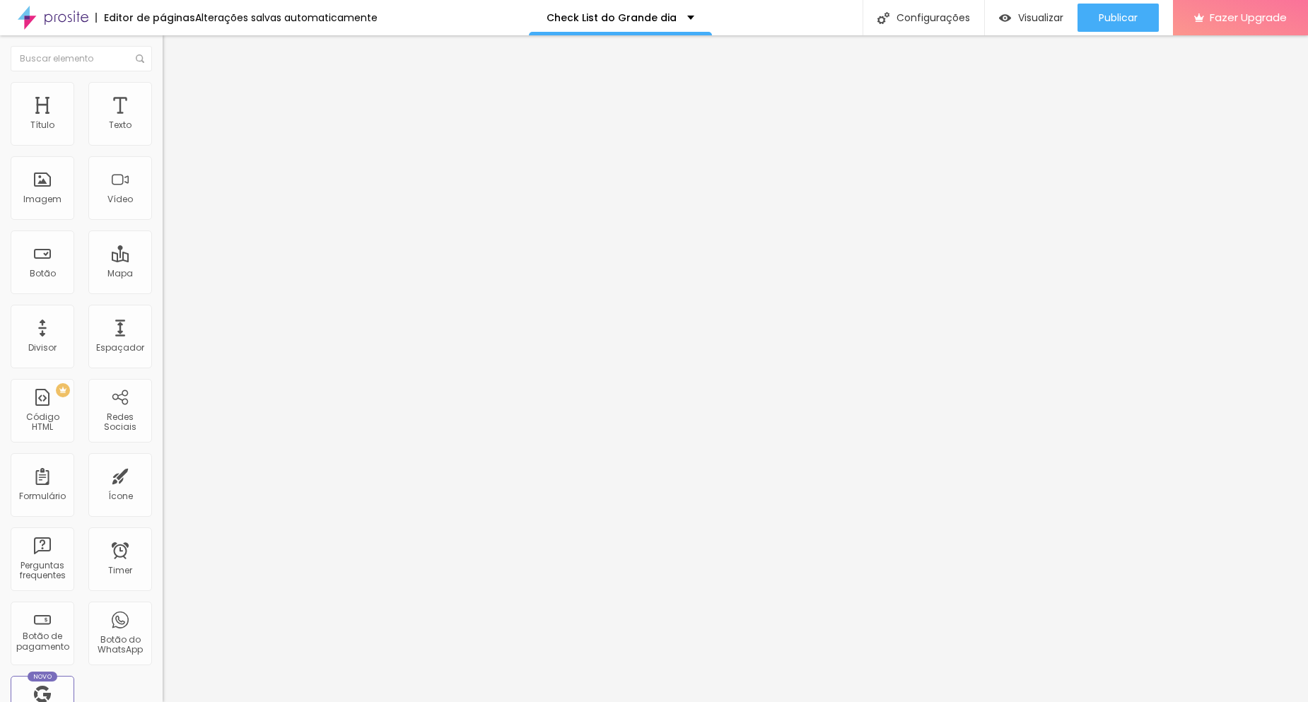
click at [163, 82] on img at bounding box center [169, 88] width 13 height 13
click at [163, 143] on img at bounding box center [167, 147] width 8 height 8
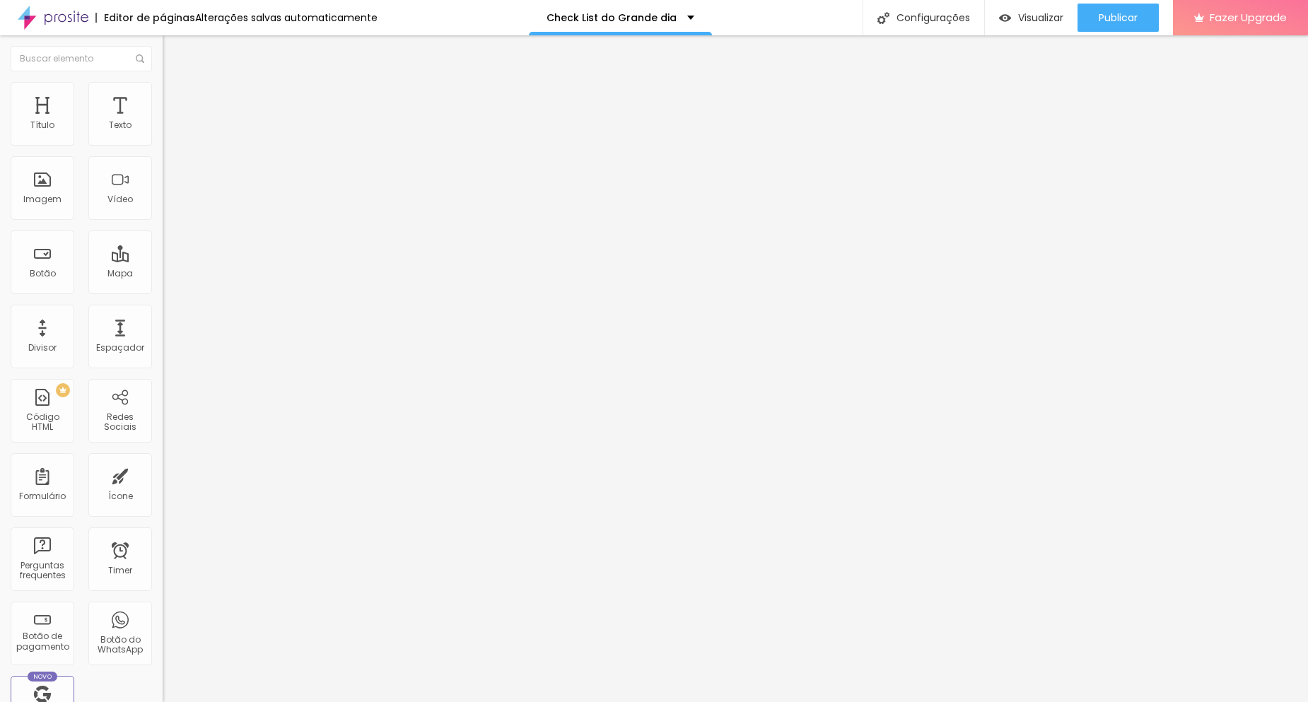
click at [175, 95] on span "Estilo" at bounding box center [186, 92] width 22 height 12
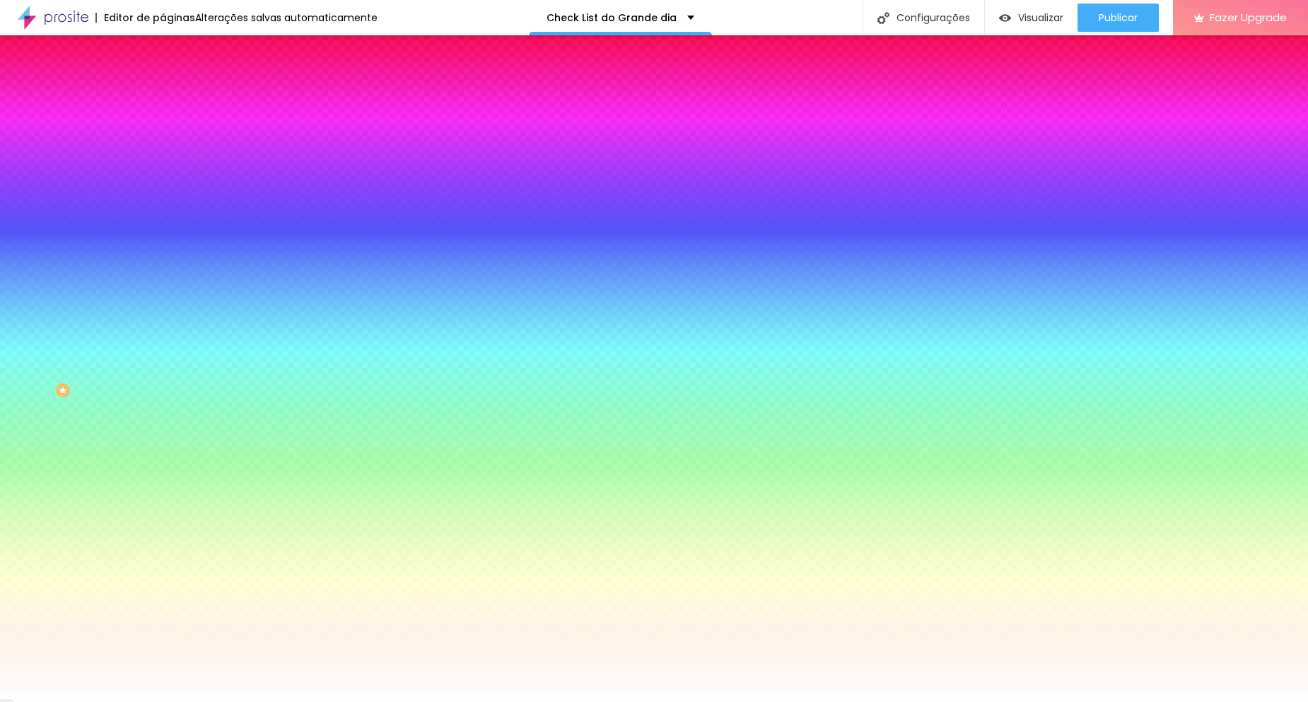
click at [163, 81] on img at bounding box center [169, 74] width 13 height 13
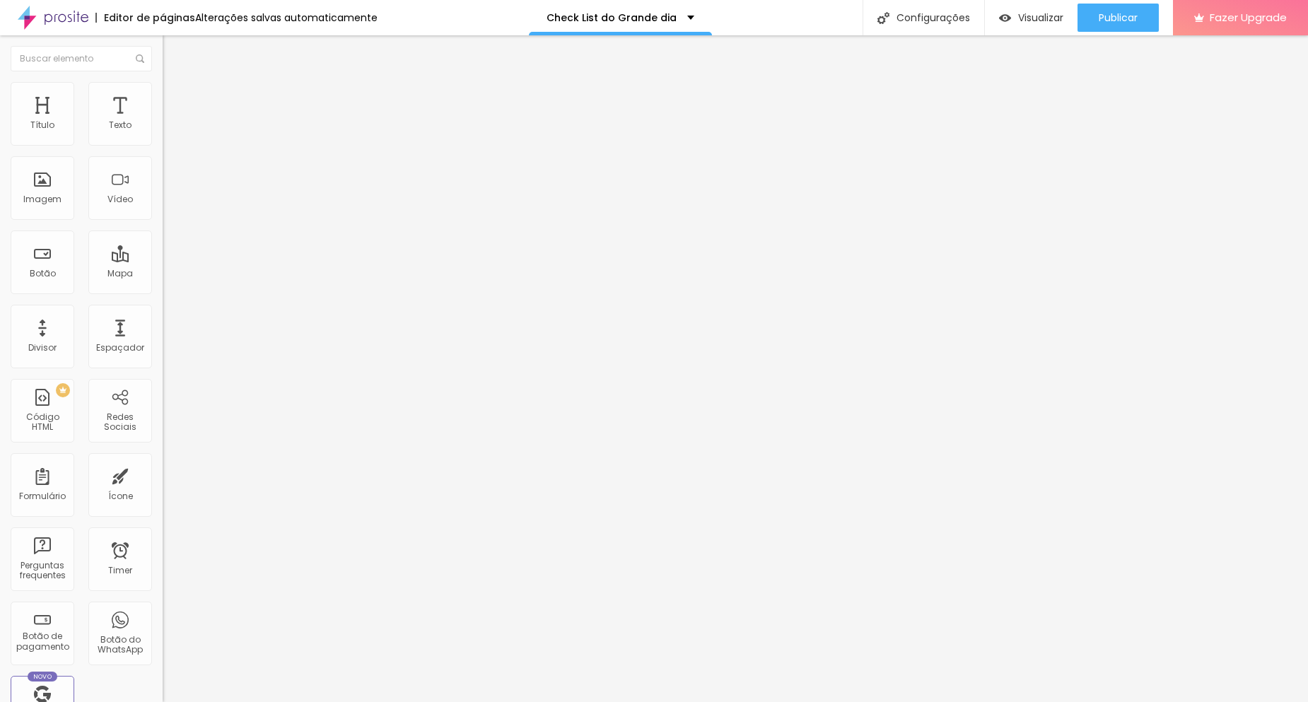
click at [163, 143] on img at bounding box center [167, 147] width 8 height 8
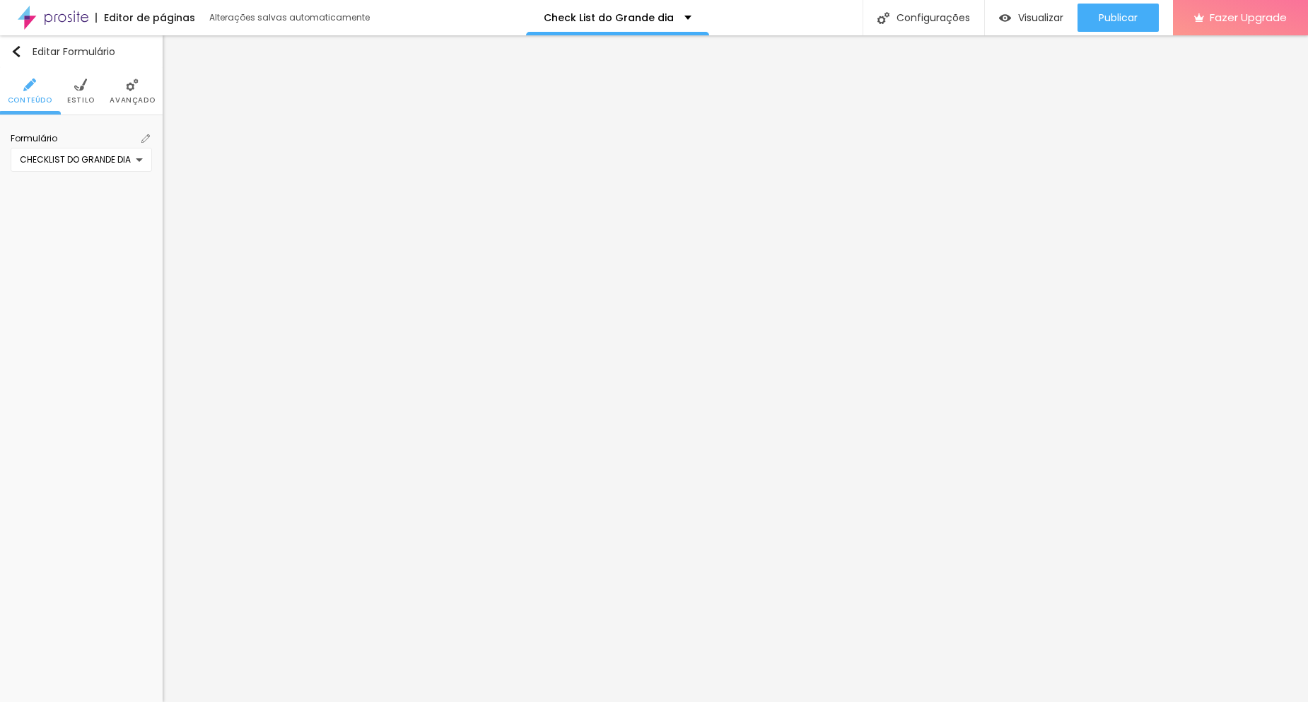
click at [91, 93] on li "Estilo" at bounding box center [81, 91] width 28 height 47
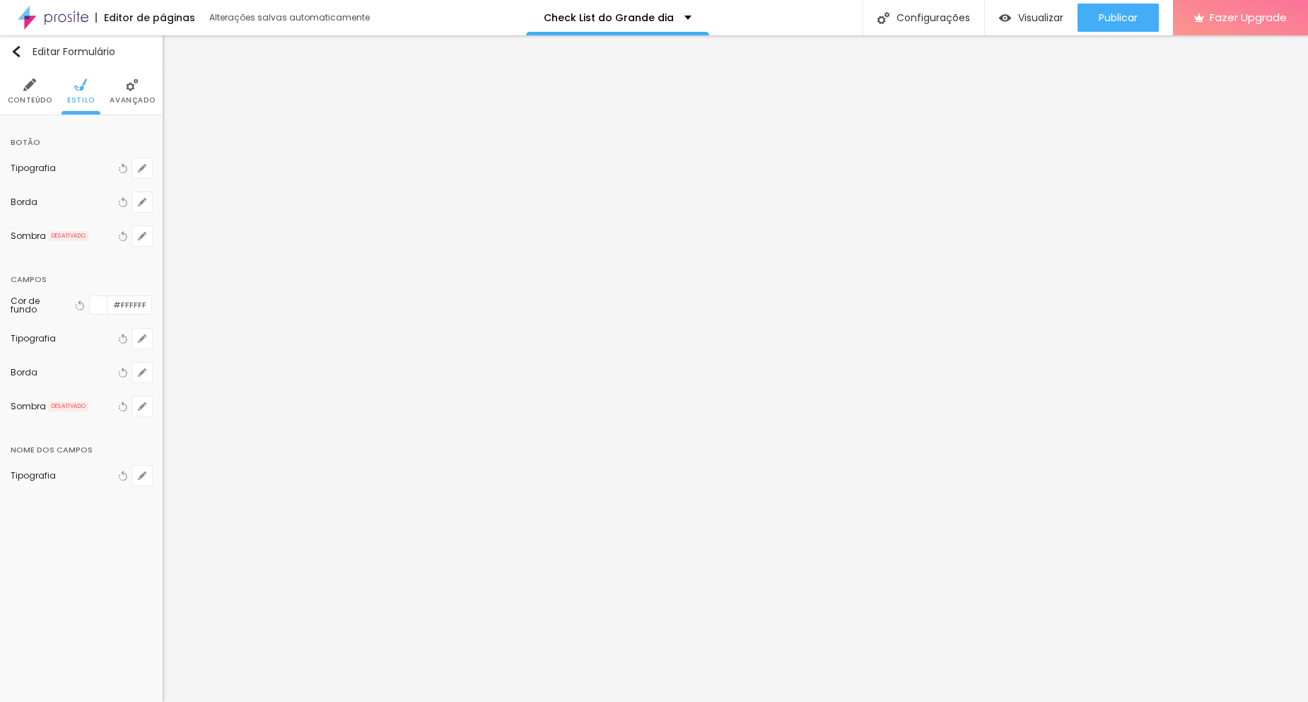
click at [42, 94] on li "Conteúdo" at bounding box center [30, 91] width 45 height 47
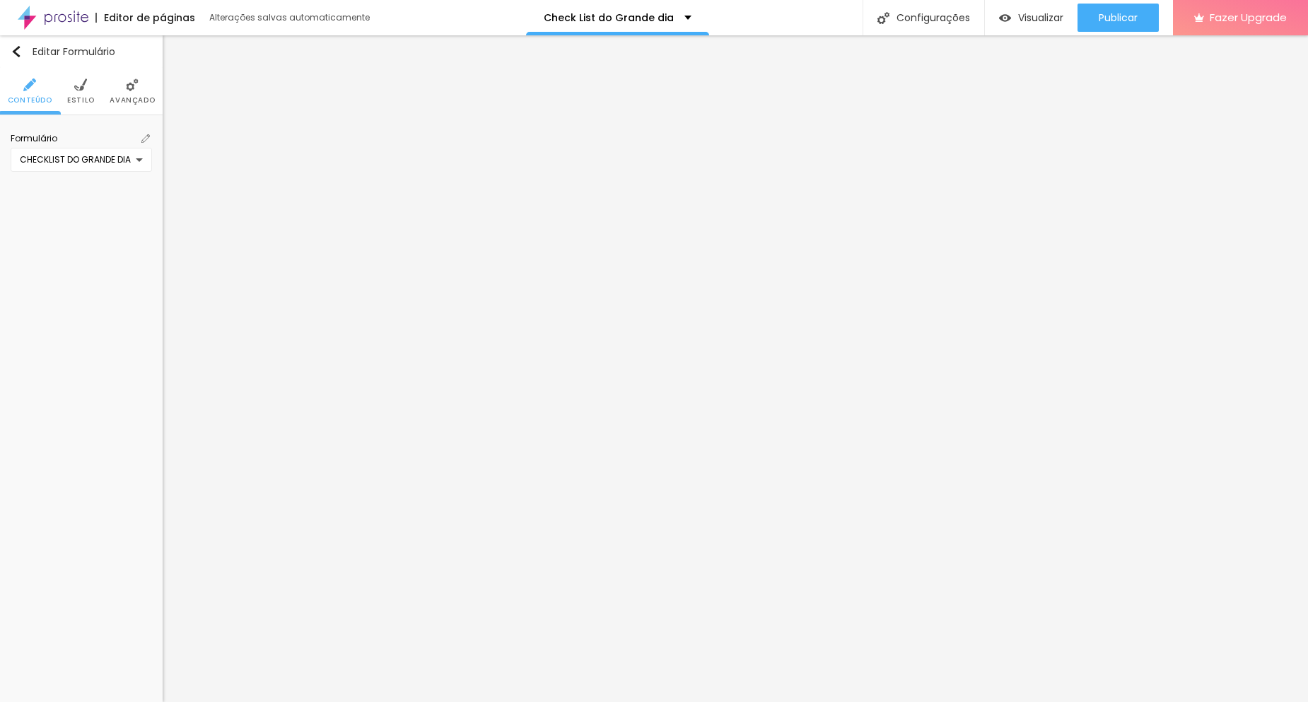
click at [93, 146] on div "Formulário CHECKLIST DO GRANDE DIA" at bounding box center [81, 152] width 141 height 39
click at [141, 99] on span "Avançado" at bounding box center [132, 100] width 45 height 7
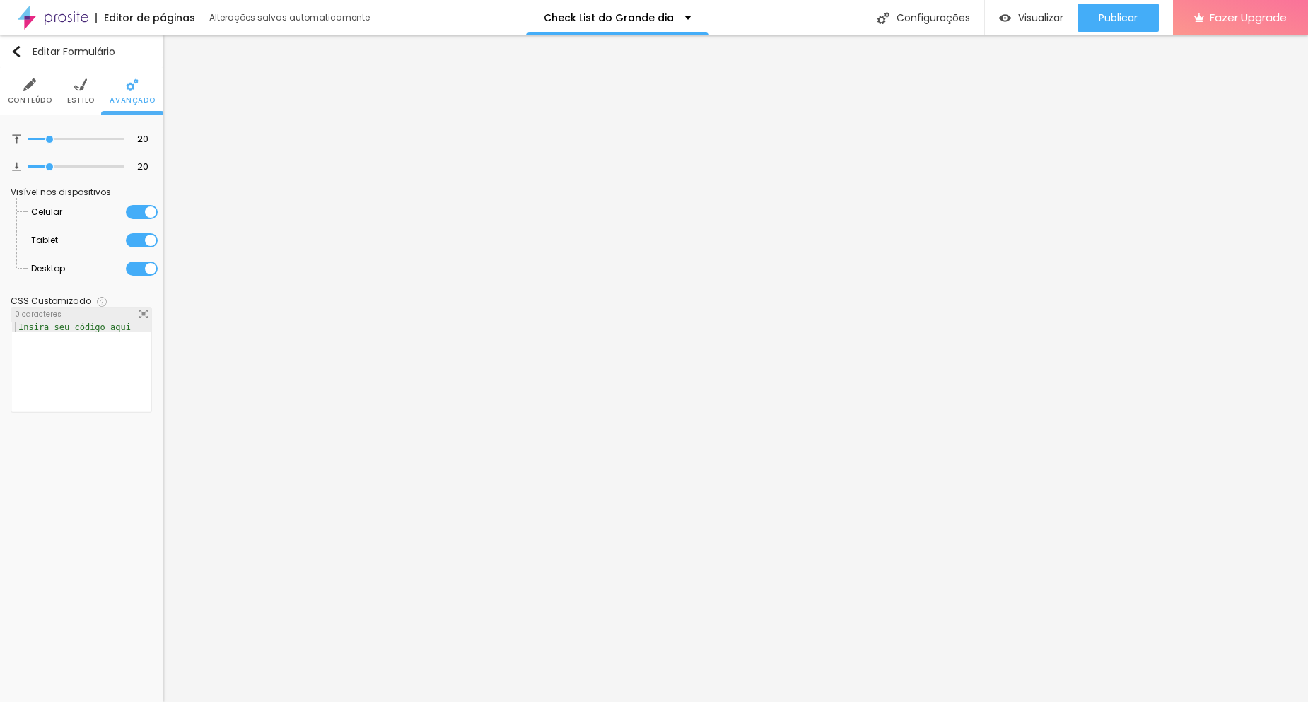
click at [49, 87] on li "Conteúdo" at bounding box center [30, 91] width 45 height 47
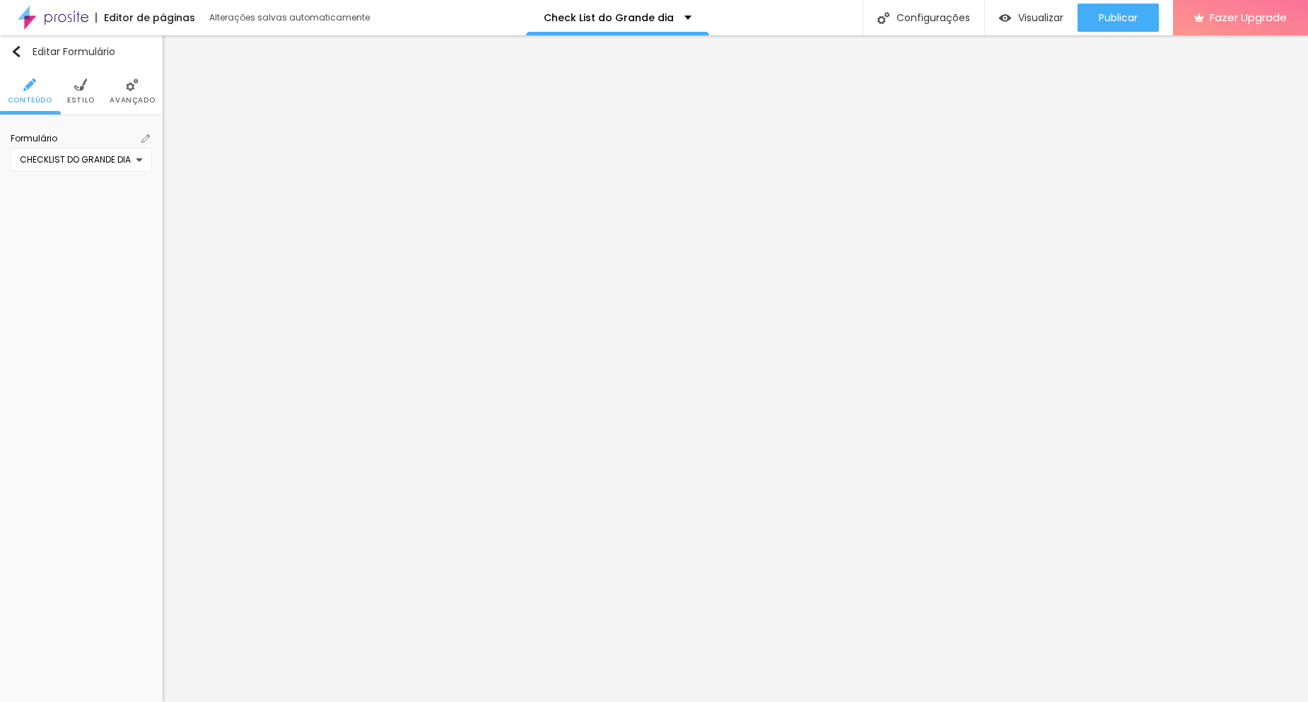
drag, startPoint x: 156, startPoint y: 130, endPoint x: 149, endPoint y: 134, distance: 7.3
click at [153, 132] on div "Formulário CHECKLIST DO GRANDE DIA" at bounding box center [81, 152] width 163 height 74
click at [145, 135] on img at bounding box center [145, 138] width 8 height 8
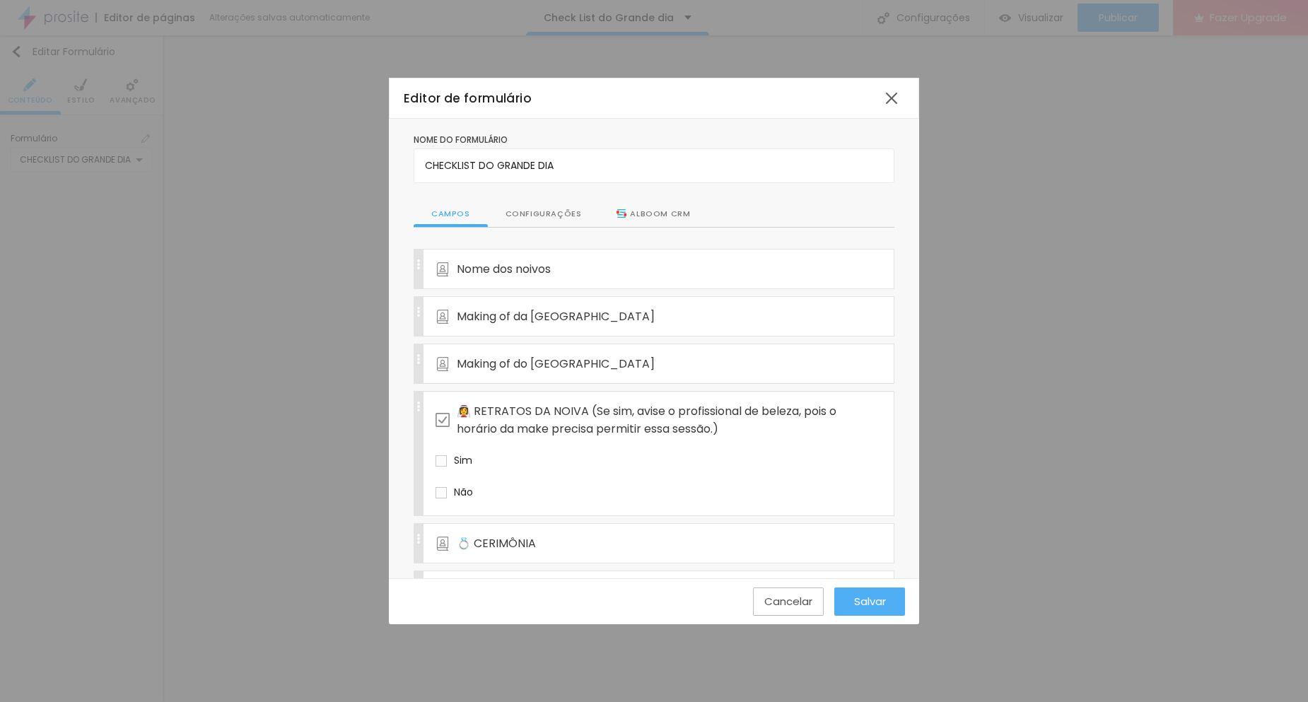
drag, startPoint x: 636, startPoint y: 230, endPoint x: 641, endPoint y: 208, distance: 22.5
click at [642, 206] on div "Alboom CRM" at bounding box center [653, 214] width 109 height 27
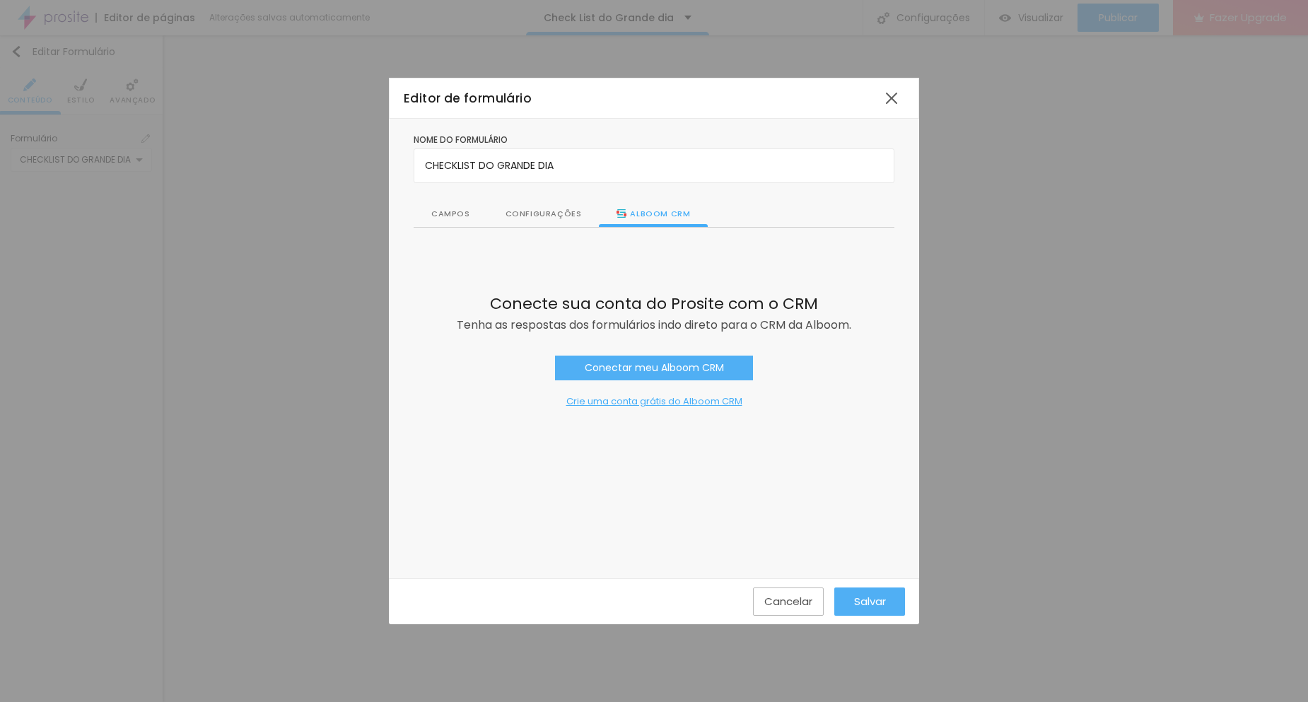
click at [652, 377] on link "Conectar meu Alboom CRM" at bounding box center [654, 368] width 198 height 25
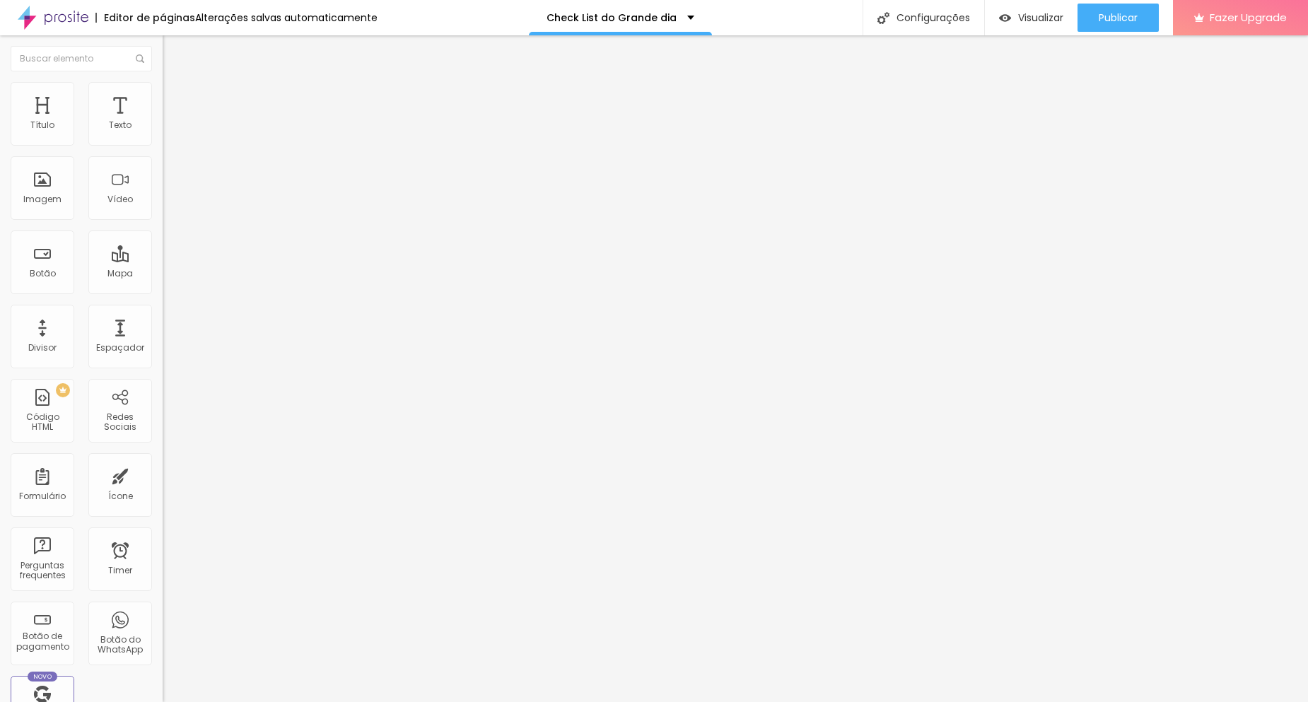
click at [163, 88] on img at bounding box center [169, 88] width 13 height 13
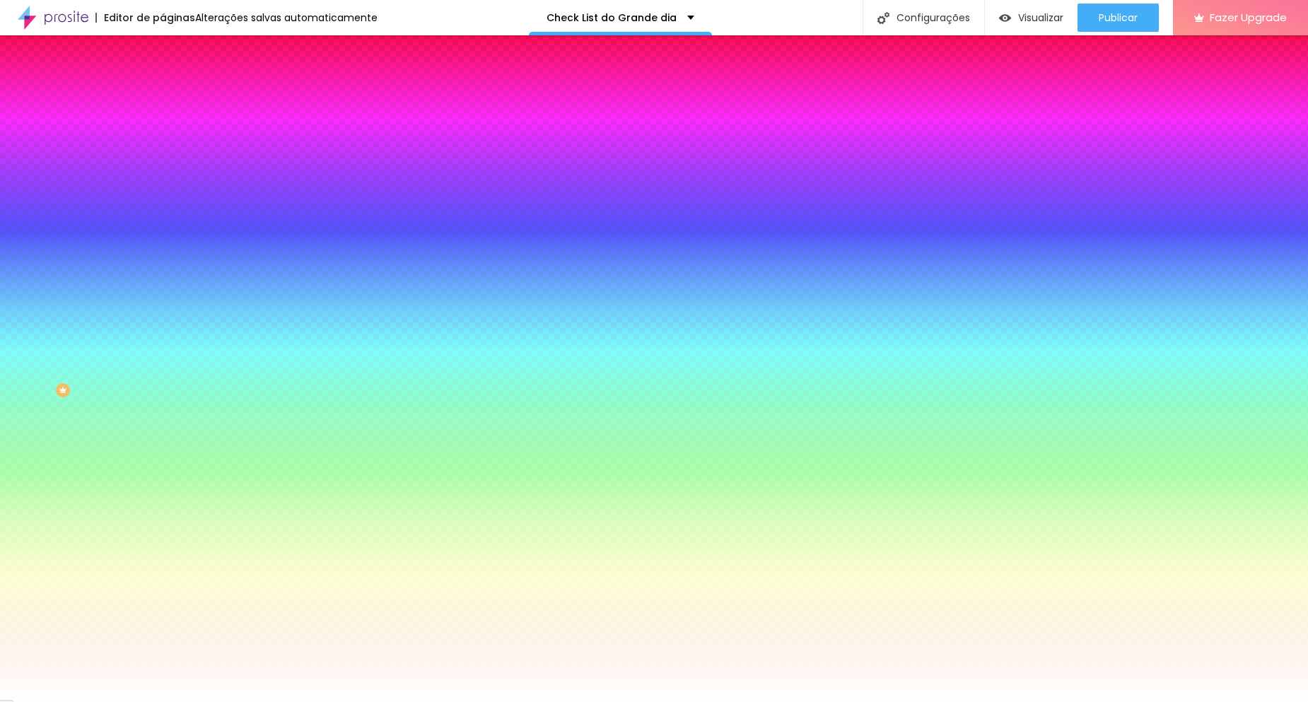
click at [163, 96] on img at bounding box center [169, 102] width 13 height 13
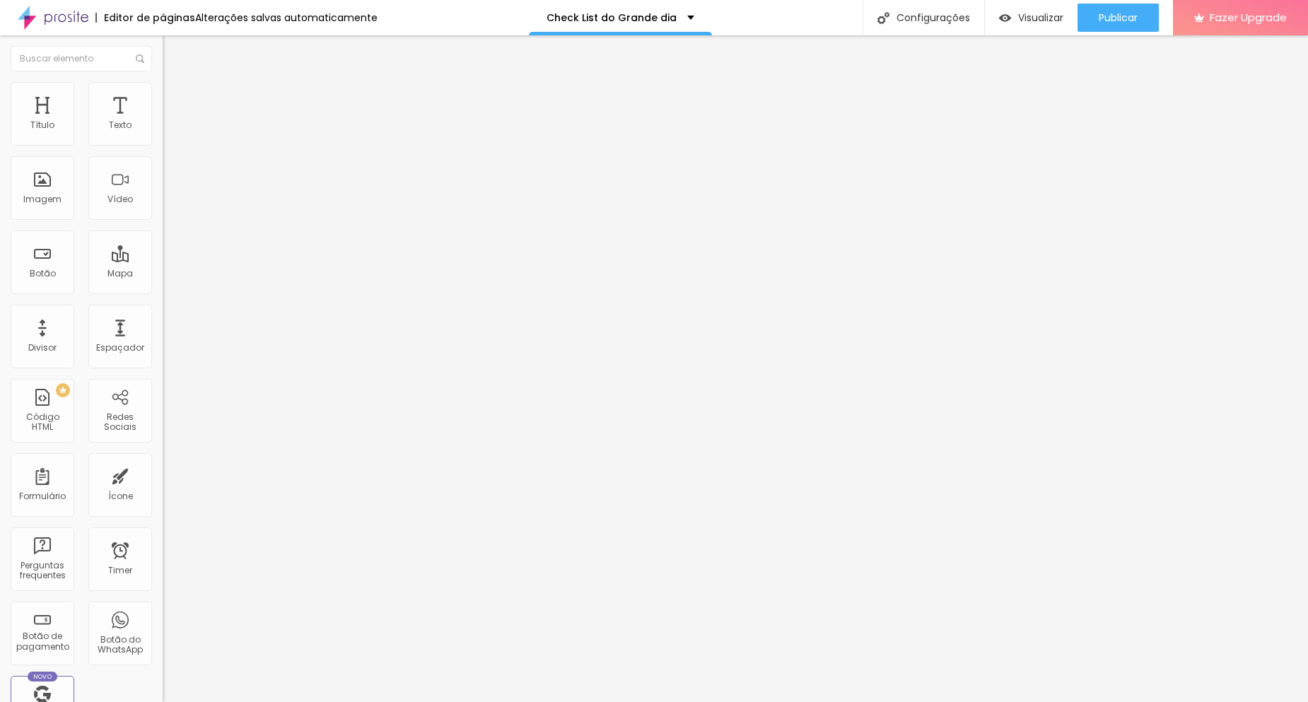
click at [163, 89] on li "Estilo" at bounding box center [244, 89] width 163 height 14
click at [163, 139] on div "Formulário CHECKLIST DO GRANDE DIA" at bounding box center [244, 131] width 163 height 42
click at [163, 143] on img at bounding box center [167, 147] width 8 height 8
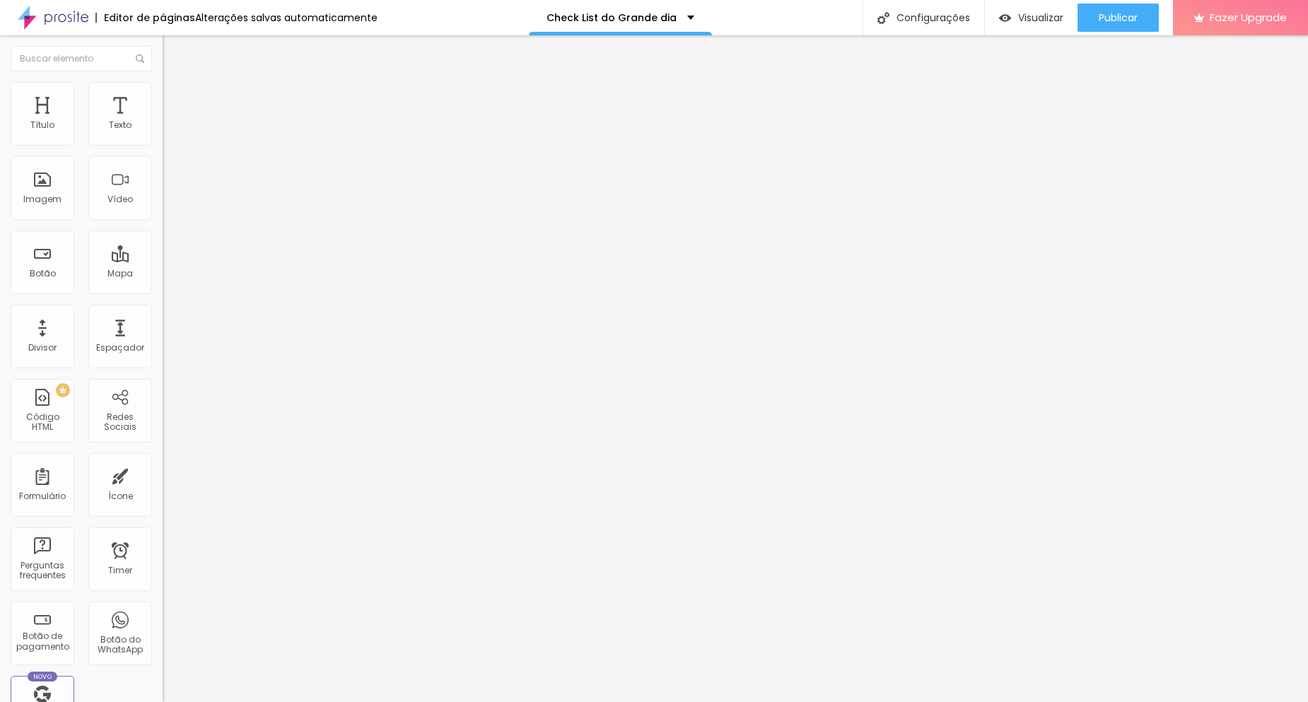
radio input "true"
